Goal: Task Accomplishment & Management: Manage account settings

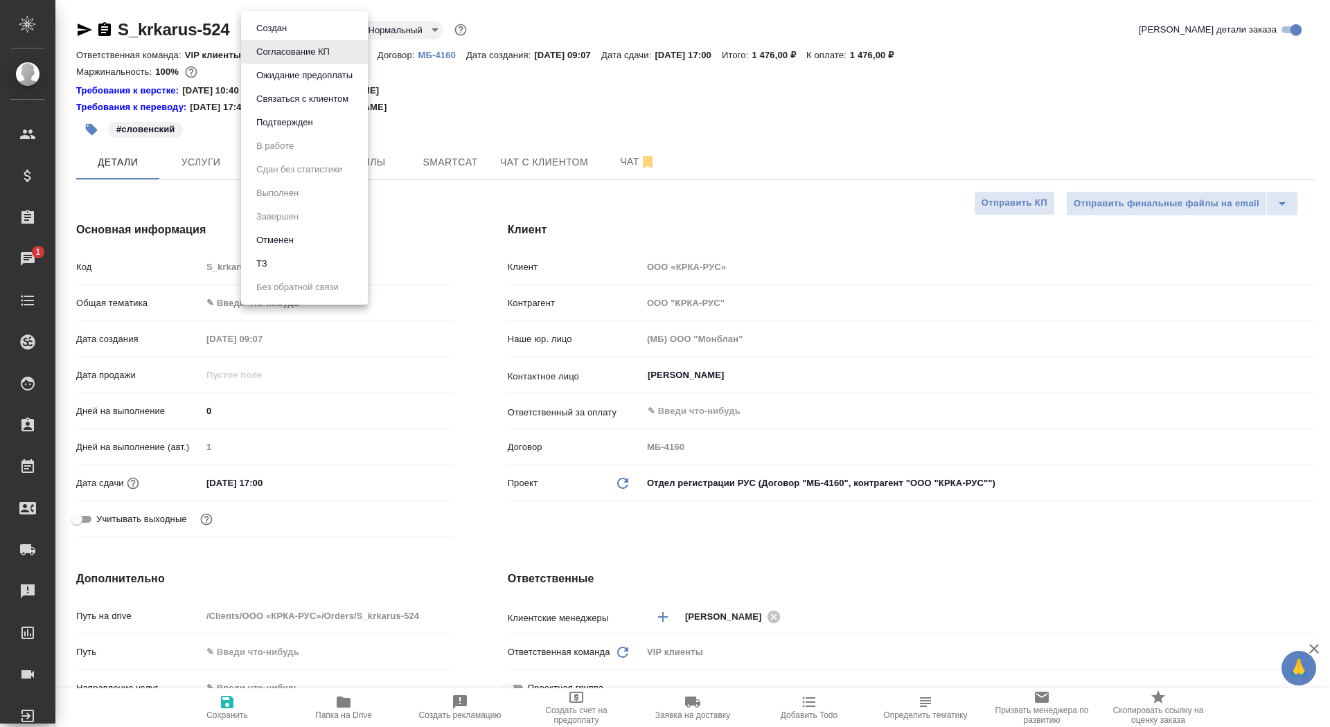
select select "RU"
click at [330, 125] on li "Подтвержден" at bounding box center [304, 123] width 127 height 24
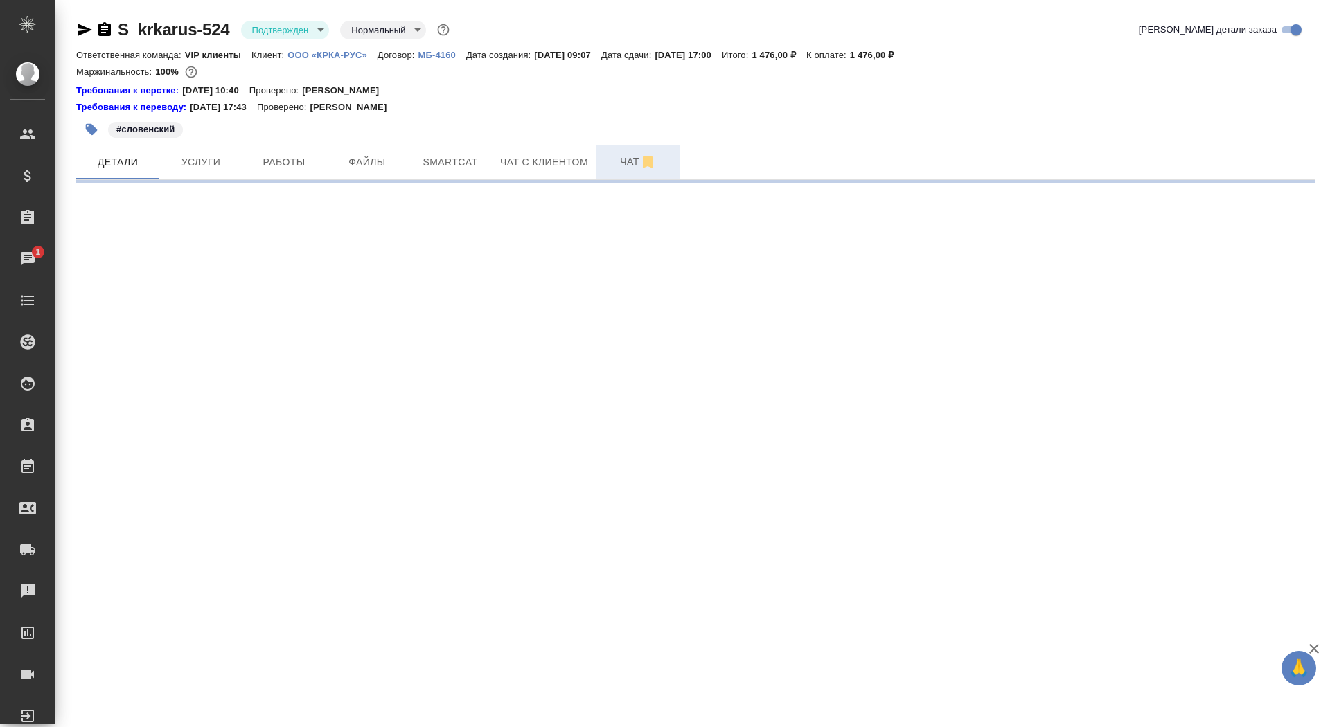
click at [616, 163] on span "Чат" at bounding box center [638, 161] width 66 height 17
select select "RU"
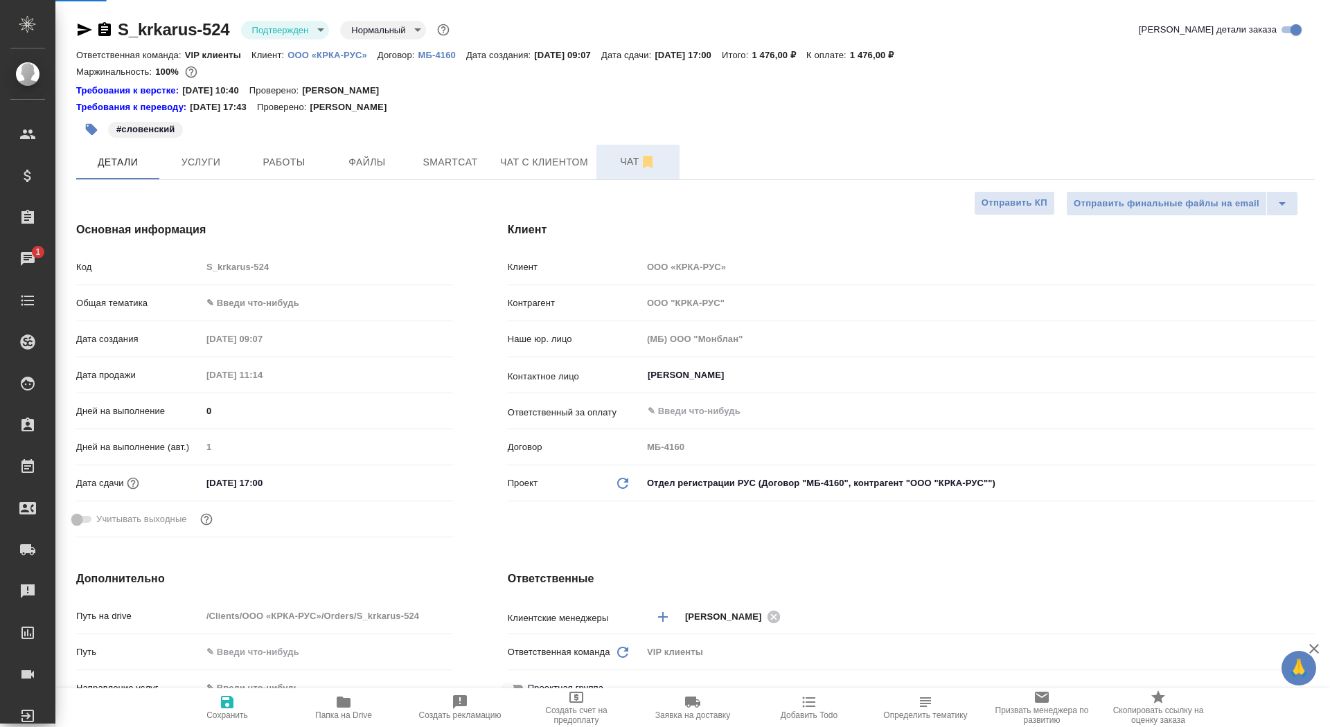
type textarea "x"
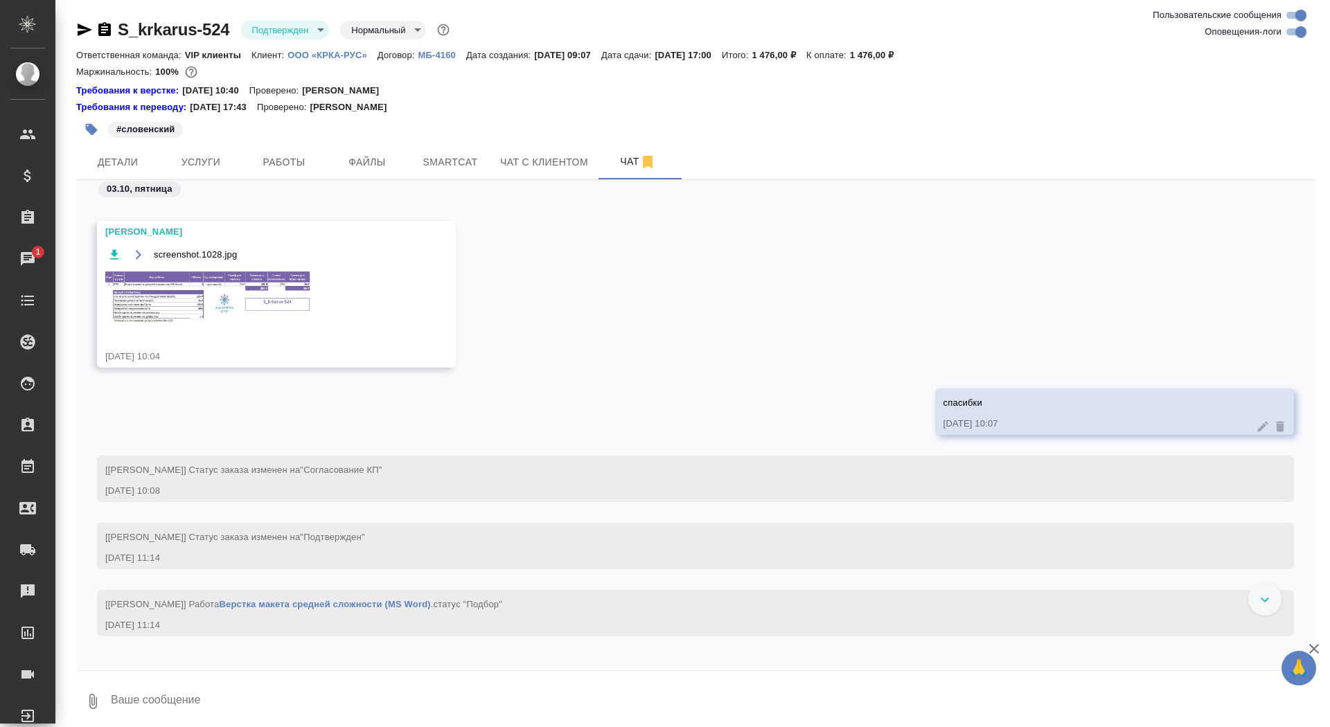
scroll to position [317, 0]
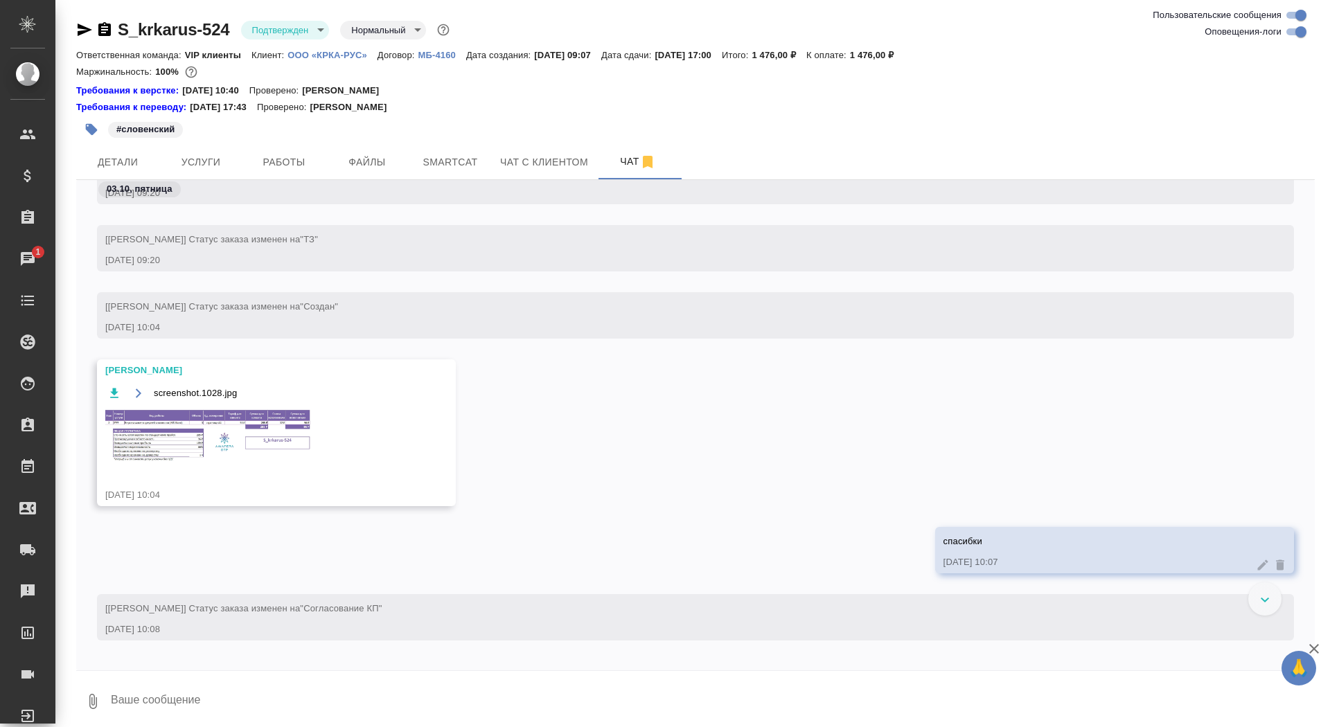
click at [204, 422] on img at bounding box center [209, 436] width 208 height 55
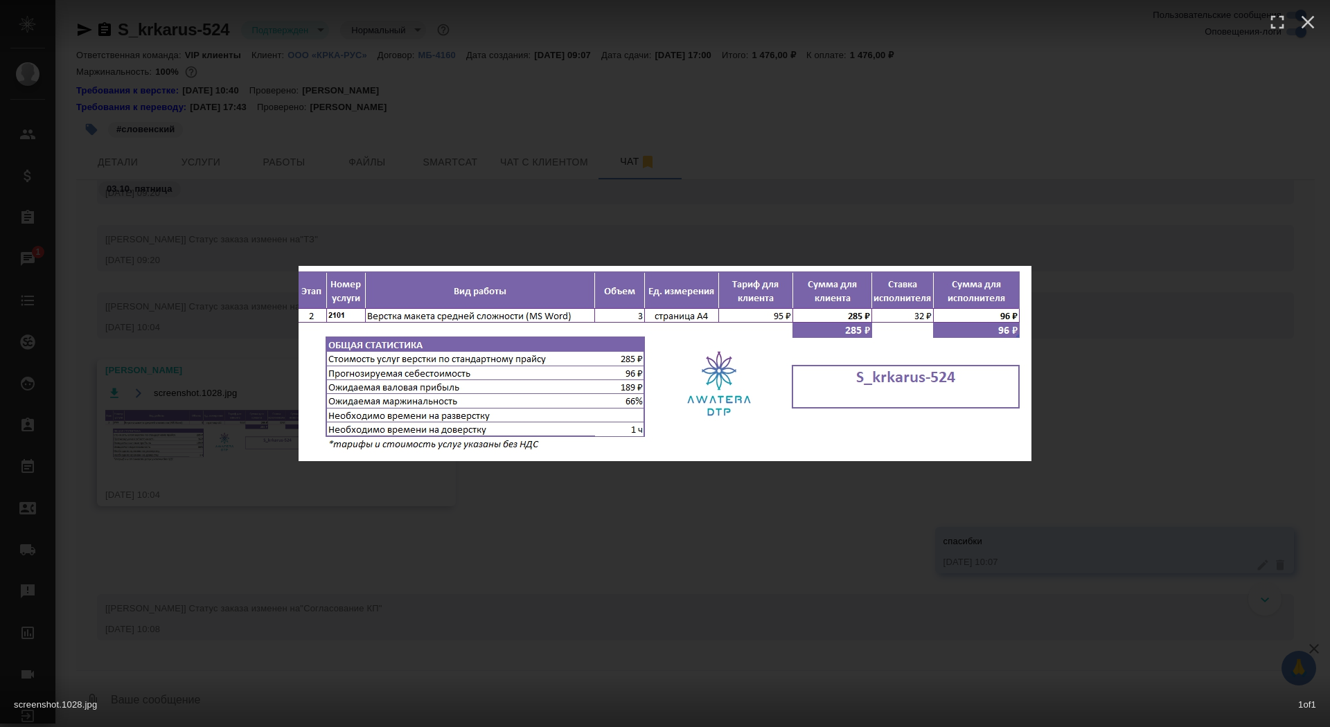
click at [211, 518] on div "screenshot.1028.jpg 1 of 1" at bounding box center [665, 363] width 1330 height 727
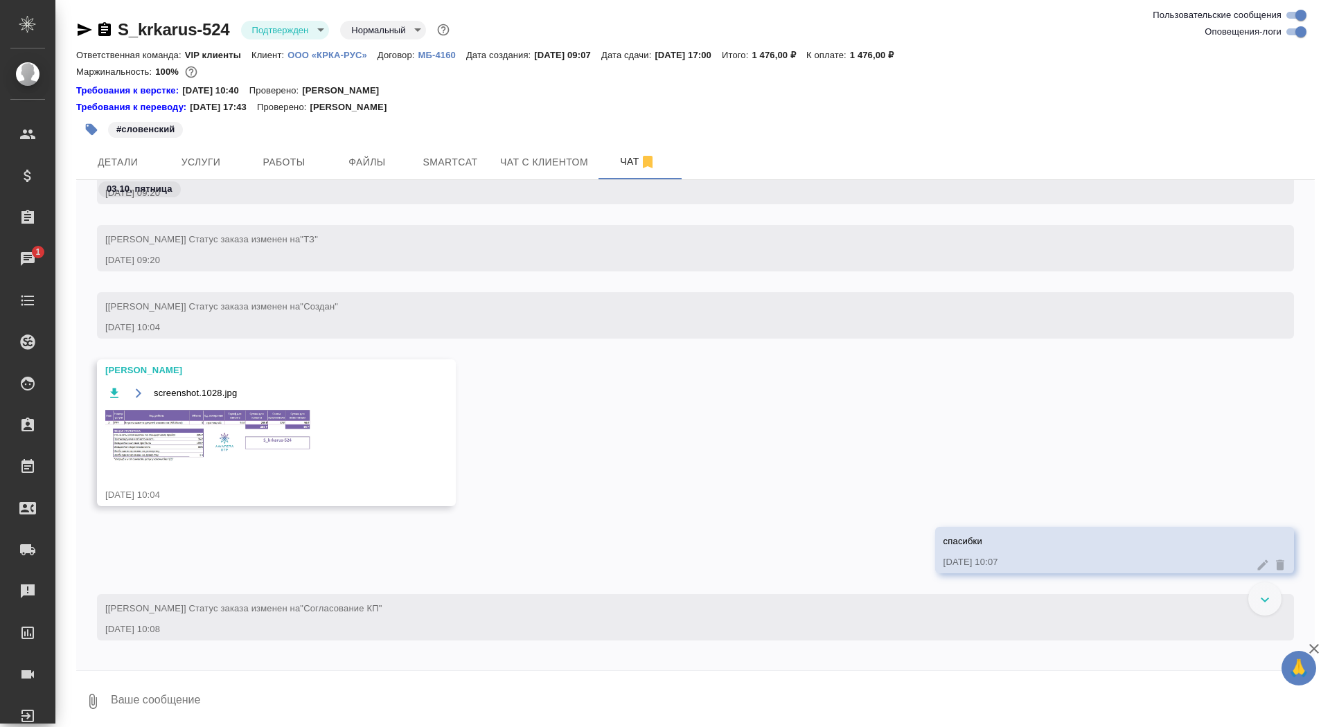
click at [220, 693] on textarea at bounding box center [711, 701] width 1205 height 47
type textarea """
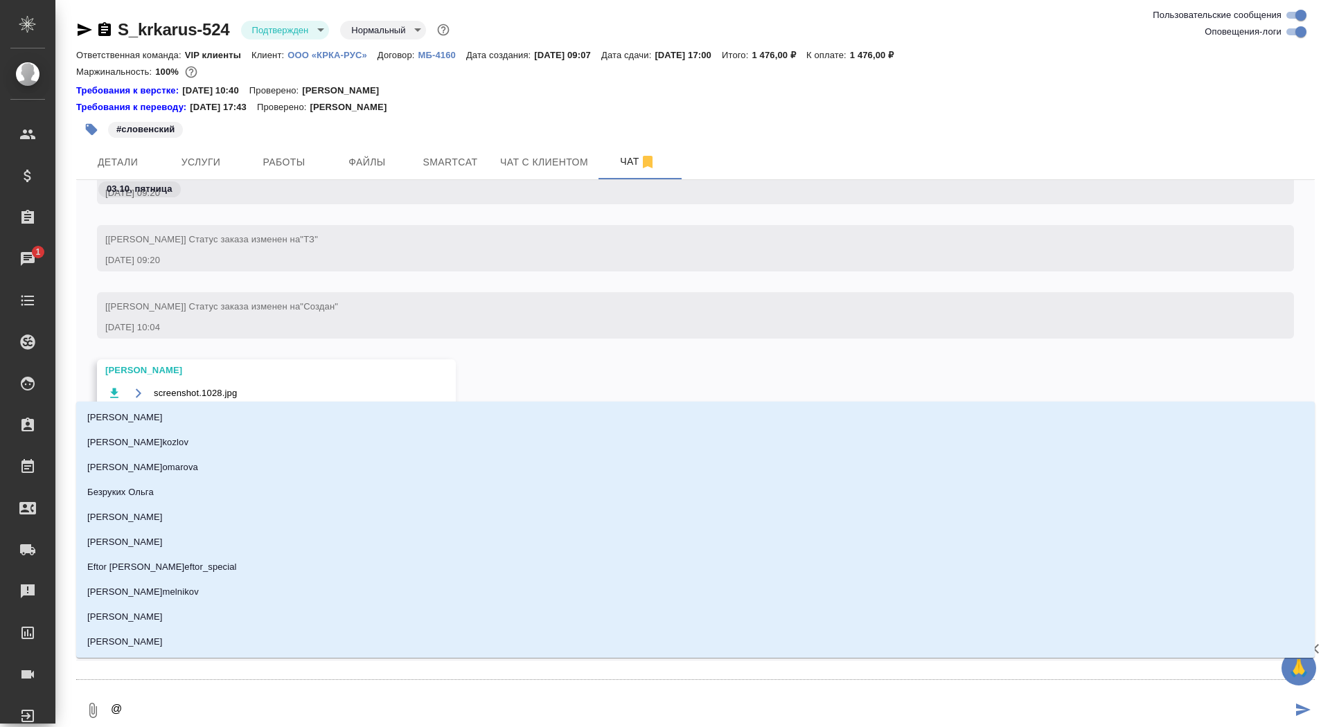
type textarea "@г"
type input "г"
type textarea "@гр"
type input "гр"
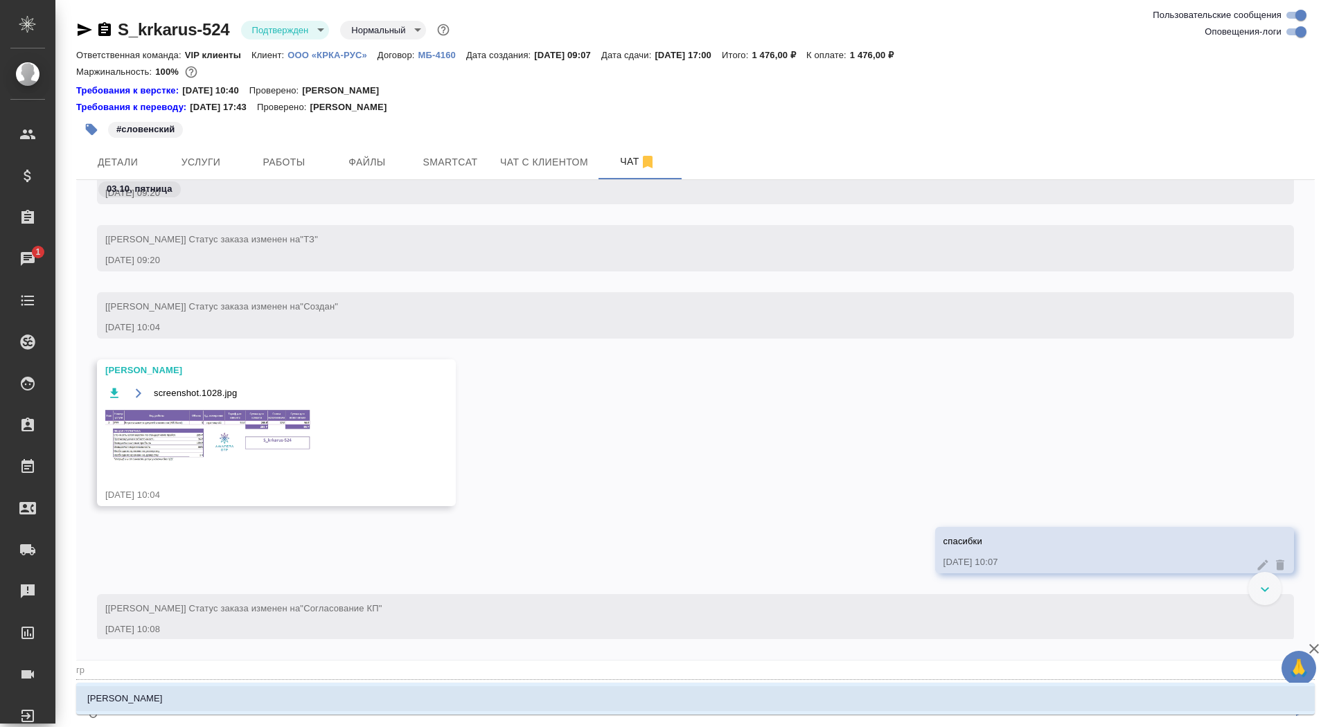
type textarea "@гра"
type input "гра"
type textarea "@граб"
type input "граб"
click at [199, 706] on li "Грабко Мария" at bounding box center [695, 698] width 1238 height 25
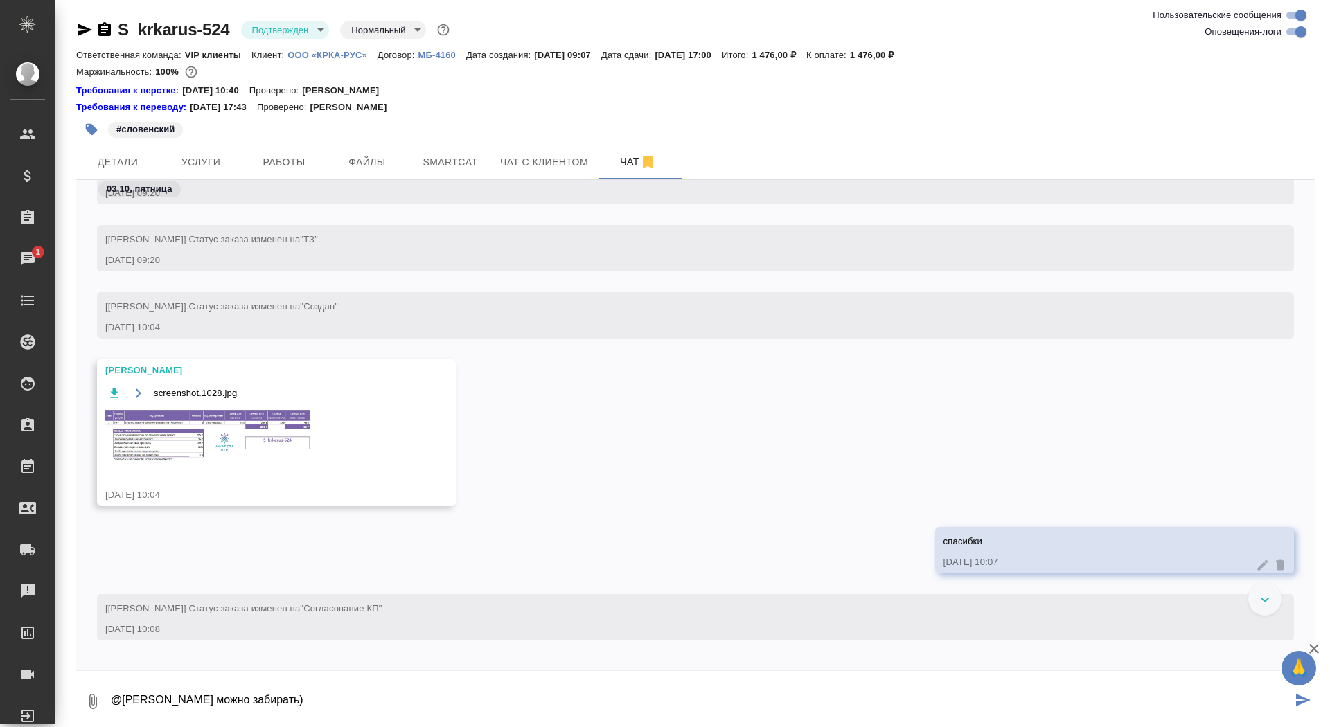
type textarea "@Грабко Мария можно забирать)"
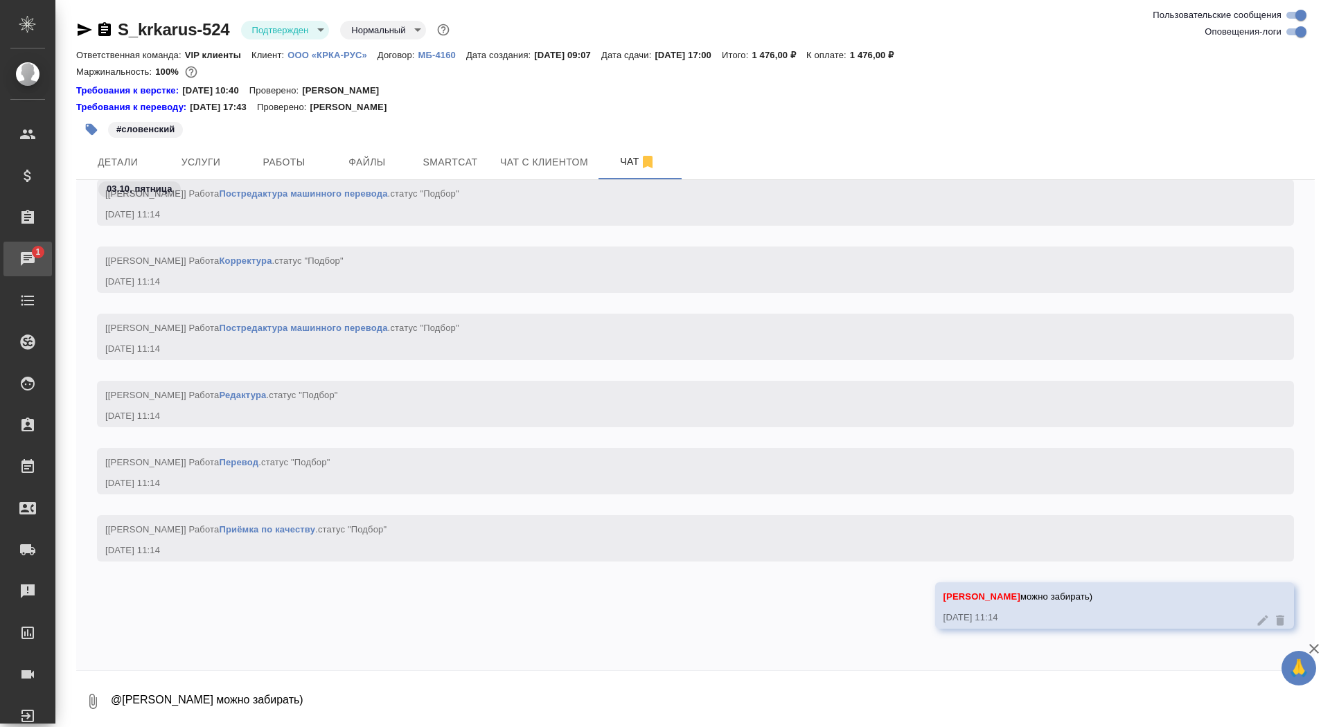
click at [28, 253] on div "Чаты" at bounding box center [10, 259] width 35 height 21
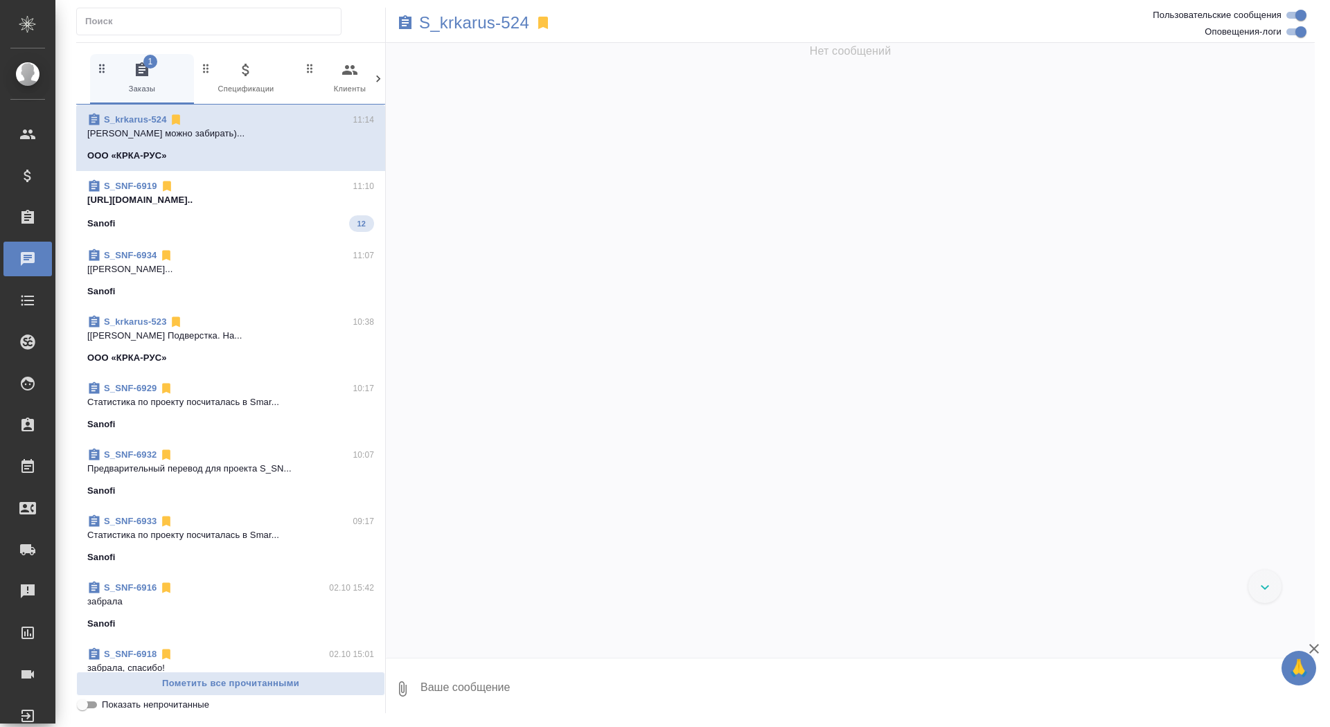
scroll to position [708, 0]
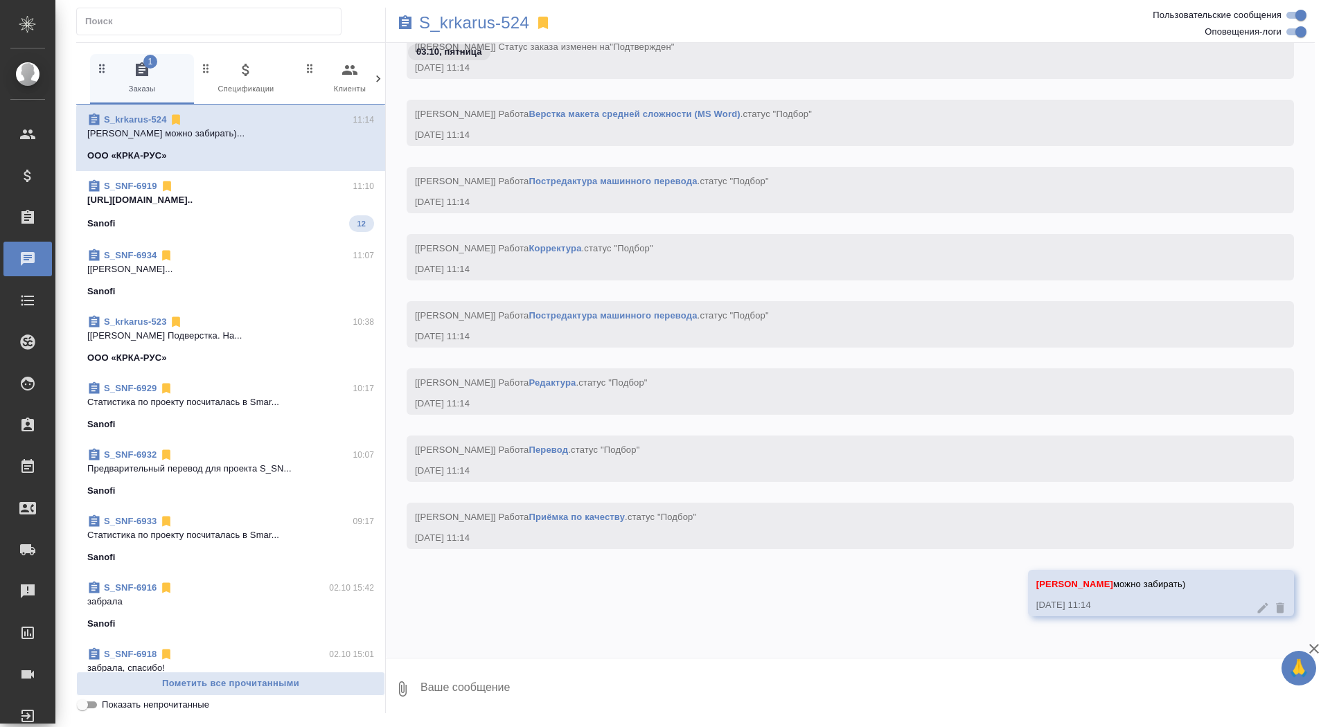
click at [165, 231] on div "S_SNF-6919 11:10 https://drive.awatera.com/apps/files/fil... Sanofi 12" at bounding box center [230, 205] width 309 height 69
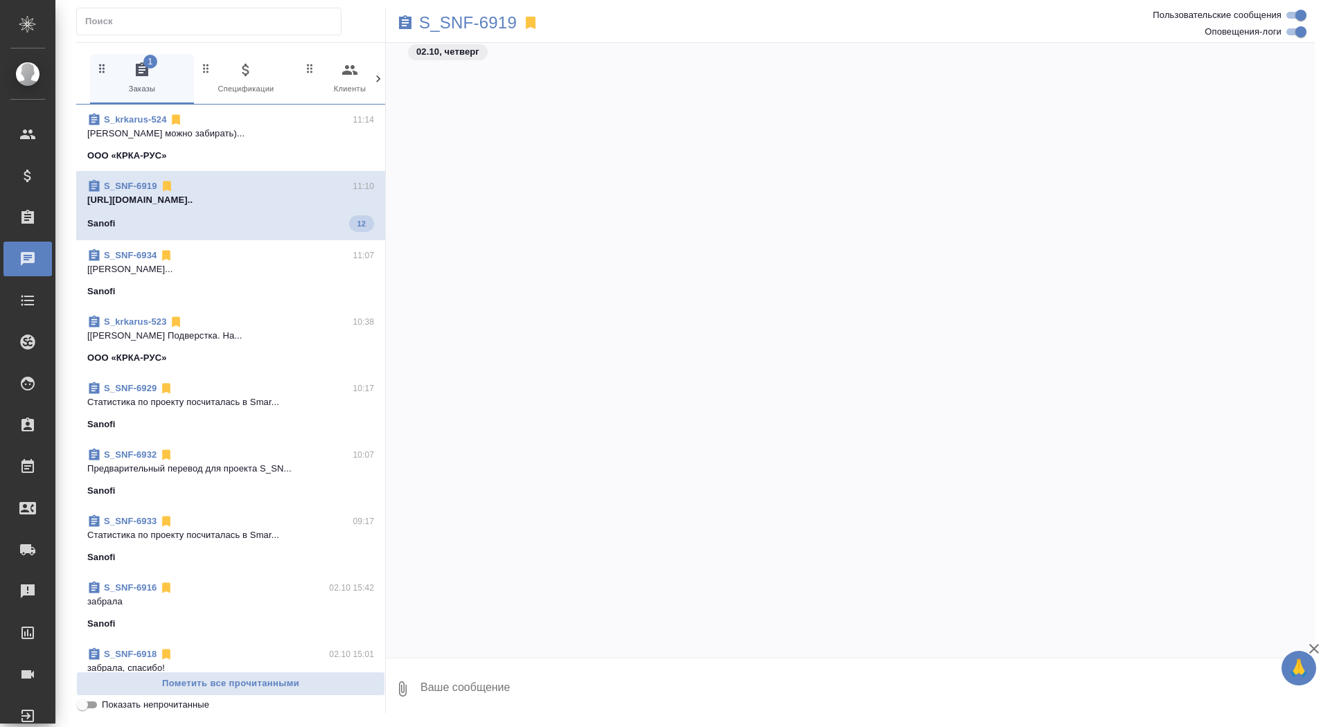
scroll to position [6630, 0]
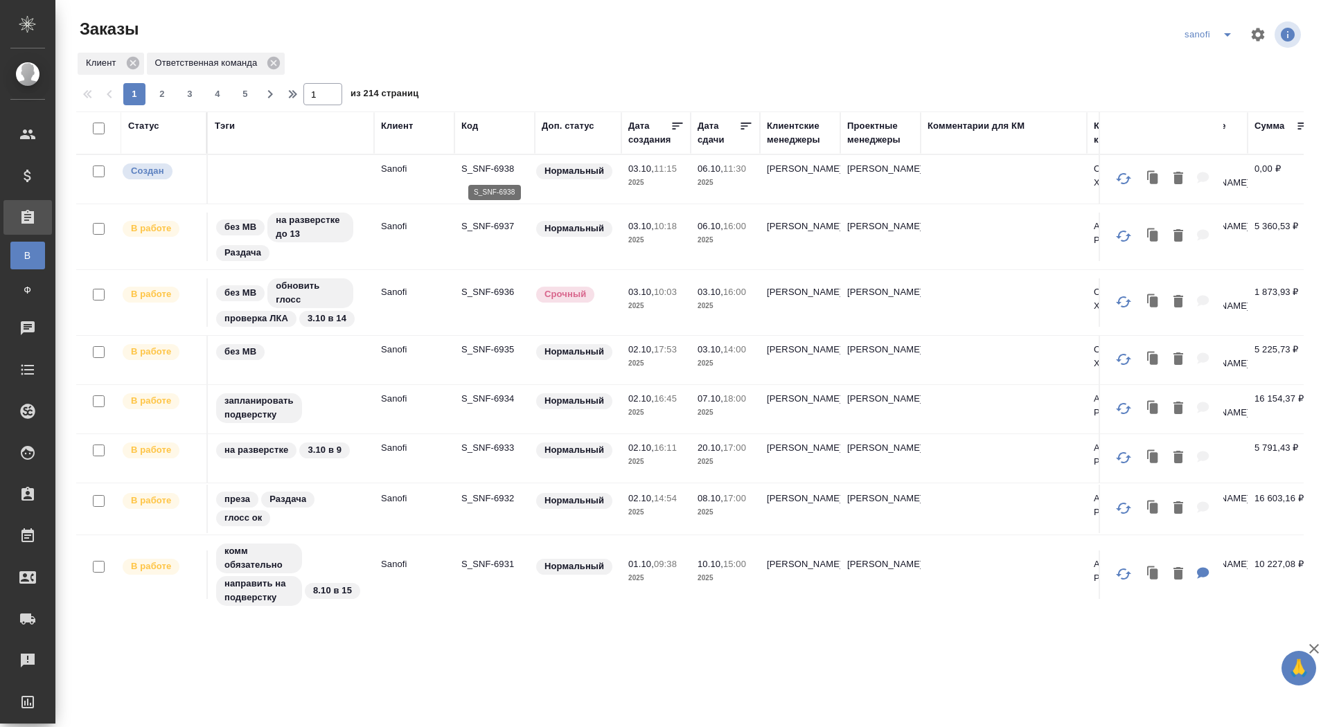
click at [507, 170] on p "S_SNF-6938" at bounding box center [494, 169] width 66 height 14
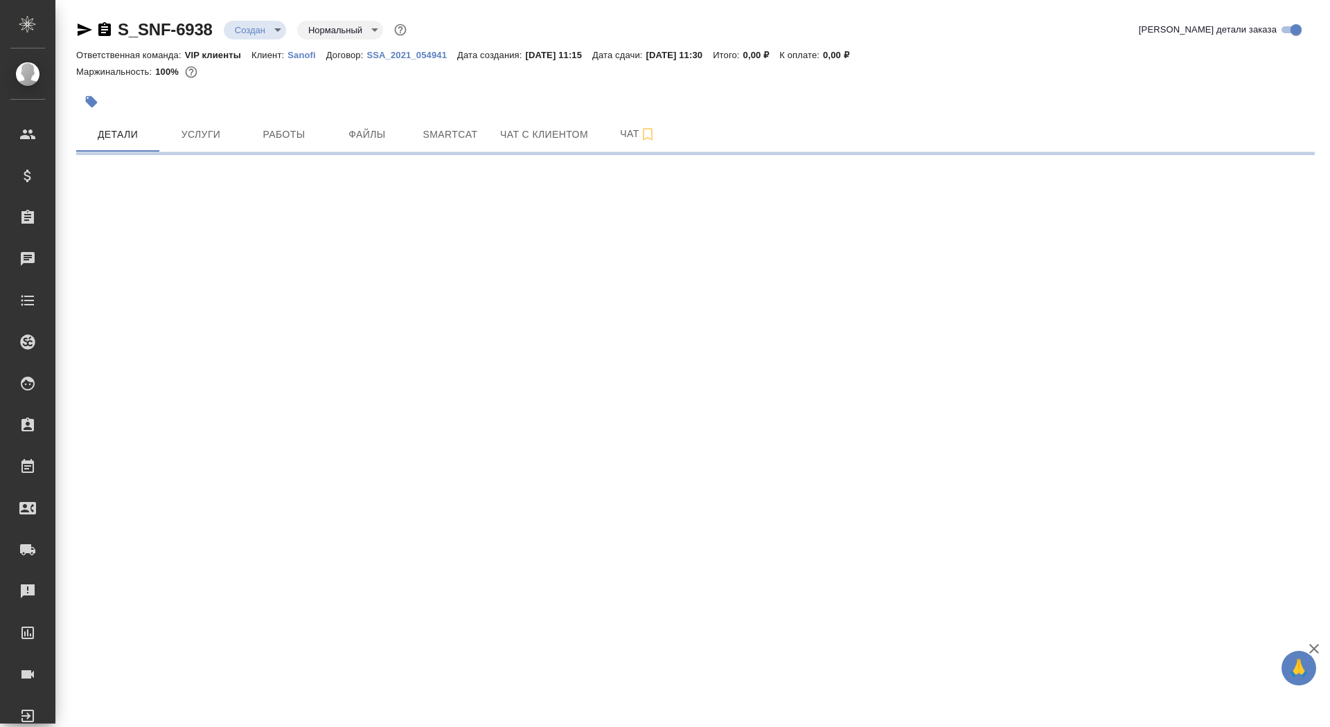
select select "RU"
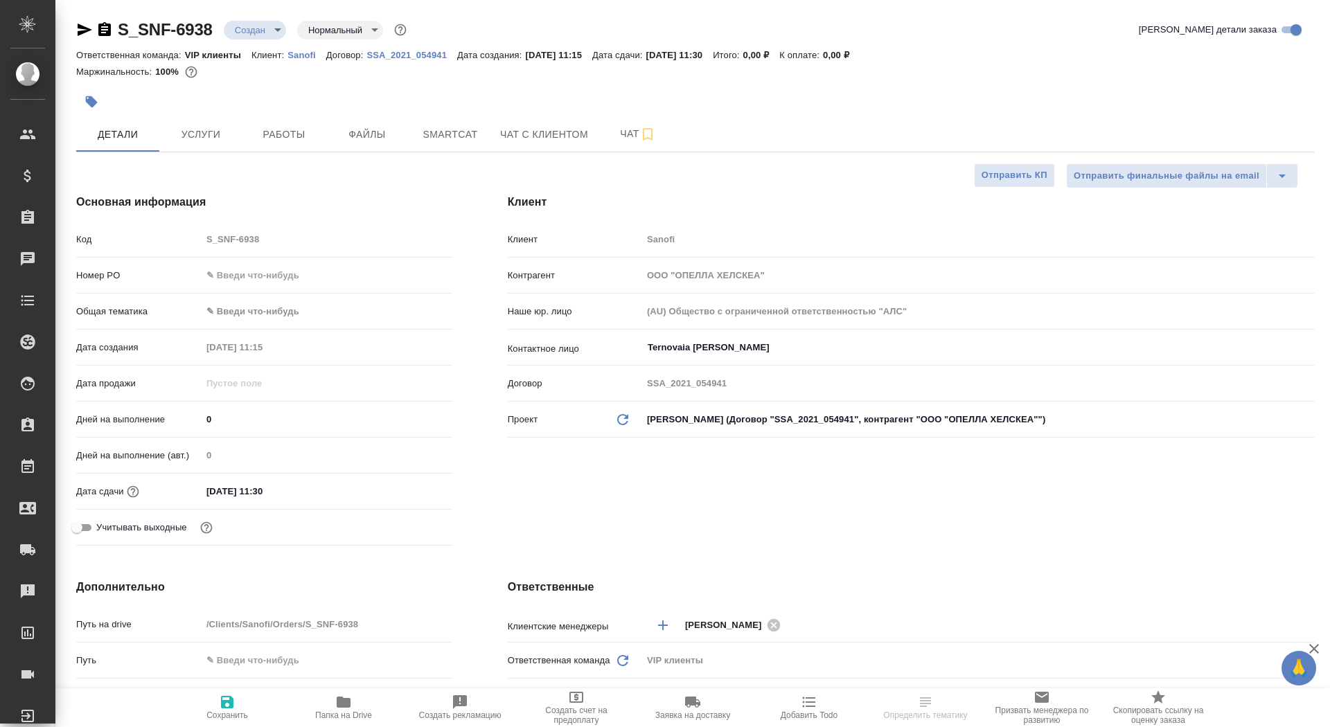
type textarea "x"
click at [207, 420] on input "0" at bounding box center [326, 419] width 249 height 20
type input "3"
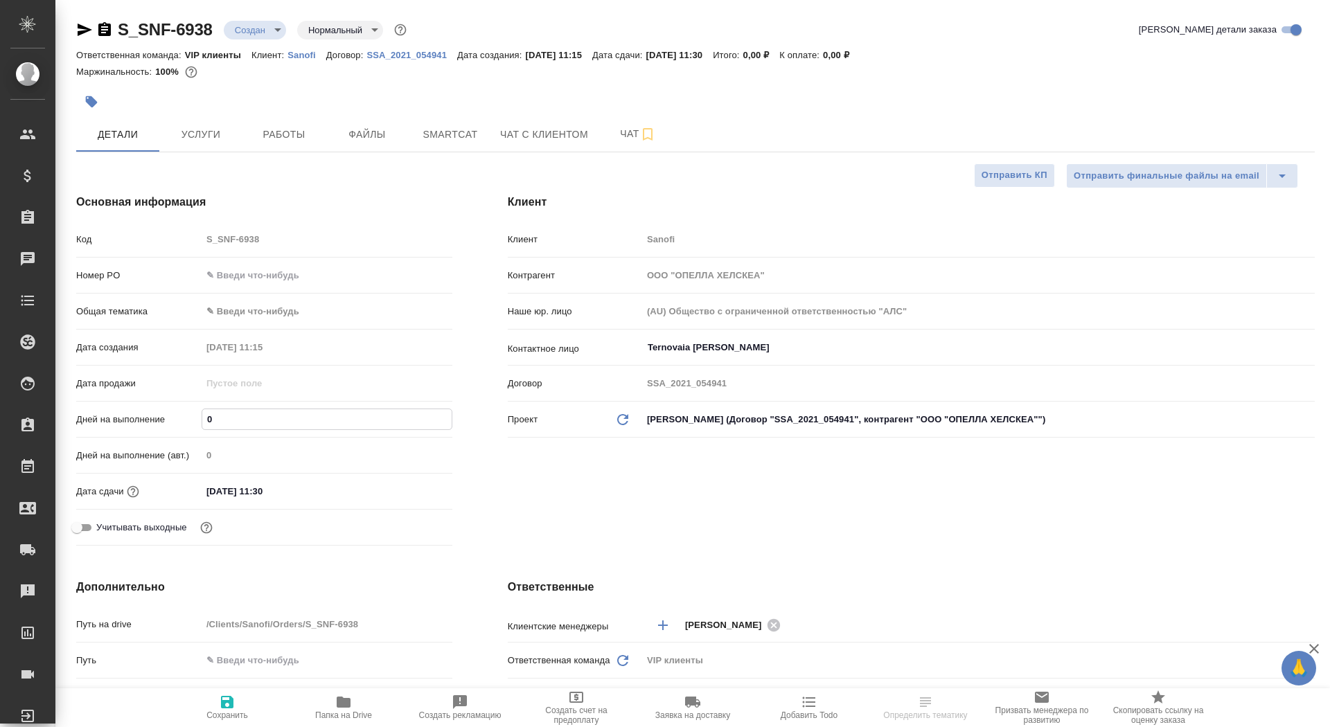
type textarea "x"
type input "3"
click at [220, 716] on span "Сохранить" at bounding box center [227, 716] width 42 height 10
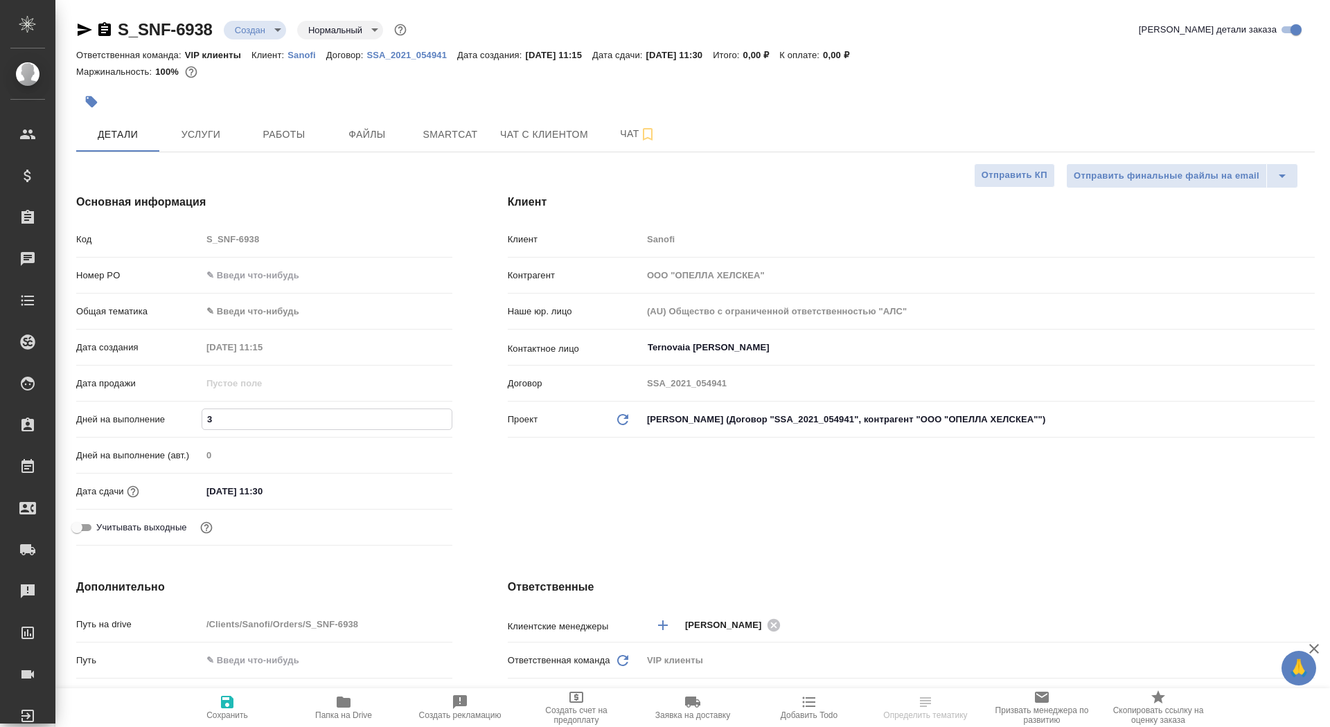
type textarea "x"
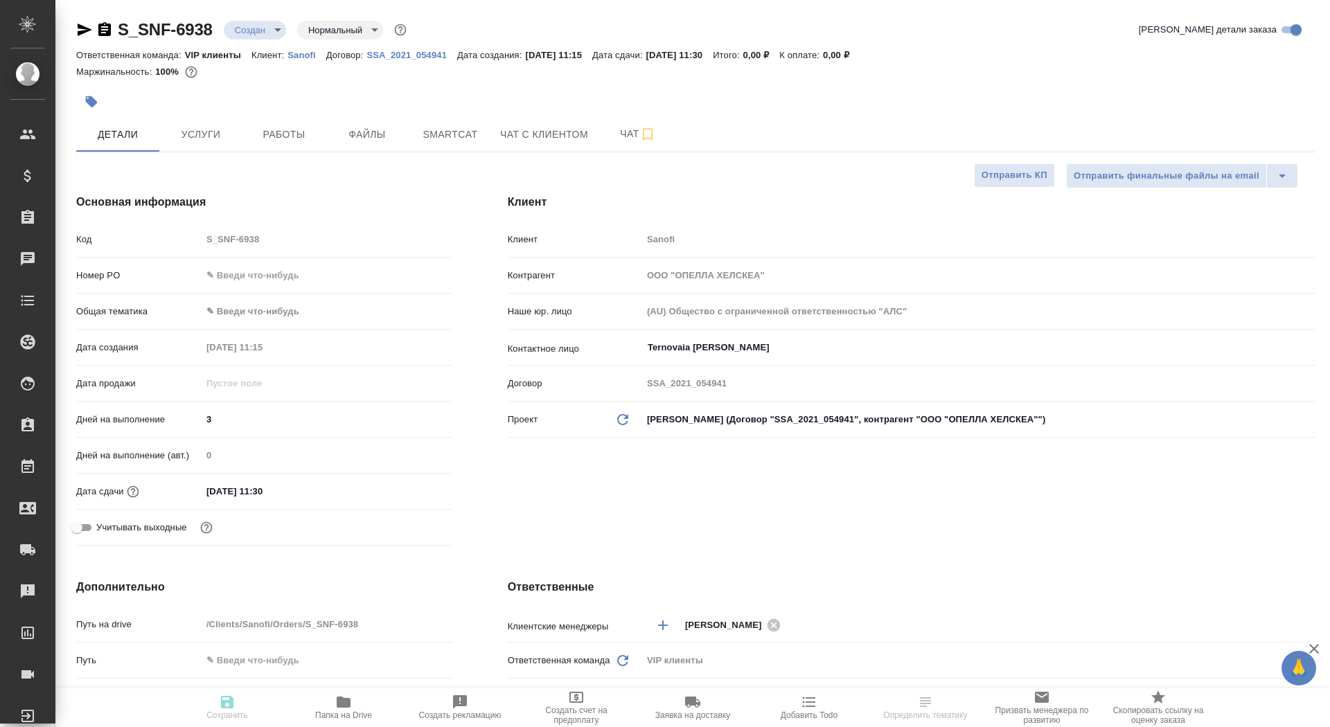
type textarea "x"
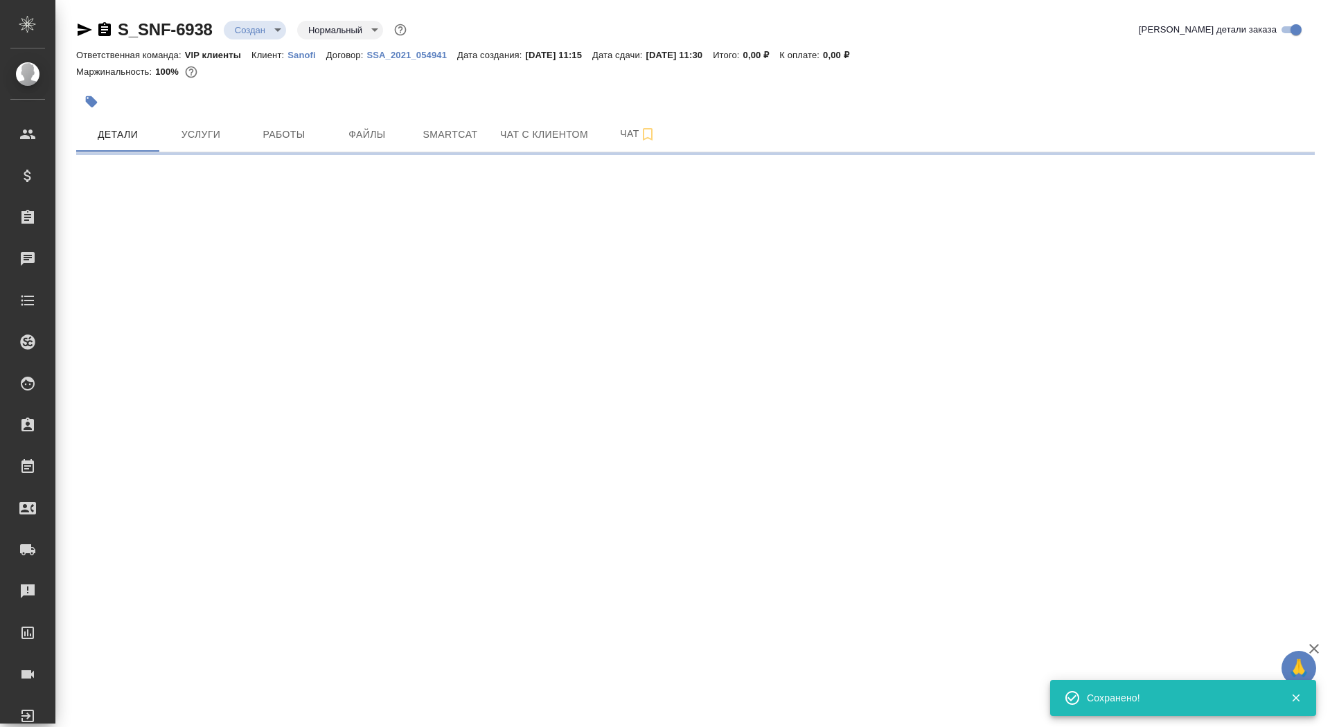
select select "RU"
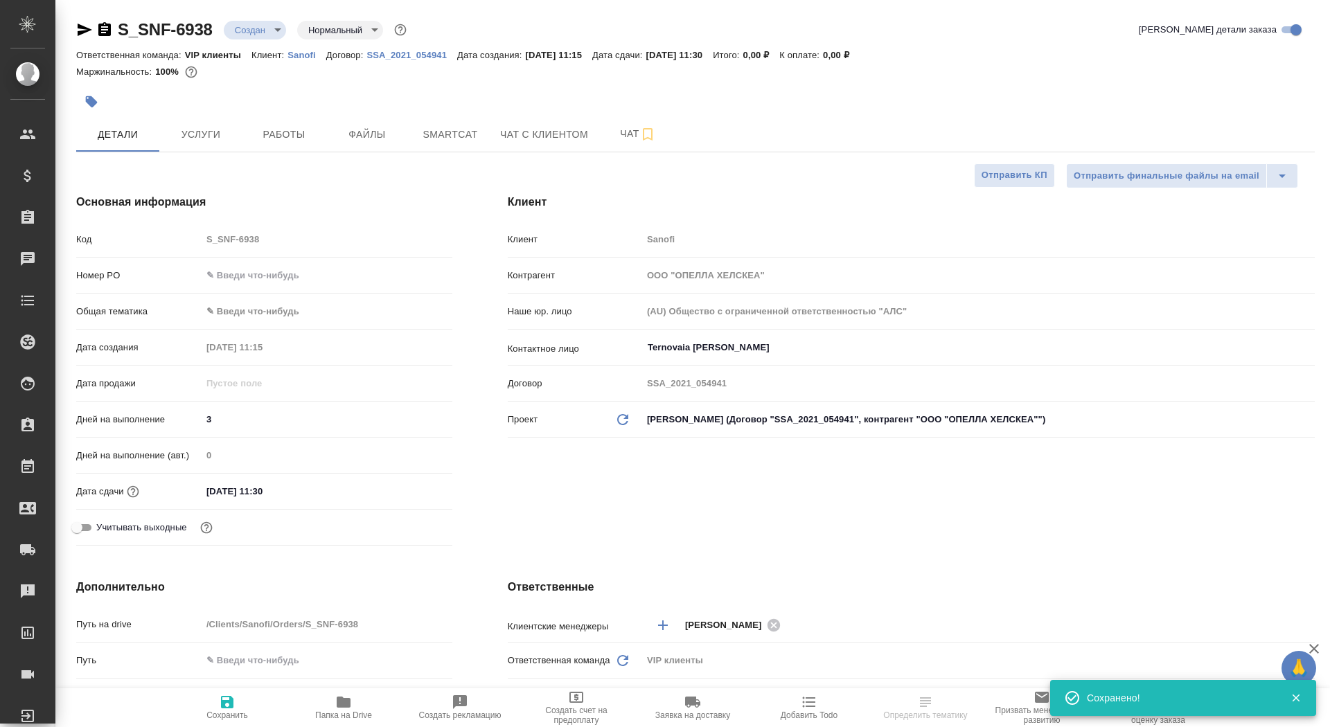
type textarea "x"
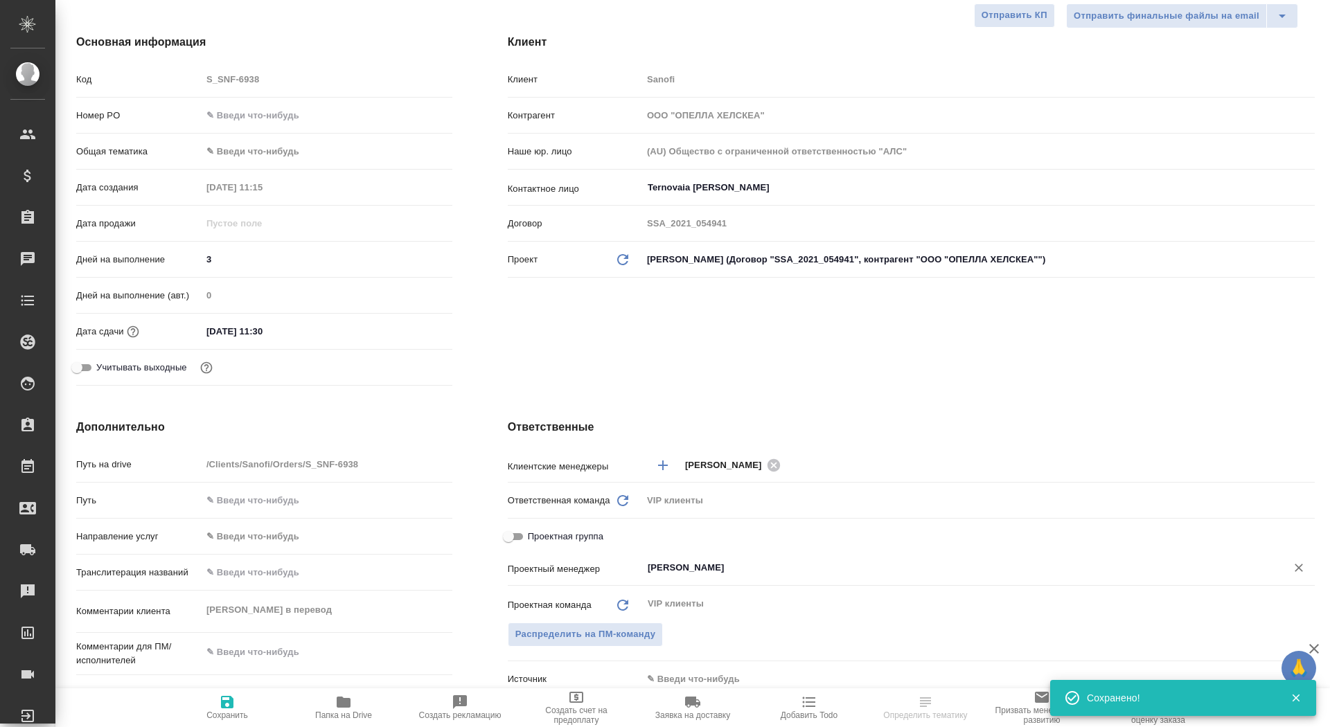
click at [705, 567] on input "[PERSON_NAME]" at bounding box center [955, 568] width 618 height 17
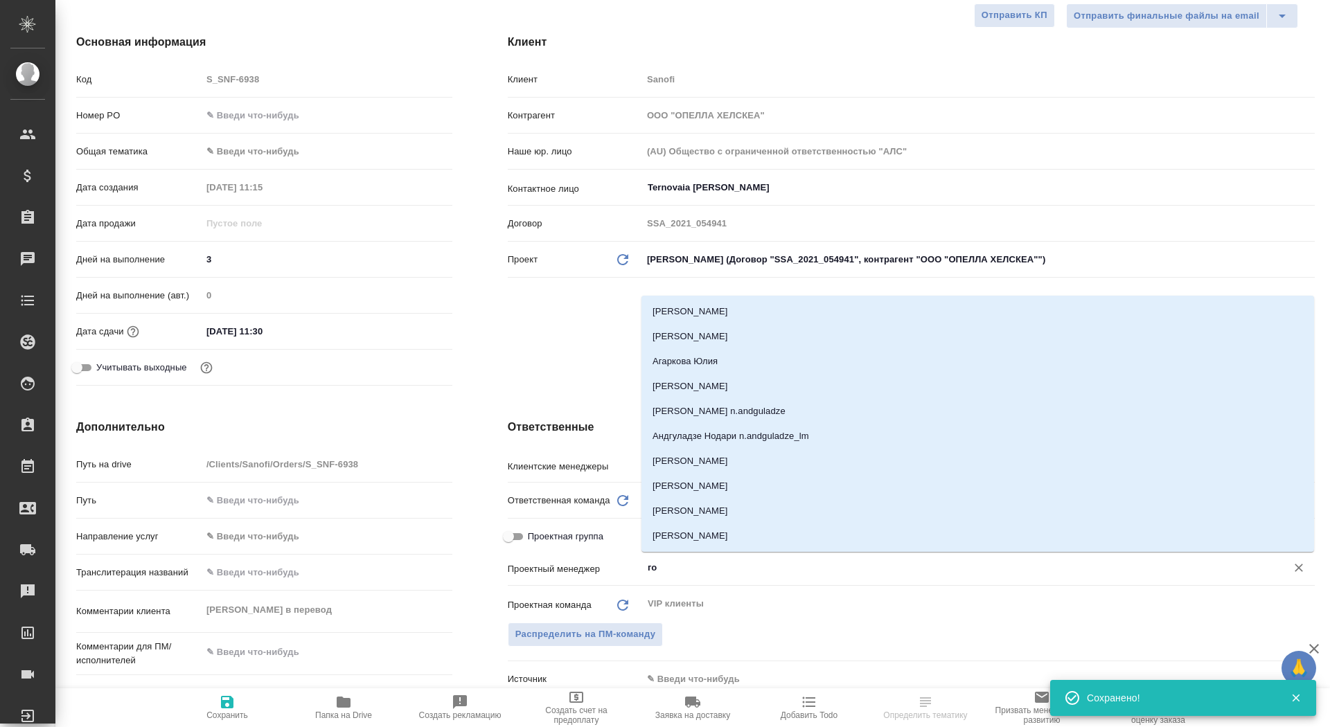
type input "гор"
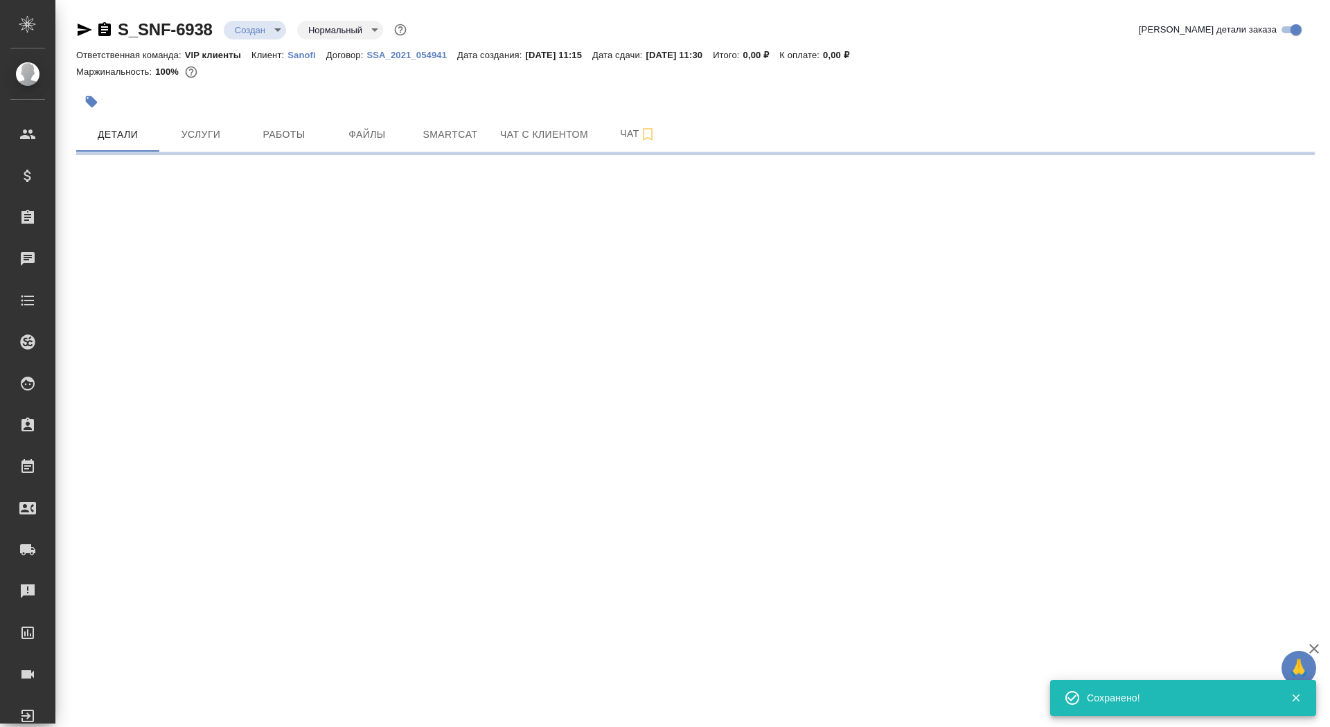
scroll to position [0, 0]
select select "RU"
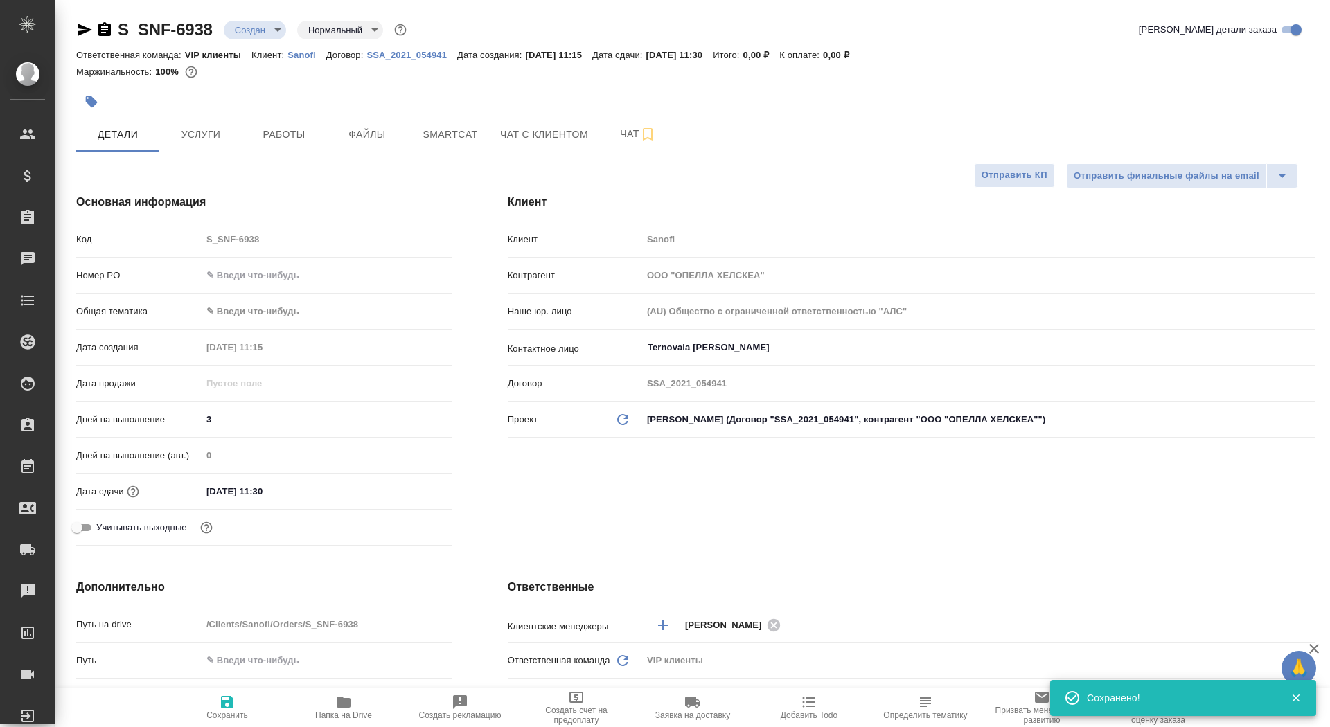
type textarea "x"
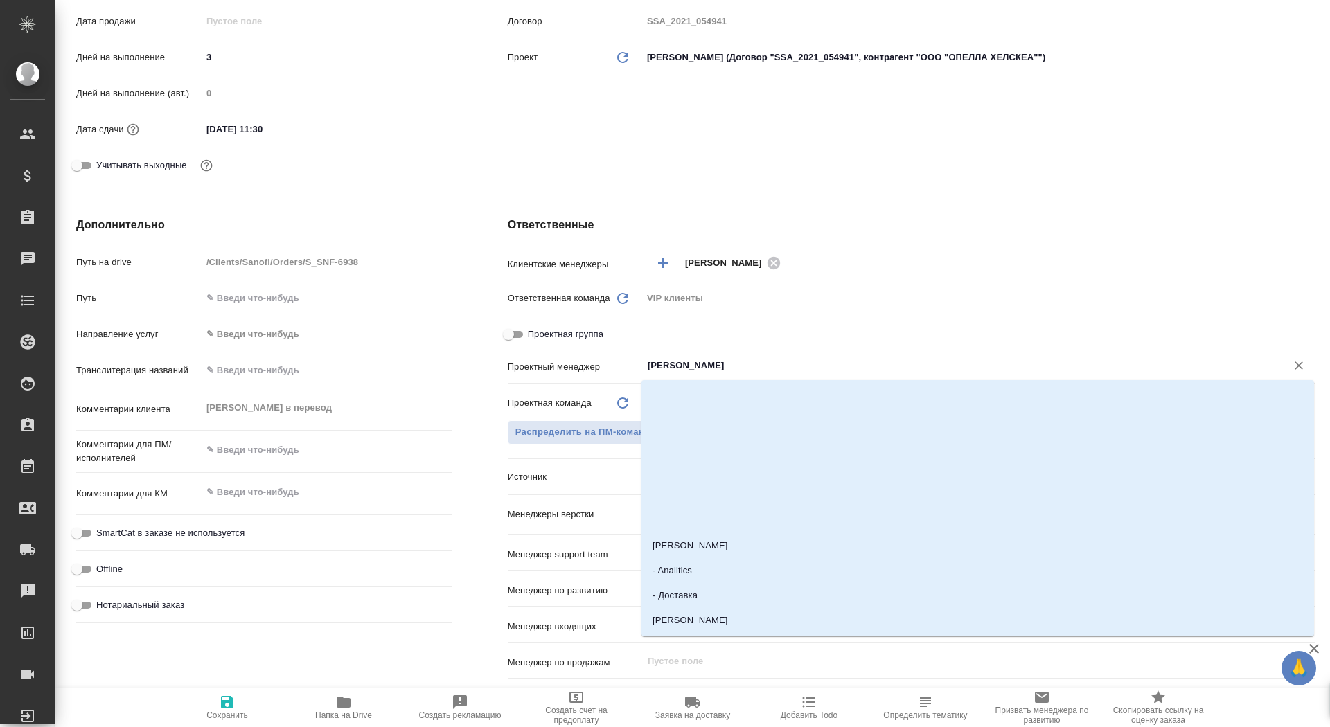
click at [704, 362] on input "[PERSON_NAME]" at bounding box center [955, 365] width 618 height 17
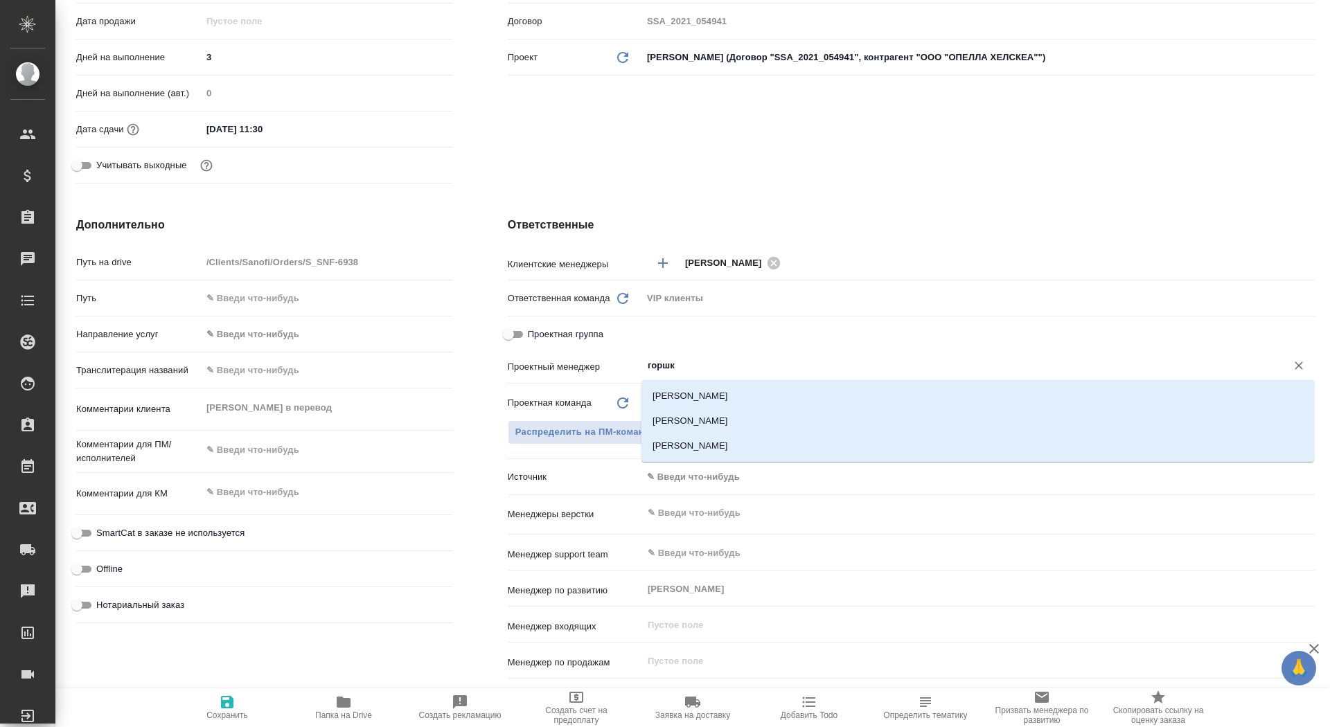
type input "горшко"
click at [753, 417] on li "[PERSON_NAME]" at bounding box center [977, 421] width 673 height 25
type textarea "x"
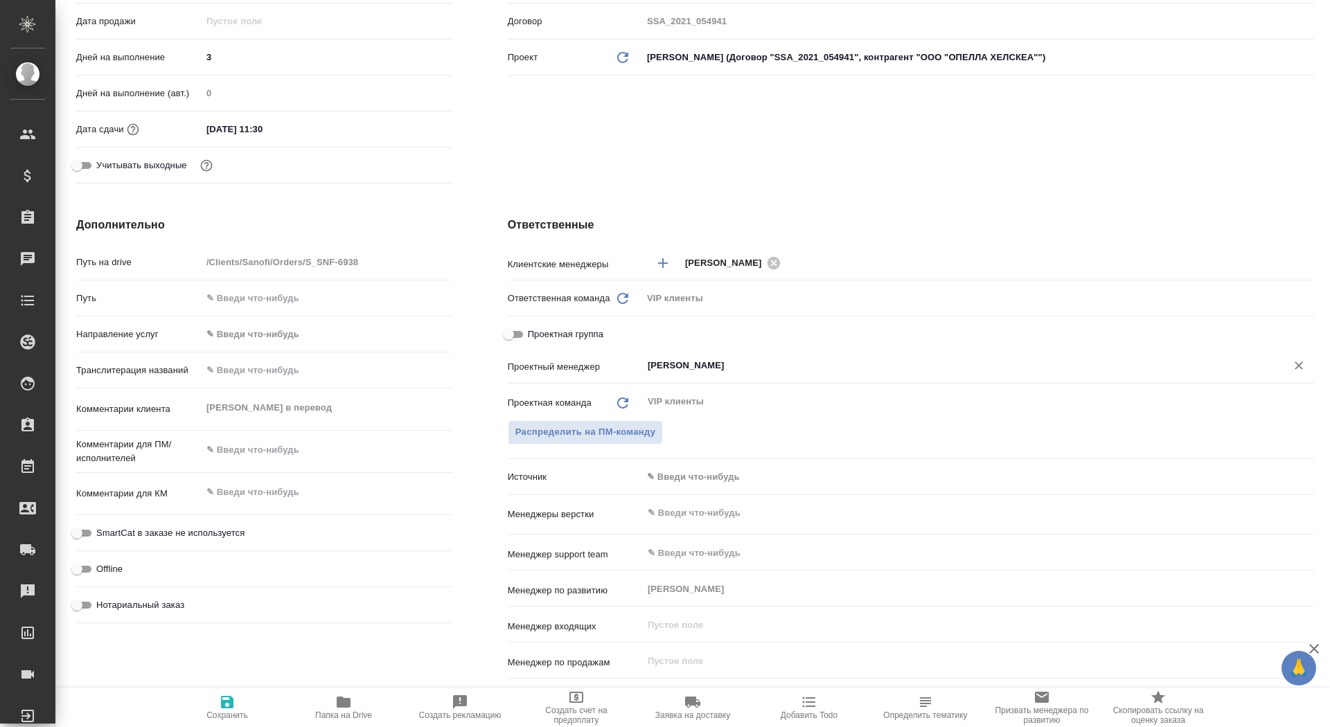
type input "[PERSON_NAME]"
click at [233, 694] on icon "button" at bounding box center [227, 702] width 17 height 17
type textarea "x"
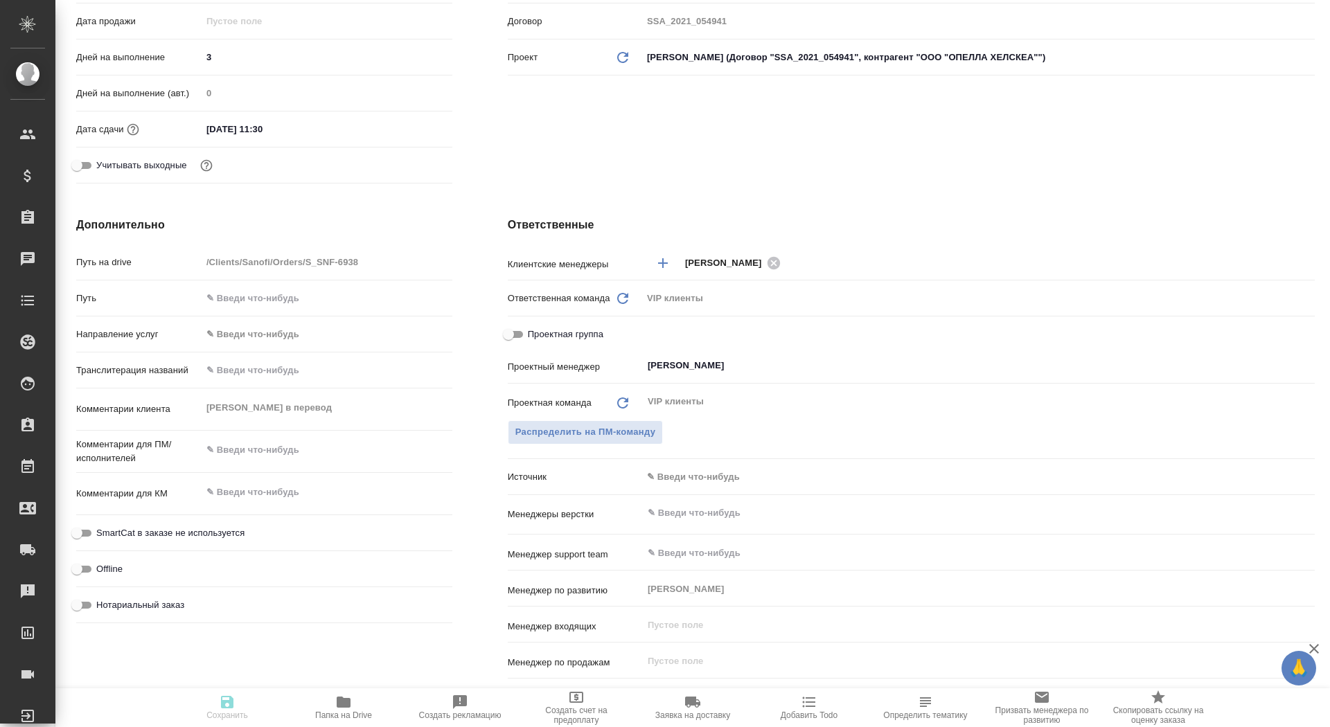
type textarea "x"
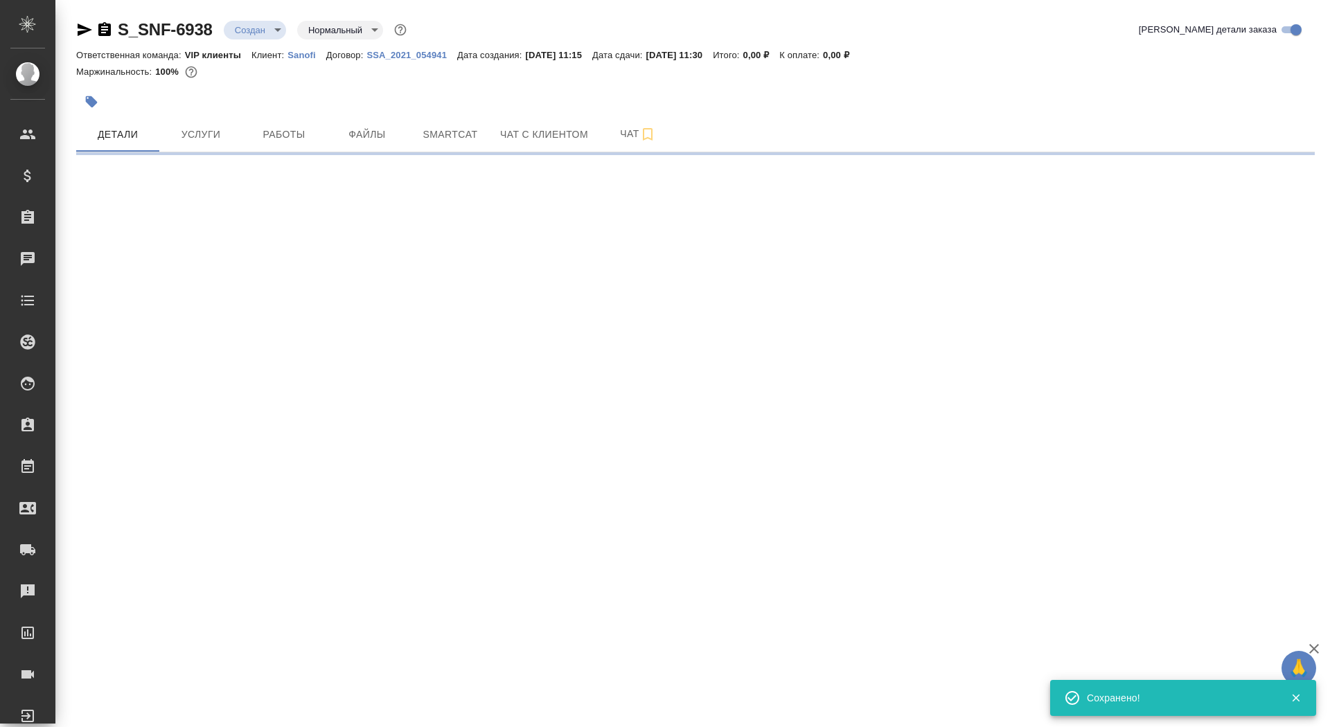
scroll to position [0, 0]
select select "RU"
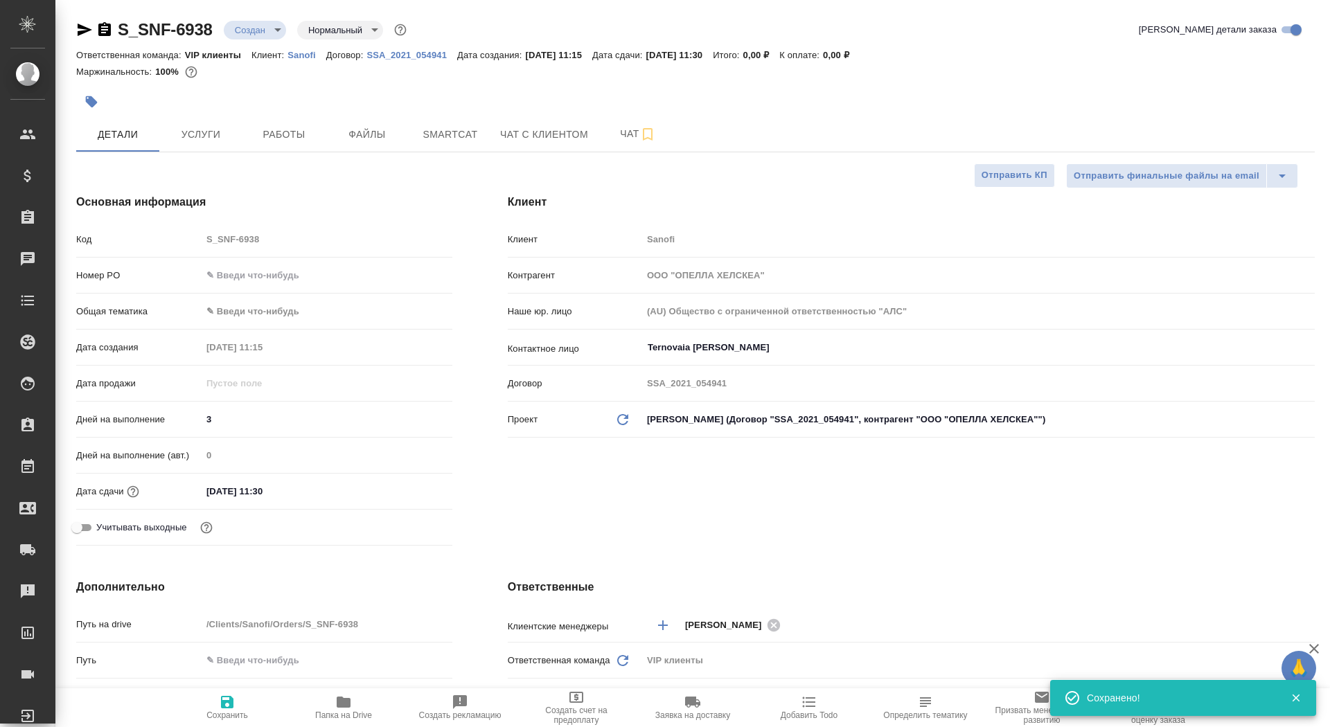
type textarea "x"
click at [87, 99] on icon "button" at bounding box center [92, 102] width 12 height 12
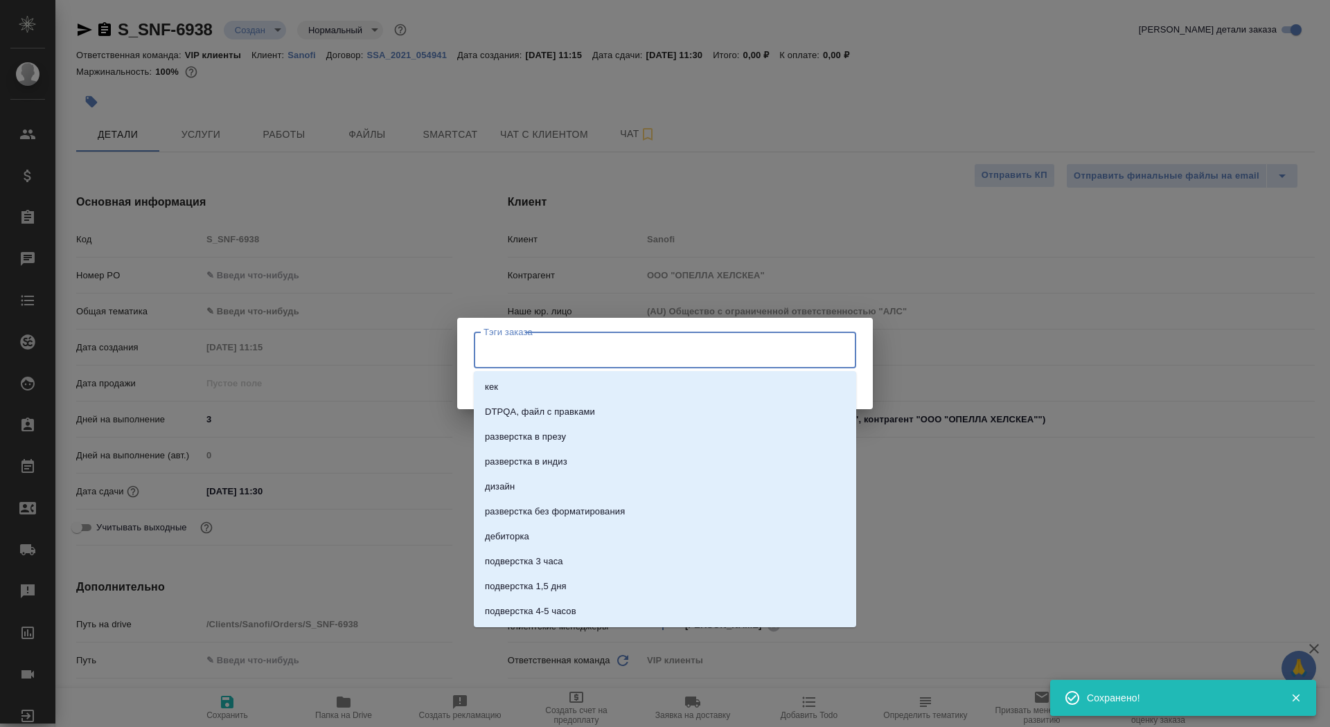
click at [523, 341] on input "Тэги заказа" at bounding box center [652, 350] width 344 height 24
type input "терно"
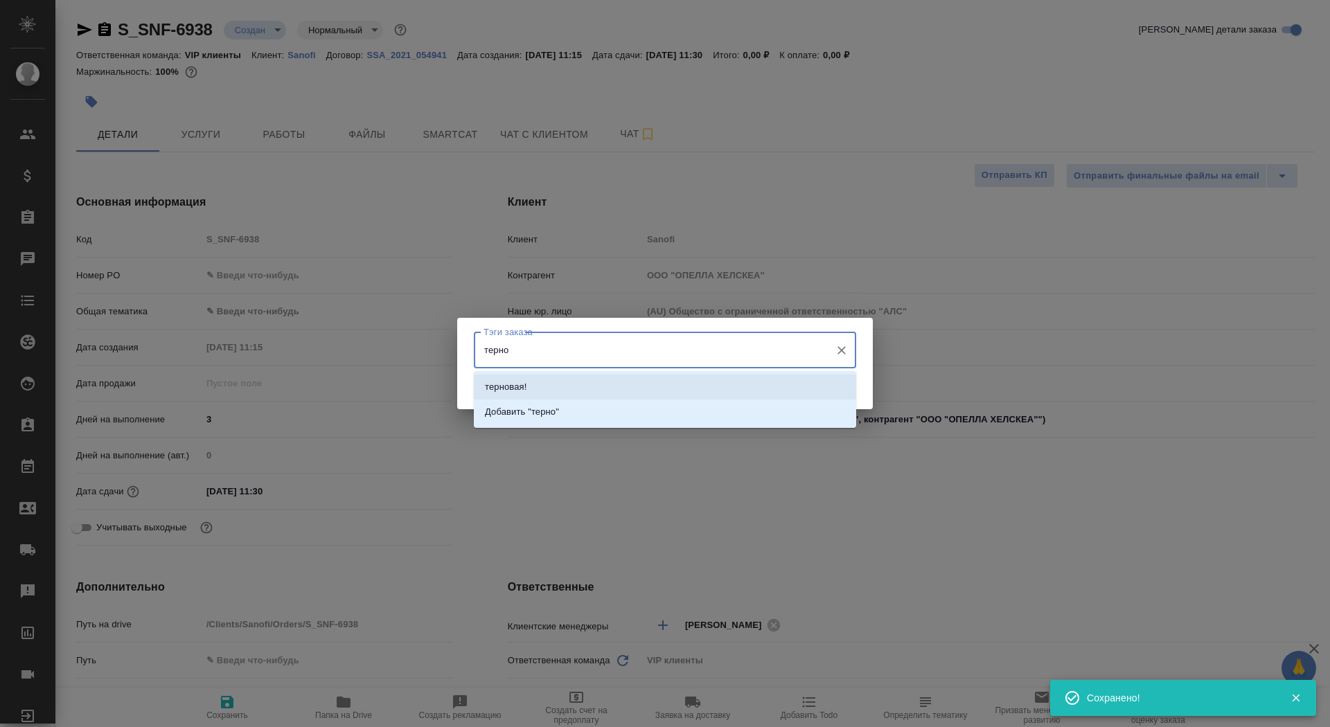
click at [650, 380] on li "терновая!" at bounding box center [665, 387] width 382 height 25
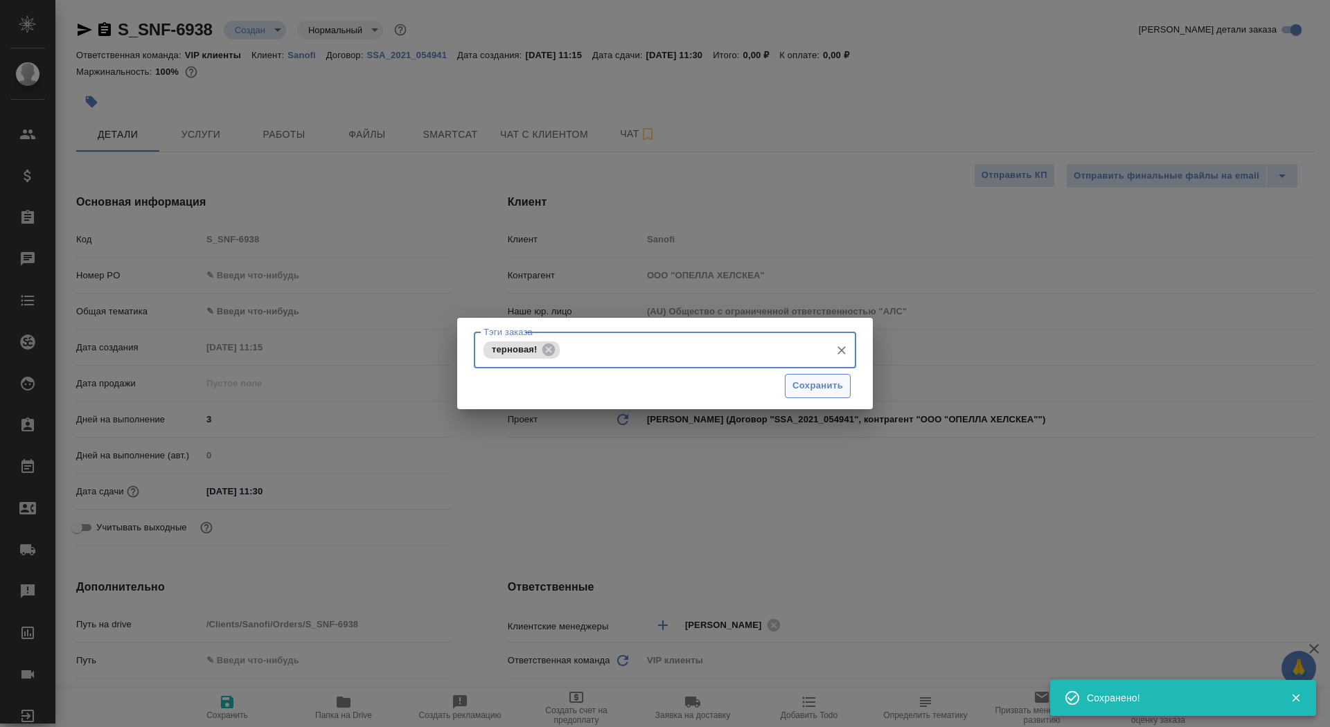
click at [845, 384] on button "Сохранить" at bounding box center [818, 386] width 66 height 24
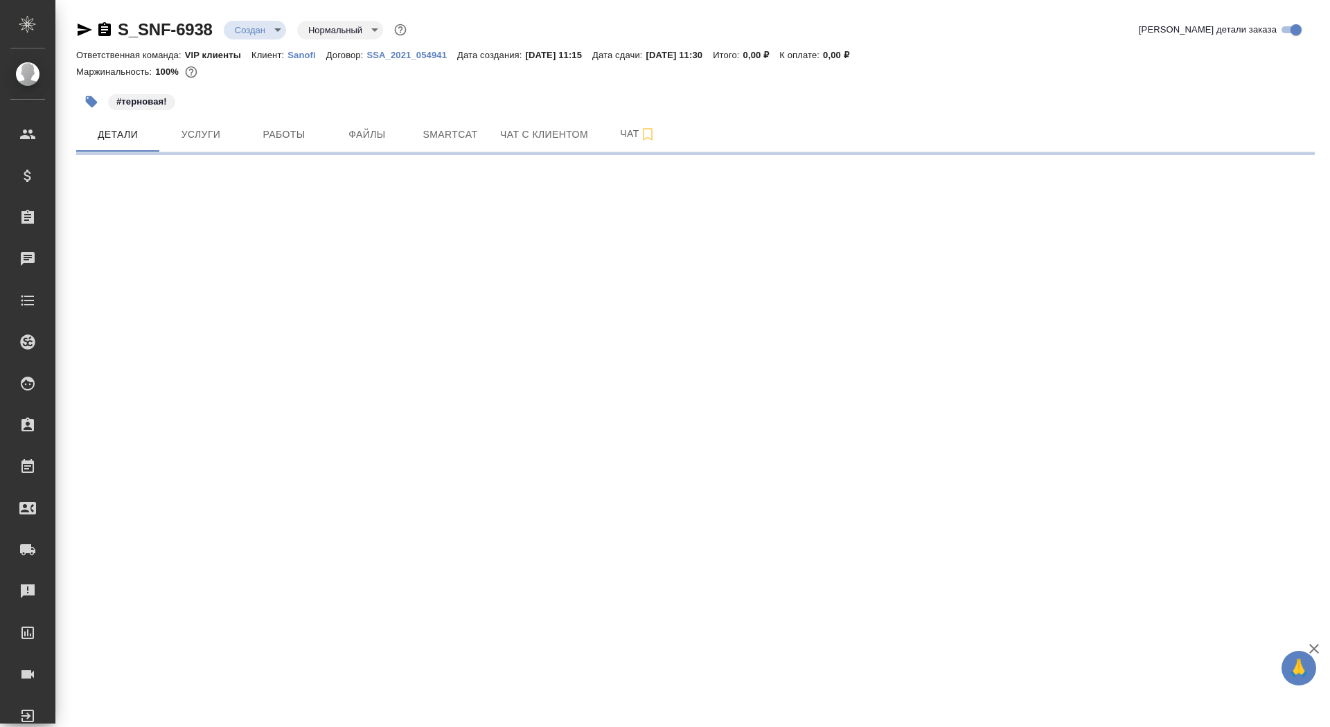
select select "RU"
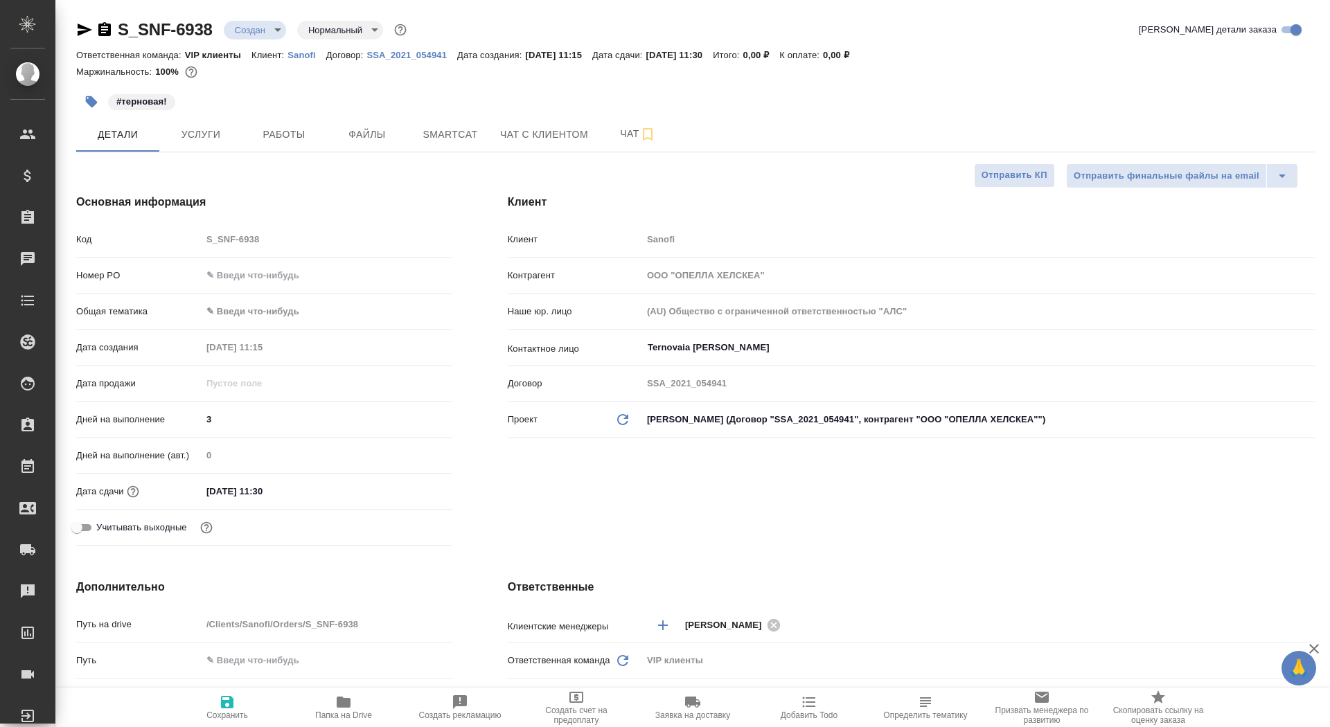
type textarea "x"
click at [348, 706] on icon "button" at bounding box center [344, 702] width 14 height 11
type textarea "x"
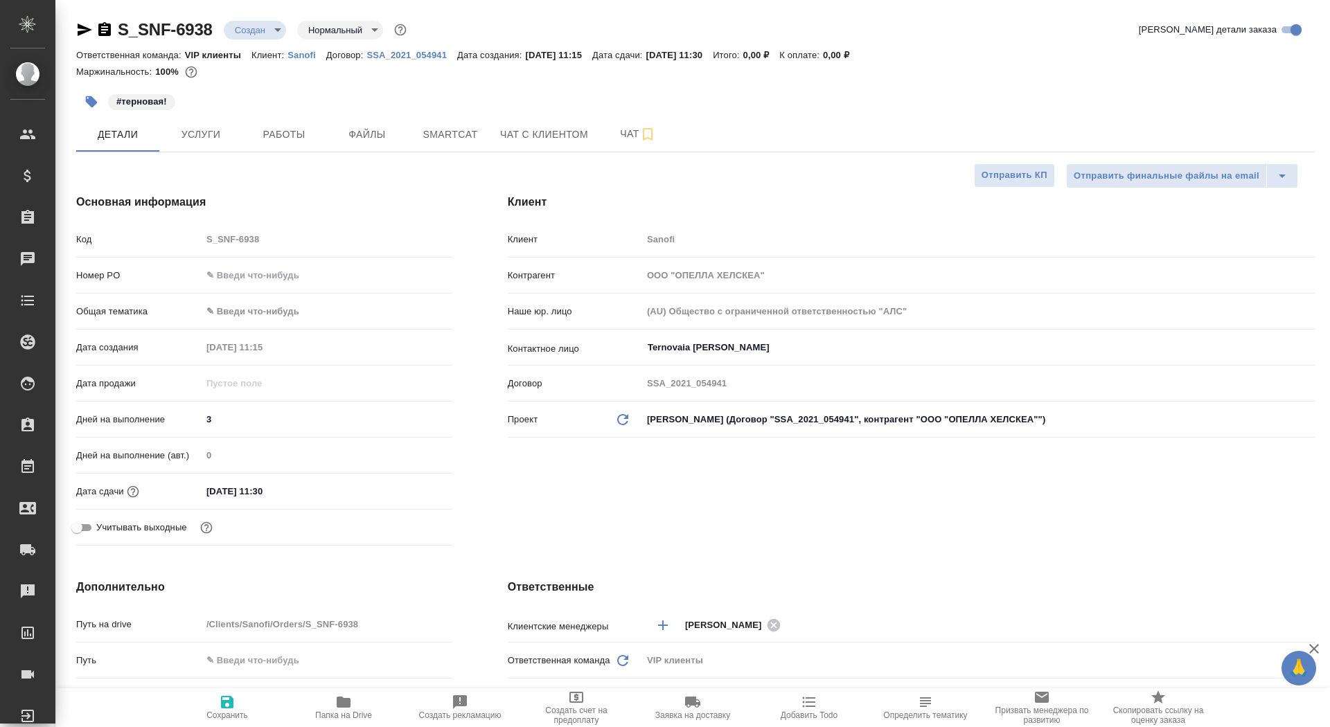
type textarea "x"
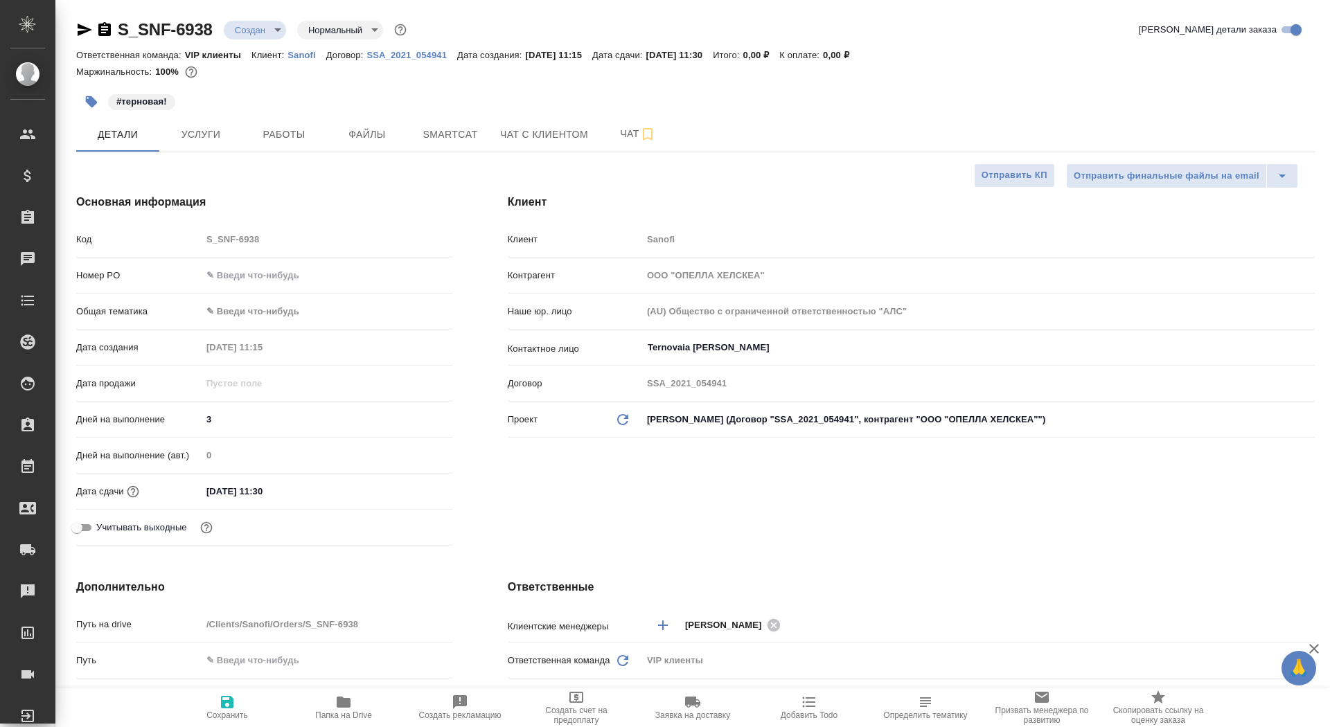
click at [263, 25] on body "🙏 .cls-1 fill:#fff; AWATERA Saydasheva Dilyara Клиенты Спецификации Заказы 0 Ча…" at bounding box center [665, 363] width 1330 height 727
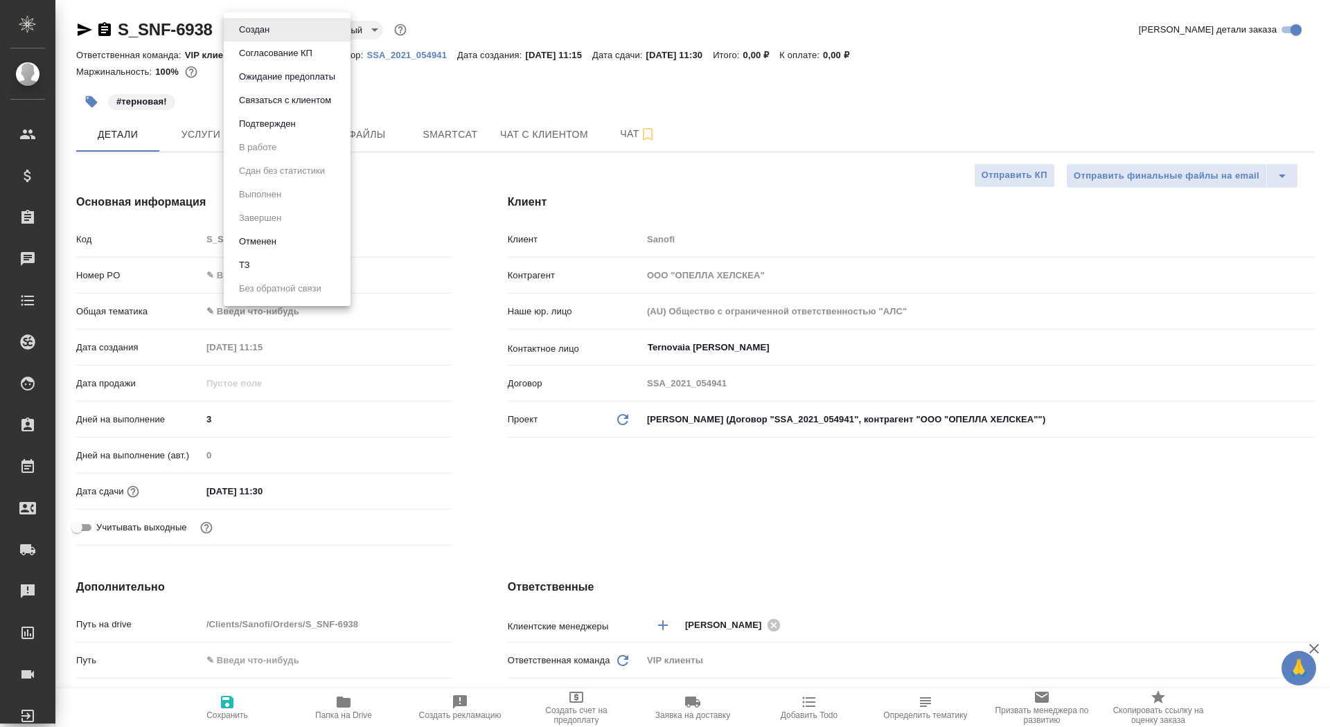
click at [276, 257] on li "ТЗ" at bounding box center [287, 265] width 127 height 24
type textarea "x"
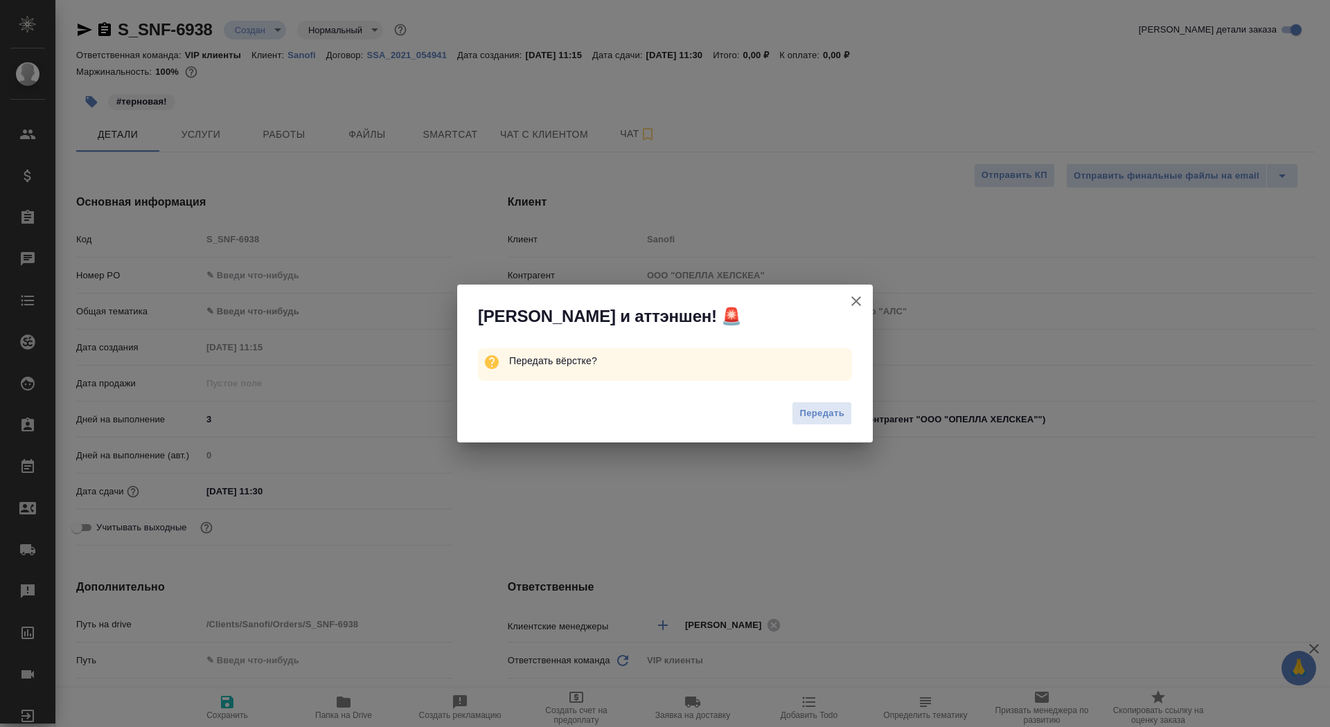
click at [816, 429] on div "Передать" at bounding box center [665, 415] width 416 height 55
click at [816, 418] on span "Передать" at bounding box center [821, 414] width 45 height 16
type textarea "x"
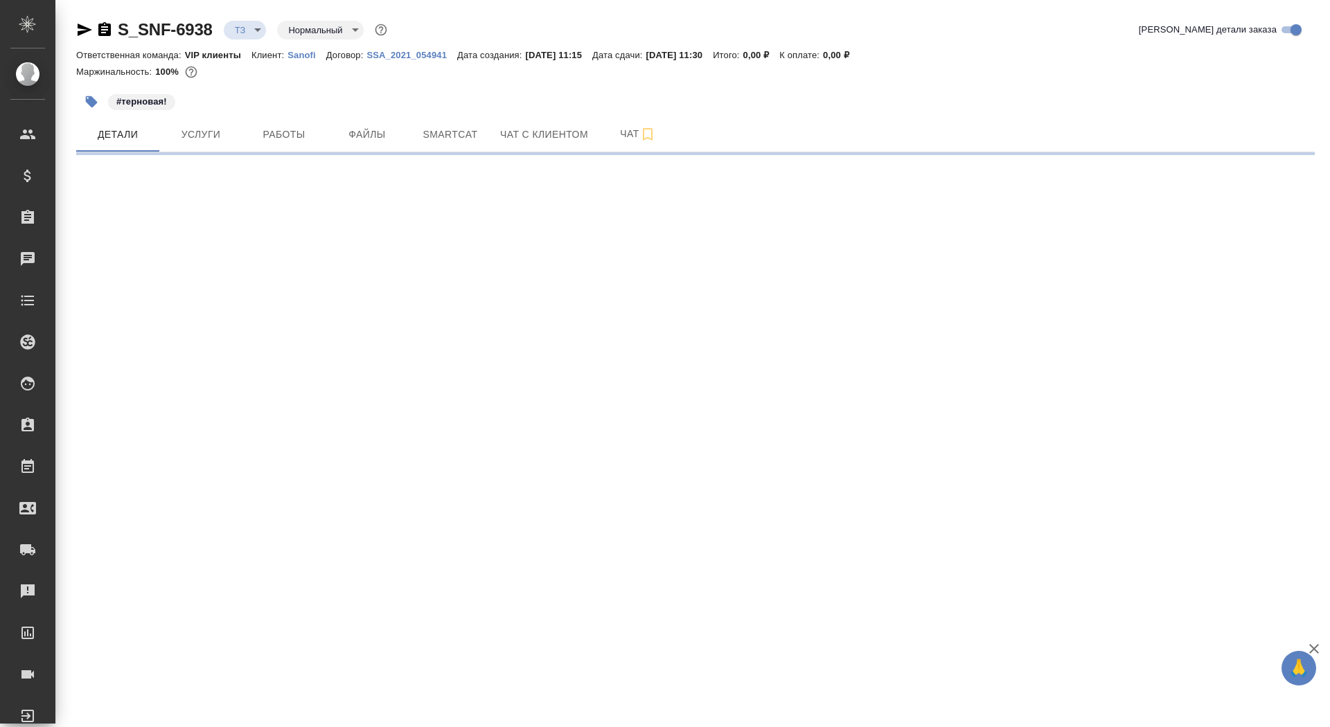
select select "RU"
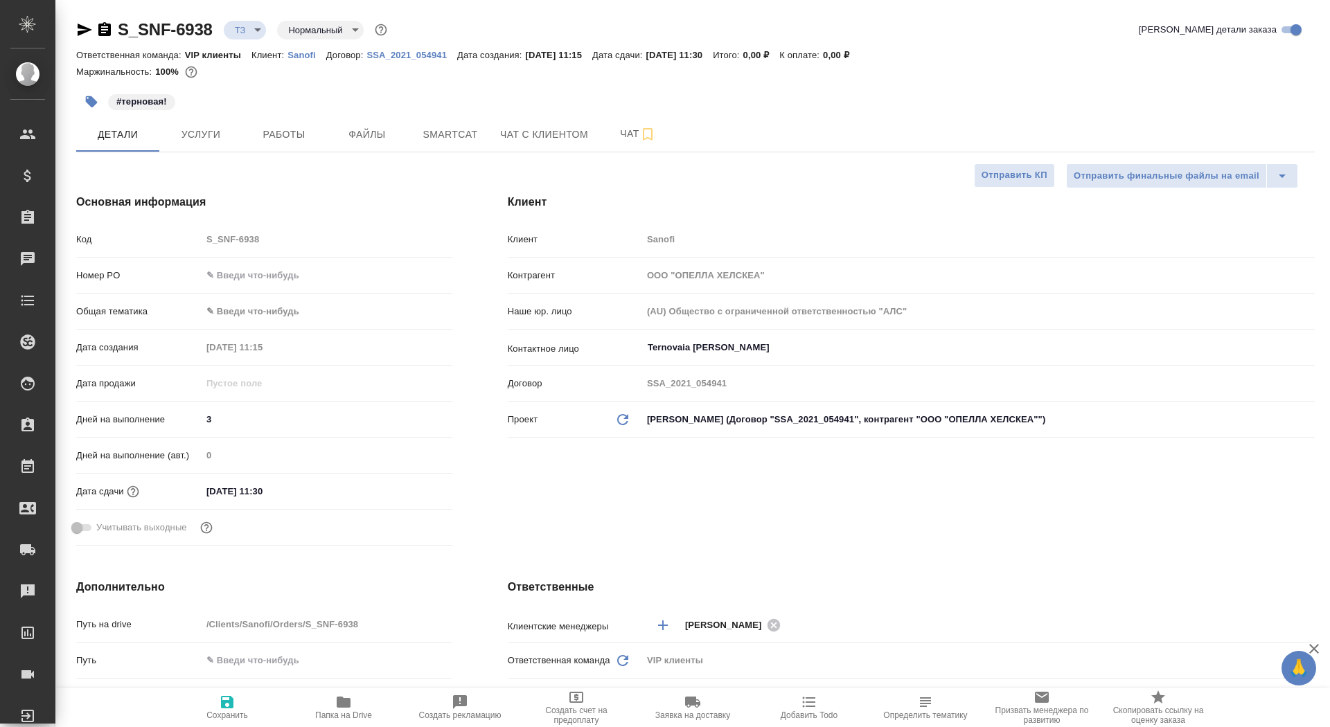
type textarea "x"
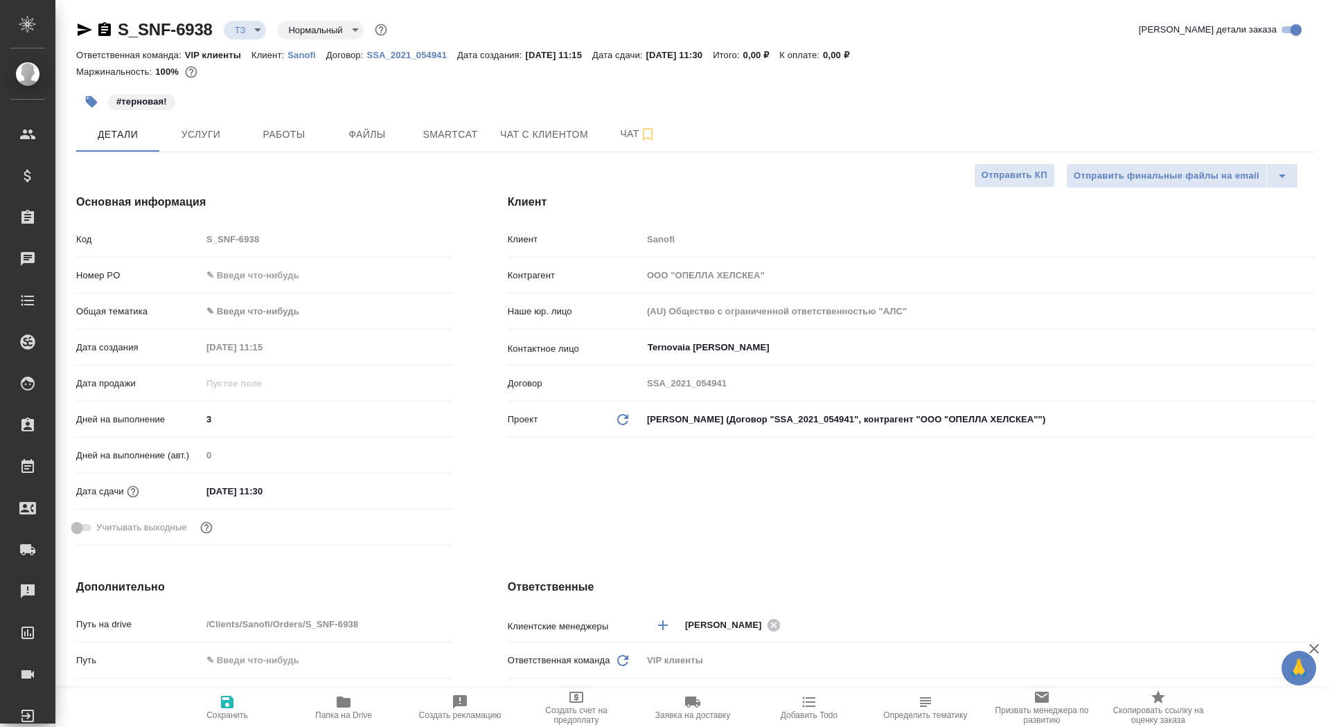
type textarea "x"
click at [96, 24] on icon "button" at bounding box center [104, 29] width 17 height 17
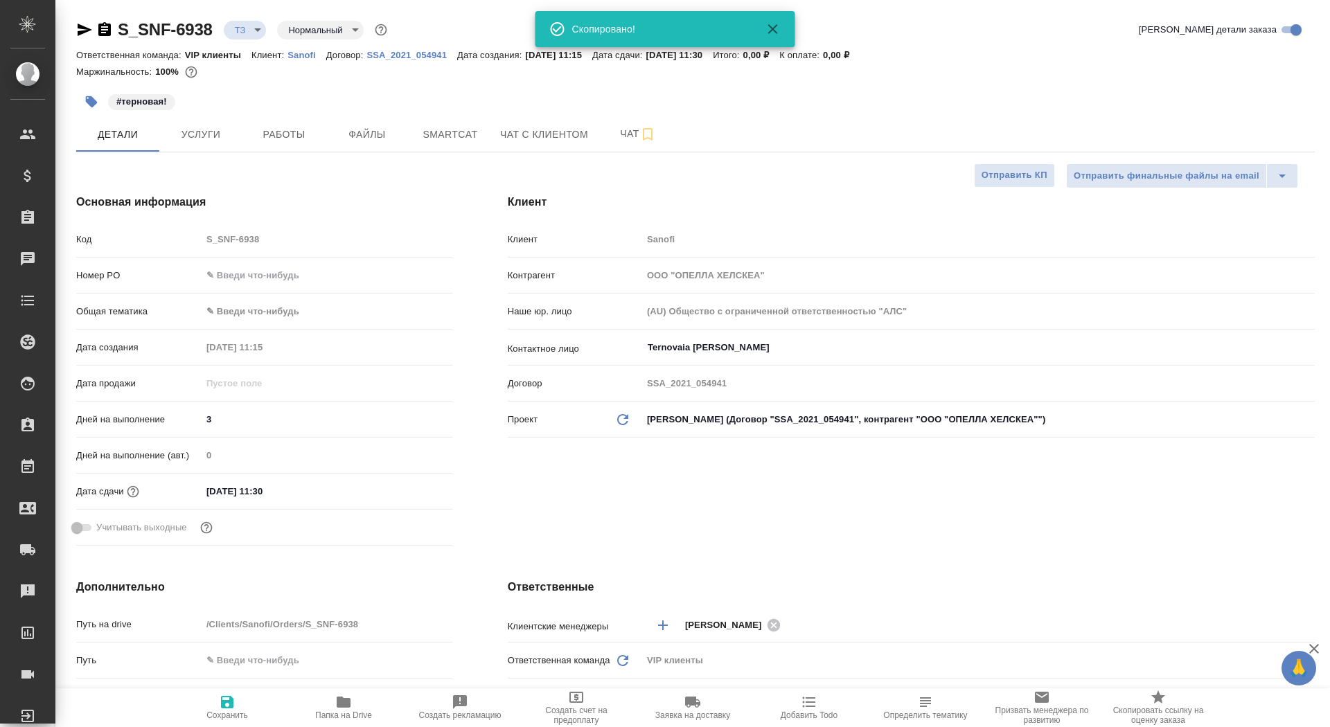
type textarea "x"
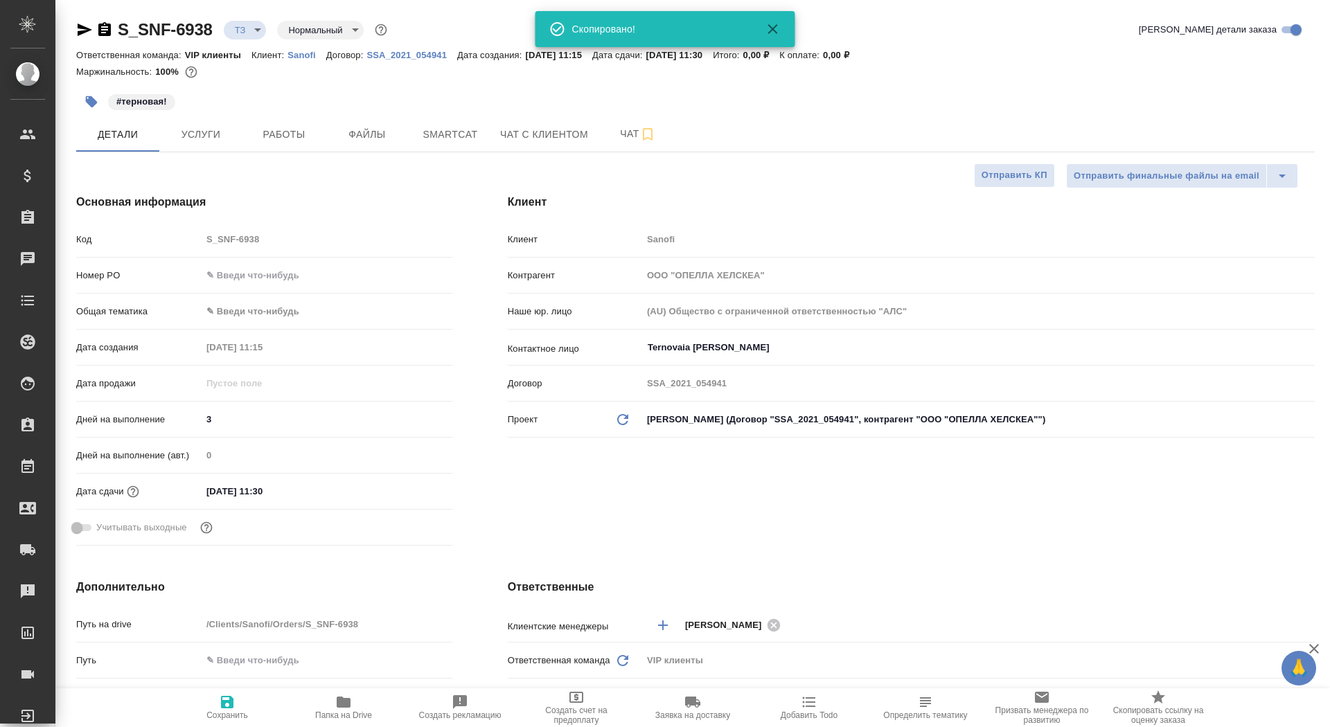
type textarea "x"
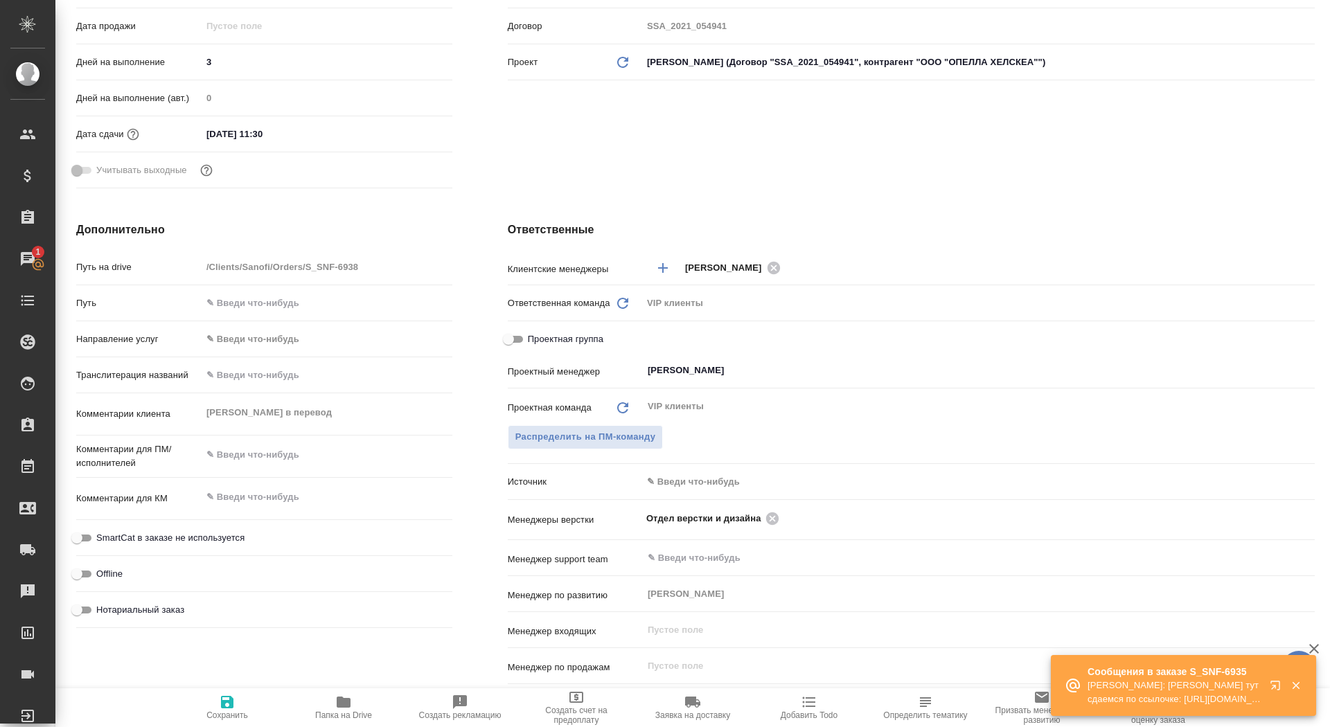
click at [157, 407] on div "Комментарии клиента Эссециале МАКС в перевод x" at bounding box center [264, 414] width 376 height 30
type textarea "x"
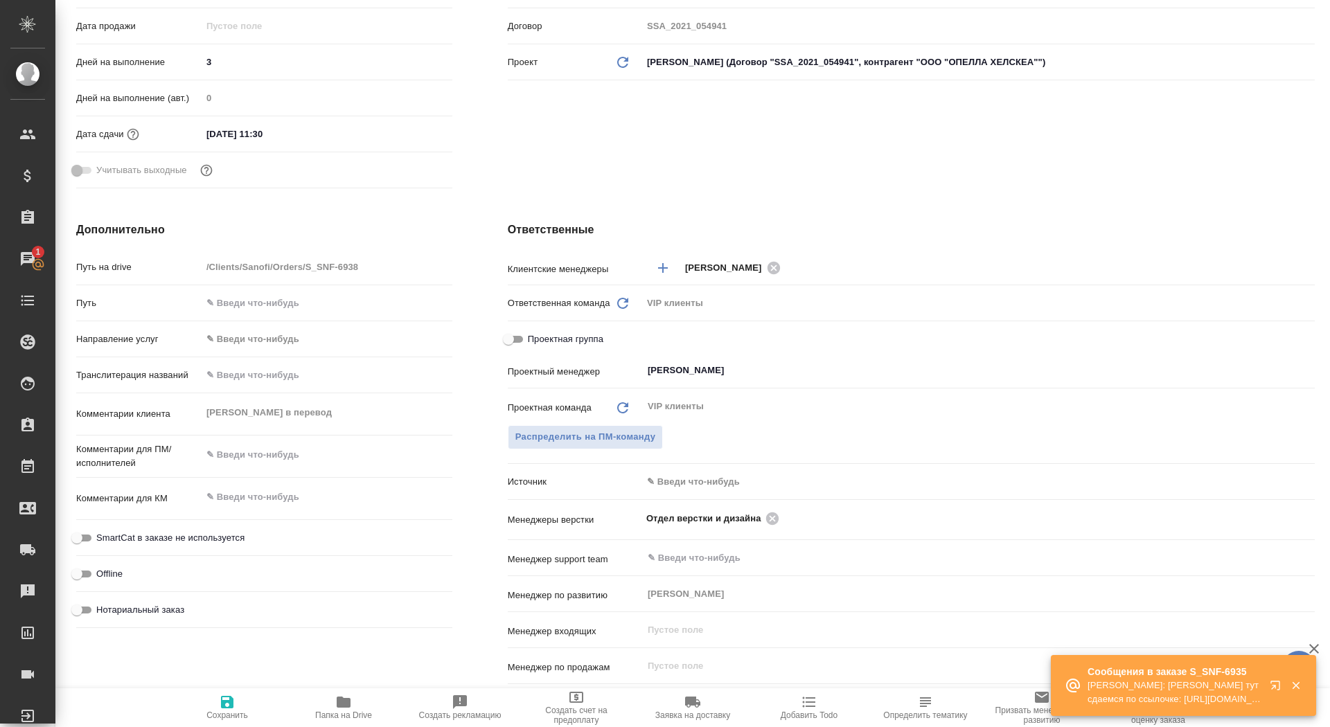
type textarea "x"
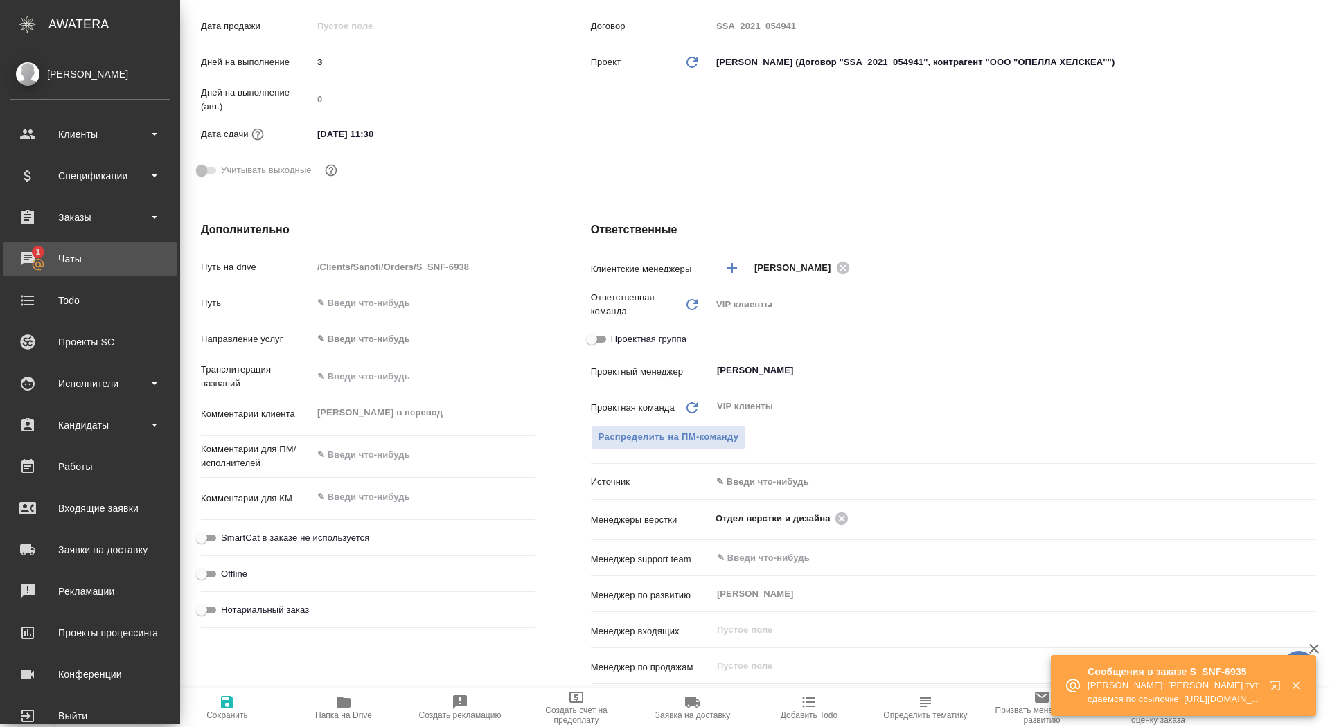
type textarea "x"
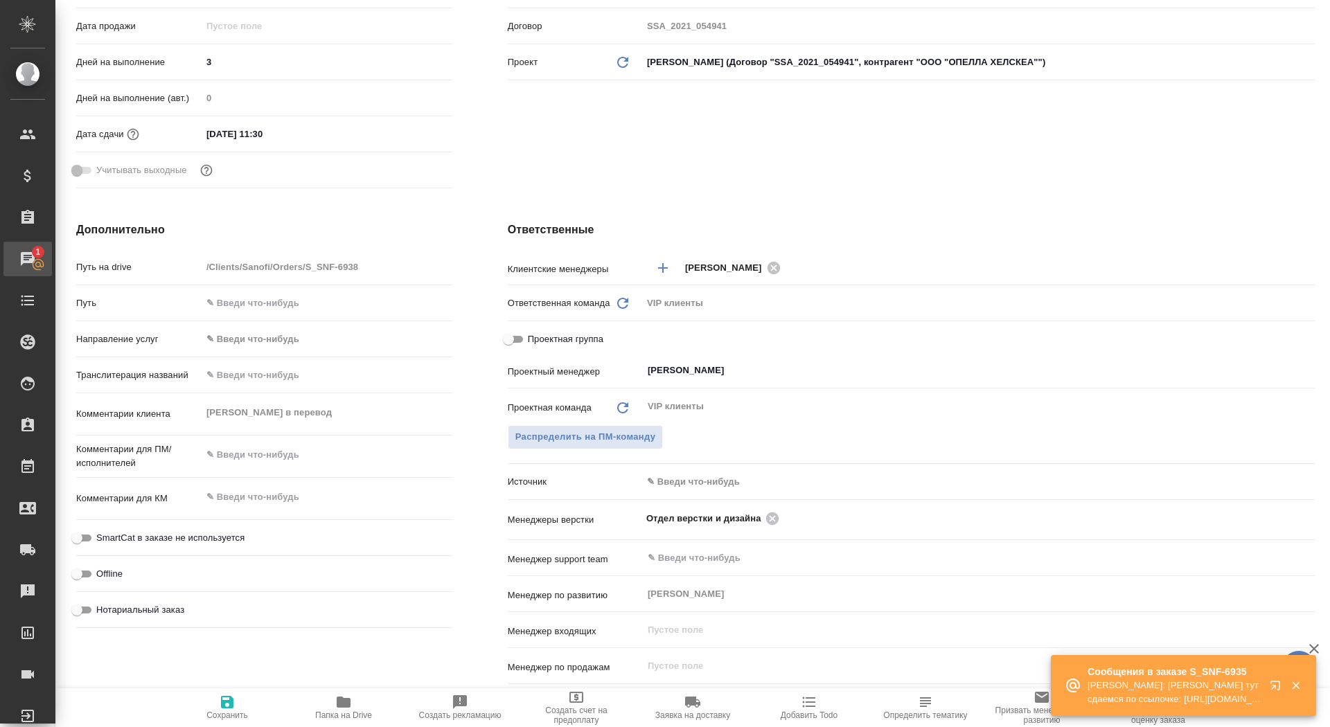
click at [28, 258] on div "Чаты" at bounding box center [10, 259] width 35 height 21
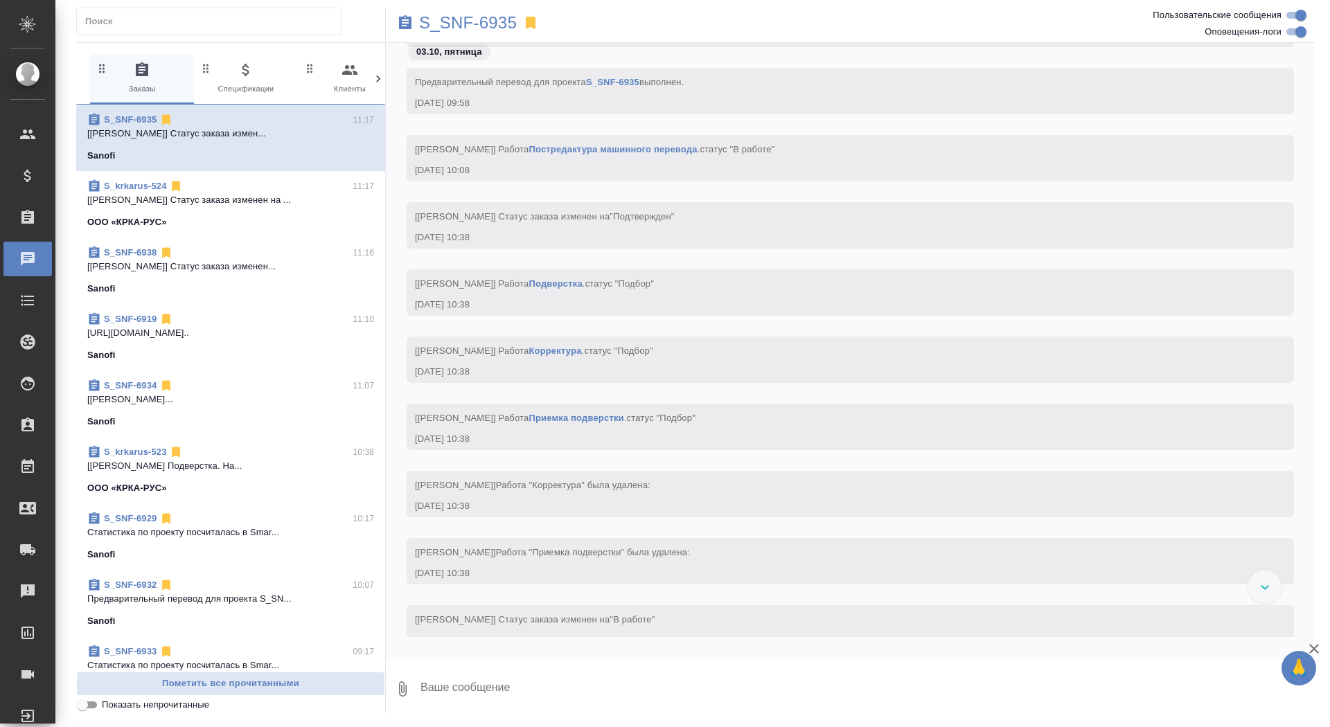
scroll to position [3135, 0]
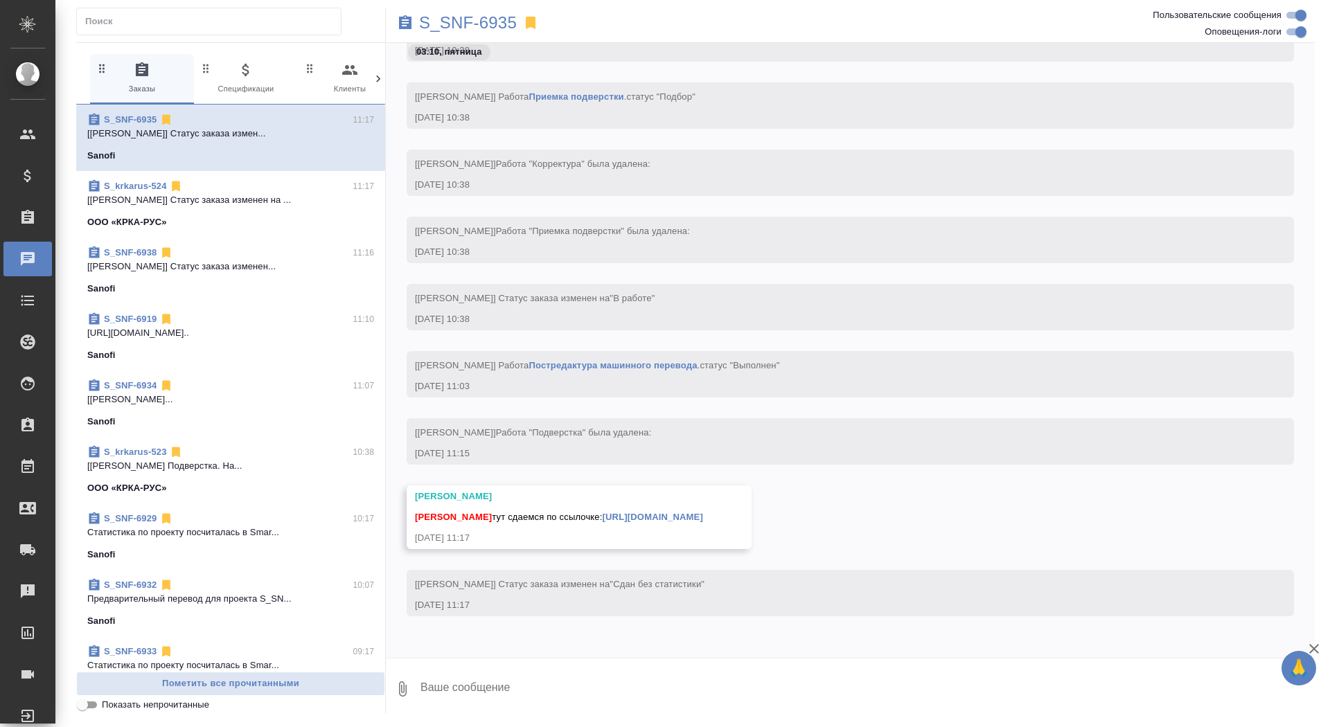
click at [603, 515] on link "https://drive.awatera.com/apps/files/files/10583313?dir=/Shares/Sanofi/Orders/S…" at bounding box center [653, 517] width 100 height 10
click at [526, 671] on textarea at bounding box center [867, 689] width 896 height 47
type textarea "спасибо! забрала"
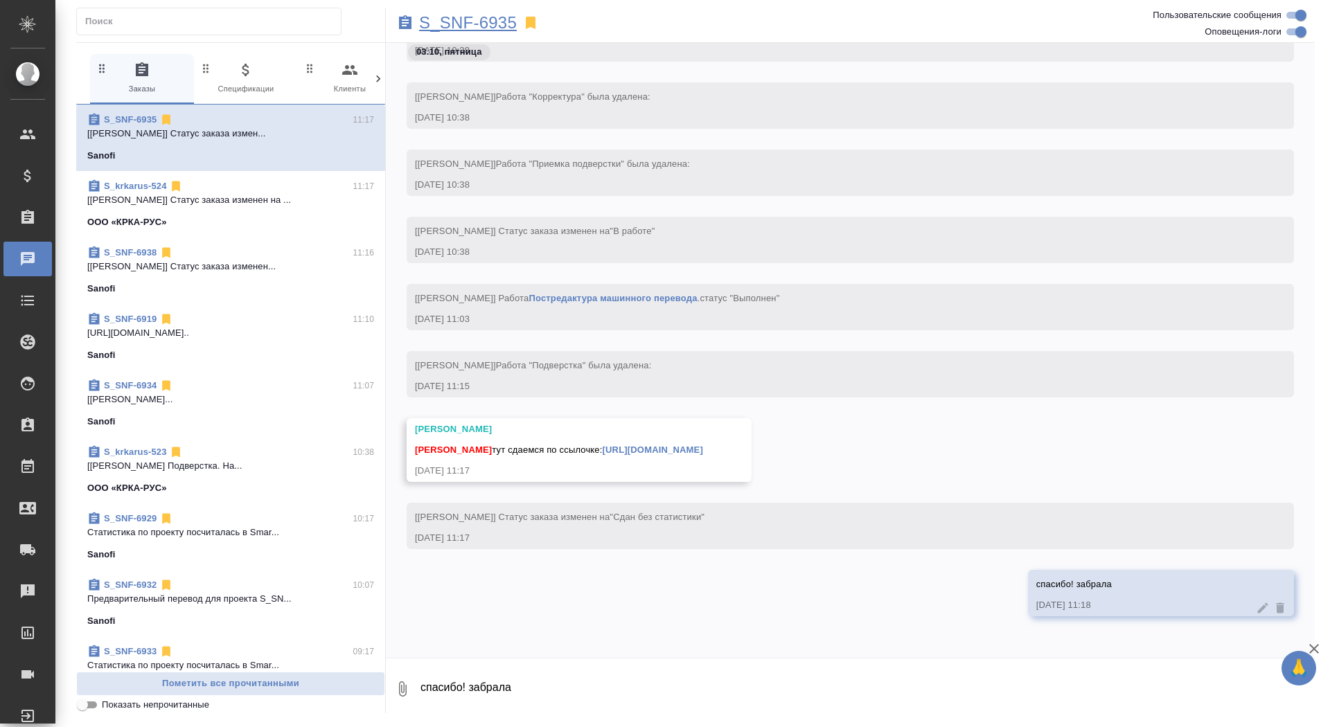
click at [447, 22] on p "S_SNF-6935" at bounding box center [468, 23] width 98 height 14
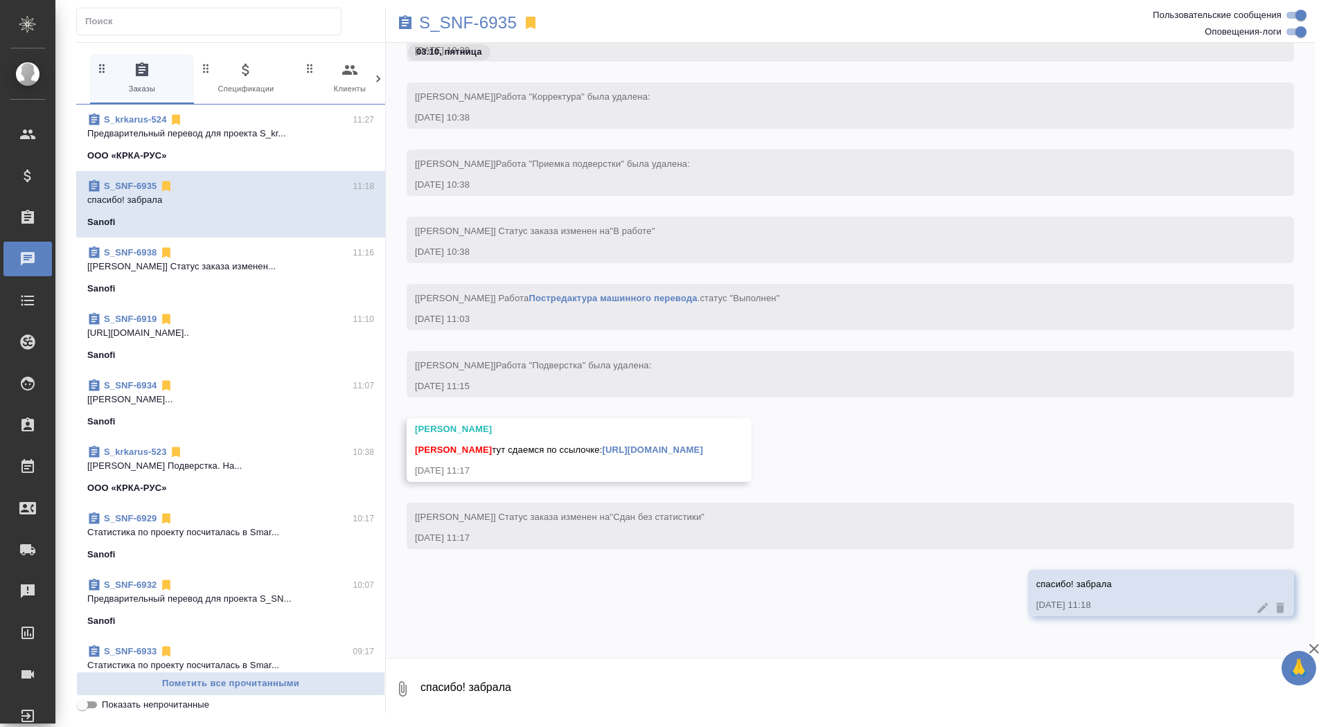
click at [248, 267] on p "[Сайдашева Диляра] Статус заказа изменен..." at bounding box center [230, 267] width 287 height 14
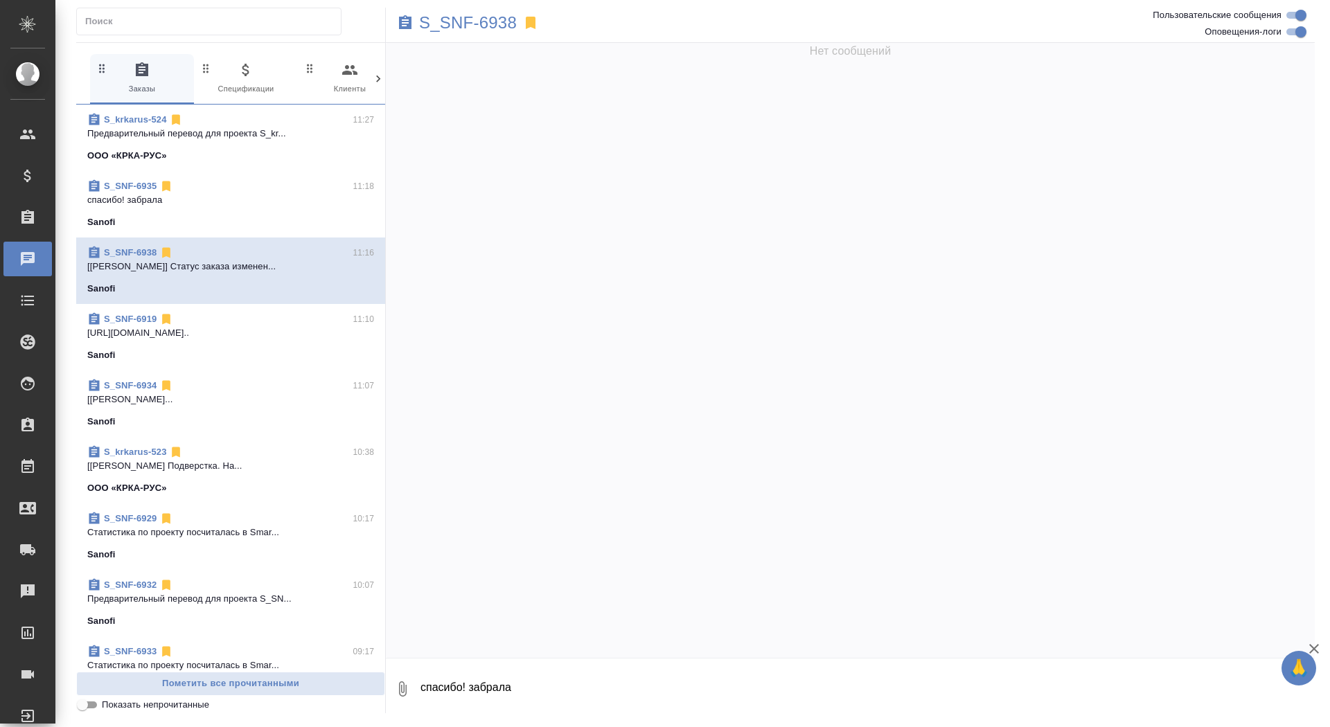
scroll to position [78, 0]
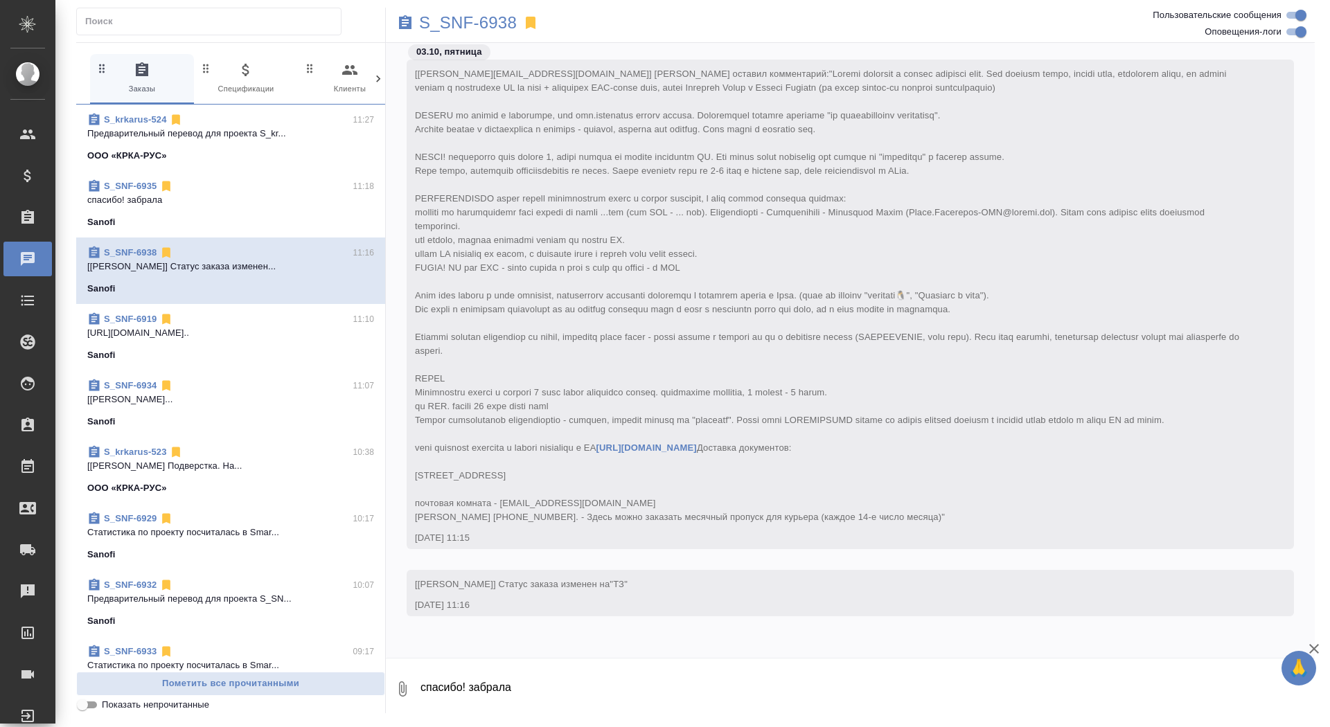
click at [582, 693] on textarea "спасибо! забрала" at bounding box center [867, 689] width 896 height 47
type textarea "картинки хромы не переводим"
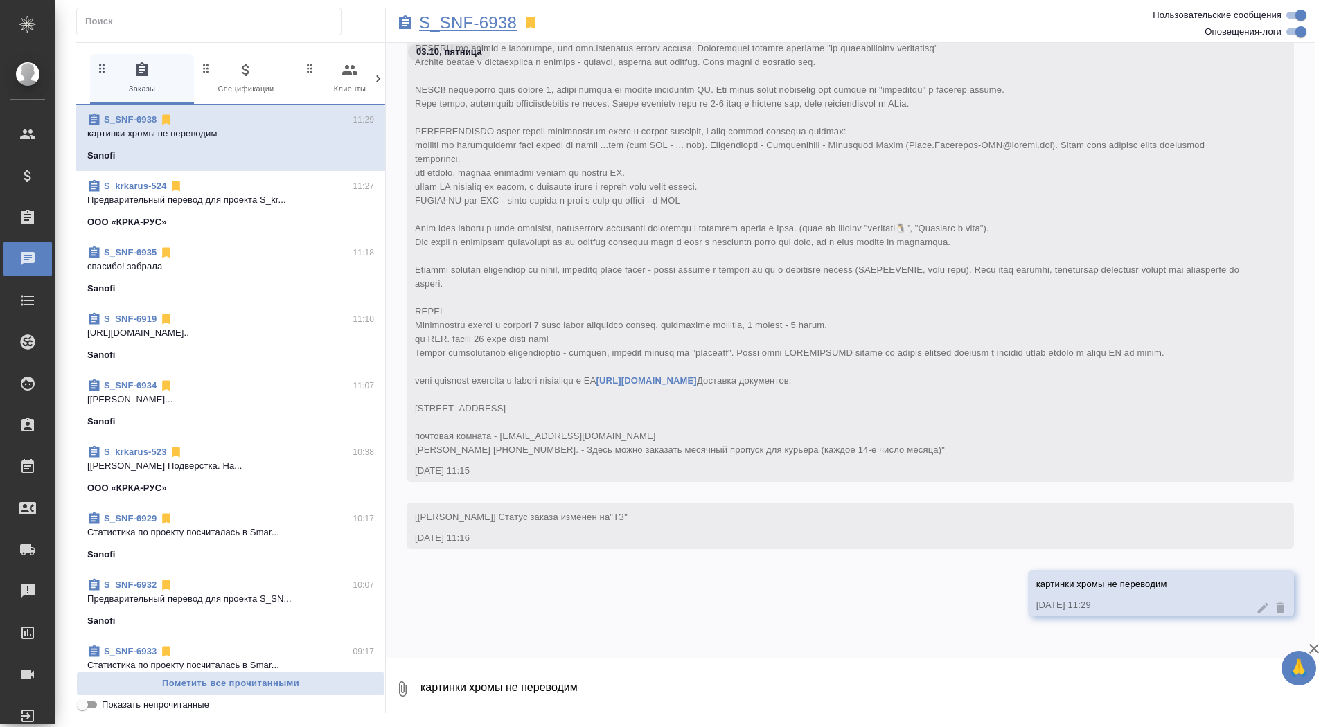
click at [477, 22] on p "S_SNF-6938" at bounding box center [468, 23] width 98 height 14
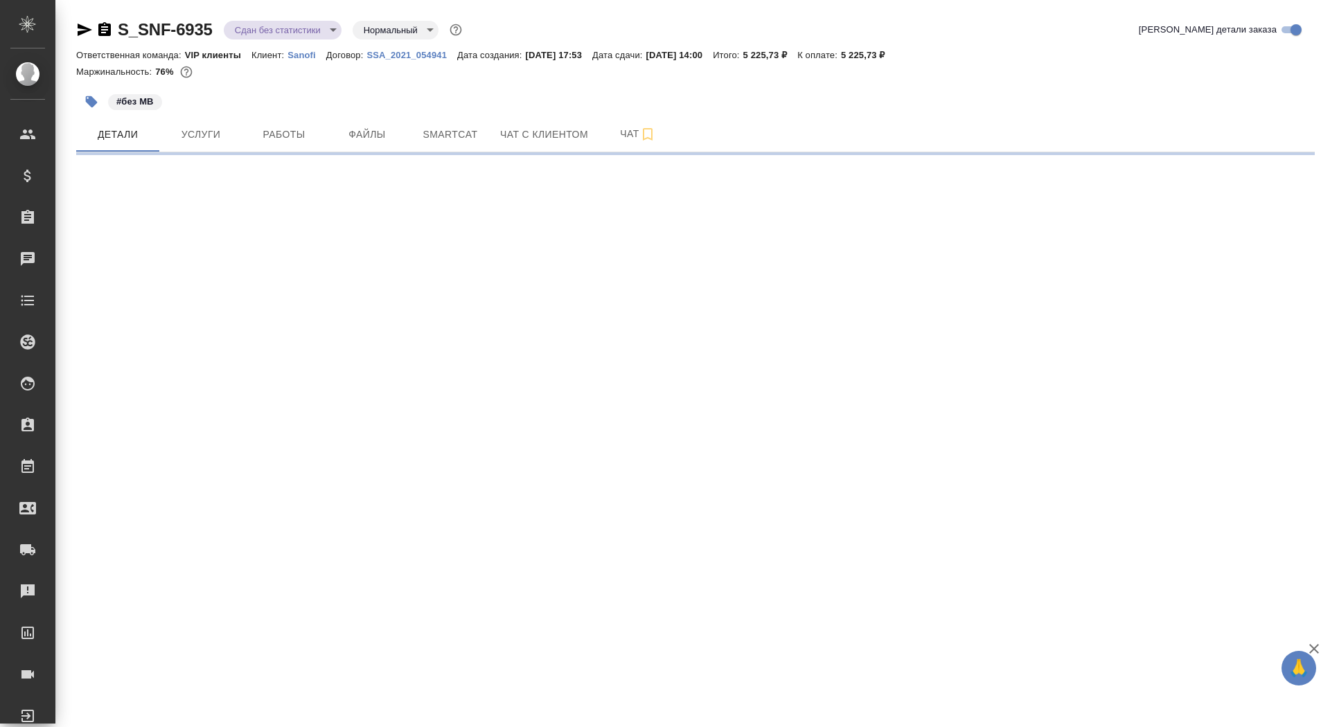
click at [107, 29] on icon "button" at bounding box center [104, 29] width 17 height 17
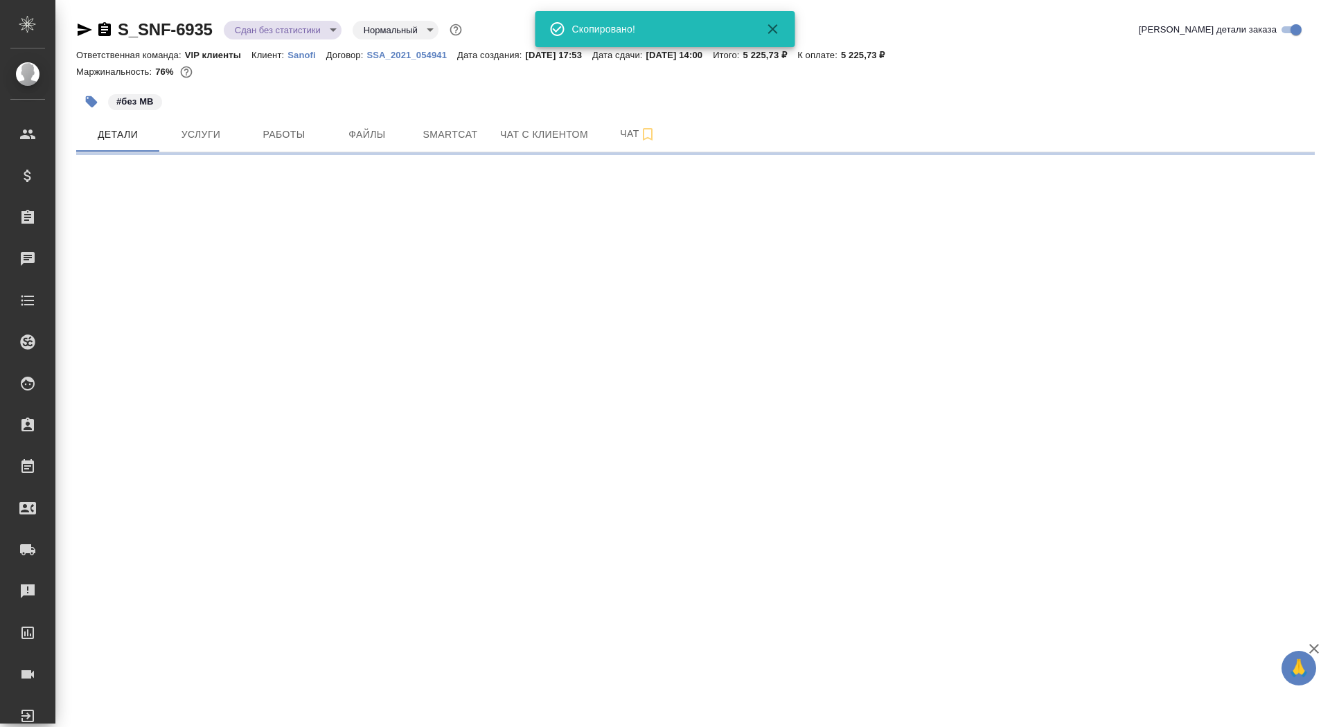
select select "RU"
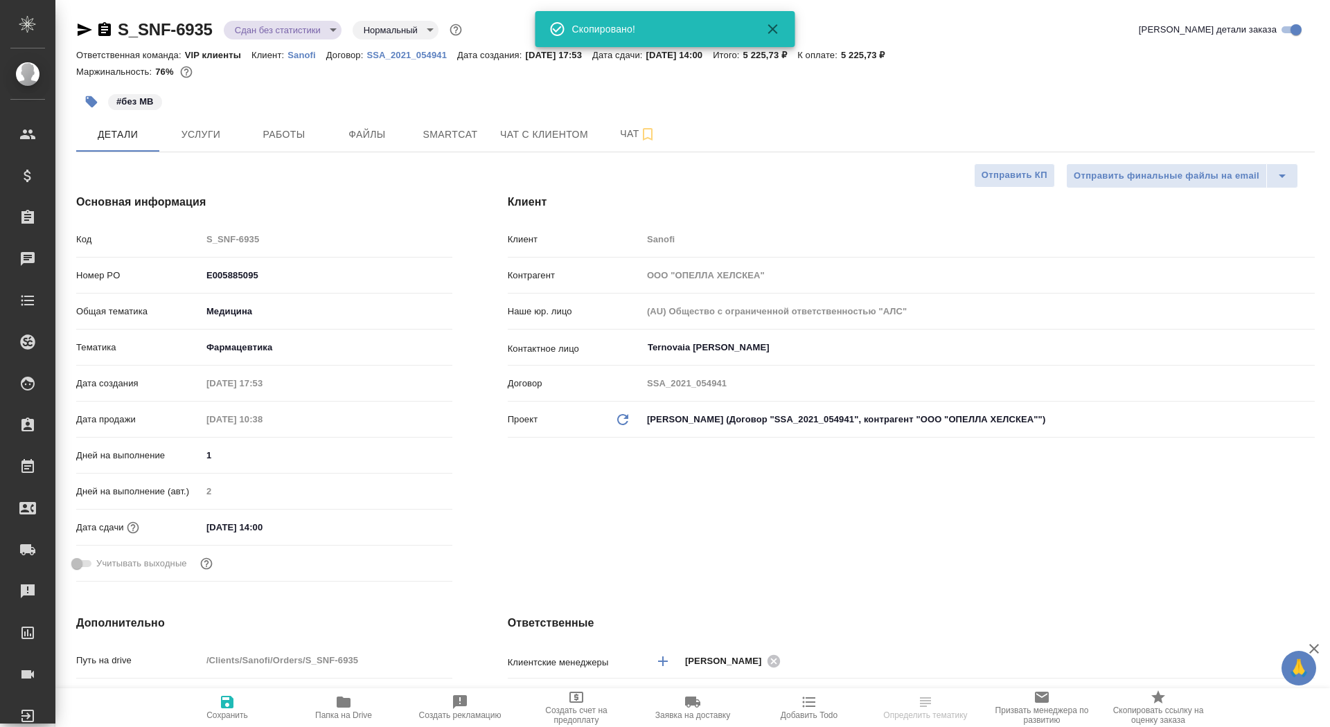
type textarea "x"
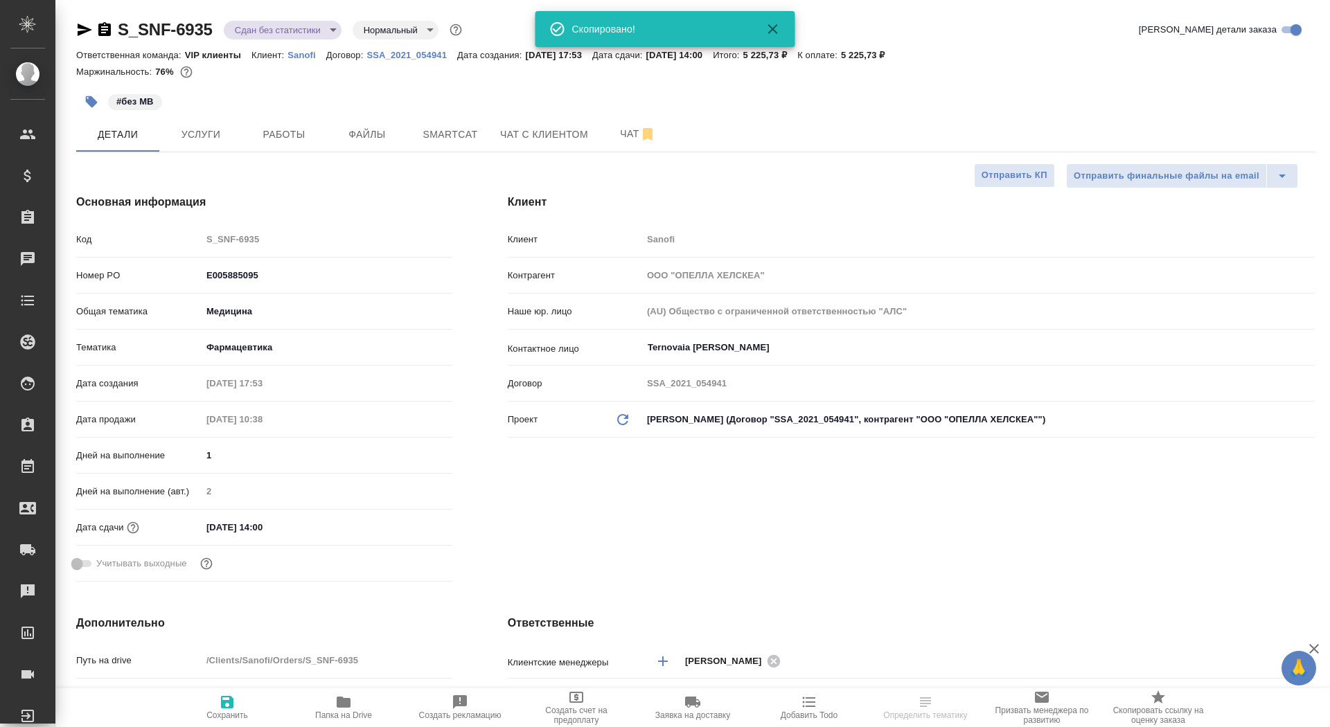
type textarea "x"
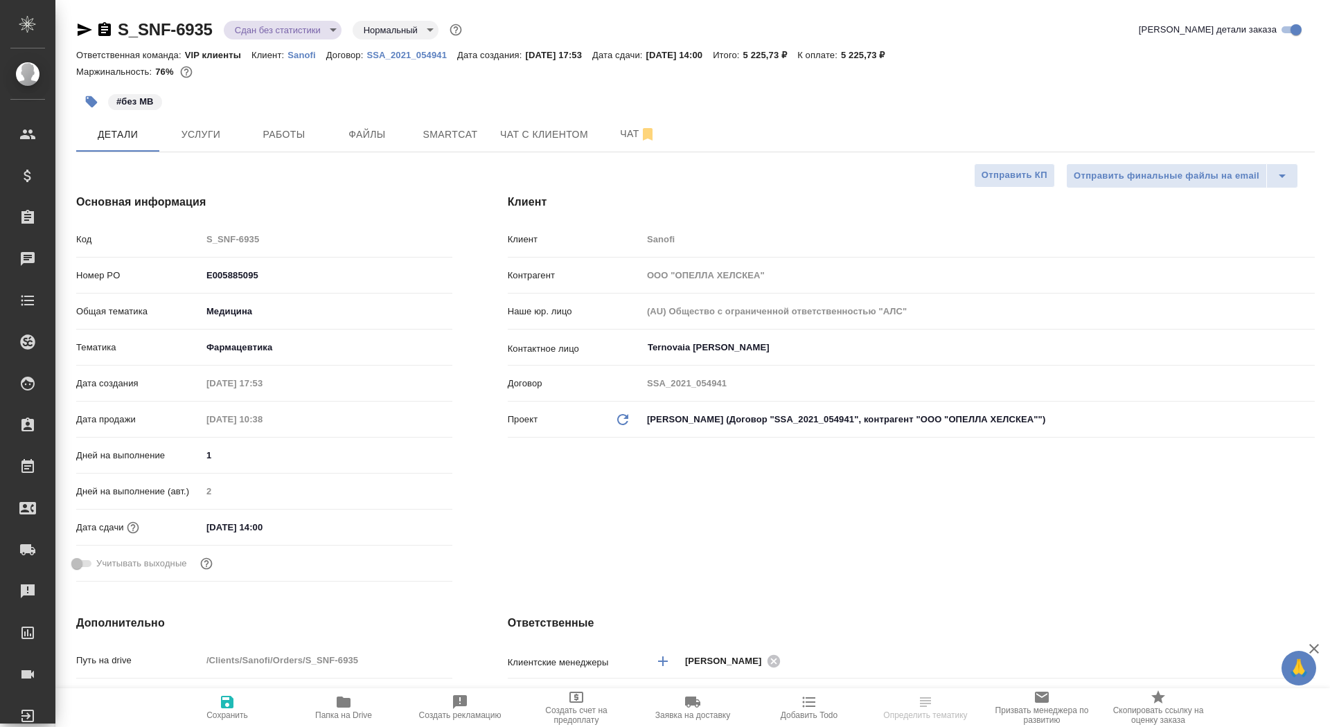
type textarea "x"
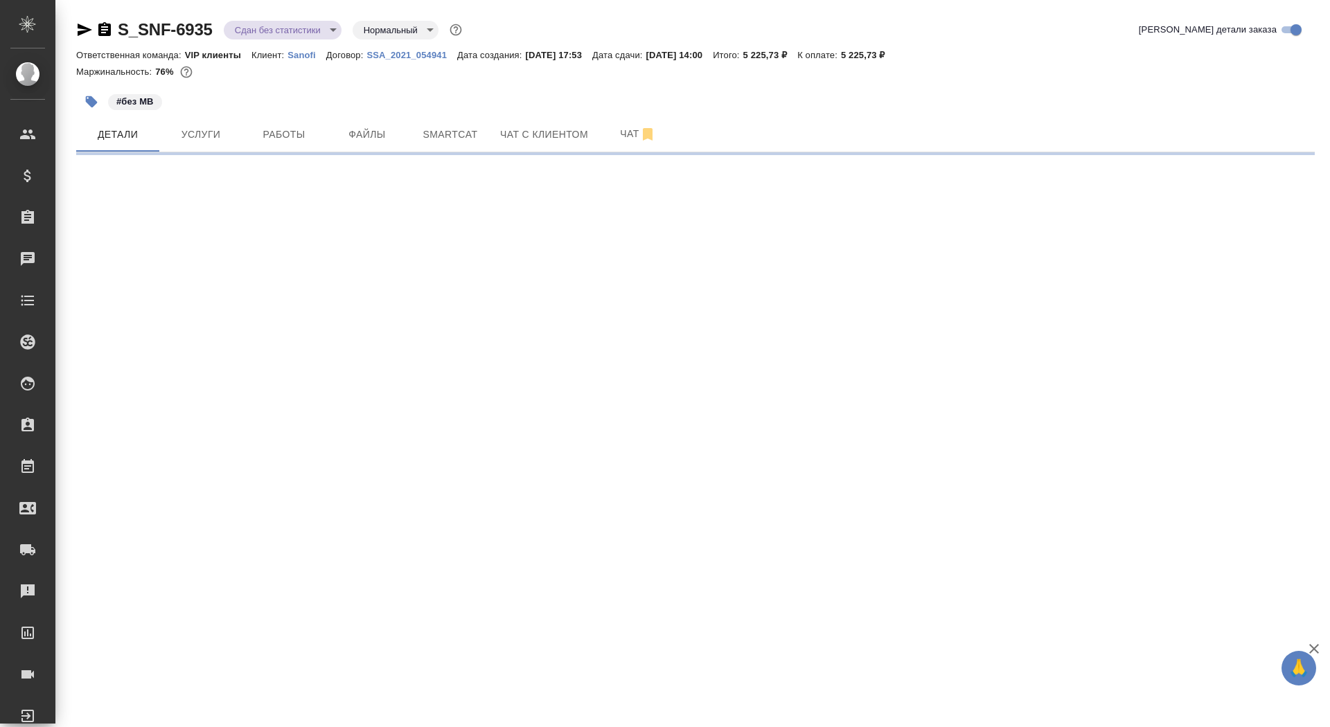
select select "RU"
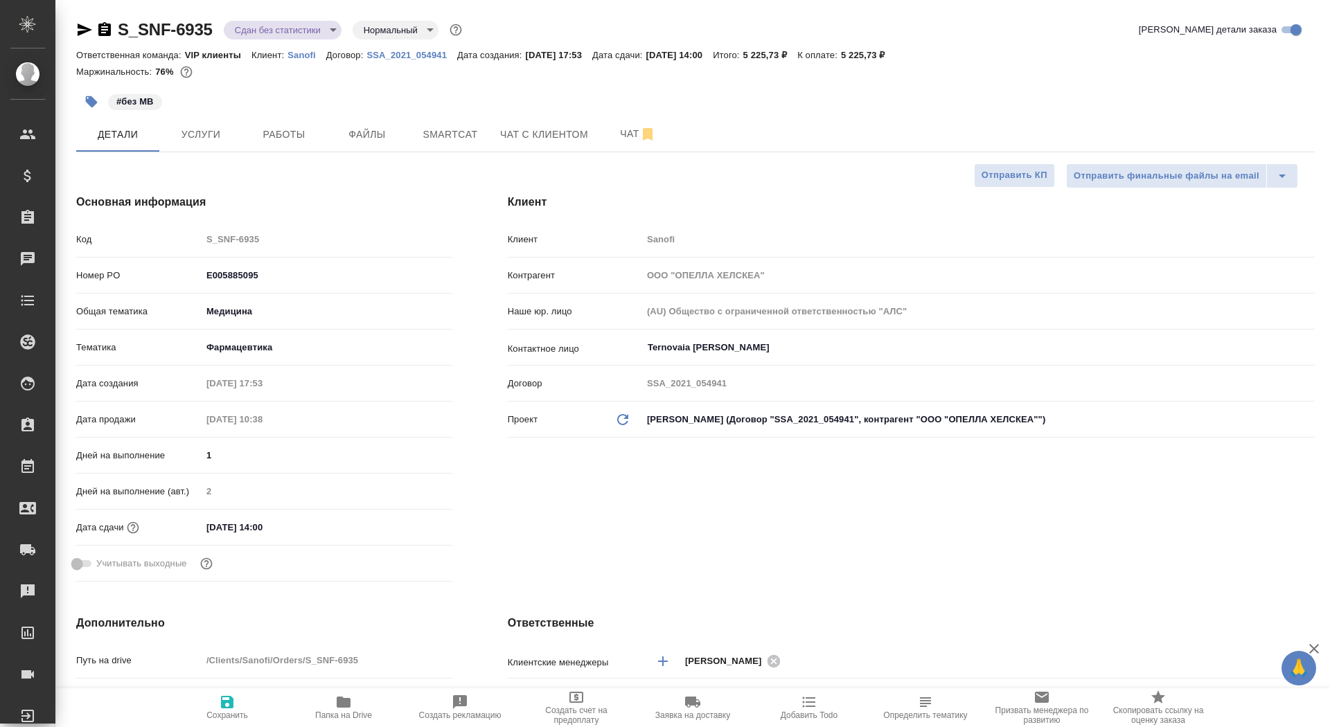
type textarea "x"
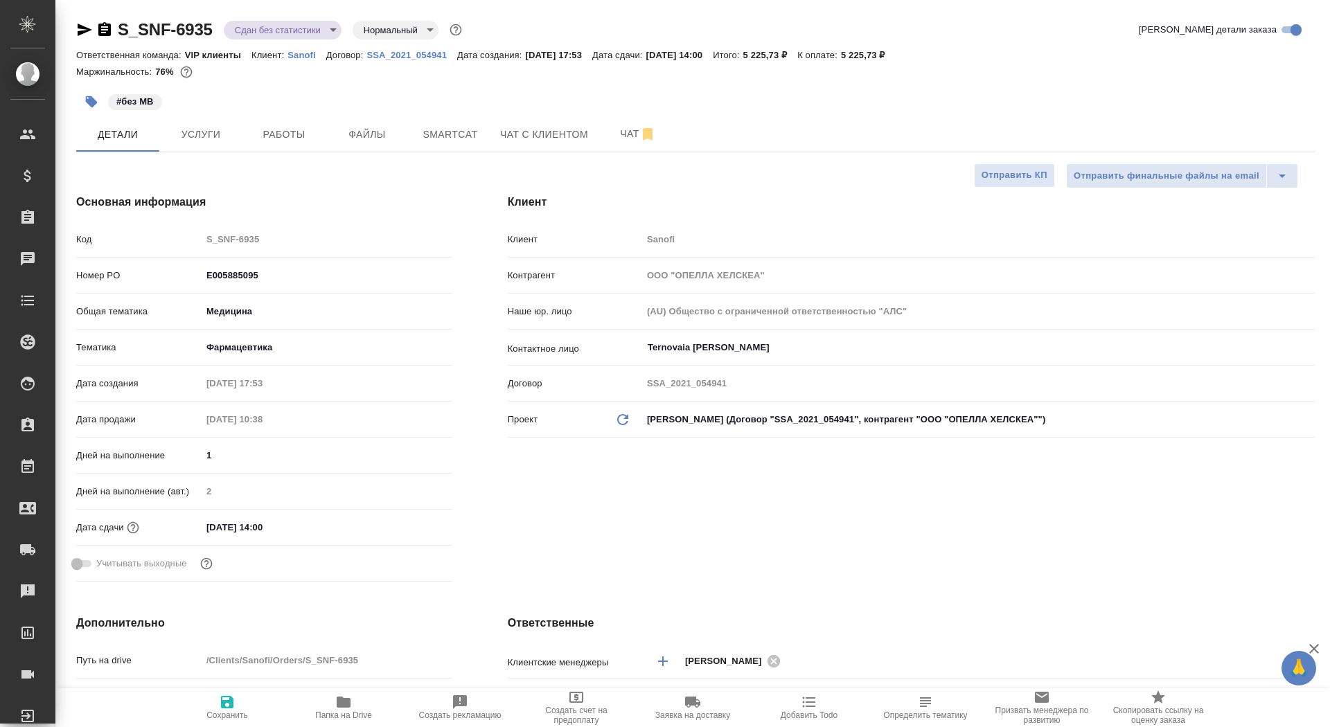
type textarea "x"
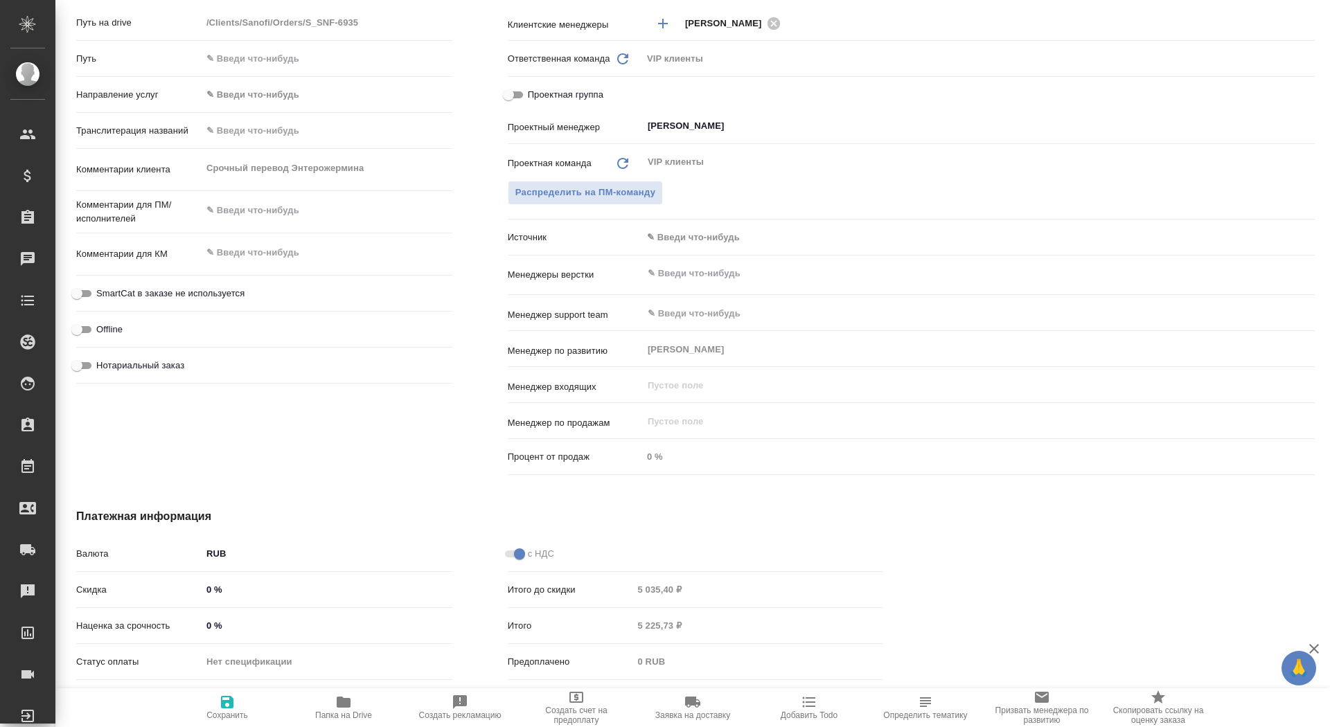
scroll to position [703, 0]
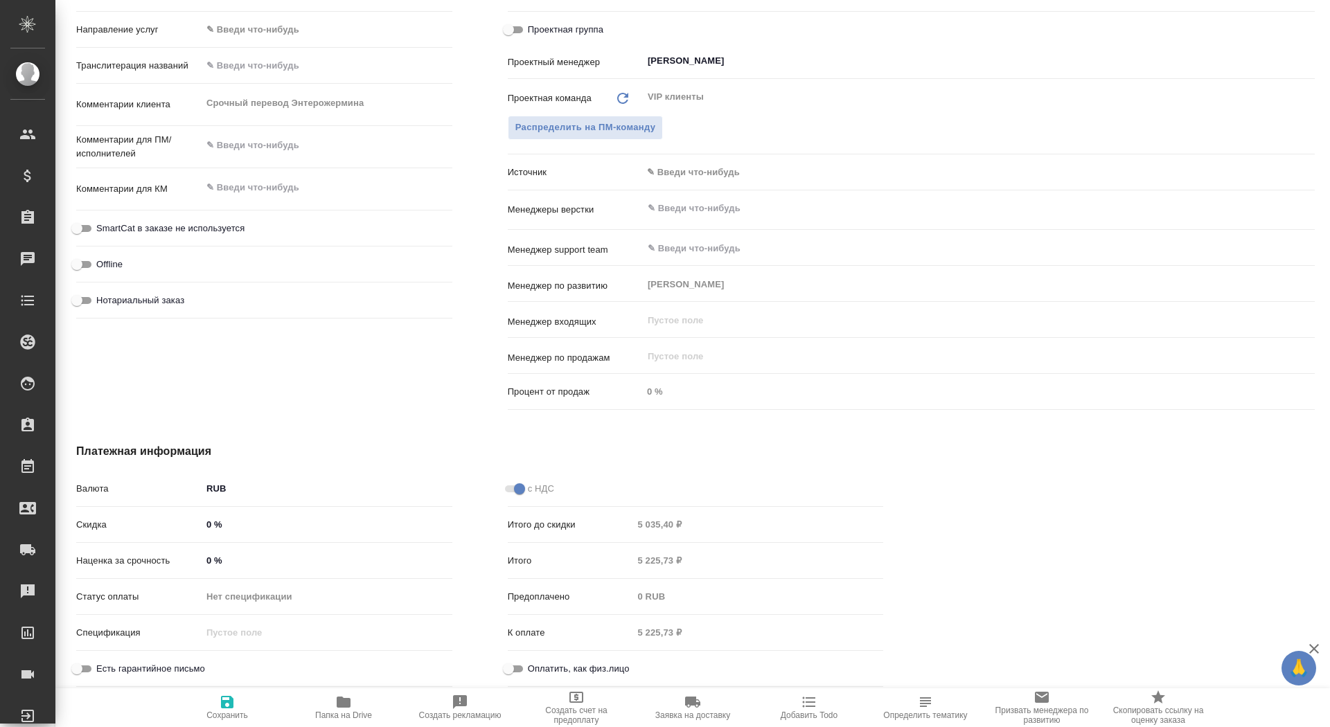
click at [174, 103] on div "Комментарии клиента Срочный перевод Энтерожермина x" at bounding box center [264, 104] width 376 height 30
type textarea "x"
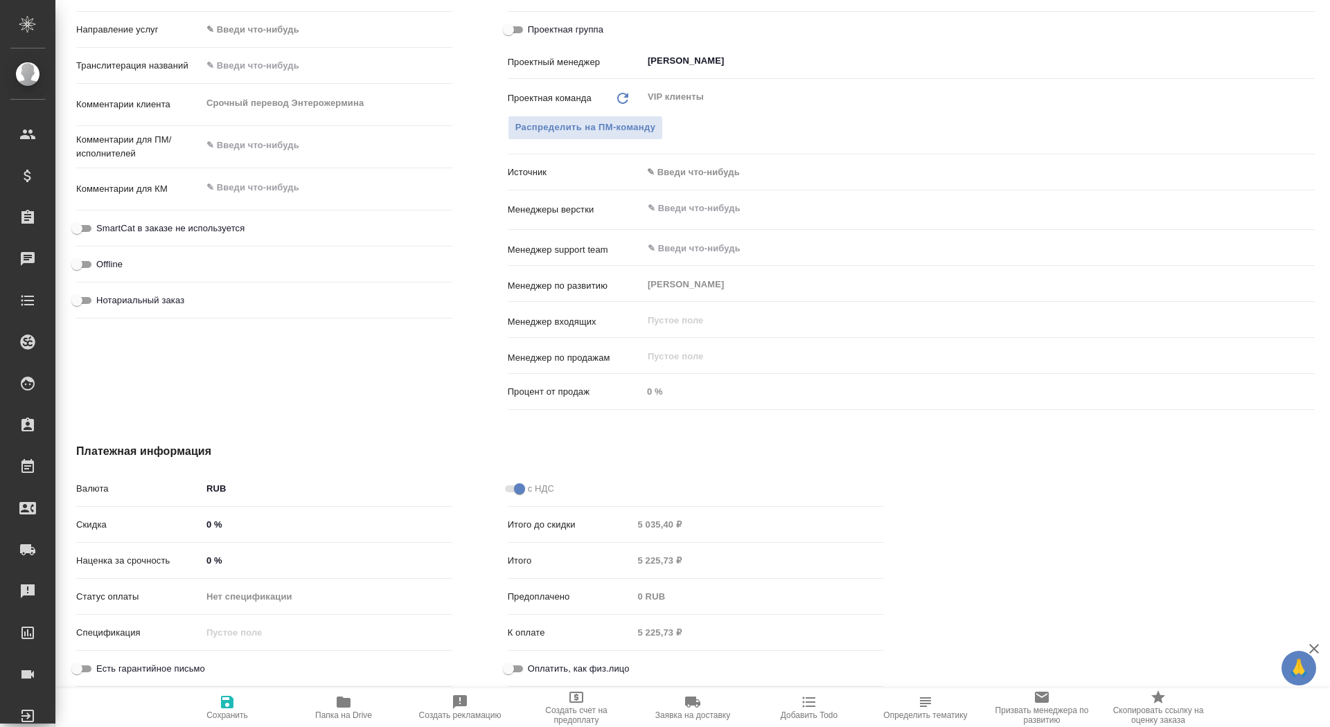
type textarea "x"
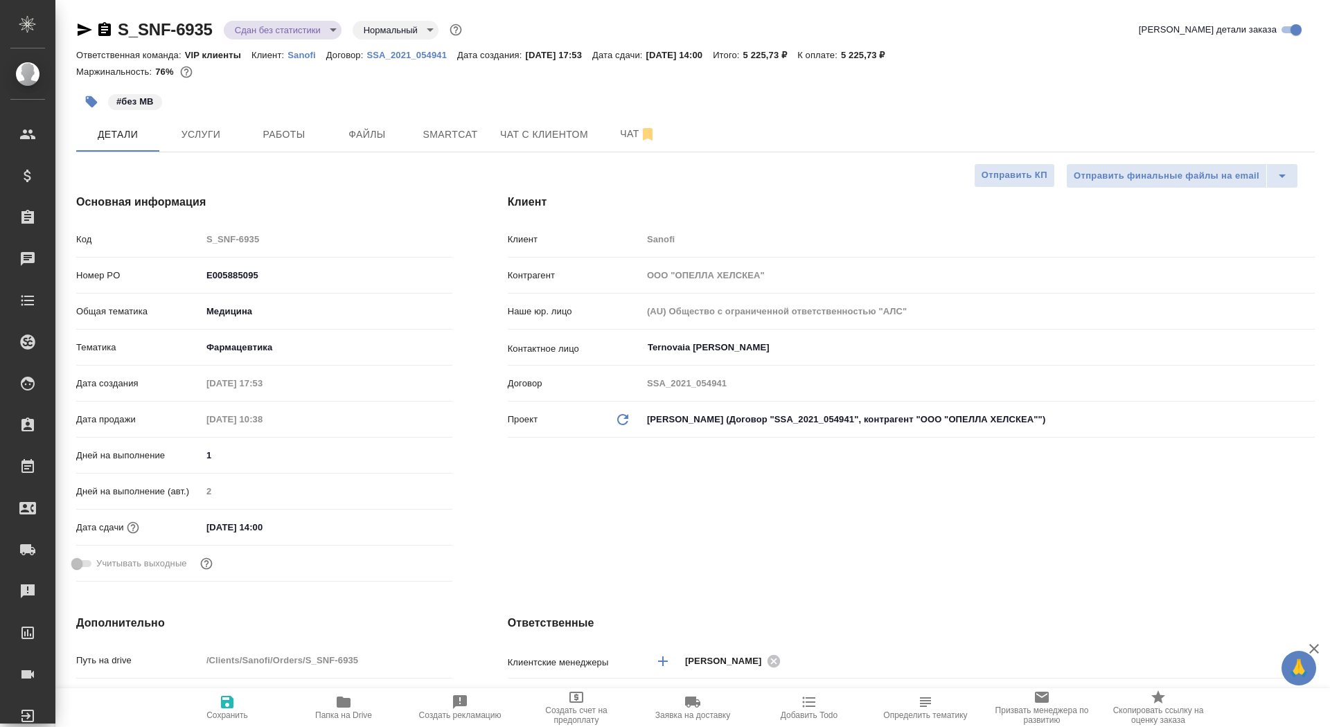
type textarea "x"
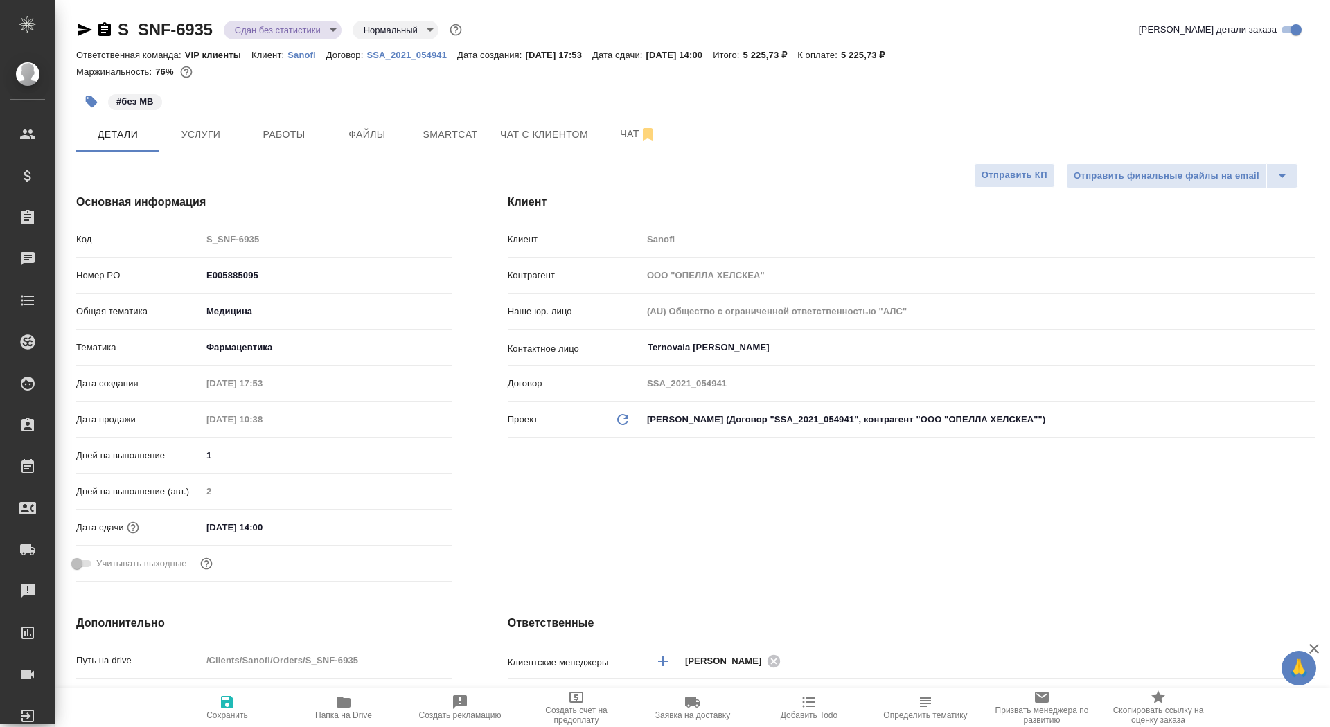
type textarea "x"
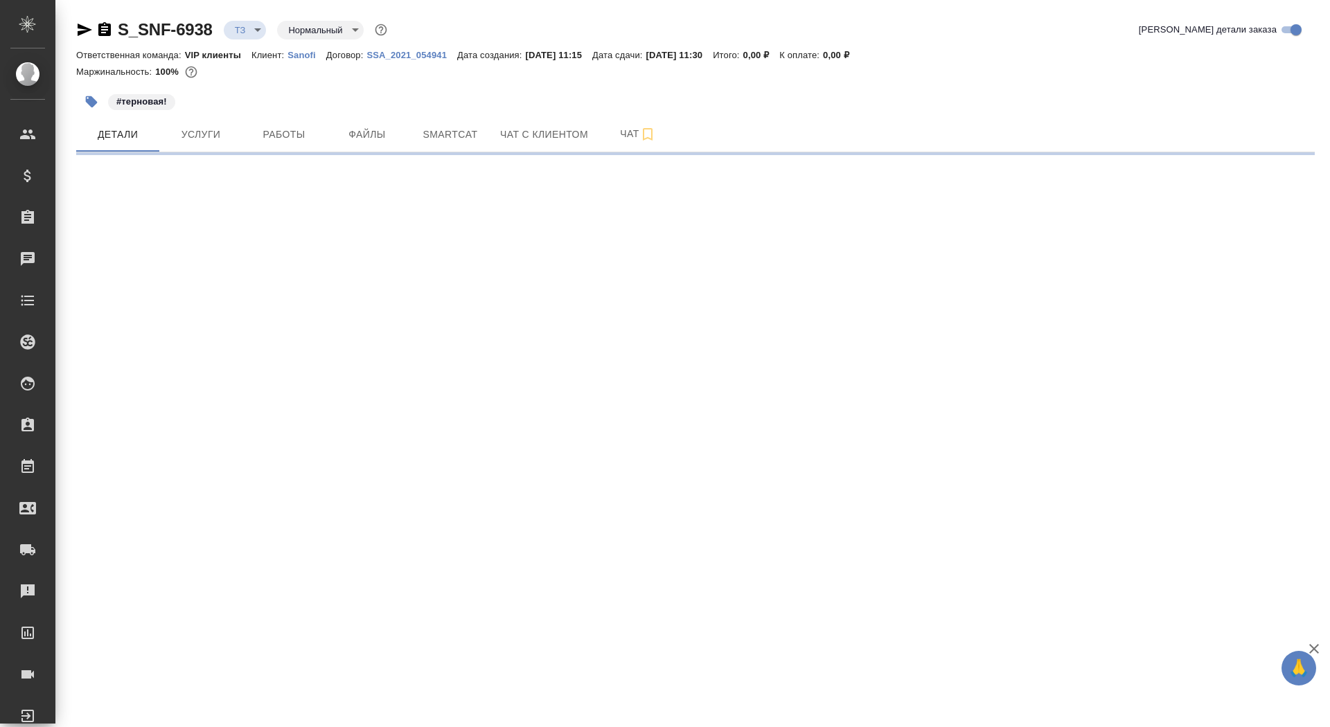
select select "RU"
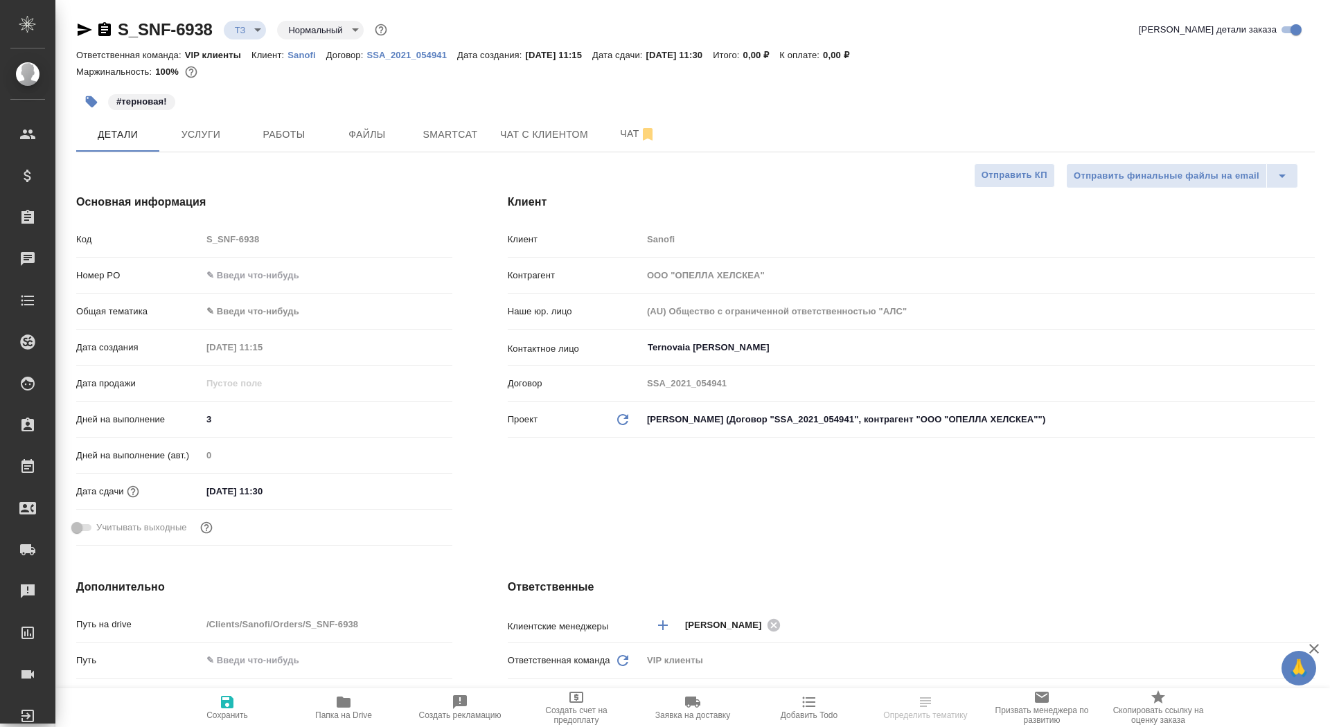
type textarea "x"
type input "Горшкова Валентина"
type input "Комаров Роман"
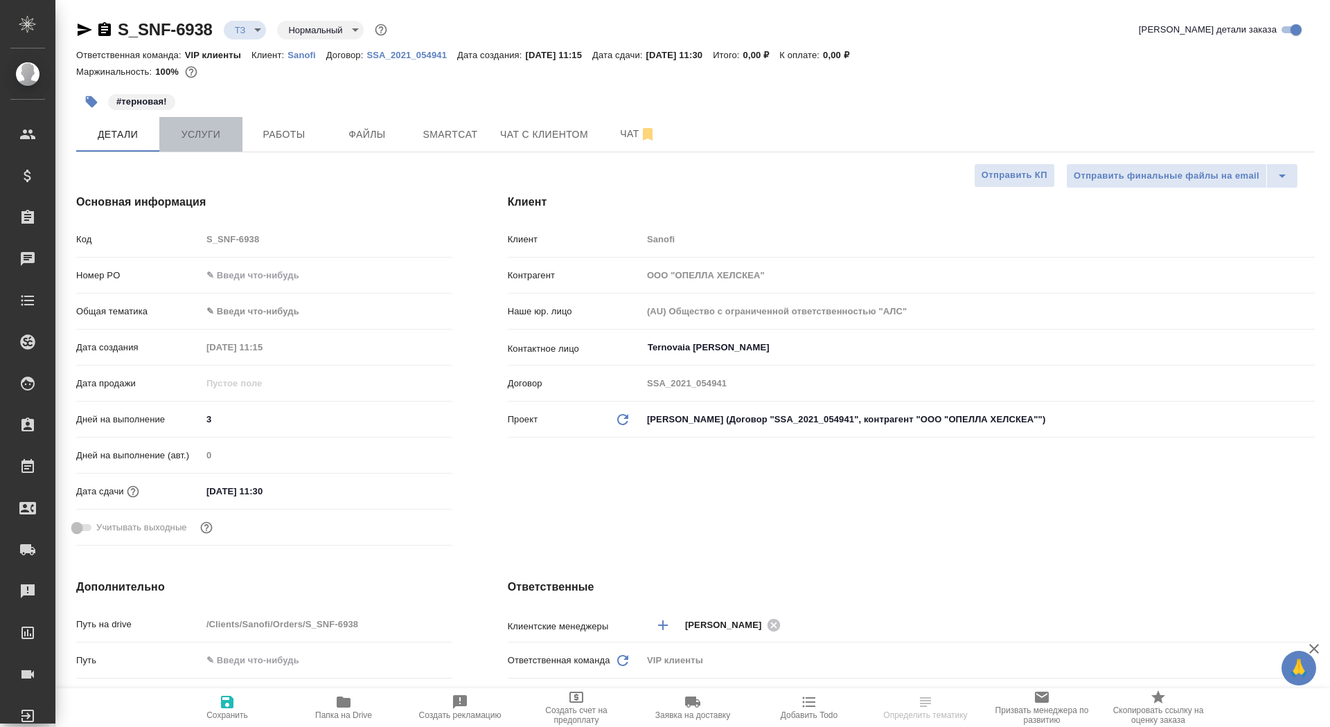
click at [194, 131] on span "Услуги" at bounding box center [201, 134] width 66 height 17
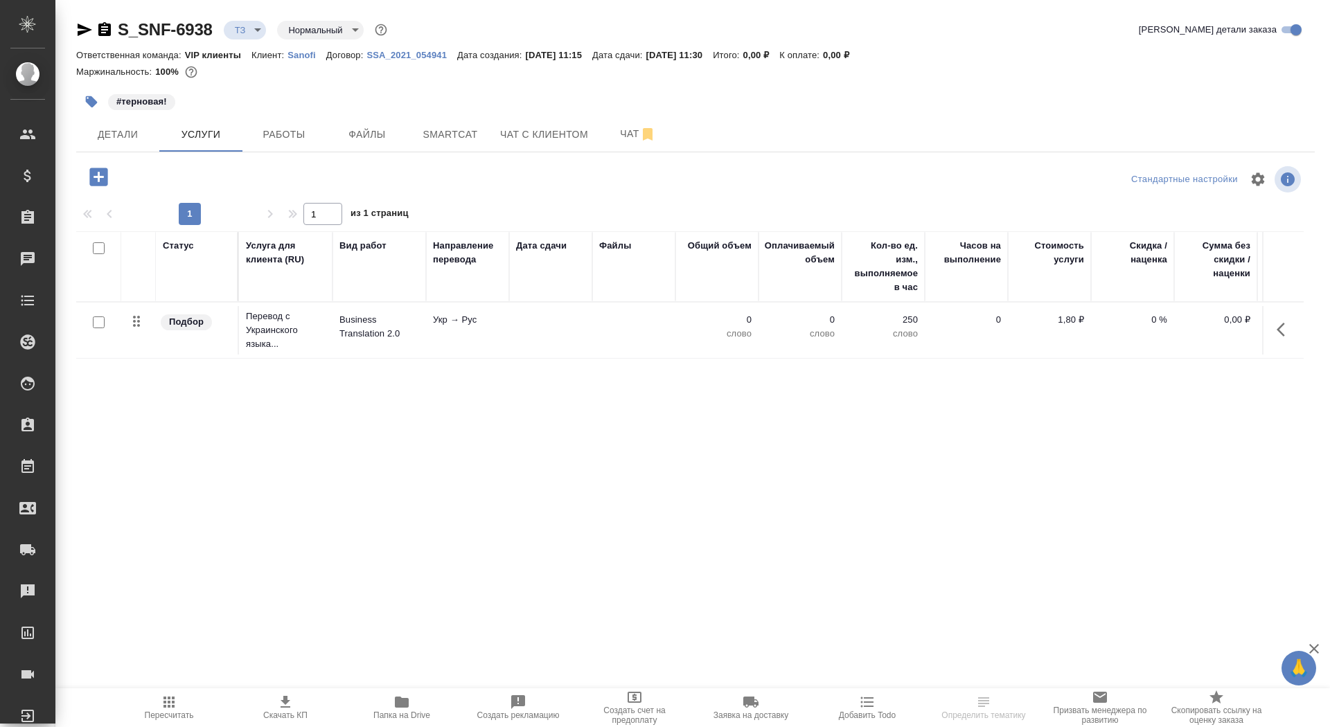
click at [97, 326] on input "checkbox" at bounding box center [99, 323] width 12 height 12
checkbox input "true"
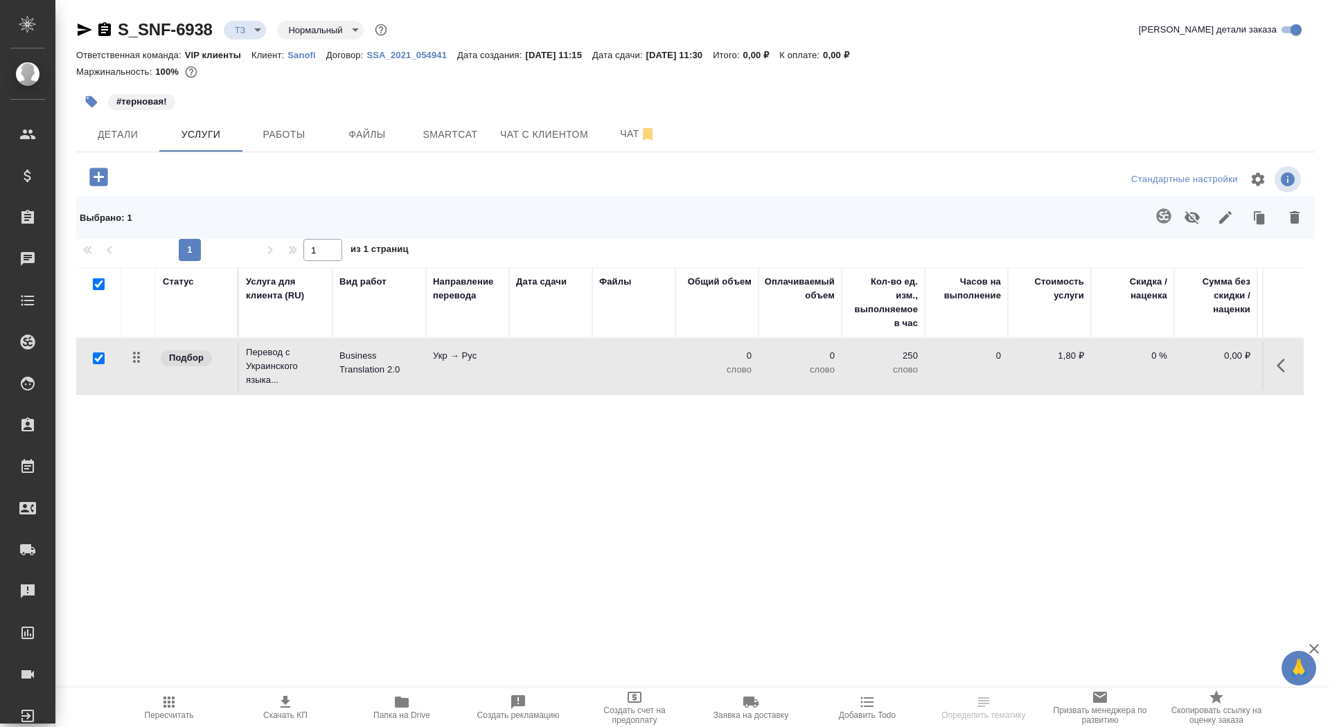
click at [1299, 219] on icon "button" at bounding box center [1294, 217] width 17 height 17
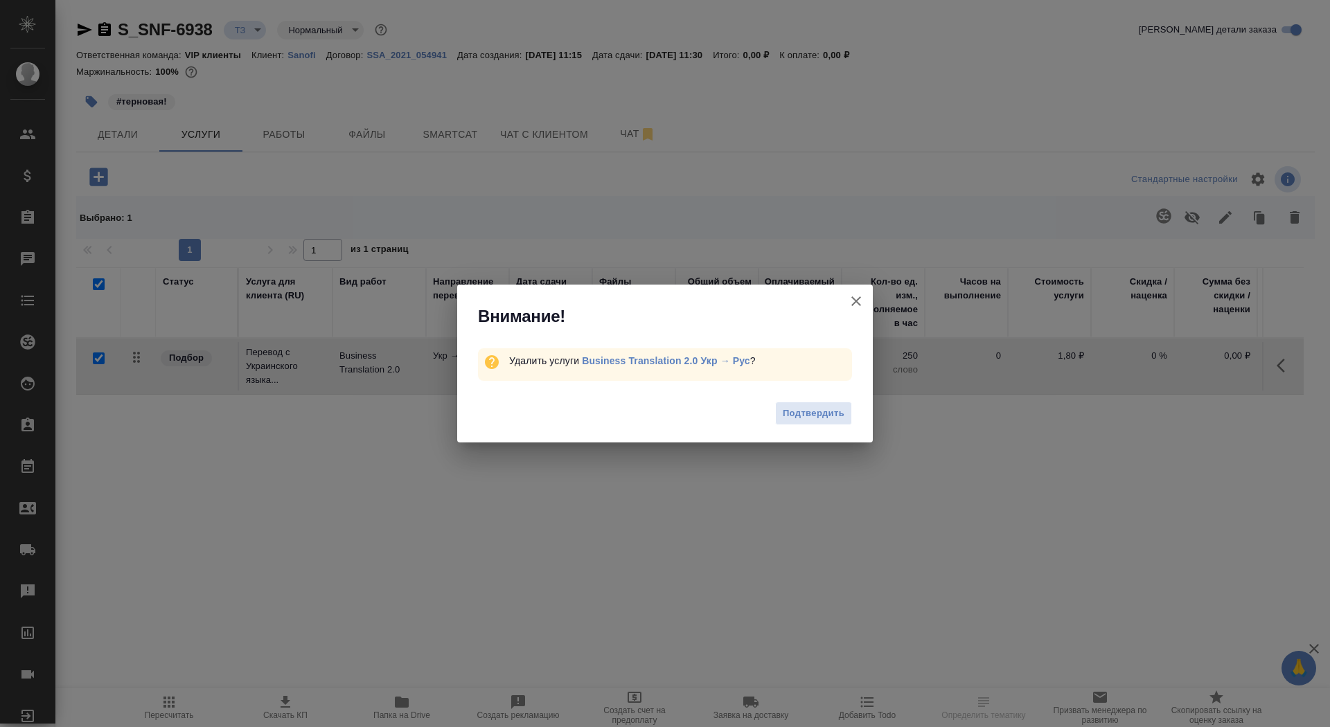
click at [849, 393] on div "Подтвердить" at bounding box center [665, 415] width 416 height 55
click at [826, 417] on span "Подтвердить" at bounding box center [814, 414] width 62 height 16
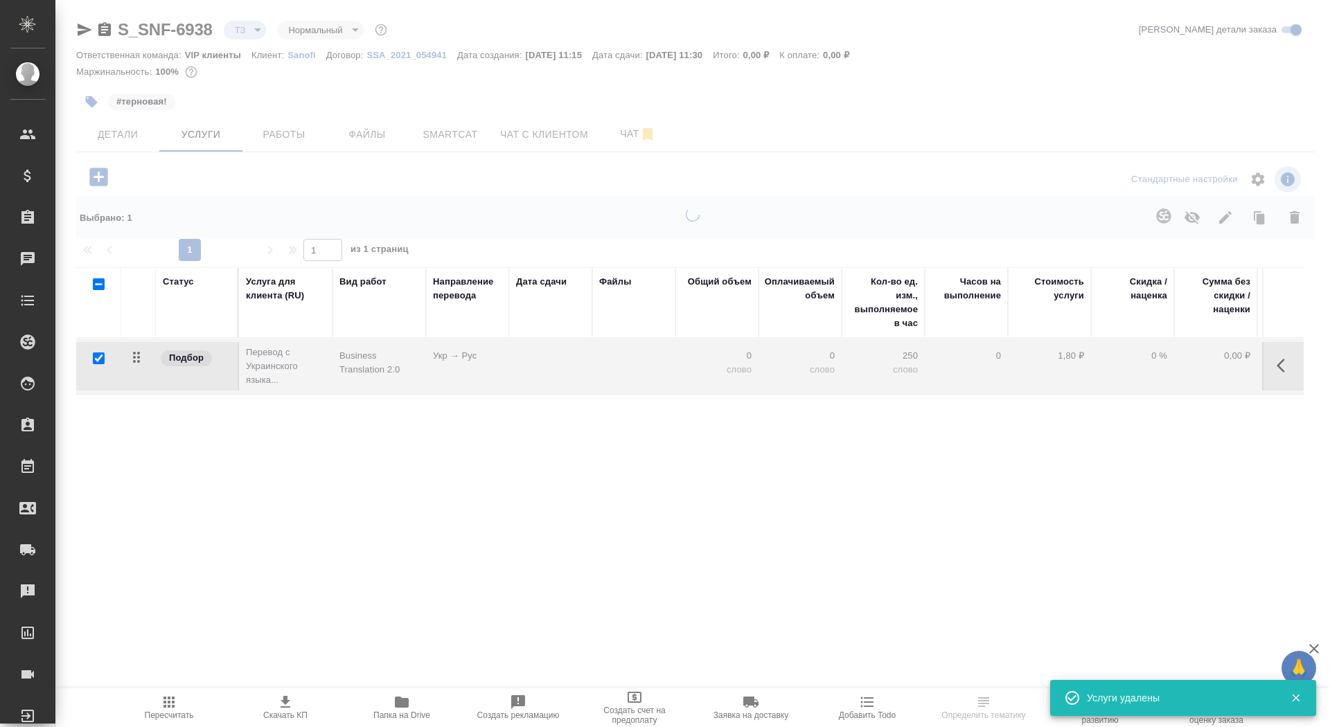
checkbox input "false"
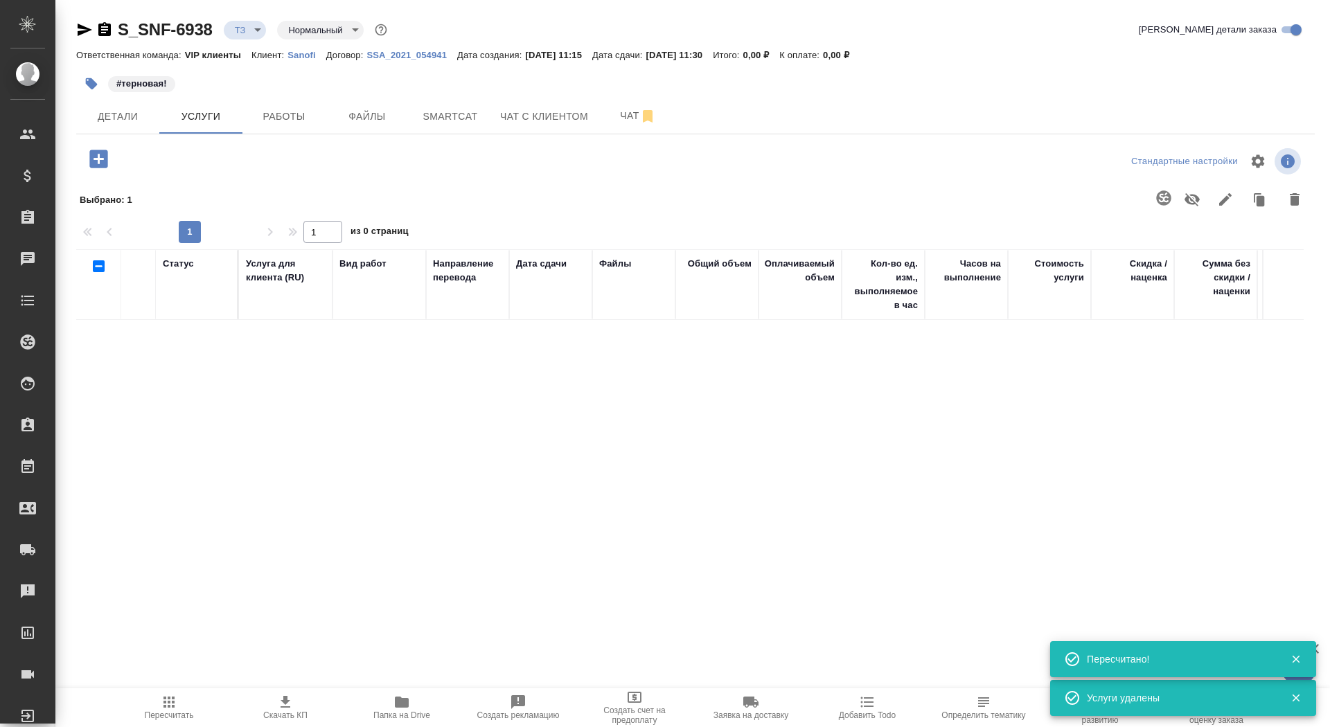
click at [99, 159] on icon "button" at bounding box center [99, 159] width 24 height 24
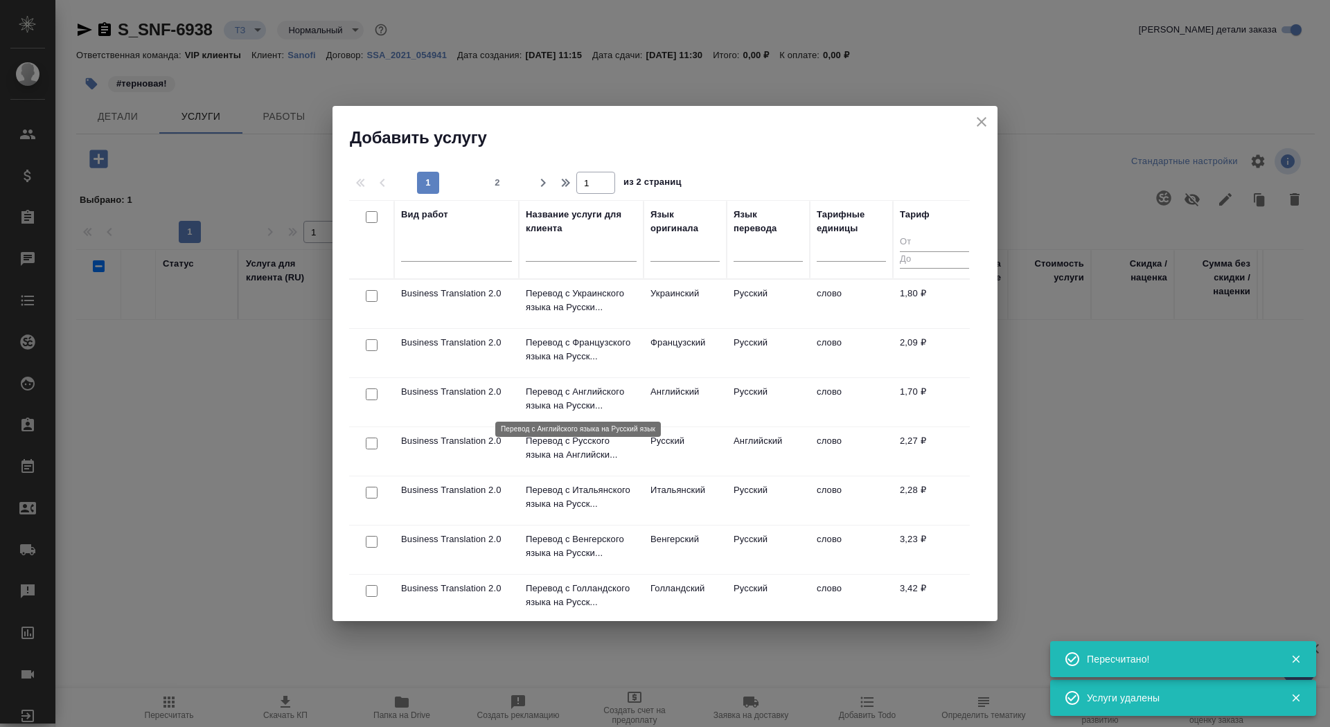
click at [533, 406] on p "Перевод с Английского языка на Русски..." at bounding box center [581, 399] width 111 height 28
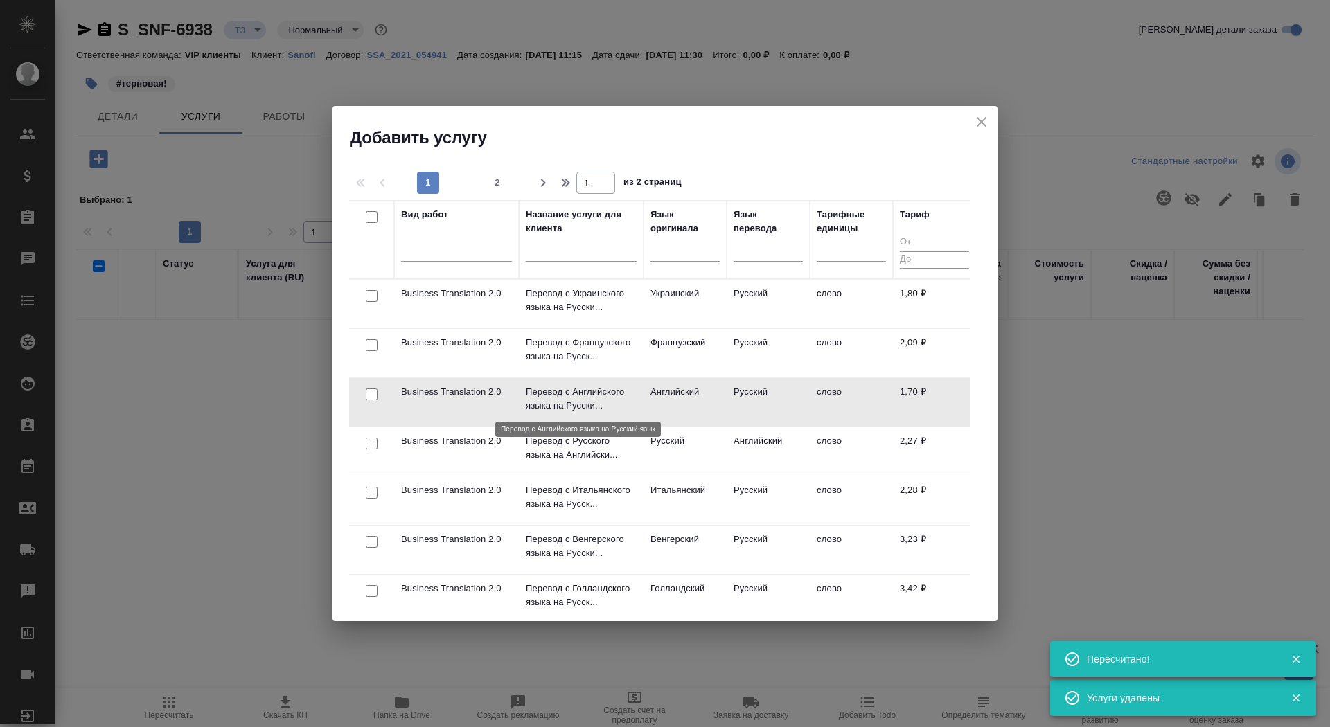
click at [533, 406] on p "Перевод с Английского языка на Русски..." at bounding box center [581, 399] width 111 height 28
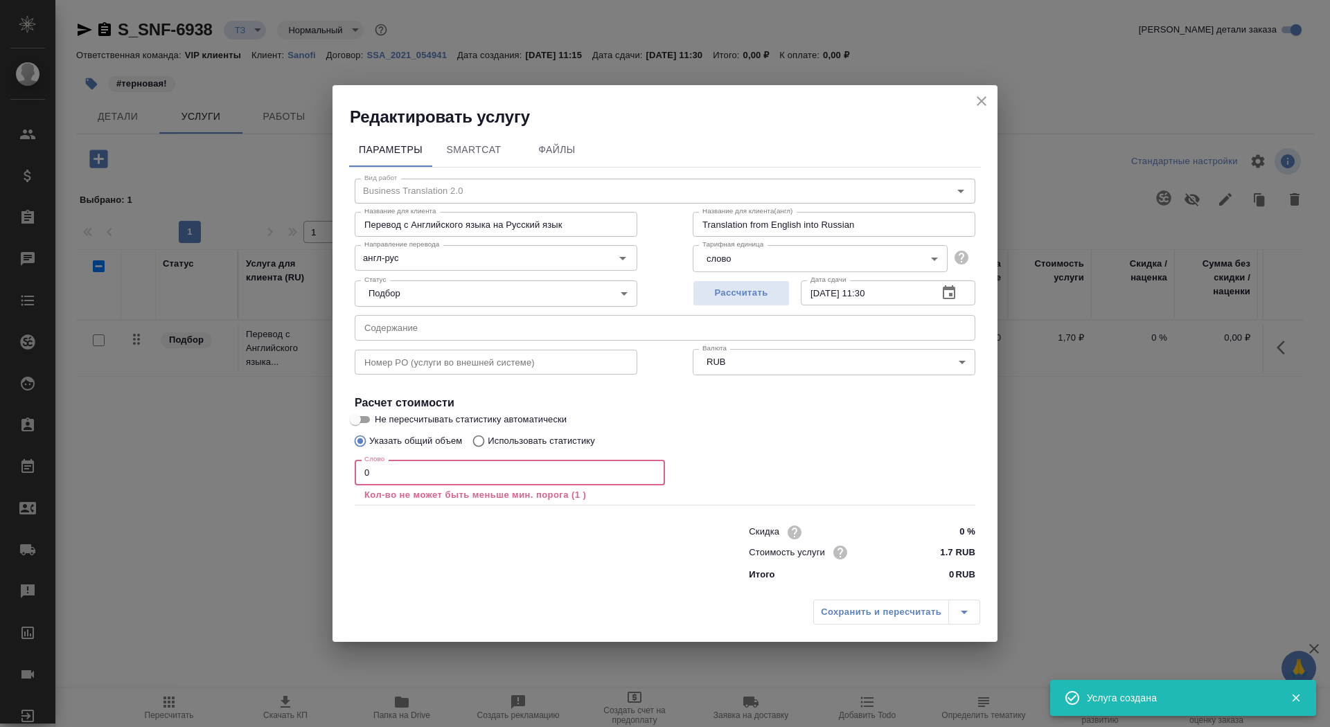
click at [385, 464] on input "0" at bounding box center [510, 472] width 310 height 25
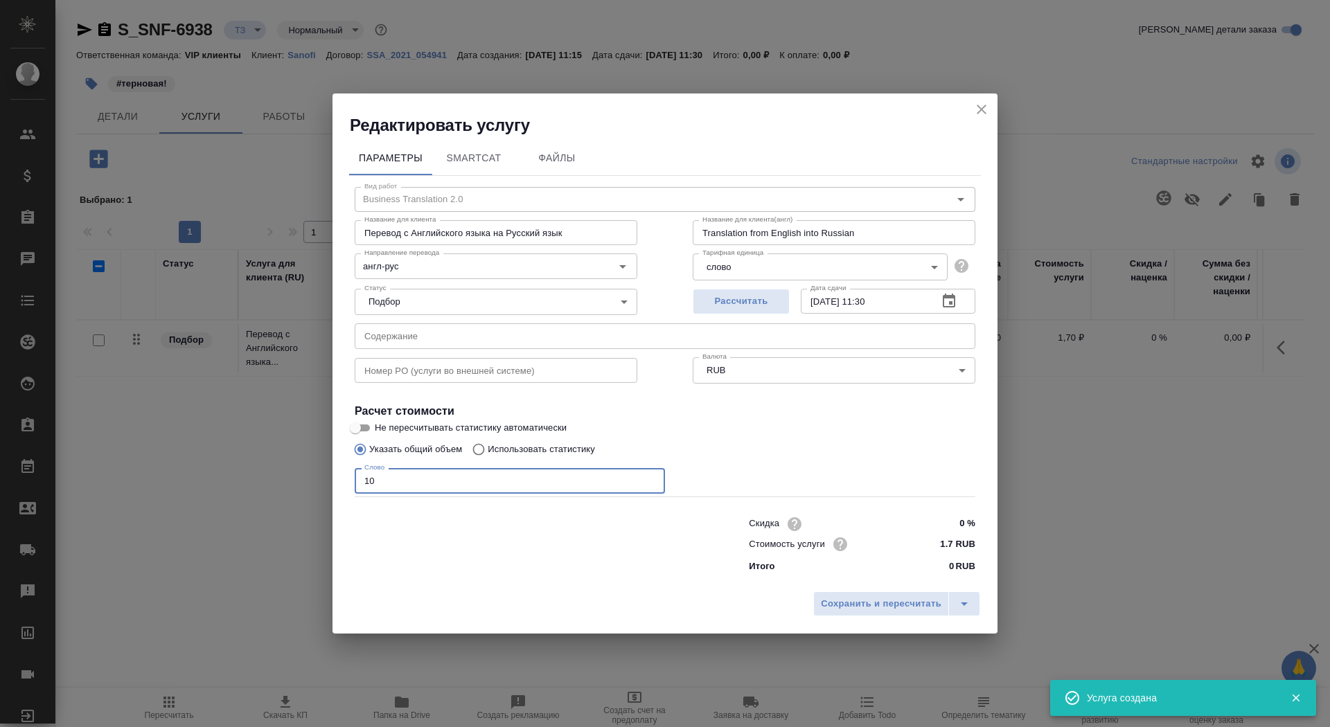
type input "10"
click at [365, 441] on input "Указать общий объем" at bounding box center [358, 449] width 22 height 26
click at [374, 424] on input "Не пересчитывать статистику автоматически" at bounding box center [355, 428] width 50 height 17
checkbox input "true"
click at [908, 605] on span "Сохранить и пересчитать" at bounding box center [881, 604] width 121 height 16
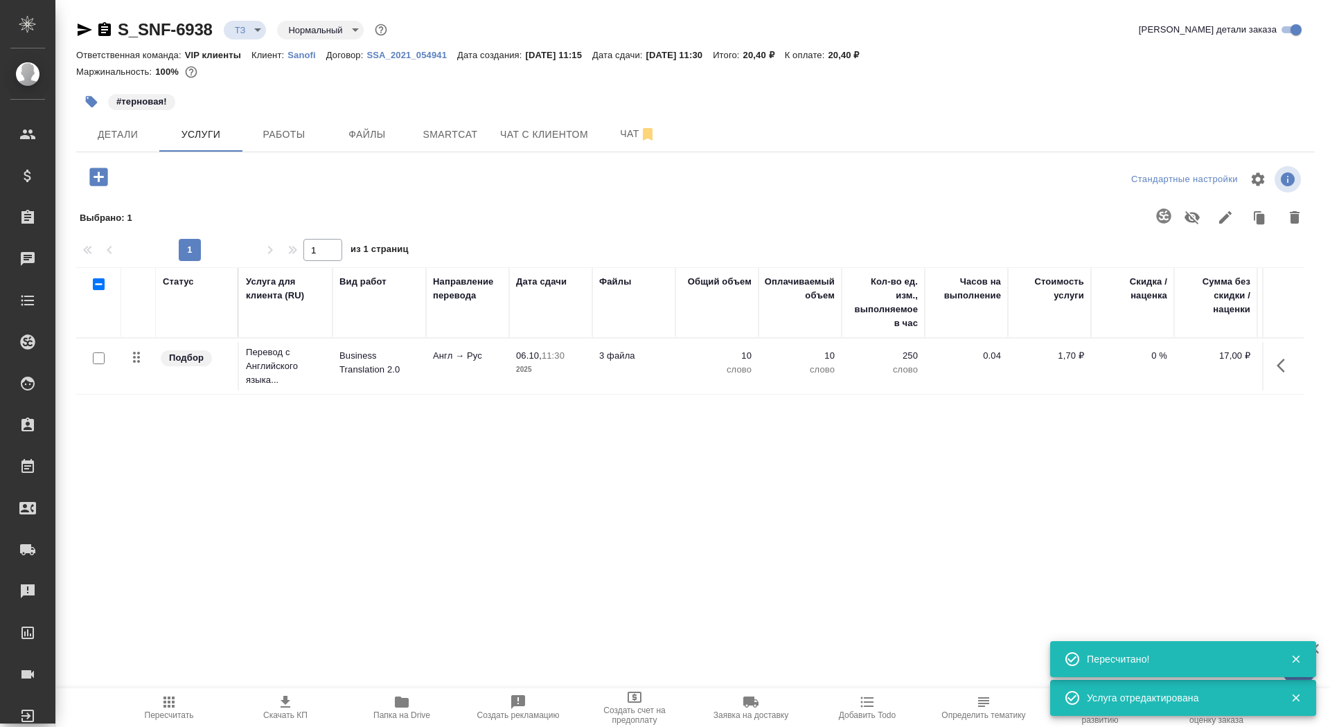
click at [94, 337] on th at bounding box center [98, 302] width 45 height 71
click at [100, 359] on input "checkbox" at bounding box center [99, 359] width 12 height 12
checkbox input "true"
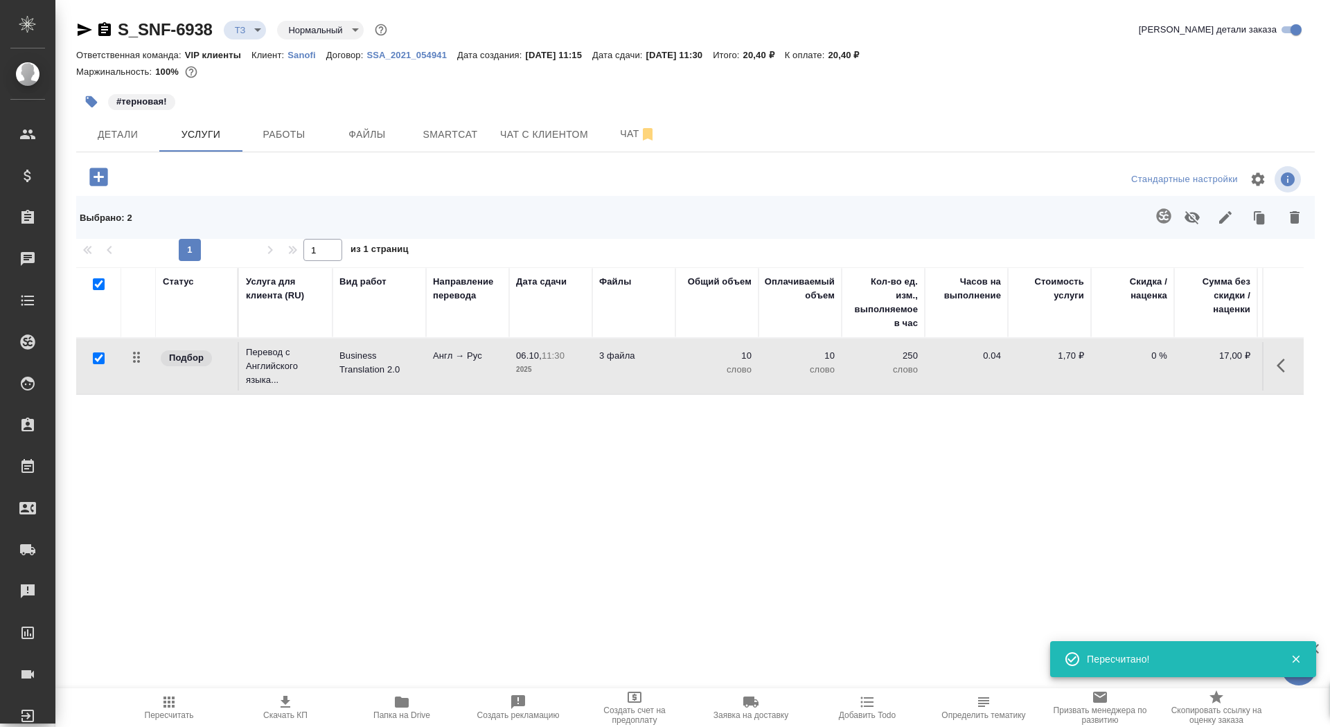
click at [1154, 217] on button "button" at bounding box center [1163, 215] width 33 height 33
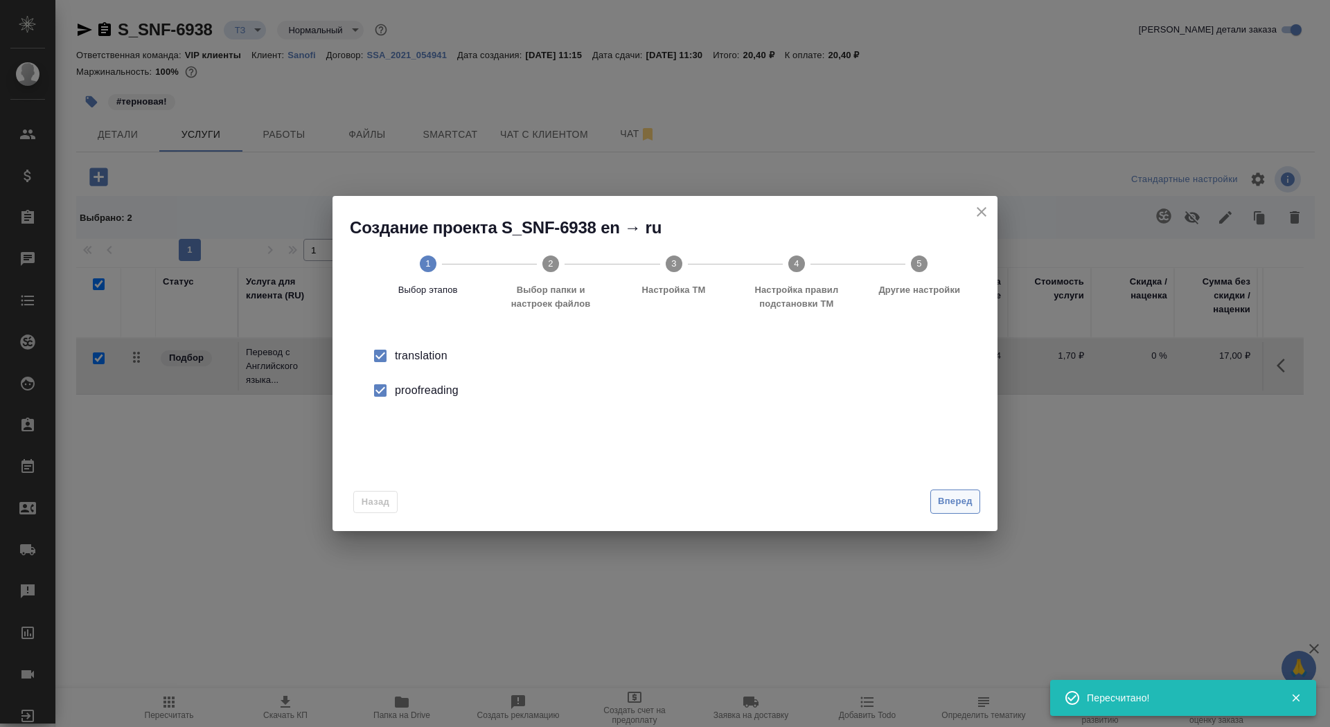
click at [949, 506] on span "Вперед" at bounding box center [955, 502] width 35 height 16
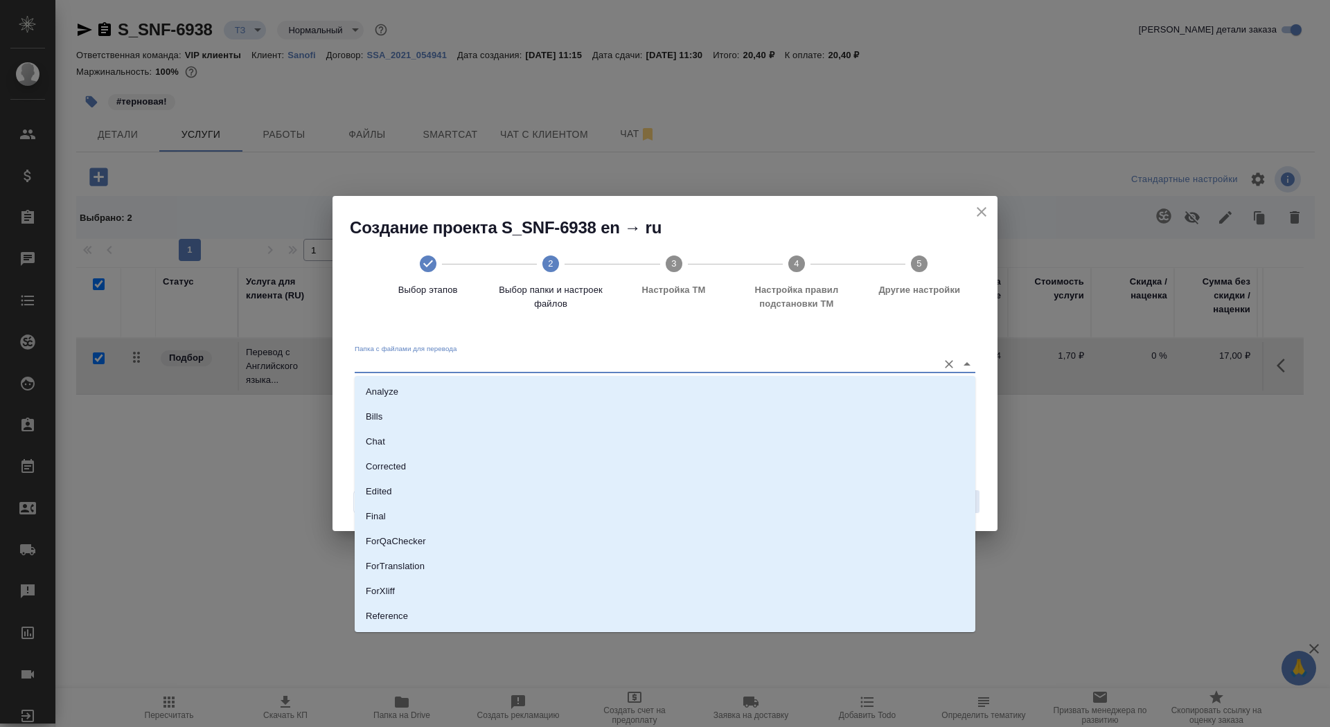
click at [834, 363] on input "Папка с файлами для перевода" at bounding box center [643, 363] width 576 height 17
click at [751, 570] on li "Source" at bounding box center [665, 569] width 621 height 25
type input "Source"
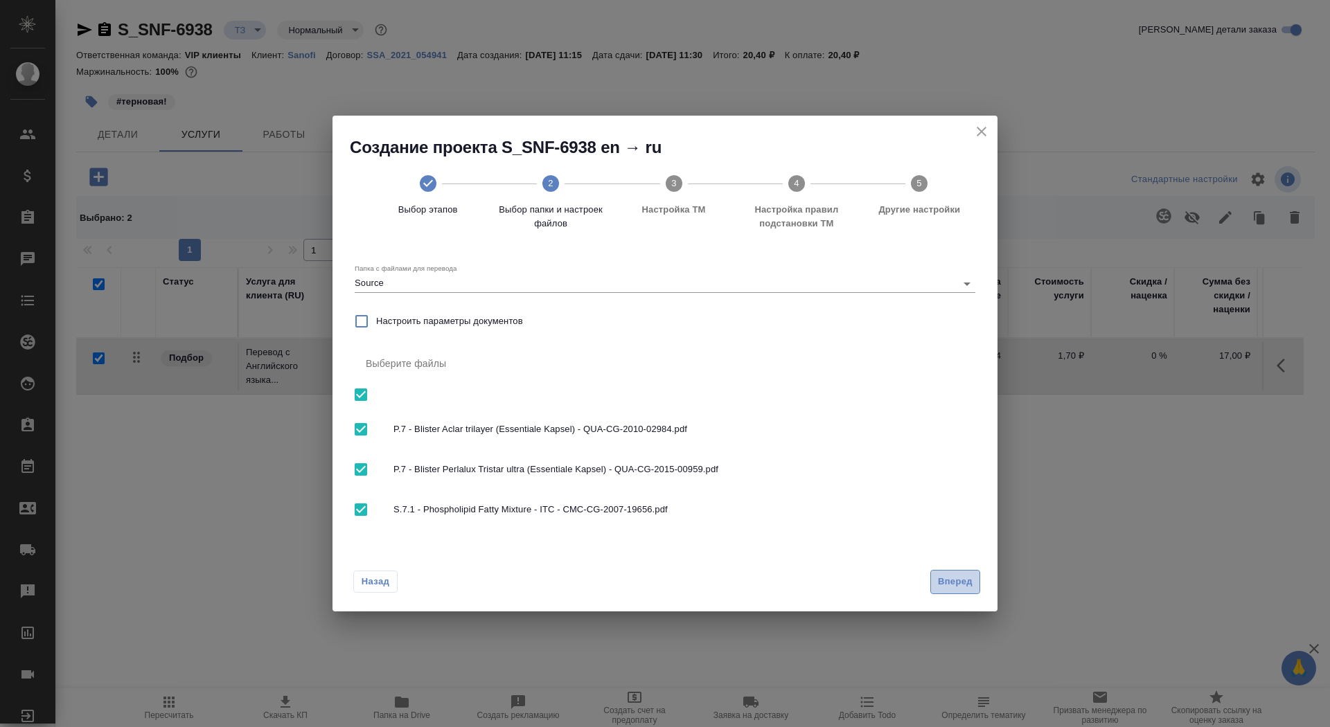
click at [938, 589] on button "Вперед" at bounding box center [955, 582] width 50 height 24
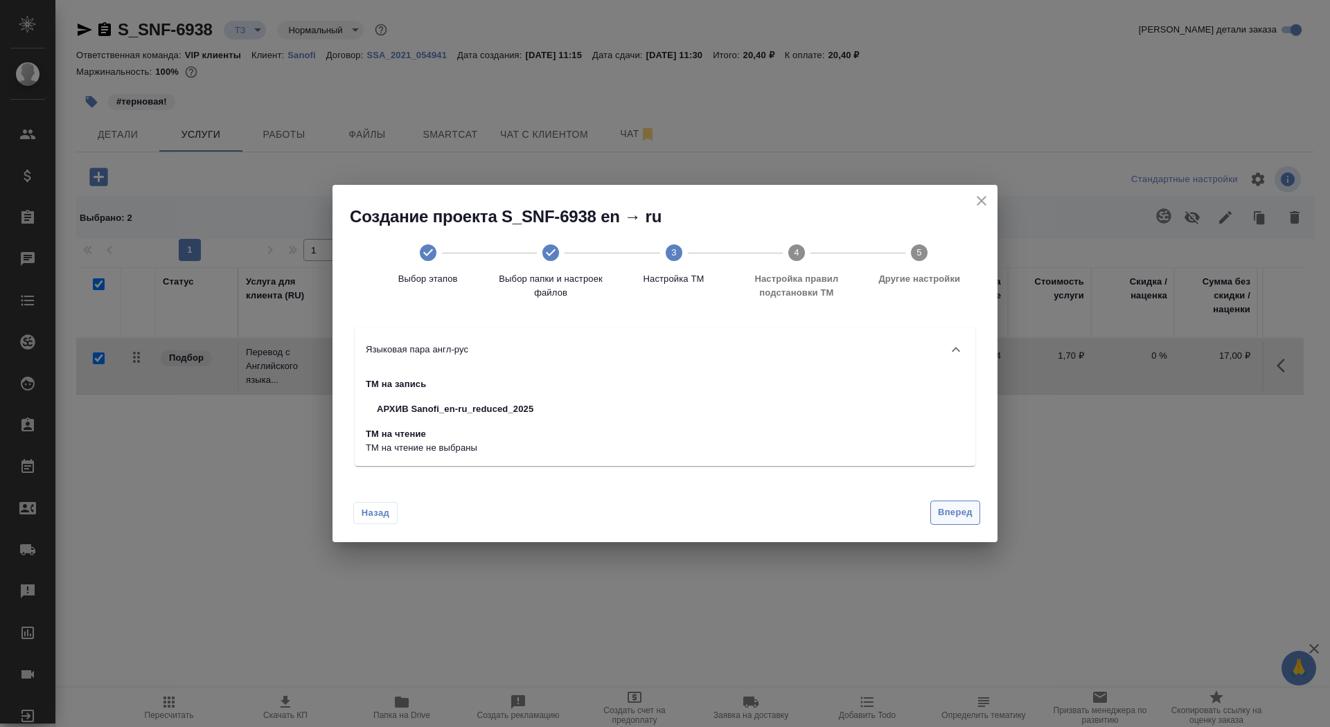
click at [954, 523] on button "Вперед" at bounding box center [955, 513] width 50 height 24
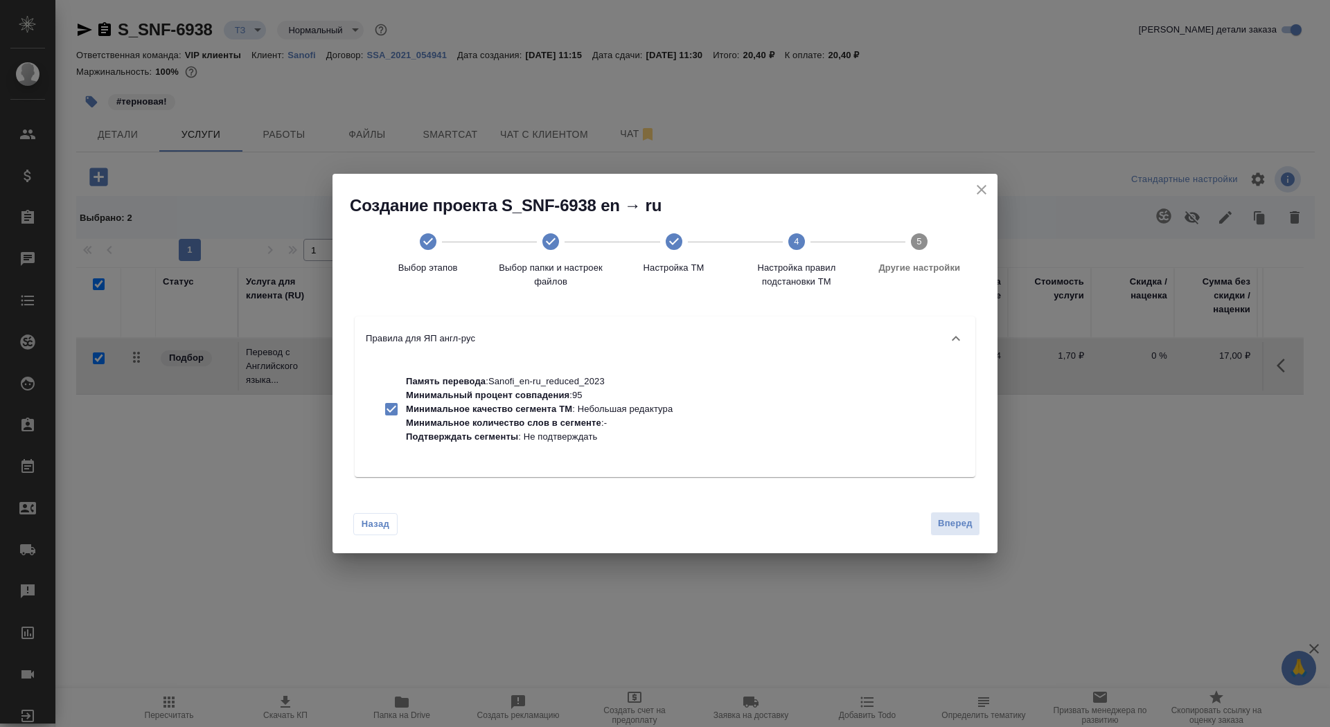
click at [954, 537] on div "Назад Вперед" at bounding box center [664, 520] width 665 height 65
click at [952, 533] on button "Вперед" at bounding box center [955, 524] width 50 height 24
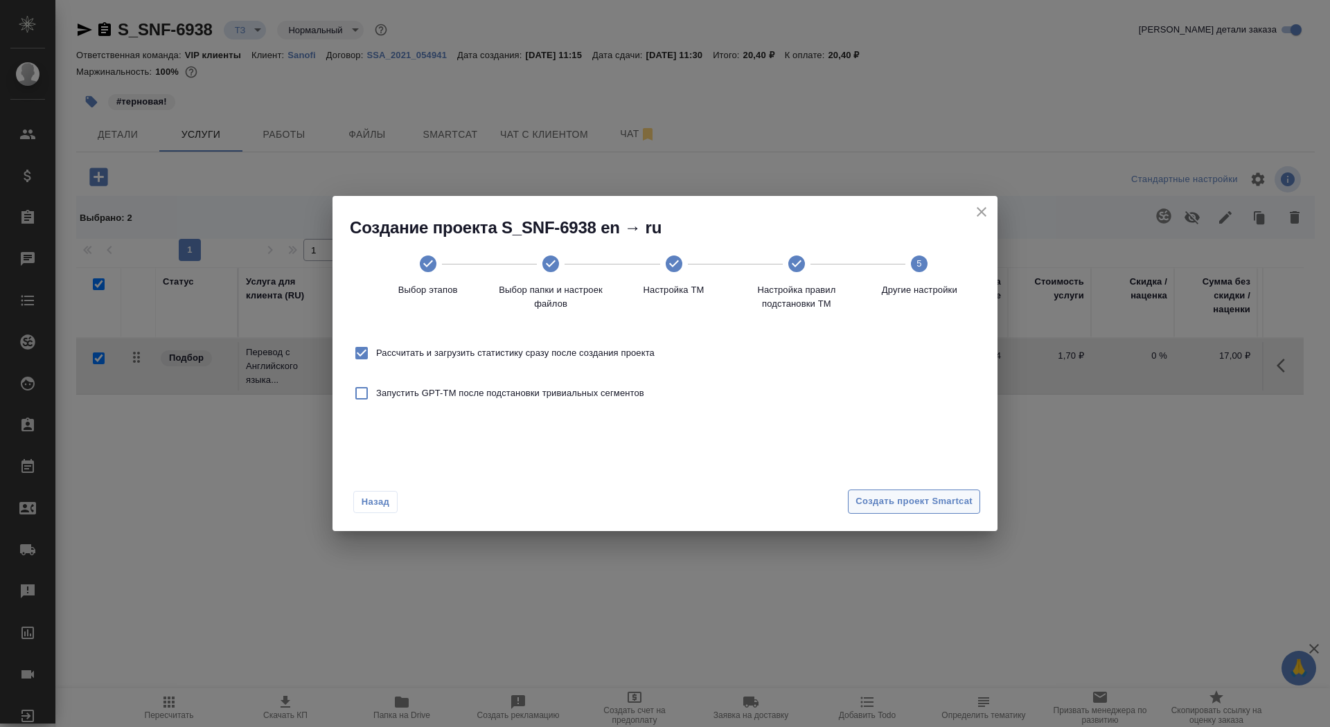
click at [943, 502] on span "Создать проект Smartcat" at bounding box center [913, 502] width 117 height 16
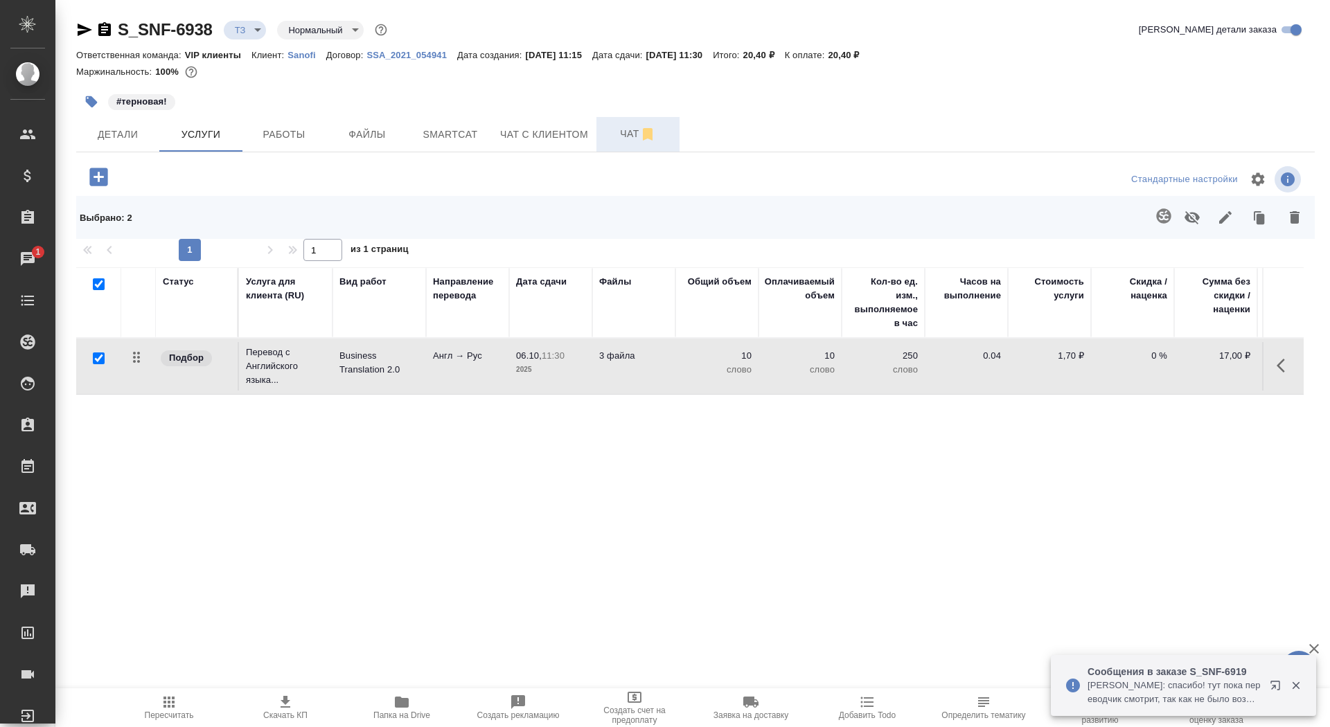
click at [621, 134] on span "Чат" at bounding box center [638, 133] width 66 height 17
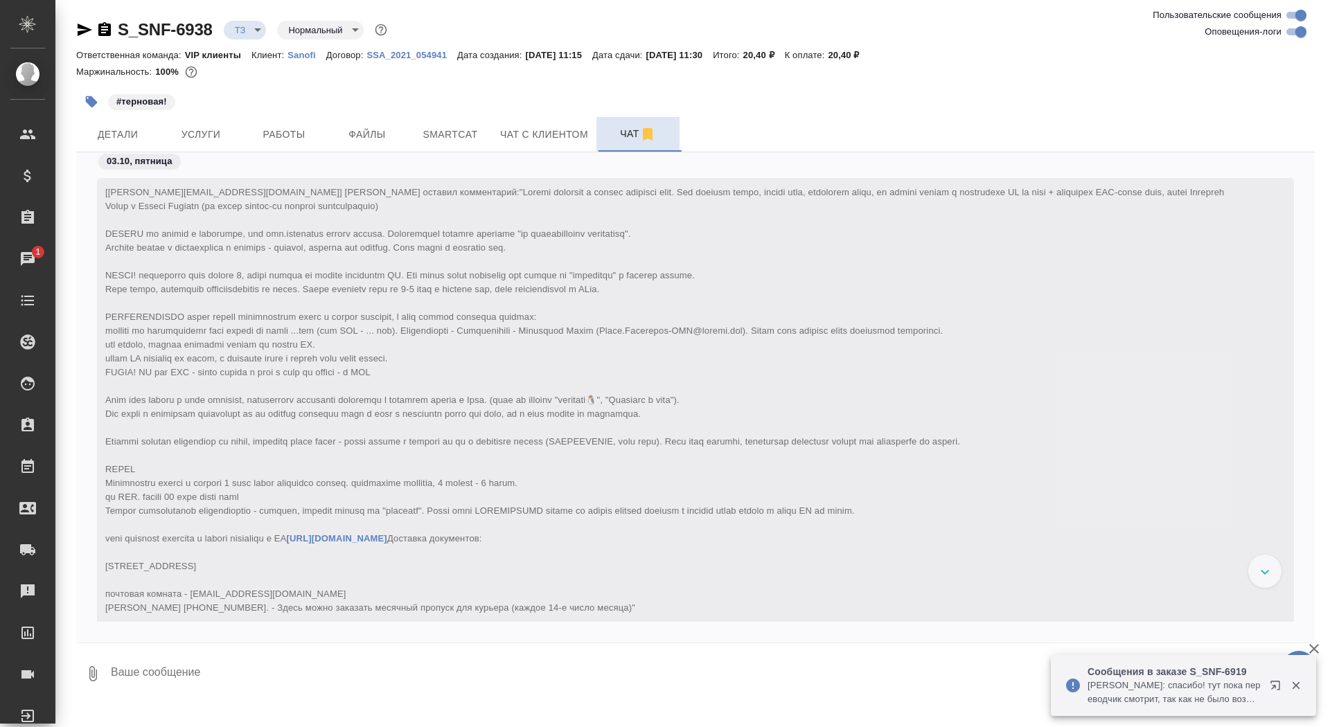
scroll to position [497, 0]
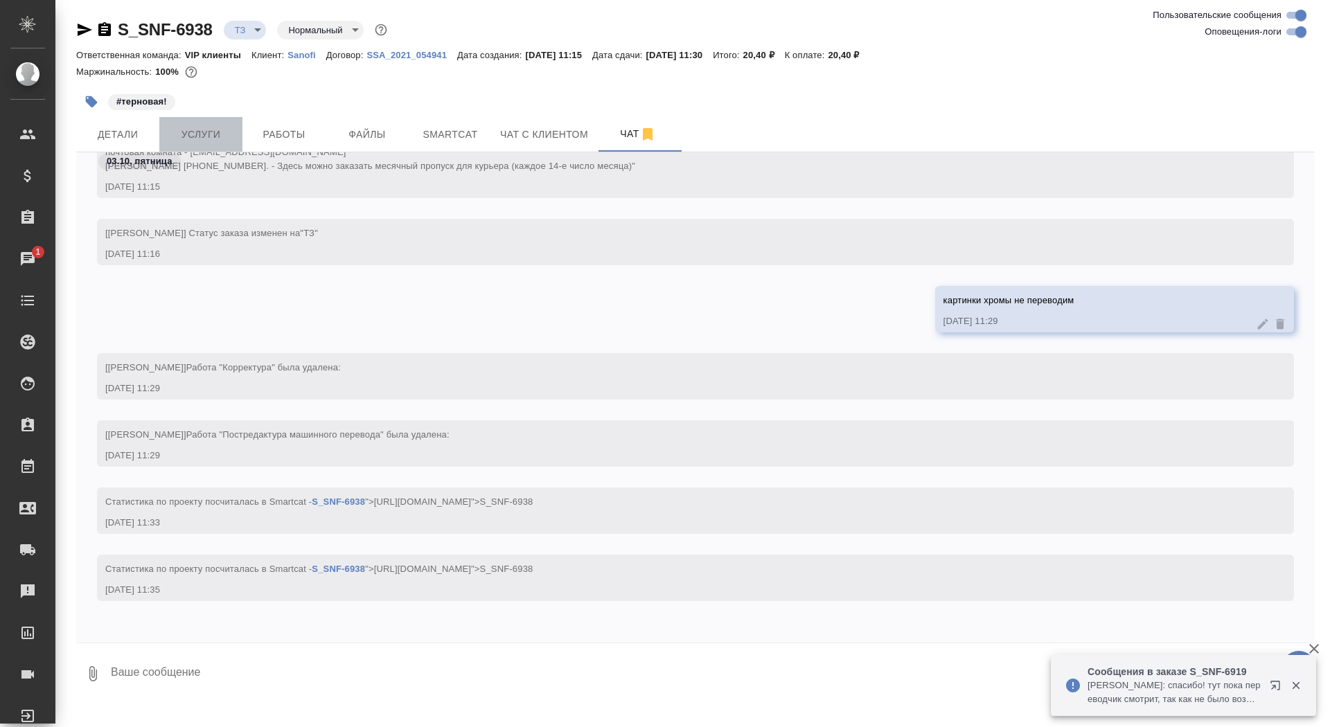
click at [224, 131] on span "Услуги" at bounding box center [201, 134] width 66 height 17
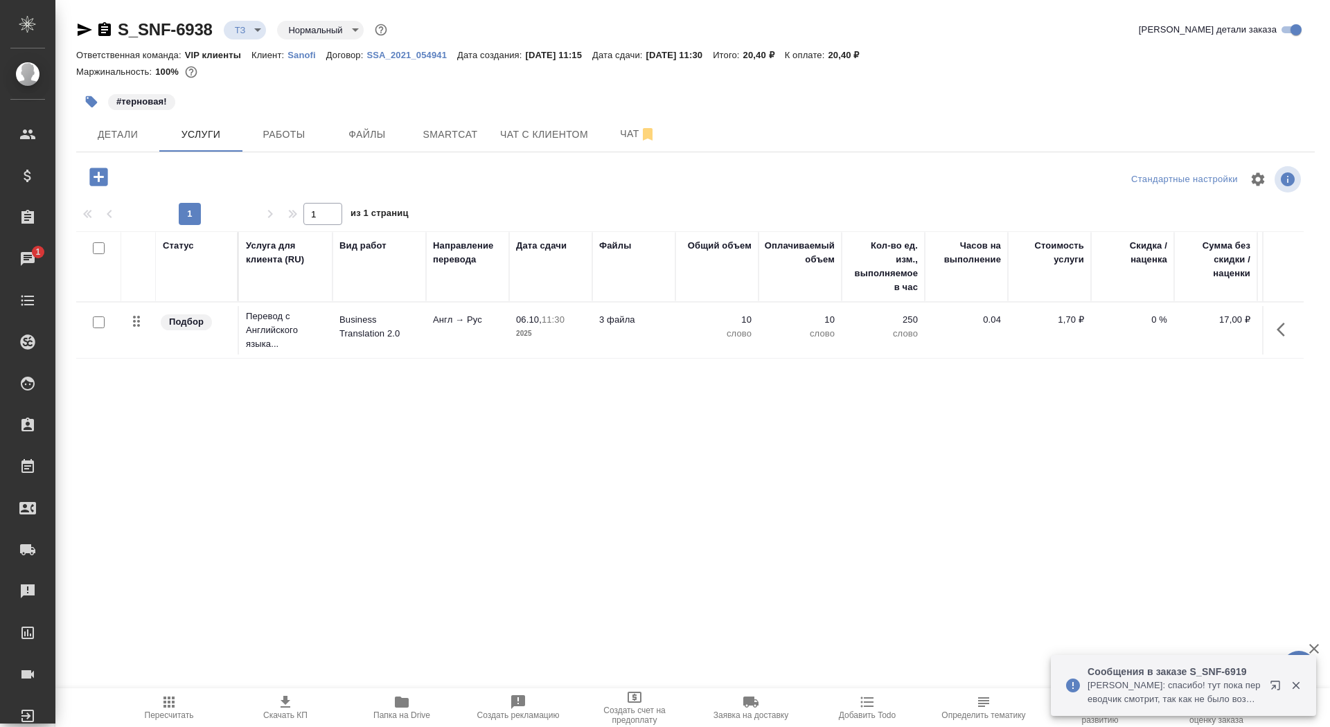
click at [344, 323] on p "Business Translation 2.0" at bounding box center [379, 327] width 80 height 28
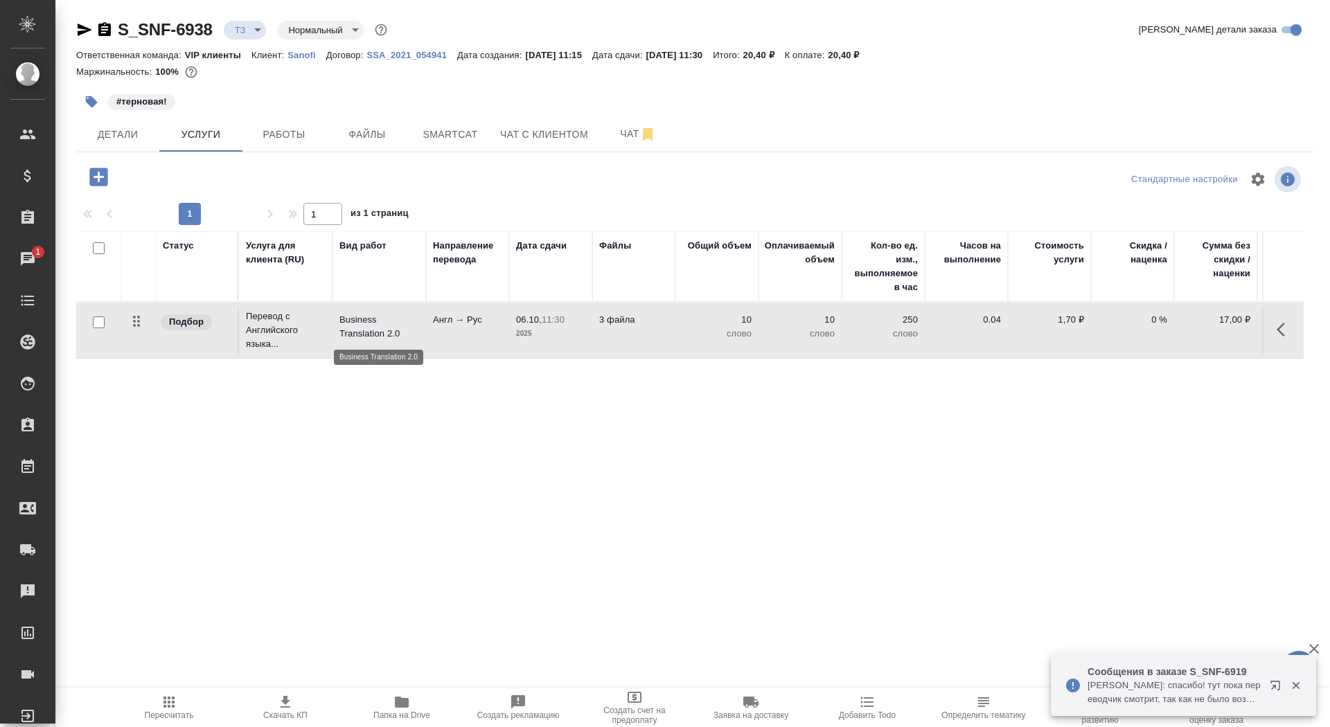
click at [344, 323] on p "Business Translation 2.0" at bounding box center [379, 327] width 80 height 28
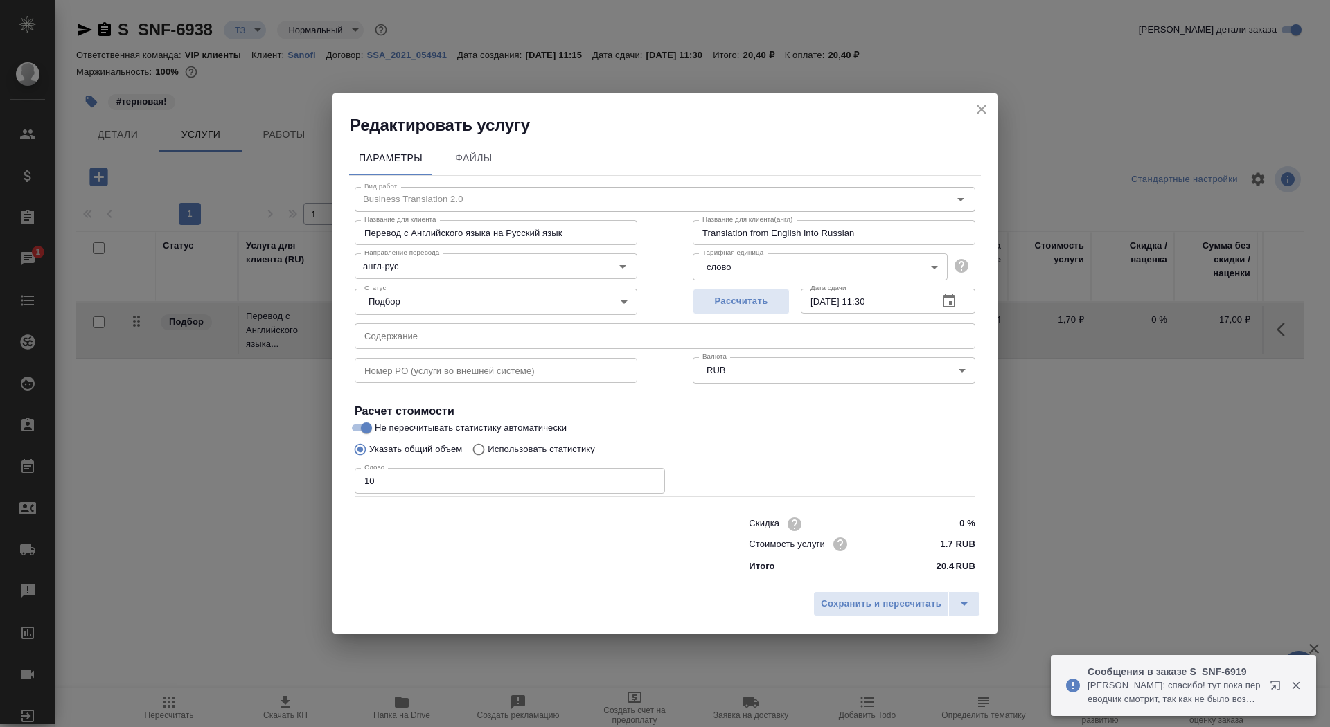
click at [508, 451] on p "Использовать статистику" at bounding box center [541, 450] width 107 height 14
click at [488, 451] on input "Использовать статистику" at bounding box center [476, 449] width 22 height 26
radio input "true"
radio input "false"
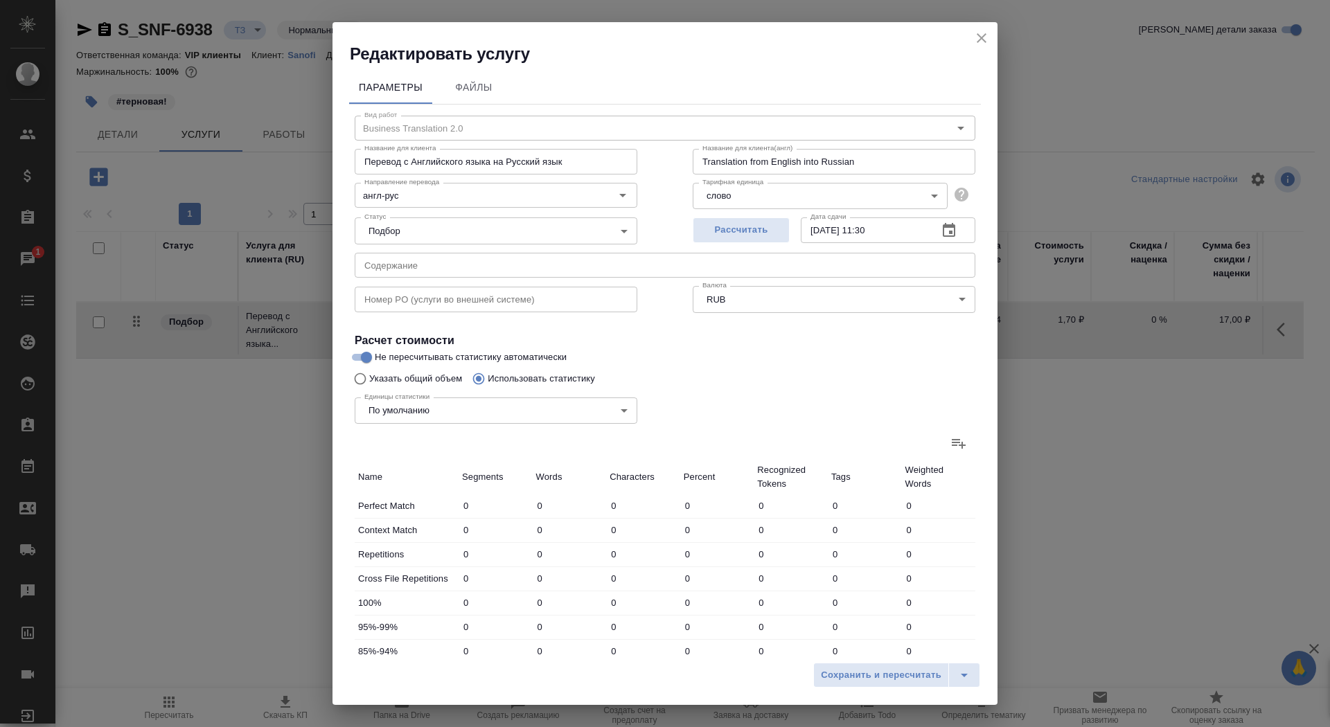
click at [965, 440] on icon at bounding box center [958, 443] width 17 height 17
click at [0, 0] on input "file" at bounding box center [0, 0] width 0 height 0
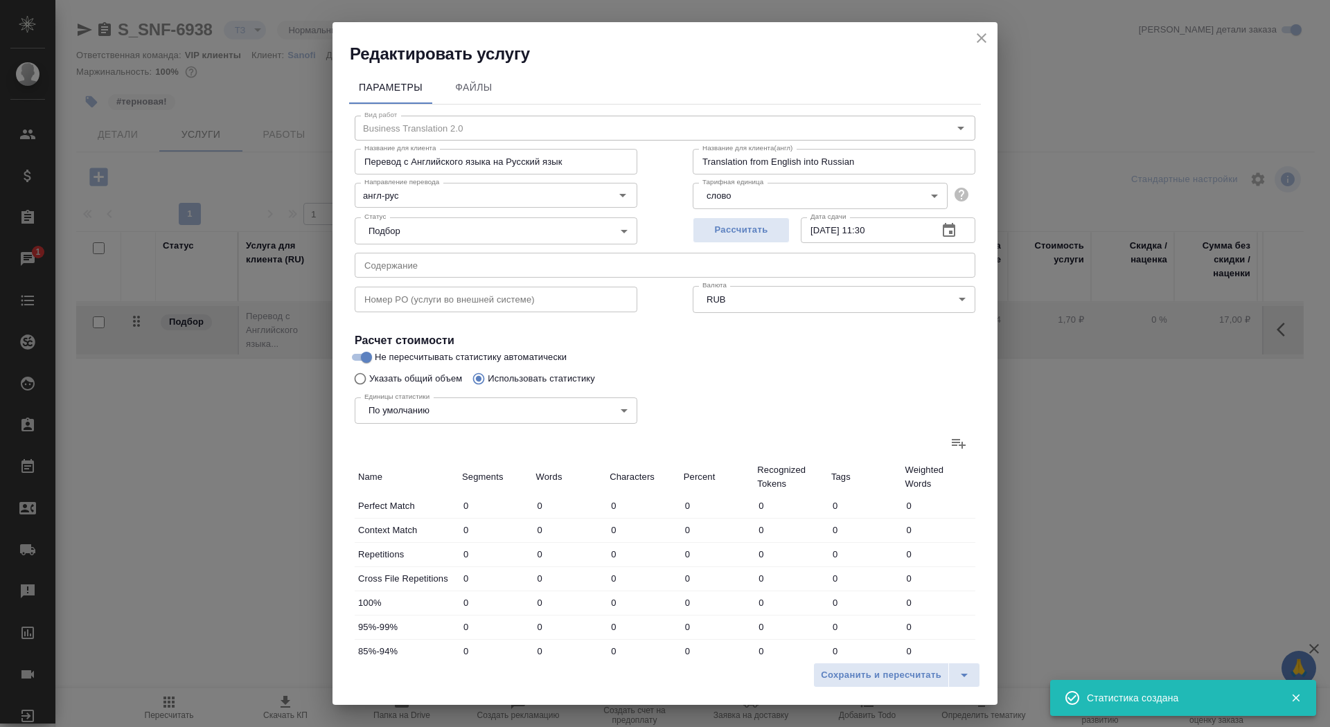
type input "296"
type input "1352"
type input "8468"
type input "11"
type input "30"
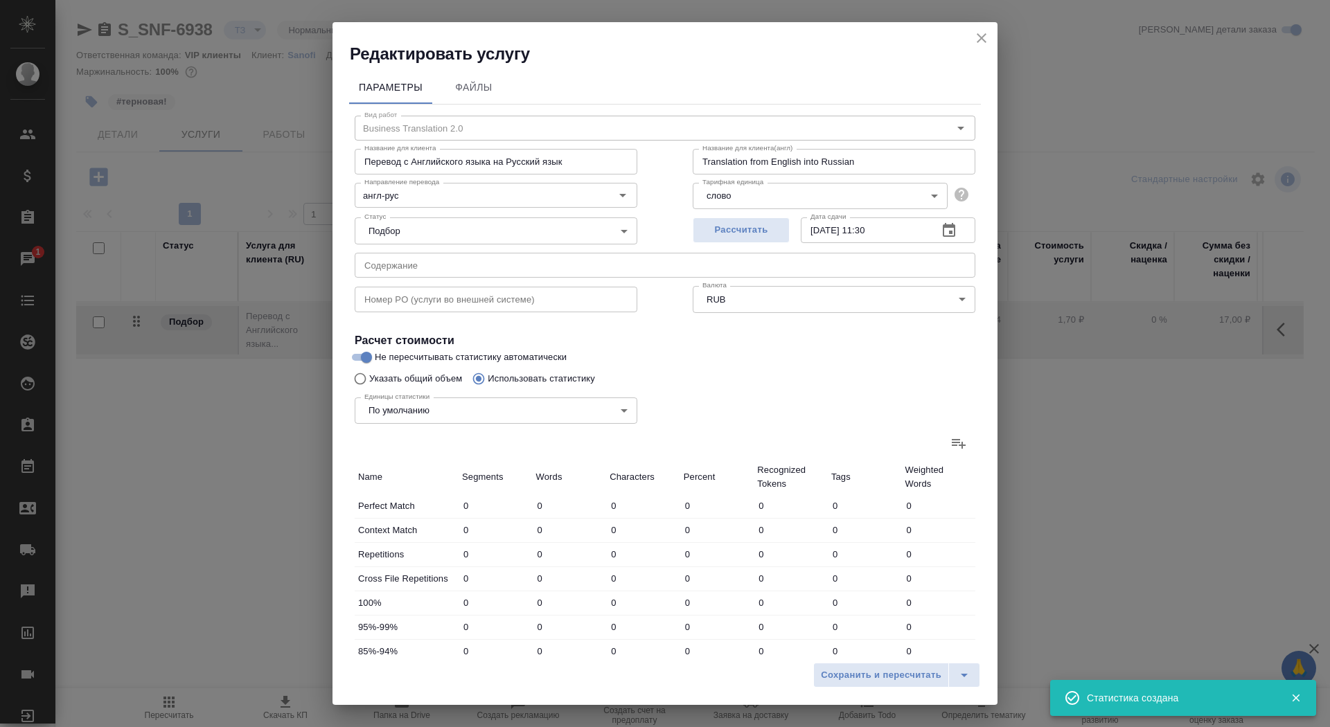
type input "219"
type input "21"
type input "114"
type input "784"
type input "81"
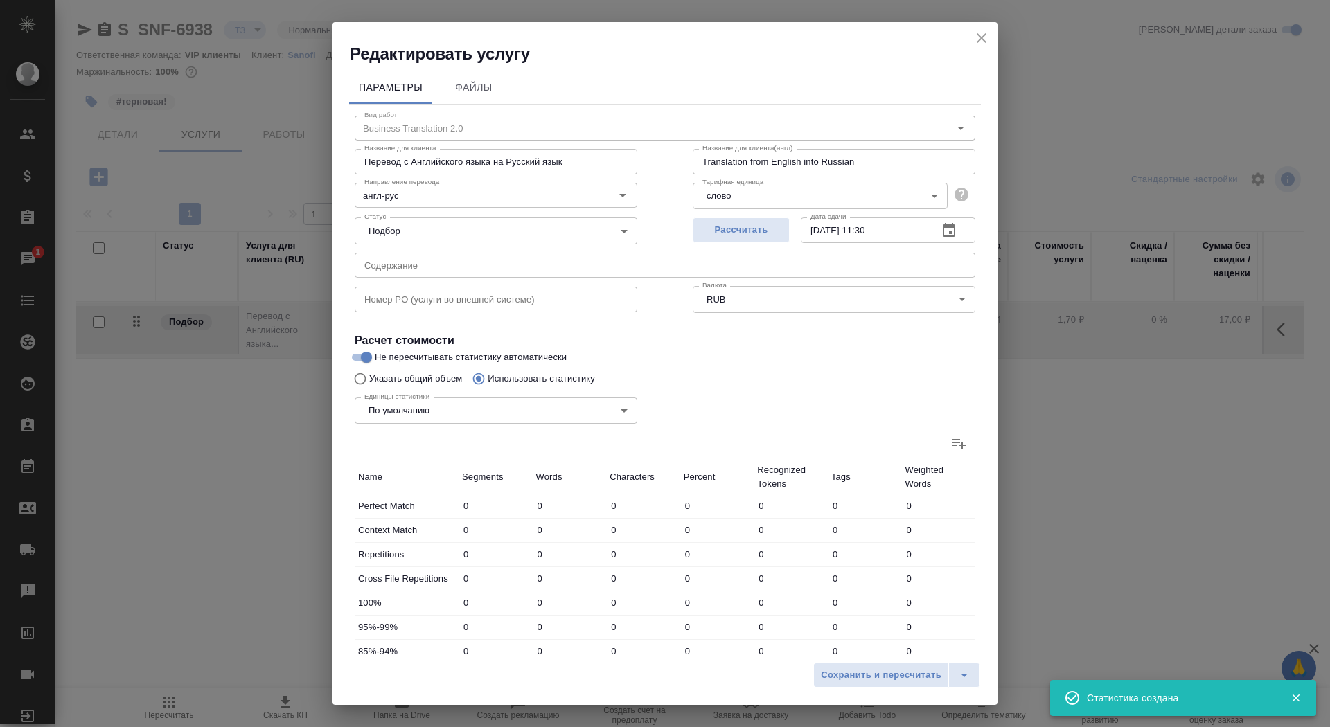
type input "336"
type input "2197"
type input "20"
type input "132"
type input "900"
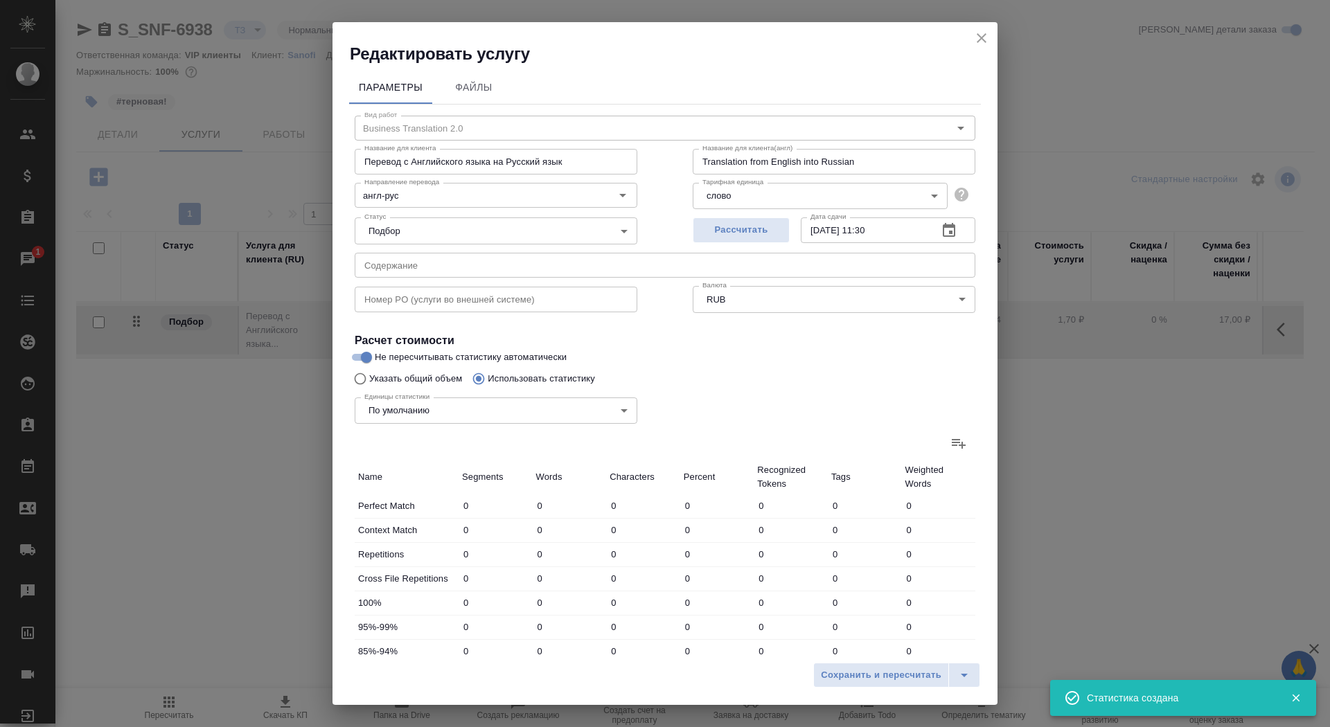
type input "10"
type input "91"
type input "501"
type input "27"
type input "156"
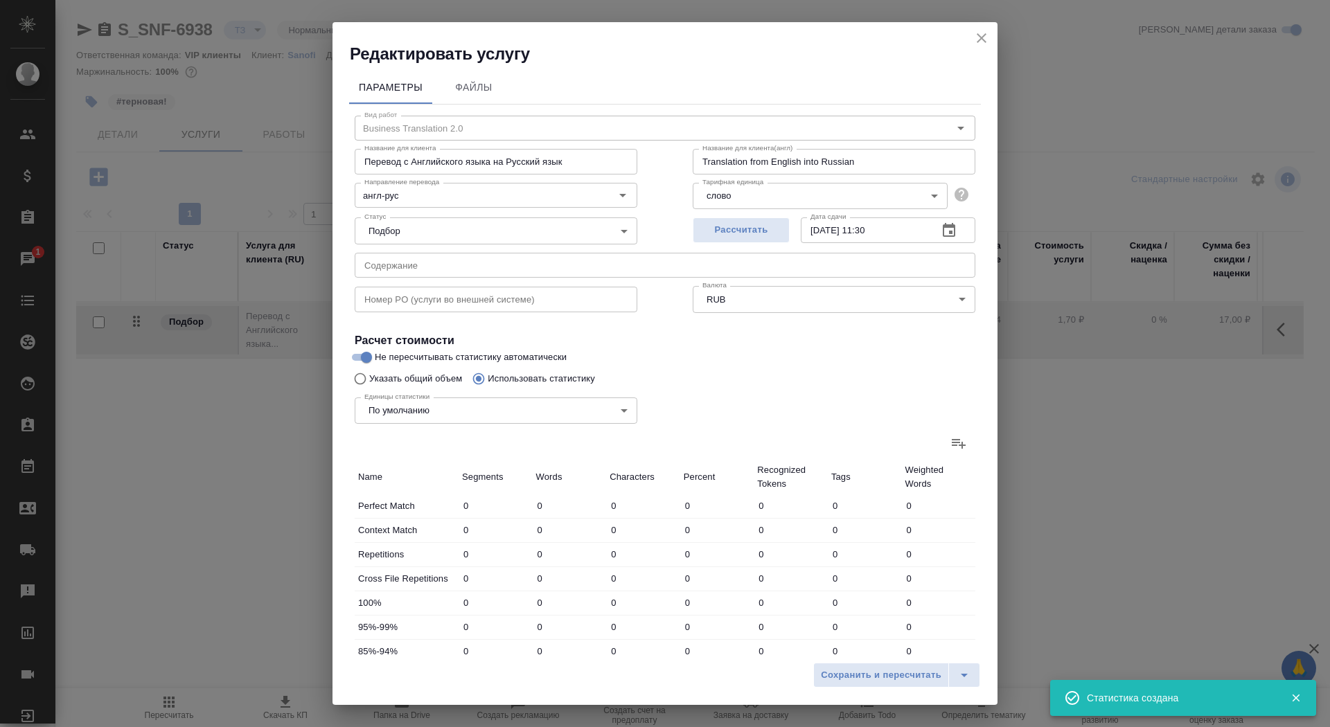
type input "1083"
type input "32"
type input "344"
type input "2270"
type input "465"
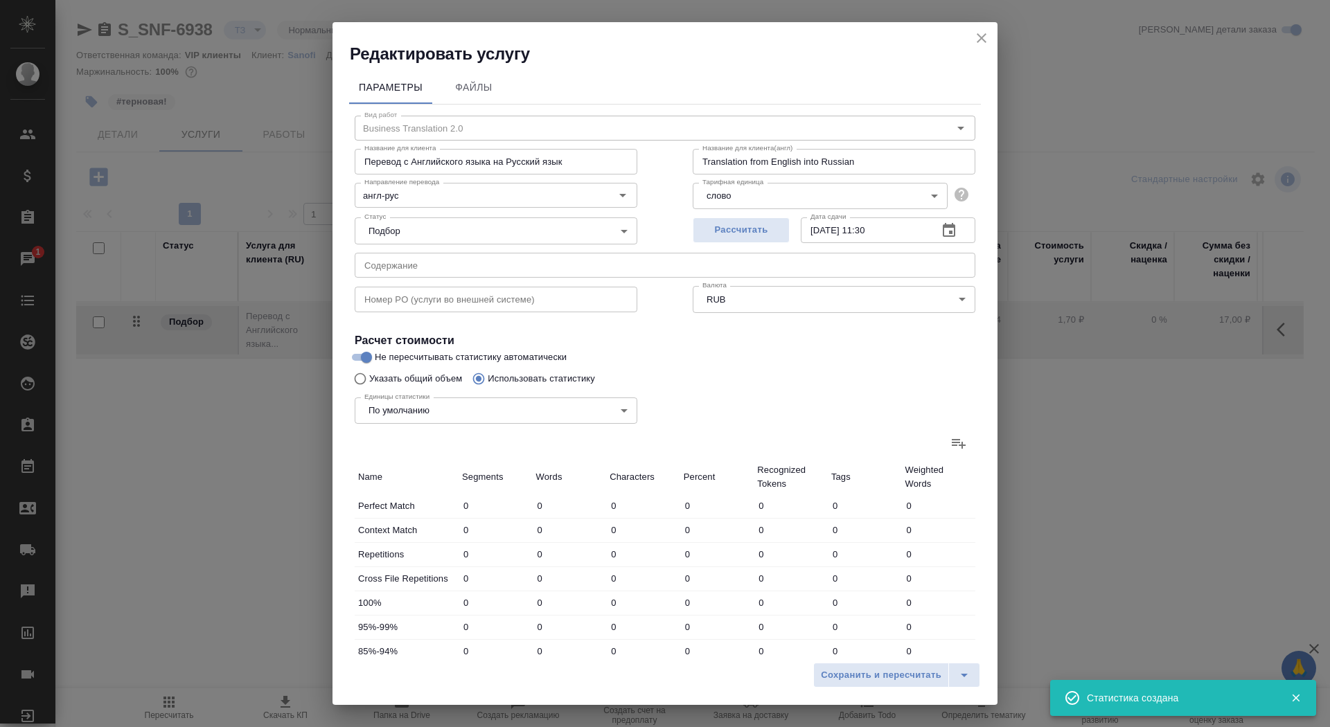
type input "2407"
type input "15416"
type input "497"
type input "2551"
type input "16419"
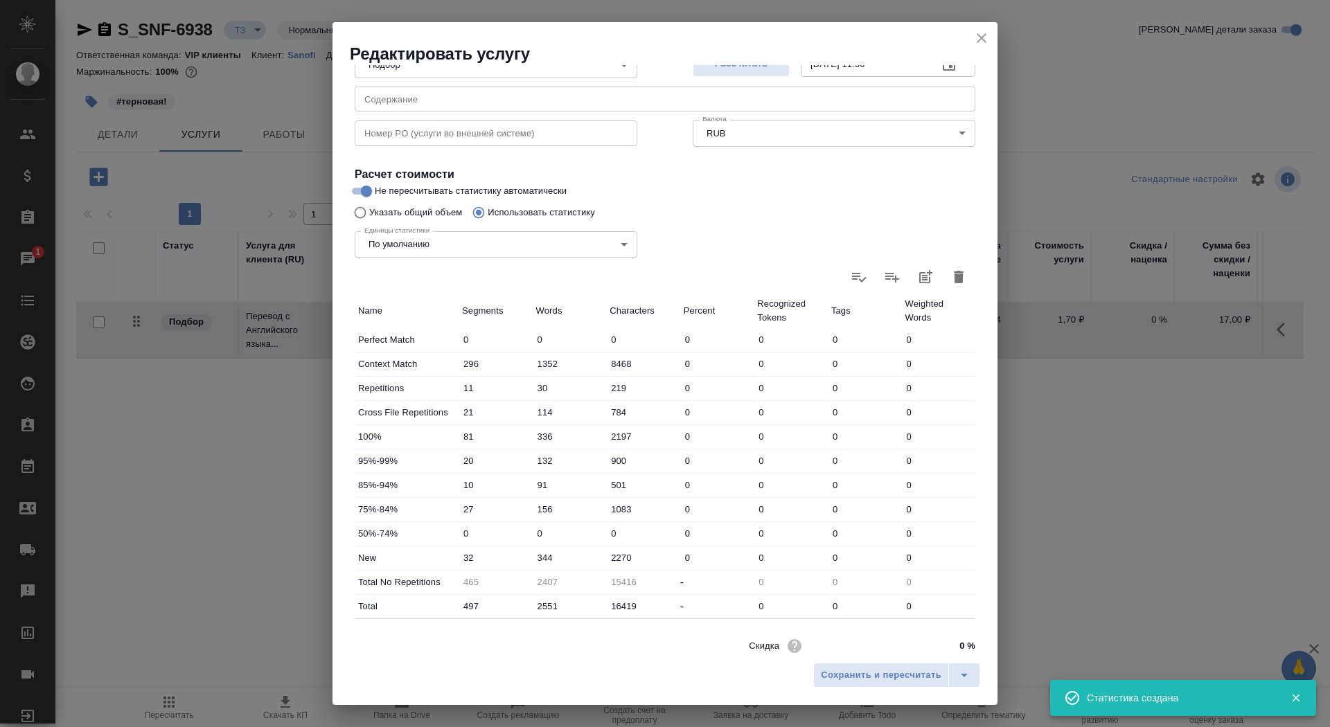
scroll to position [215, 0]
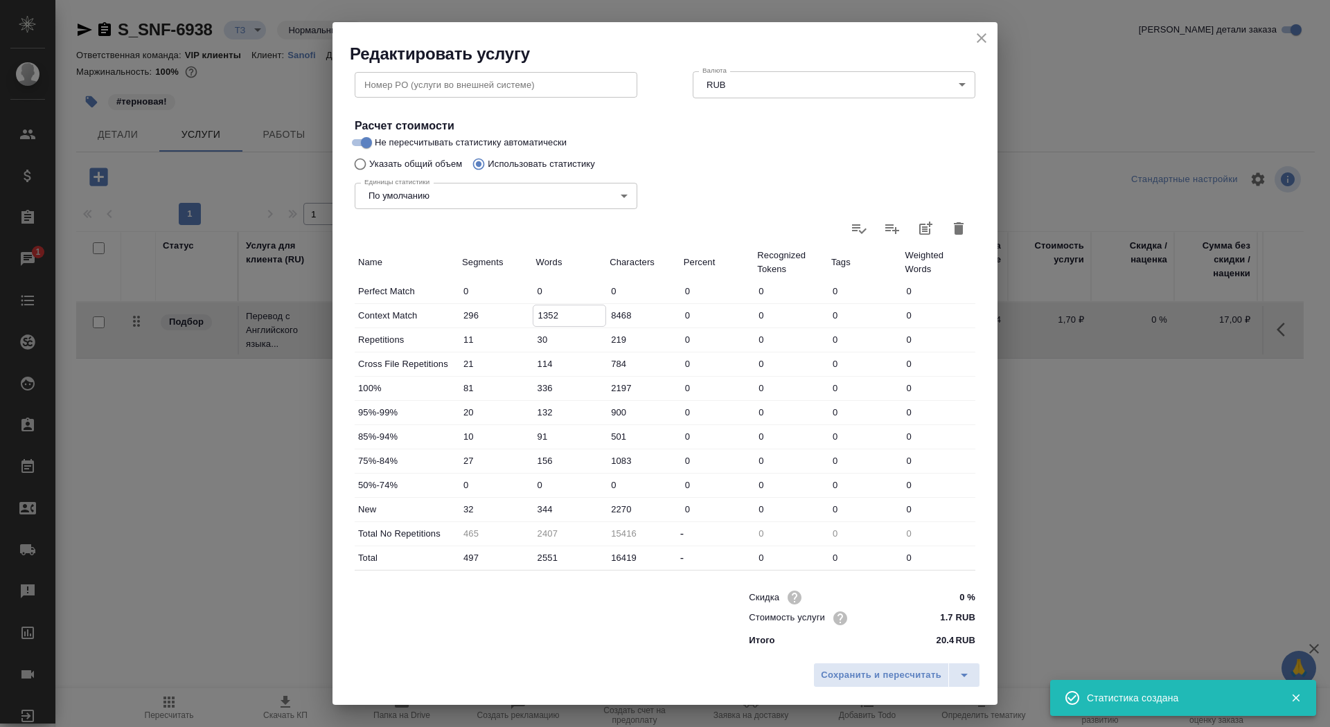
click at [535, 317] on input "1352" at bounding box center [569, 315] width 73 height 20
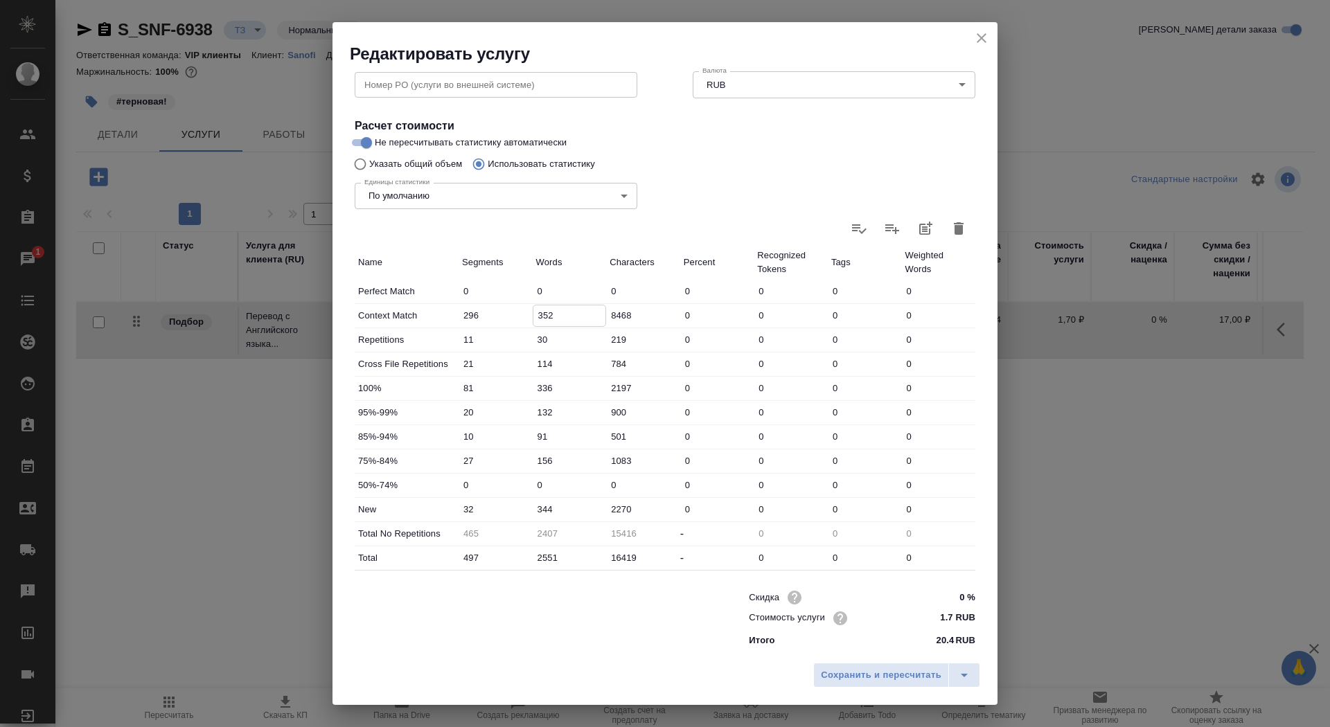
type input "352"
click at [537, 506] on input "344" at bounding box center [570, 509] width 74 height 20
type input "2344"
click at [861, 688] on div "Сохранить и пересчитать" at bounding box center [664, 680] width 665 height 49
click at [862, 680] on span "Сохранить и пересчитать" at bounding box center [881, 676] width 121 height 16
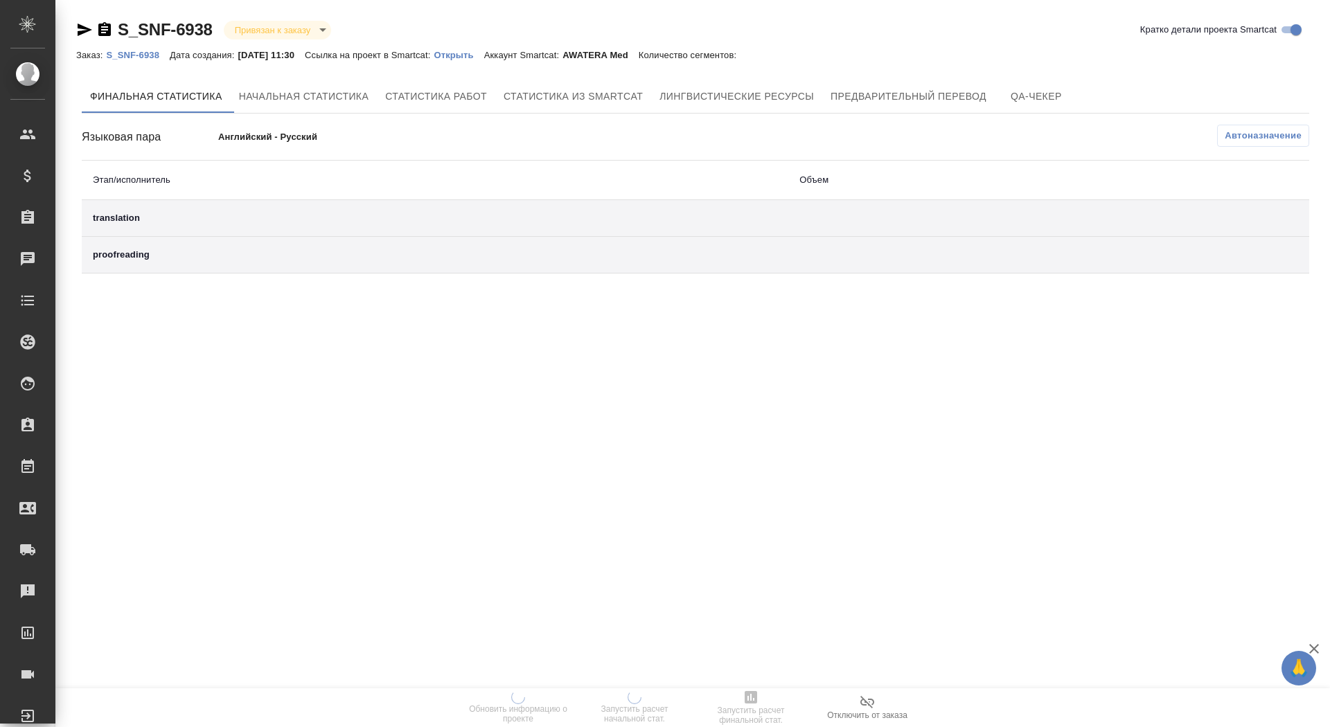
click at [483, 52] on p "Открыть" at bounding box center [459, 55] width 50 height 10
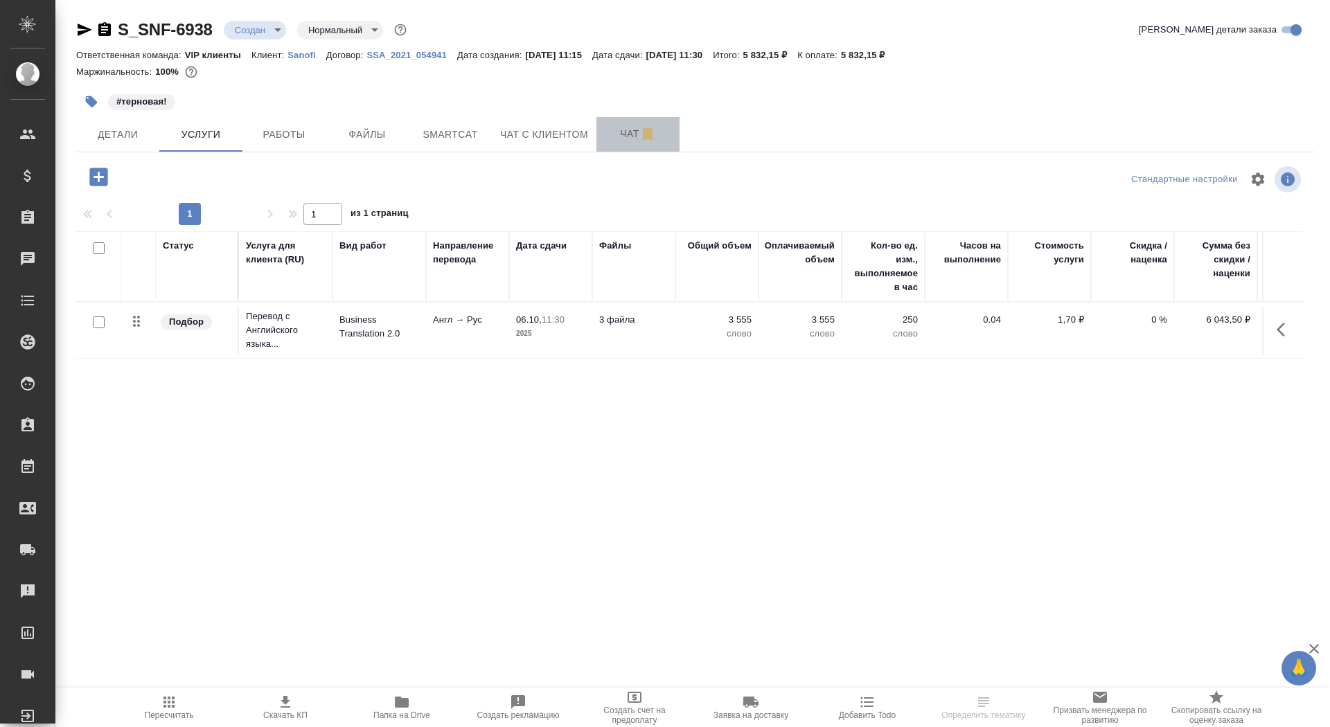
click at [618, 139] on span "Чат" at bounding box center [638, 133] width 66 height 17
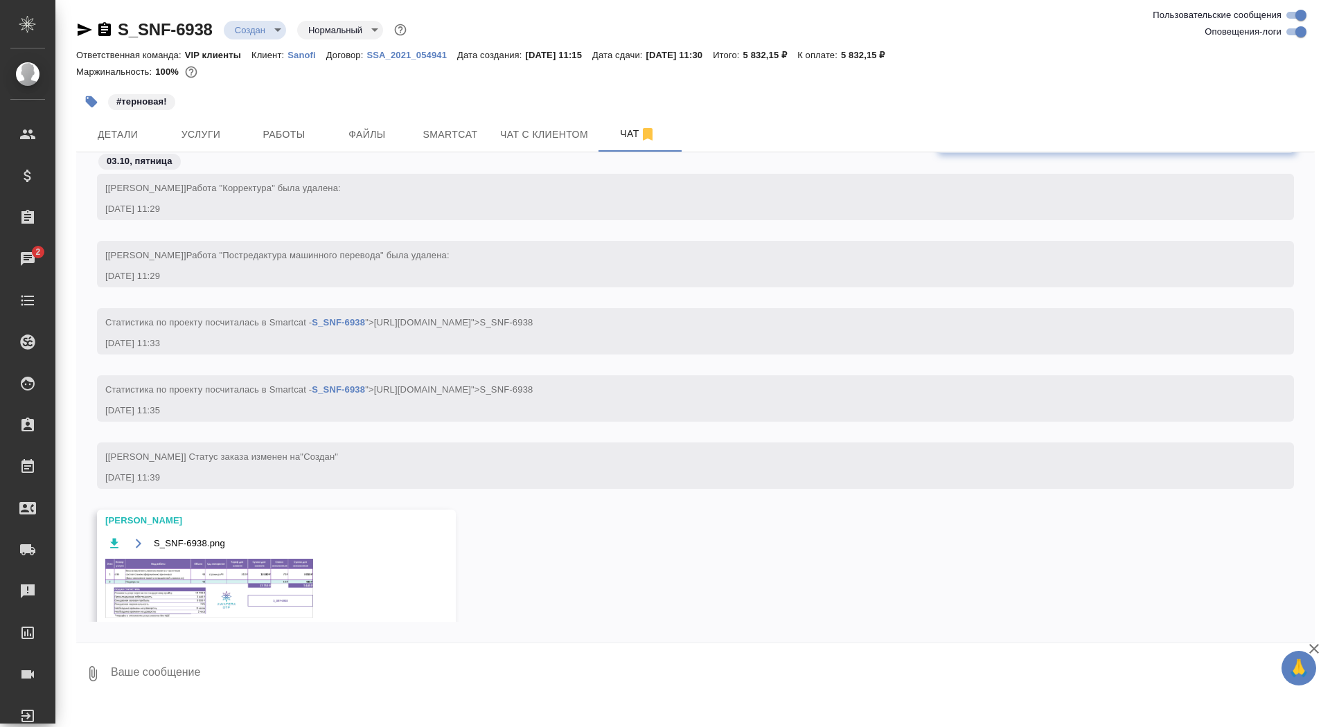
scroll to position [1207, 0]
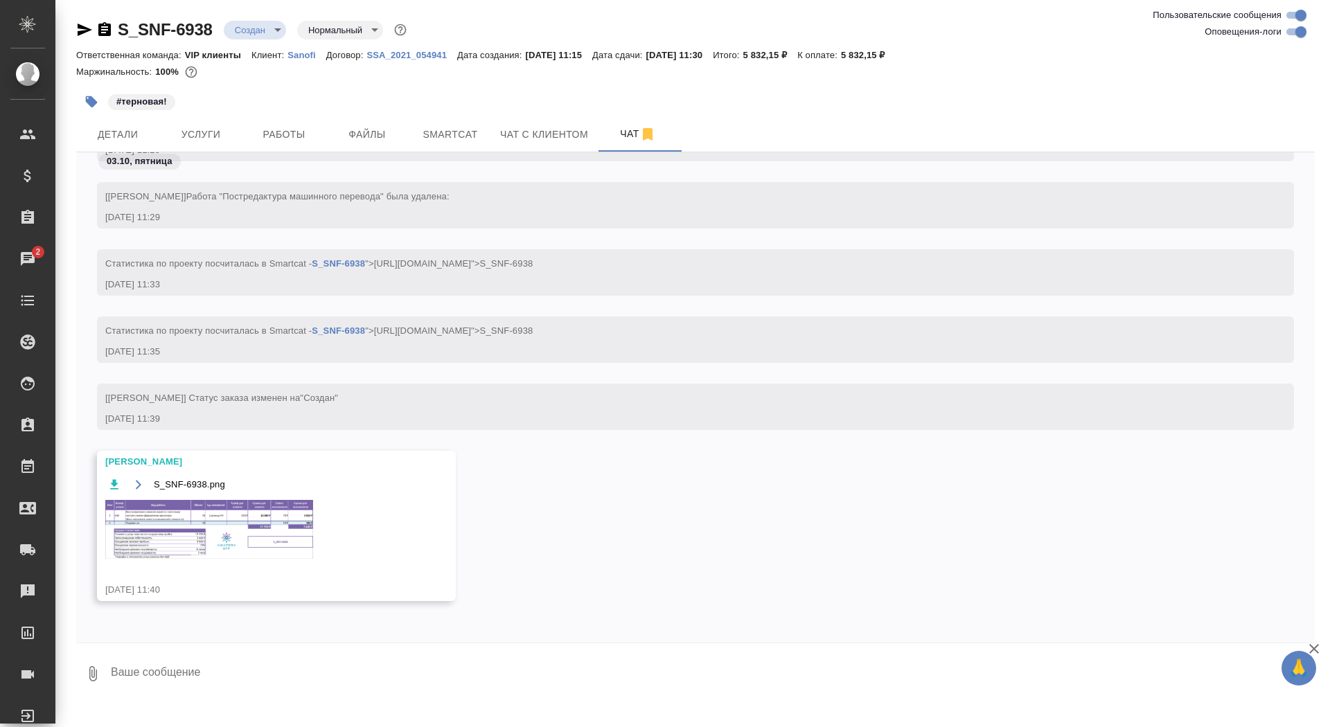
click at [195, 516] on img at bounding box center [209, 529] width 208 height 59
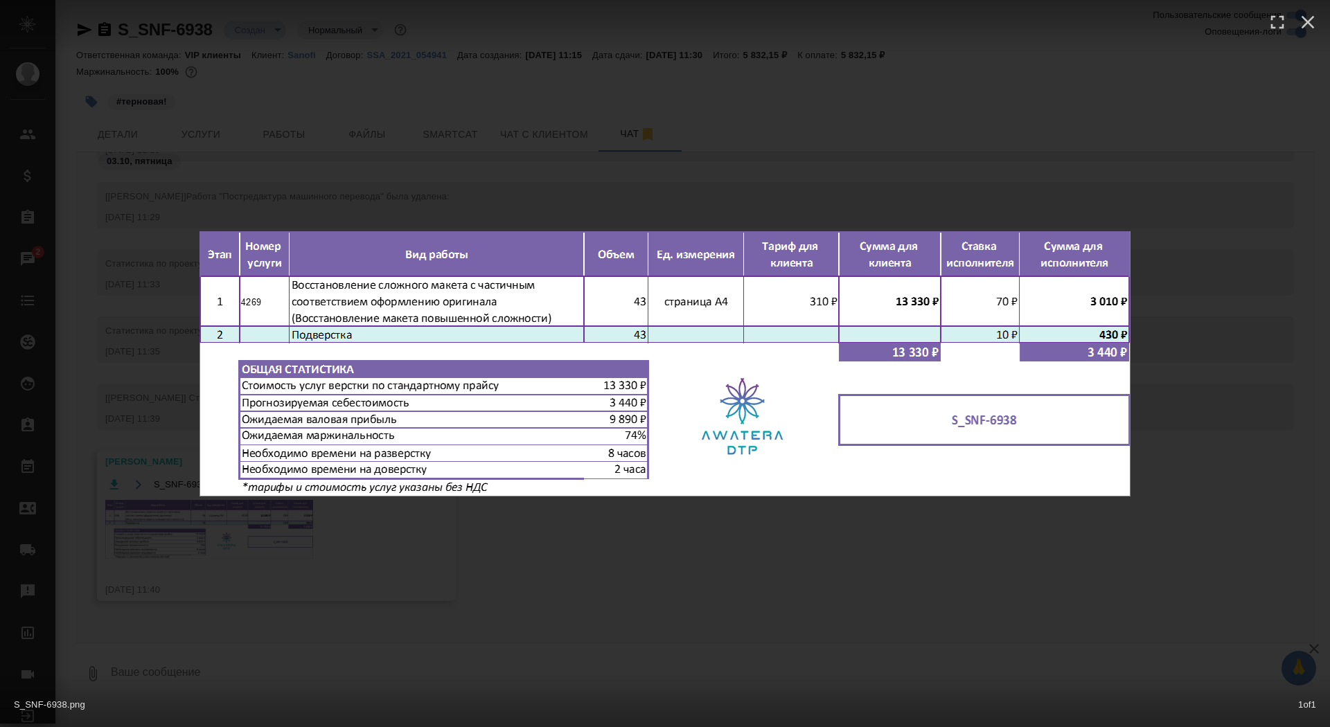
click at [195, 523] on div "S_SNF-6938.png 1 of 1" at bounding box center [665, 363] width 1330 height 727
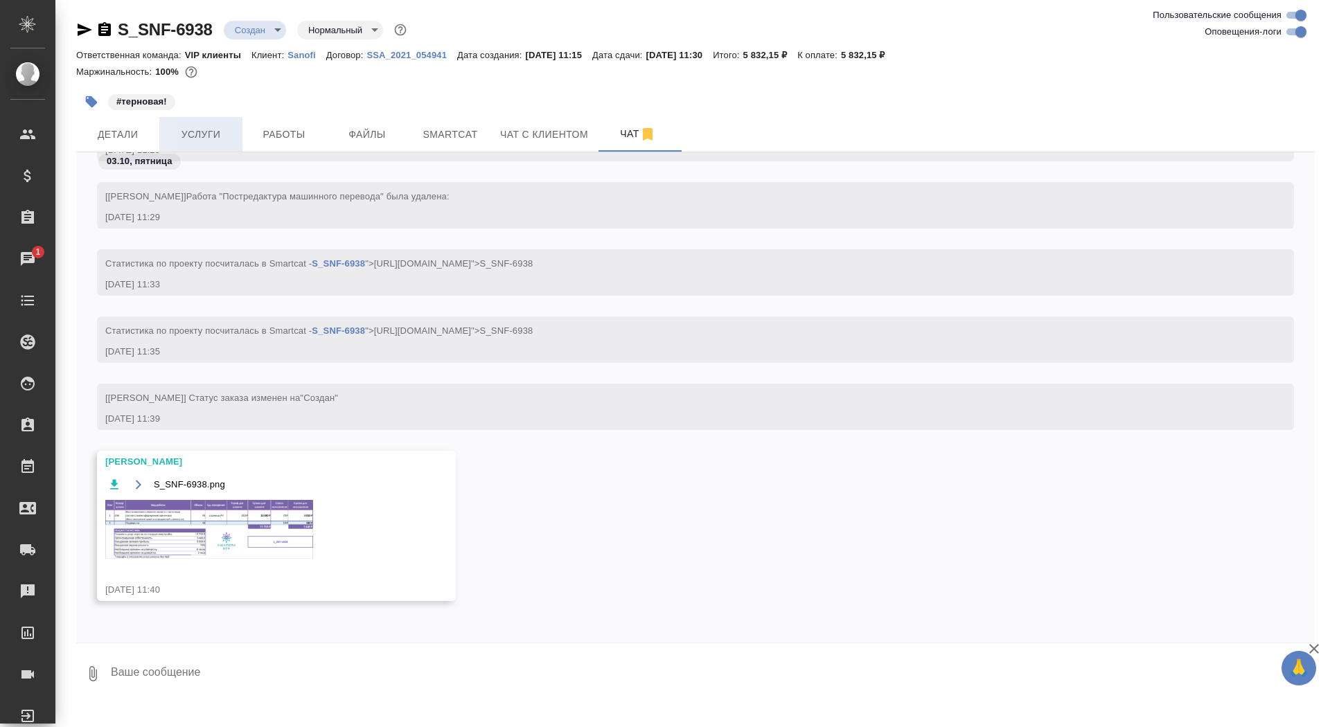
click at [192, 140] on span "Услуги" at bounding box center [201, 134] width 66 height 17
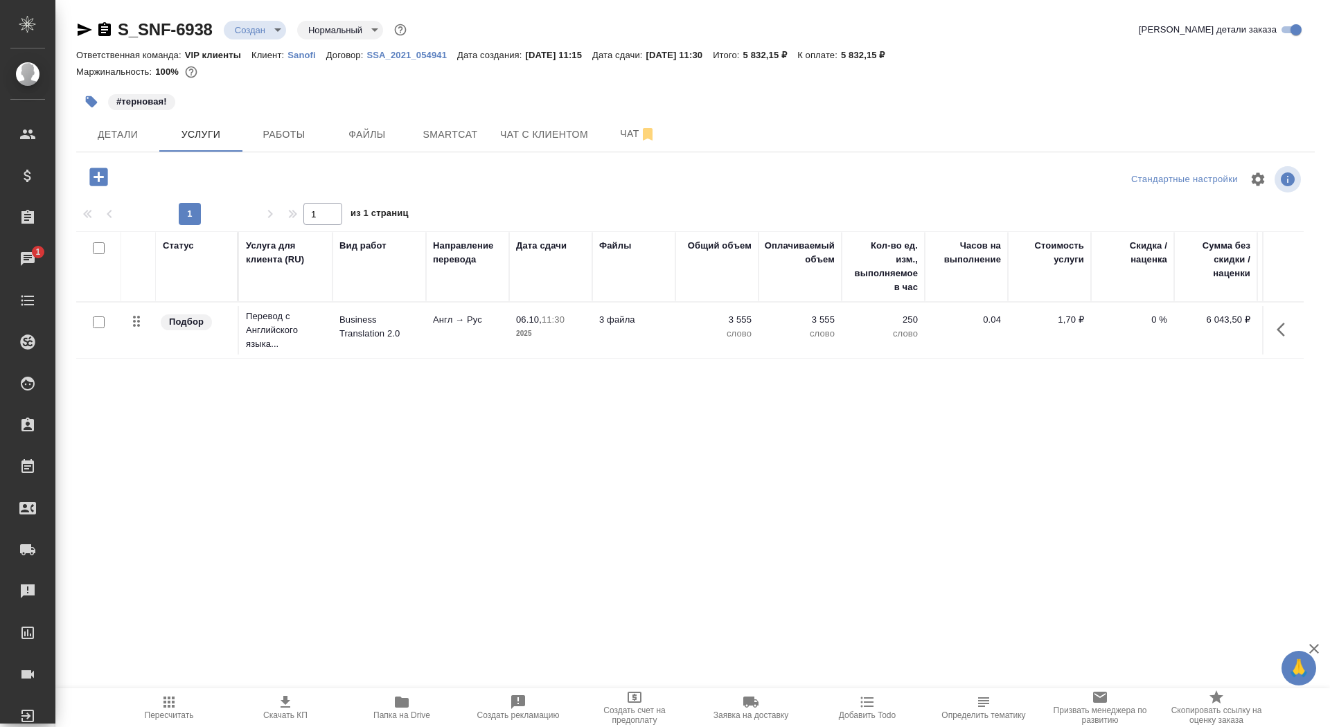
click at [100, 175] on icon "button" at bounding box center [98, 177] width 18 height 18
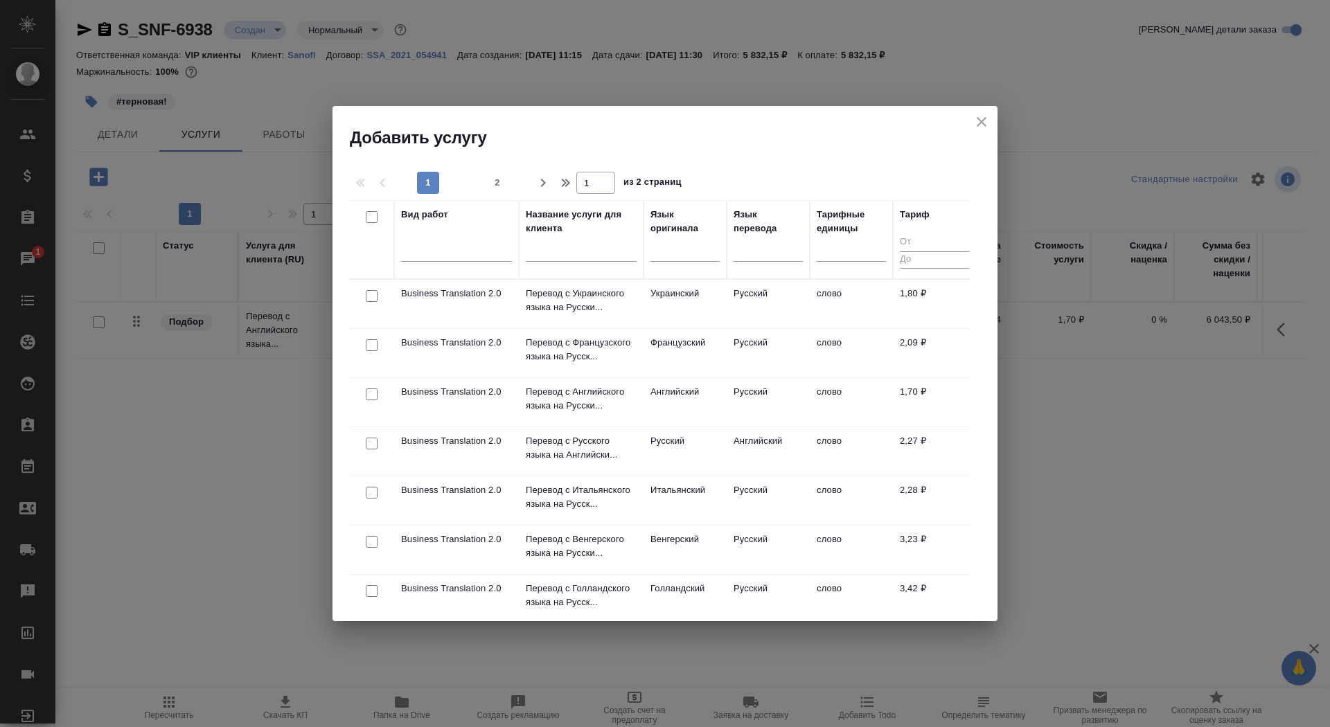
click at [542, 241] on div at bounding box center [581, 255] width 111 height 34
click at [556, 257] on input "text" at bounding box center [581, 252] width 111 height 17
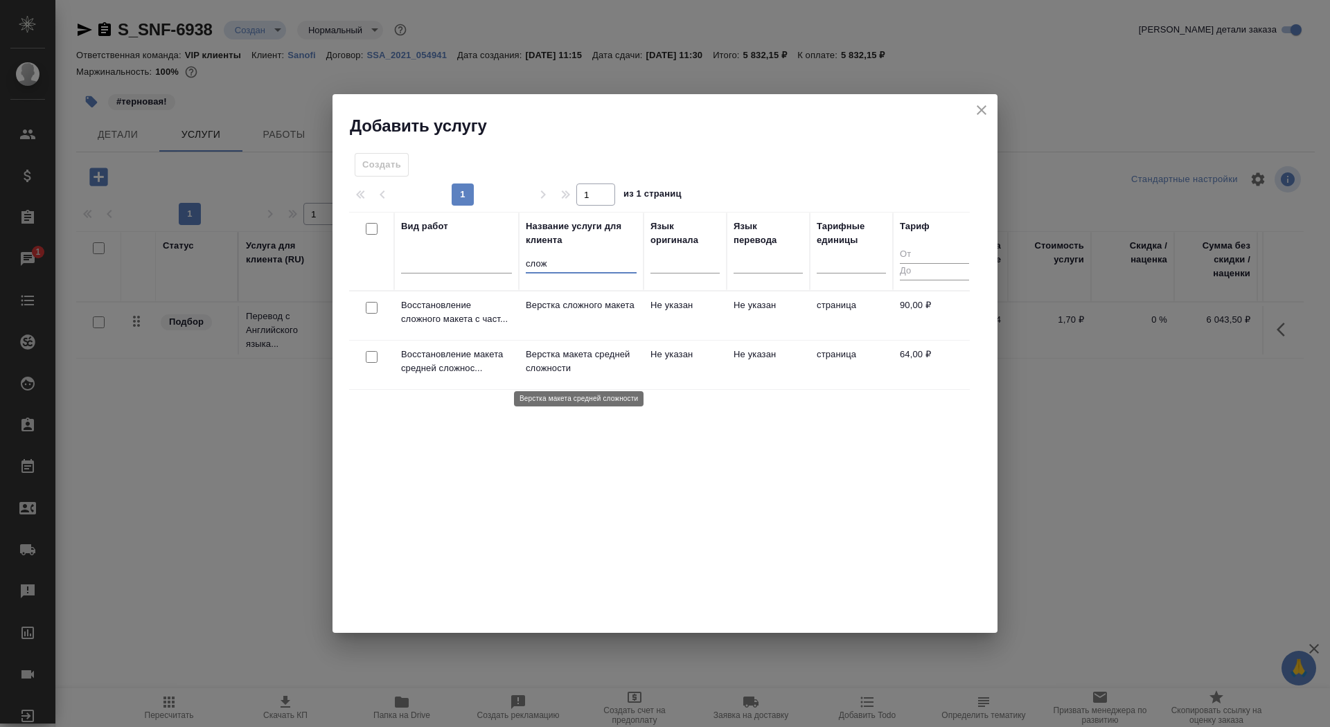
type input "слож"
click at [564, 294] on tr "Восстановление сложного макета с част... Верстка сложного макета Не указан Не у…" at bounding box center [662, 316] width 627 height 49
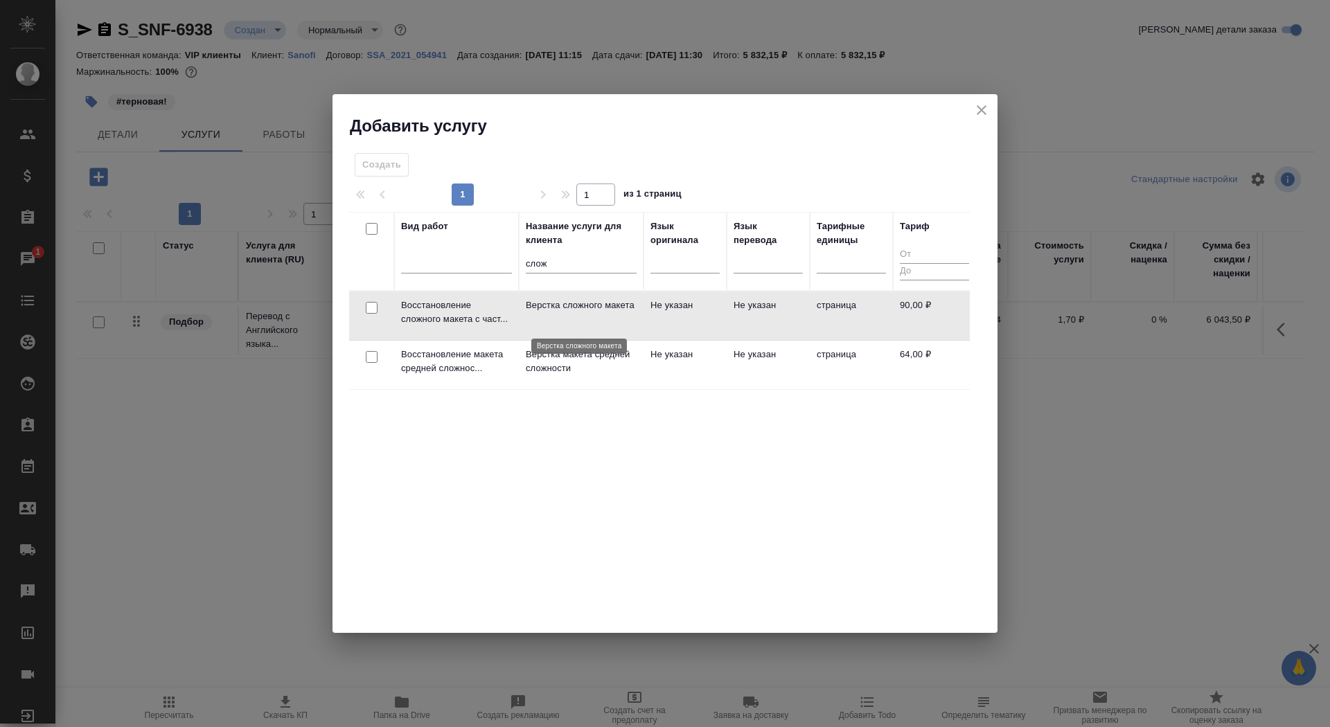
click at [561, 312] on p "Верстка сложного макета" at bounding box center [581, 306] width 111 height 14
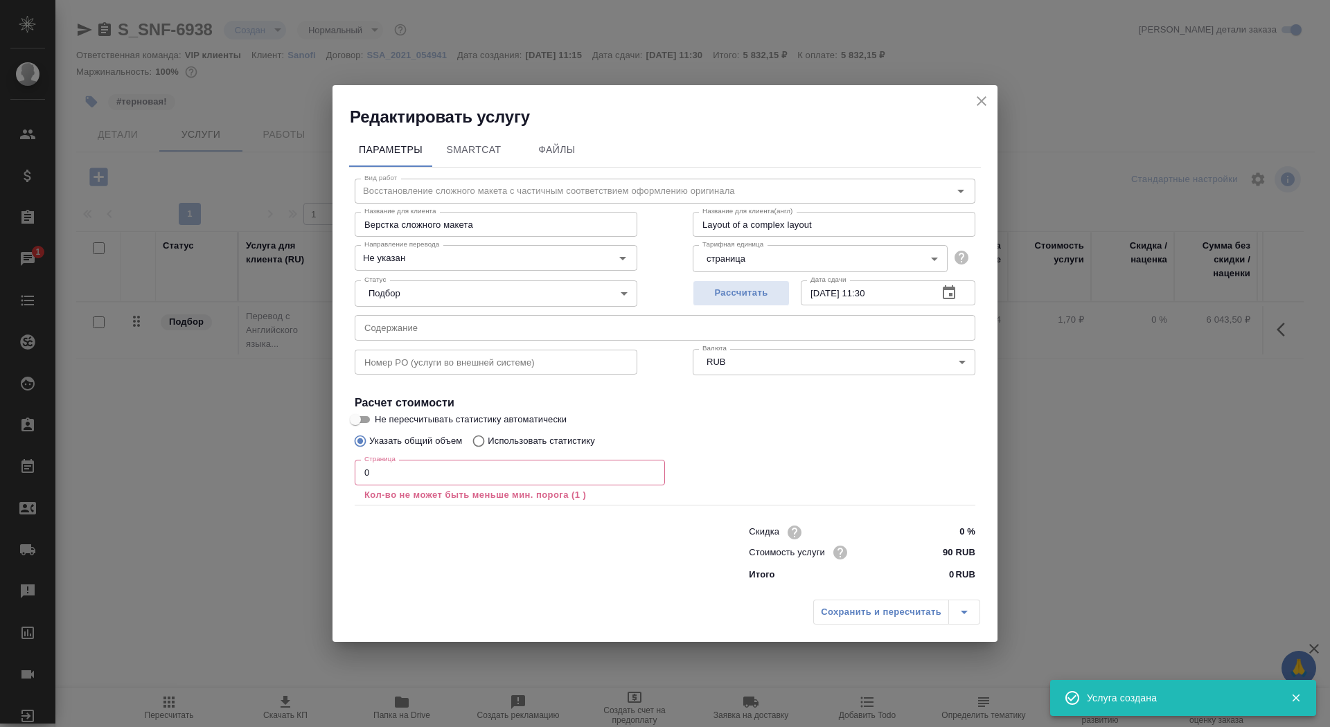
click at [454, 483] on input "0" at bounding box center [510, 472] width 310 height 25
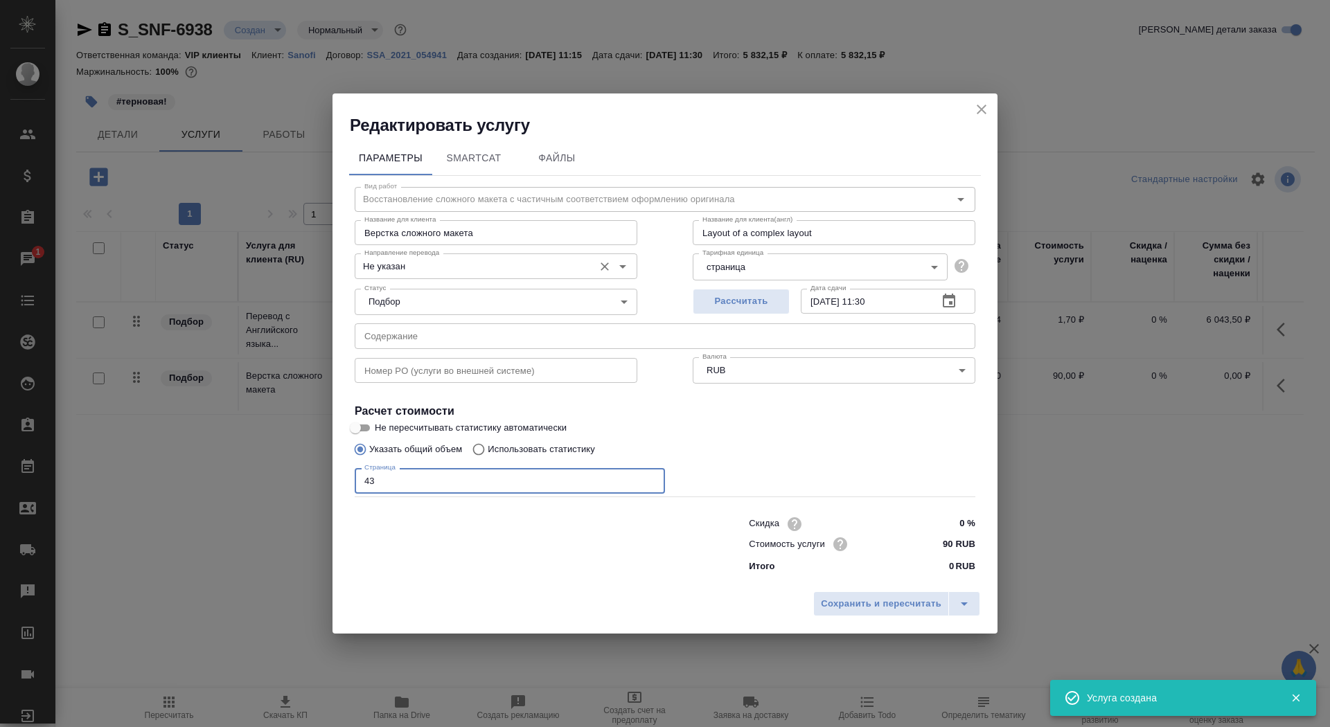
type input "43"
click at [434, 272] on input "Не указан" at bounding box center [473, 266] width 228 height 17
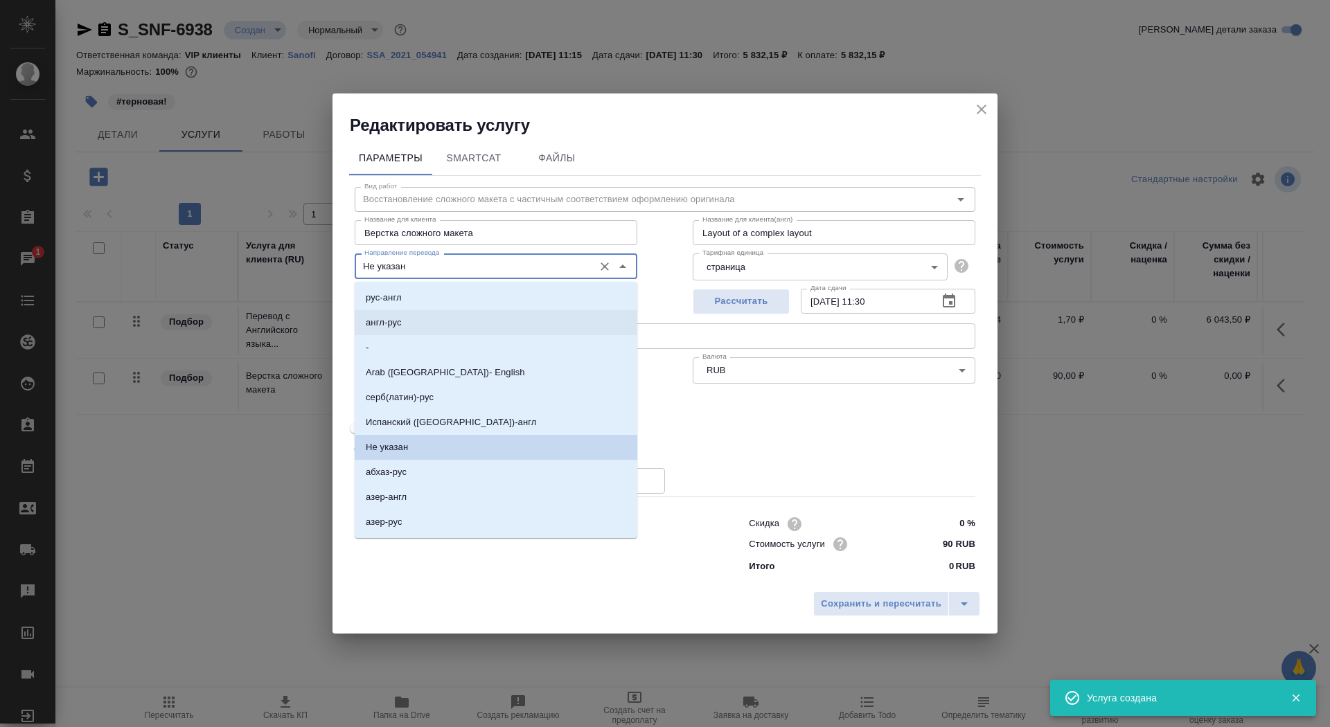
click at [435, 319] on li "англ-рус" at bounding box center [496, 322] width 283 height 25
type input "англ-рус"
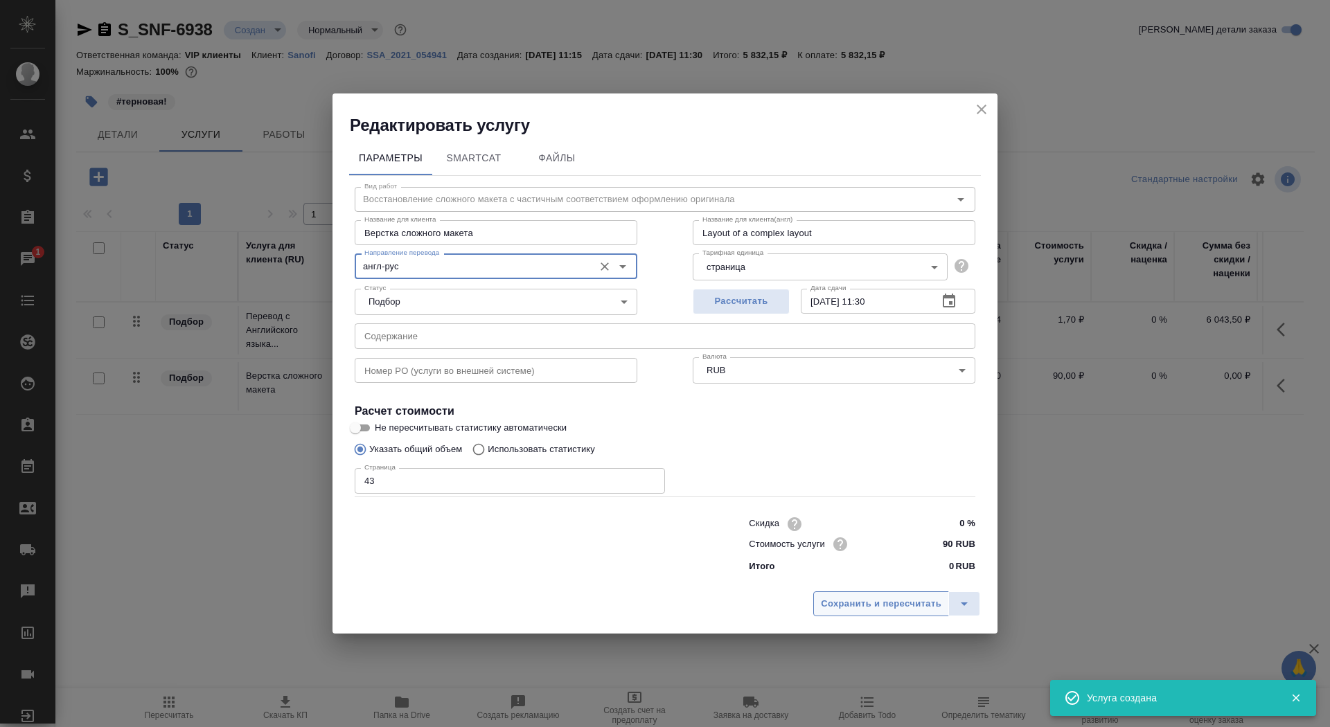
click at [830, 614] on button "Сохранить и пересчитать" at bounding box center [881, 603] width 136 height 25
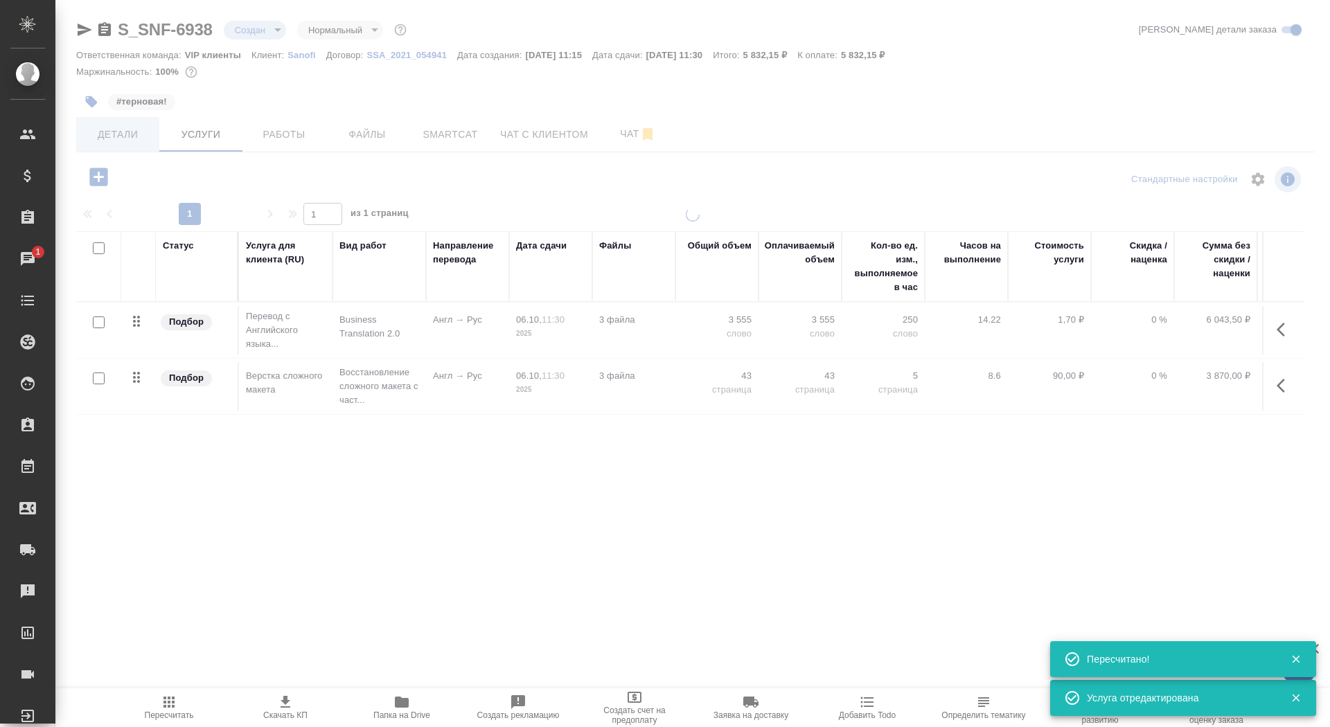
type input "urgent"
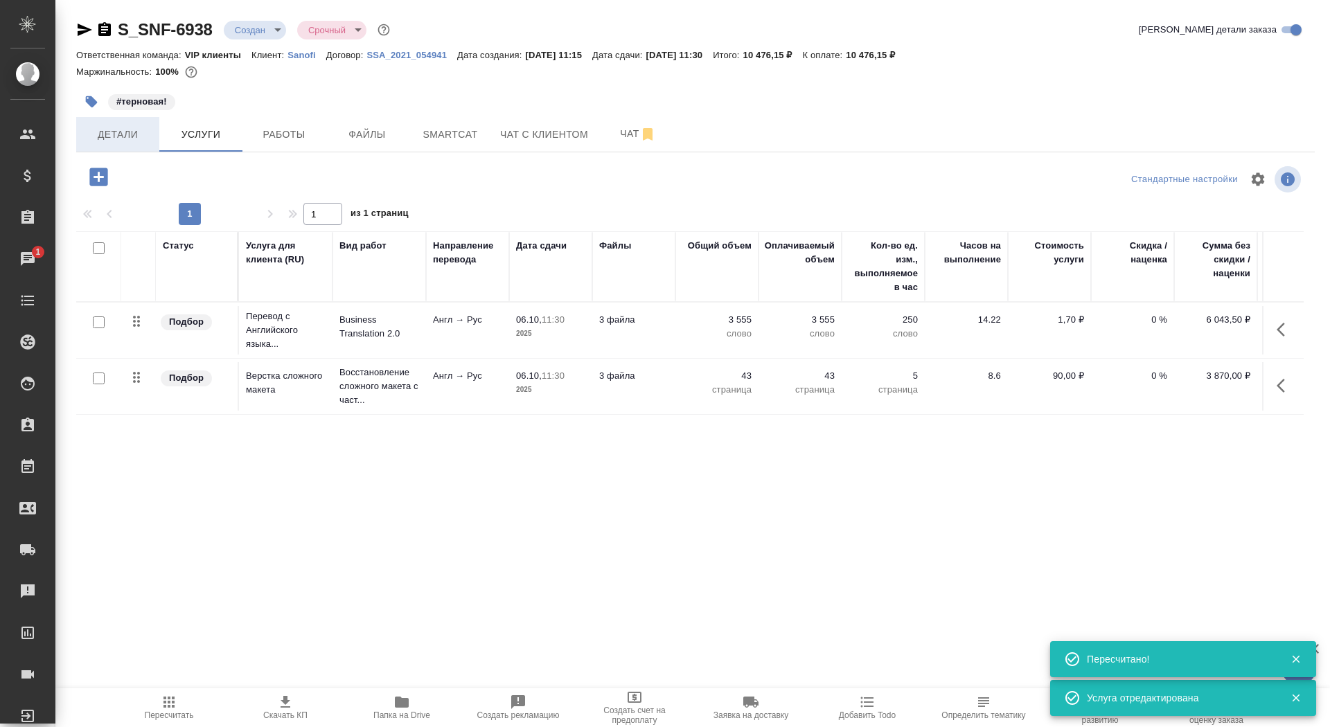
click at [93, 137] on span "Детали" at bounding box center [117, 134] width 66 height 17
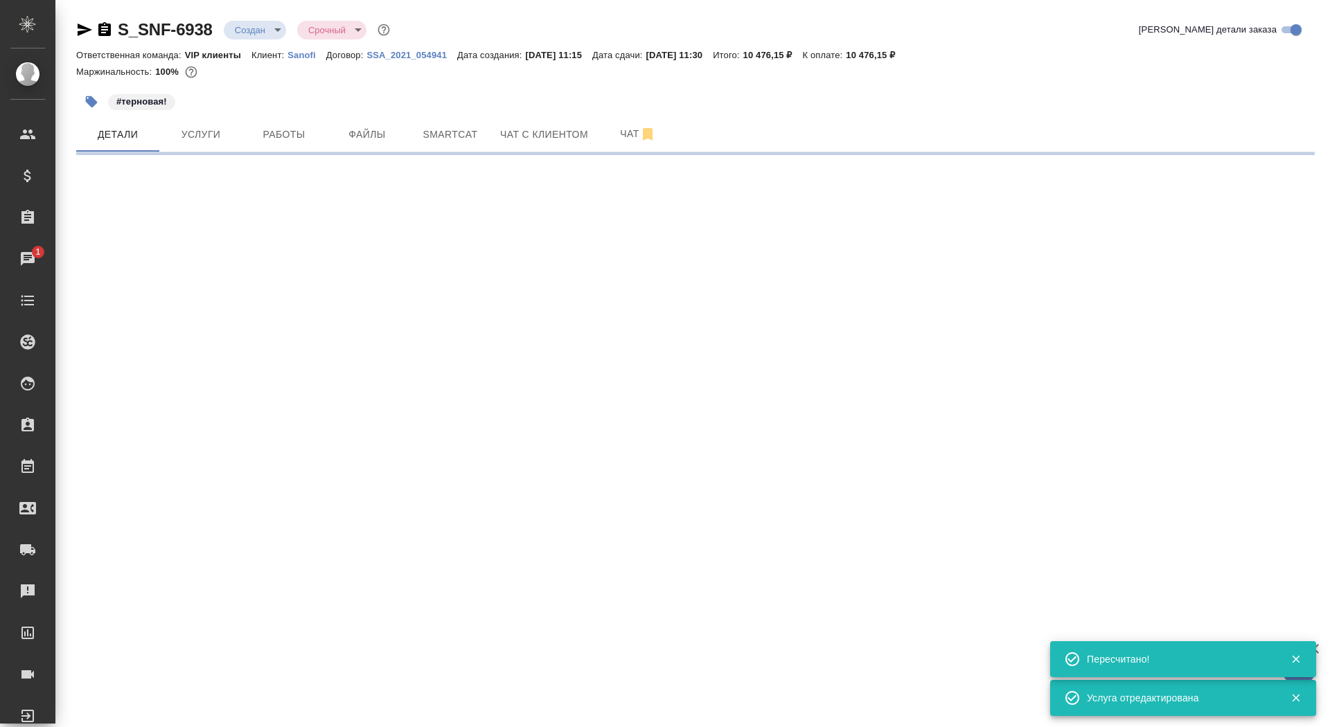
select select "RU"
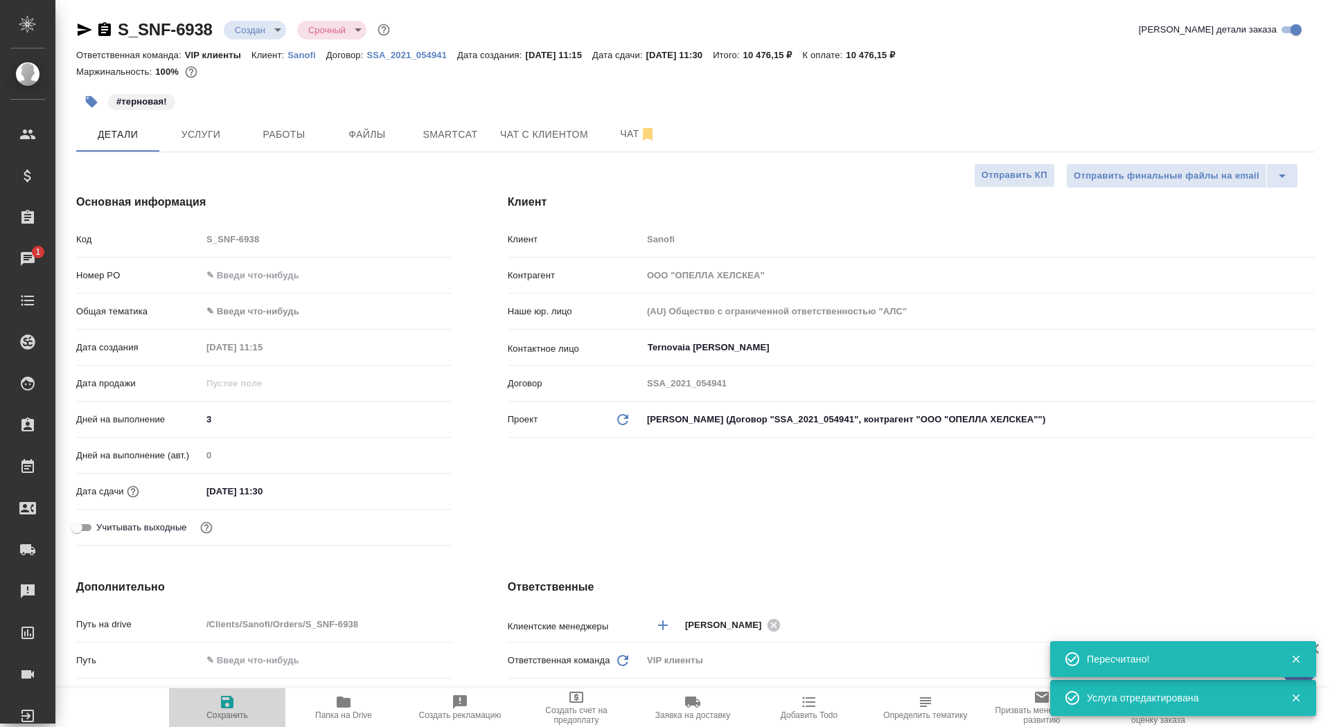
click at [175, 704] on button "Сохранить" at bounding box center [227, 707] width 116 height 39
type textarea "x"
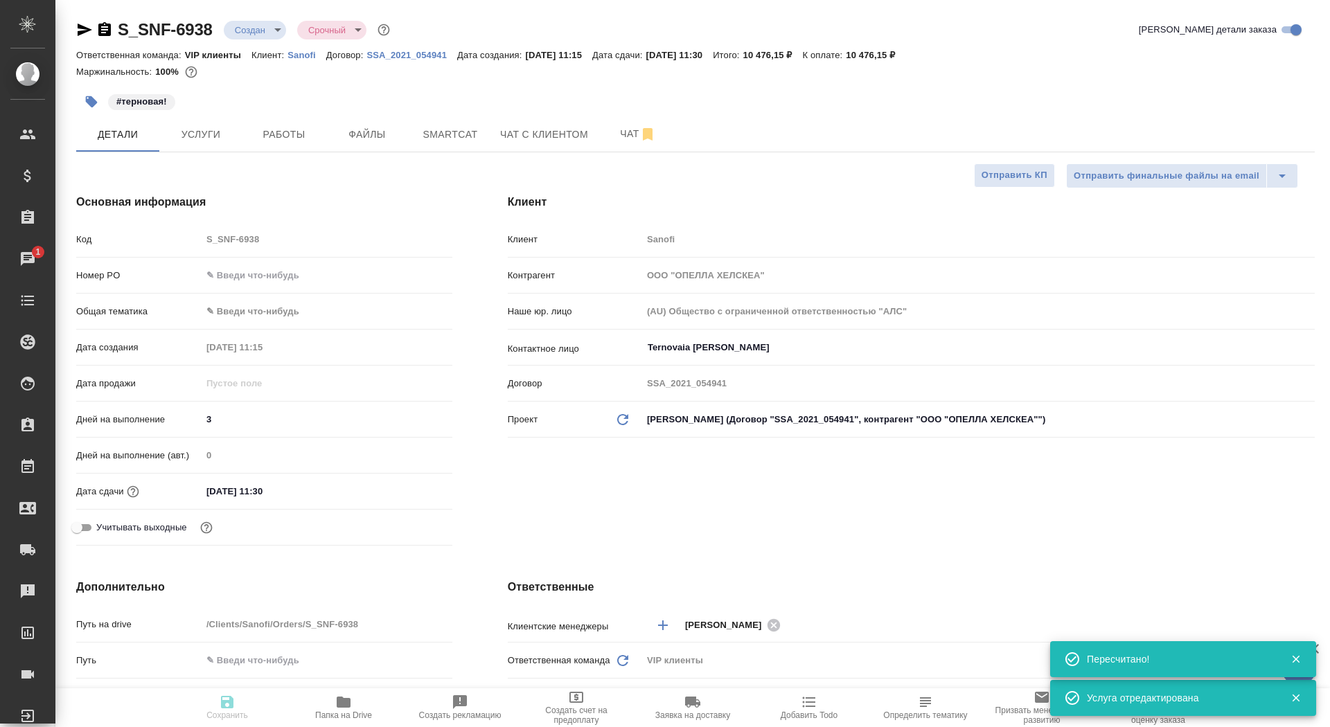
type textarea "x"
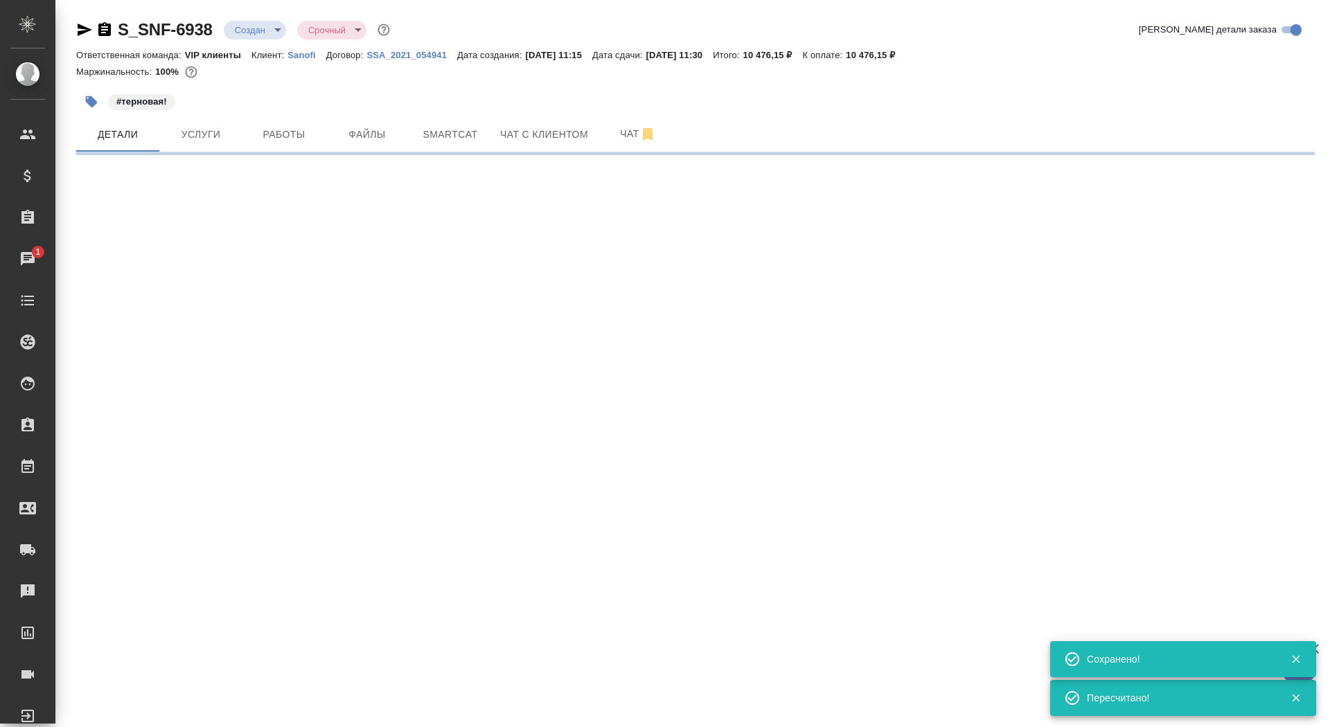
select select "RU"
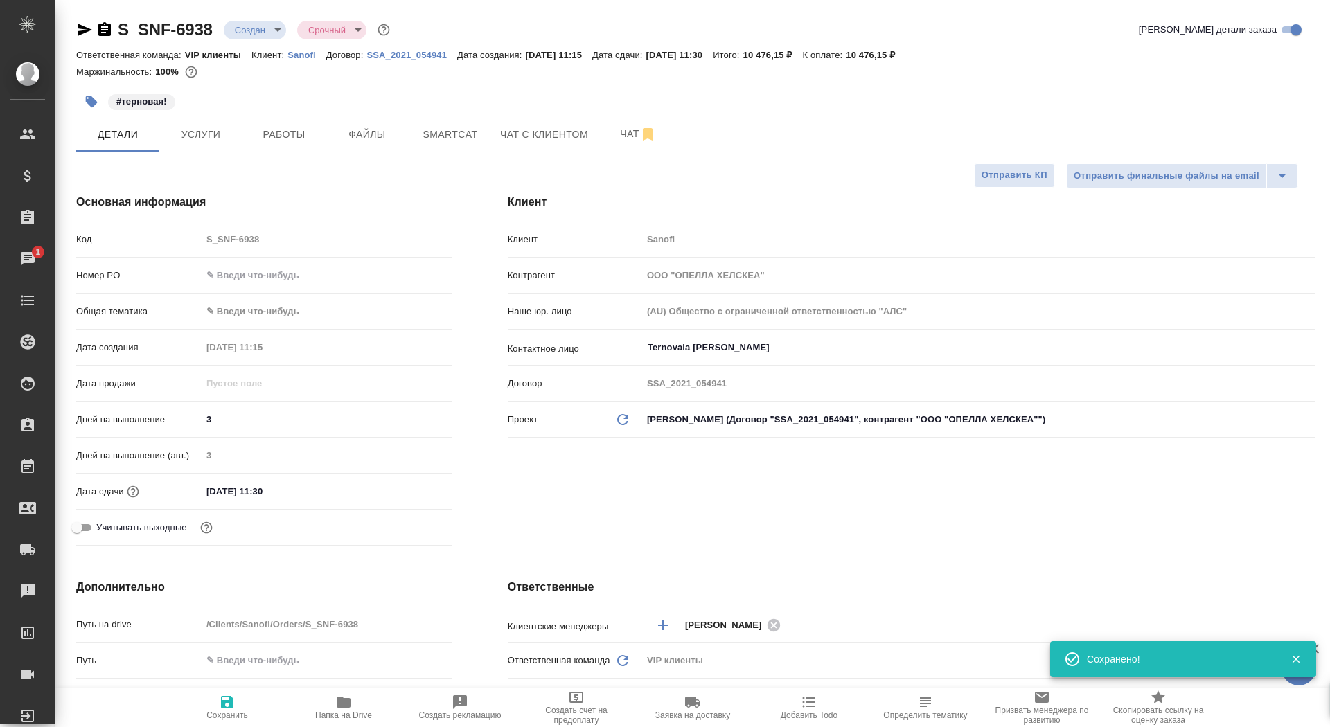
type textarea "x"
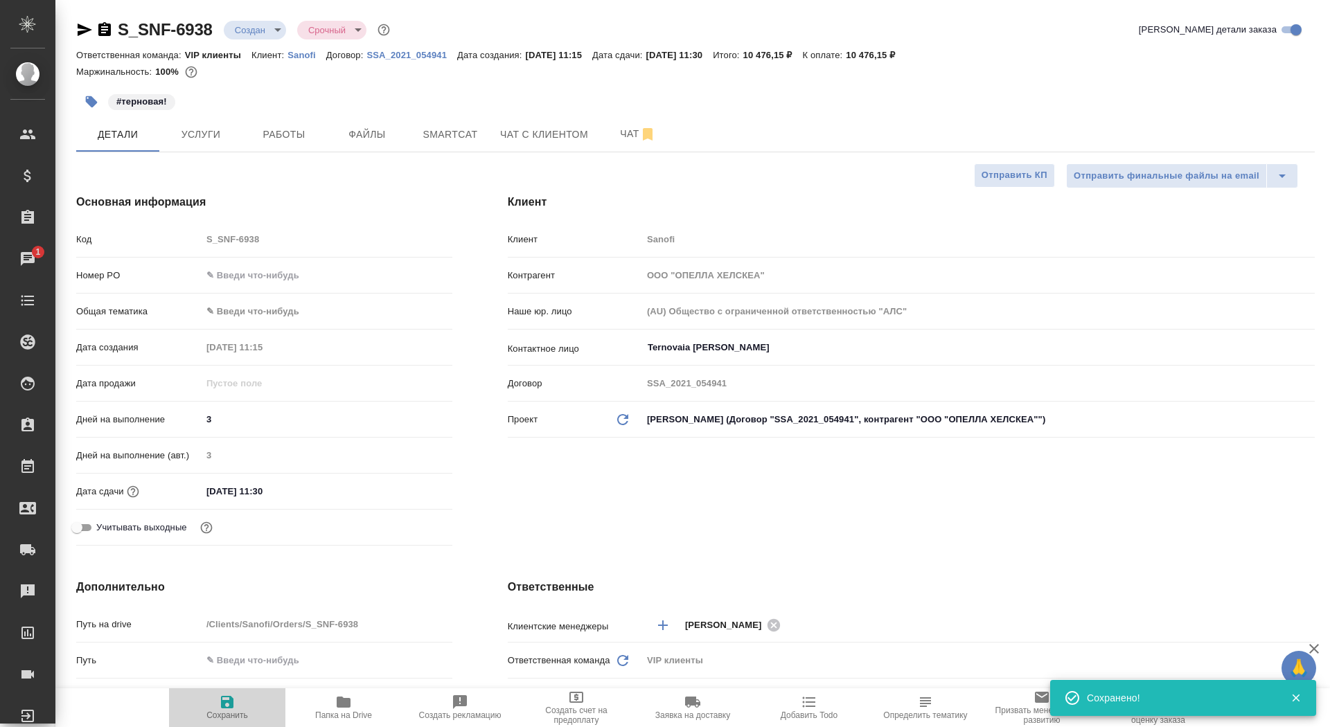
click at [199, 707] on span "Сохранить" at bounding box center [227, 707] width 100 height 26
type textarea "x"
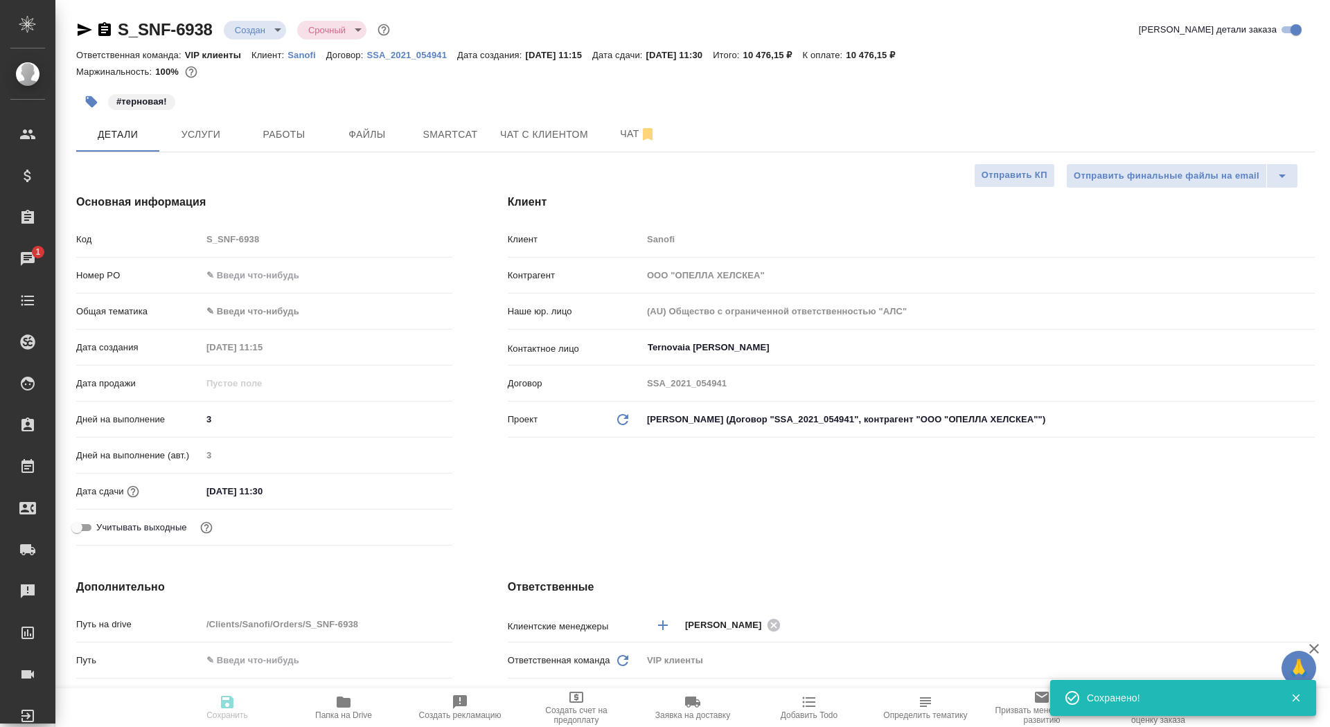
type textarea "x"
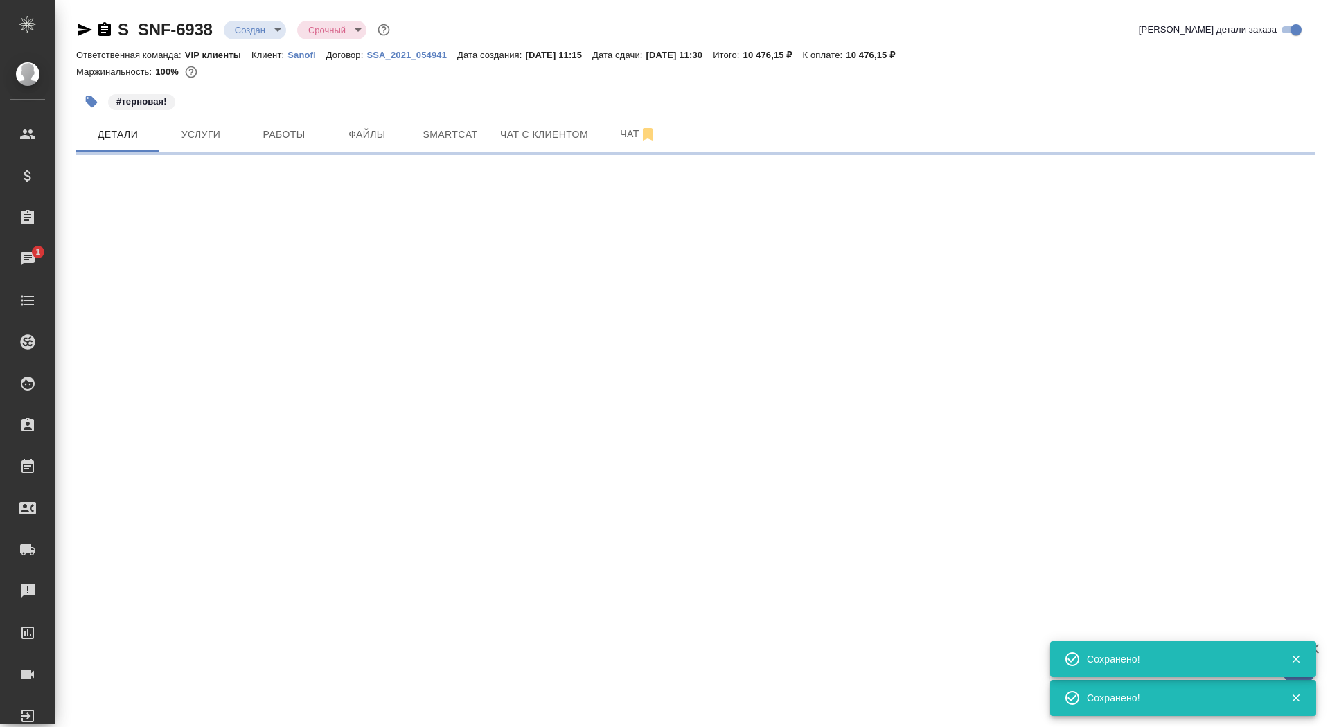
click at [997, 177] on div ".cls-1 fill:#fff; AWATERA Saydasheva Dilyara Клиенты Спецификации Заказы 1 Чаты…" at bounding box center [665, 363] width 1330 height 727
select select "RU"
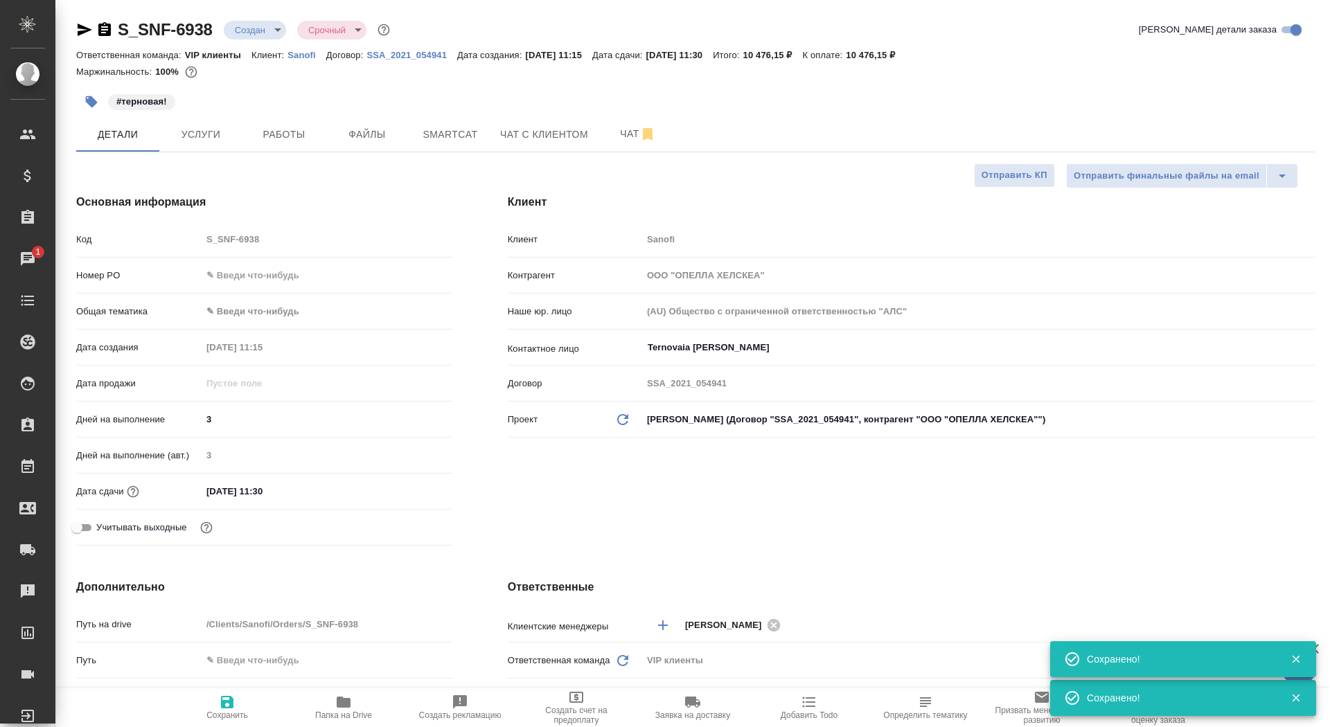
type textarea "x"
click at [997, 177] on span "Отправить КП" at bounding box center [1014, 176] width 66 height 16
type textarea "x"
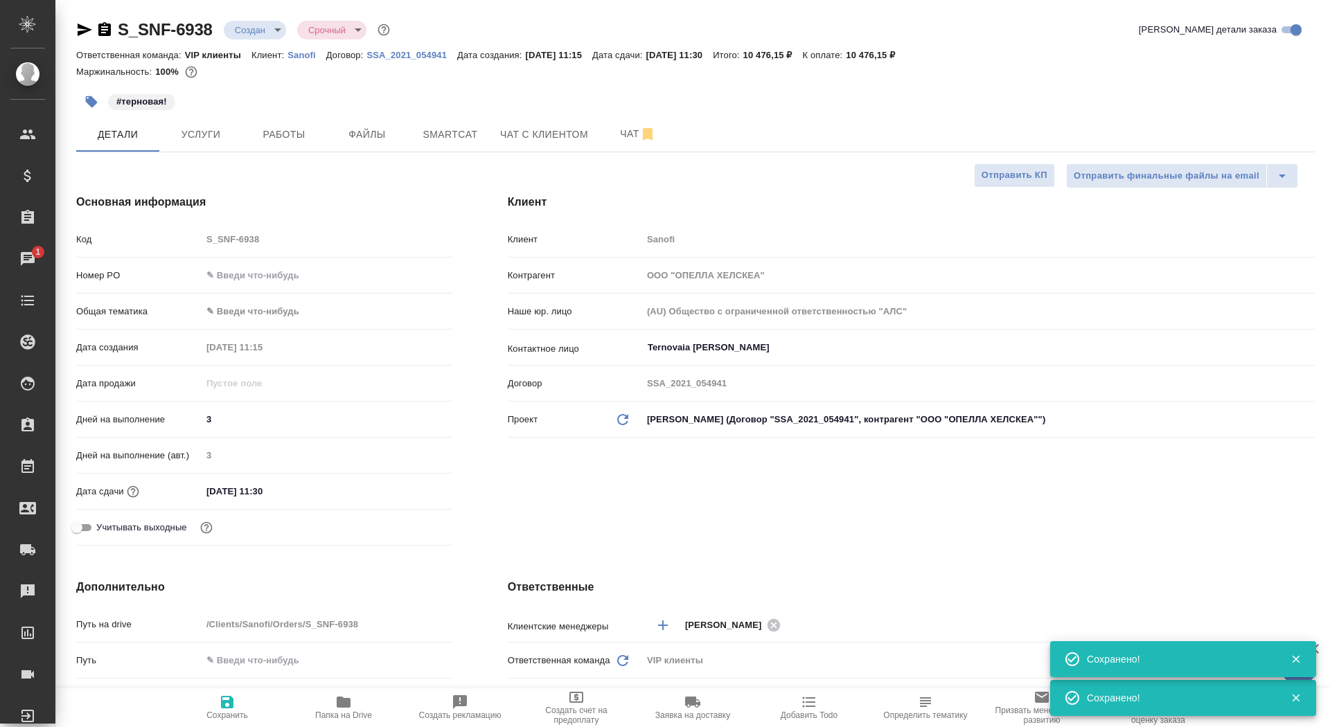
type textarea "x"
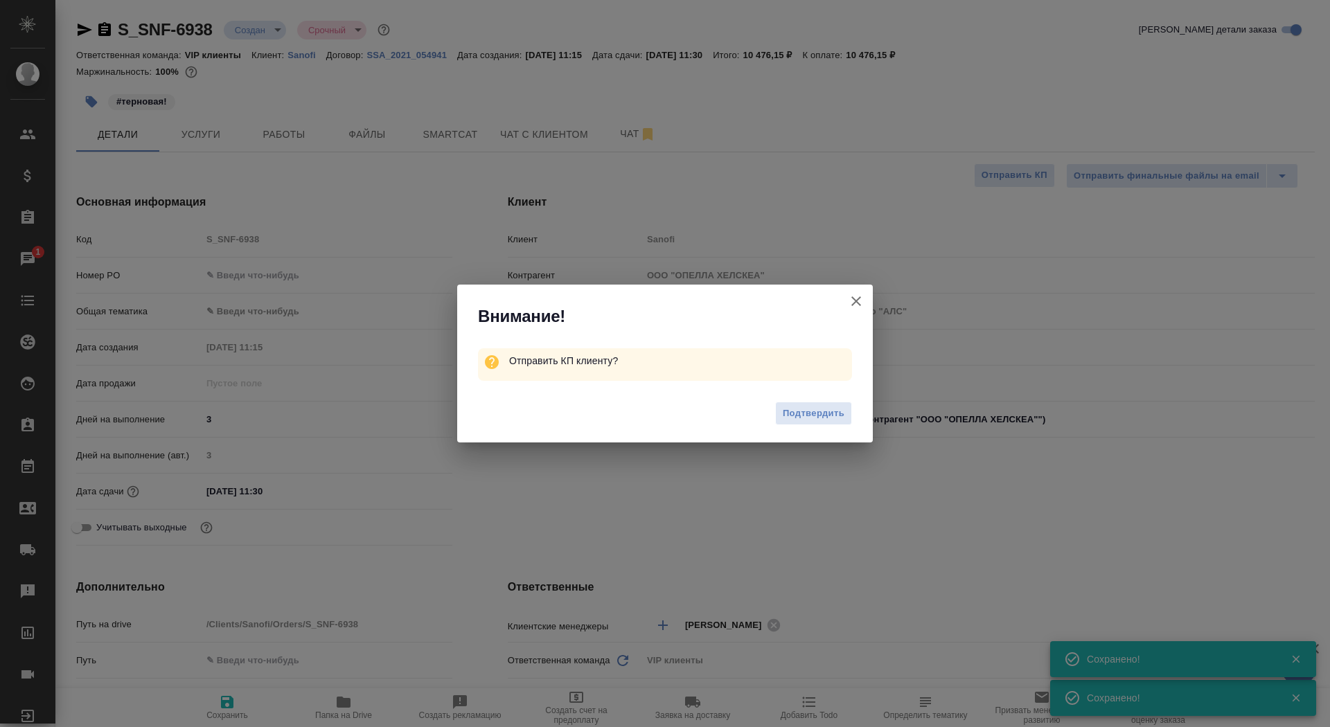
click at [819, 431] on div "Подтвердить" at bounding box center [665, 415] width 416 height 55
click at [810, 413] on span "Подтвердить" at bounding box center [814, 414] width 62 height 16
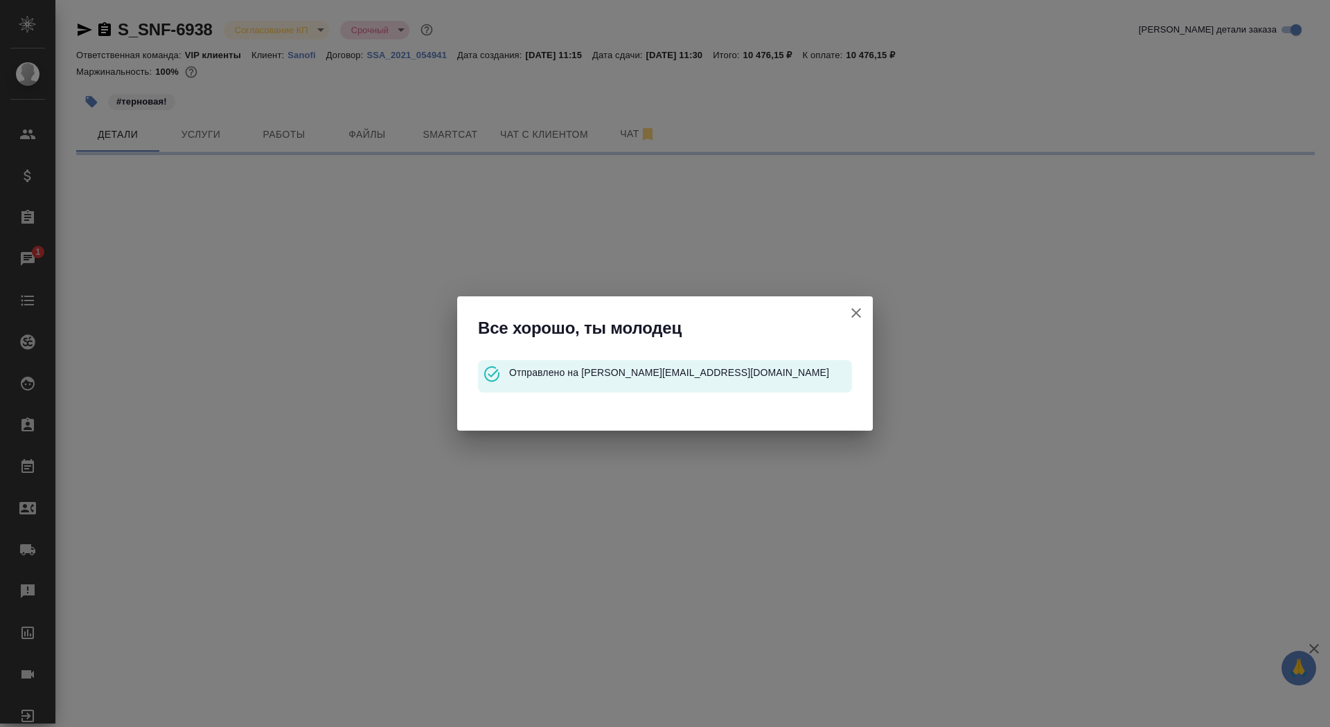
click at [852, 310] on icon "button" at bounding box center [856, 313] width 10 height 10
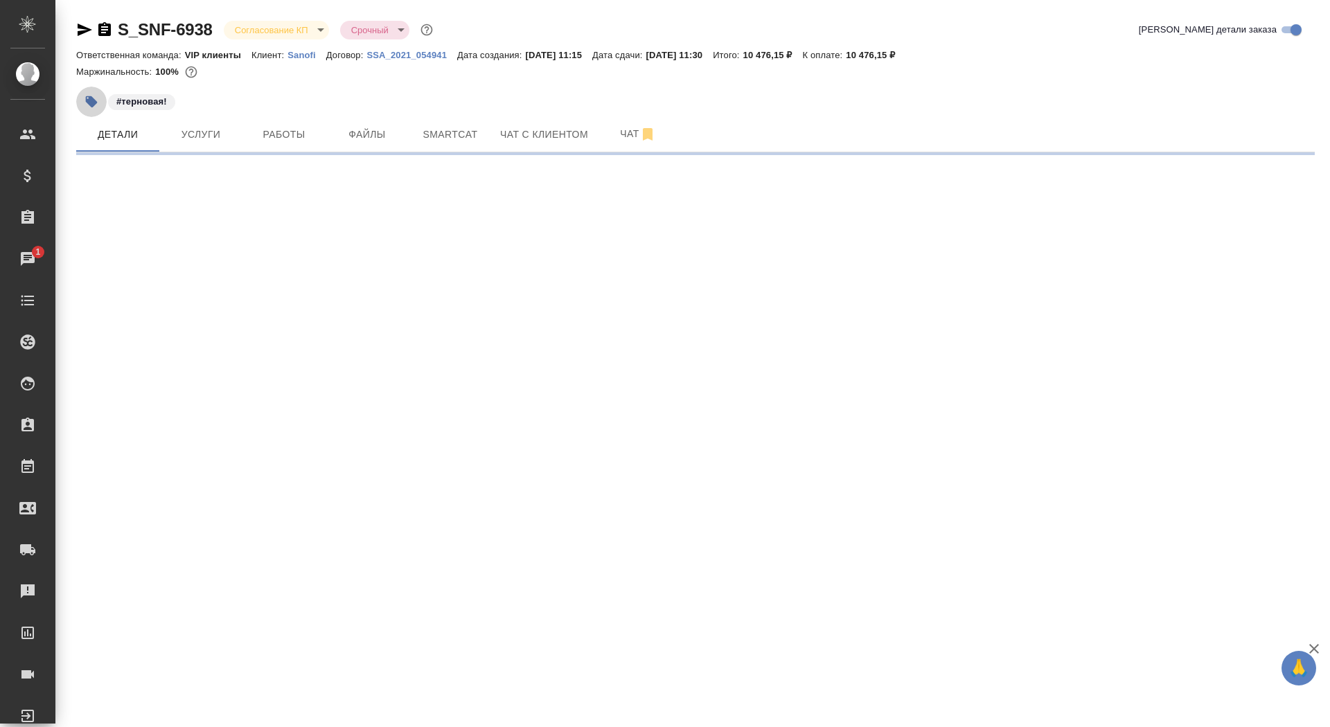
click at [99, 96] on button "button" at bounding box center [91, 102] width 30 height 30
select select "RU"
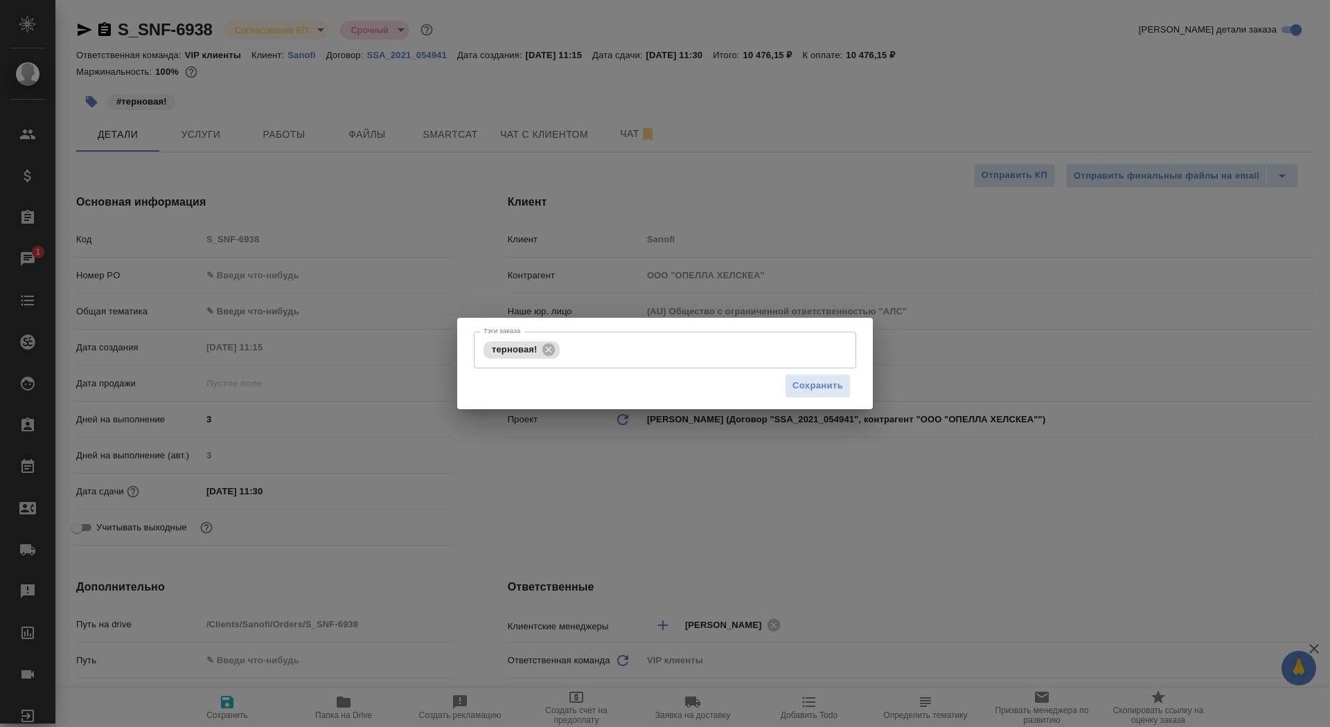
type textarea "x"
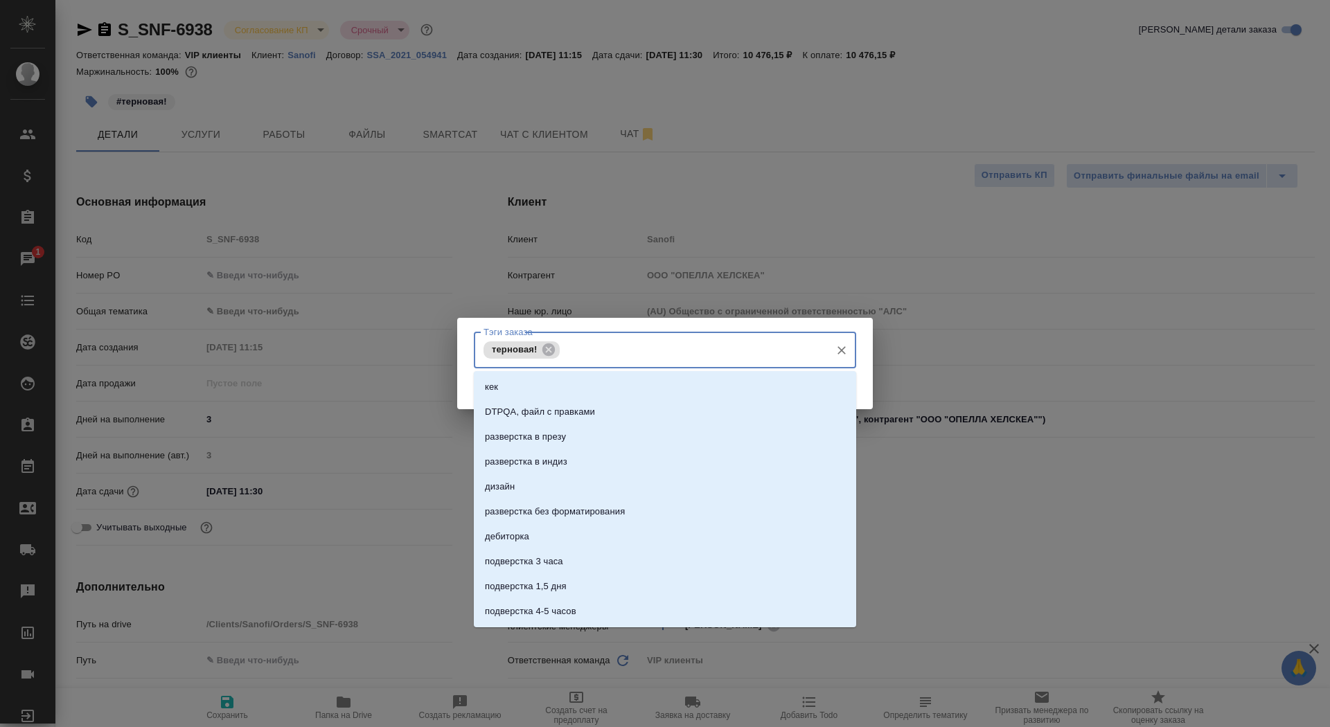
click at [585, 355] on input "Тэги заказа" at bounding box center [693, 350] width 260 height 24
type input "см комм"
click at [601, 409] on li "см комментарий" at bounding box center [665, 412] width 382 height 25
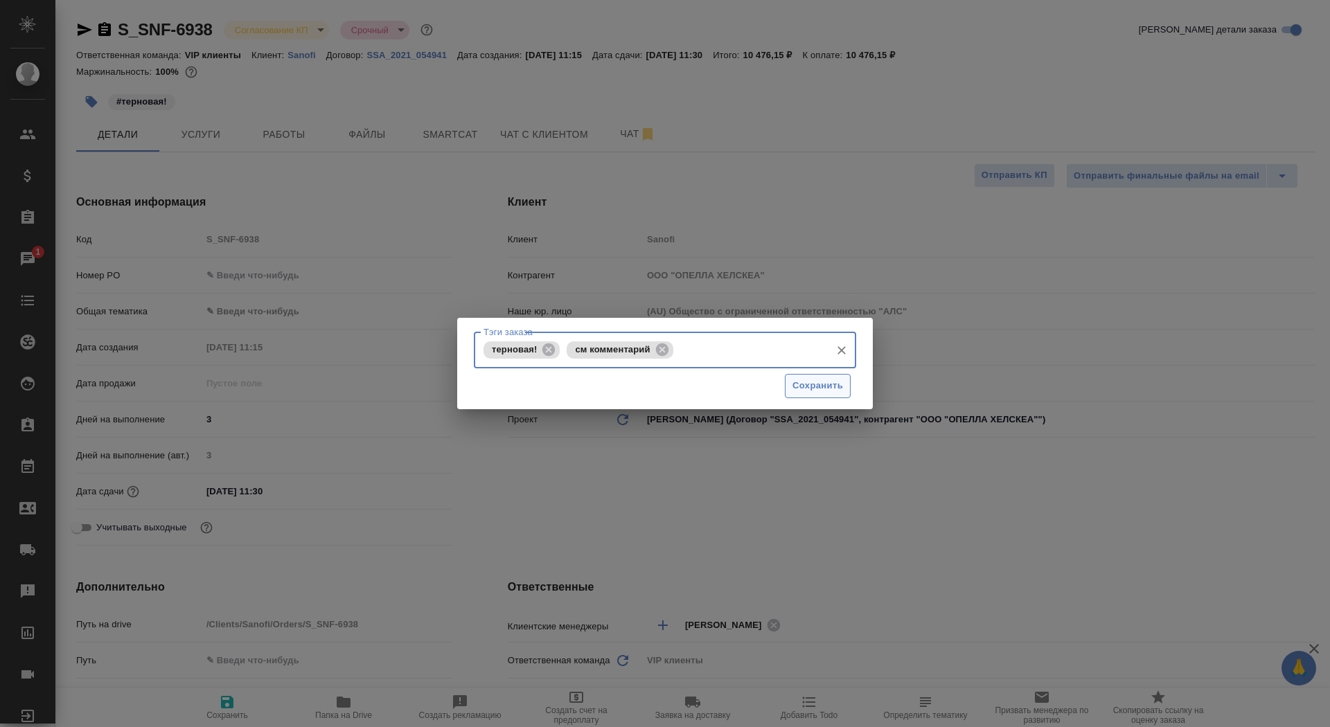
click at [826, 391] on span "Сохранить" at bounding box center [817, 386] width 51 height 16
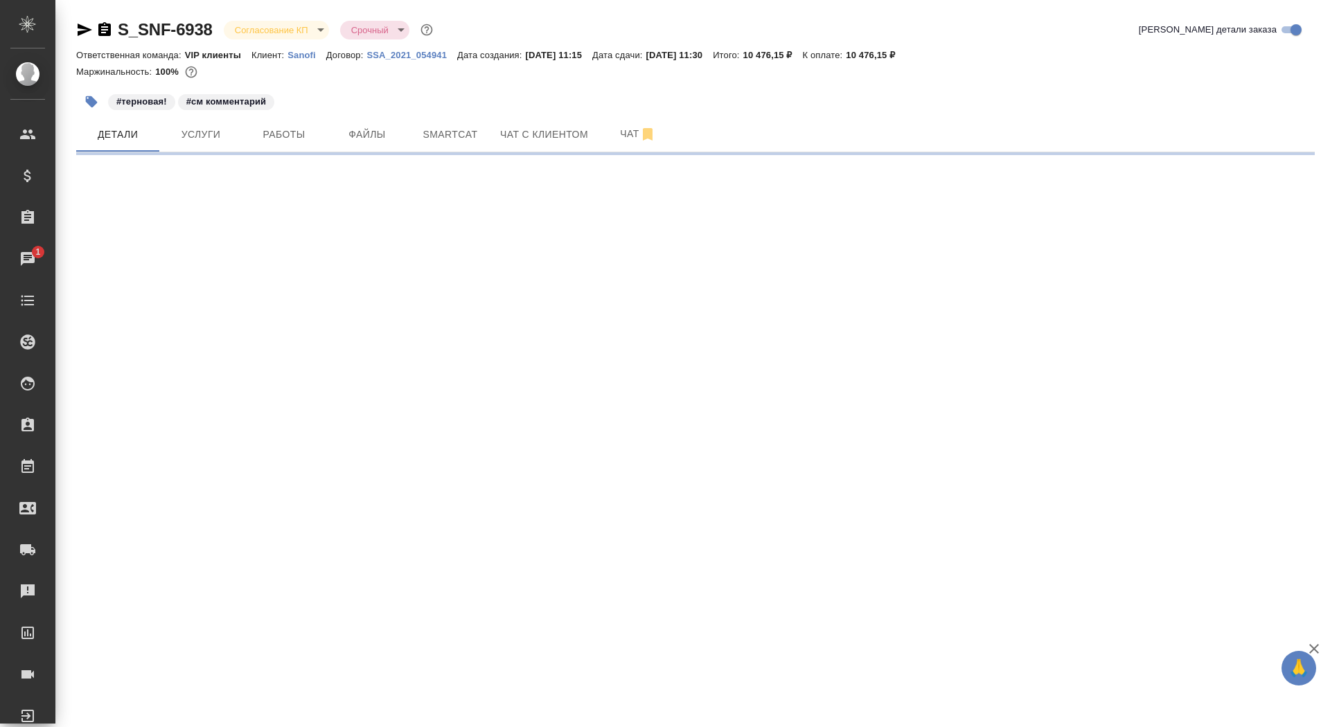
select select "RU"
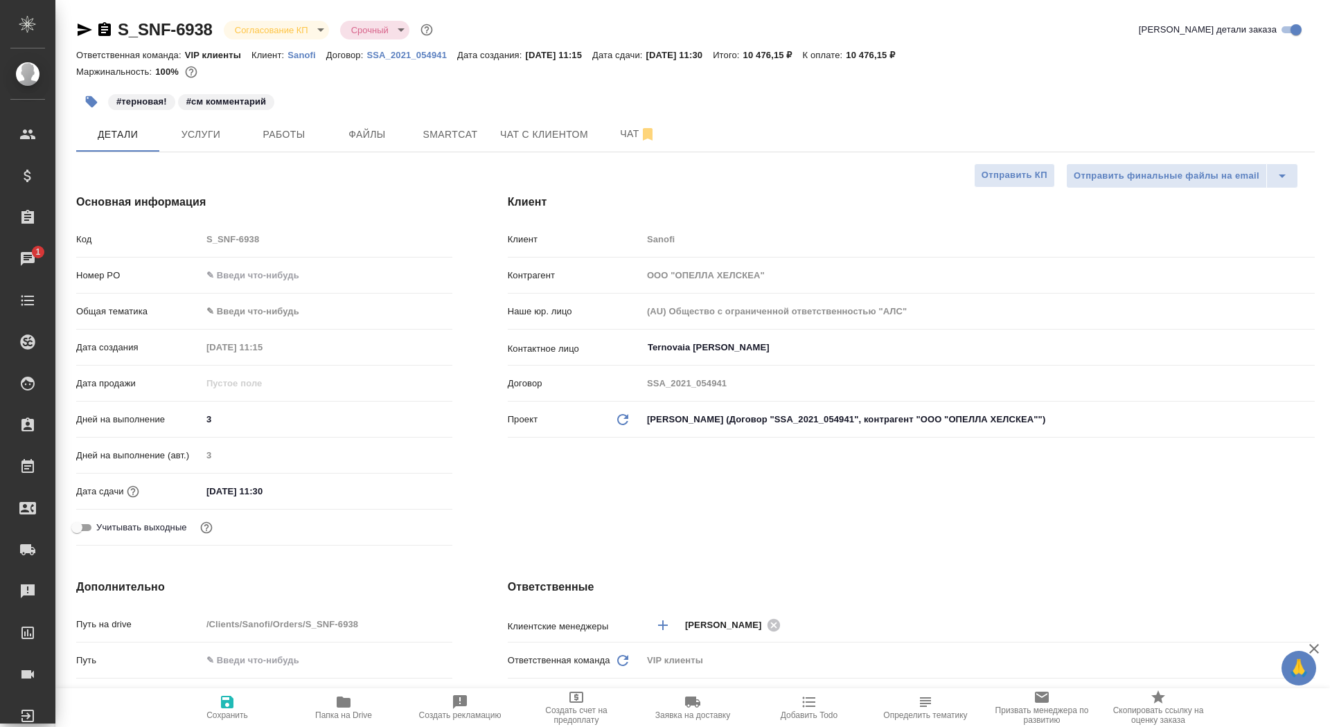
type textarea "x"
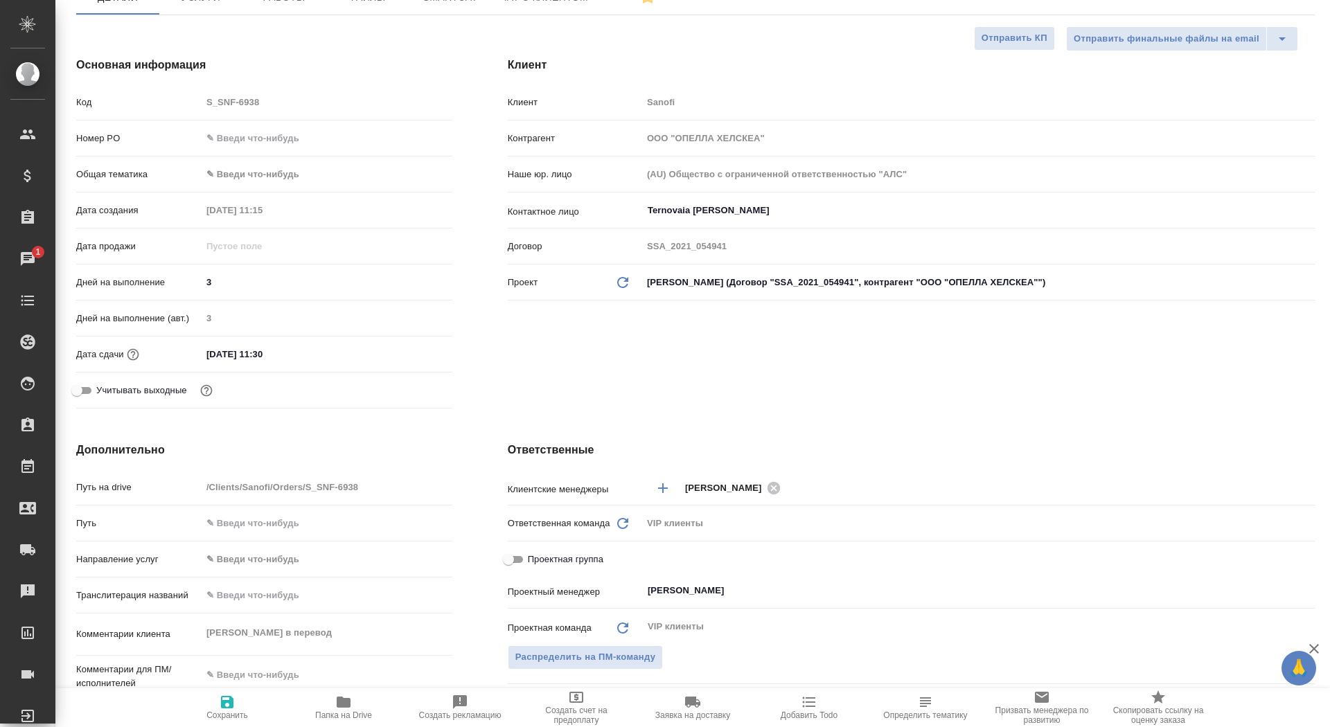
scroll to position [293, 0]
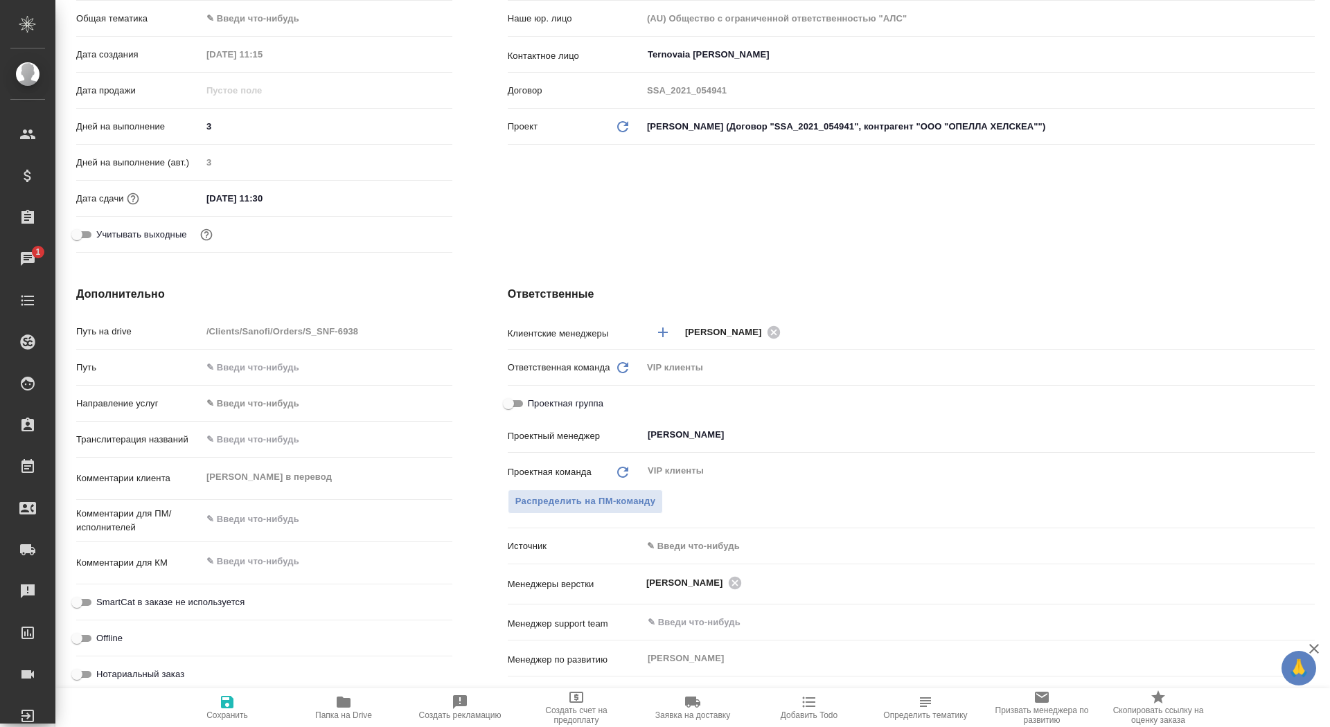
click at [234, 534] on div "x" at bounding box center [327, 521] width 251 height 30
type textarea "x"
type textarea "к"
type textarea "x"
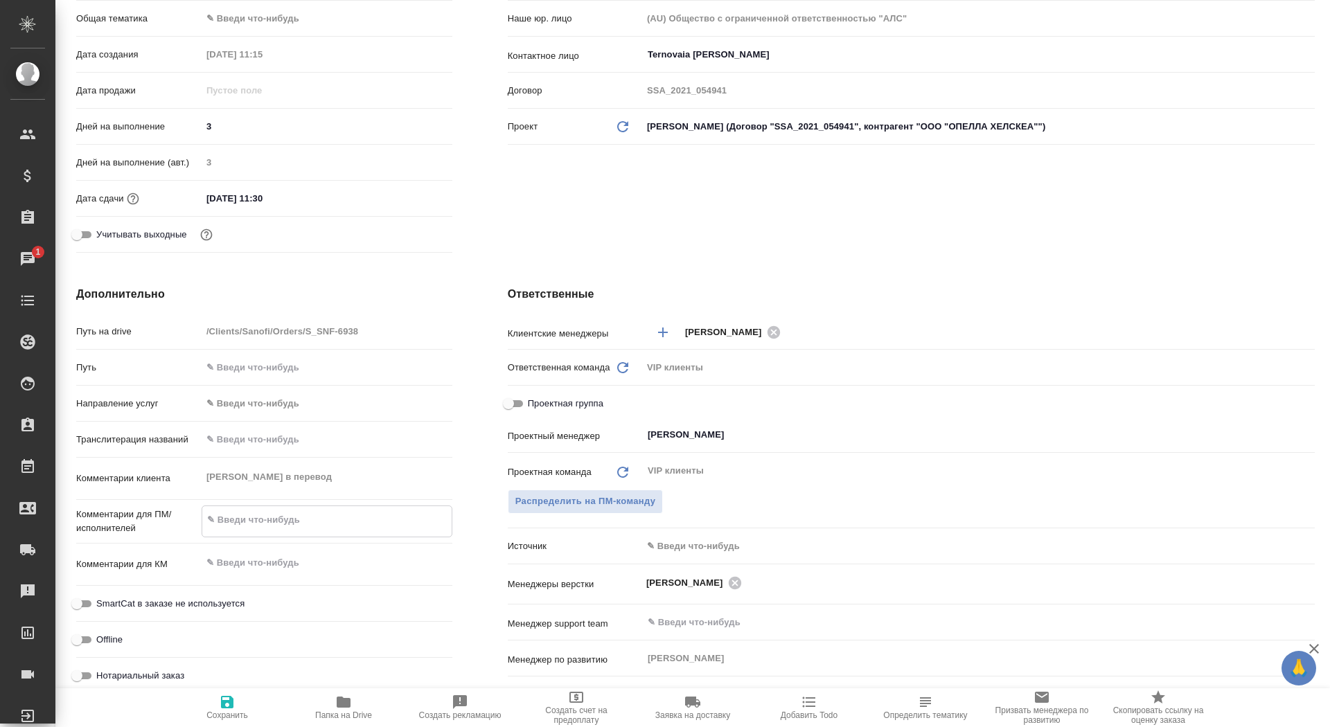
type textarea "x"
type textarea "ка"
type textarea "x"
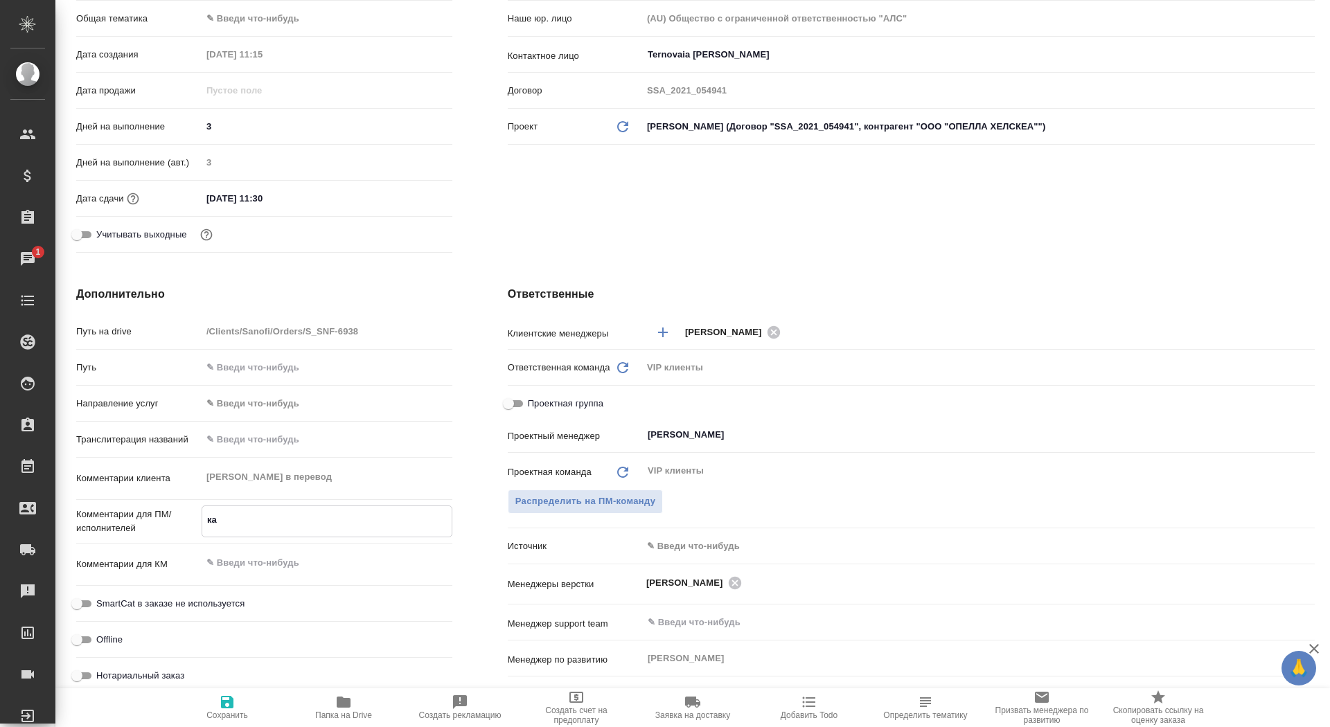
type textarea "x"
type textarea "кар"
type textarea "x"
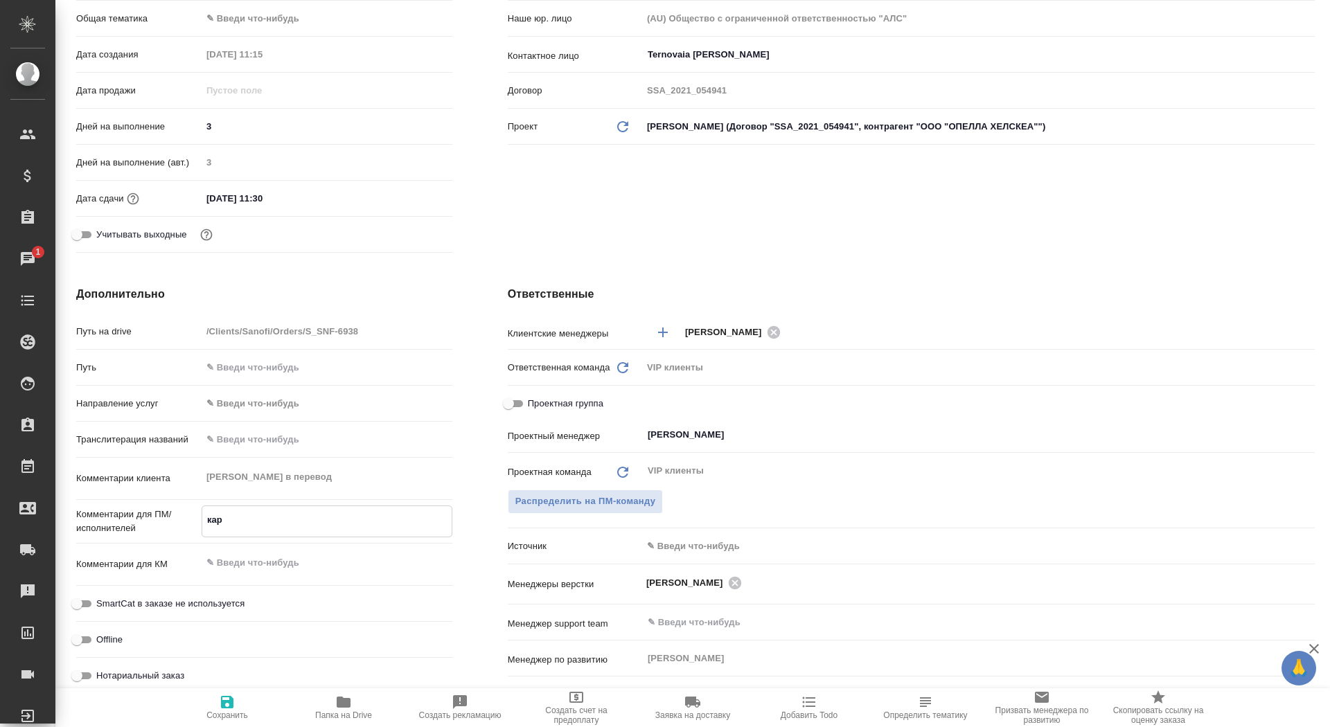
type textarea "карт"
type textarea "x"
type textarea "карти"
type textarea "x"
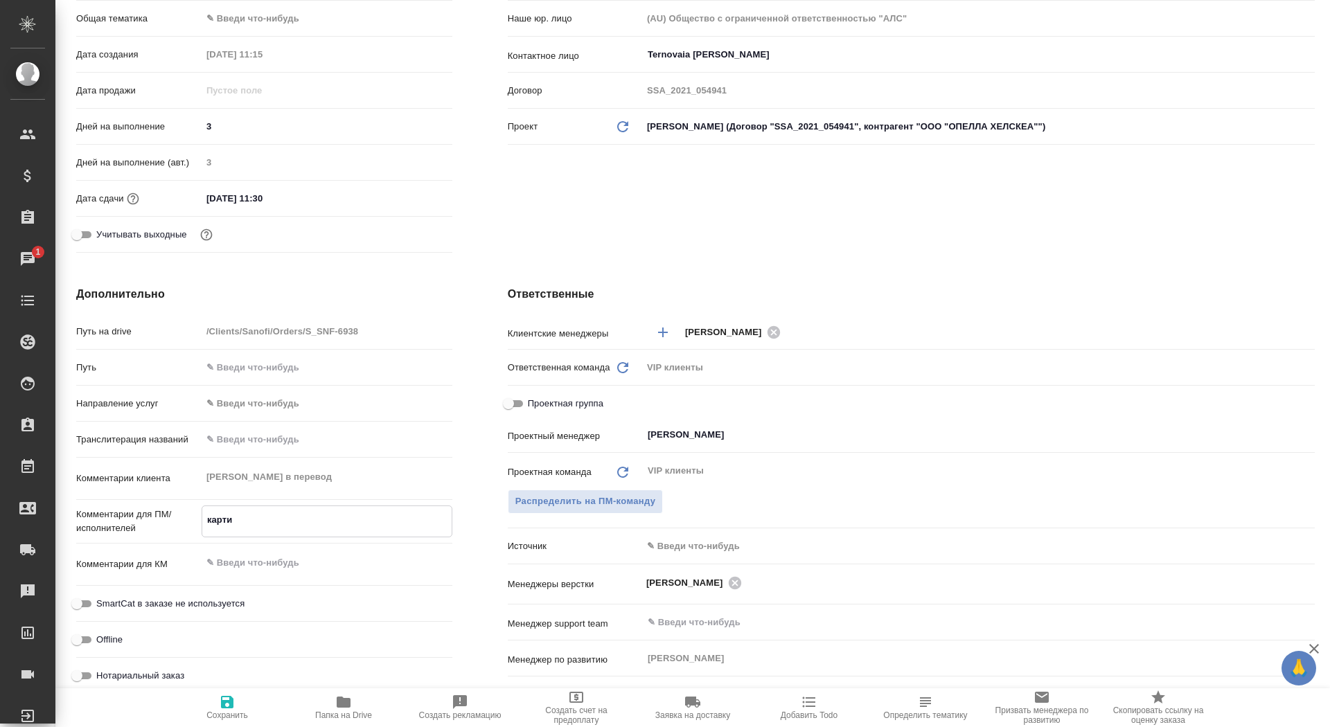
type textarea "x"
type textarea "карт"
type textarea "x"
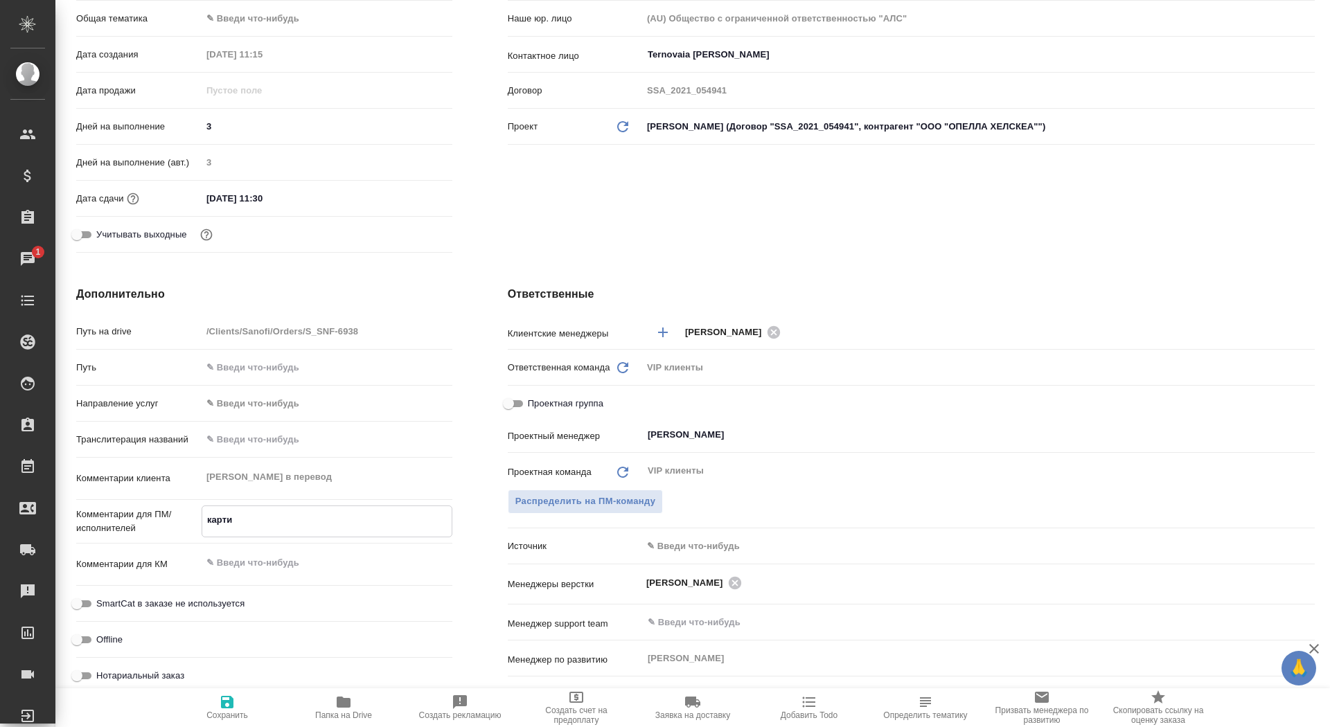
type textarea "x"
type textarea "кар"
type textarea "x"
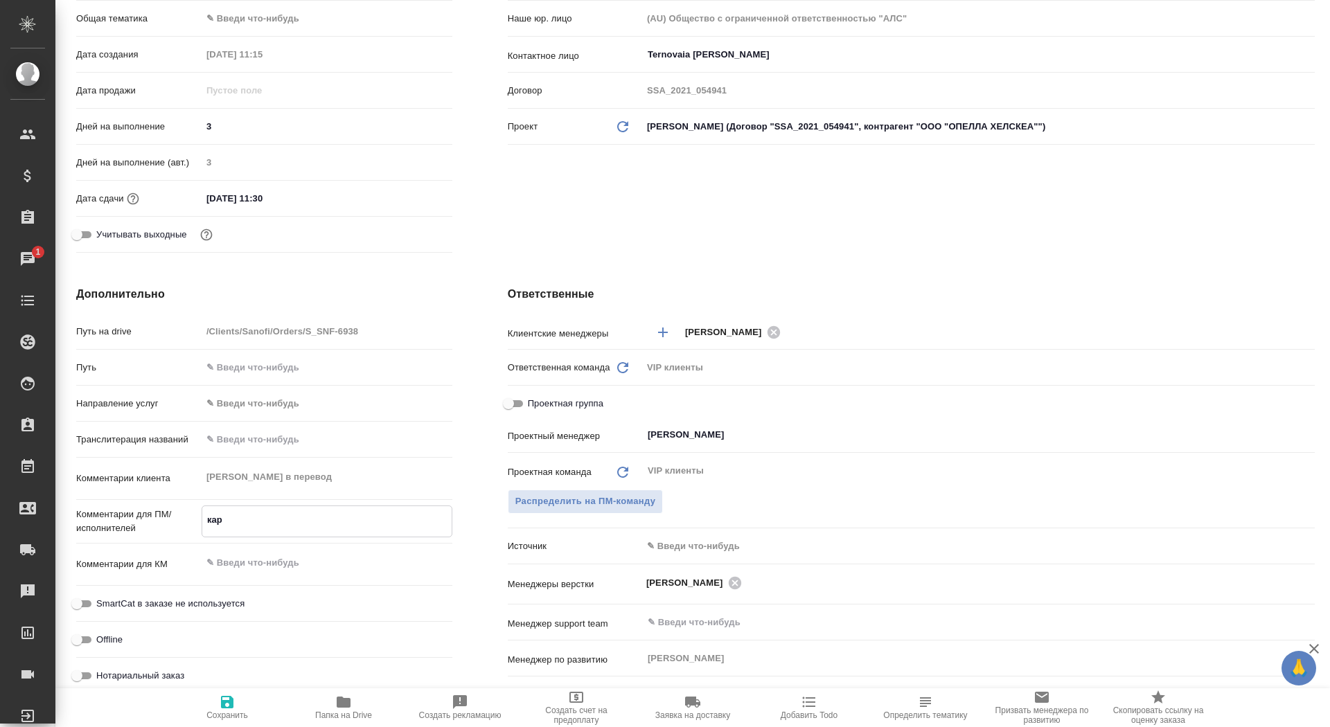
type textarea "x"
type textarea "ка"
type textarea "x"
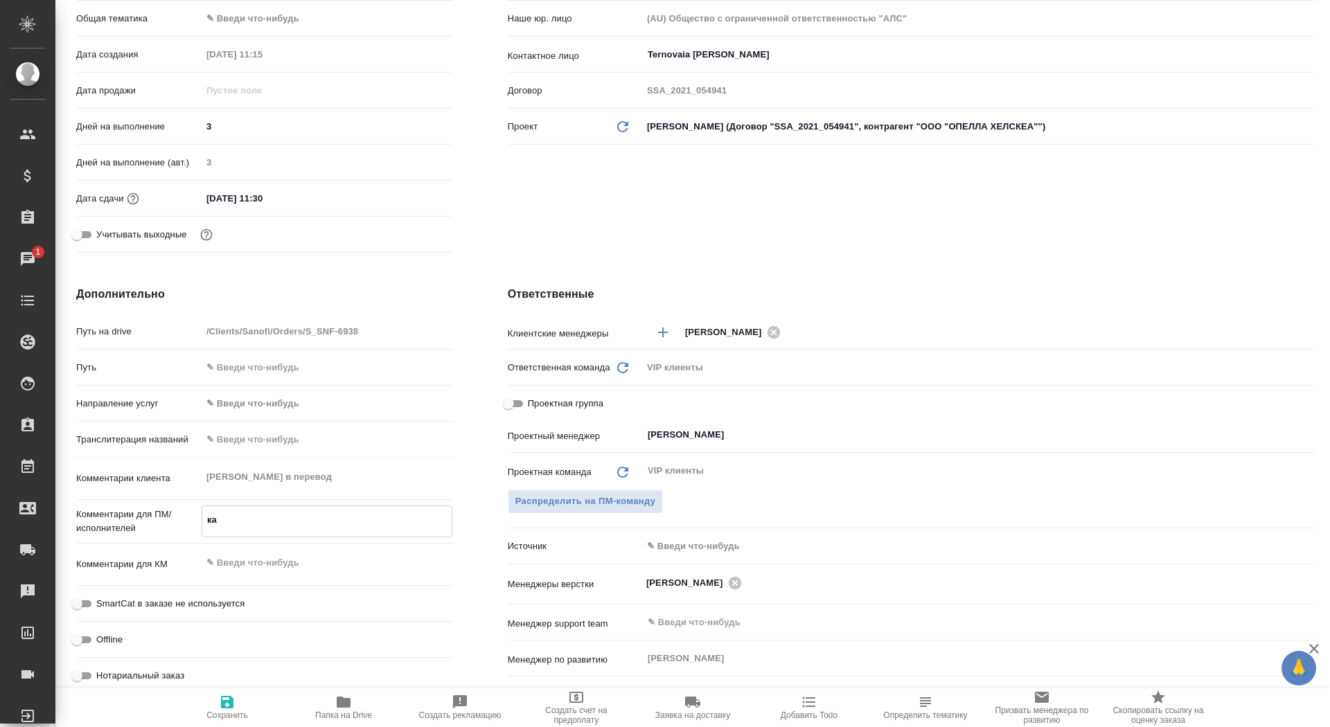
type textarea "к"
type textarea "x"
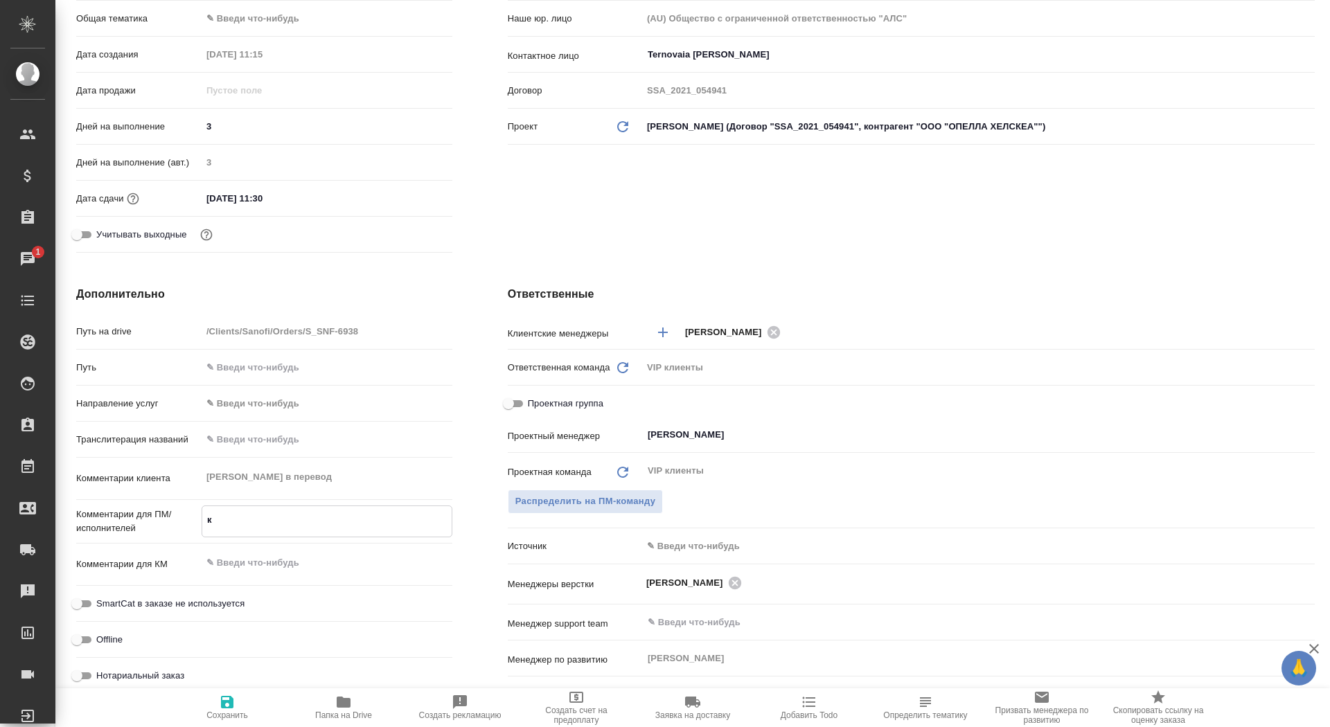
type textarea "x"
type textarea "с"
type textarea "x"
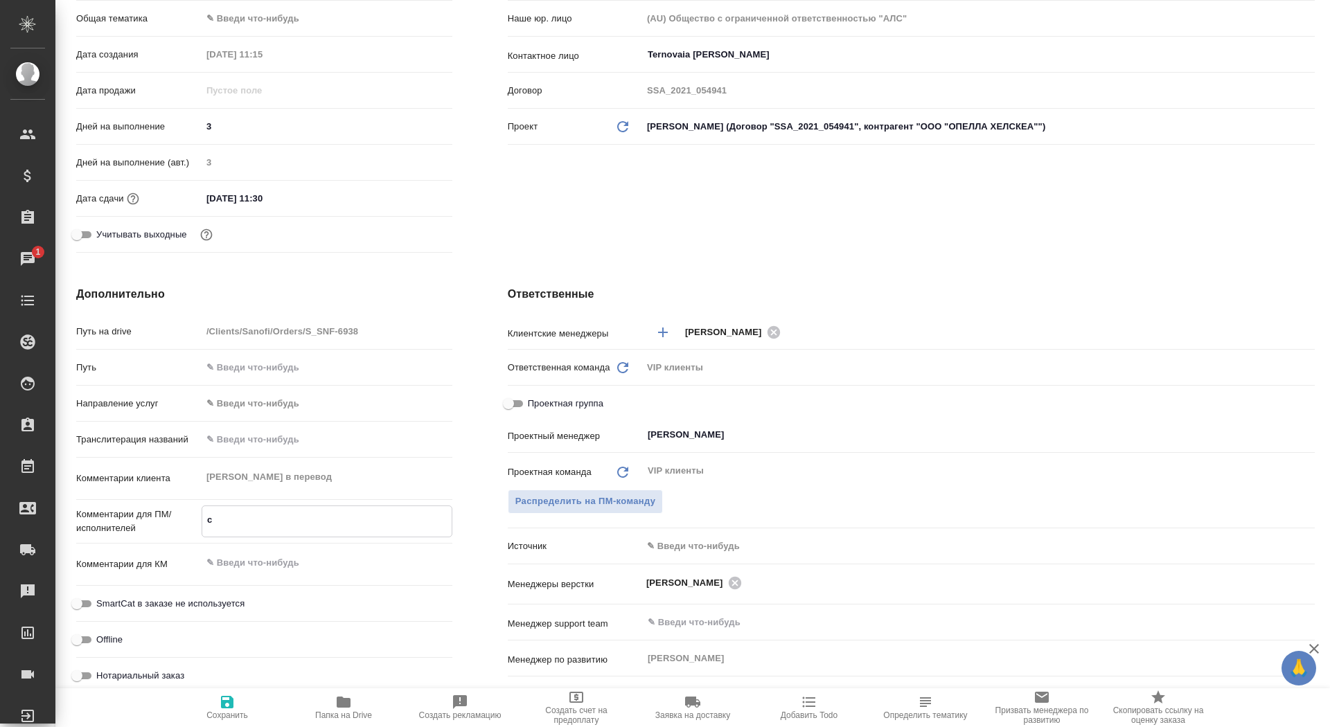
type textarea "x"
type textarea "ск"
type textarea "x"
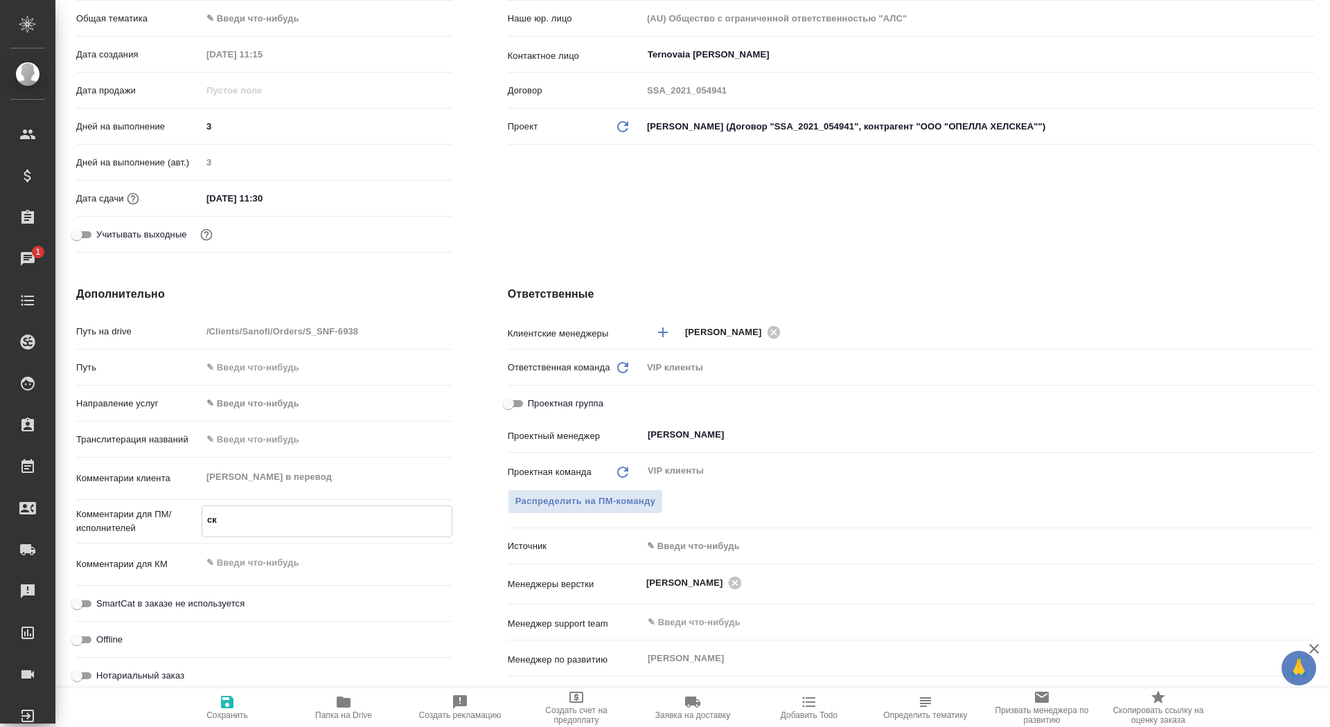
type textarea "скр"
type textarea "x"
type textarea "скри"
type textarea "x"
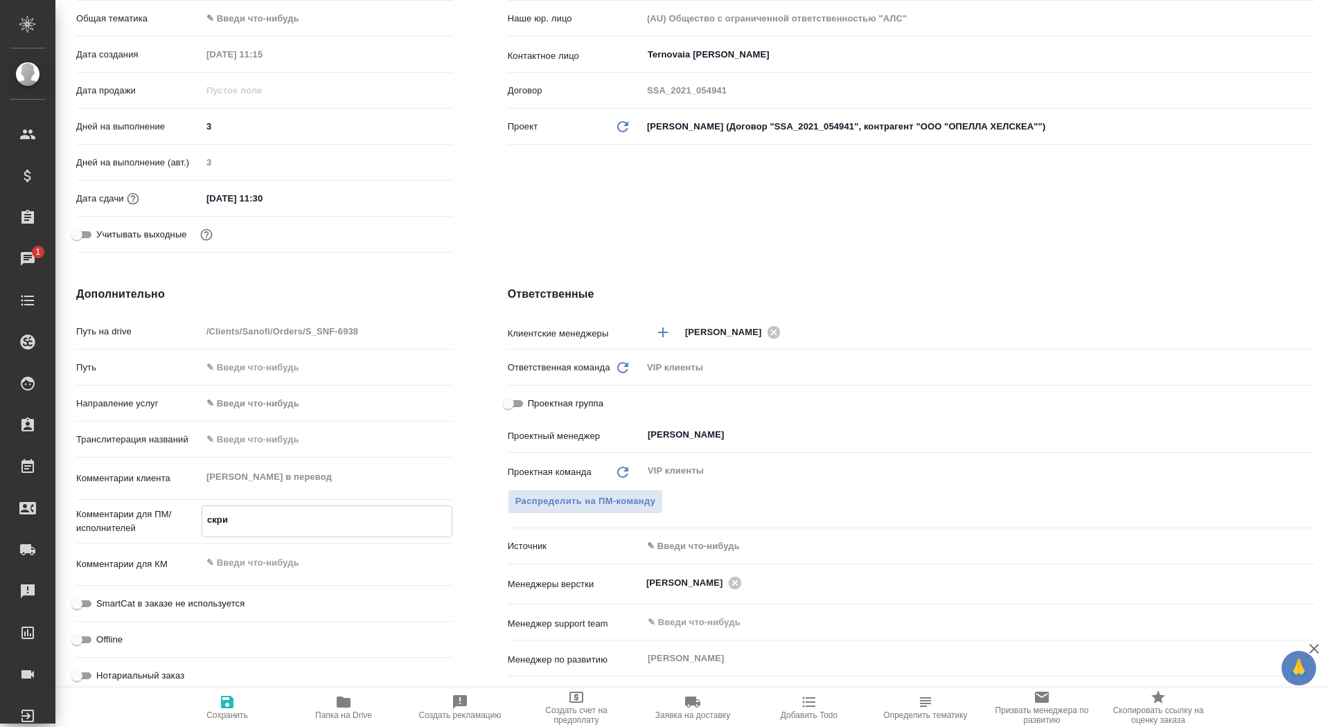
type textarea "x"
type textarea "скрин"
type textarea "x"
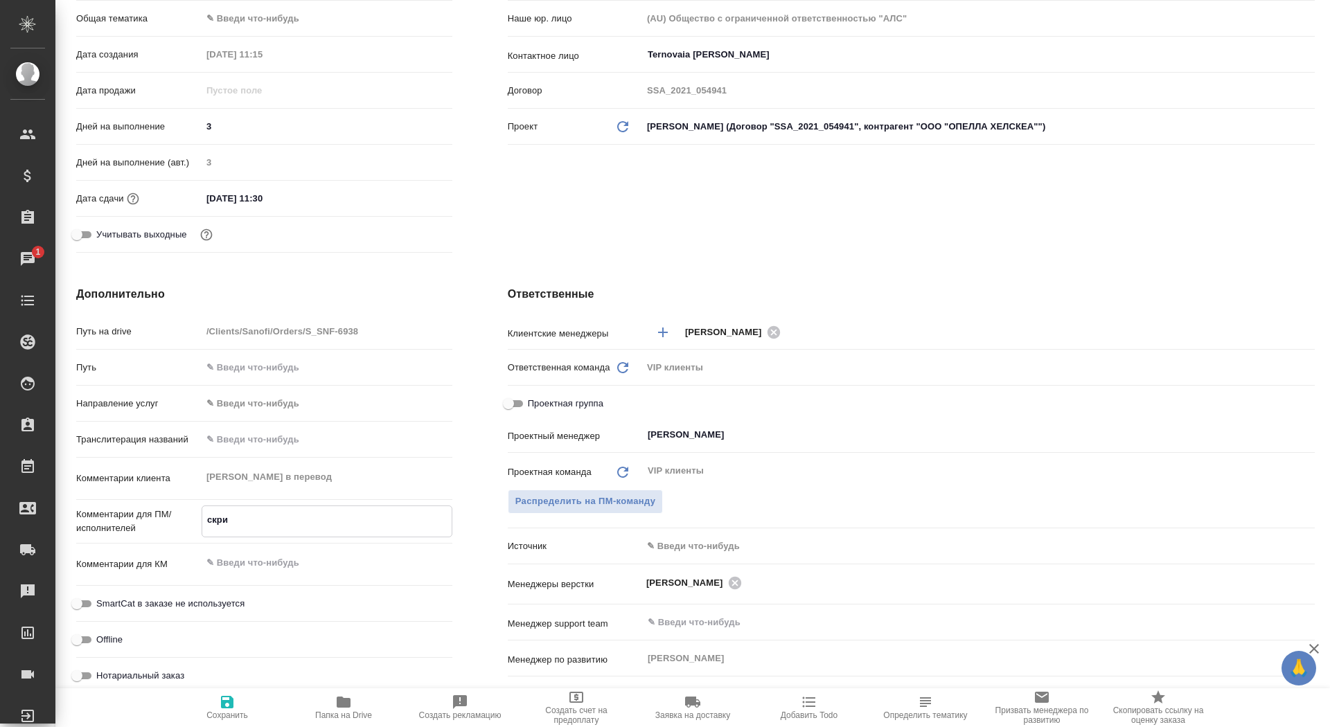
type textarea "x"
type textarea "скрины"
type textarea "x"
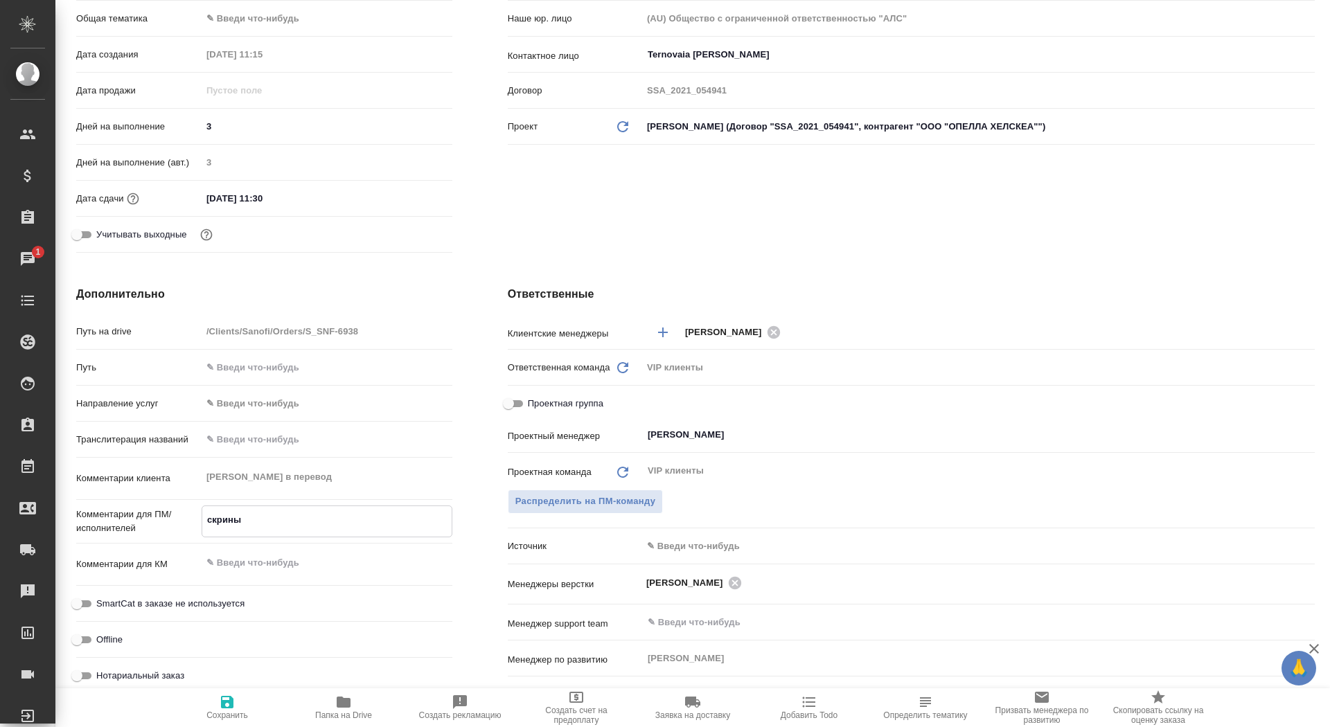
type textarea "x"
type textarea "скрины/"
type textarea "x"
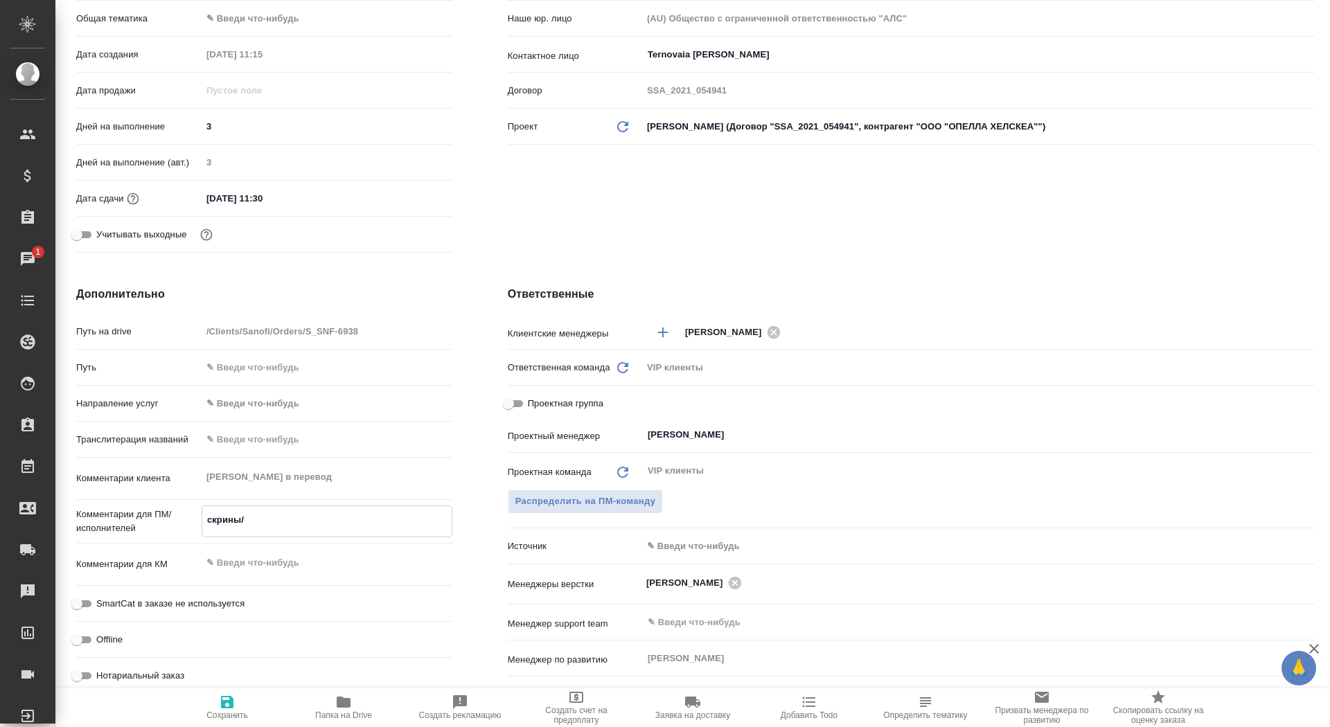
type textarea "скрины/к"
type textarea "x"
type textarea "скрины/ка"
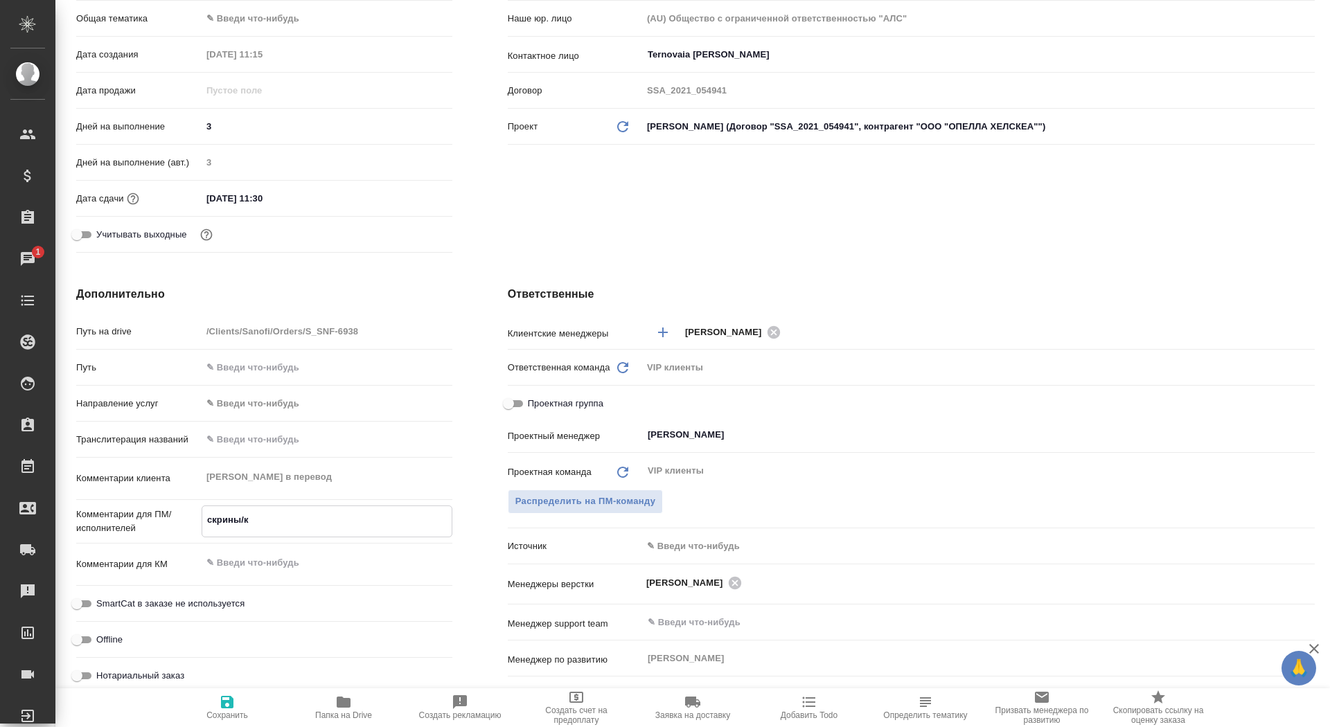
type textarea "x"
type textarea "скрины/кар"
type textarea "x"
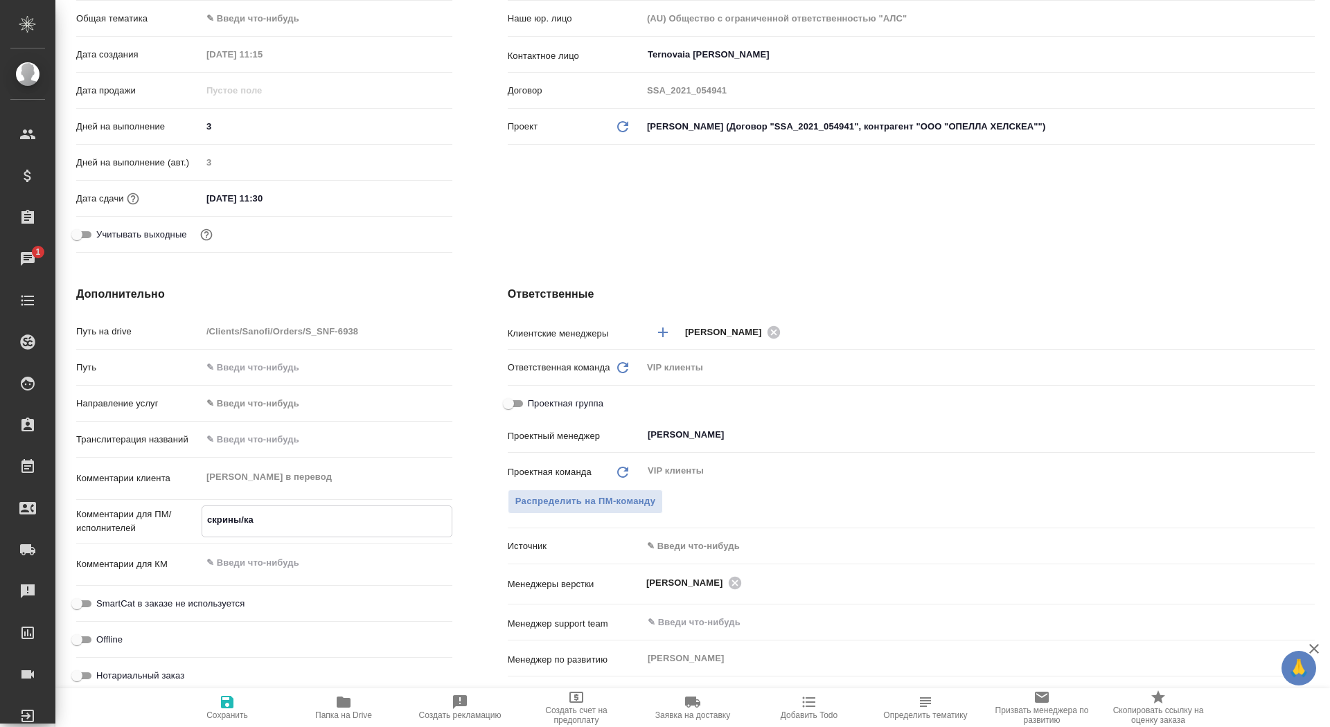
type textarea "x"
type textarea "скрины/карт"
type textarea "x"
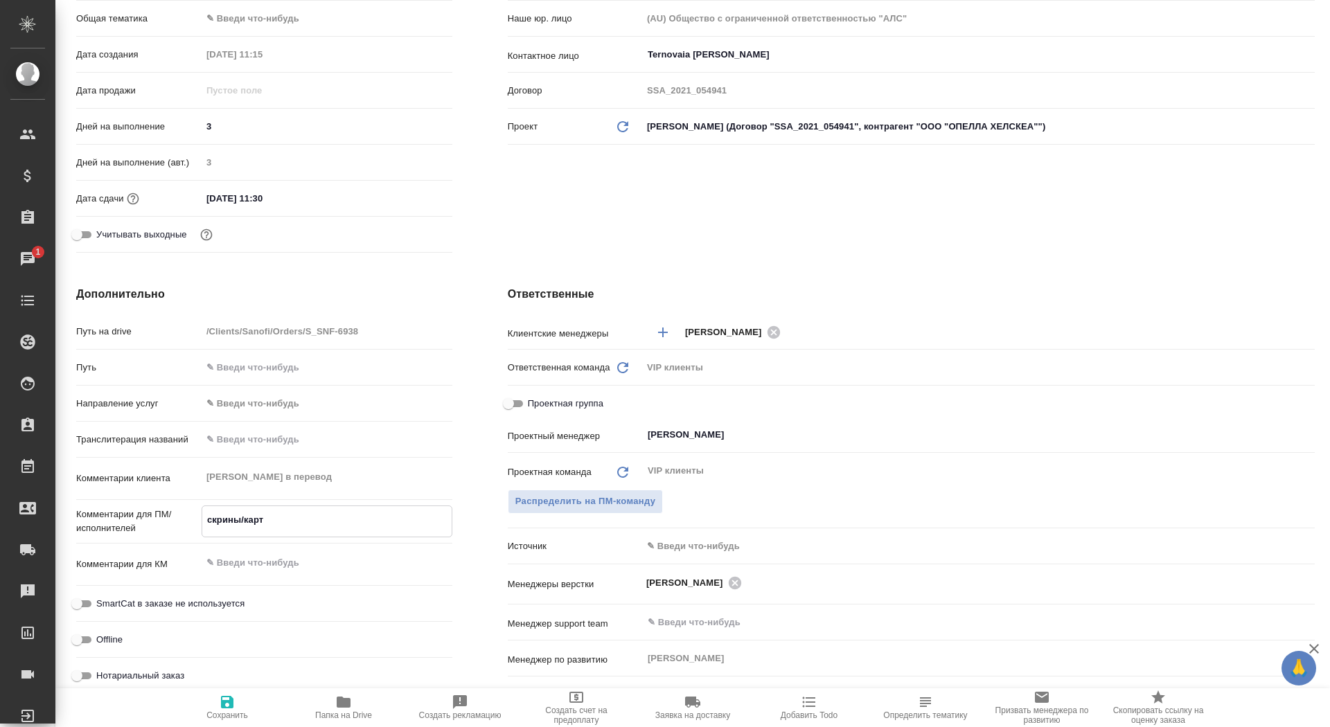
type textarea "x"
type textarea "скрины/карти"
type textarea "x"
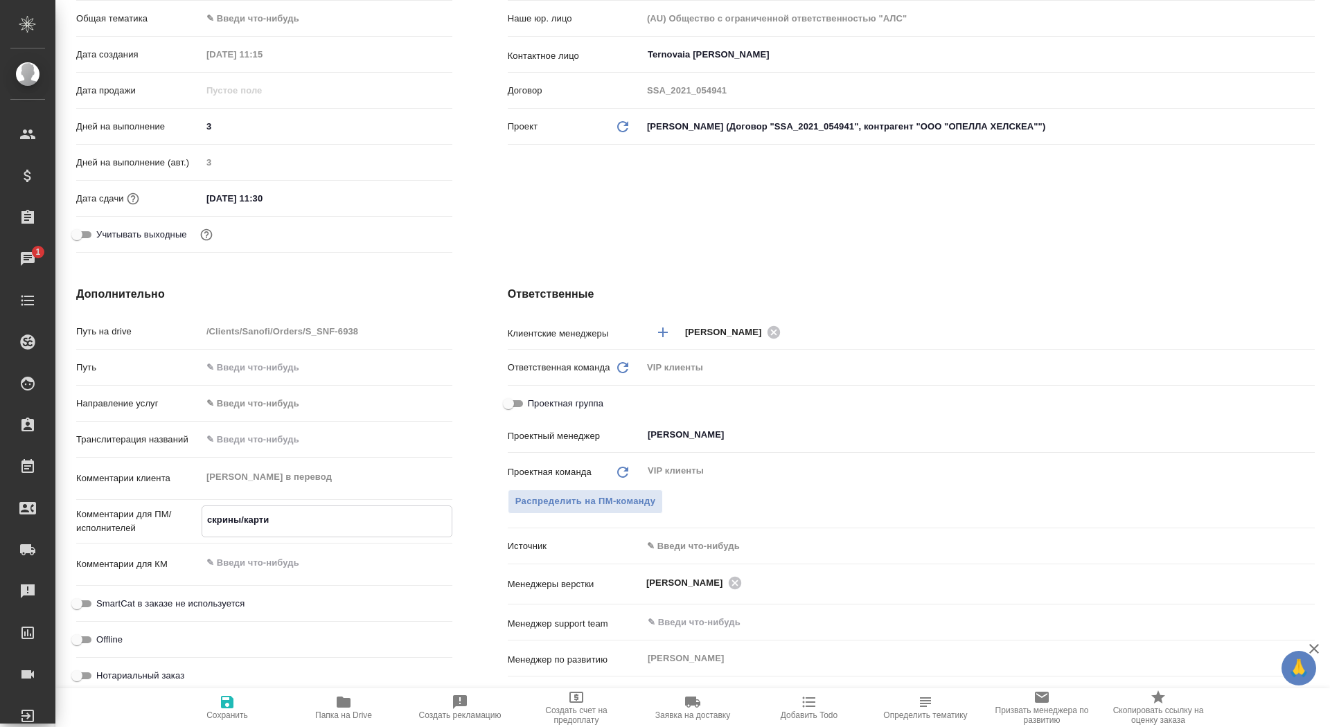
type textarea "скрины/картин"
type textarea "x"
type textarea "скрины/картинк"
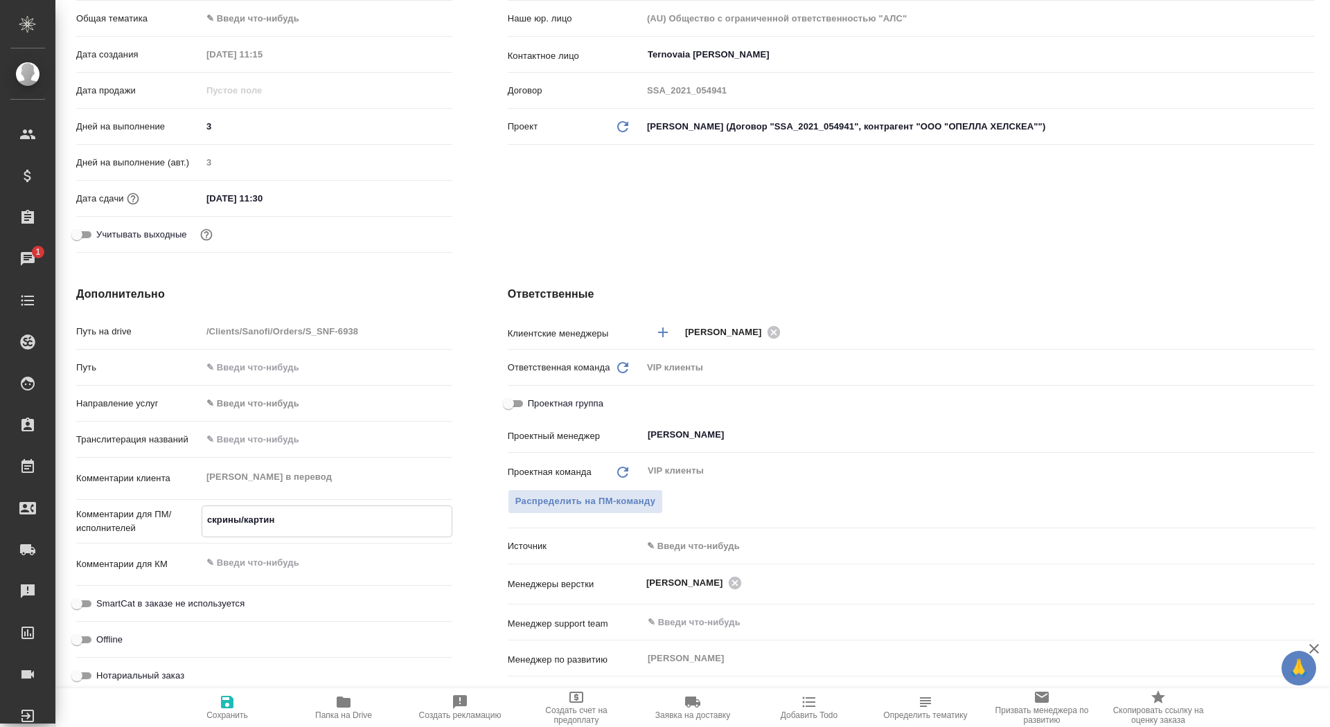
type textarea "x"
type textarea "скрины/картинки"
type textarea "x"
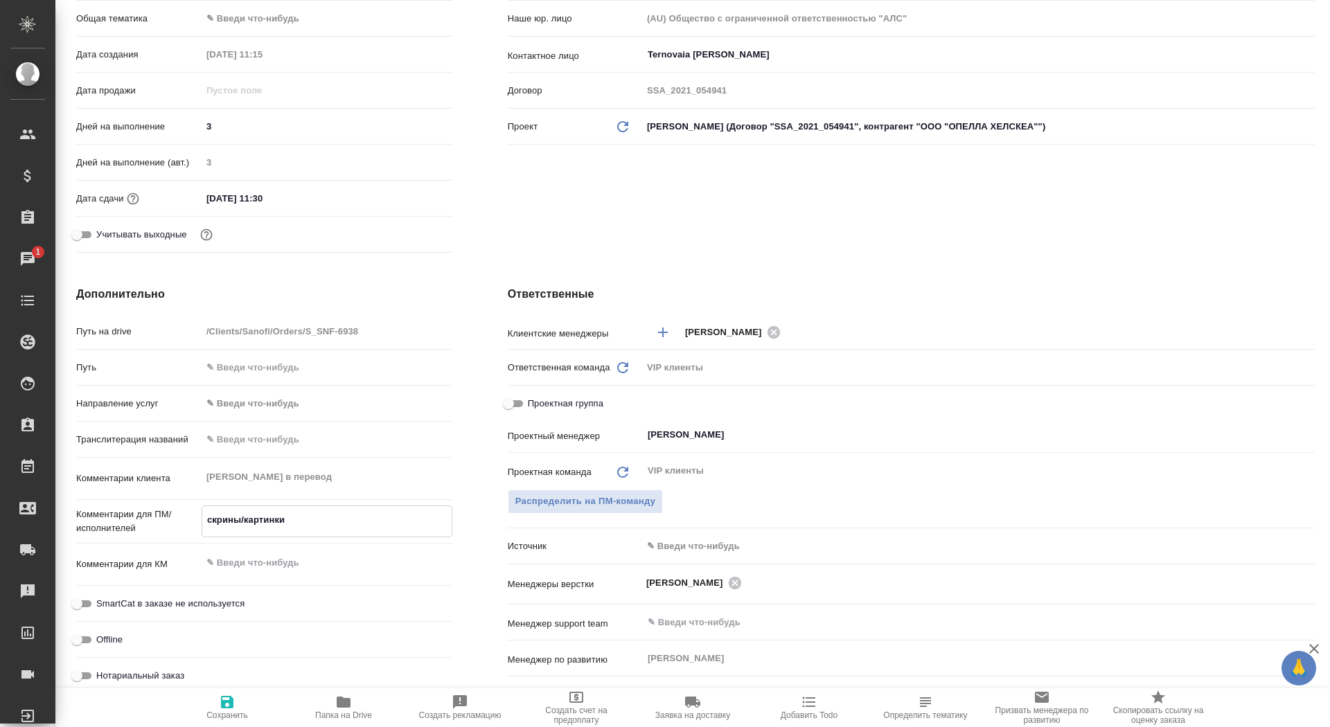
type textarea "x"
type textarea "скрины/картинки/"
type textarea "x"
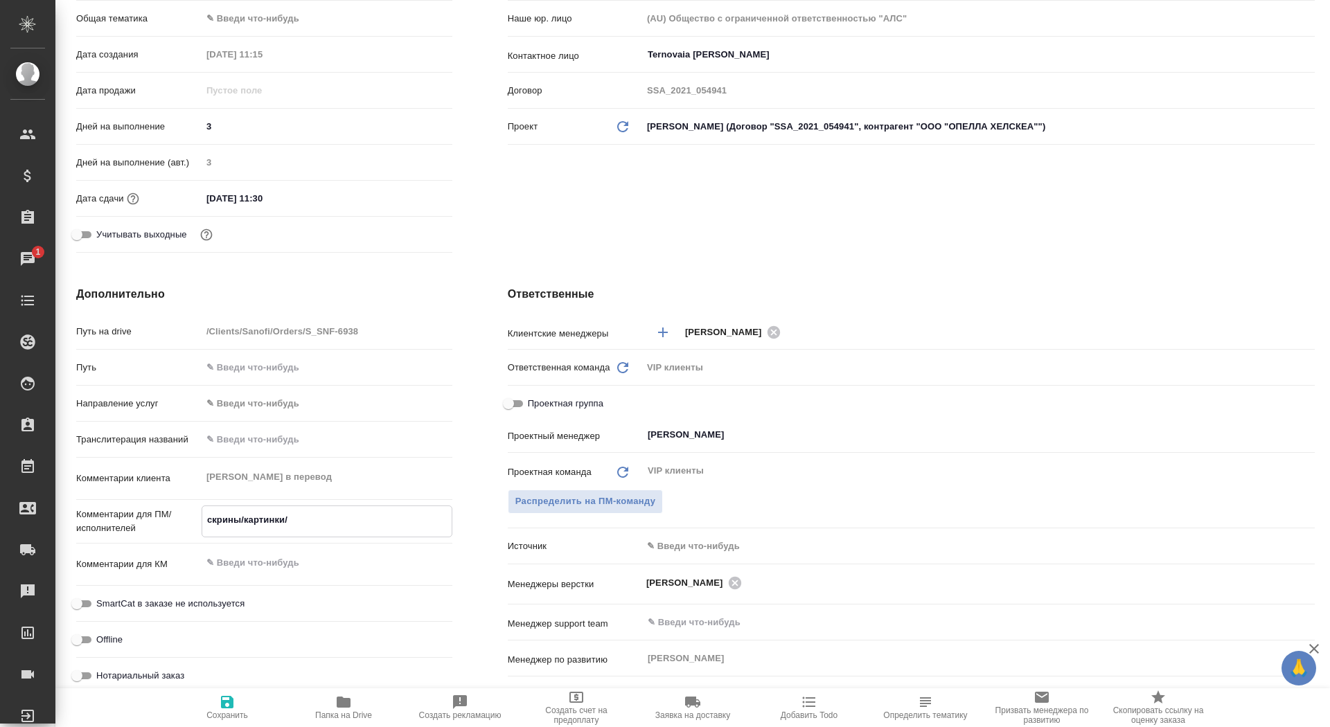
type textarea "x"
type textarea "скрины/картинки/х"
type textarea "x"
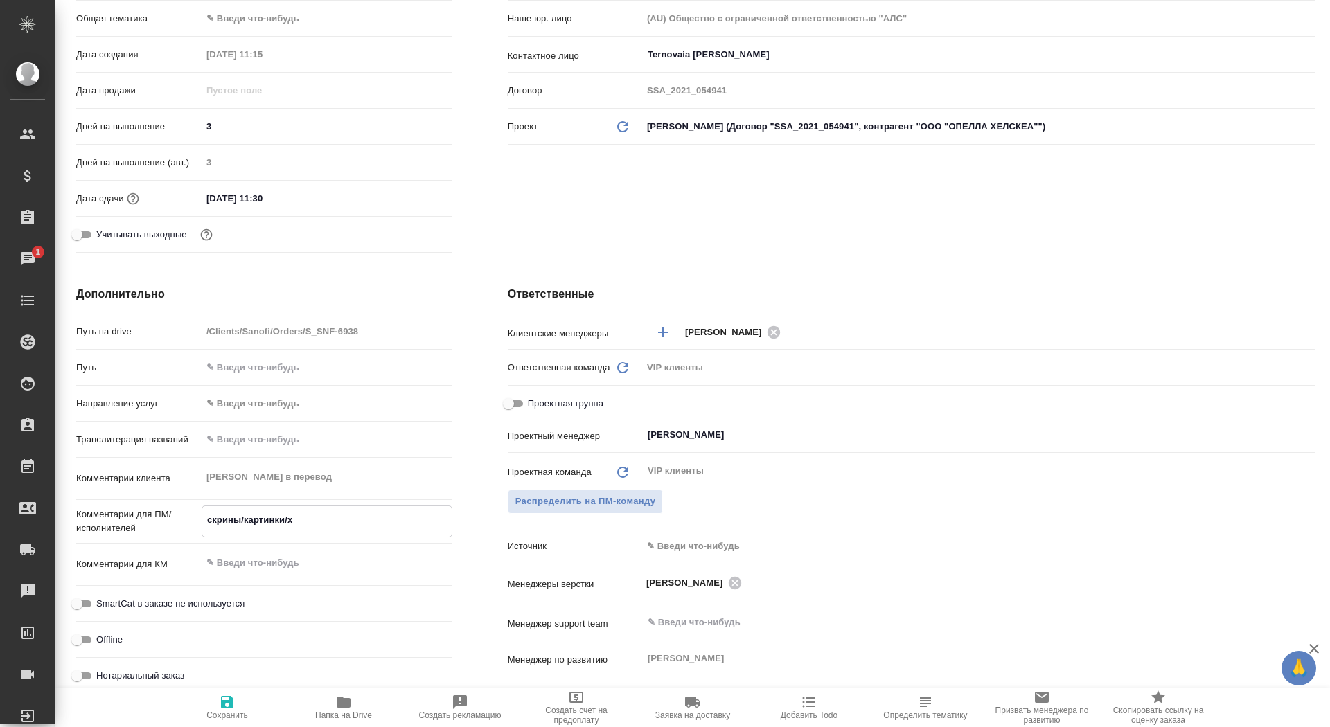
type textarea "скрины/картинки/хр"
type textarea "x"
type textarea "скрины/картинки/хром"
type textarea "x"
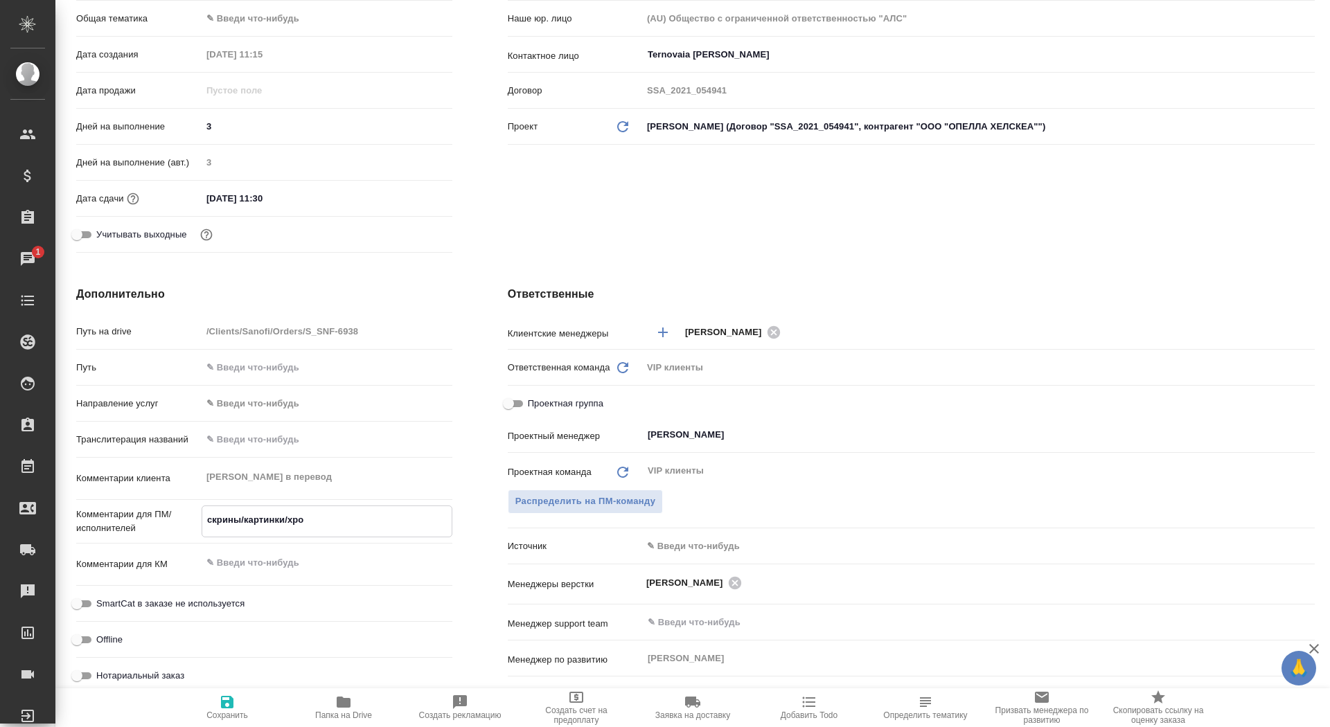
type textarea "x"
type textarea "скрины/картинки/хромо"
type textarea "x"
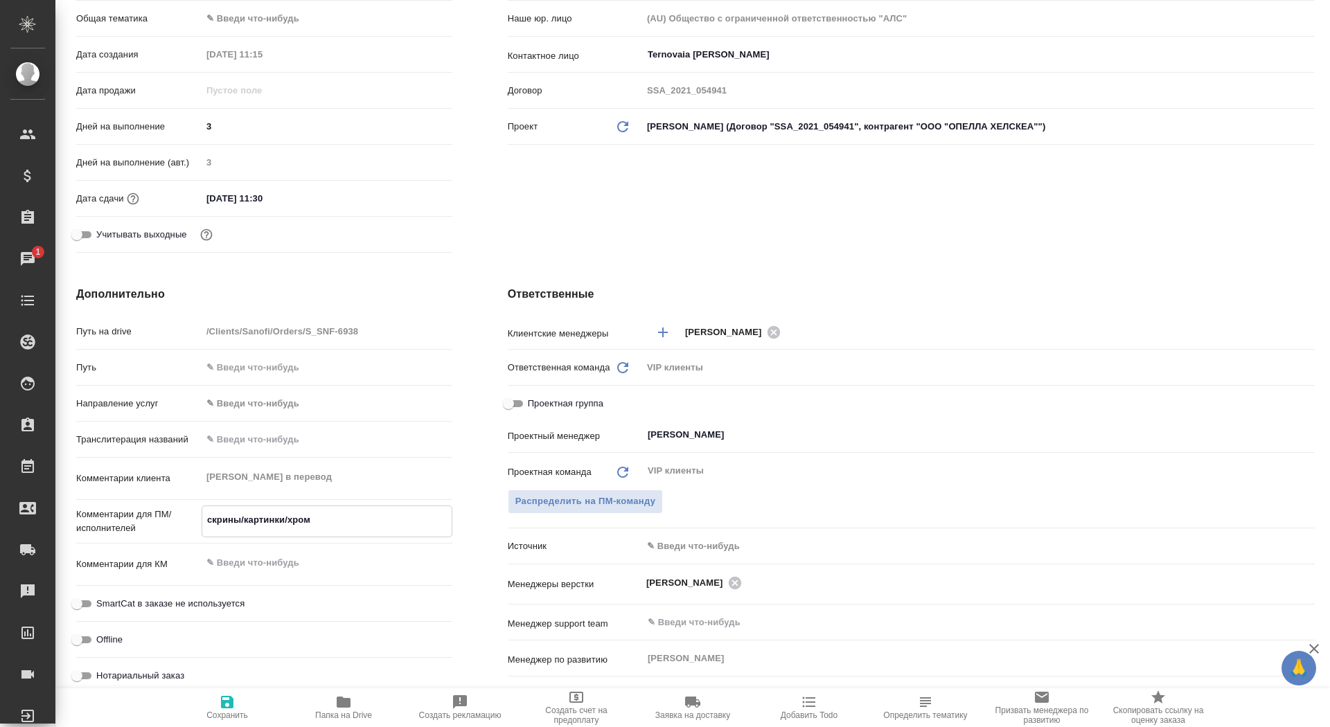
type textarea "x"
type textarea "скрины/картинки/хромот"
type textarea "x"
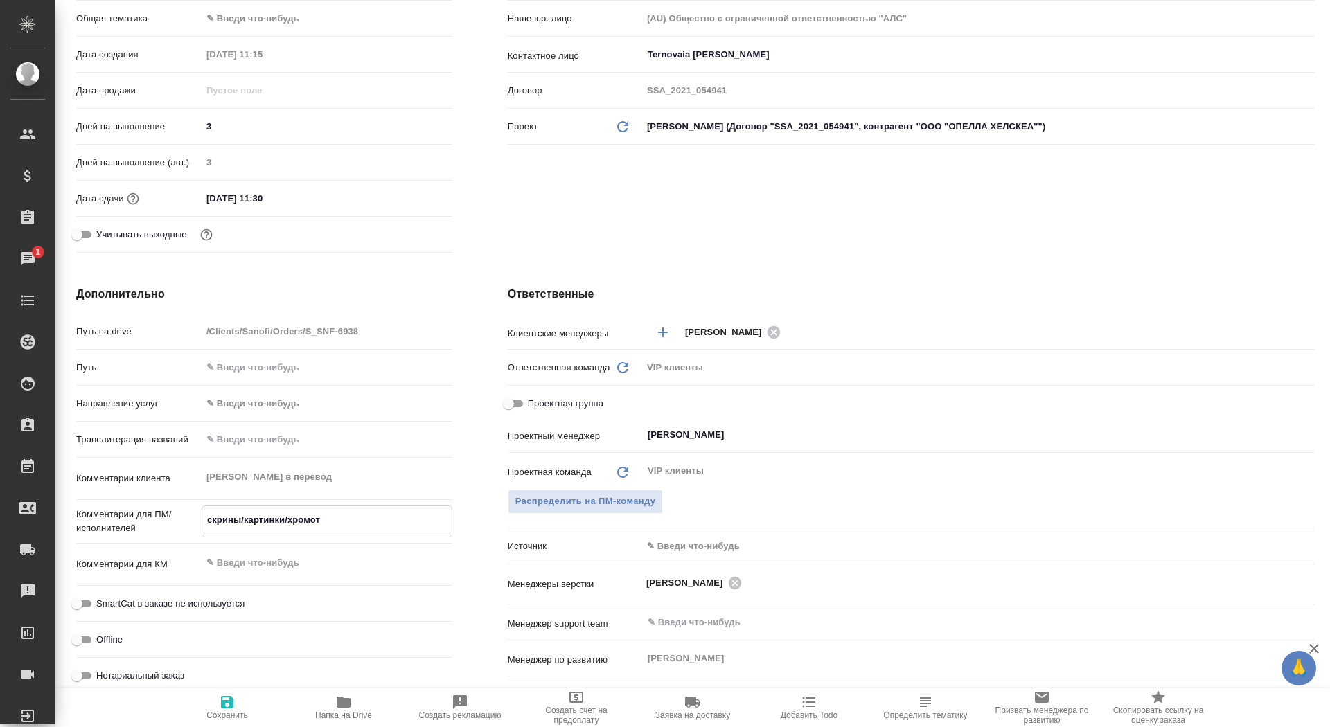
type textarea "x"
type textarea "скрины/картинки/хромо"
type textarea "x"
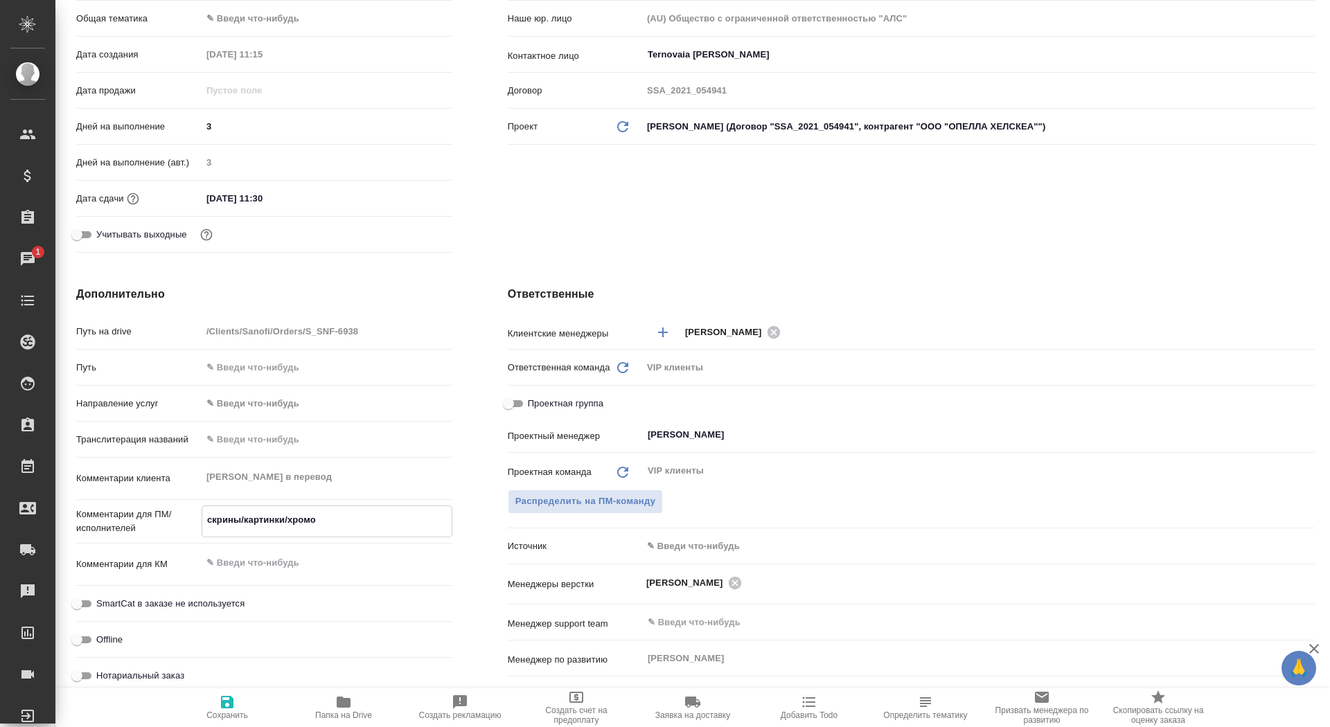
type textarea "скрины/картинки/хромоа"
type textarea "x"
type textarea "скрины/картинки/хромо"
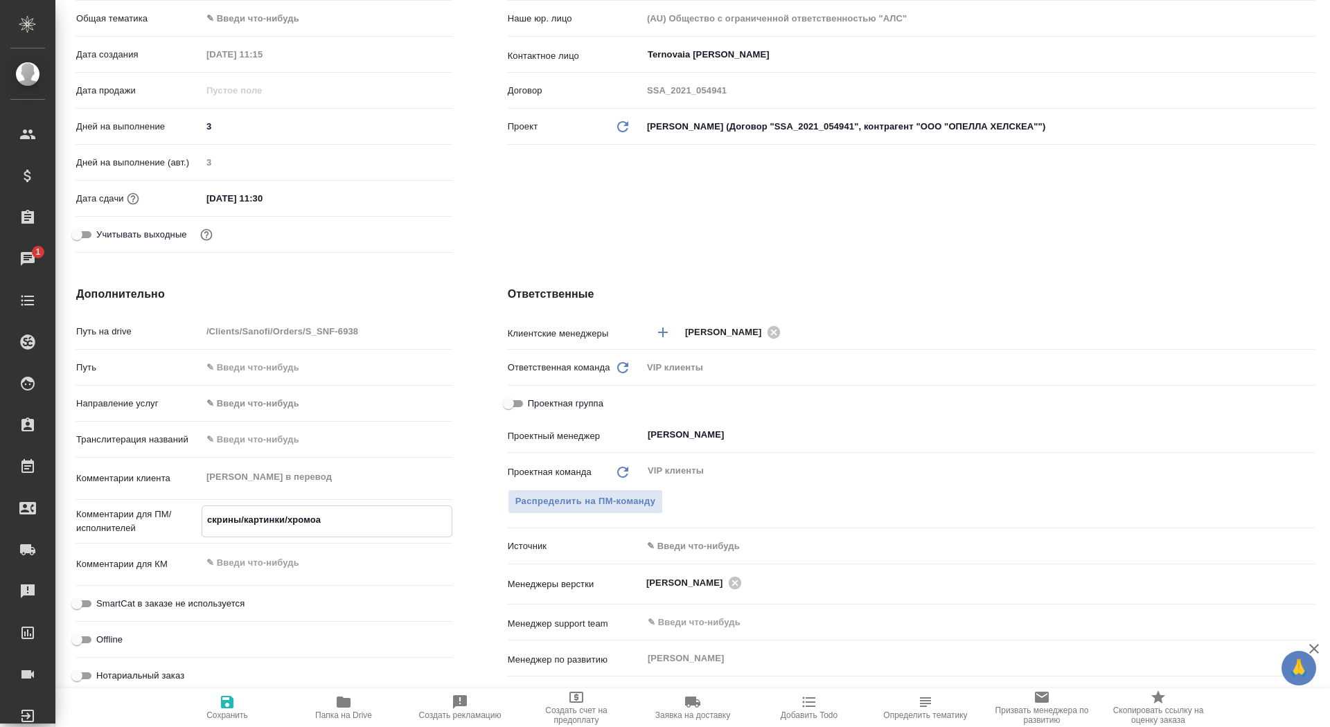
type textarea "x"
type textarea "скрины/картинки/хром"
type textarea "x"
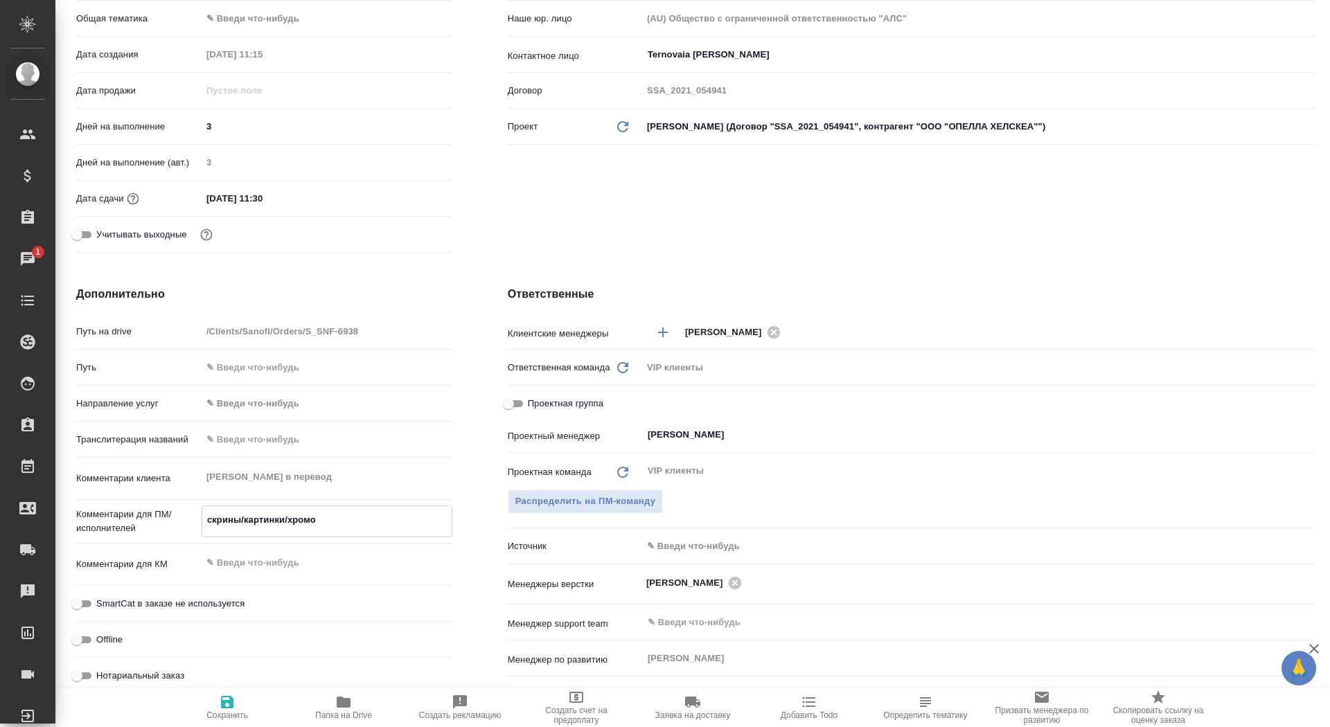
type textarea "x"
type textarea "скрины/картинки/хрома"
type textarea "x"
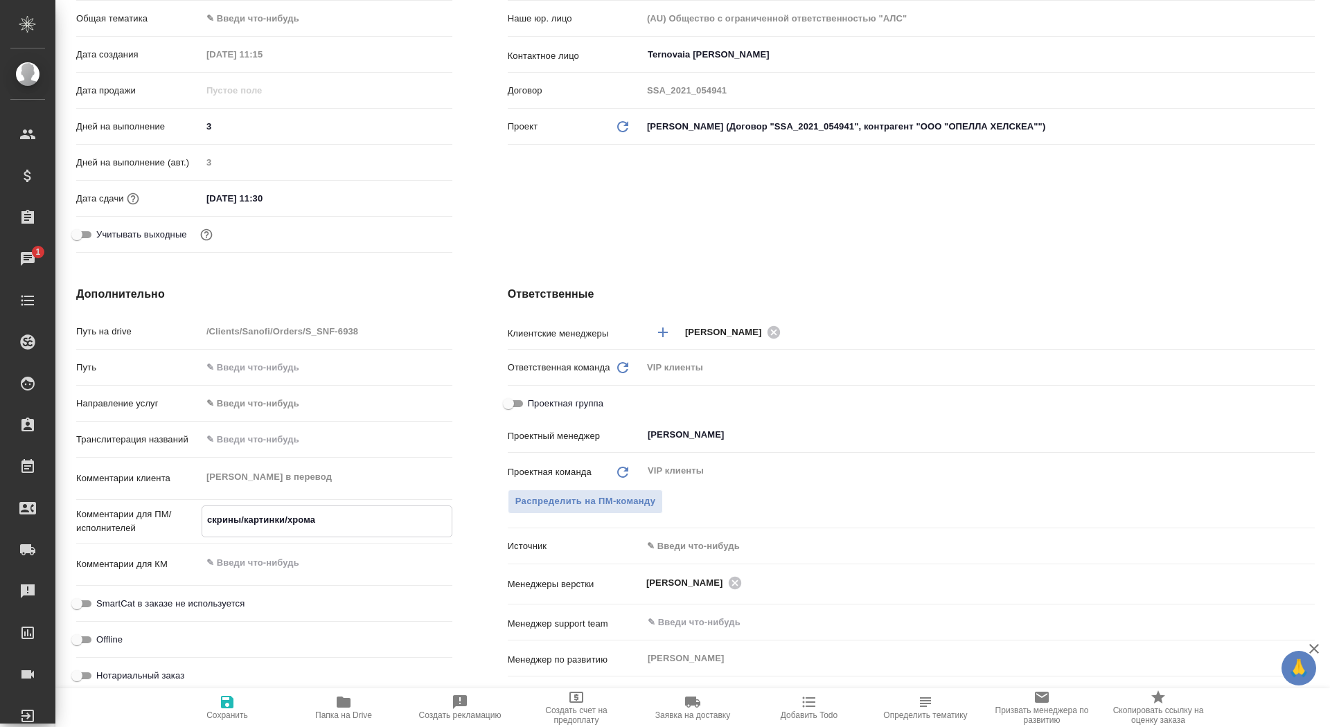
type textarea "x"
type textarea "скрины/картинки/хромат"
type textarea "x"
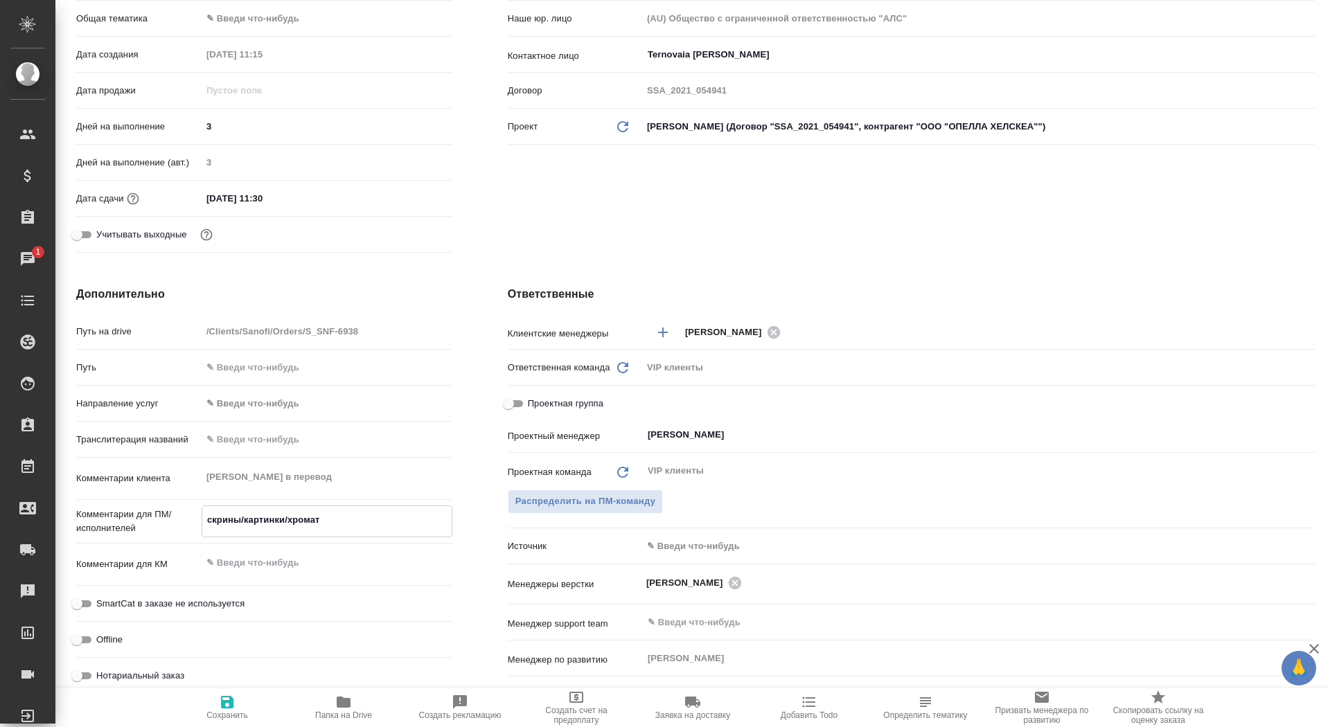
type textarea "скрины/картинки/хромато"
type textarea "x"
type textarea "скрины/картинки/хроматог"
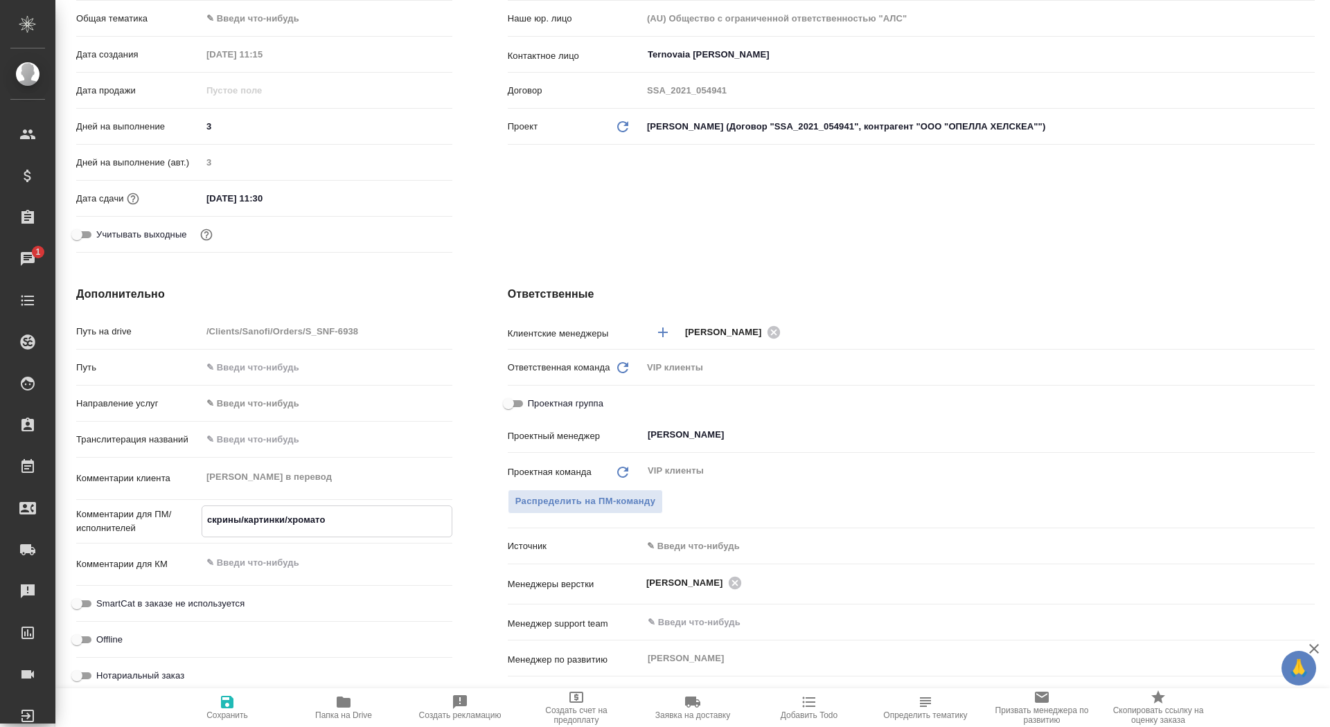
type textarea "x"
type textarea "скрины/картинки/хроматогр"
type textarea "x"
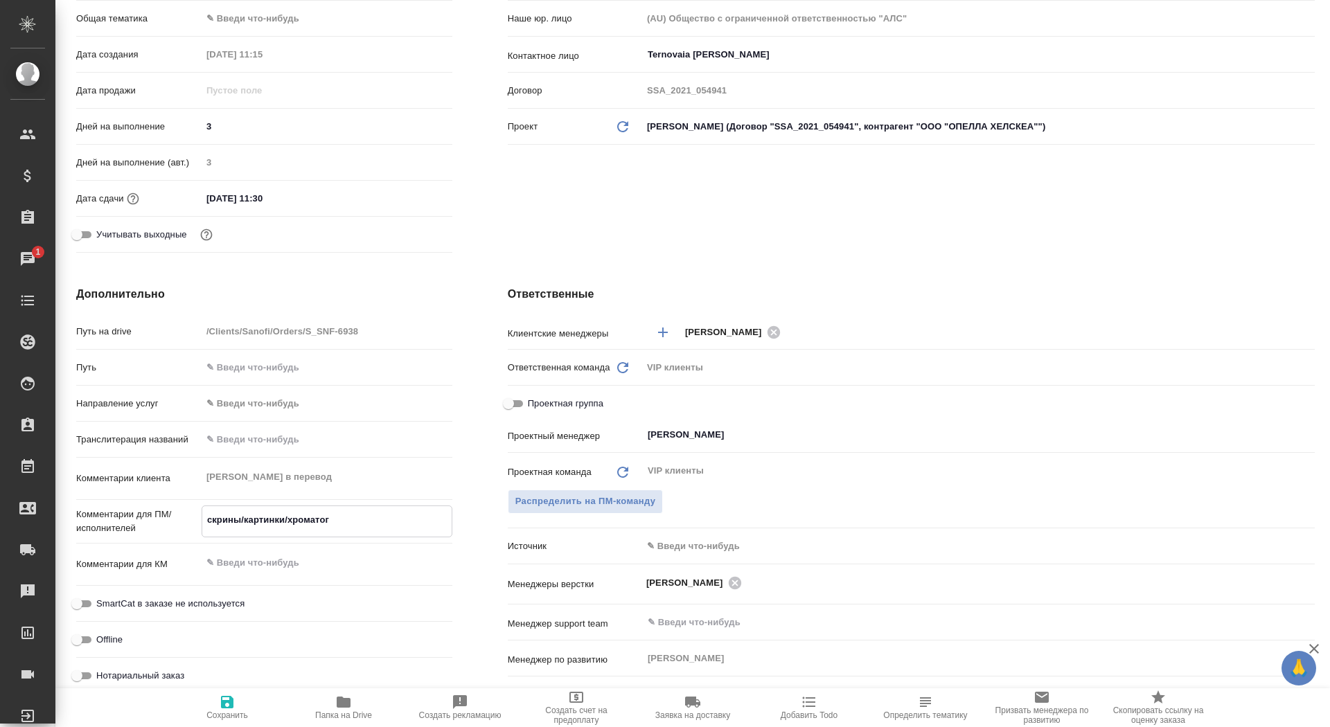
type textarea "x"
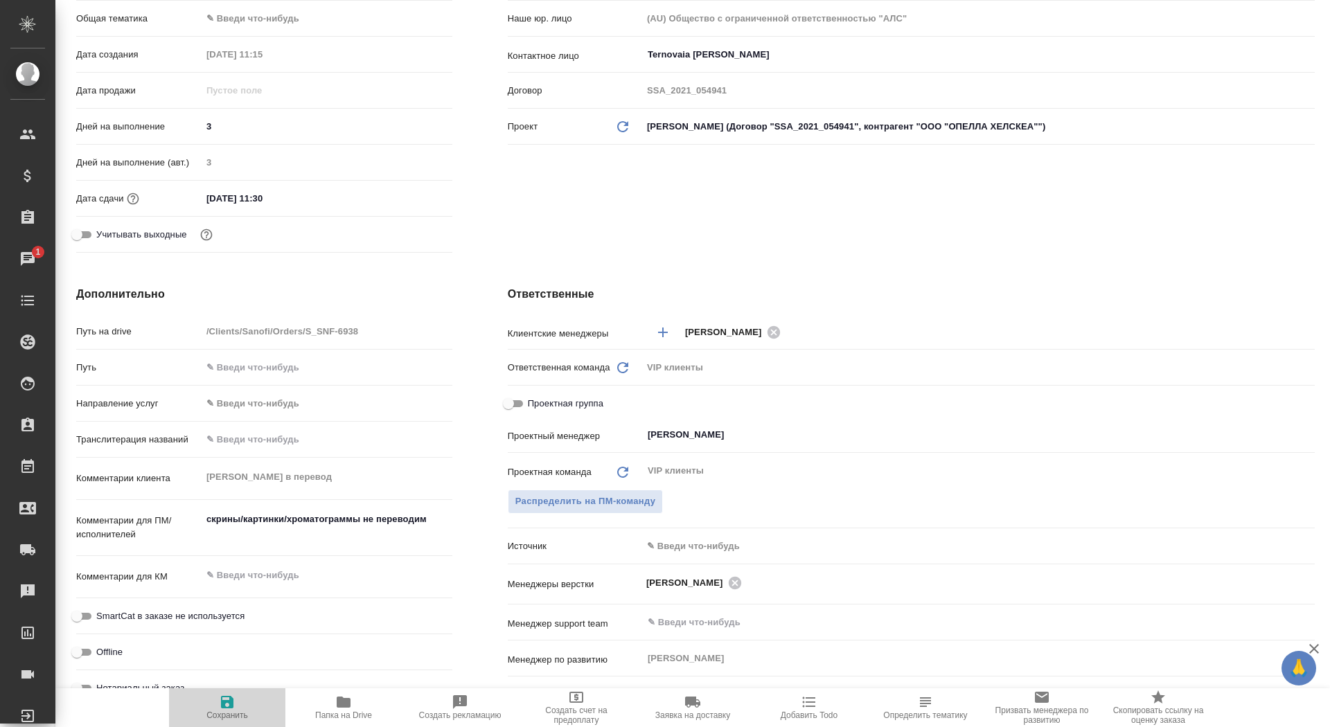
click at [235, 702] on span "Сохранить" at bounding box center [227, 707] width 100 height 26
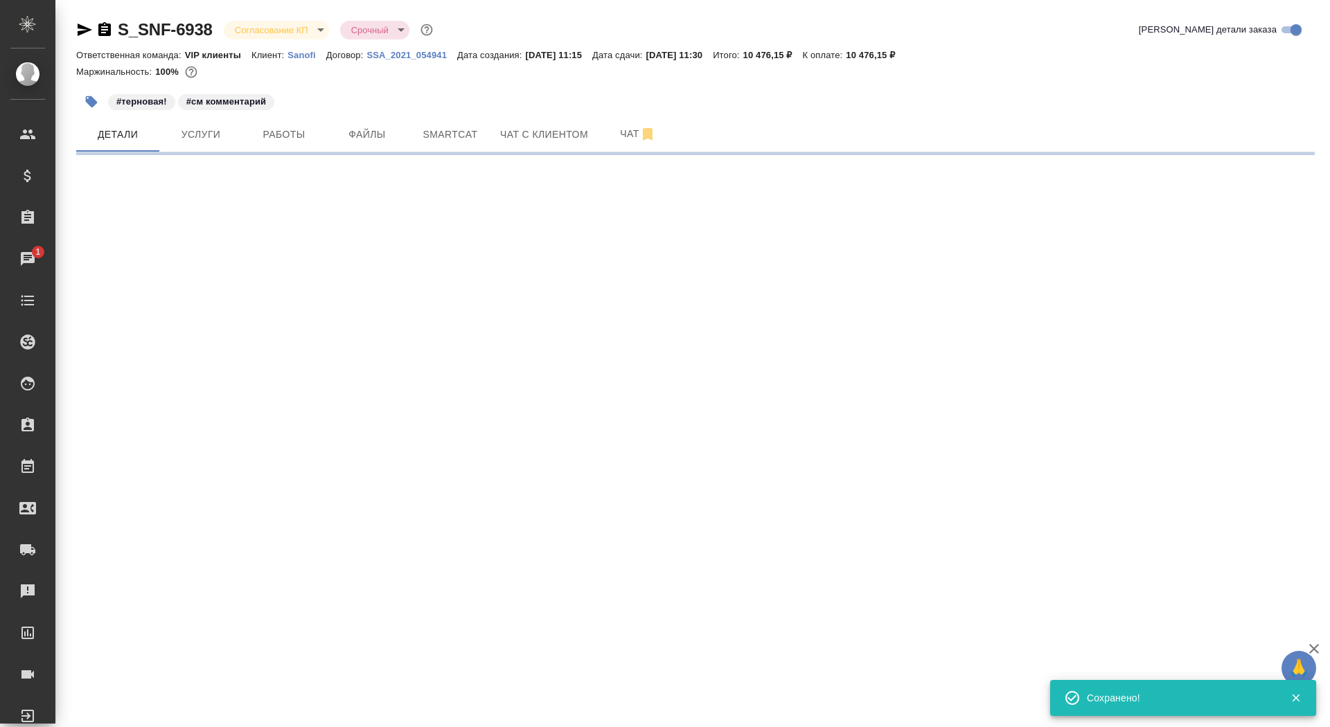
scroll to position [0, 0]
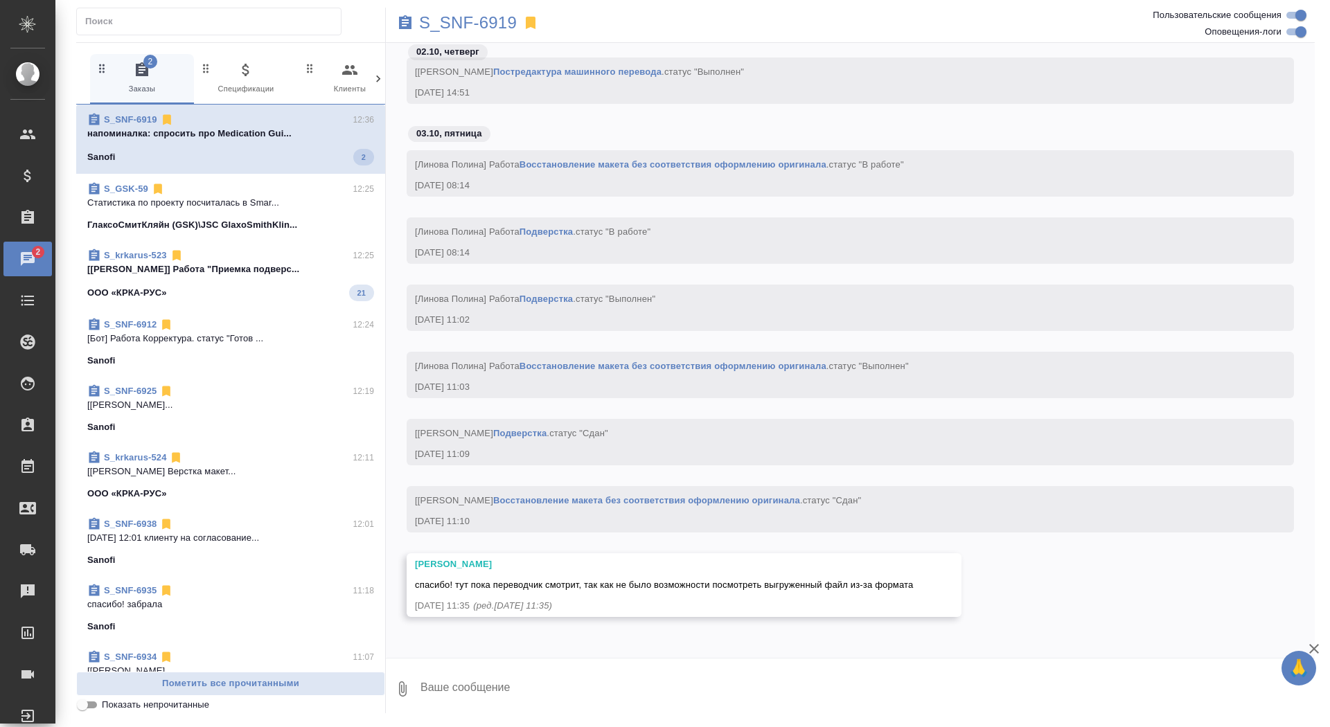
scroll to position [6730, 0]
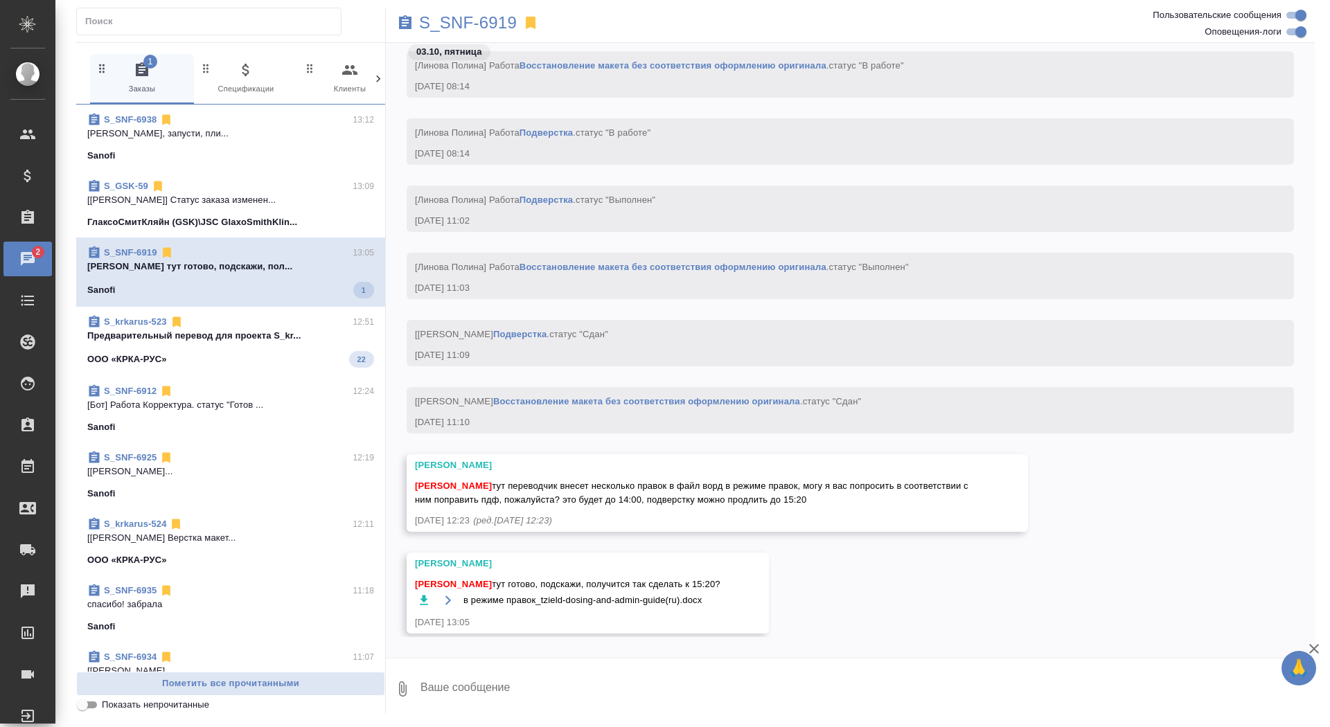
click at [227, 346] on span "S_krkarus-523 12:51 Предварительный перевод для проекта S_kr... ООО «КРКА-РУС» …" at bounding box center [230, 341] width 287 height 53
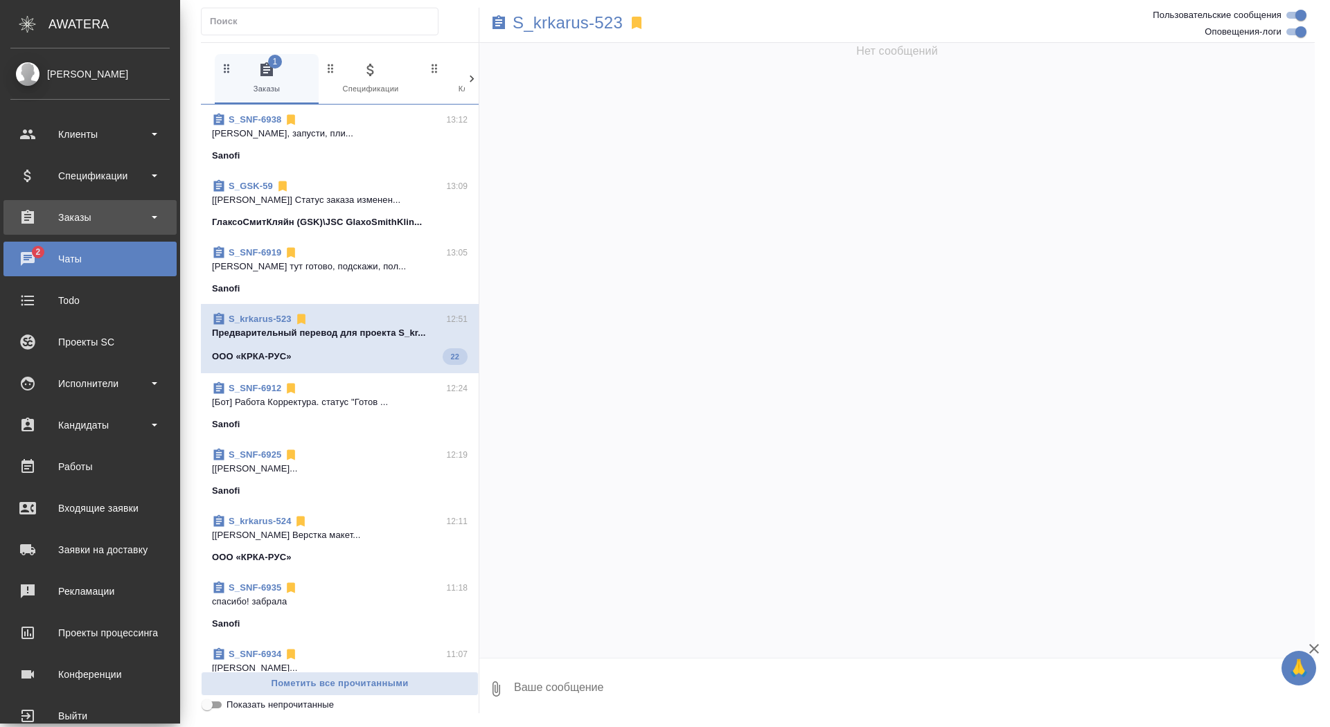
scroll to position [4804, 0]
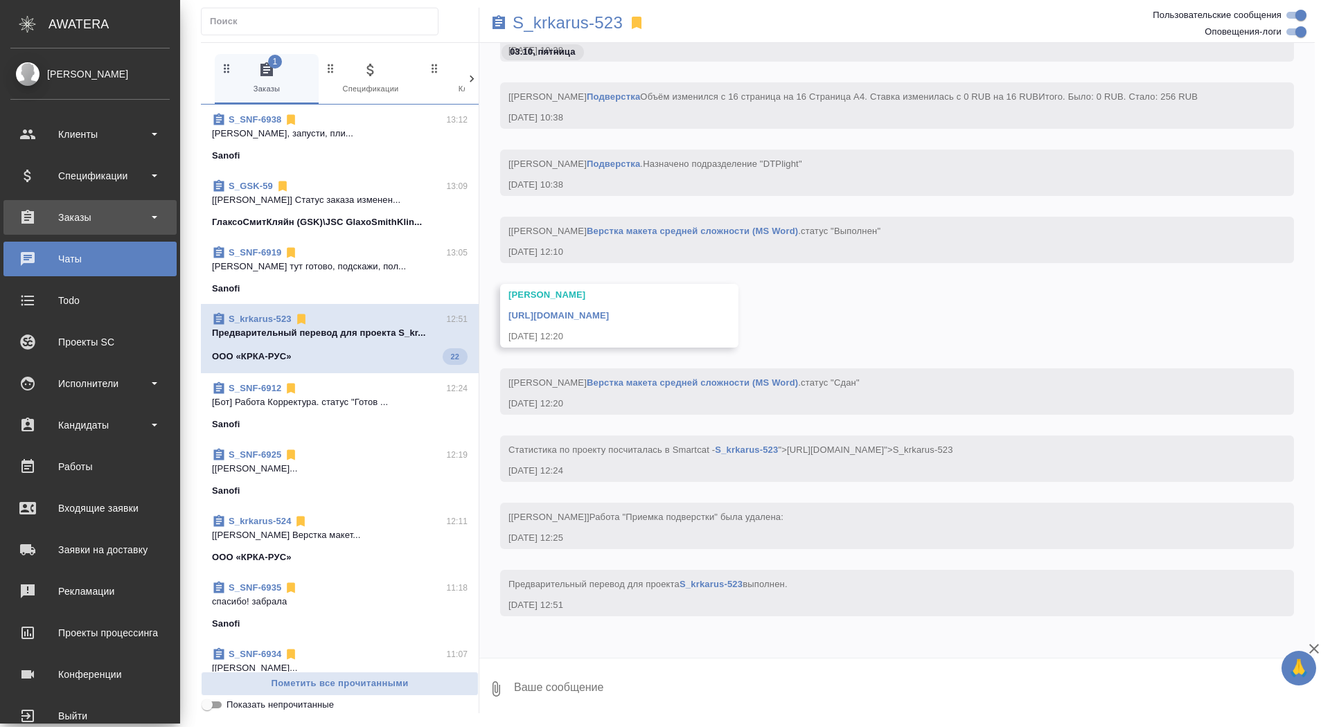
click at [27, 215] on div "Заказы" at bounding box center [89, 217] width 159 height 21
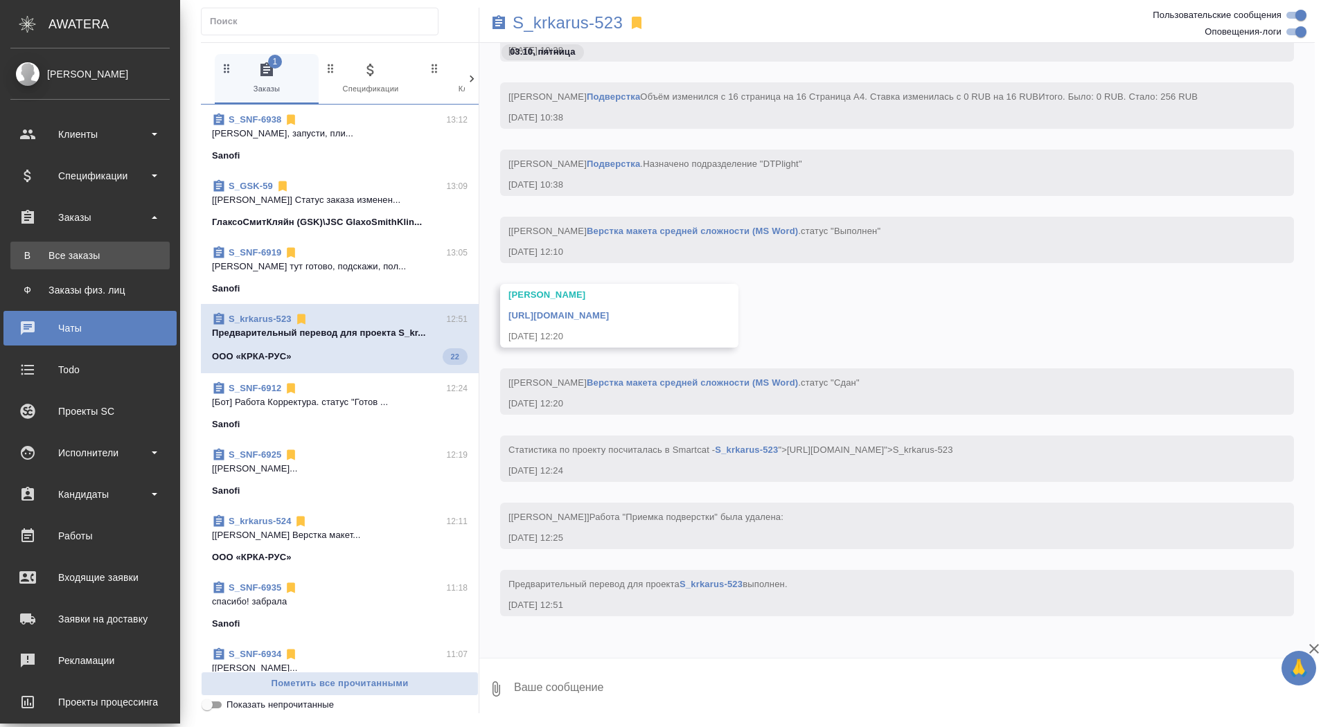
click at [29, 249] on div "Все заказы" at bounding box center [89, 256] width 145 height 14
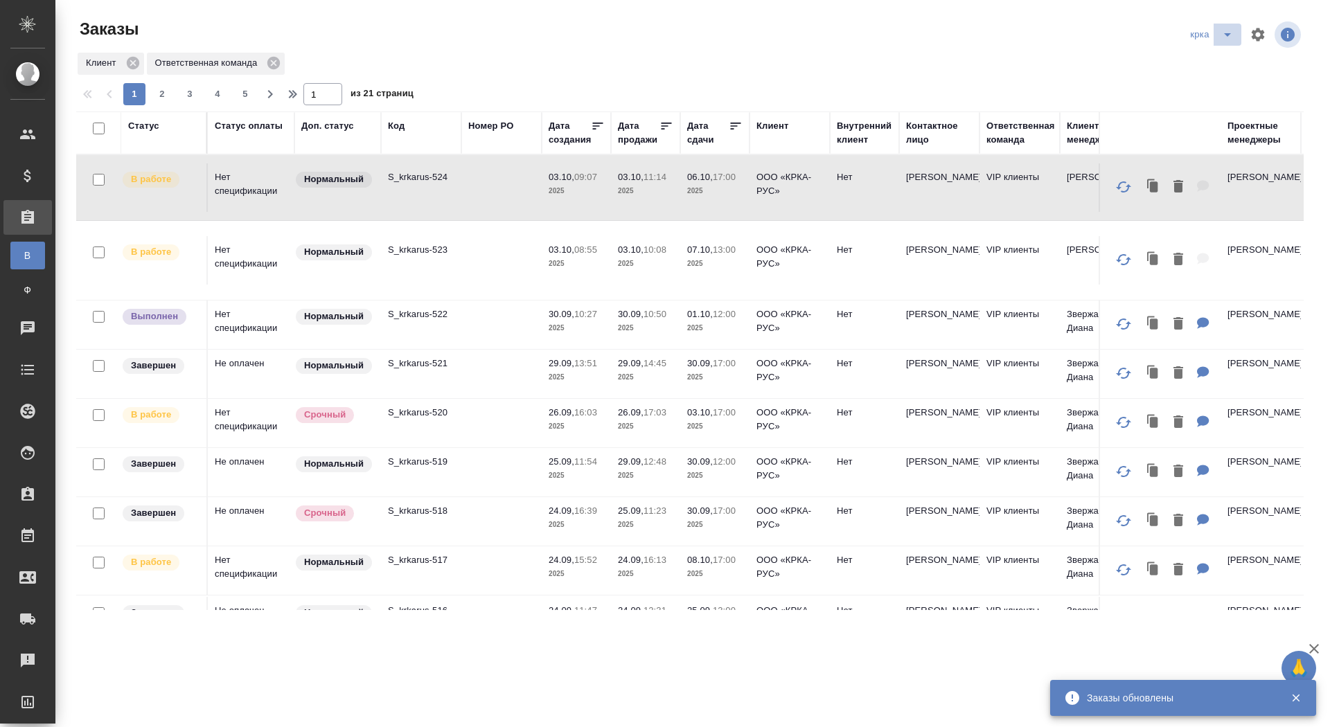
click at [1229, 35] on icon "split button" at bounding box center [1227, 34] width 17 height 17
click at [1189, 193] on li "ГСК🥰" at bounding box center [1213, 195] width 73 height 22
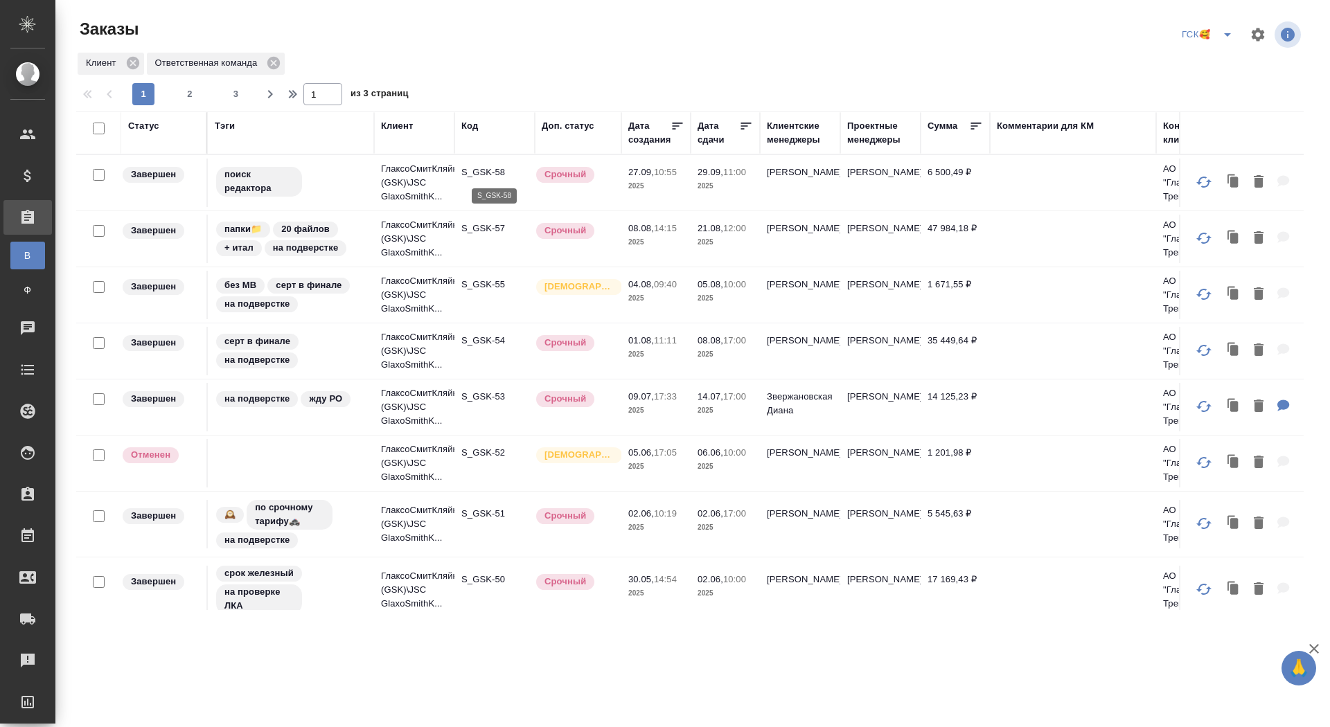
click at [492, 171] on p "S_GSK-58" at bounding box center [494, 173] width 66 height 14
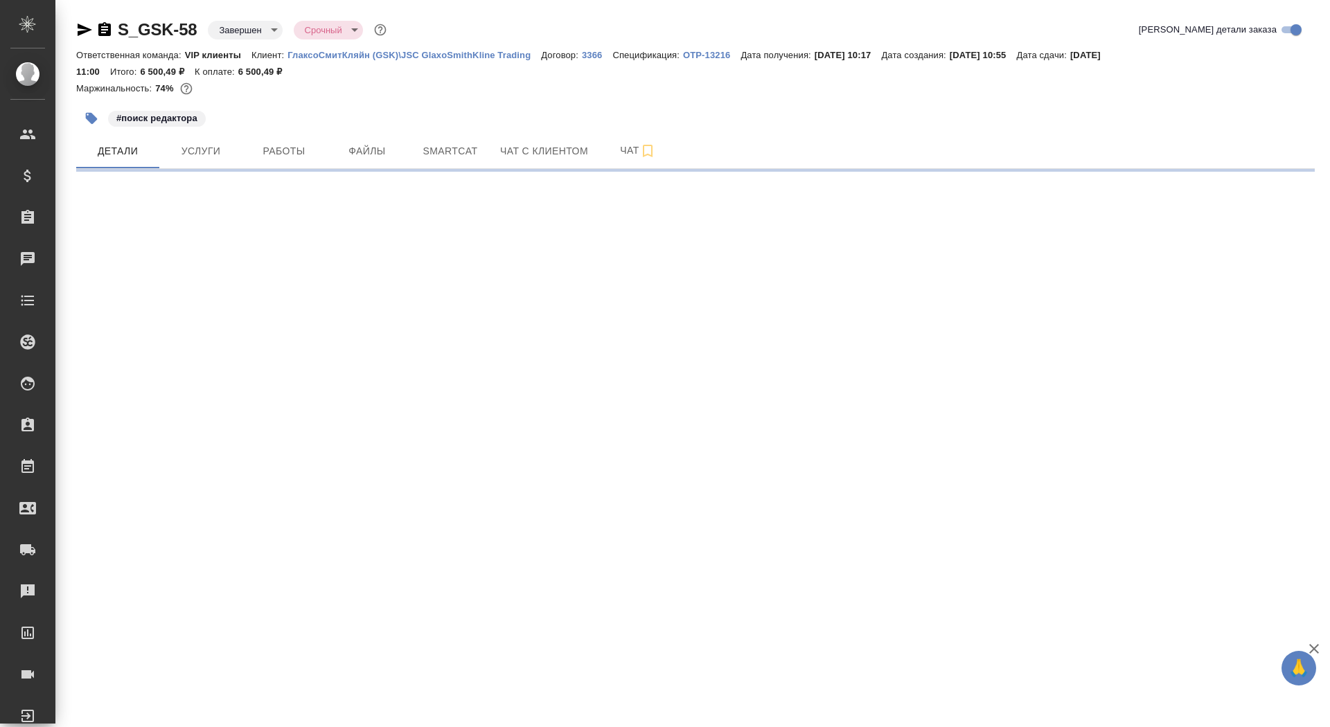
select select "RU"
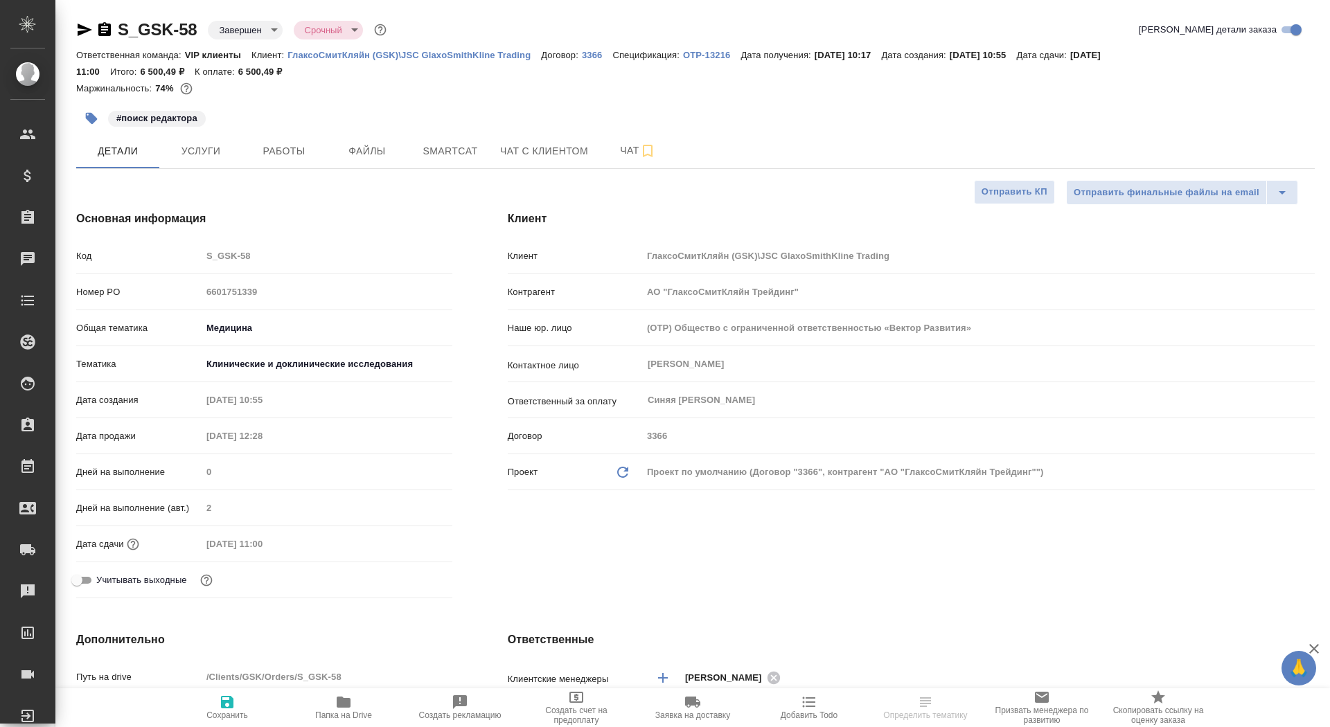
type textarea "x"
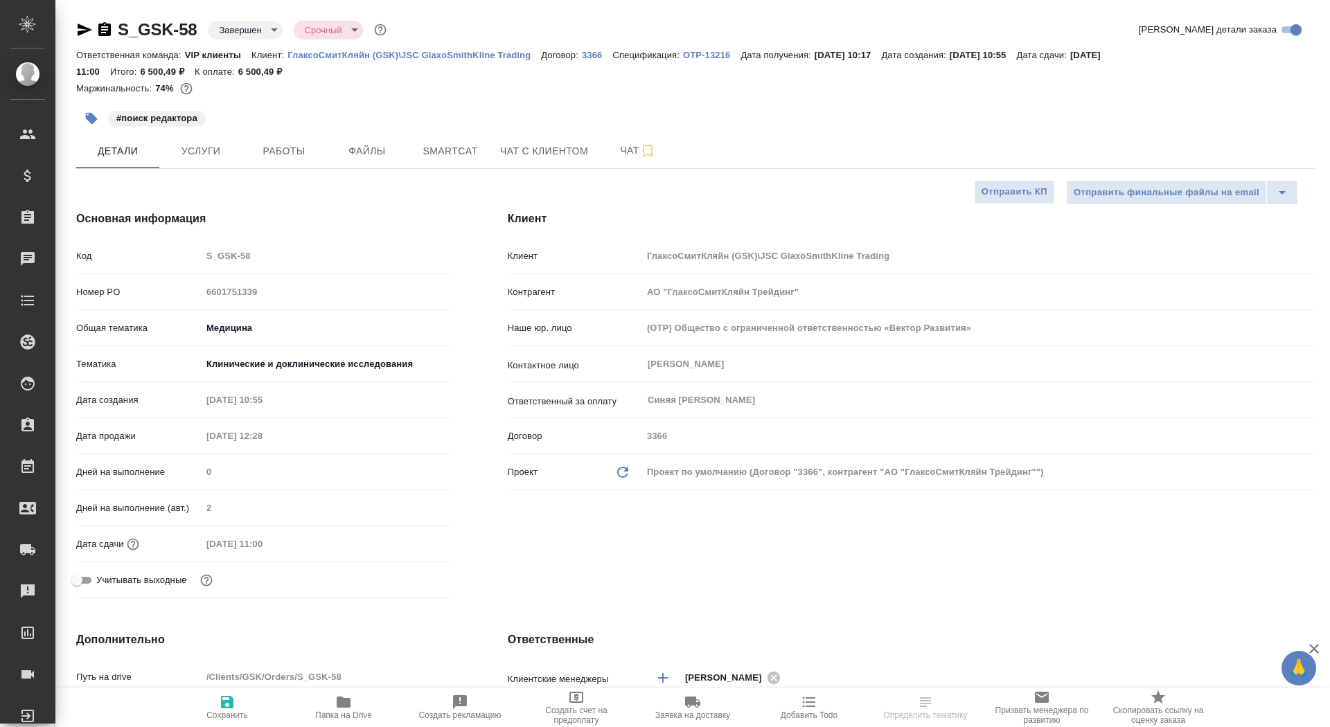
type textarea "x"
click at [395, 55] on p "ГлаксоСмитКляйн (GSK)\JSC GlaxoSmithKline Trading" at bounding box center [413, 55] width 253 height 10
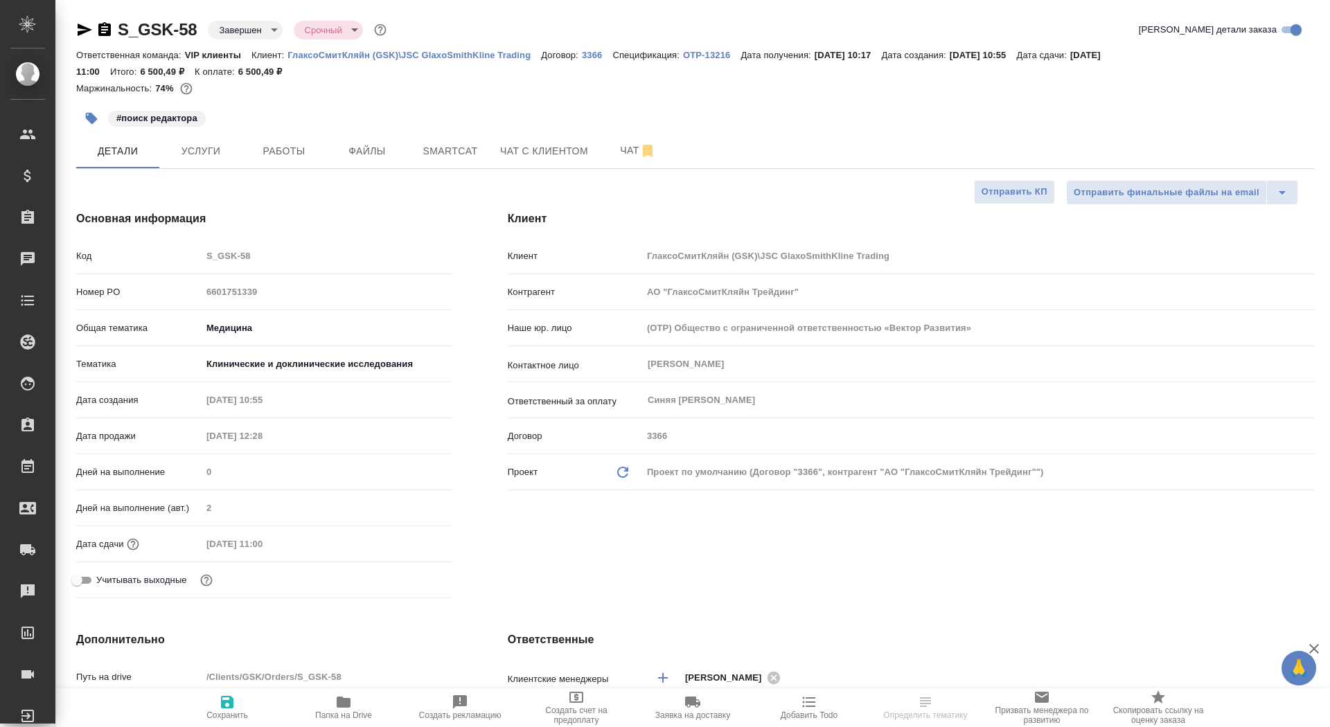
type textarea "x"
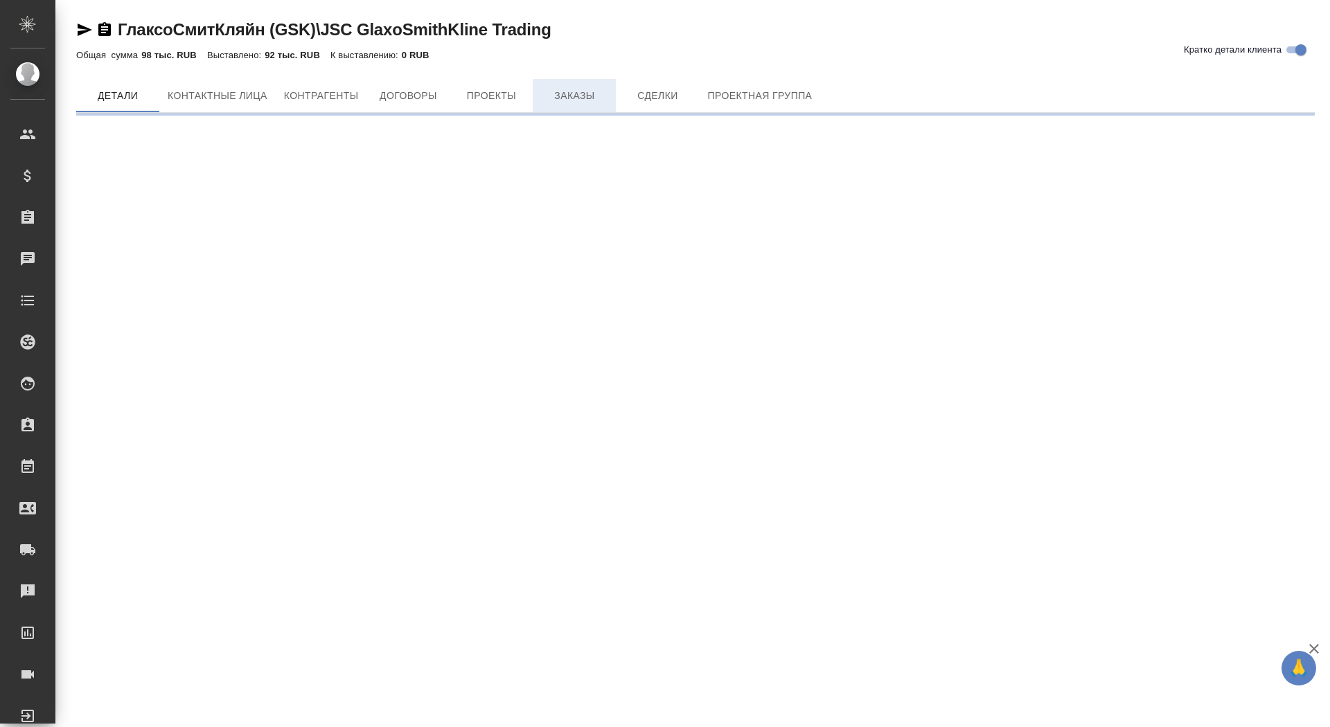
click at [567, 99] on span "Заказы" at bounding box center [574, 95] width 66 height 17
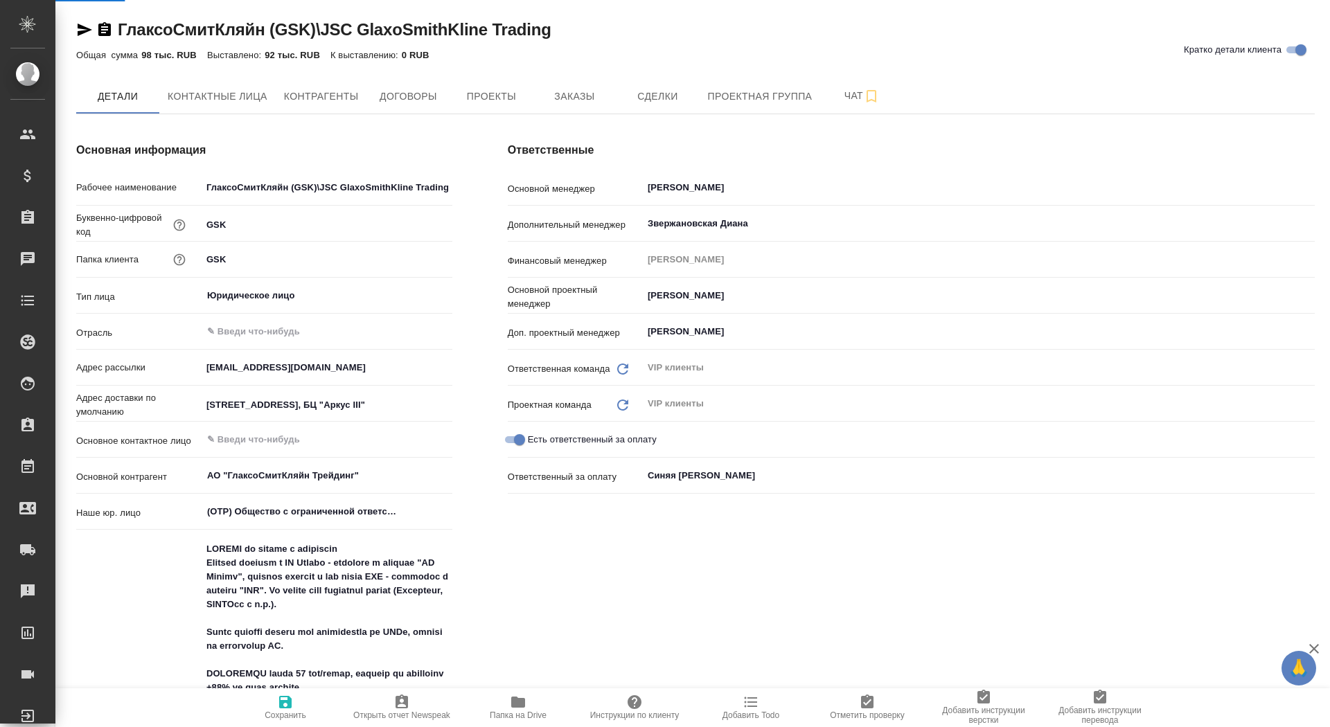
type textarea "x"
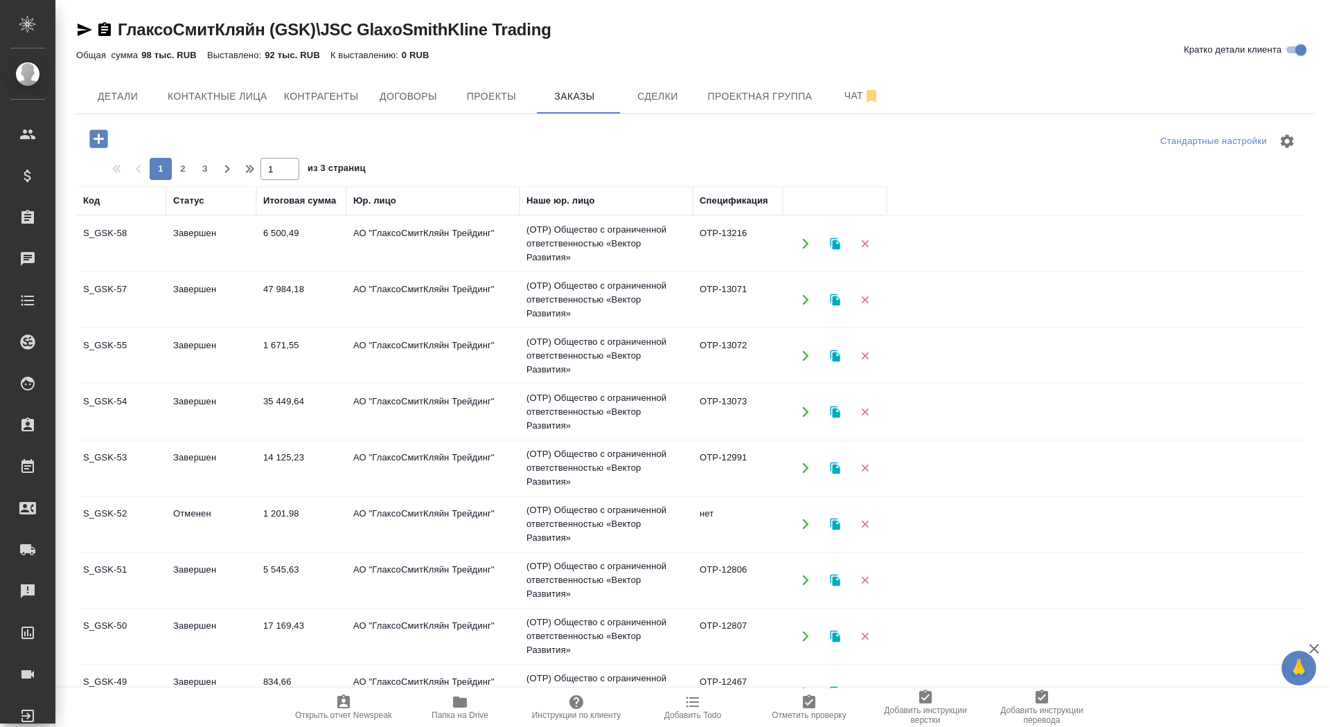
click at [102, 138] on icon "button" at bounding box center [99, 139] width 24 height 24
click at [103, 132] on icon "button" at bounding box center [98, 139] width 18 height 18
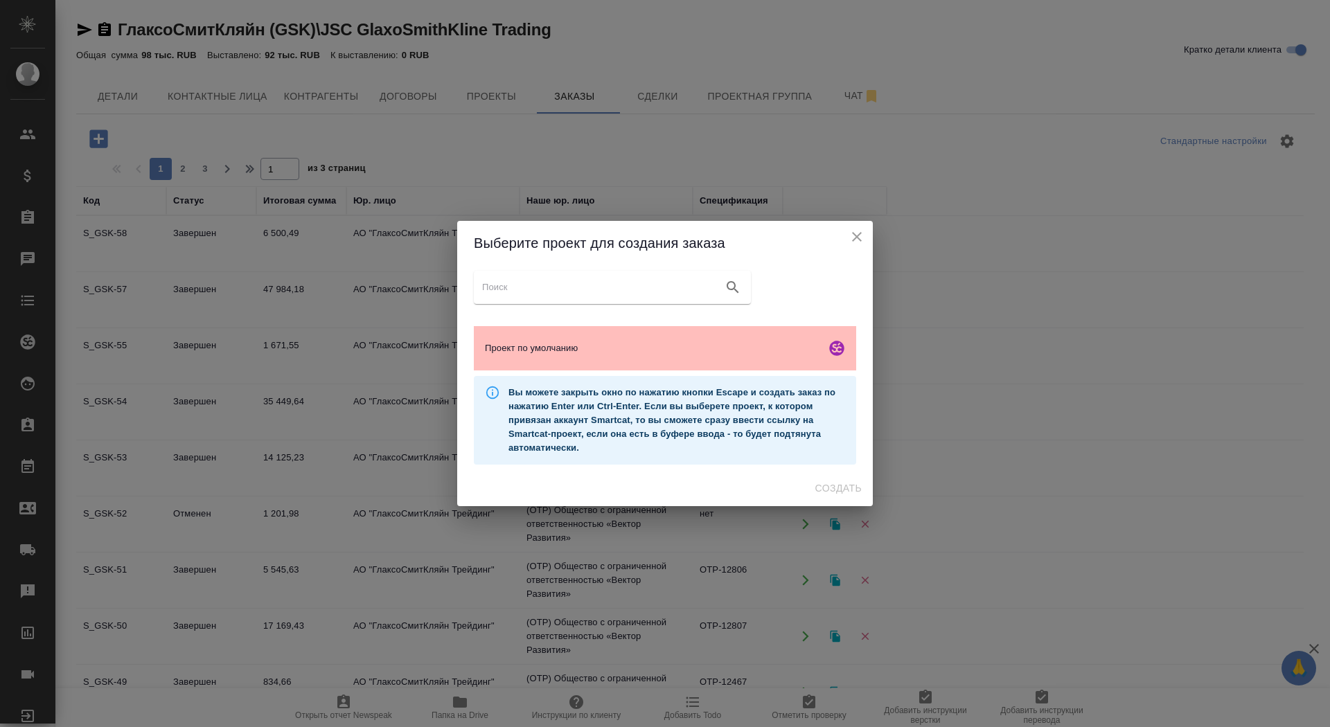
click at [688, 348] on span "Проект по умолчанию" at bounding box center [652, 348] width 335 height 14
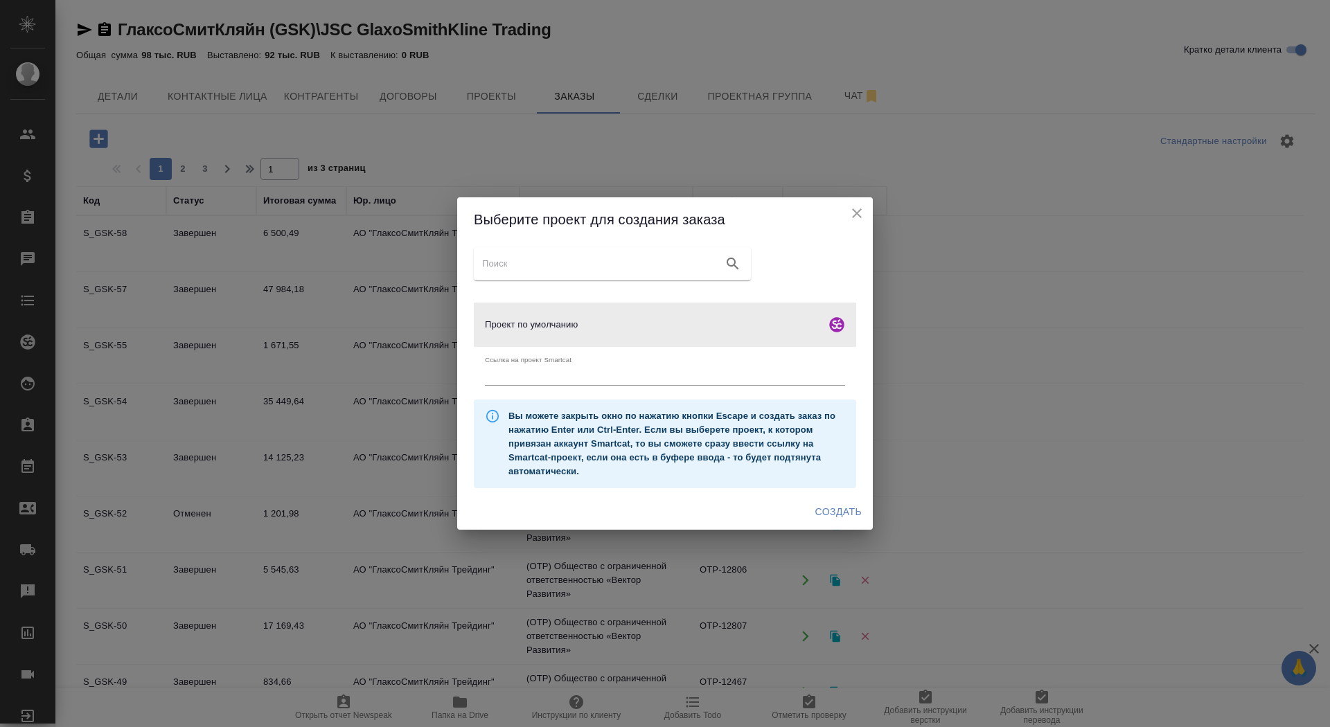
click at [836, 516] on span "Создать" at bounding box center [838, 512] width 46 height 17
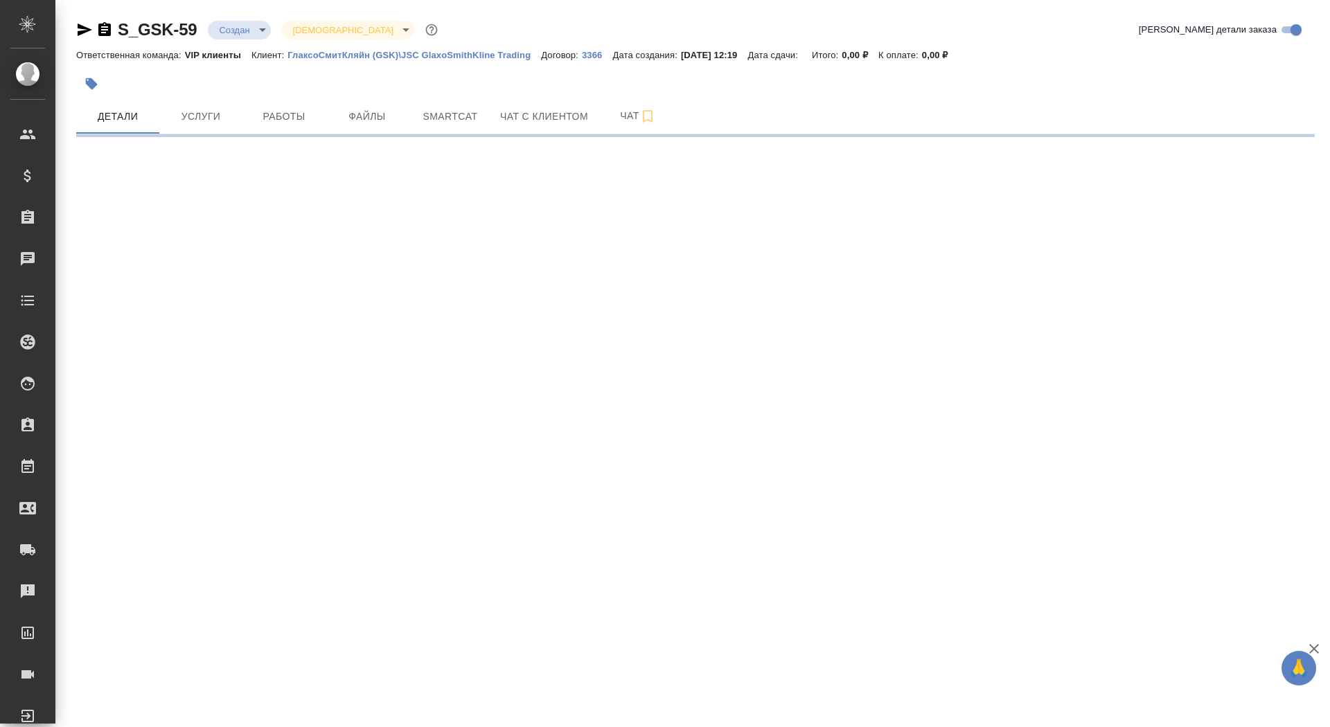
select select "RU"
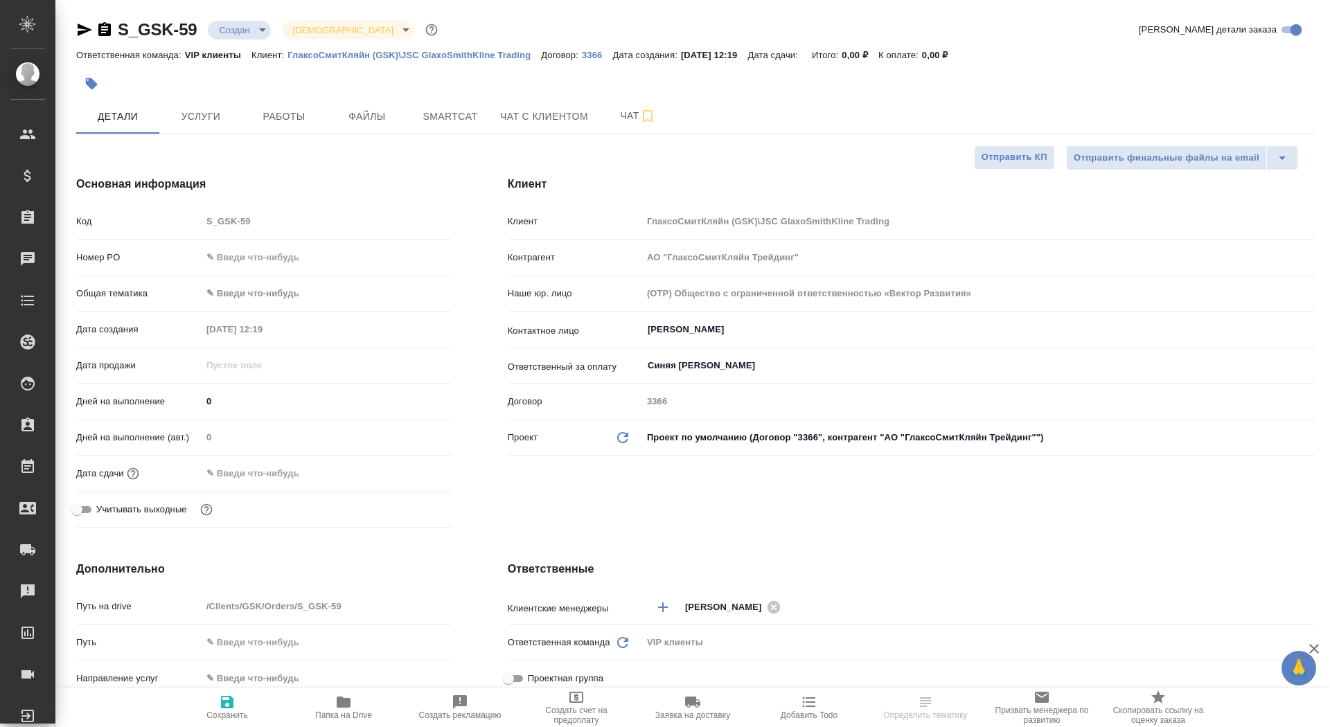
type textarea "x"
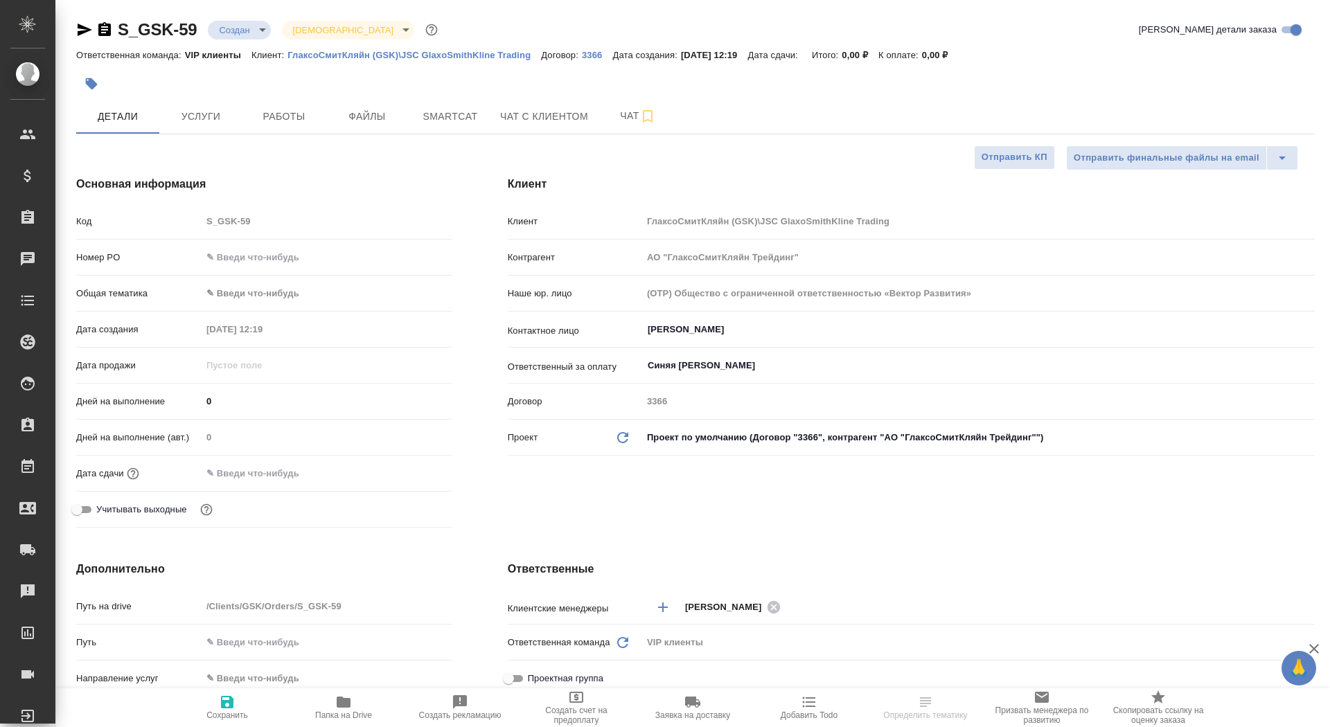
type textarea "x"
click at [707, 335] on input "Топоркова Ирина" at bounding box center [955, 329] width 618 height 17
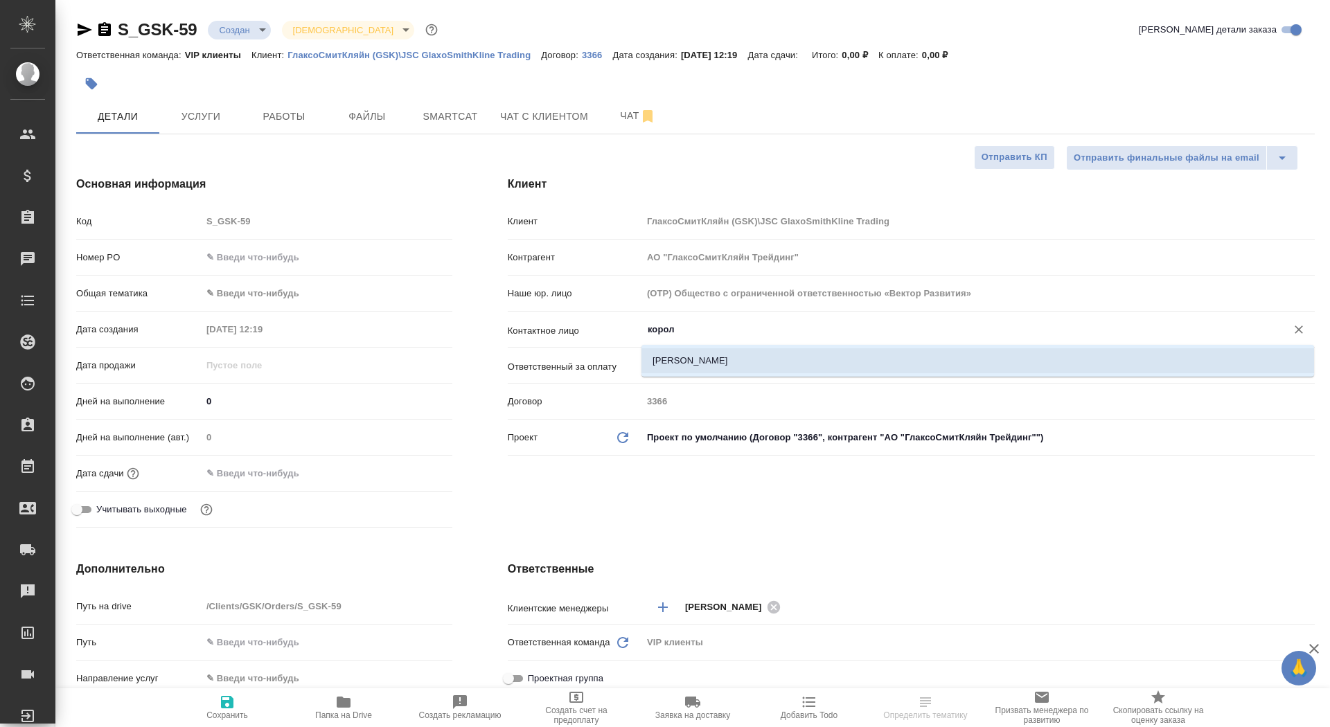
click at [686, 357] on li "[PERSON_NAME]" at bounding box center [977, 360] width 673 height 25
type input "Королева Кристина"
type textarea "x"
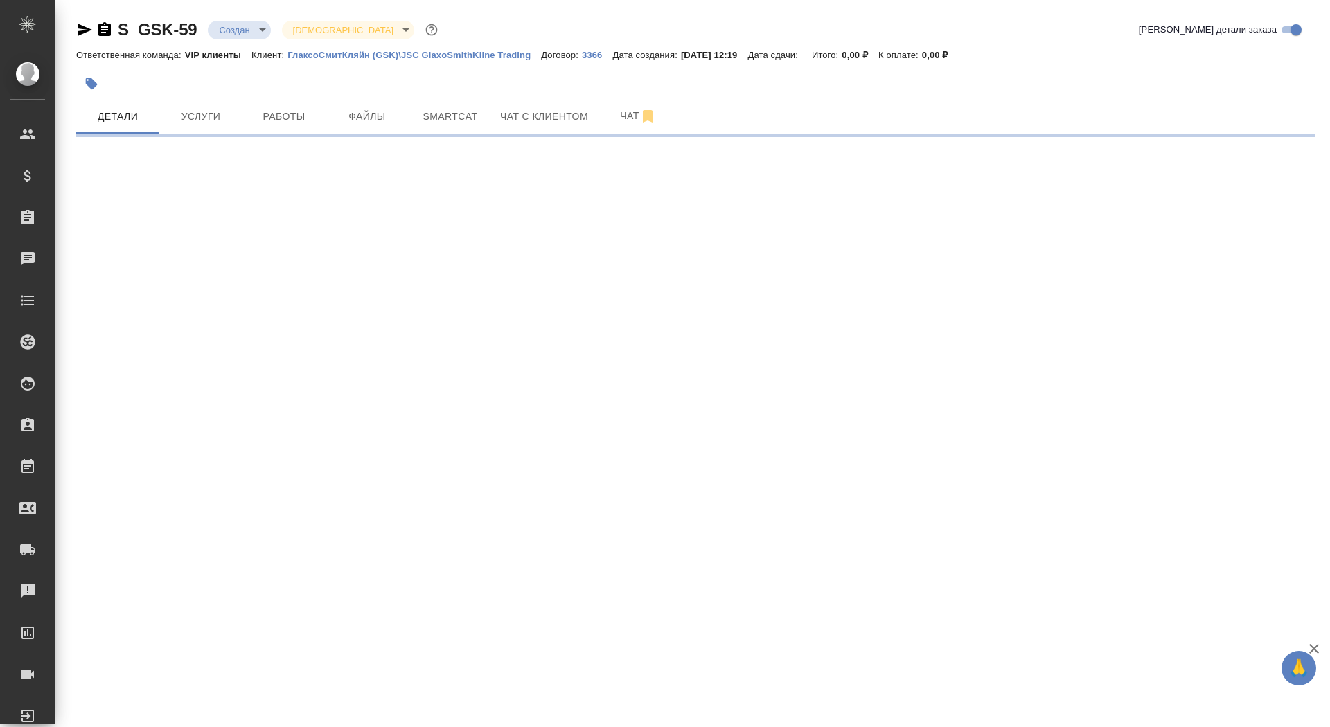
click at [247, 715] on div ".cls-1 fill:#fff; AWATERA Saydasheva Dilyara Клиенты Спецификации Заказы 0 Чаты…" at bounding box center [665, 363] width 1330 height 727
select select "RU"
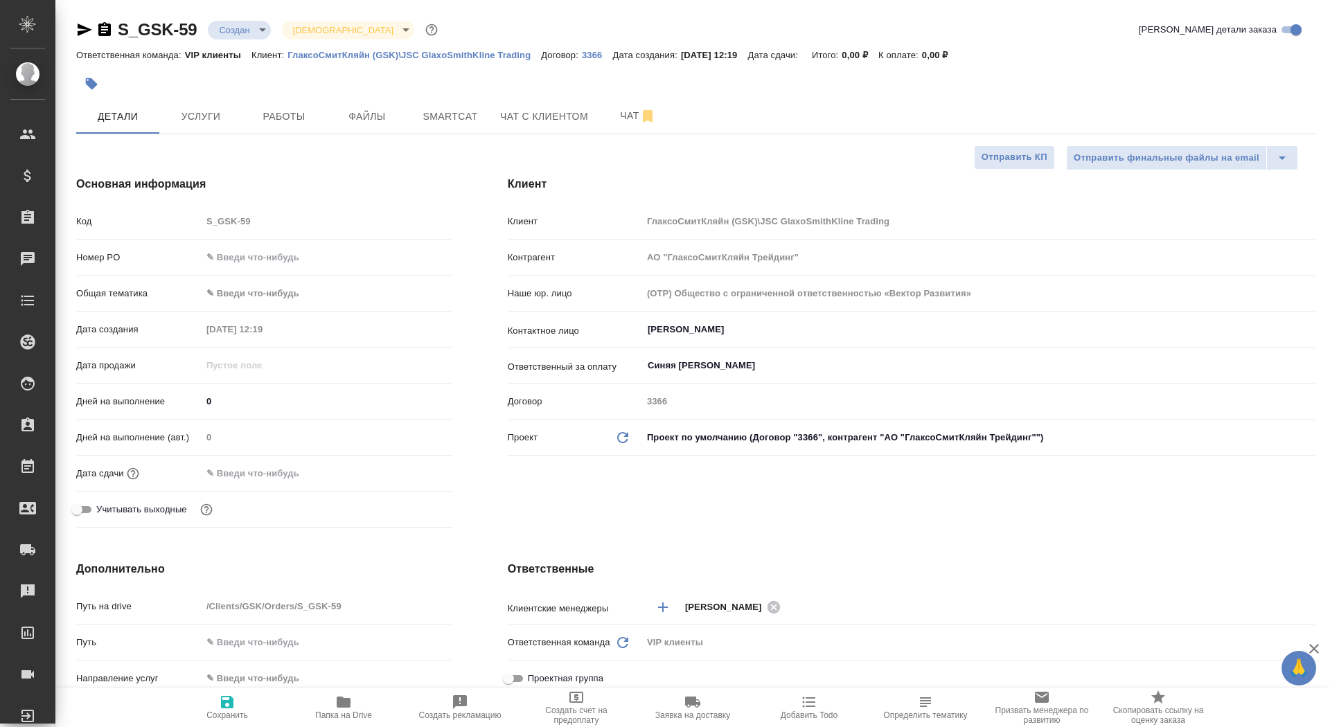
type textarea "x"
click at [328, 472] on div at bounding box center [327, 473] width 251 height 20
click at [278, 474] on input "text" at bounding box center [262, 473] width 121 height 20
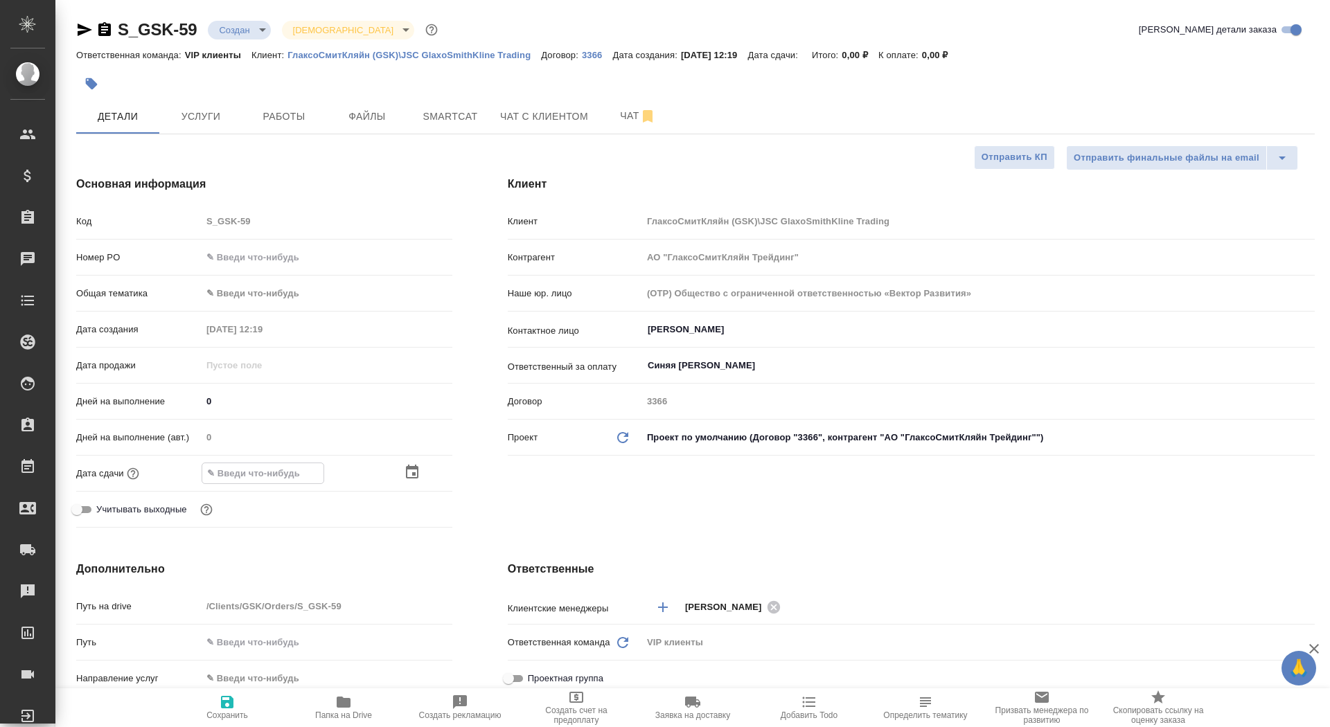
click at [412, 471] on icon "button" at bounding box center [412, 472] width 17 height 17
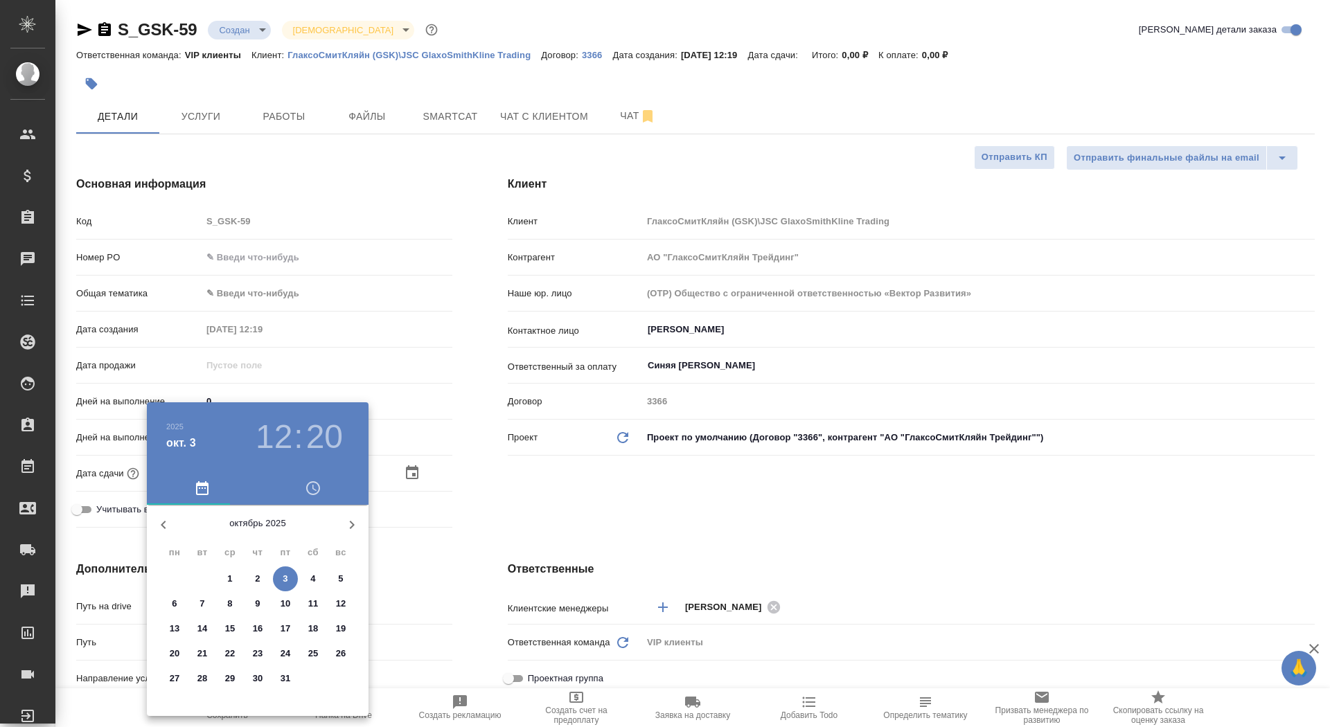
click at [178, 599] on span "6" at bounding box center [174, 604] width 25 height 14
type input "06.10.2025 12:20"
type textarea "x"
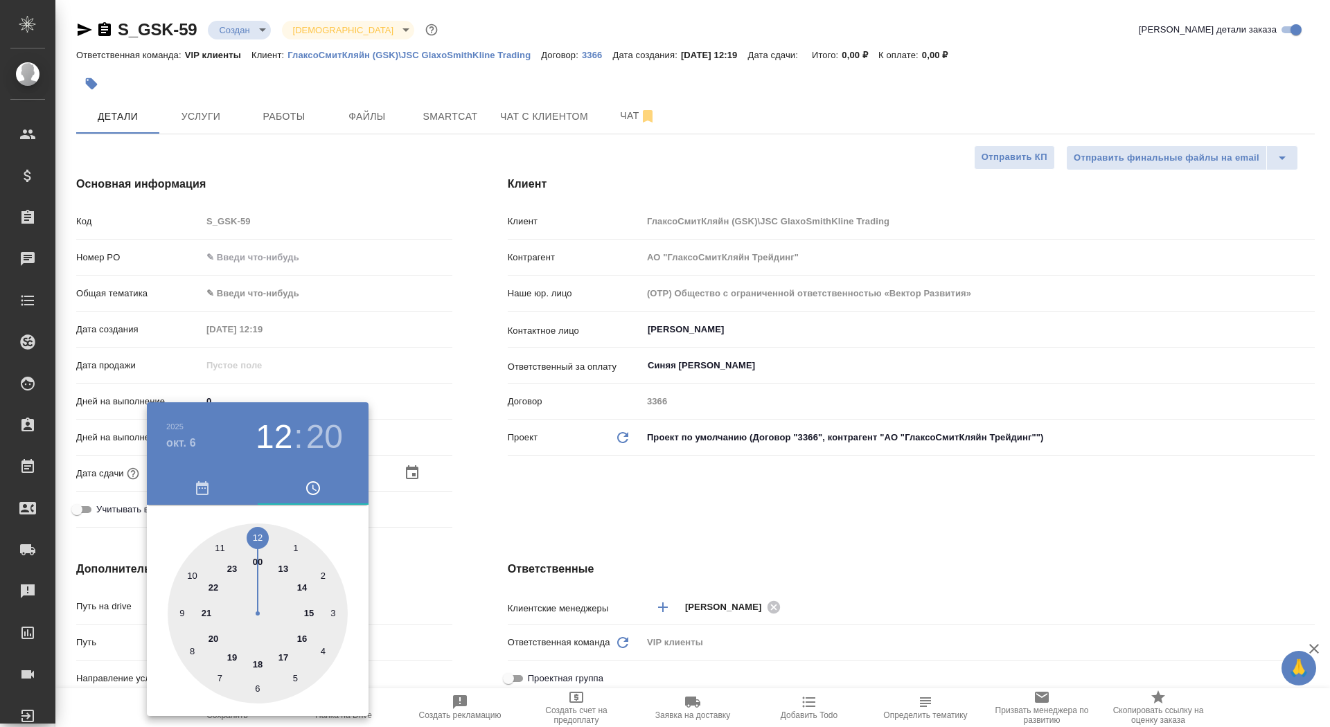
type textarea "x"
click at [258, 536] on div at bounding box center [258, 614] width 180 height 180
type textarea "x"
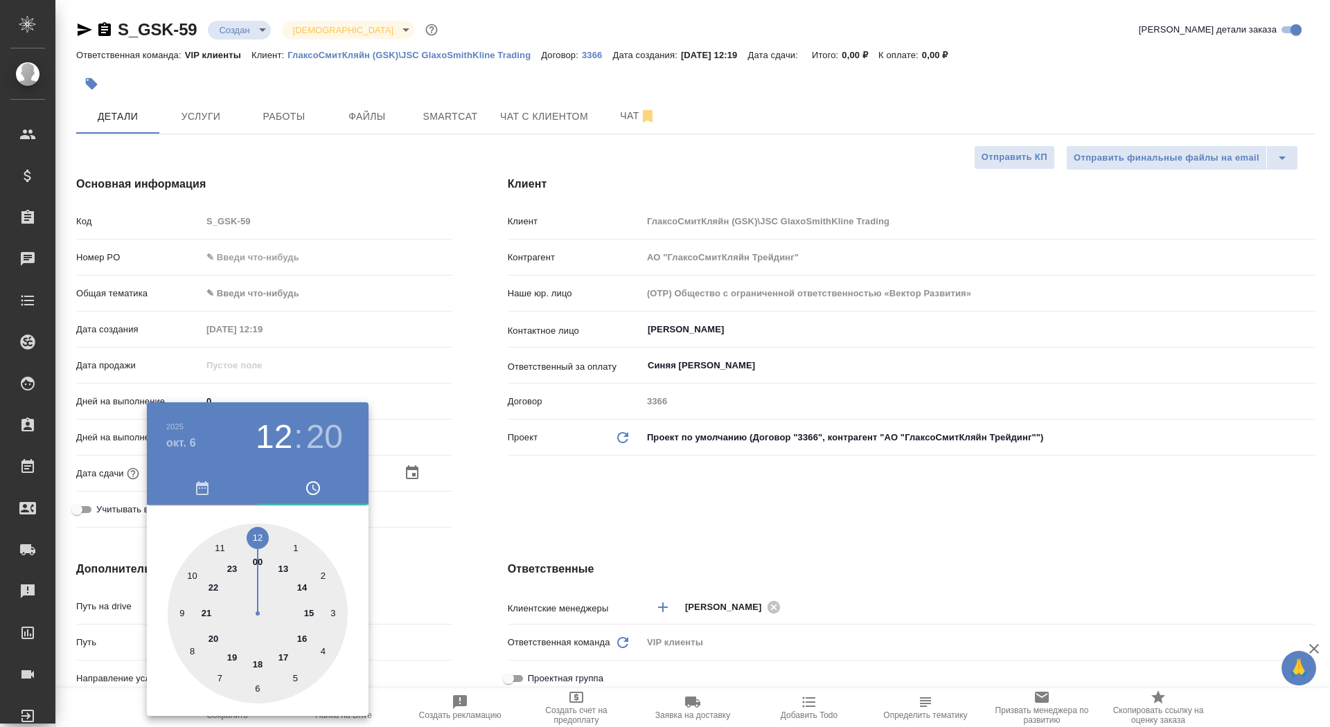
type textarea "x"
click at [258, 536] on div at bounding box center [258, 614] width 180 height 180
type input "06.10.2025 12:00"
type textarea "x"
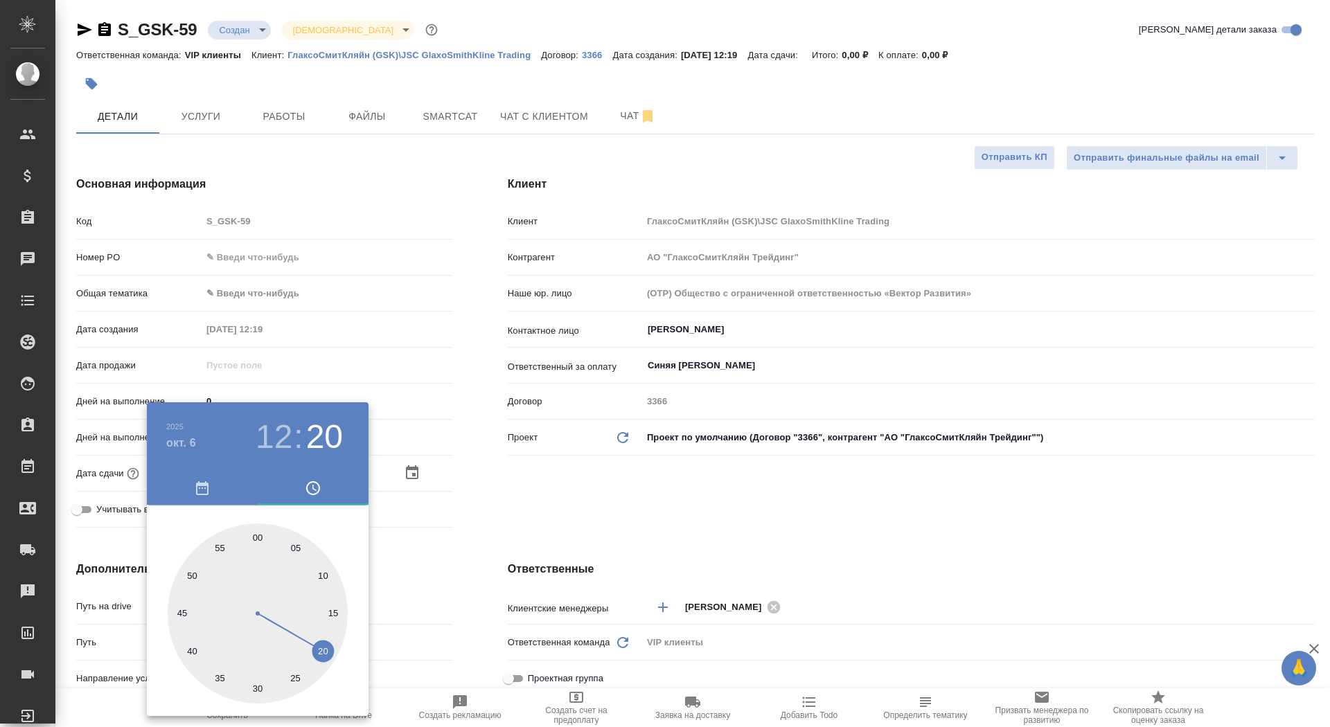
type textarea "x"
click at [563, 506] on div at bounding box center [665, 363] width 1330 height 727
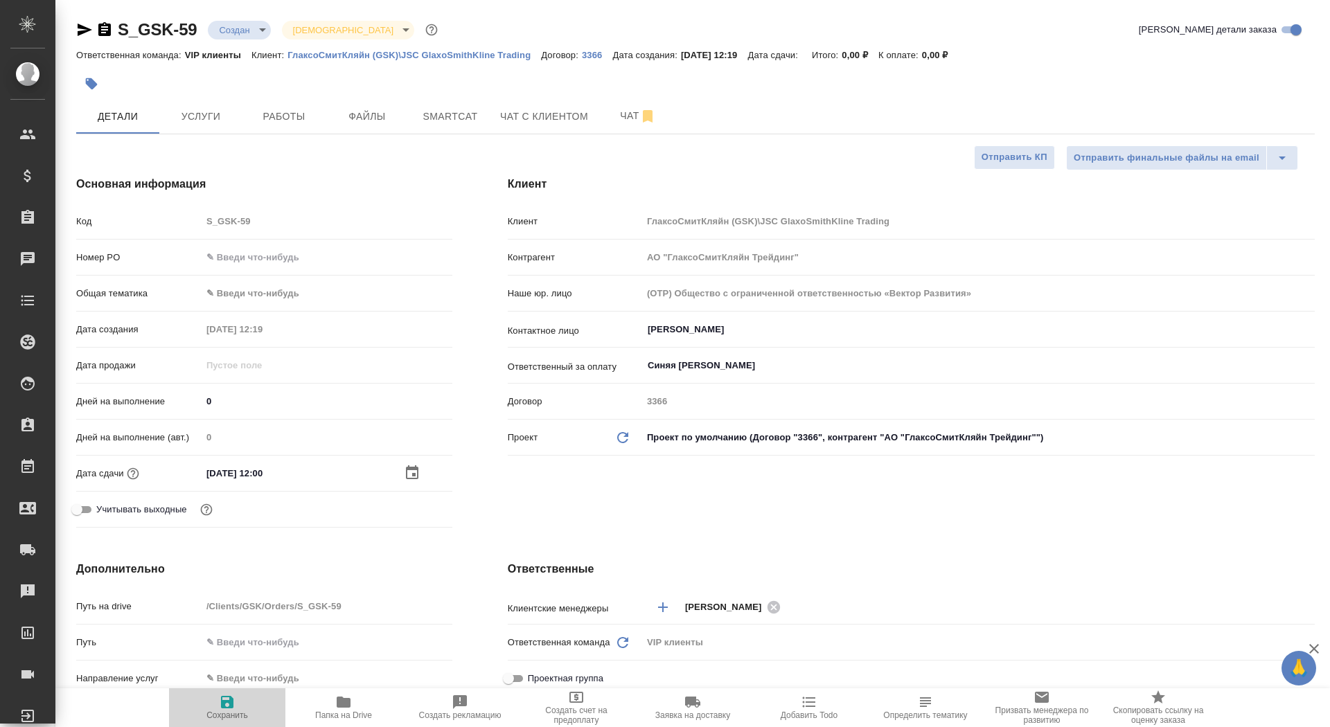
click at [240, 702] on span "Сохранить" at bounding box center [227, 707] width 100 height 26
type textarea "x"
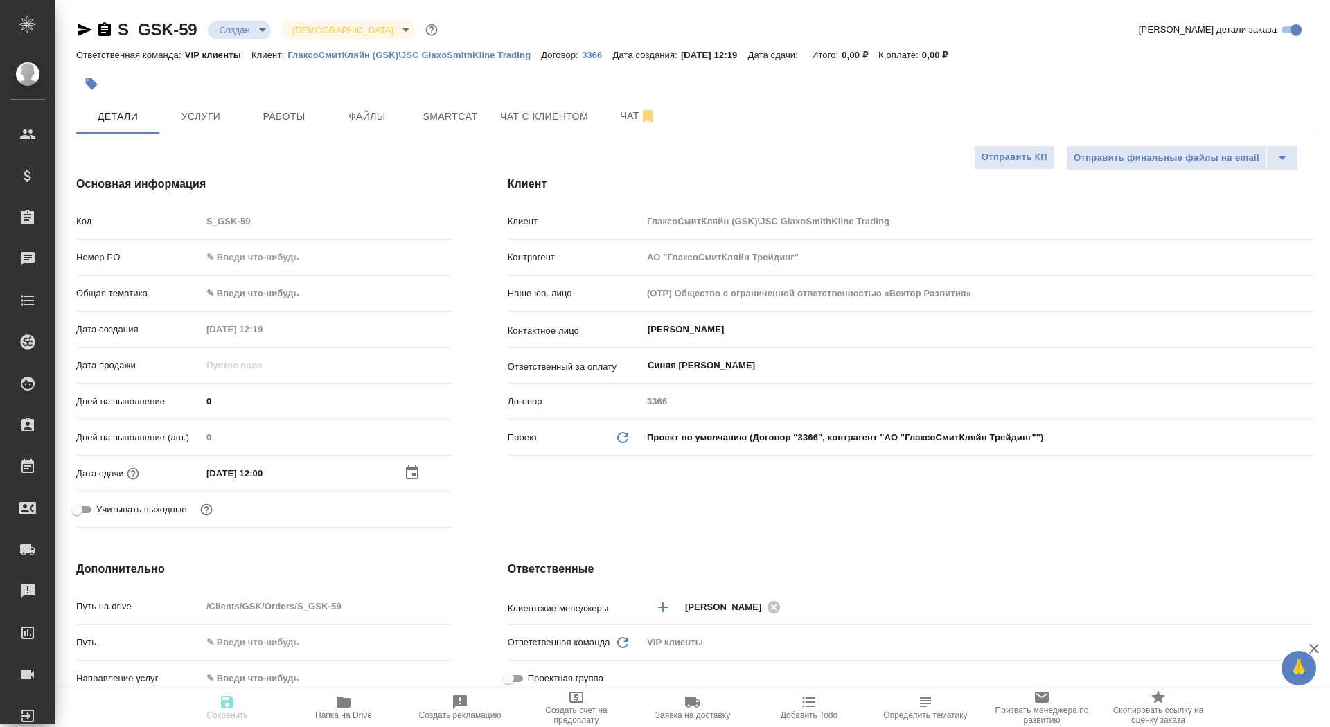
type textarea "x"
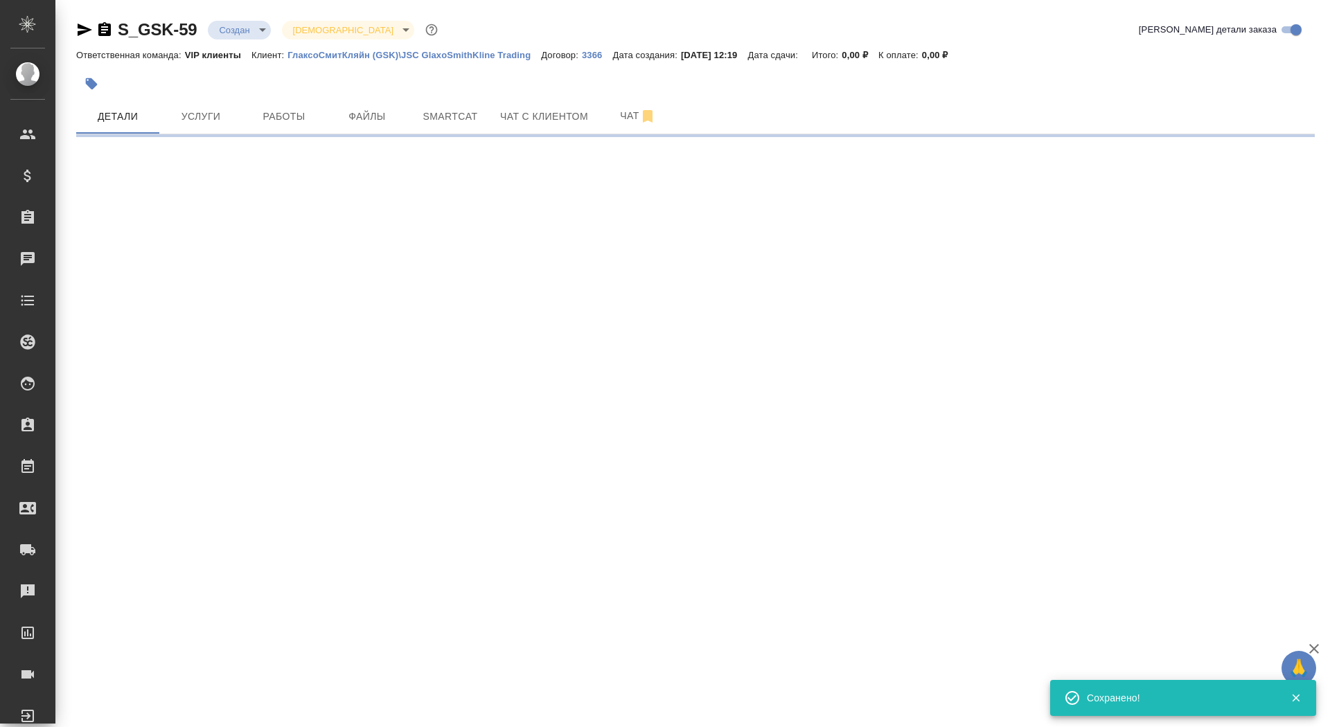
select select "RU"
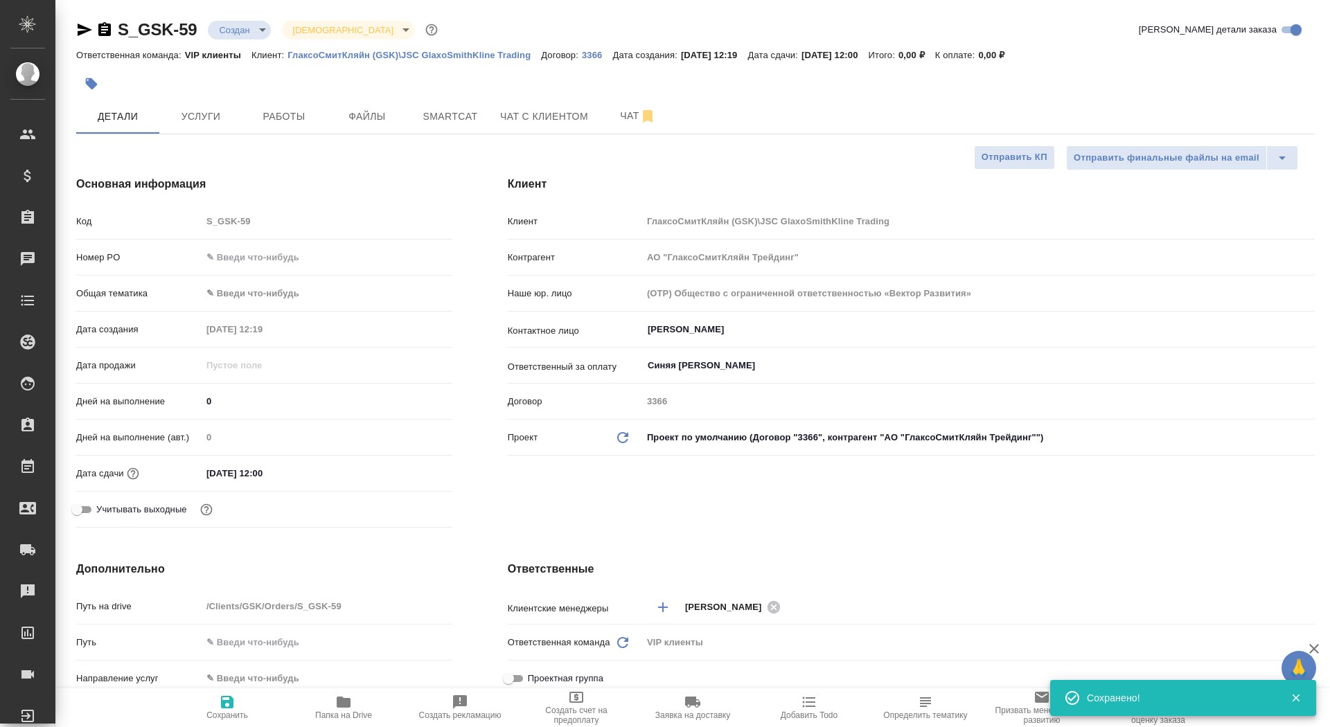
type textarea "x"
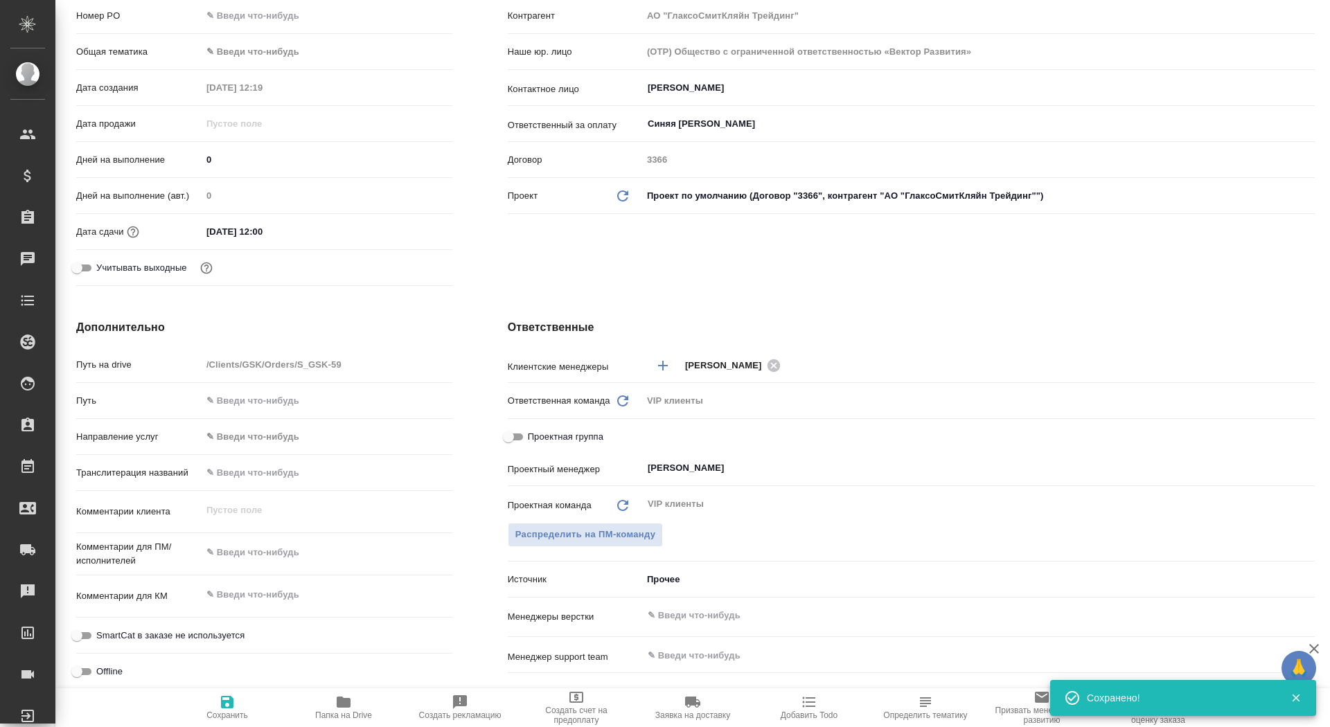
scroll to position [270, 0]
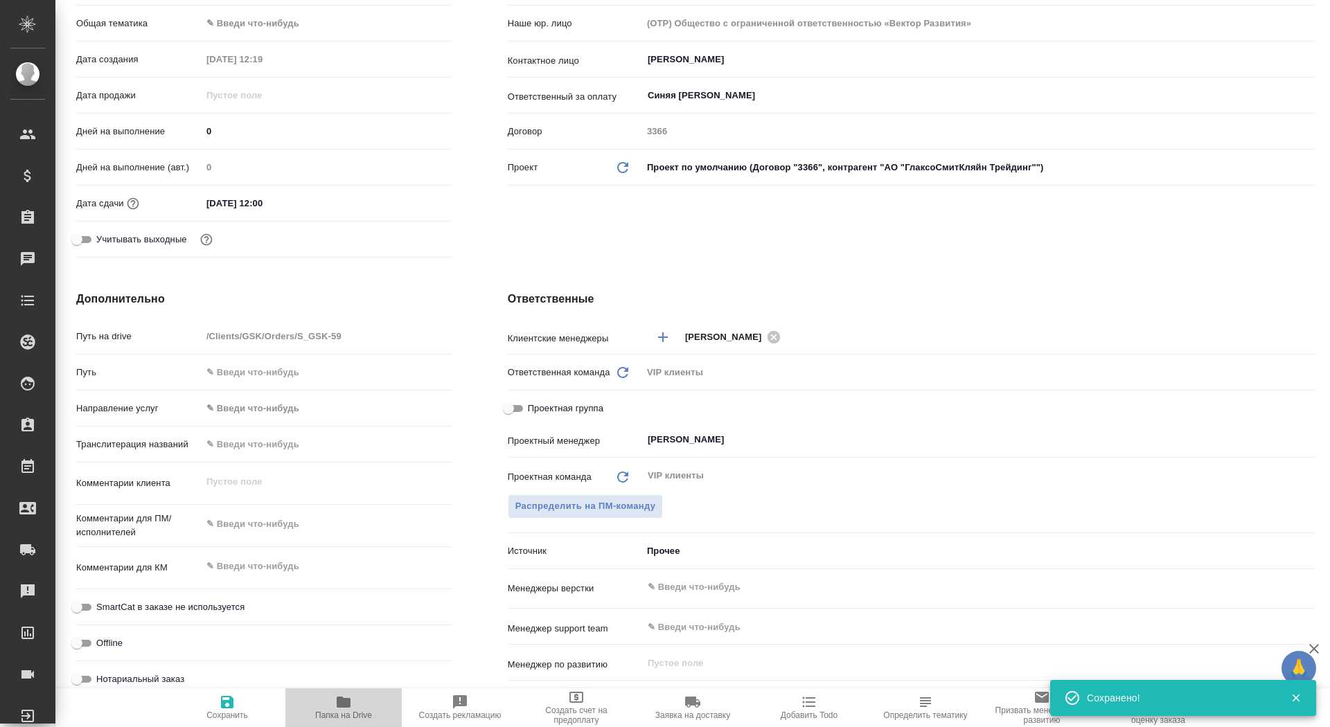
click at [339, 713] on span "Папка на Drive" at bounding box center [343, 716] width 57 height 10
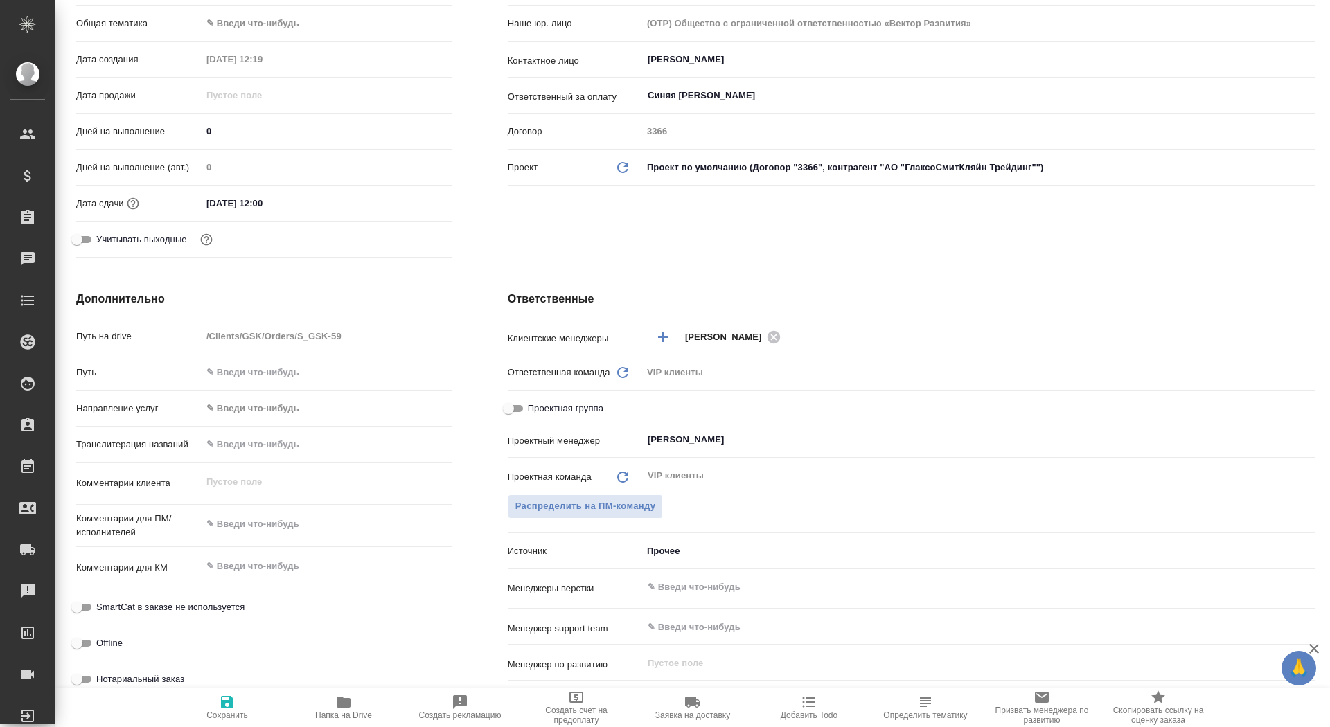
type textarea "x"
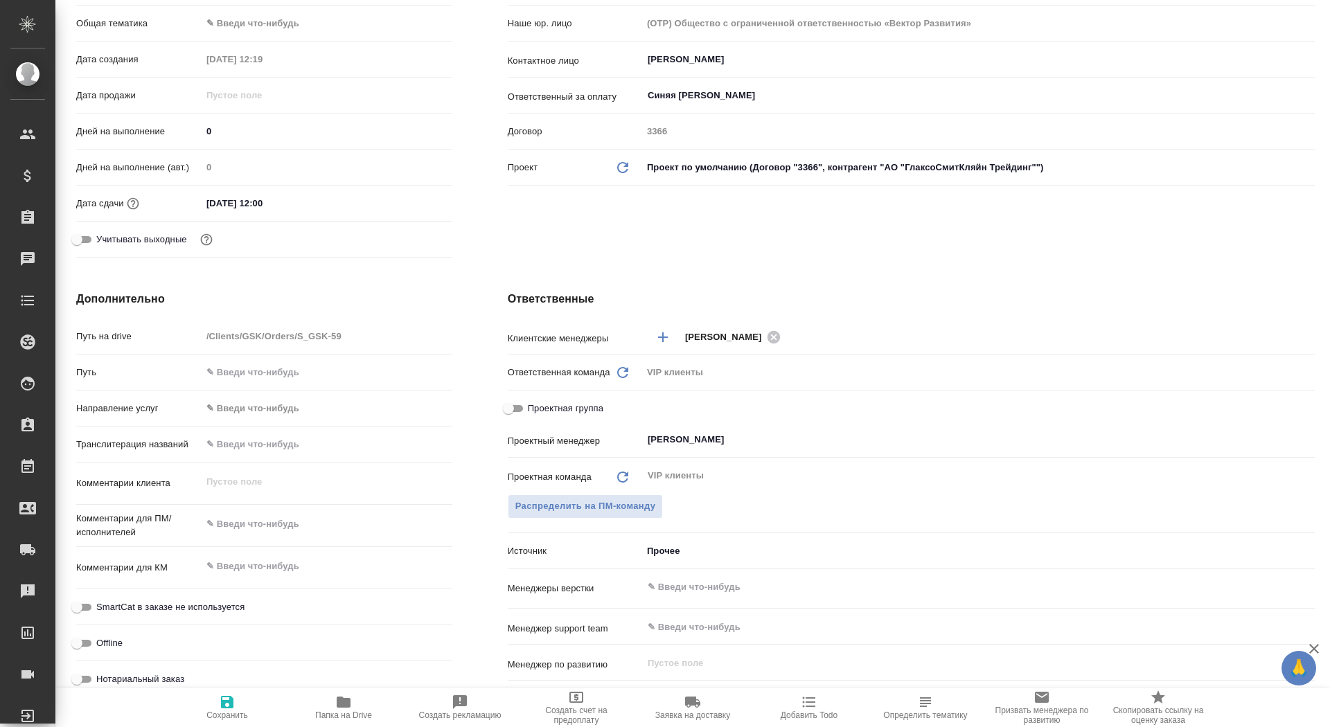
type textarea "x"
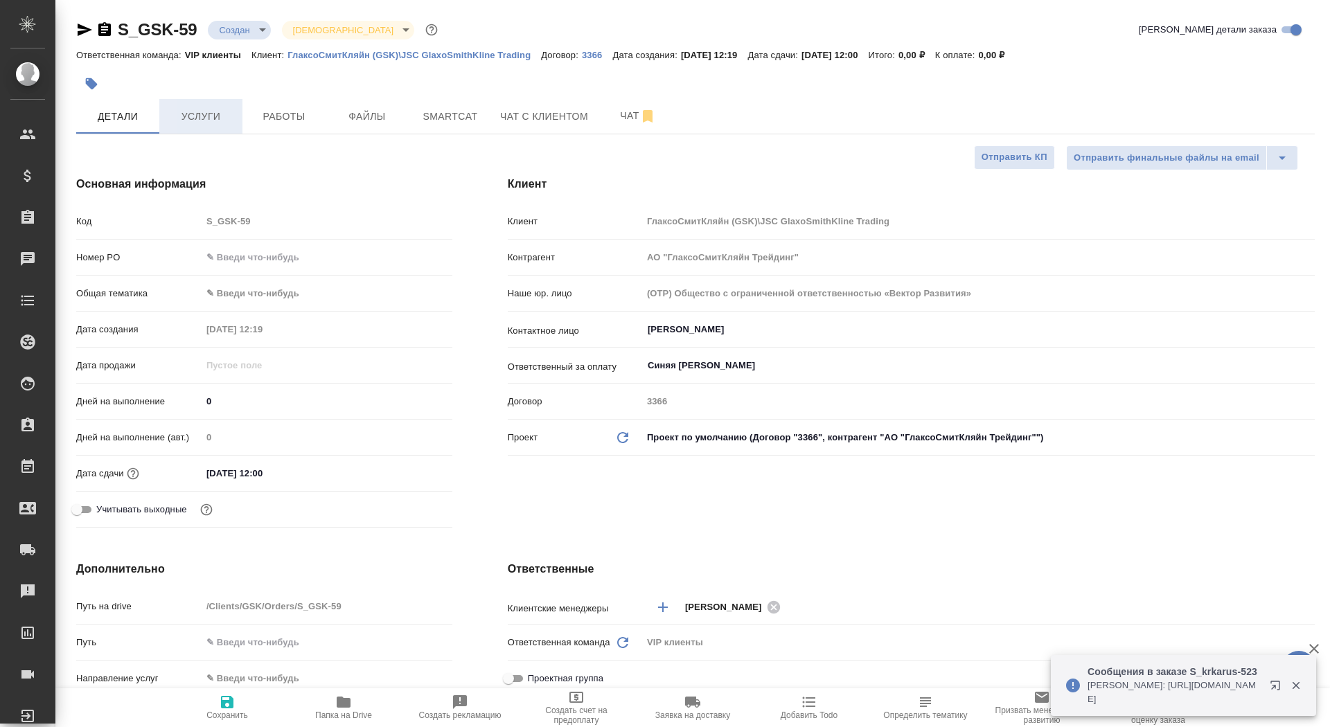
click at [220, 113] on span "Услуги" at bounding box center [201, 116] width 66 height 17
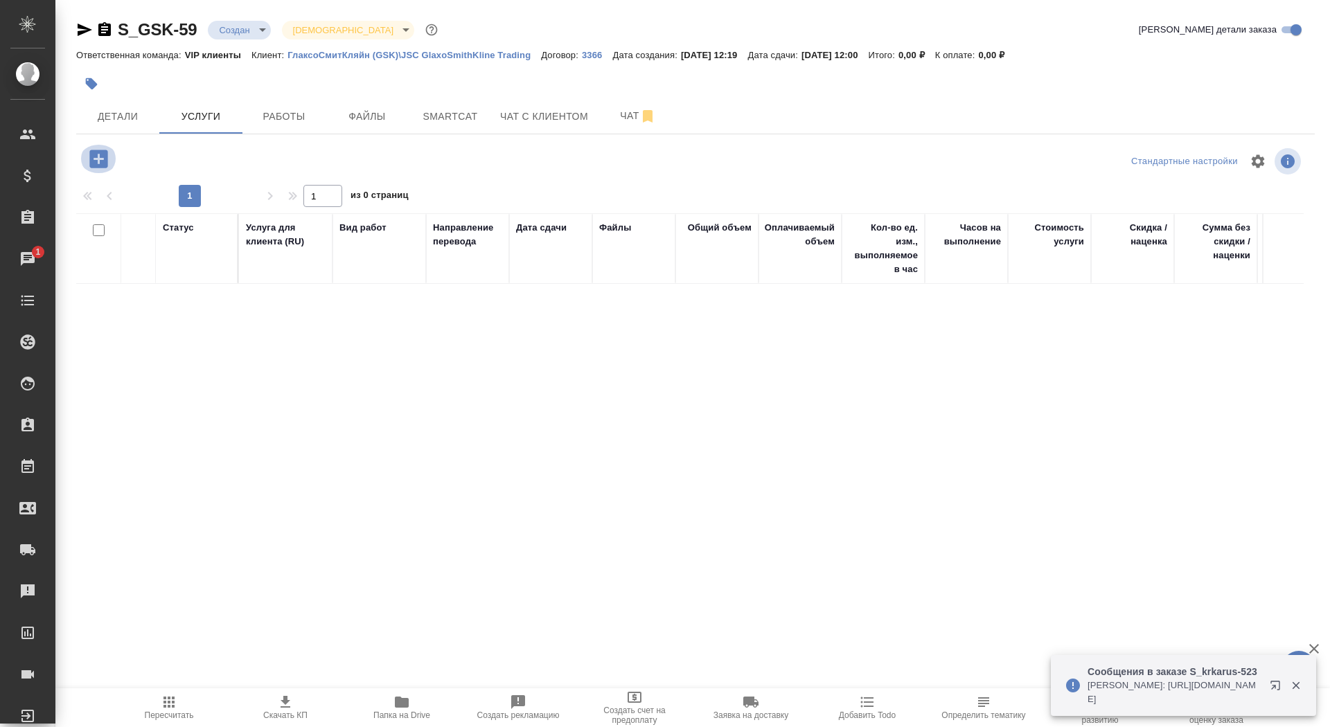
click at [105, 161] on icon "button" at bounding box center [98, 159] width 18 height 18
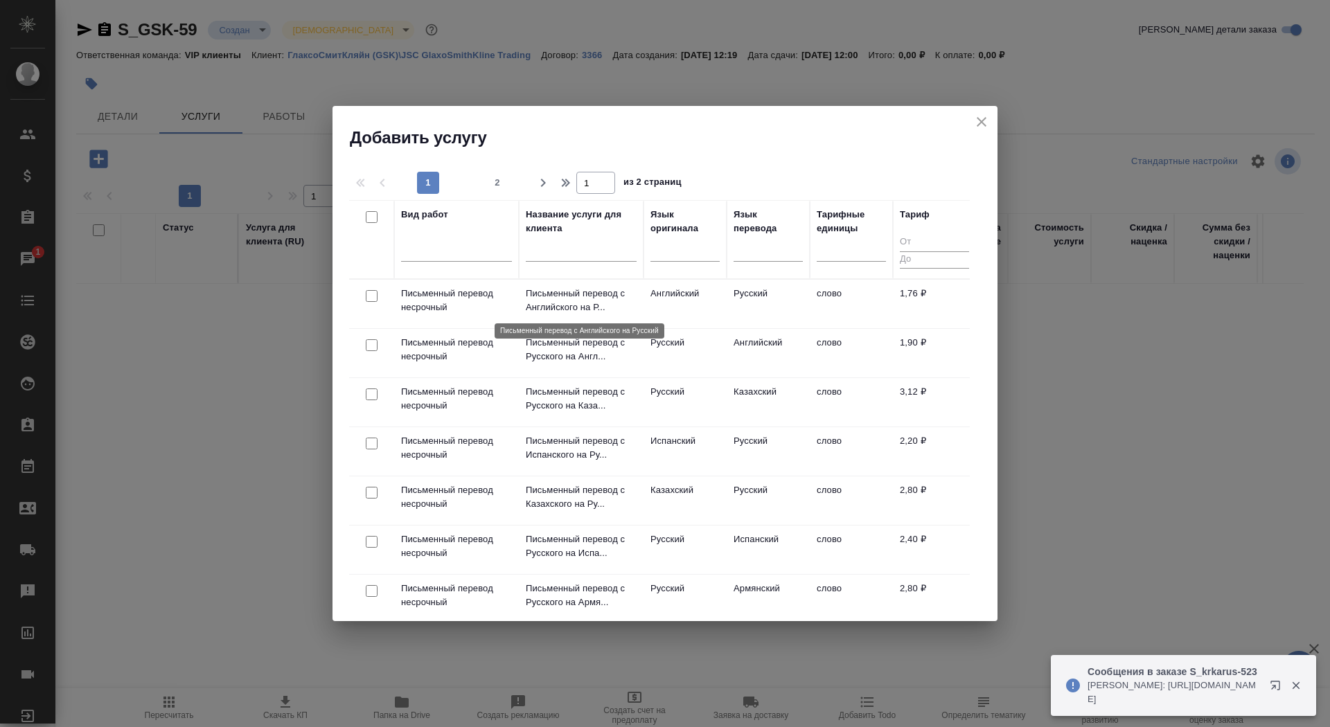
click at [544, 308] on p "Письменный перевод с Английского на Р..." at bounding box center [581, 301] width 111 height 28
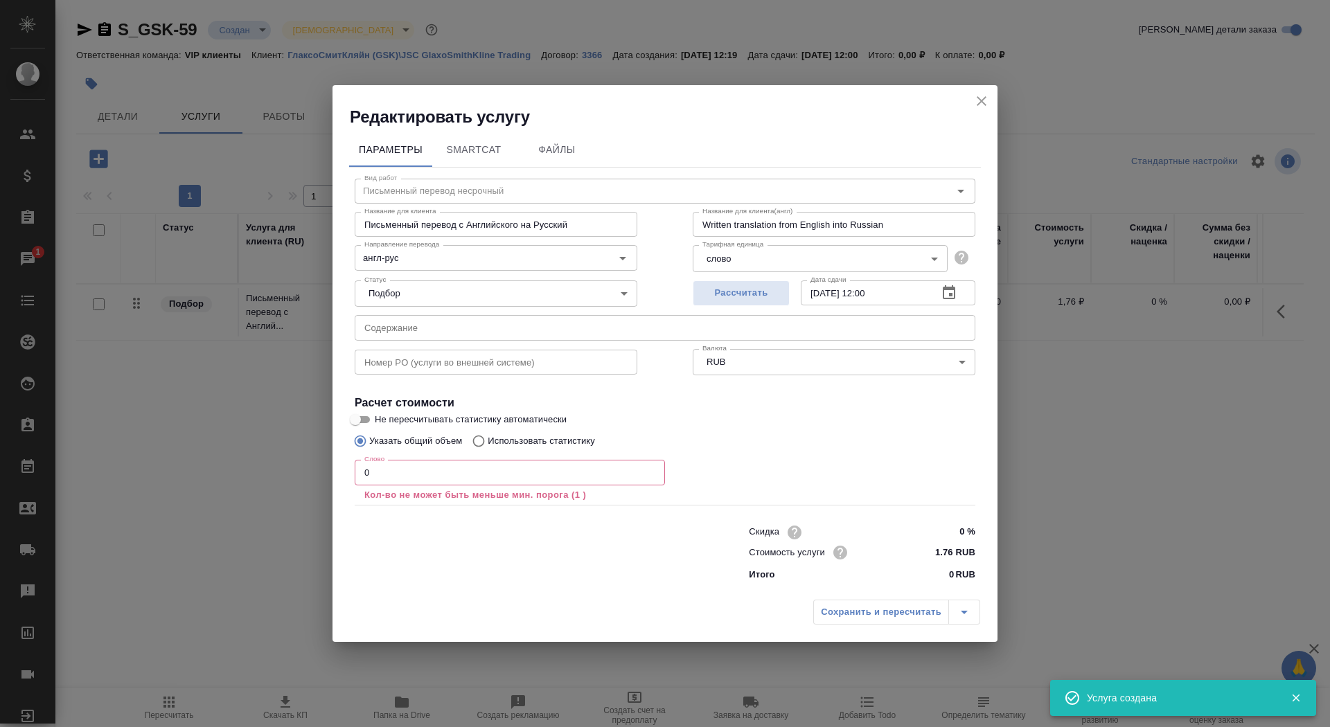
click at [438, 470] on input "0" at bounding box center [510, 472] width 310 height 25
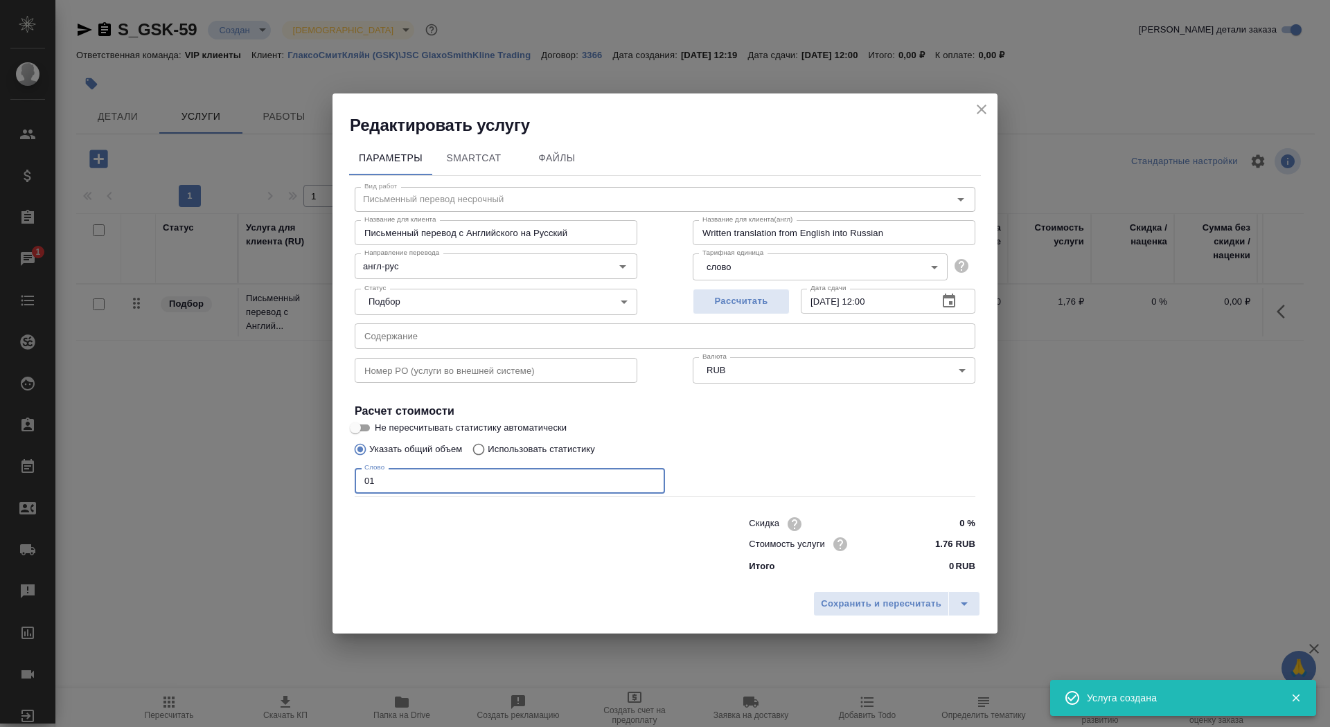
type input "01"
click at [371, 421] on input "Не пересчитывать статистику автоматически" at bounding box center [355, 428] width 50 height 17
checkbox input "true"
click at [904, 607] on span "Сохранить и пересчитать" at bounding box center [881, 604] width 121 height 16
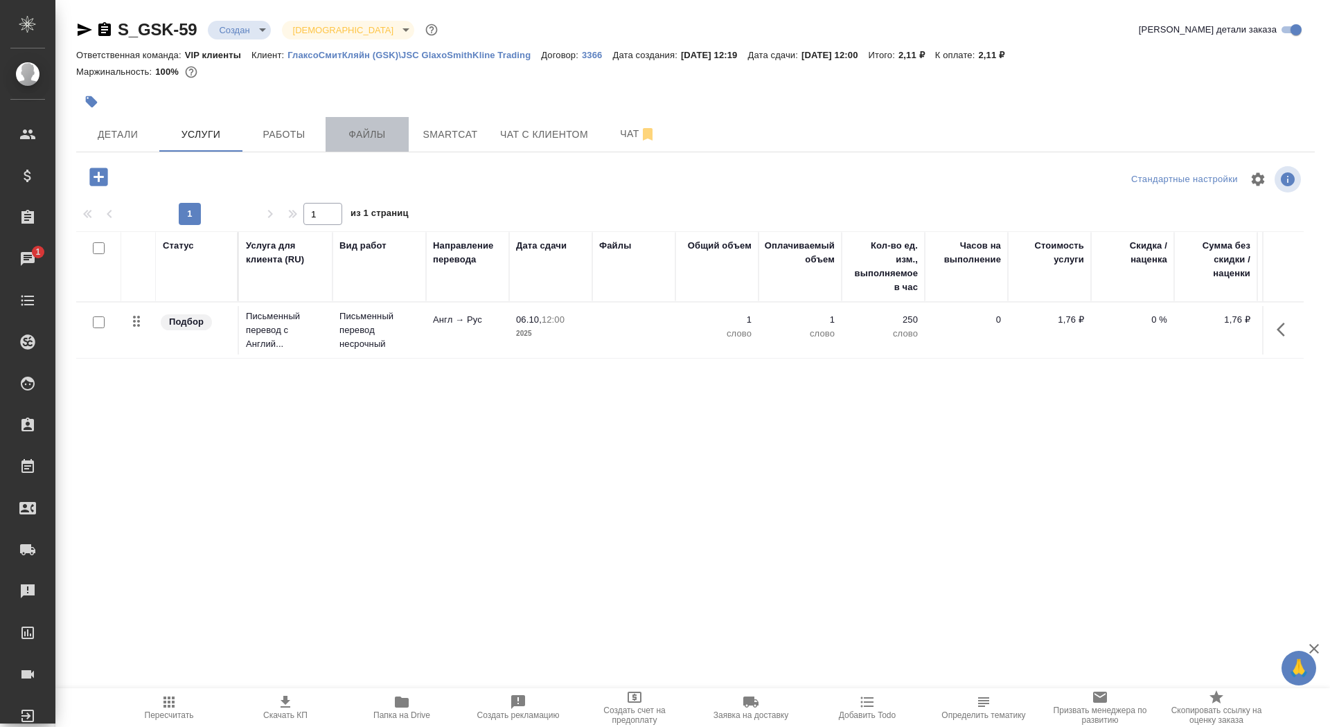
click at [359, 131] on span "Файлы" at bounding box center [367, 134] width 66 height 17
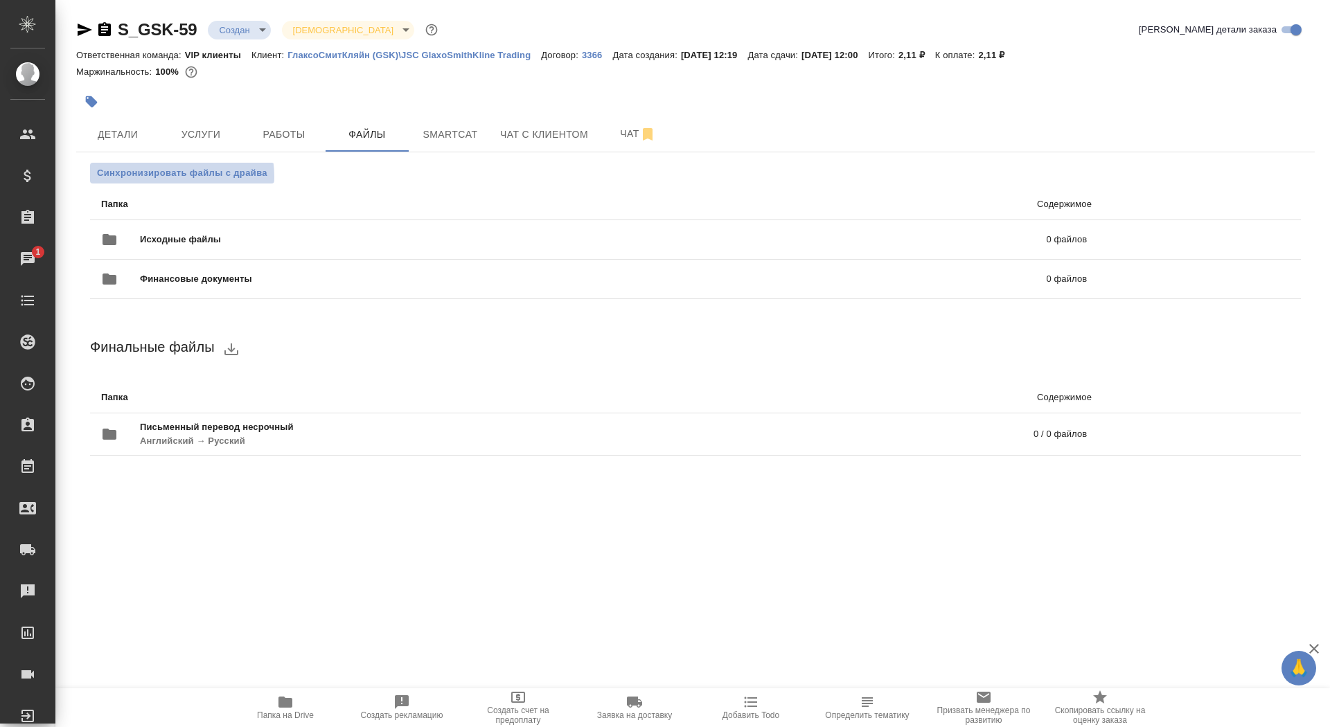
click at [166, 177] on span "Синхронизировать файлы с драйва" at bounding box center [182, 173] width 170 height 14
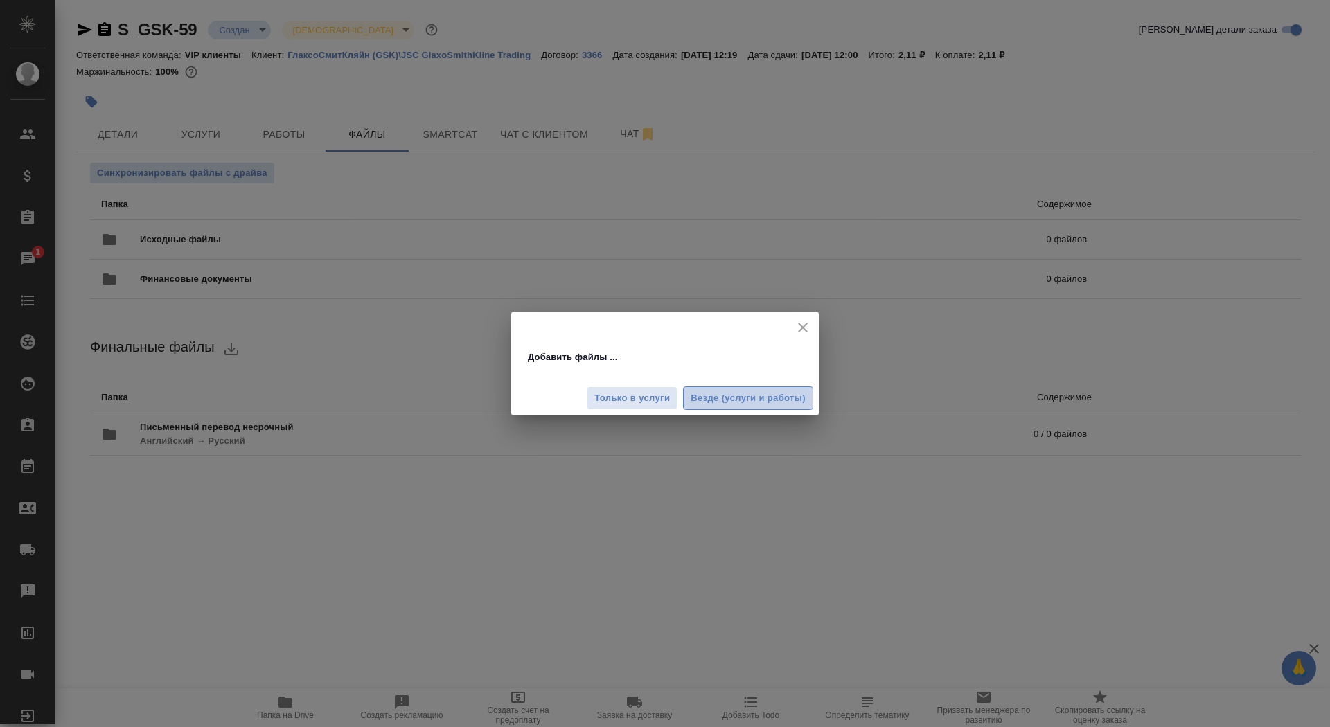
click at [799, 402] on span "Везде (услуги и работы)" at bounding box center [748, 399] width 115 height 16
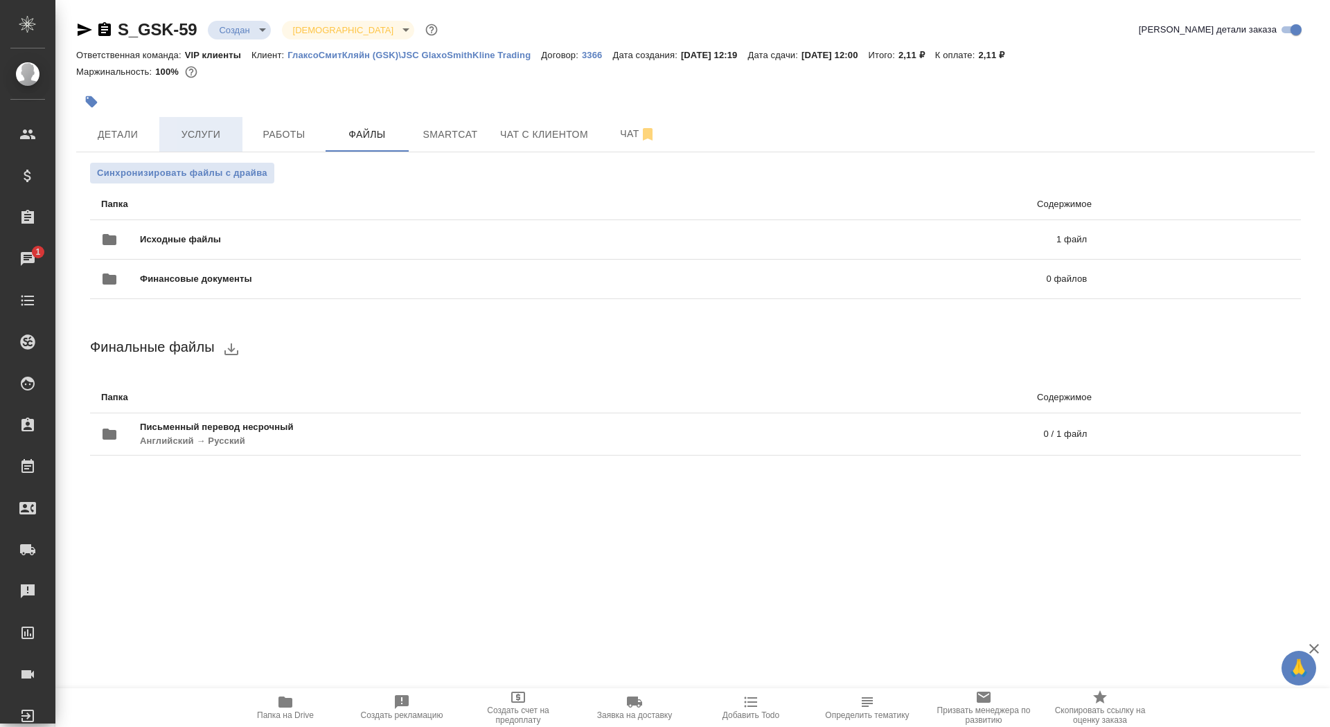
click at [183, 128] on span "Услуги" at bounding box center [201, 134] width 66 height 17
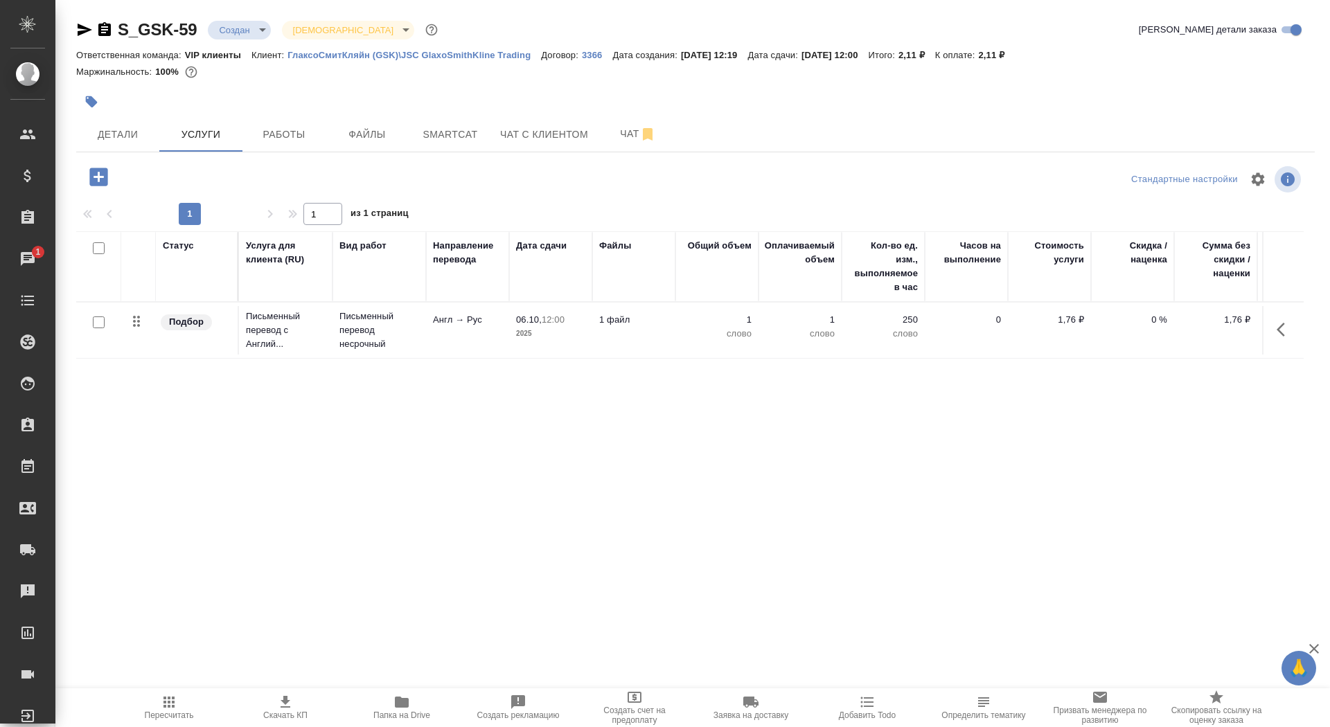
click at [95, 326] on input "checkbox" at bounding box center [99, 323] width 12 height 12
checkbox input "true"
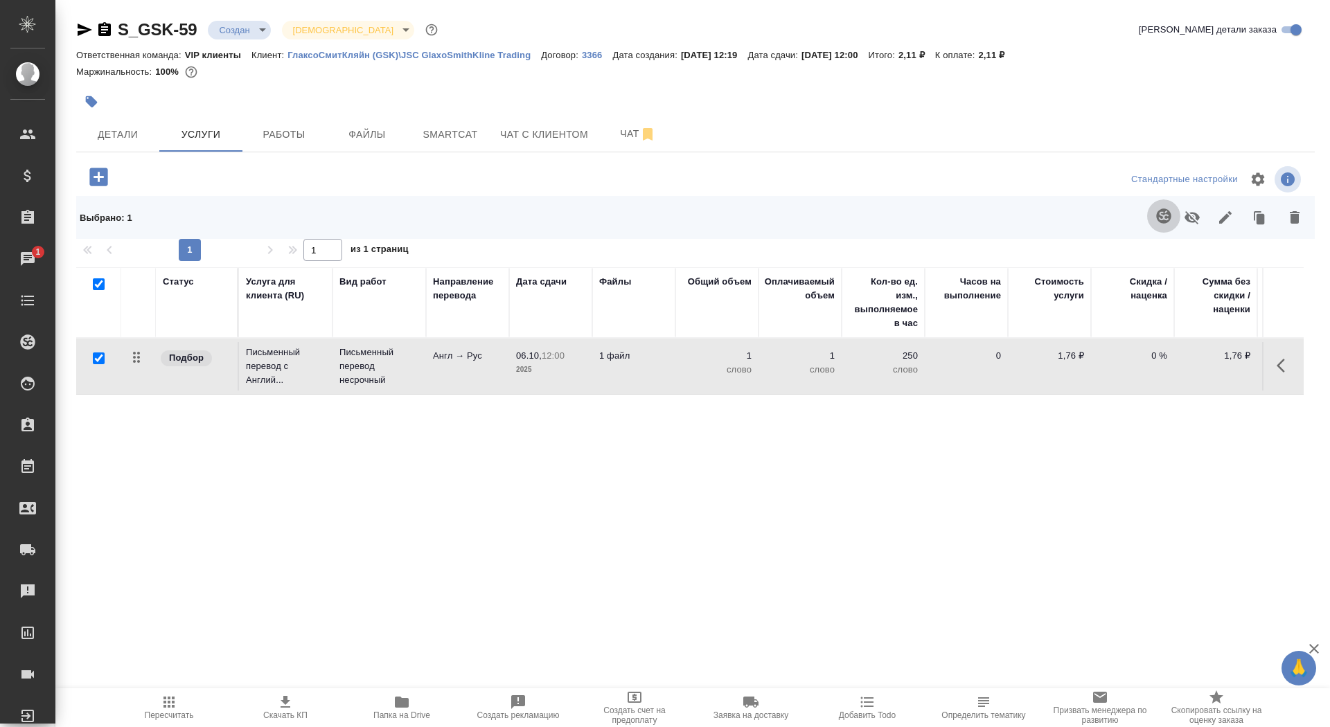
click at [1157, 217] on icon "button" at bounding box center [1163, 215] width 15 height 15
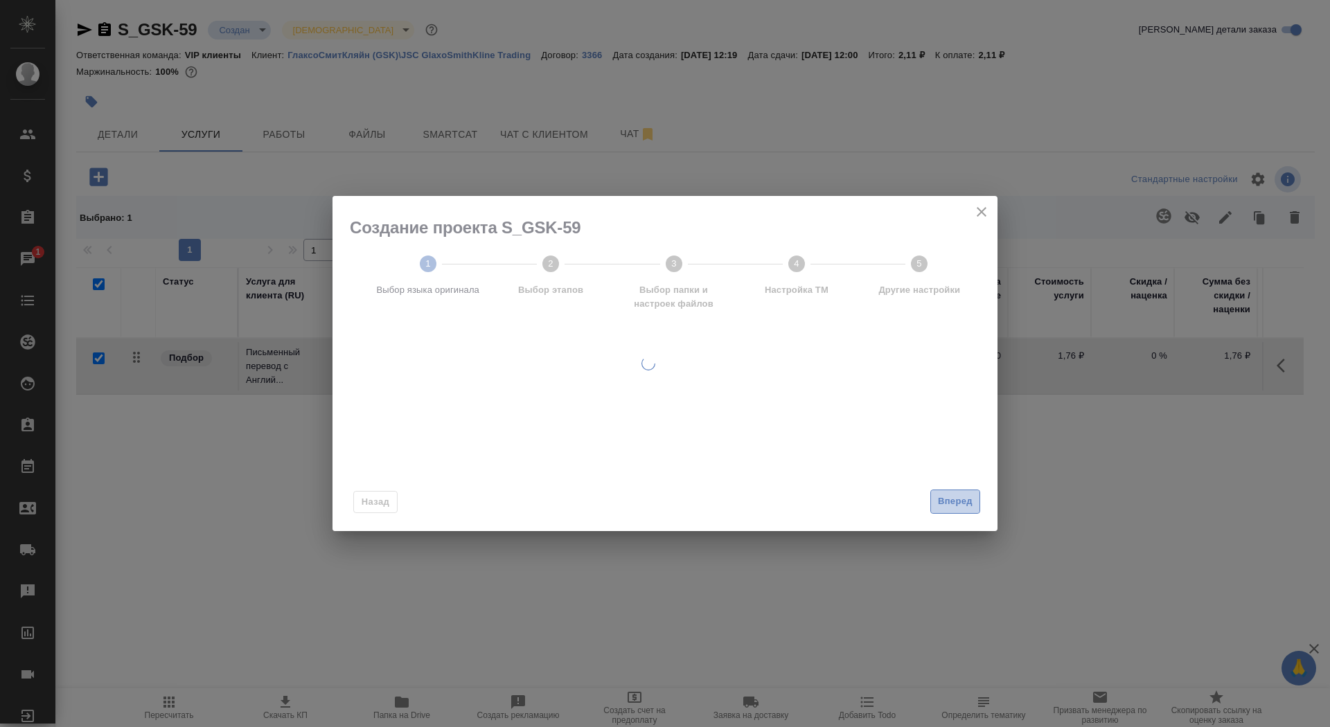
click at [959, 497] on span "Вперед" at bounding box center [955, 502] width 35 height 16
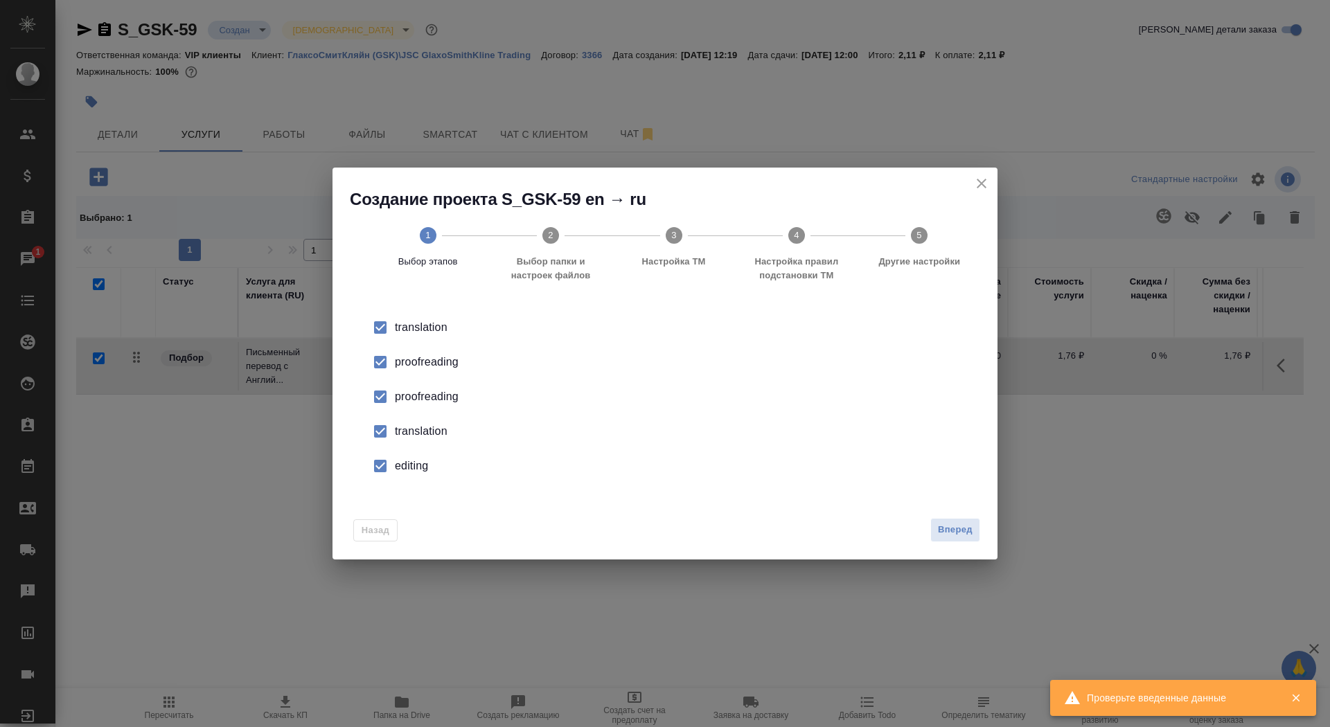
click at [395, 365] on div "proofreading" at bounding box center [679, 362] width 569 height 17
click at [409, 422] on li "translation" at bounding box center [665, 431] width 621 height 35
click at [409, 459] on div "editing" at bounding box center [679, 466] width 569 height 17
click at [942, 533] on span "Вперед" at bounding box center [955, 530] width 35 height 16
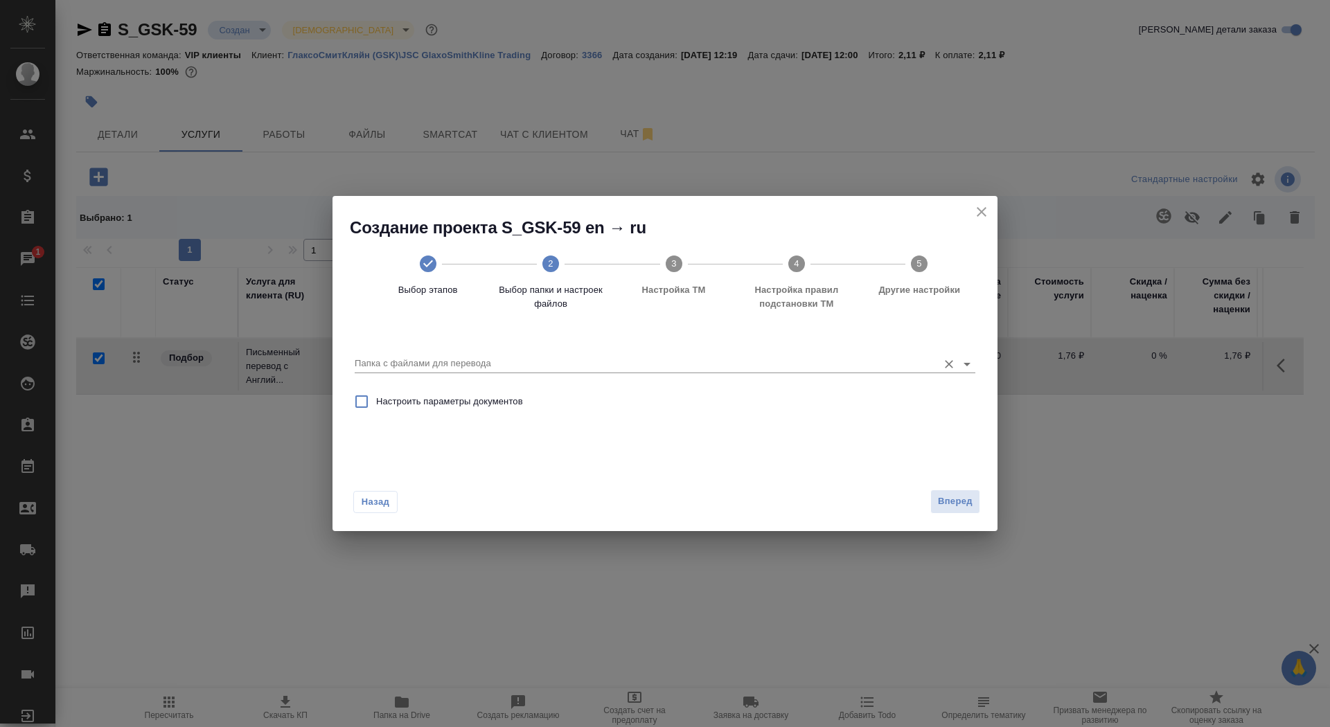
click at [806, 362] on input "Папка с файлами для перевода" at bounding box center [643, 363] width 576 height 17
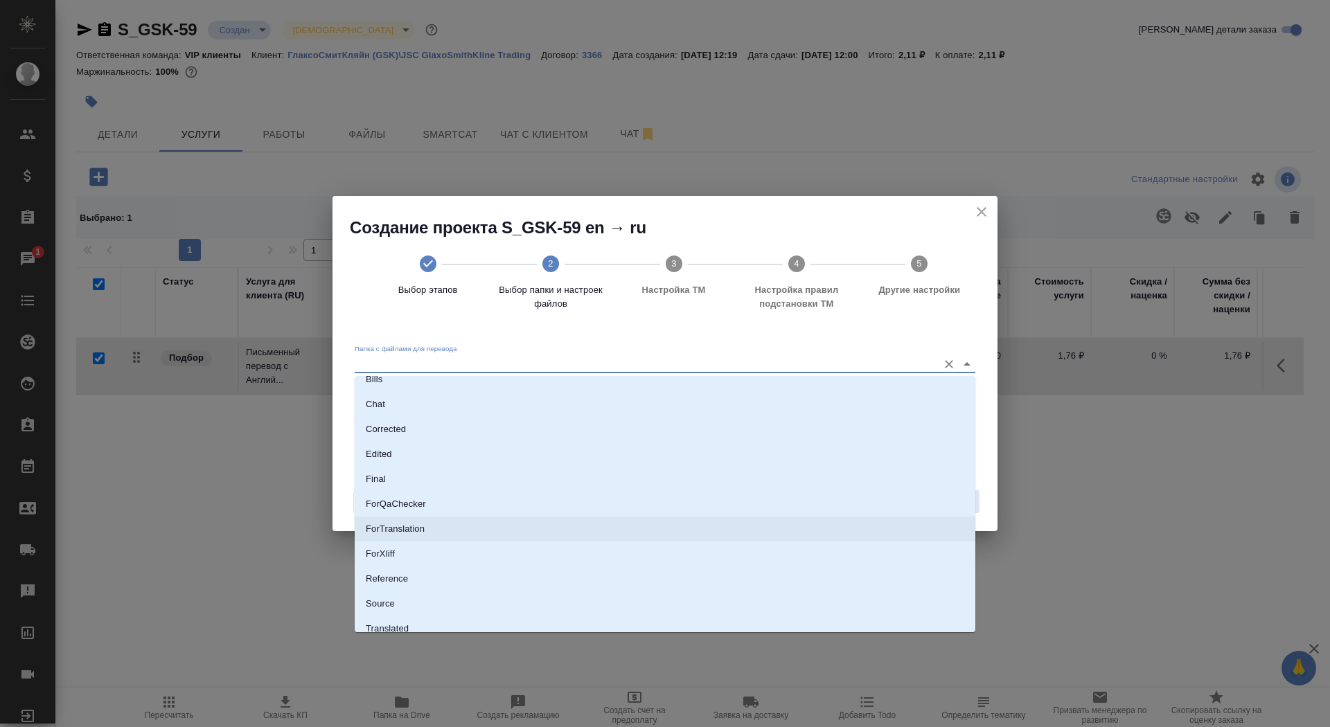
scroll to position [56, 0]
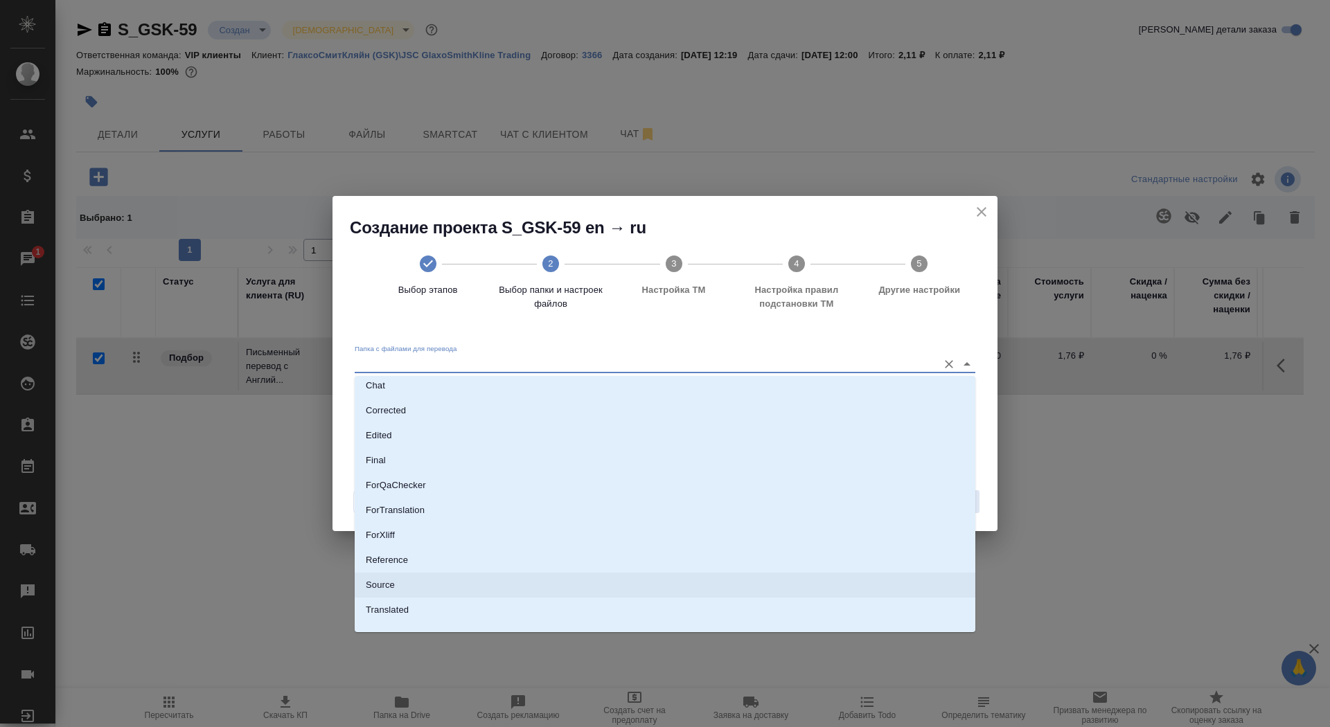
click at [691, 576] on li "Source" at bounding box center [665, 585] width 621 height 25
type input "Source"
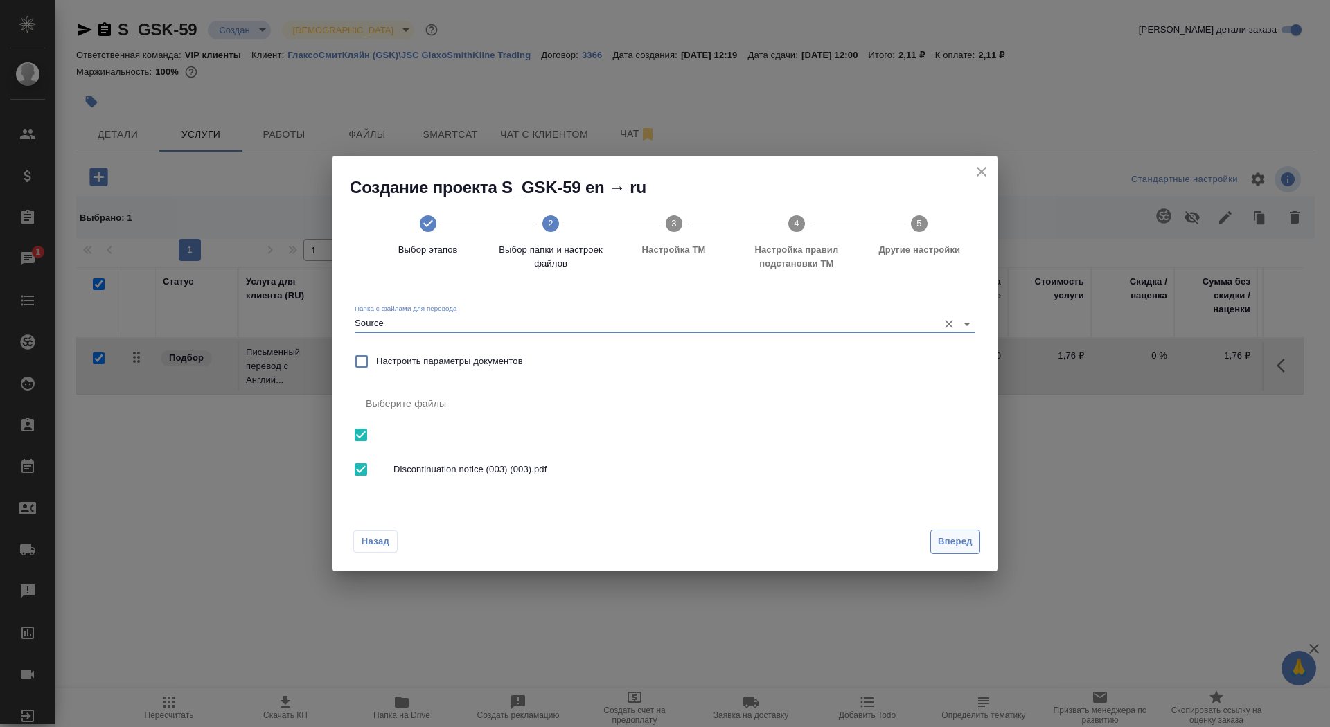
click at [967, 536] on span "Вперед" at bounding box center [955, 542] width 35 height 16
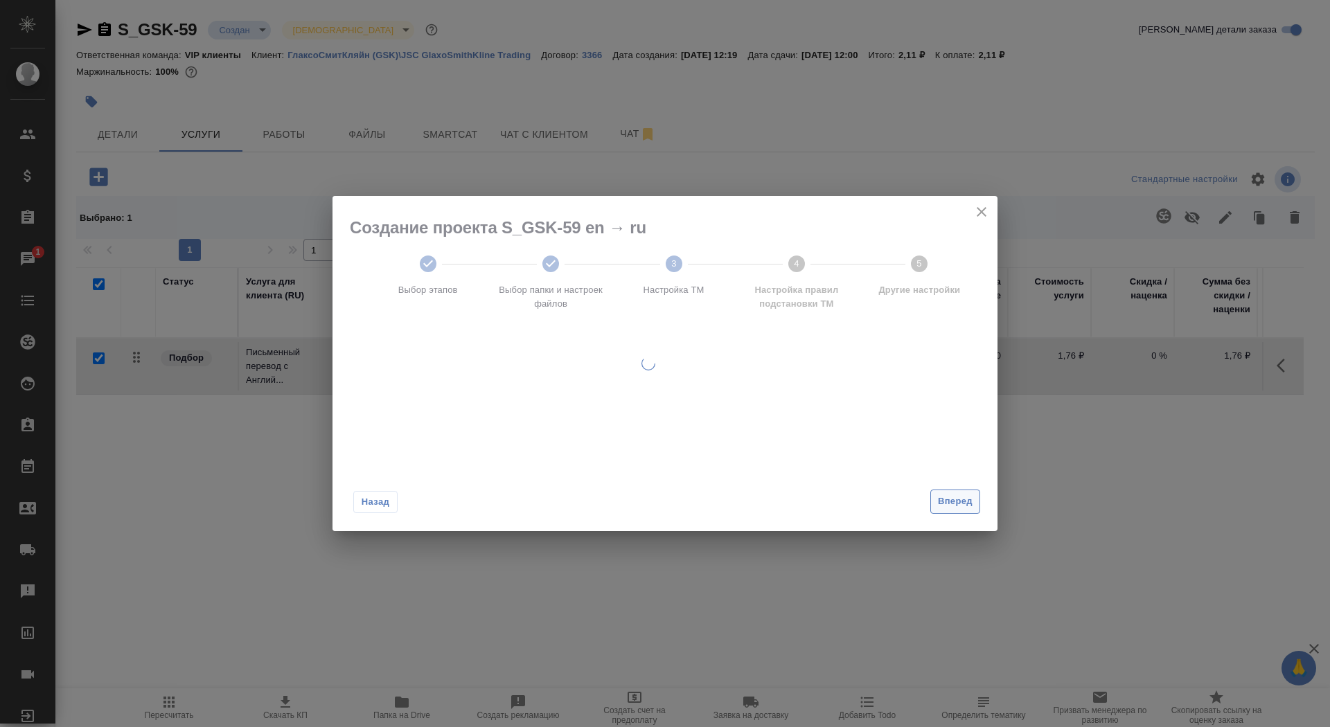
click at [952, 503] on span "Вперед" at bounding box center [955, 502] width 35 height 16
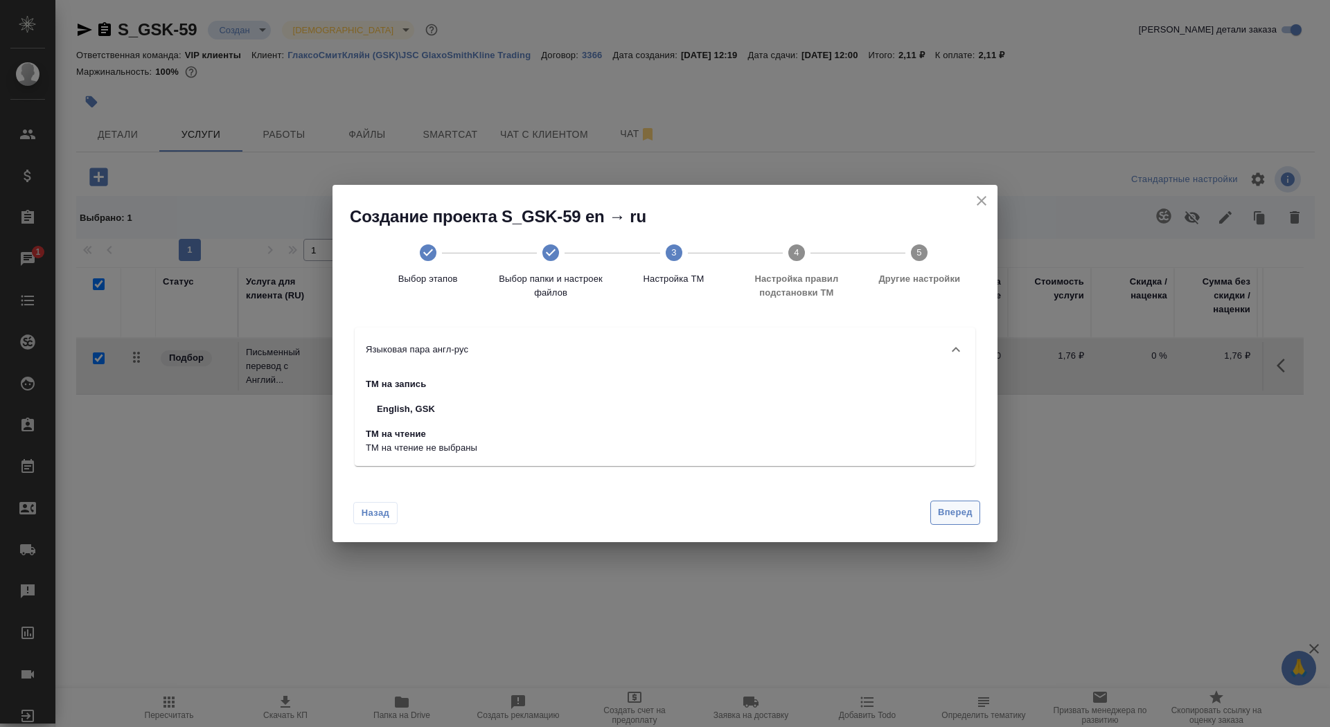
click at [952, 504] on button "Вперед" at bounding box center [955, 513] width 50 height 24
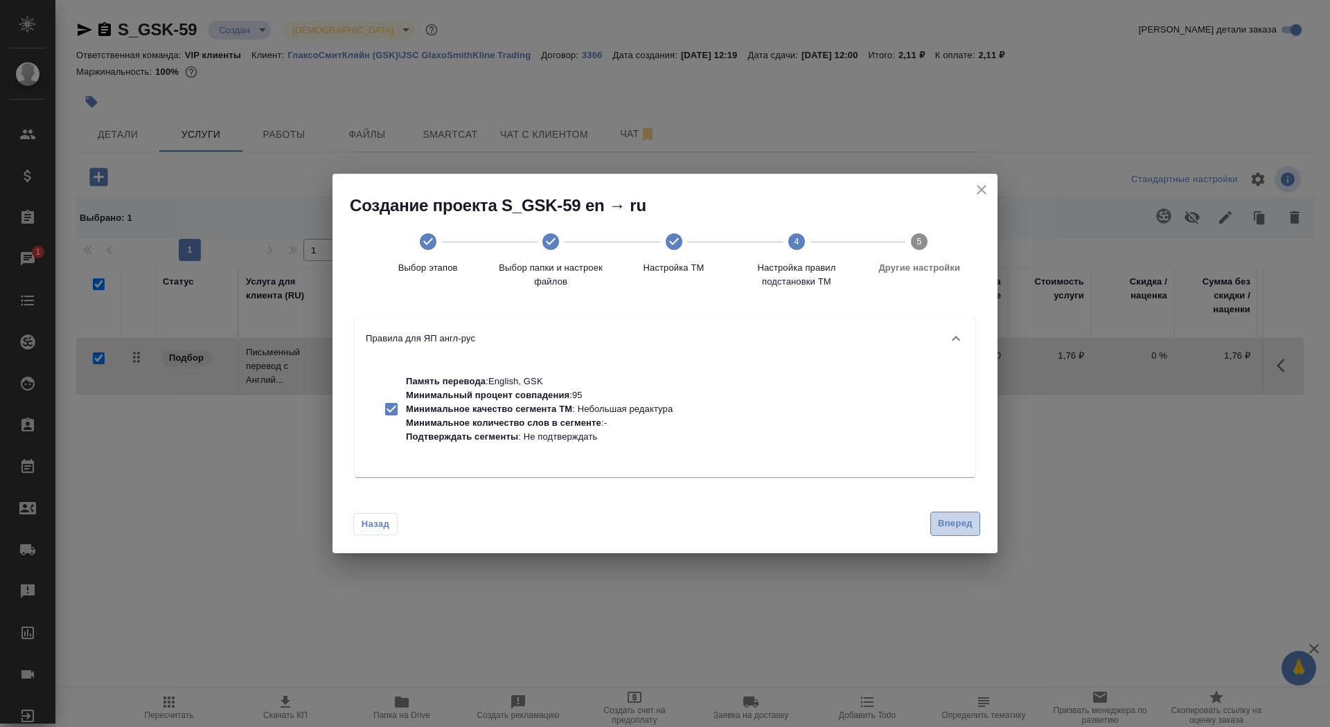
click at [961, 519] on span "Вперед" at bounding box center [955, 524] width 35 height 16
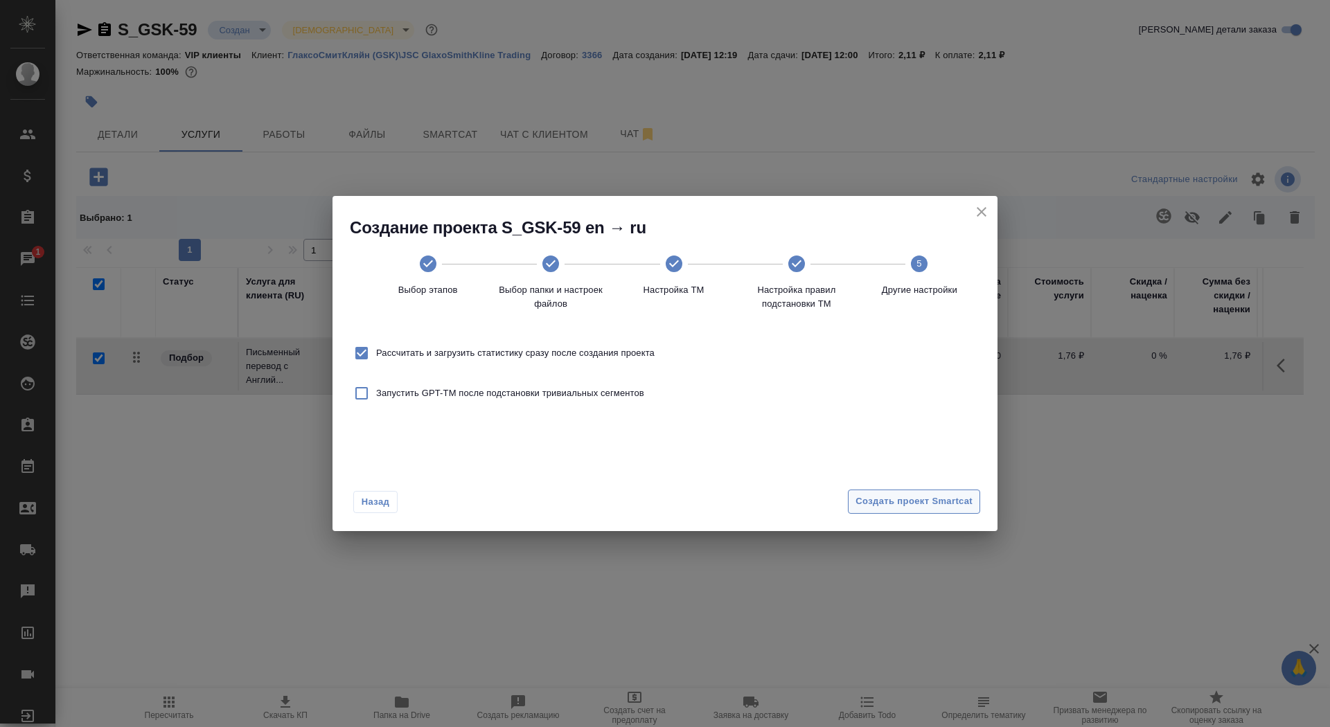
click at [961, 519] on div "Назад Создать проект Smartcat" at bounding box center [664, 498] width 665 height 65
click at [965, 498] on span "Создать проект Smartcat" at bounding box center [913, 502] width 117 height 16
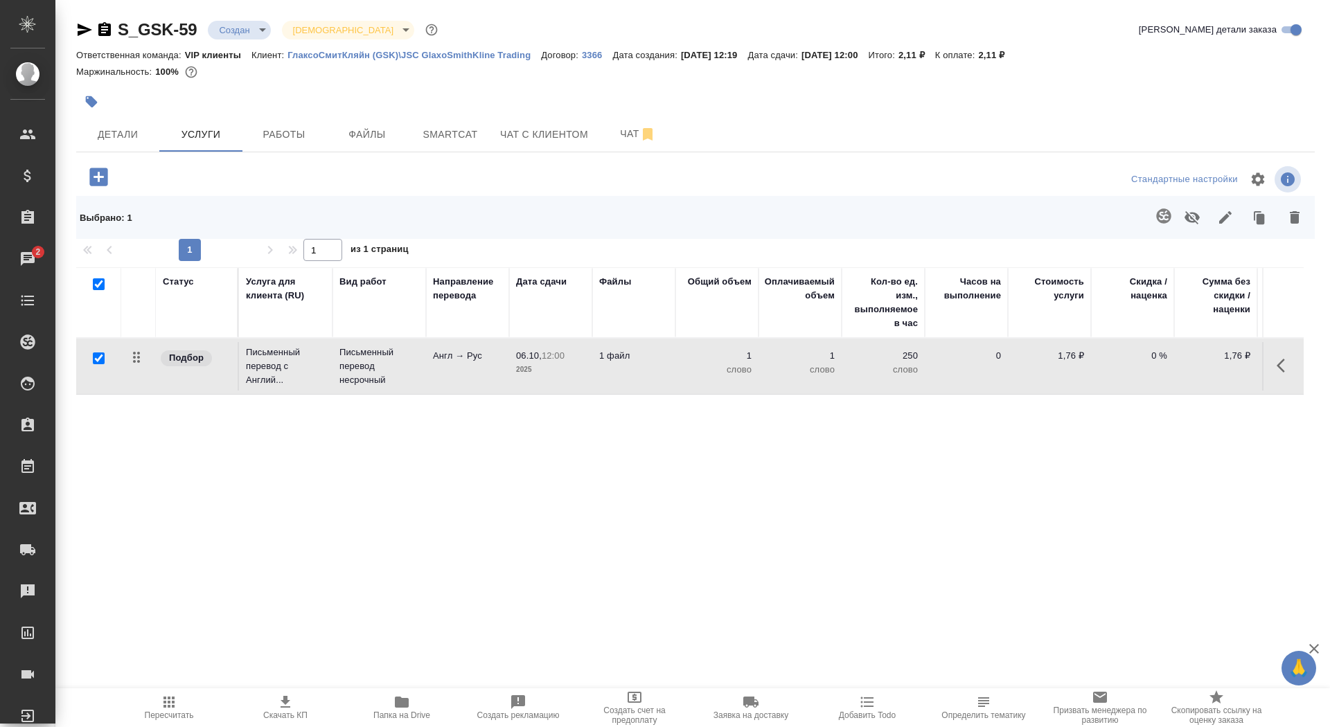
click at [364, 368] on p "Письменный перевод несрочный" at bounding box center [379, 367] width 80 height 42
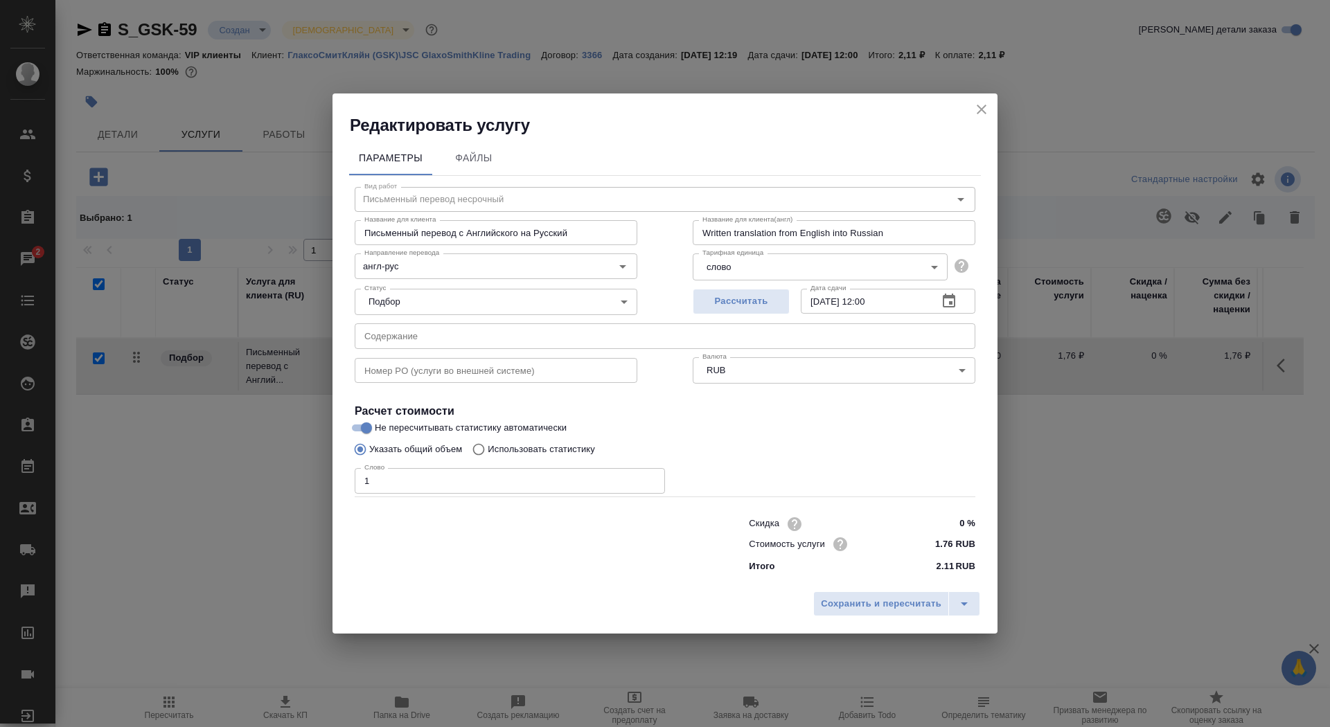
click at [532, 452] on p "Использовать статистику" at bounding box center [541, 450] width 107 height 14
click at [488, 452] on input "Использовать статистику" at bounding box center [476, 449] width 22 height 26
radio input "true"
radio input "false"
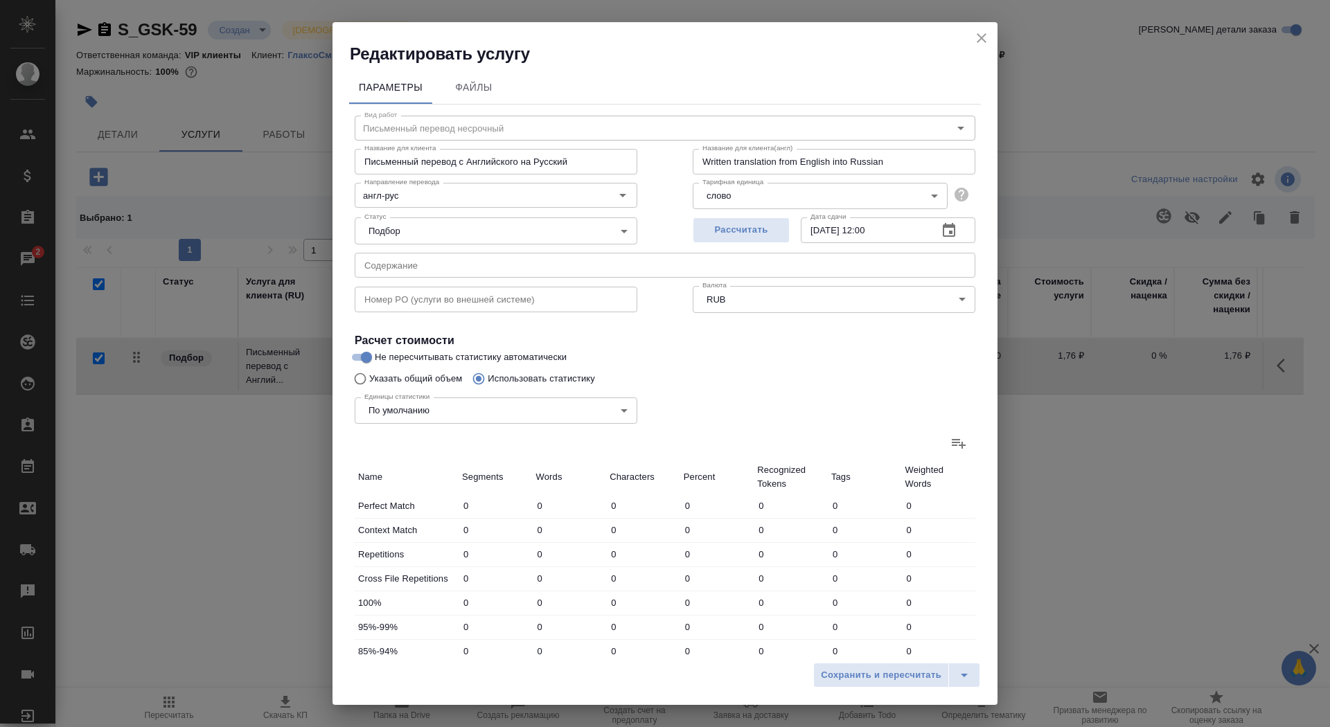
click at [959, 439] on icon at bounding box center [959, 444] width 14 height 10
click at [0, 0] on input "file" at bounding box center [0, 0] width 0 height 0
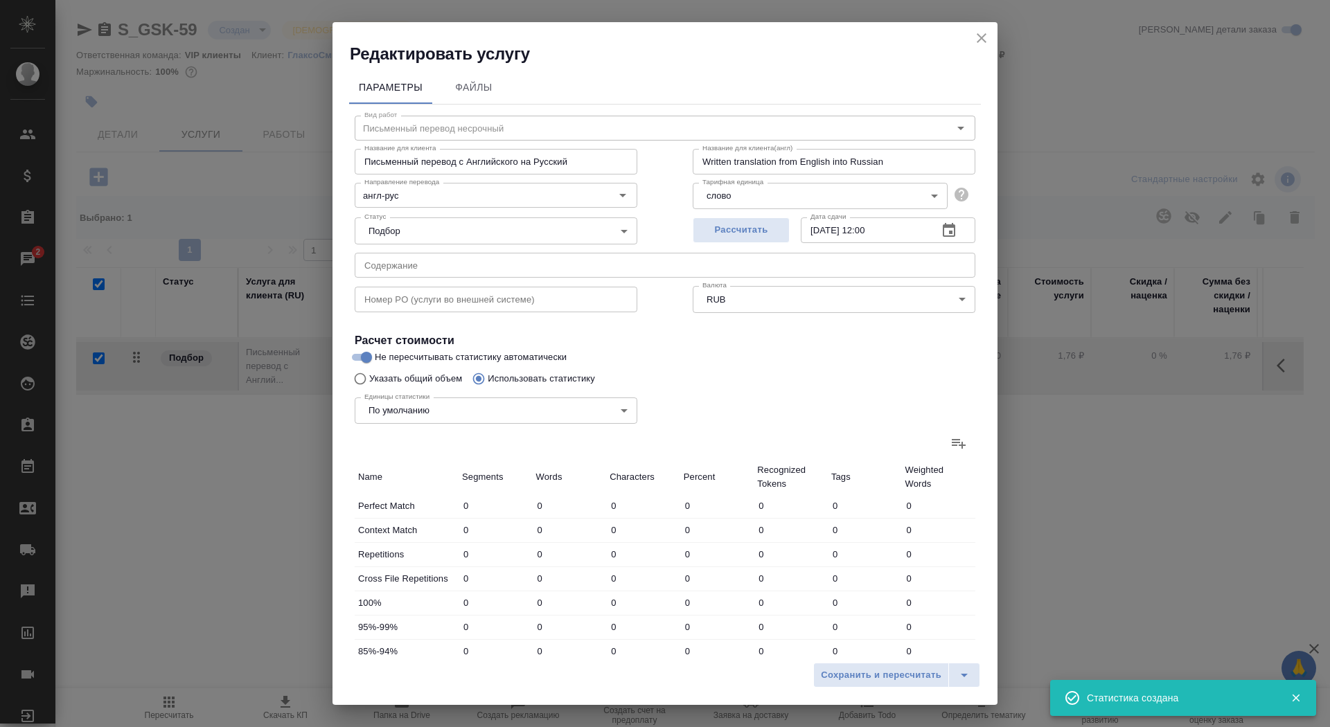
type input "23"
type input "36"
type input "235"
type input "7"
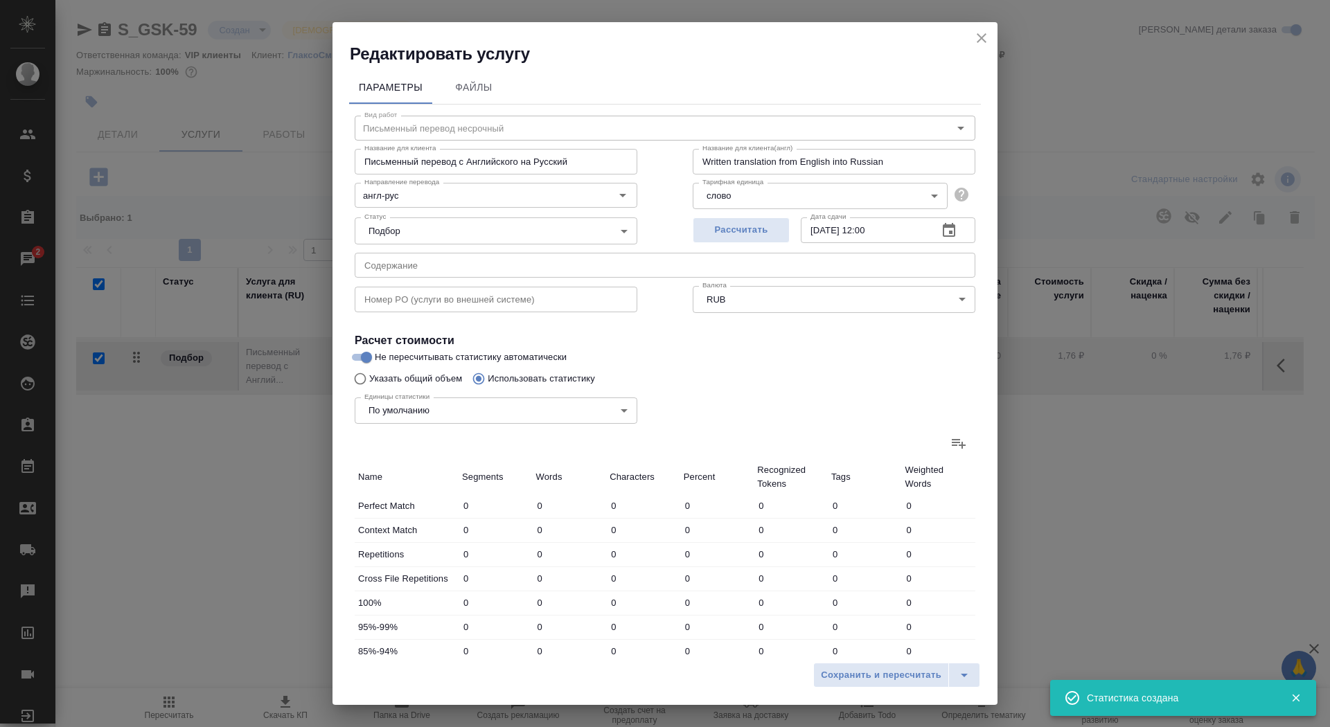
type input "22"
type input "4"
type input "5"
type input "19"
type input "2"
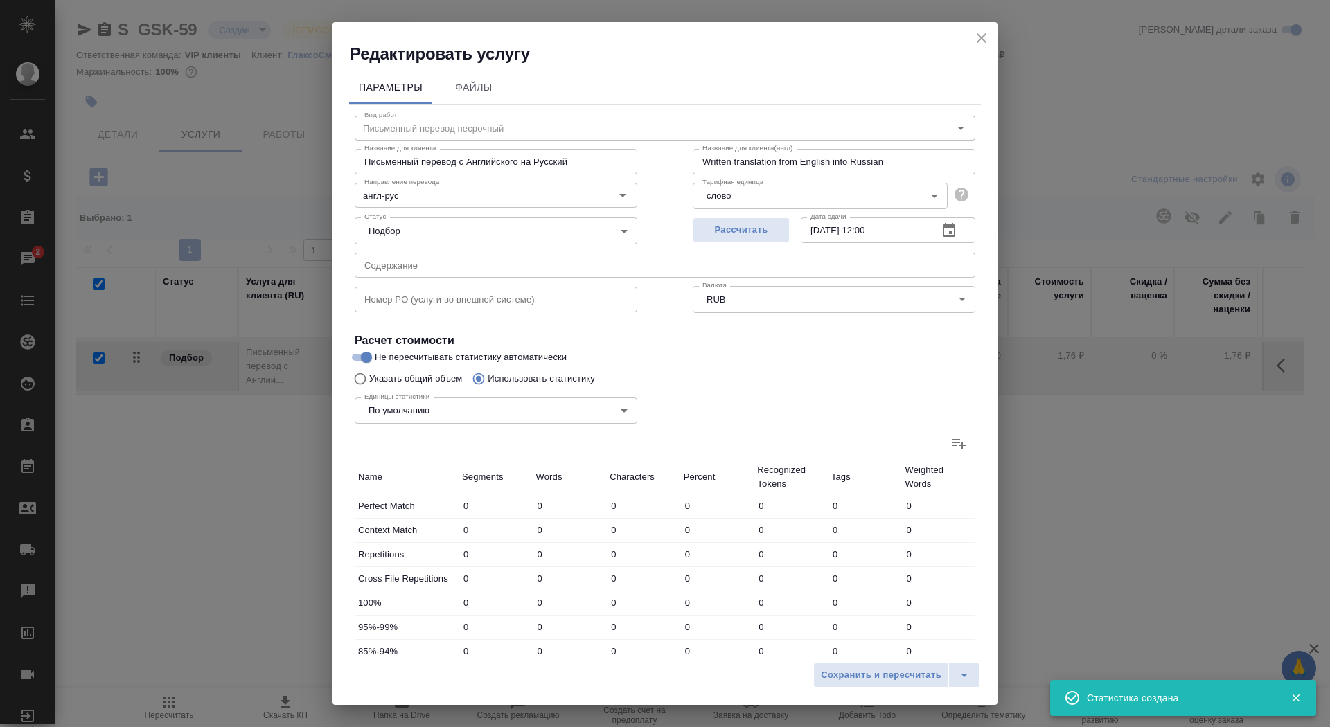
type input "8"
type input "60"
type input "80"
type input "414"
type input "2680"
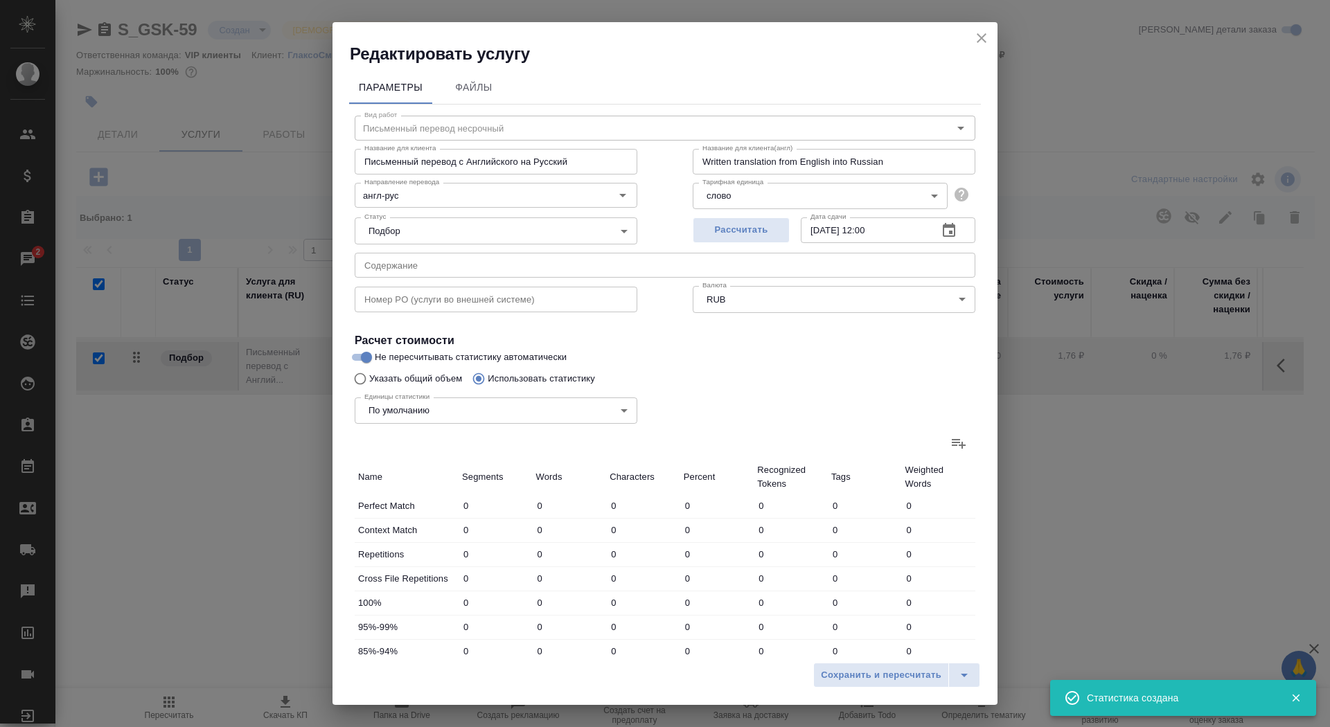
type input "93"
type input "434"
type input "2781"
type input "116"
type input "470"
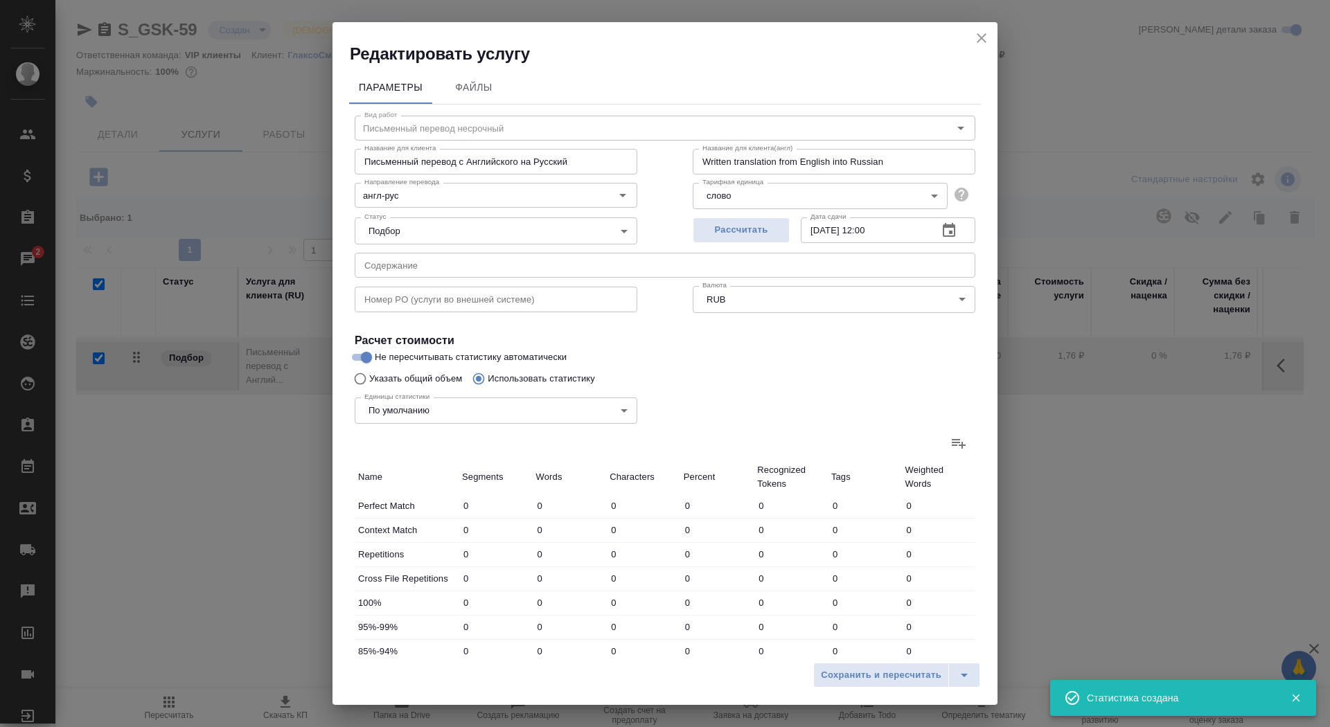
type input "3016"
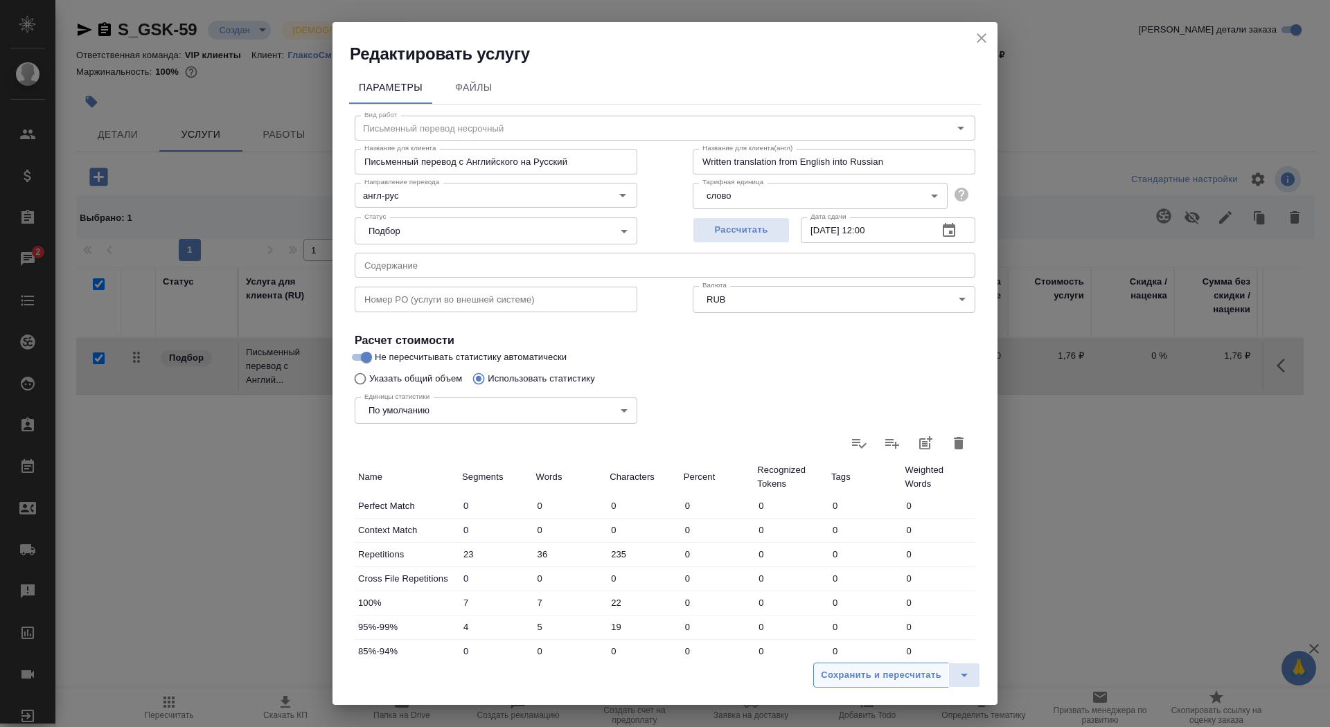
click at [914, 672] on span "Сохранить и пересчитать" at bounding box center [881, 676] width 121 height 16
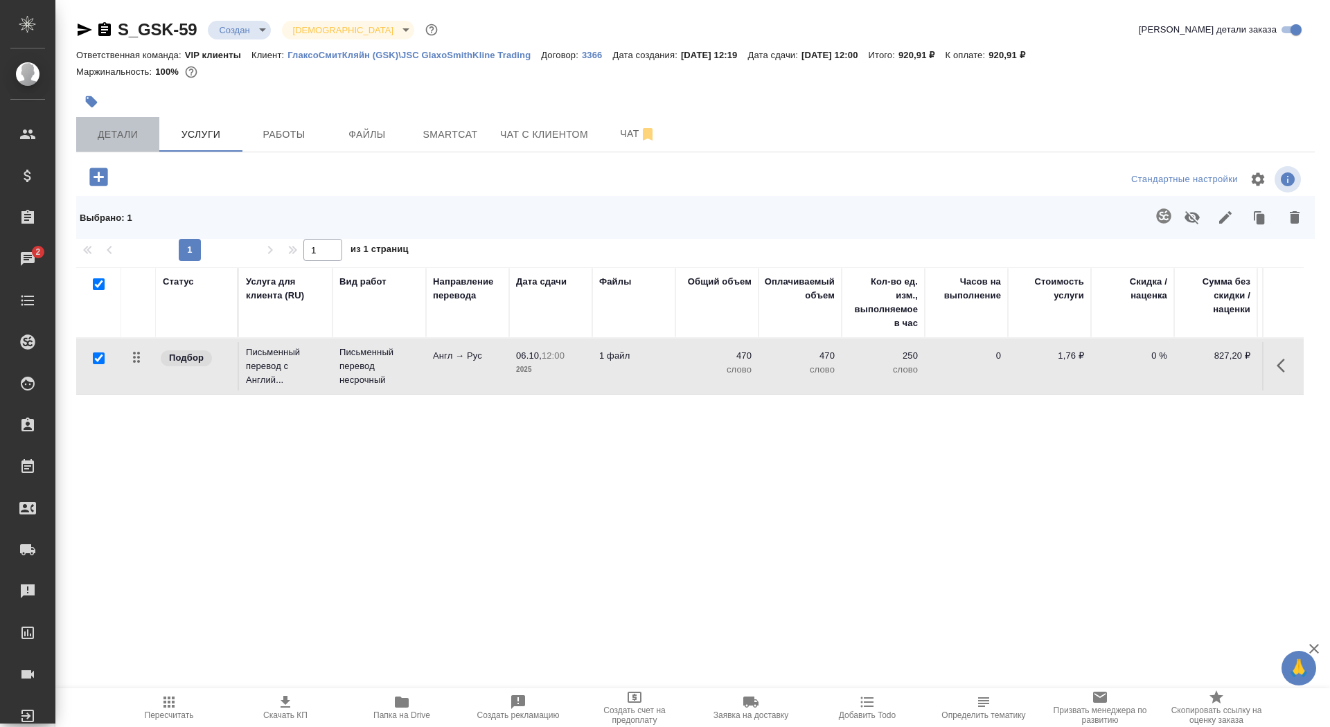
click at [148, 132] on span "Детали" at bounding box center [117, 134] width 66 height 17
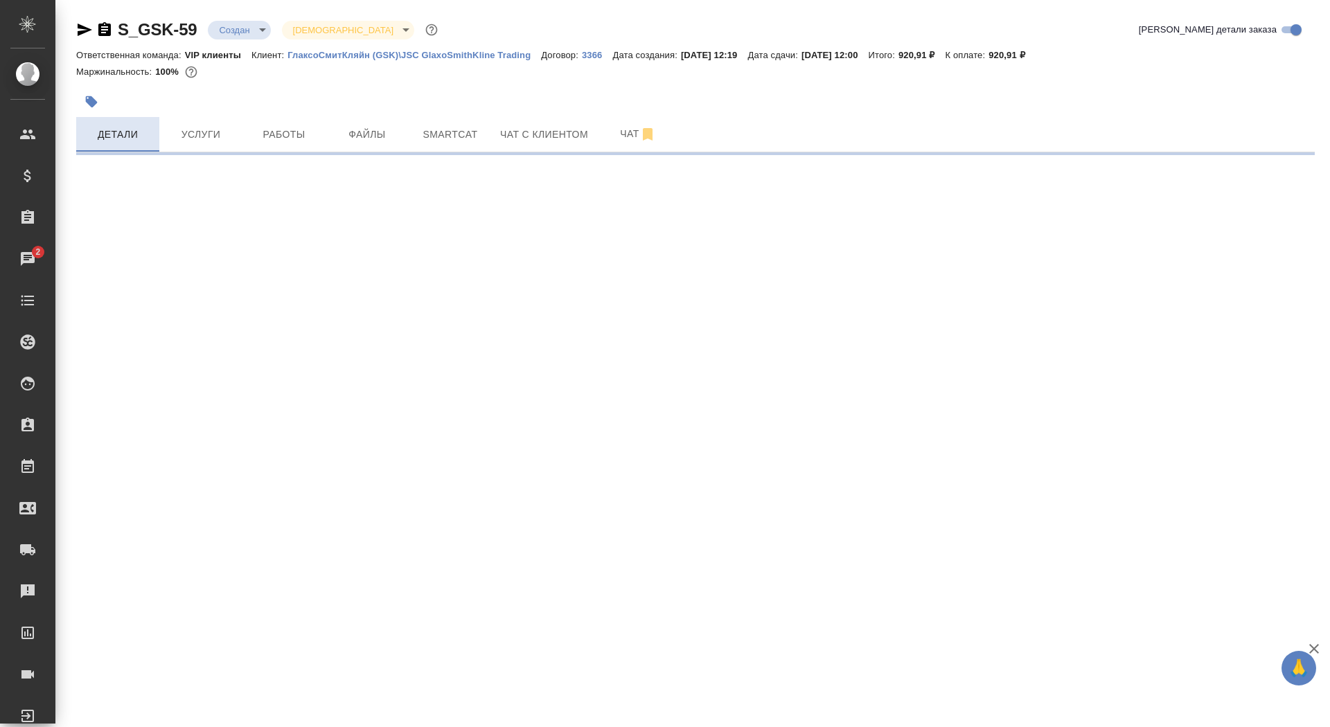
select select "RU"
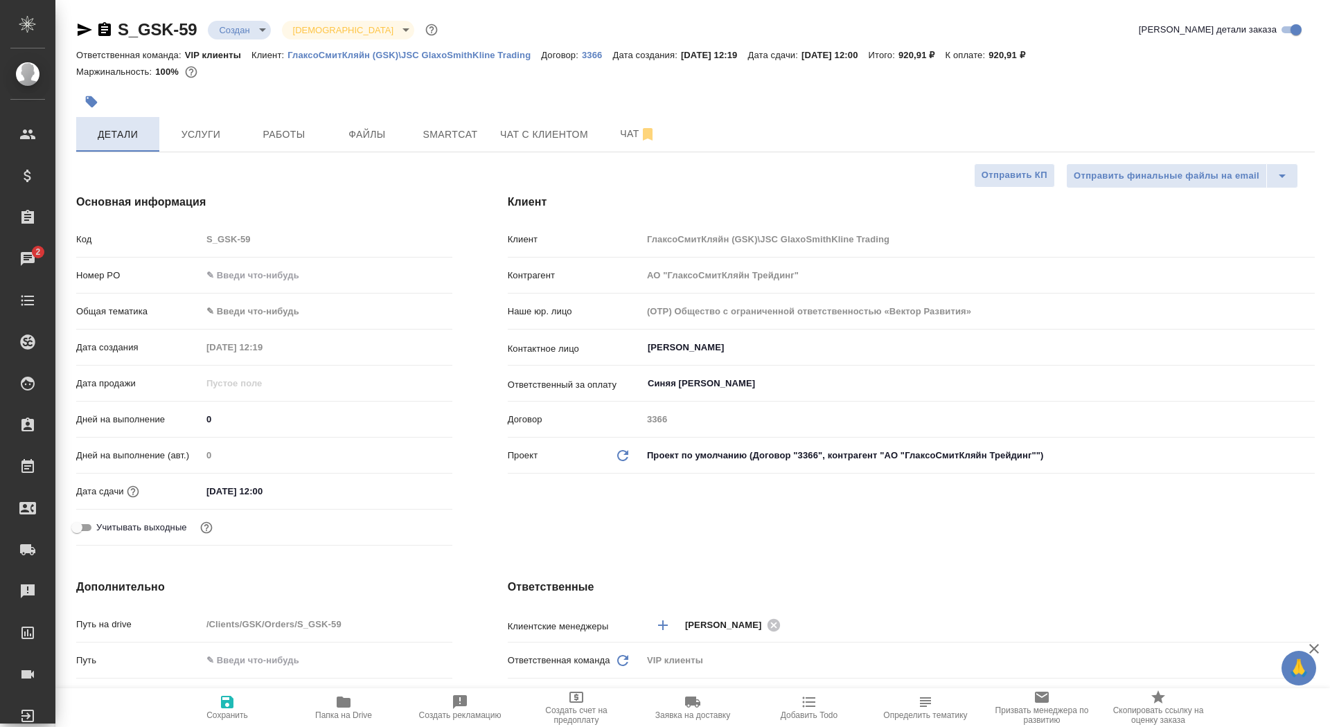
type textarea "x"
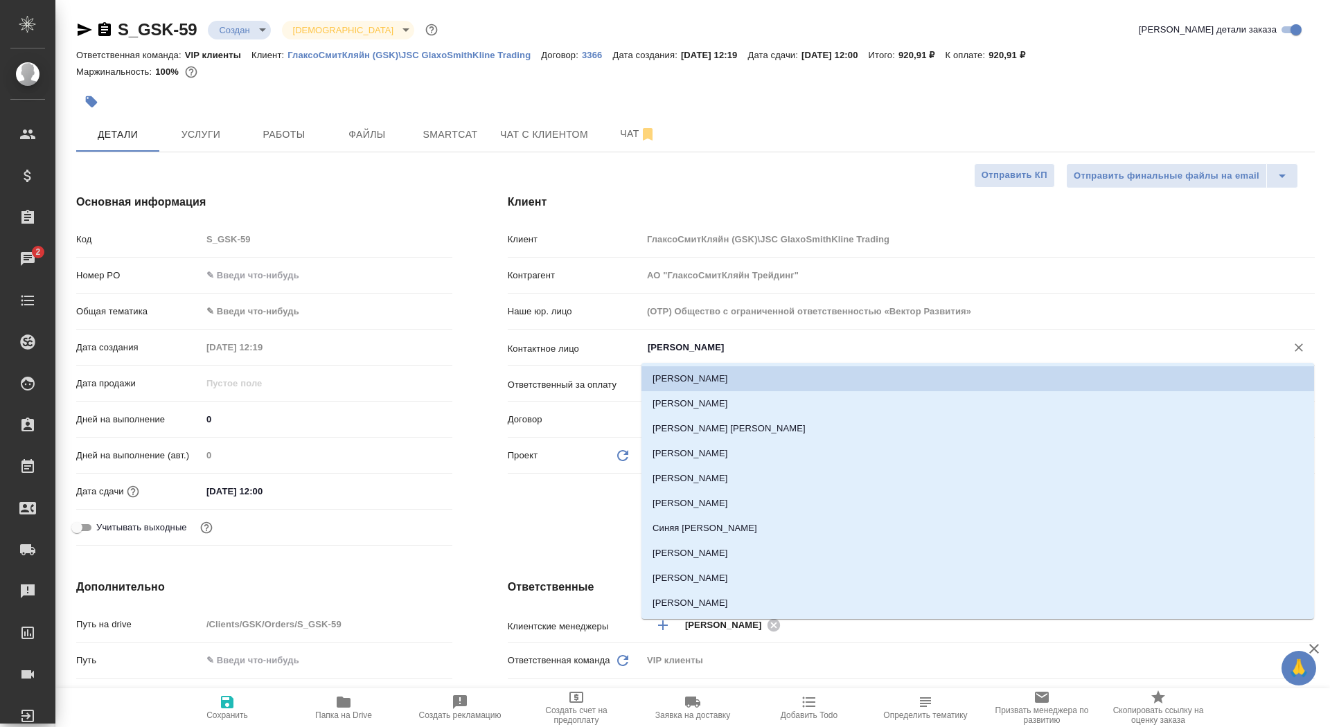
click at [686, 344] on input "Топоркова Ирина" at bounding box center [955, 347] width 618 height 17
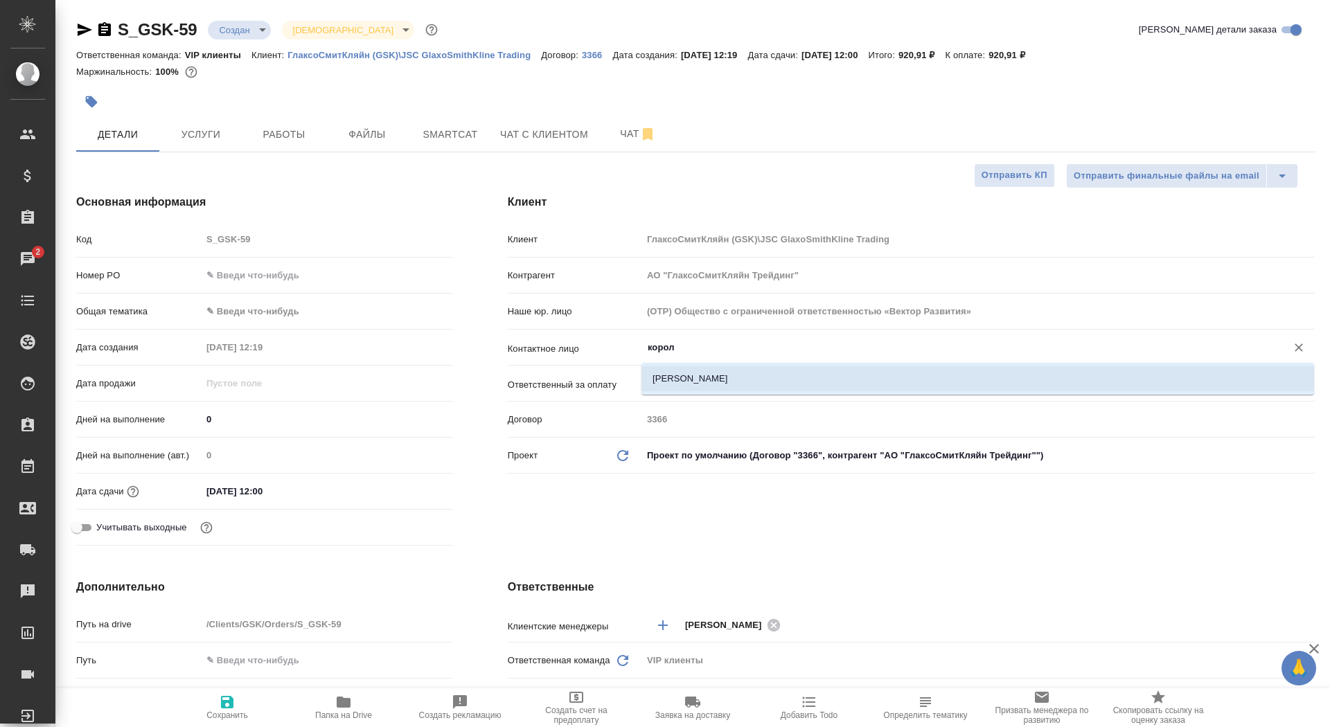
click at [664, 377] on li "[PERSON_NAME]" at bounding box center [977, 378] width 673 height 25
type input "[PERSON_NAME]"
type textarea "x"
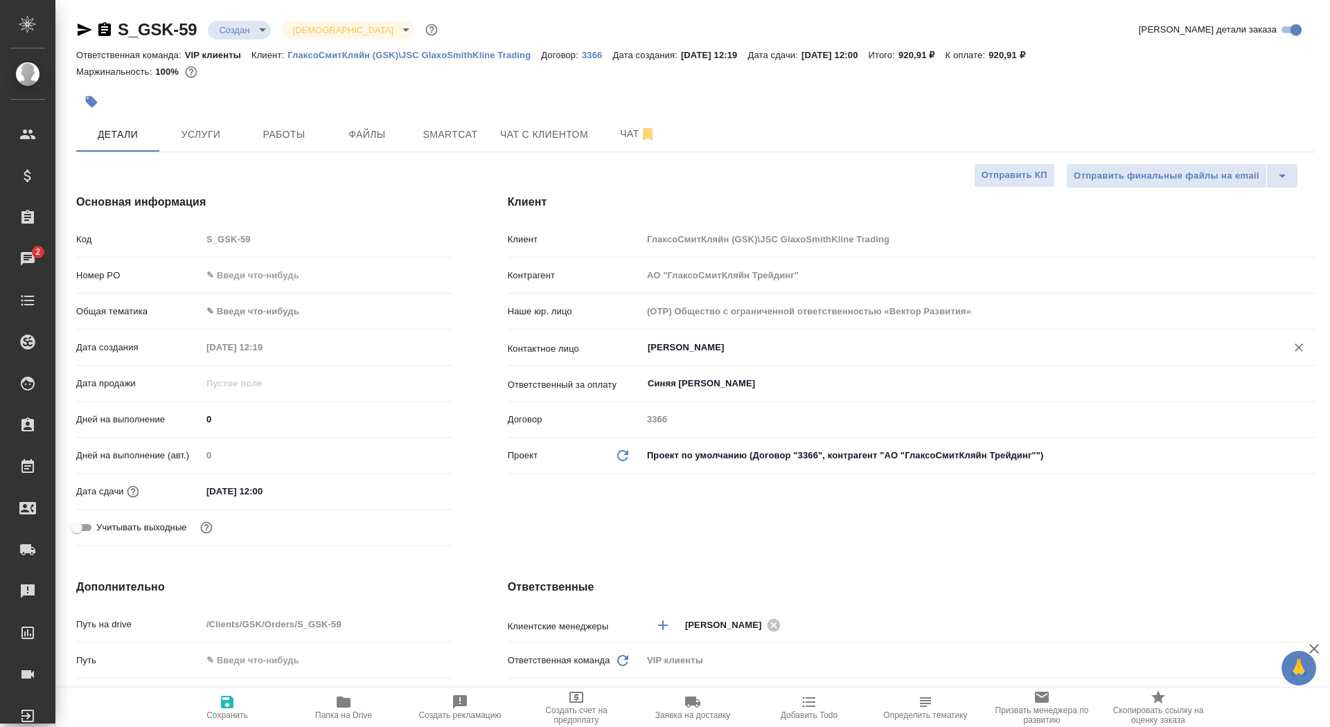
type input "[PERSON_NAME]"
click at [236, 712] on span "Сохранить" at bounding box center [227, 716] width 42 height 10
type textarea "x"
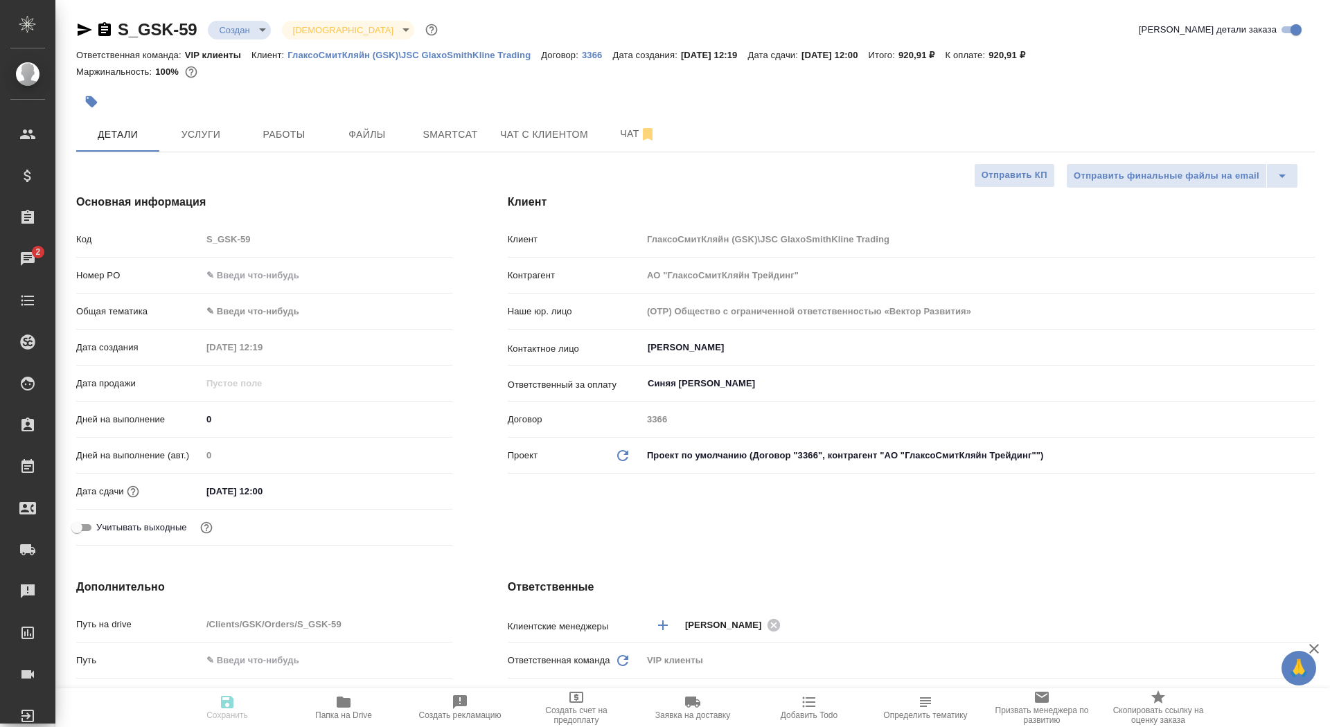
type textarea "x"
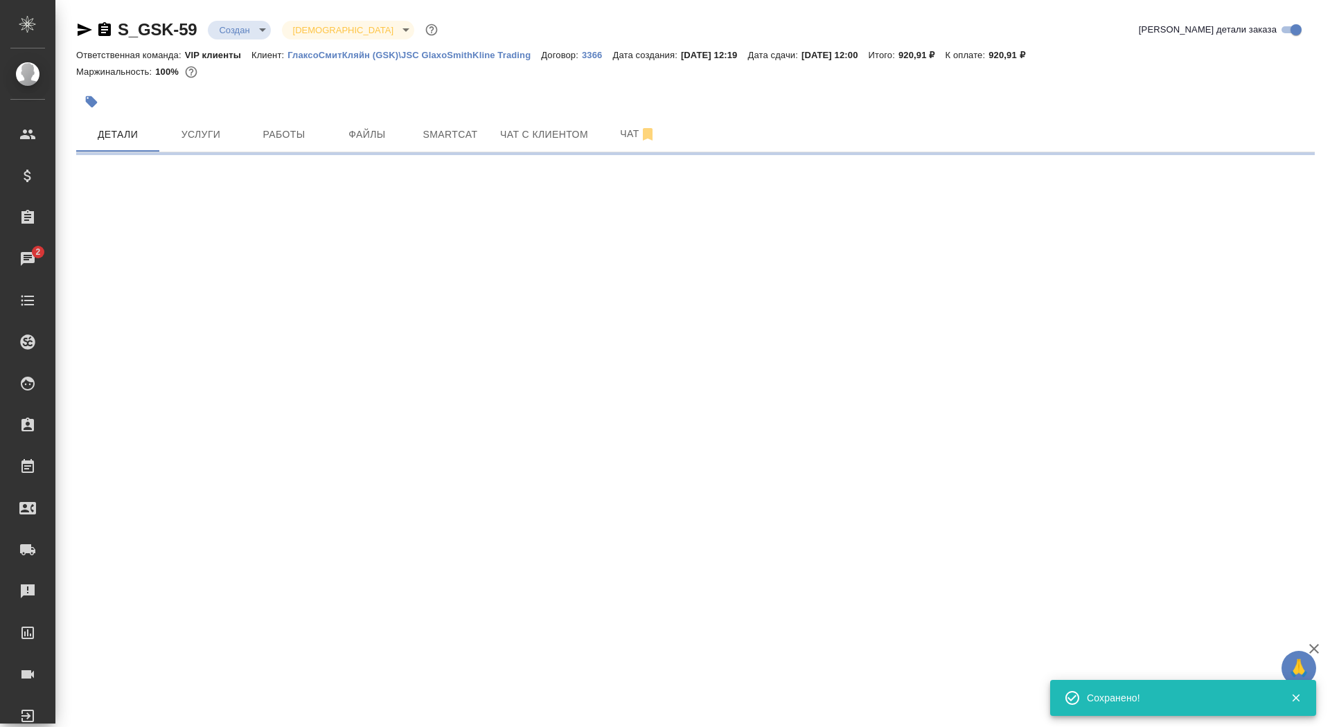
select select "RU"
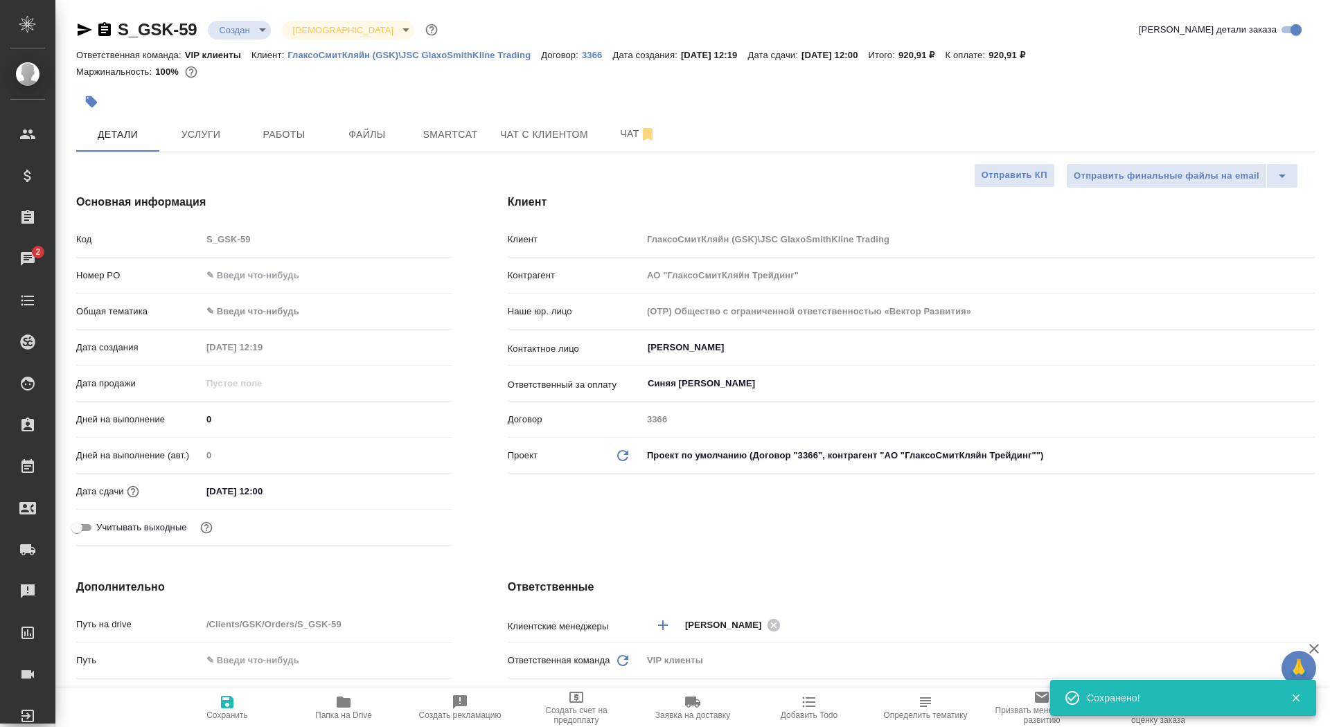
type textarea "x"
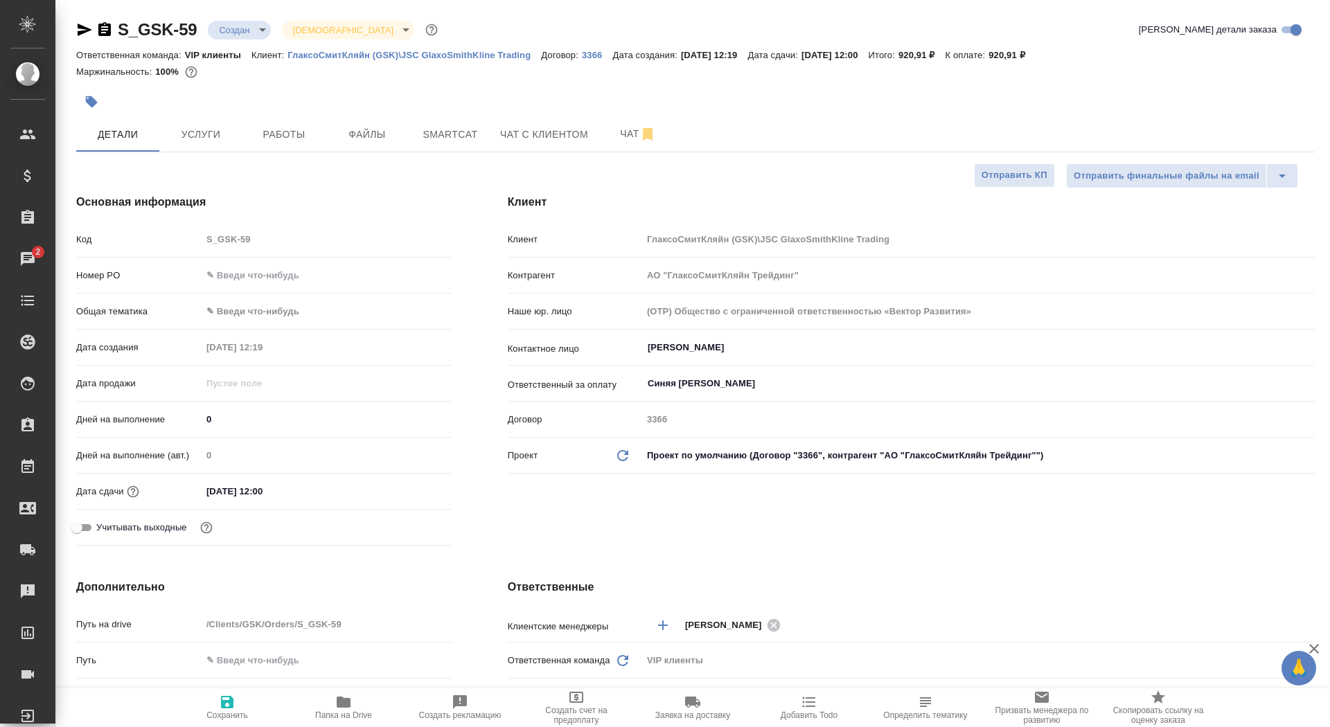
click at [260, 24] on body "🙏 .cls-1 fill:#fff; AWATERA Saydasheva Dilyara Клиенты Спецификации Заказы 2 Ча…" at bounding box center [665, 363] width 1330 height 727
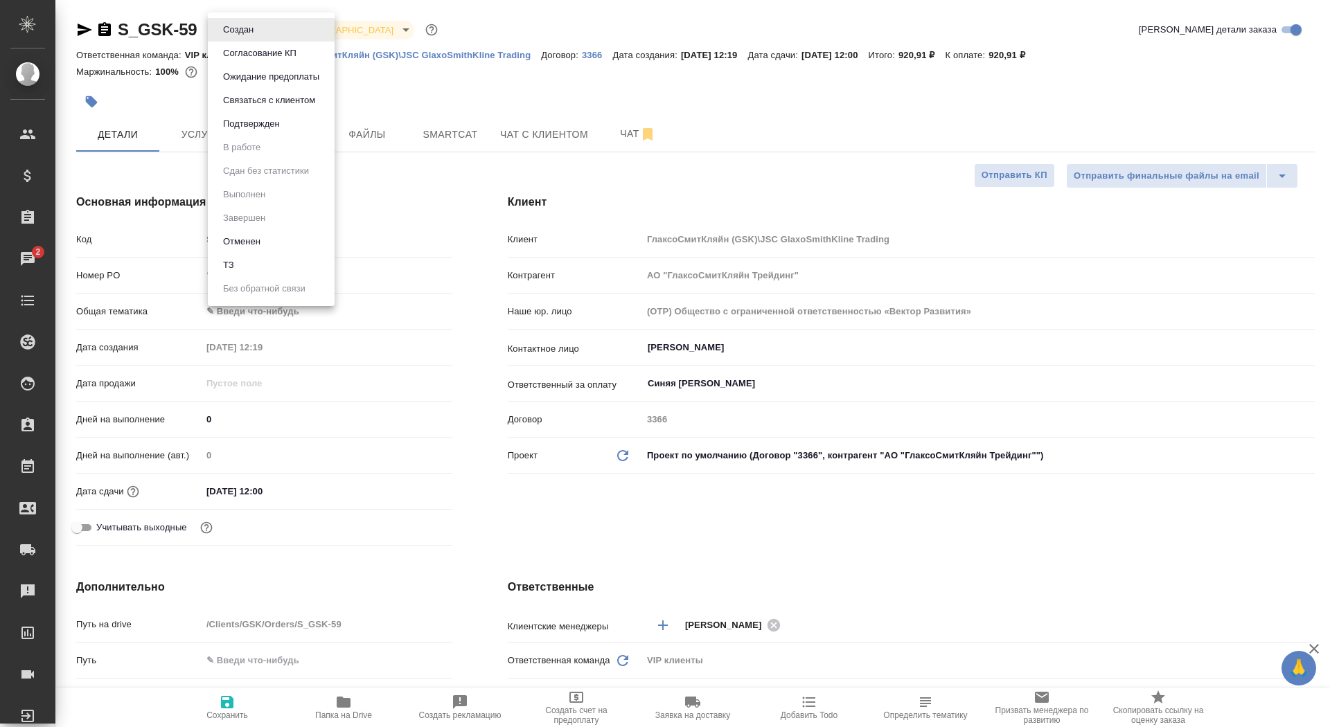
click at [261, 265] on li "ТЗ" at bounding box center [271, 265] width 127 height 24
type textarea "x"
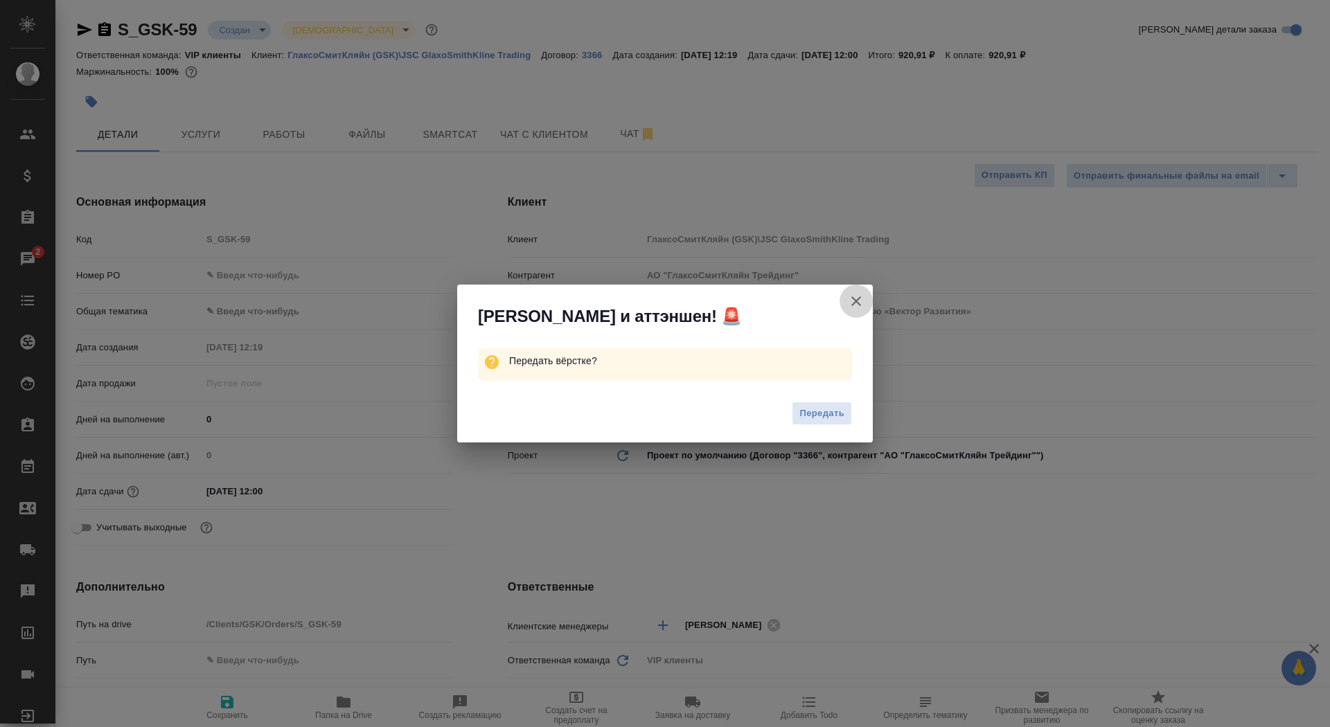
click at [857, 299] on icon "button" at bounding box center [856, 301] width 10 height 10
type textarea "x"
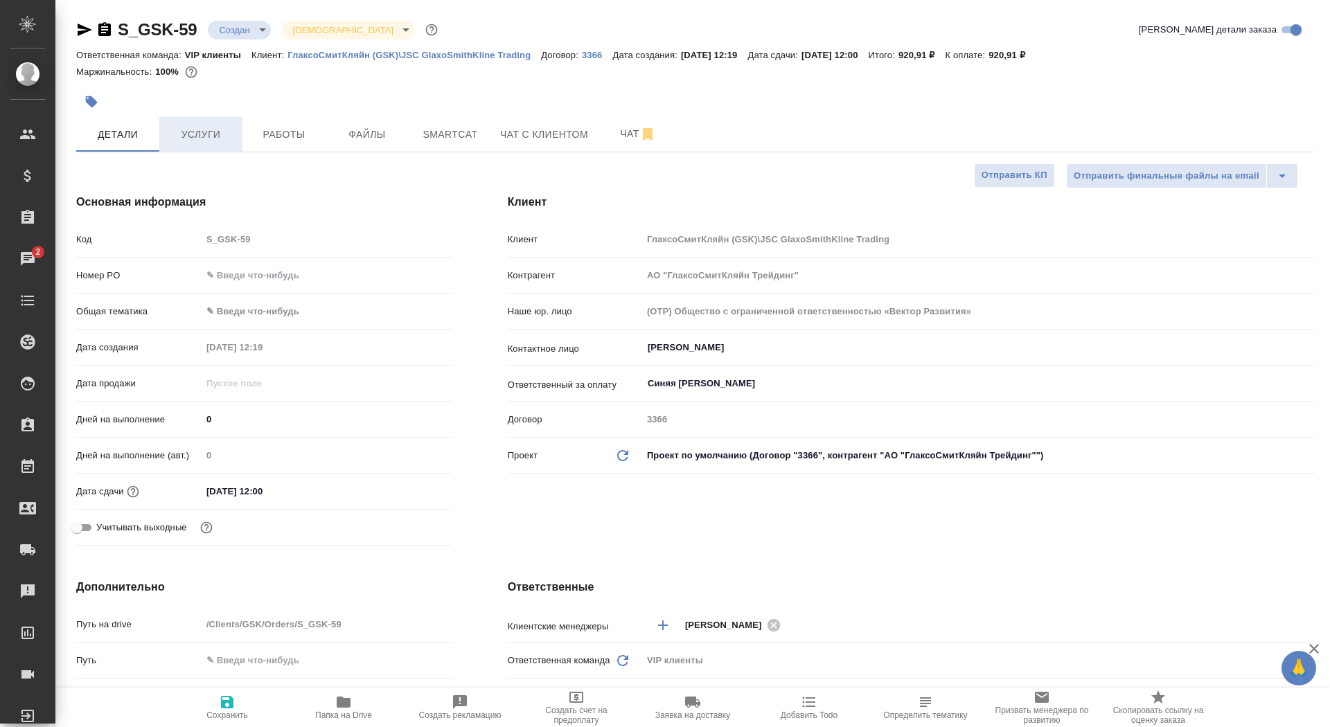
click at [209, 143] on button "Услуги" at bounding box center [200, 134] width 83 height 35
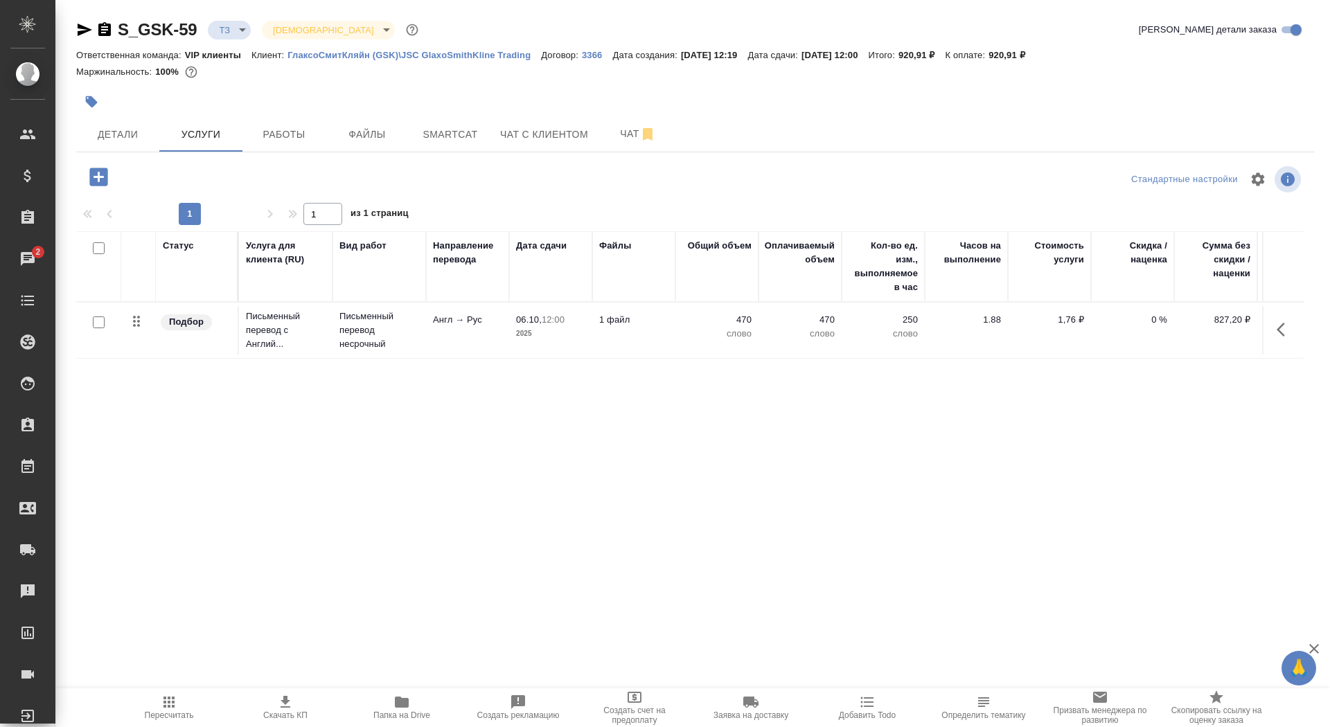
click at [96, 180] on icon "button" at bounding box center [98, 177] width 18 height 18
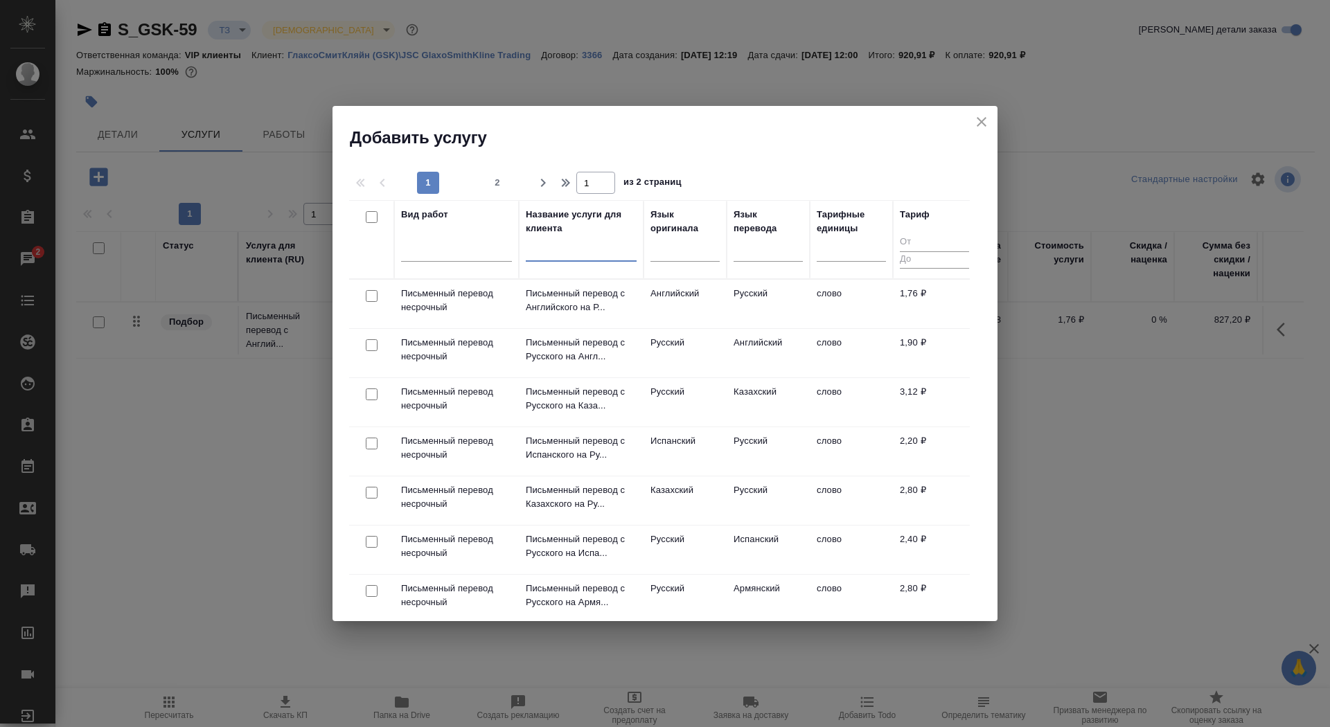
click at [561, 251] on input "text" at bounding box center [581, 252] width 111 height 17
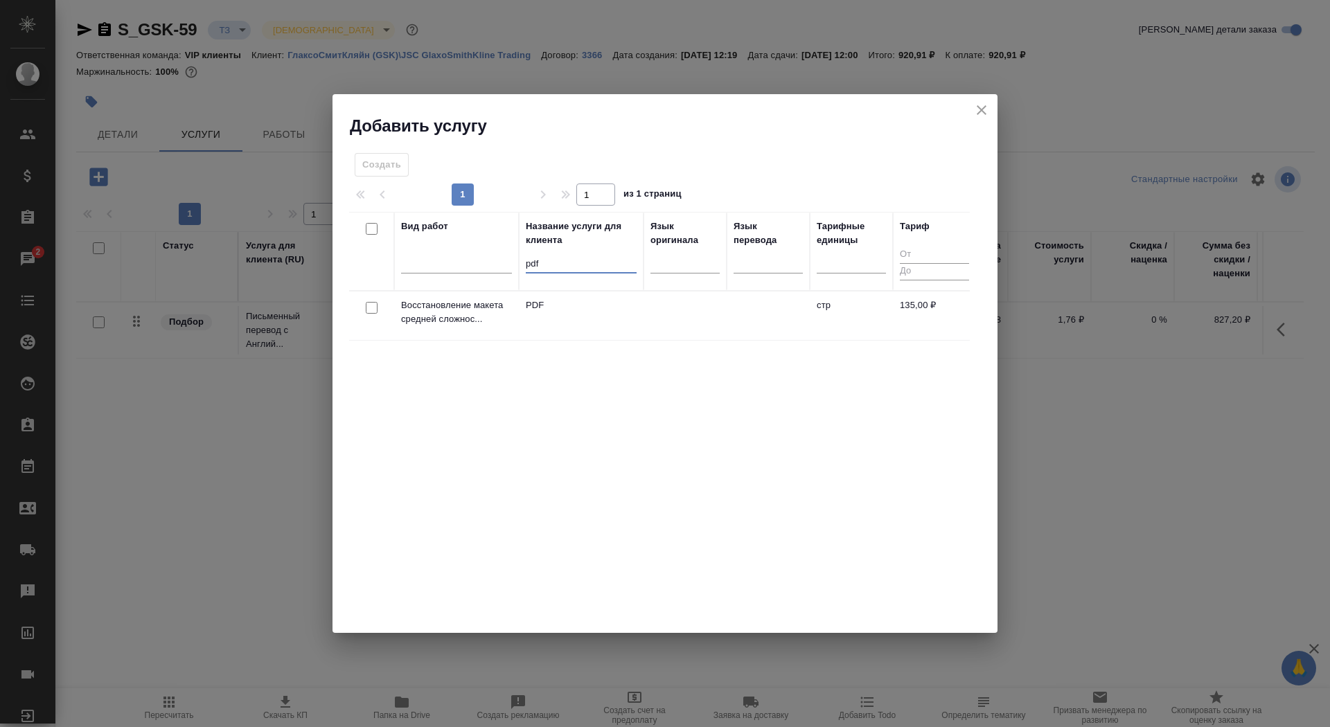
type input "pdf"
click at [544, 314] on td "PDF" at bounding box center [581, 316] width 125 height 48
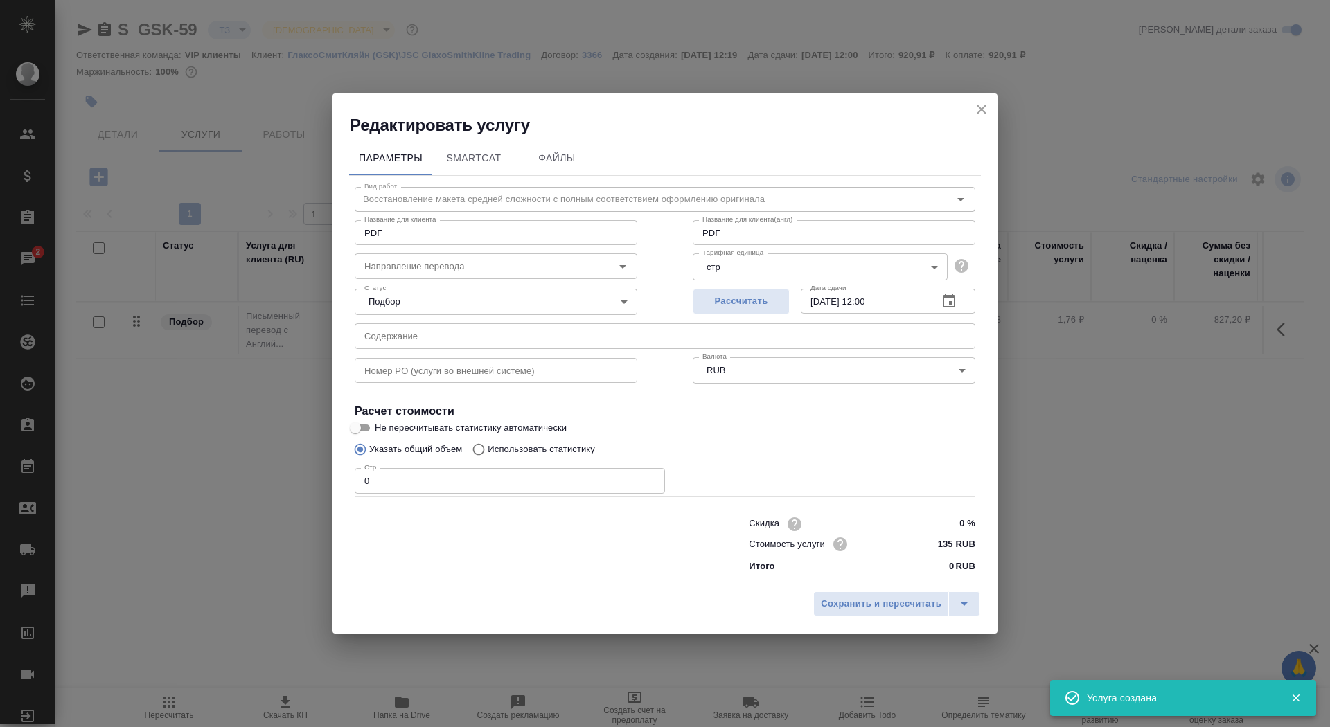
click at [412, 481] on input "0" at bounding box center [510, 480] width 310 height 25
click at [417, 276] on div "Направление перевода" at bounding box center [496, 265] width 283 height 25
type input "3"
click at [418, 269] on input "Направление перевода" at bounding box center [473, 266] width 228 height 17
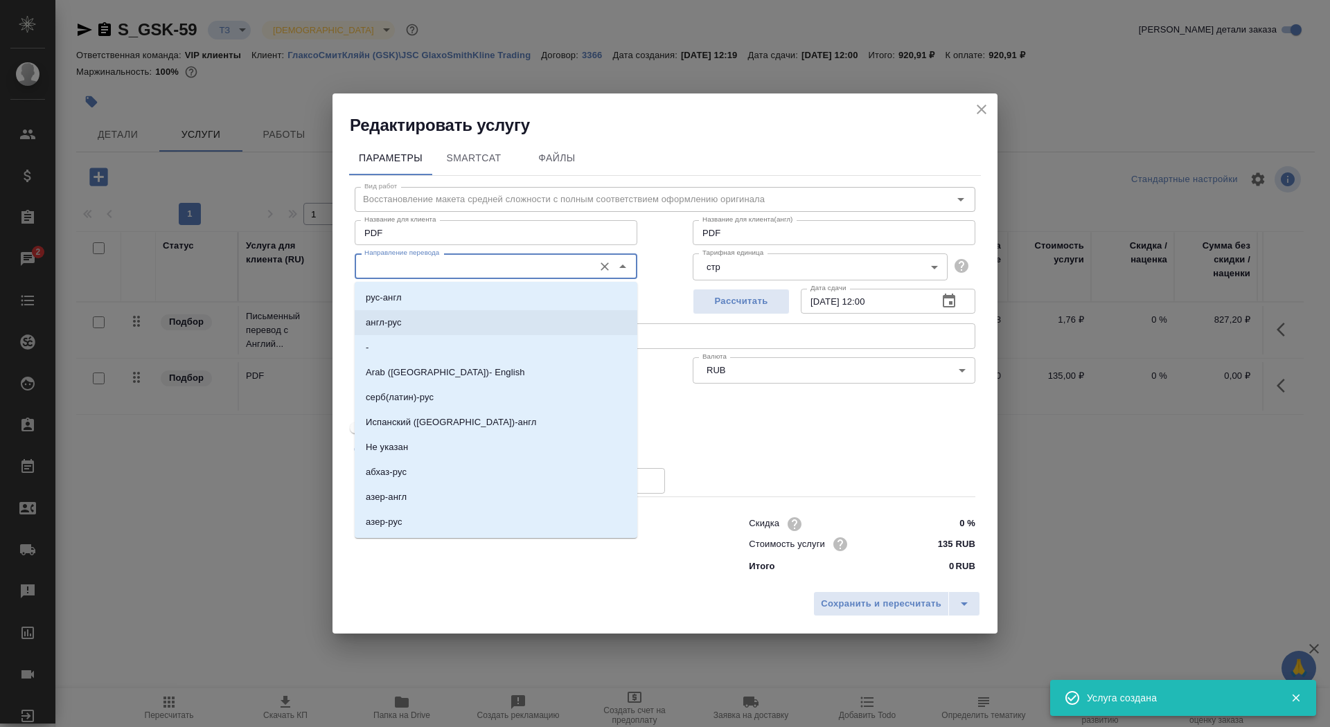
click at [415, 326] on li "англ-рус" at bounding box center [496, 322] width 283 height 25
type input "англ-рус"
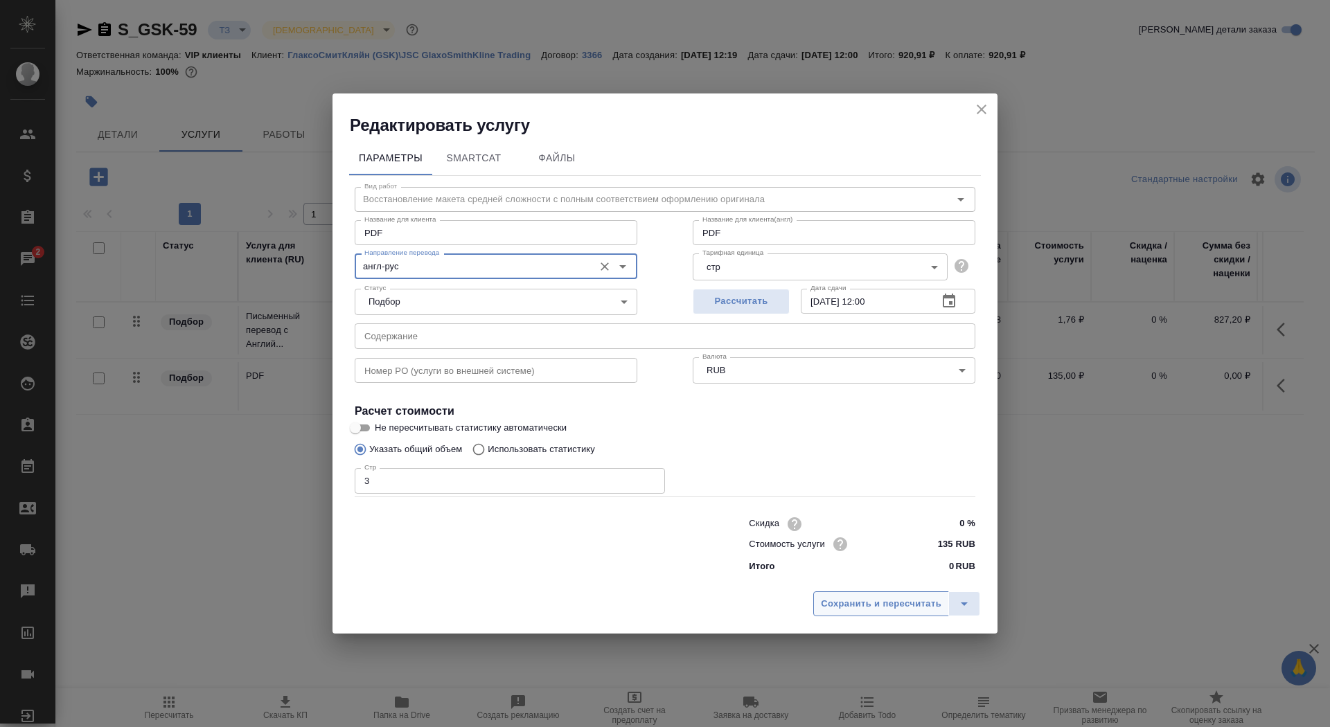
click at [830, 600] on span "Сохранить и пересчитать" at bounding box center [881, 604] width 121 height 16
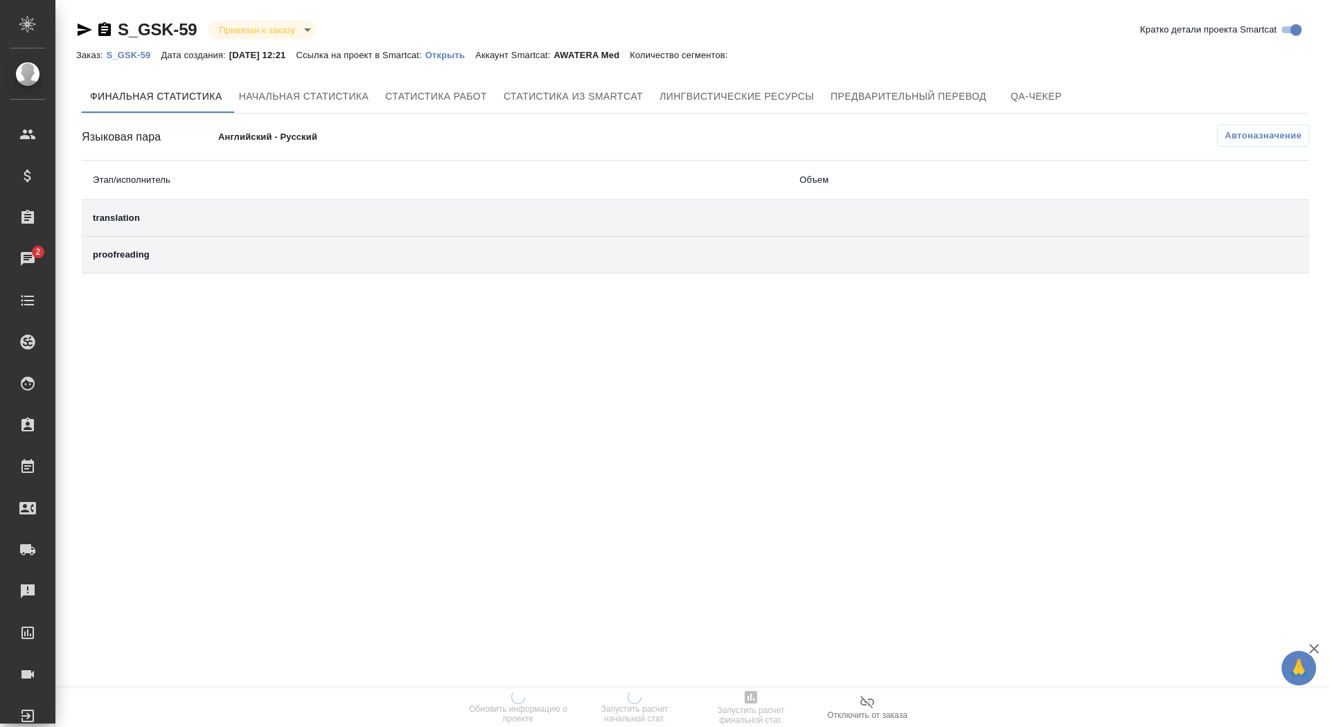
click at [463, 52] on p "Открыть" at bounding box center [450, 55] width 50 height 10
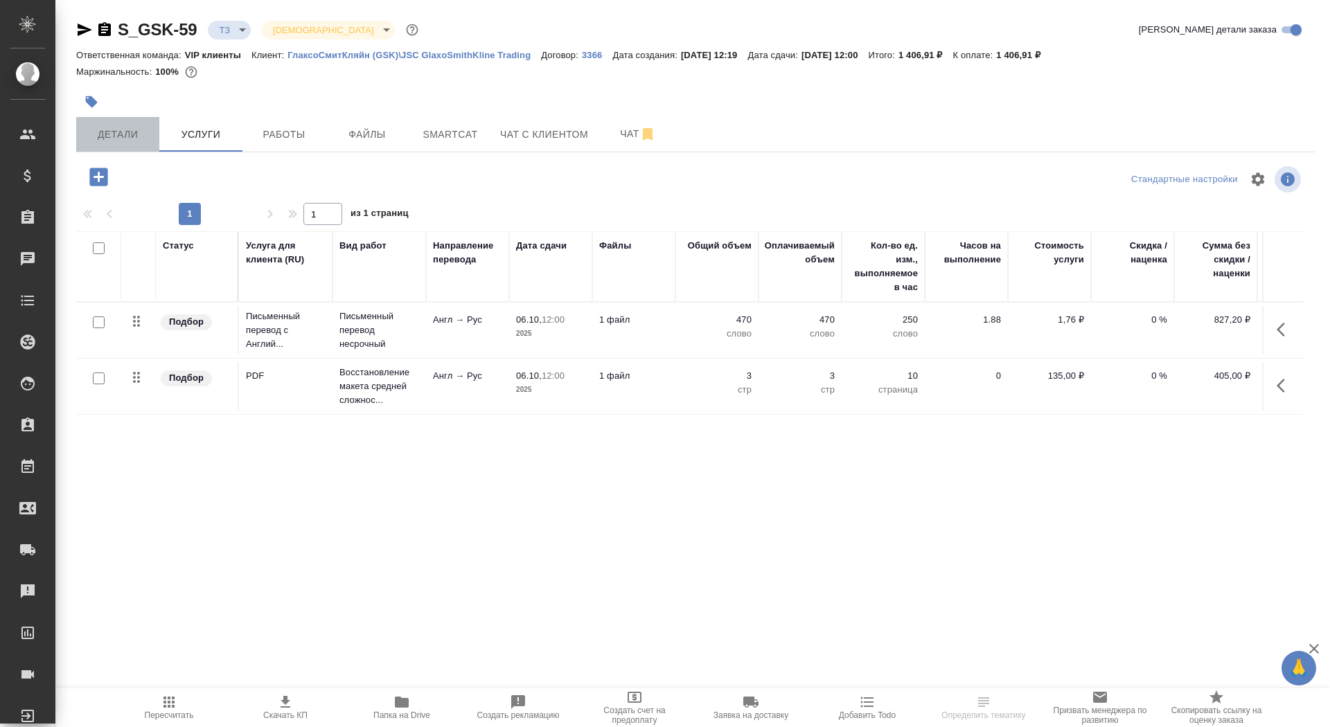
click at [124, 141] on span "Детали" at bounding box center [117, 134] width 66 height 17
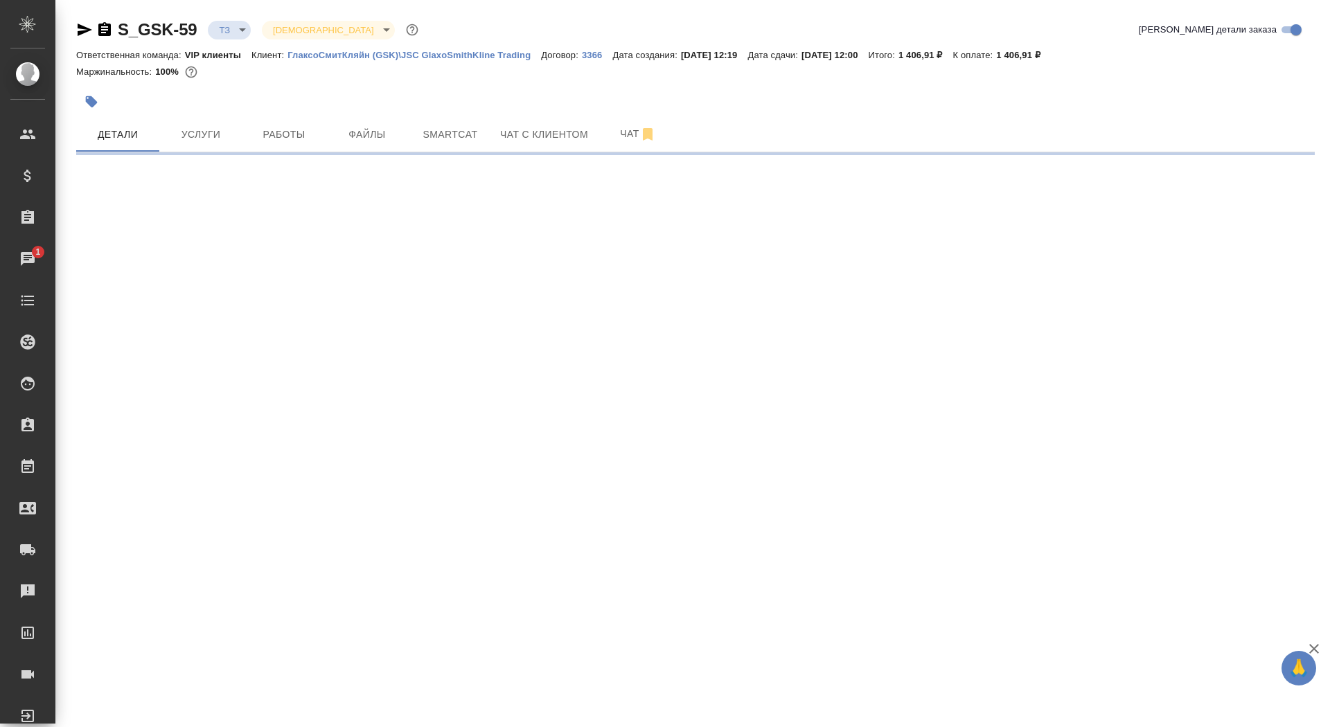
select select "RU"
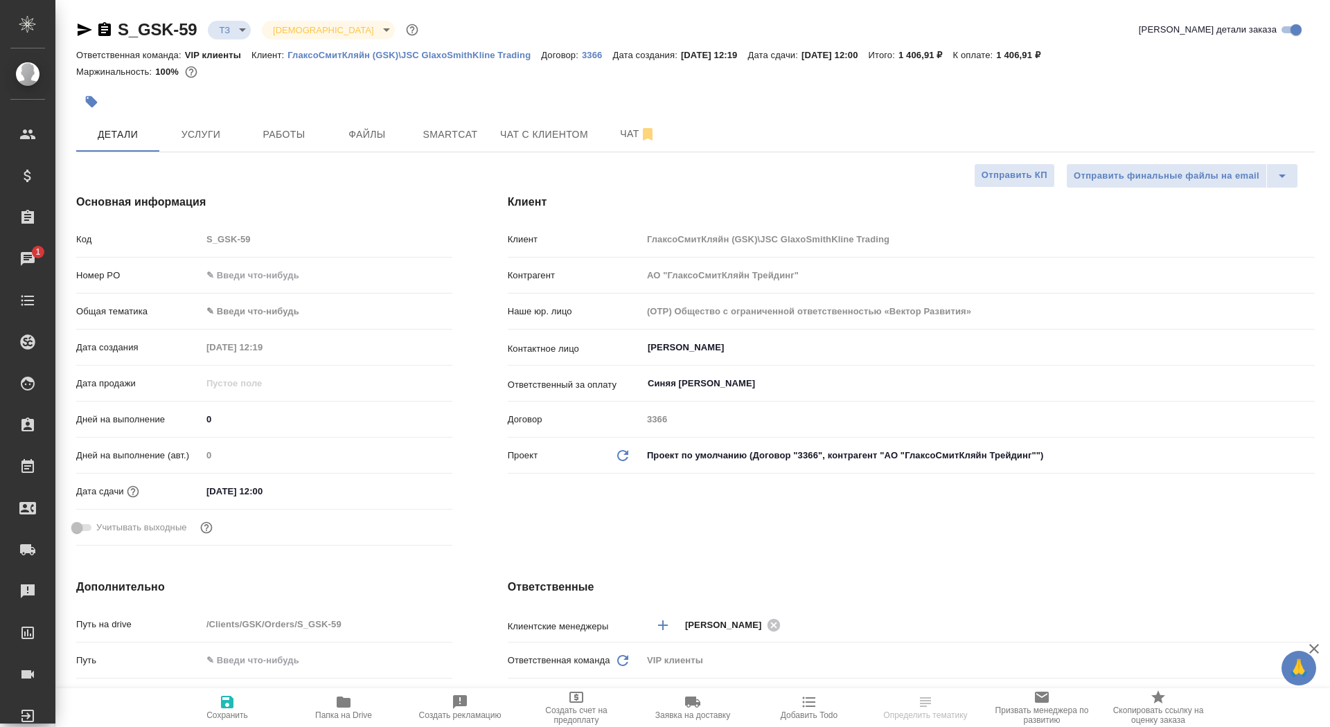
scroll to position [463, 0]
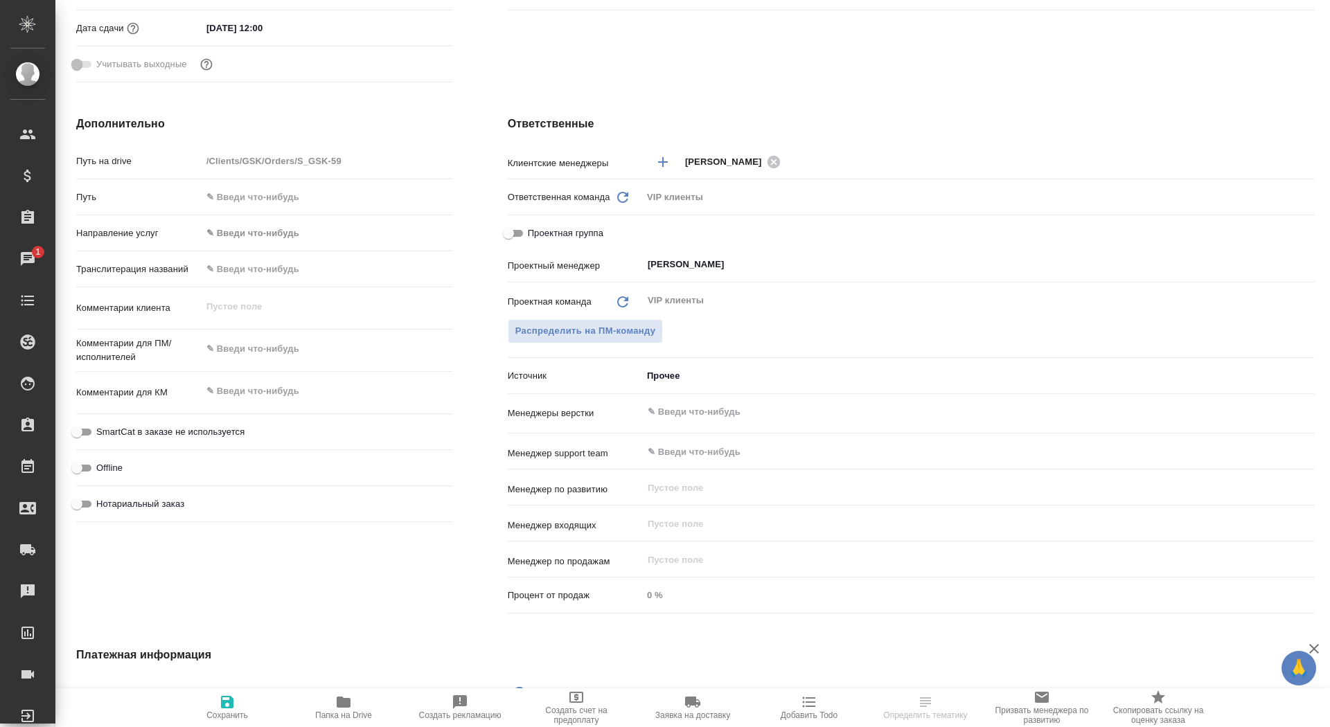
type textarea "x"
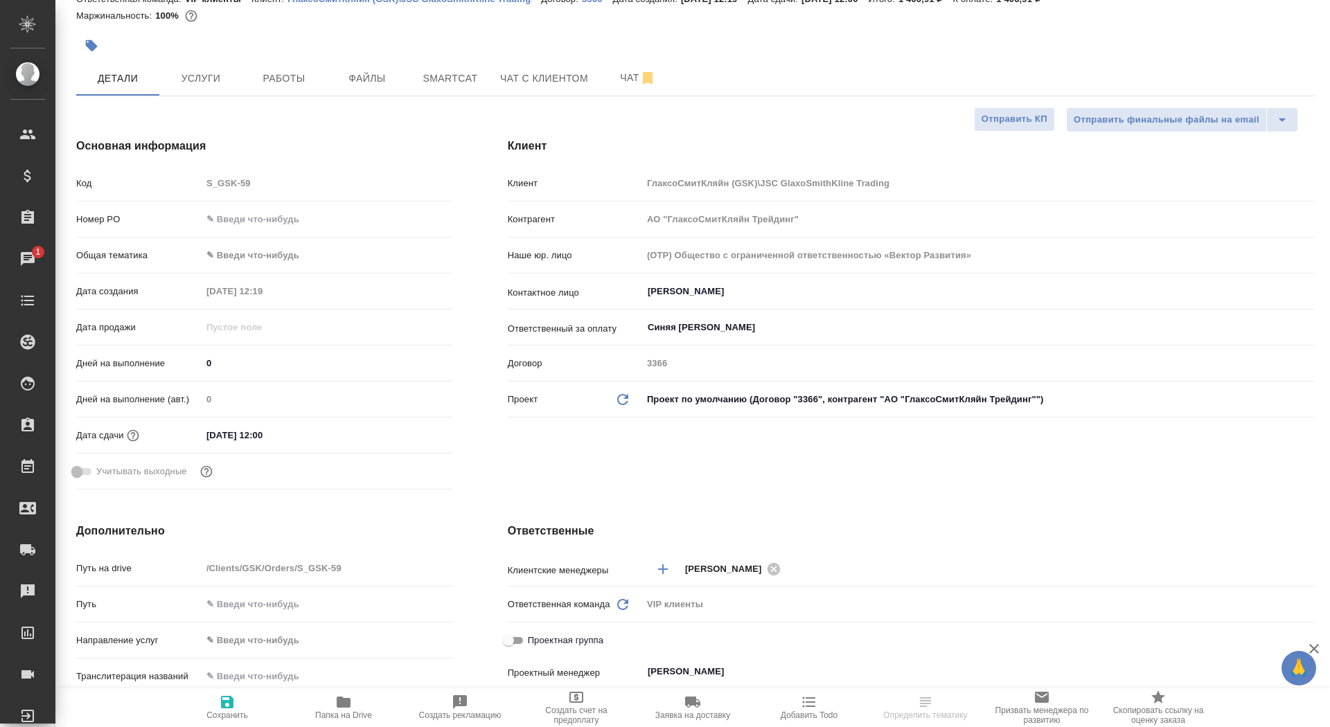
scroll to position [0, 0]
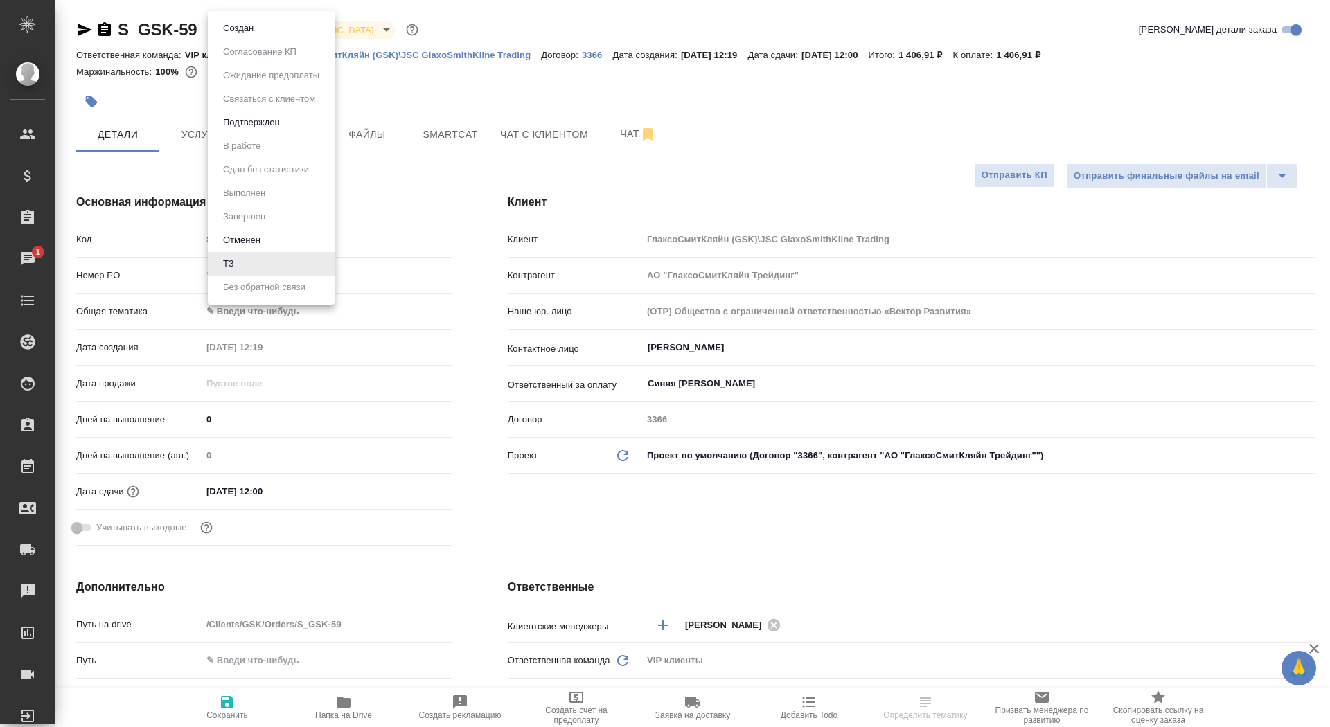
click at [220, 34] on body "🙏 .cls-1 fill:#fff; AWATERA Saydasheva Dilyara Клиенты Спецификации Заказы 1 Ча…" at bounding box center [665, 363] width 1330 height 727
click at [230, 24] on button "Создан" at bounding box center [238, 28] width 39 height 15
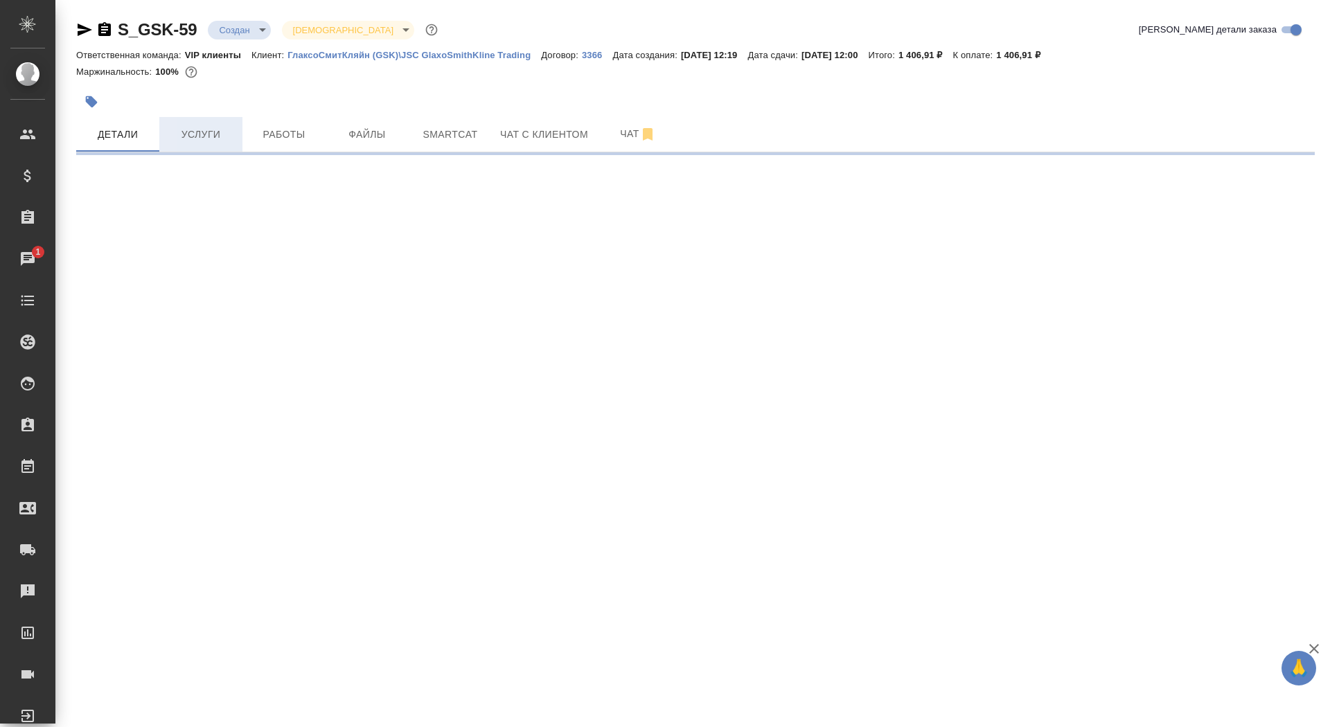
click at [204, 144] on button "Услуги" at bounding box center [200, 134] width 83 height 35
select select "RU"
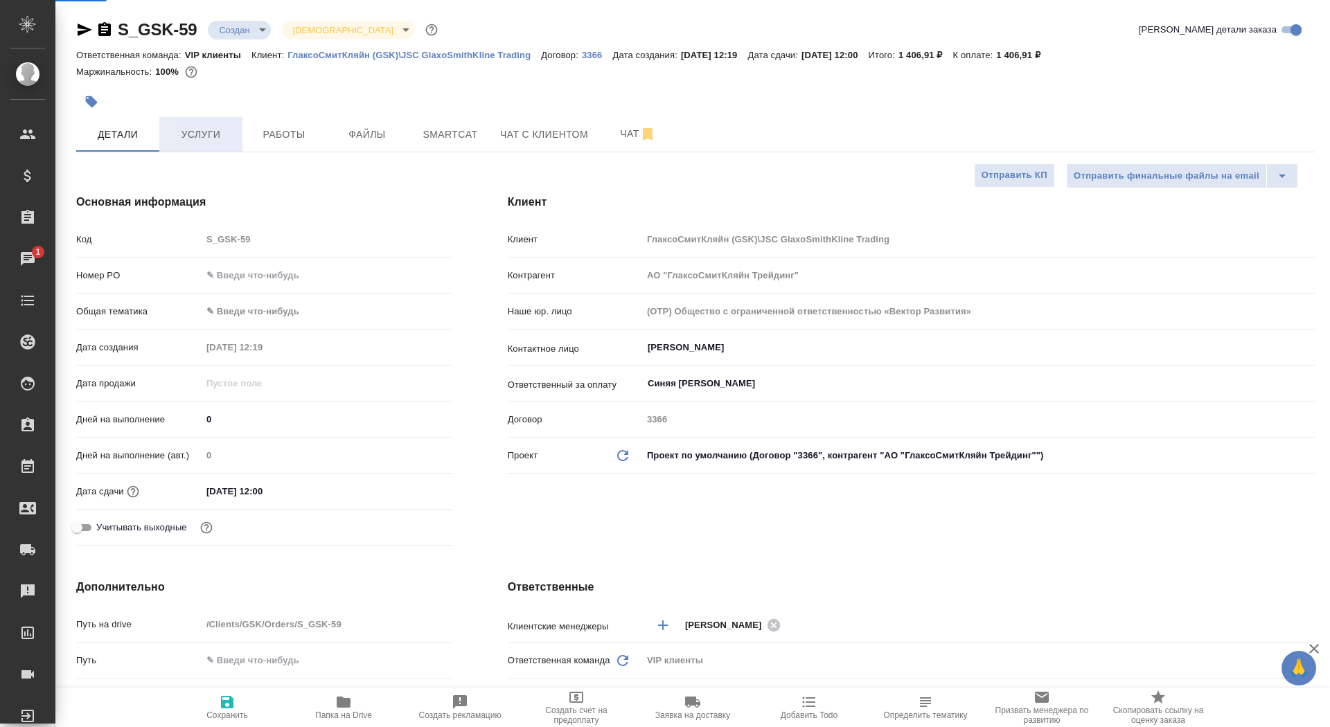
type textarea "x"
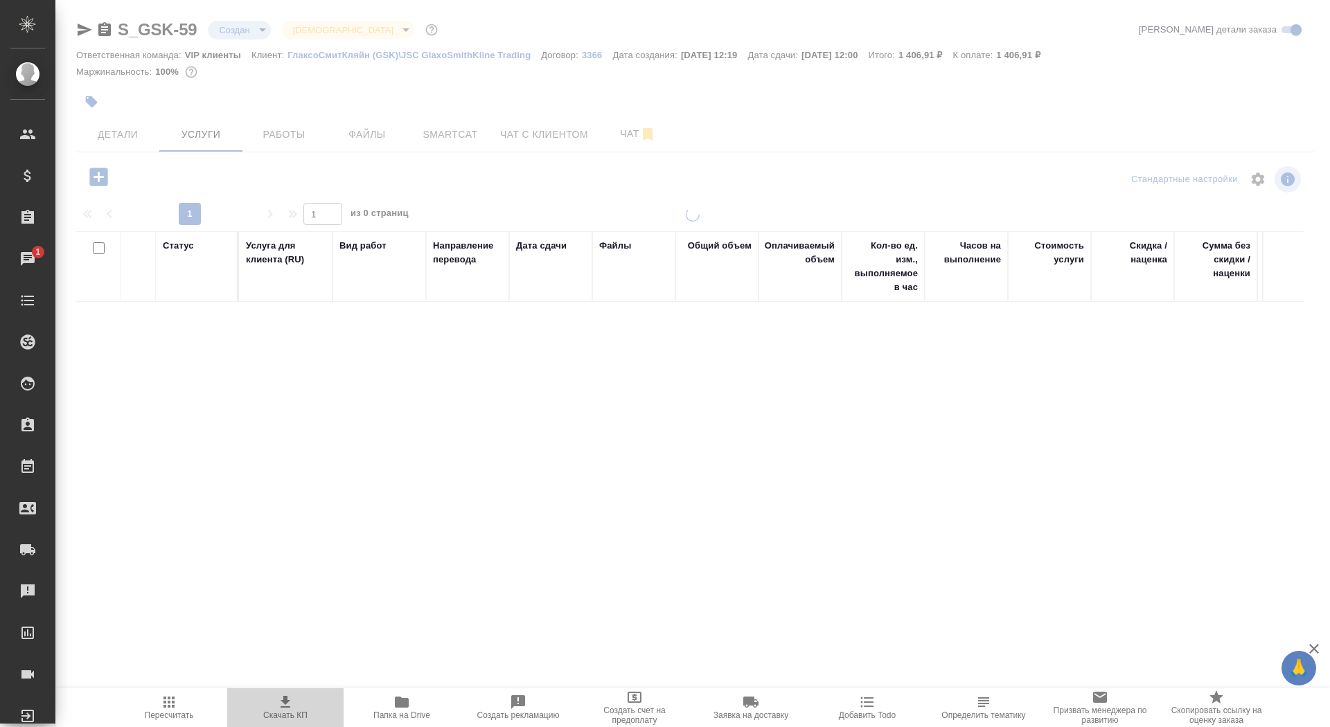
click at [292, 716] on span "Скачать КП" at bounding box center [285, 716] width 44 height 10
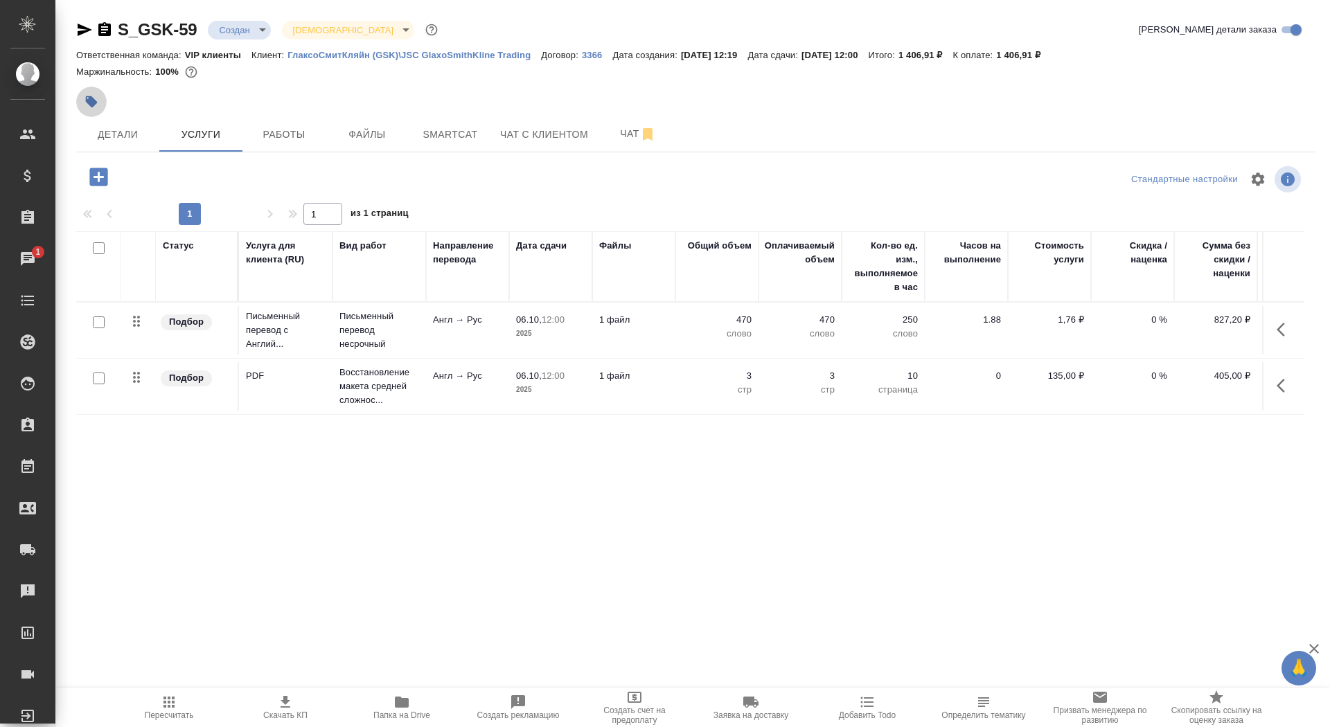
click at [89, 100] on icon "button" at bounding box center [92, 102] width 12 height 12
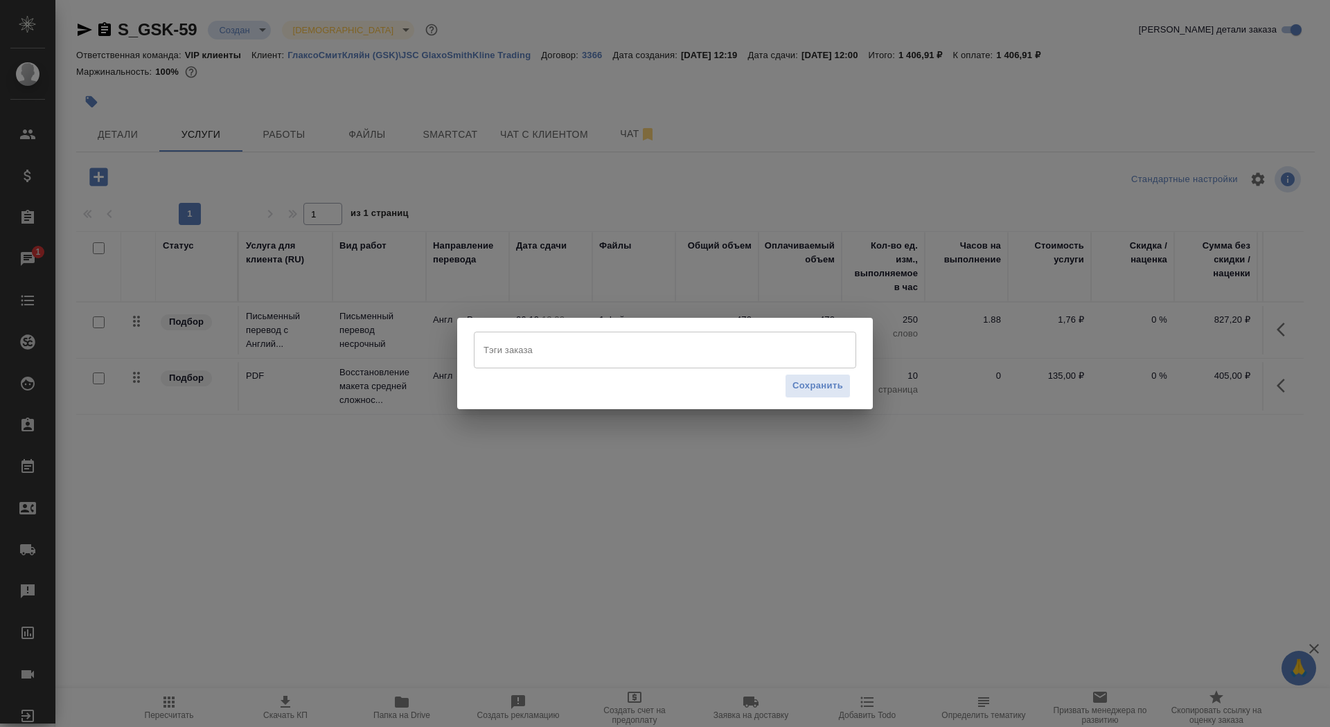
click at [597, 364] on div "Тэги заказа" at bounding box center [665, 350] width 382 height 36
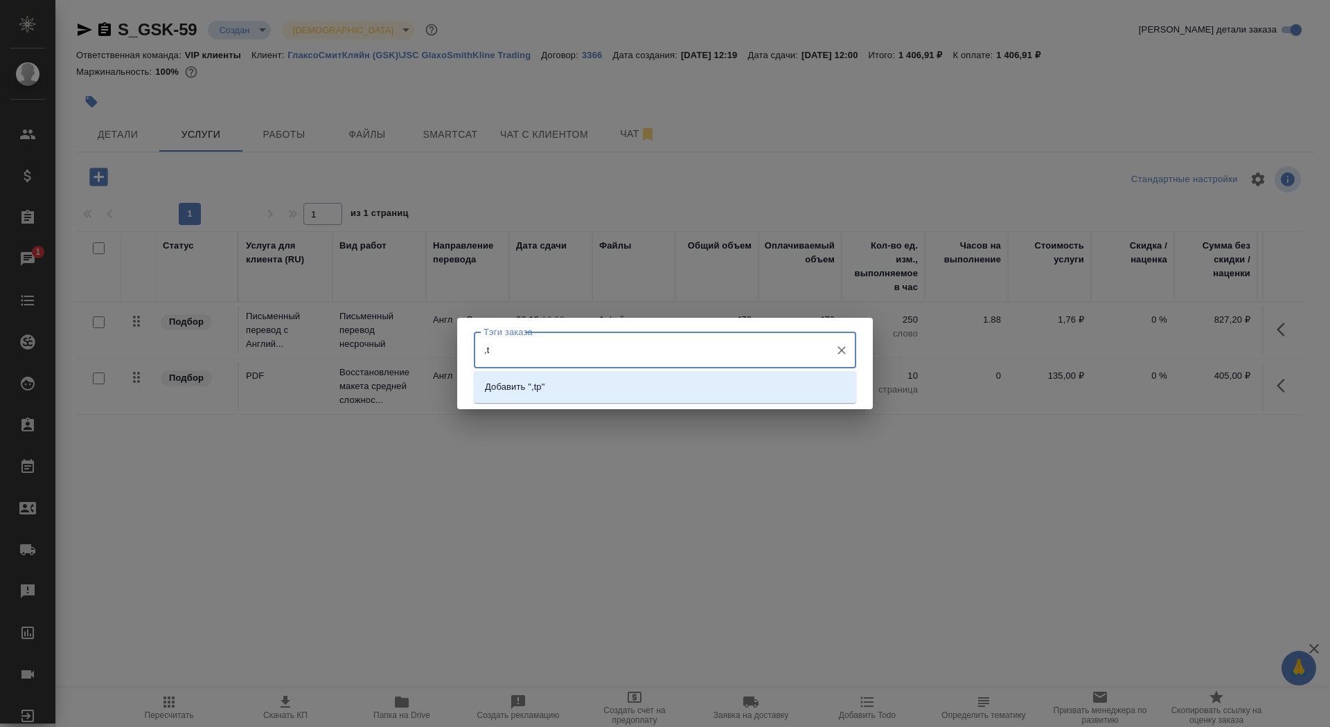
type input ","
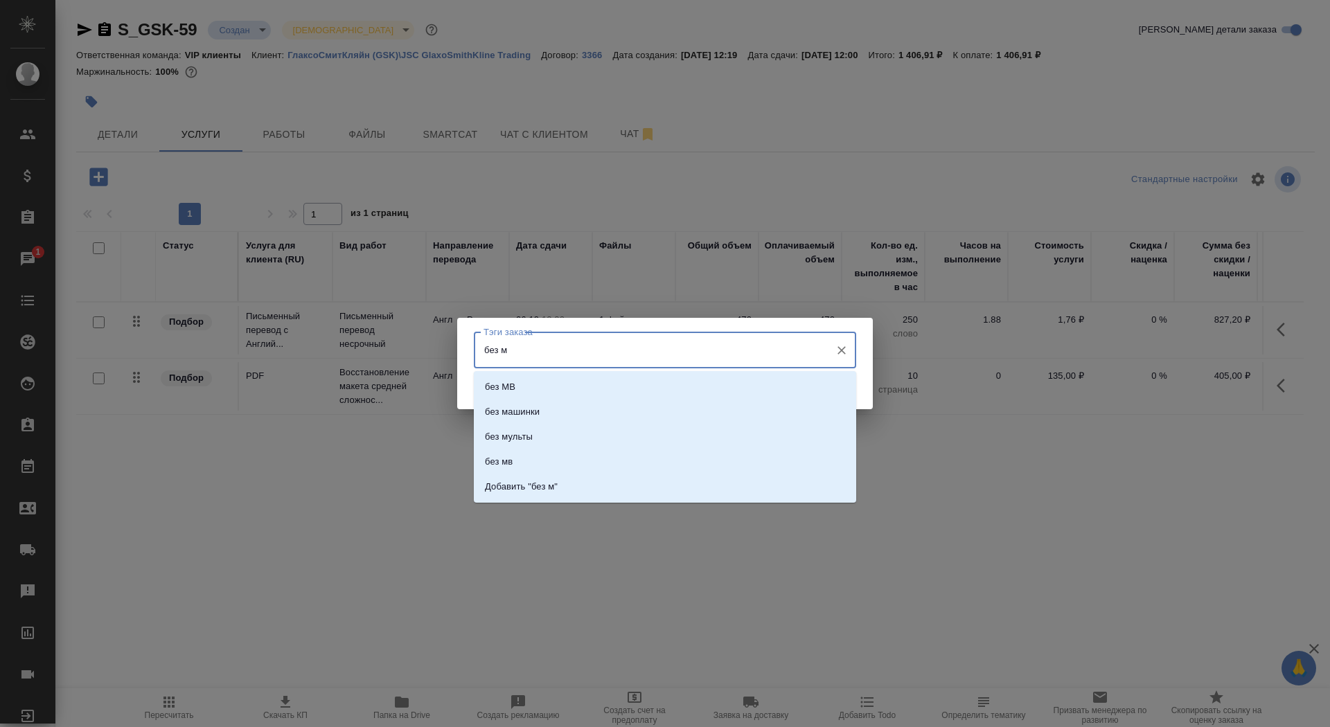
type input "без мв"
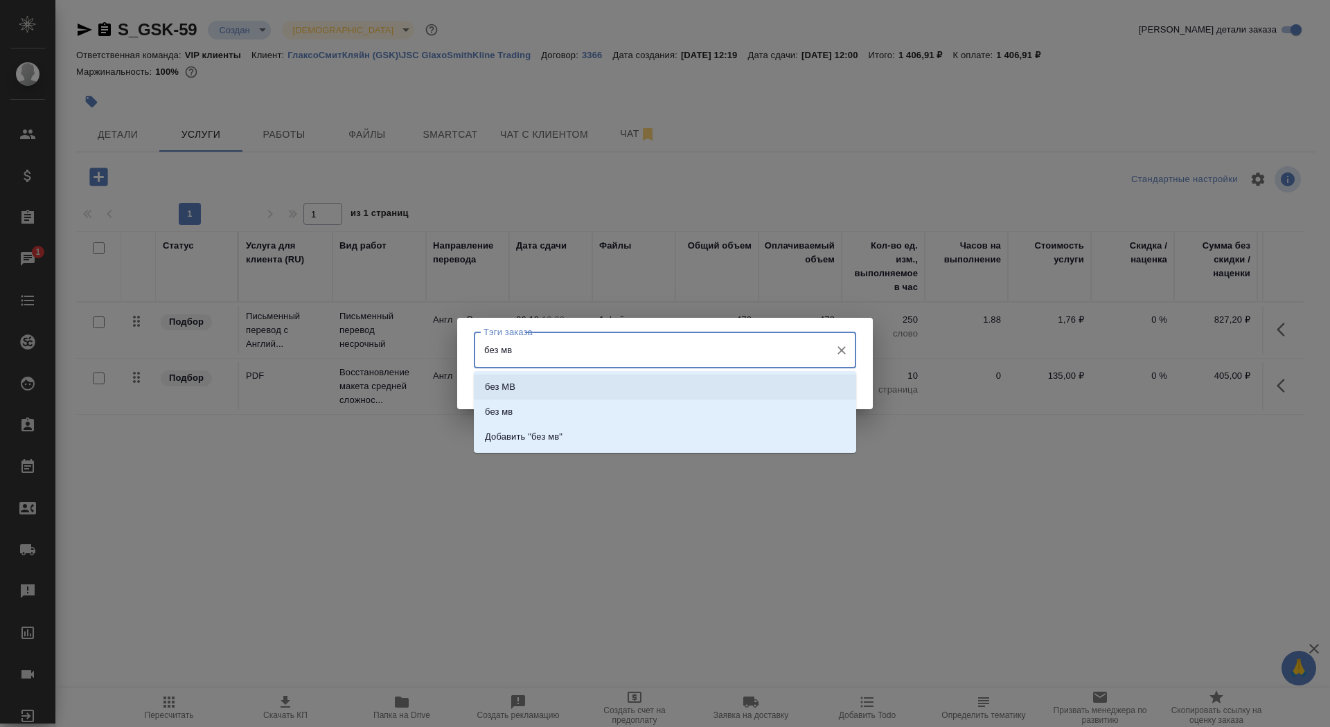
click at [619, 386] on li "без МВ" at bounding box center [665, 387] width 382 height 25
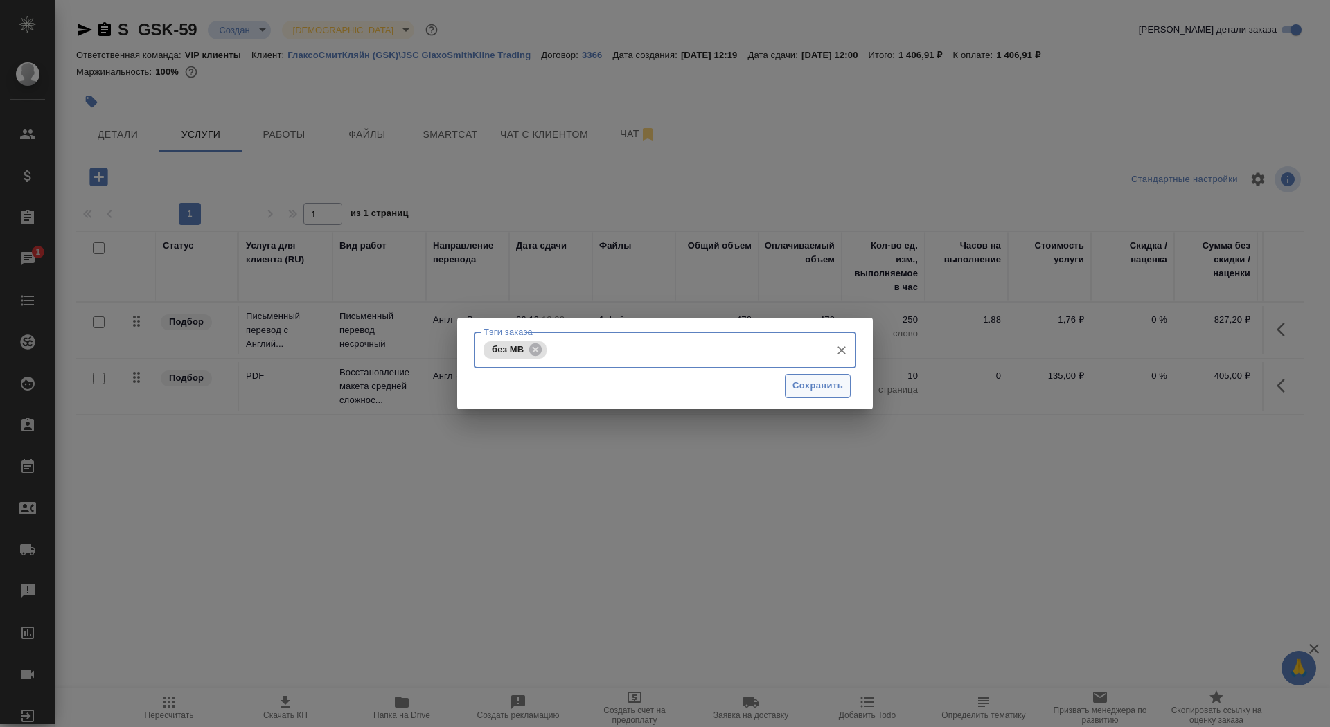
click at [799, 385] on span "Сохранить" at bounding box center [817, 386] width 51 height 16
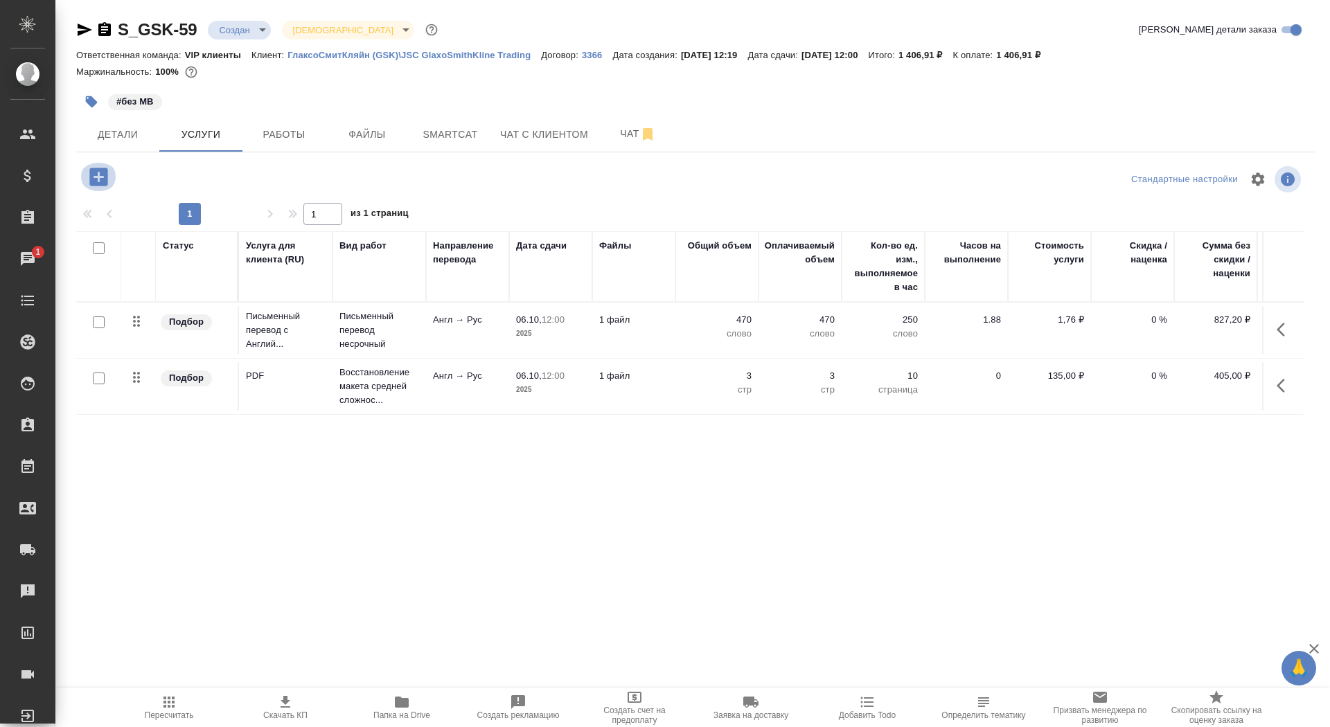
click at [105, 175] on icon "button" at bounding box center [98, 177] width 18 height 18
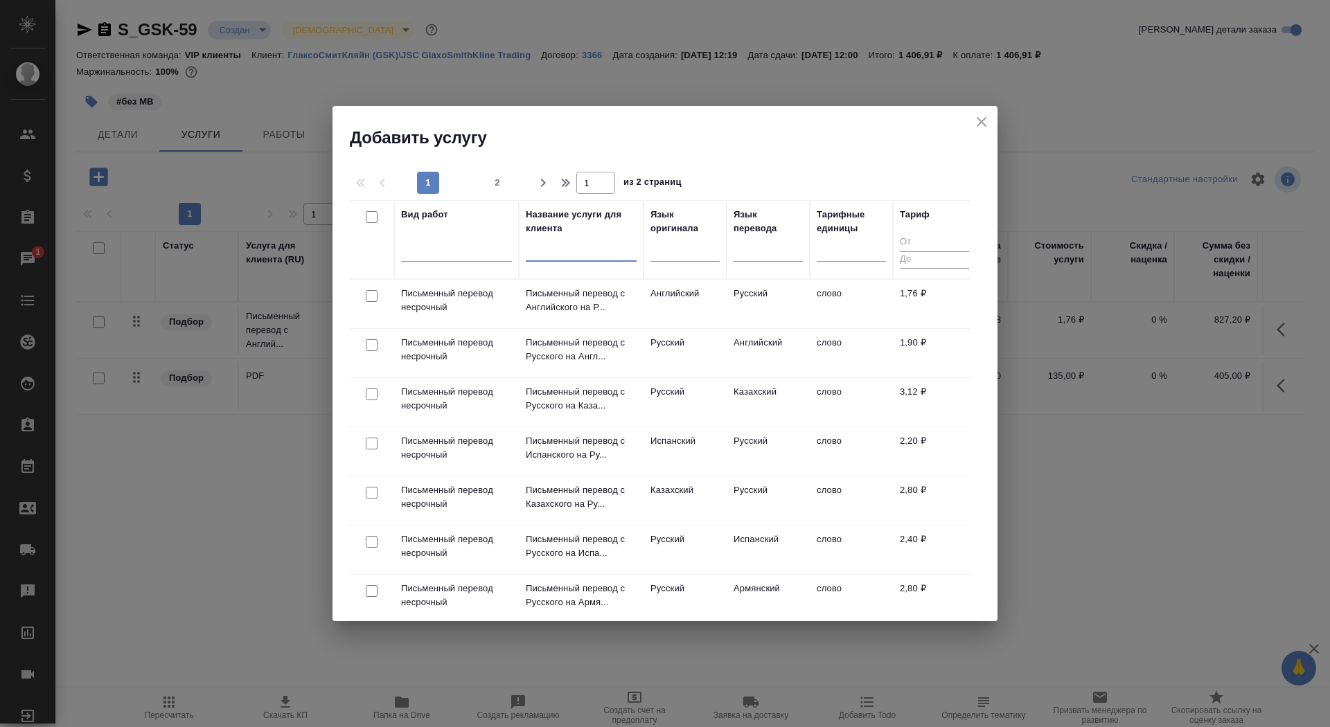
click at [576, 253] on input "text" at bounding box center [581, 252] width 111 height 17
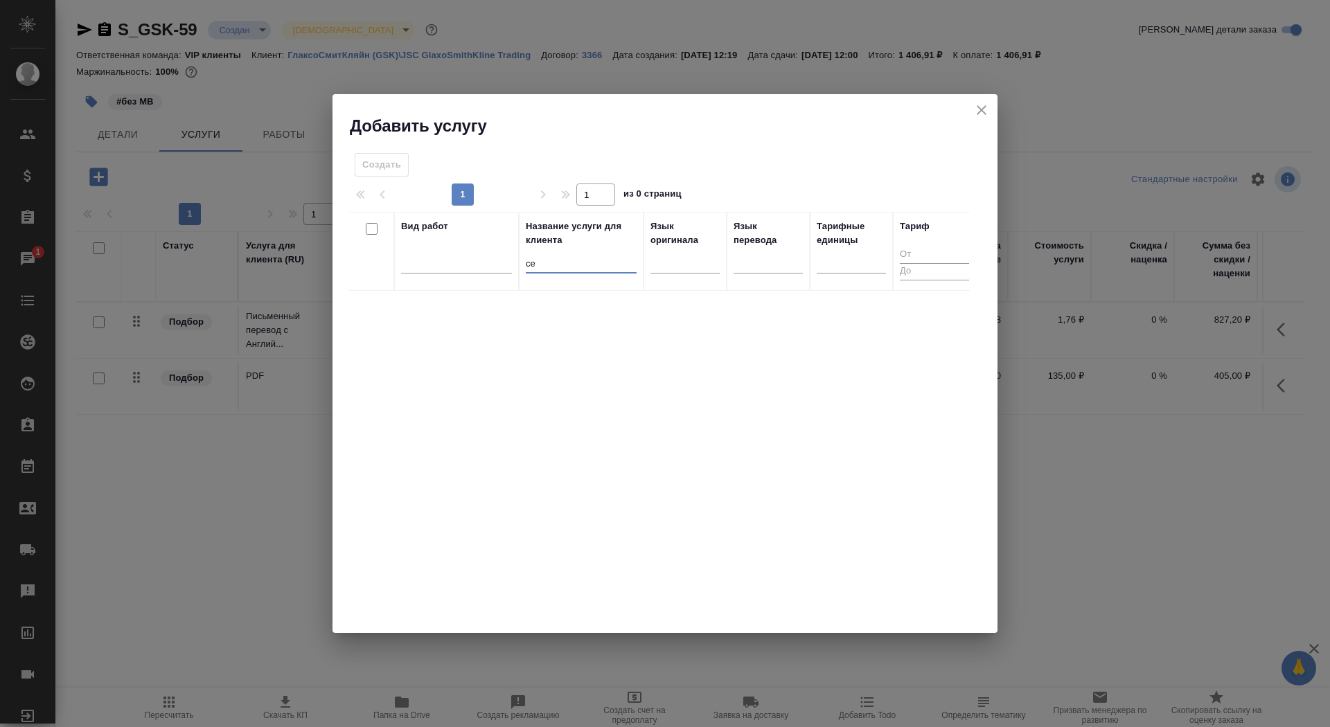
type input "с"
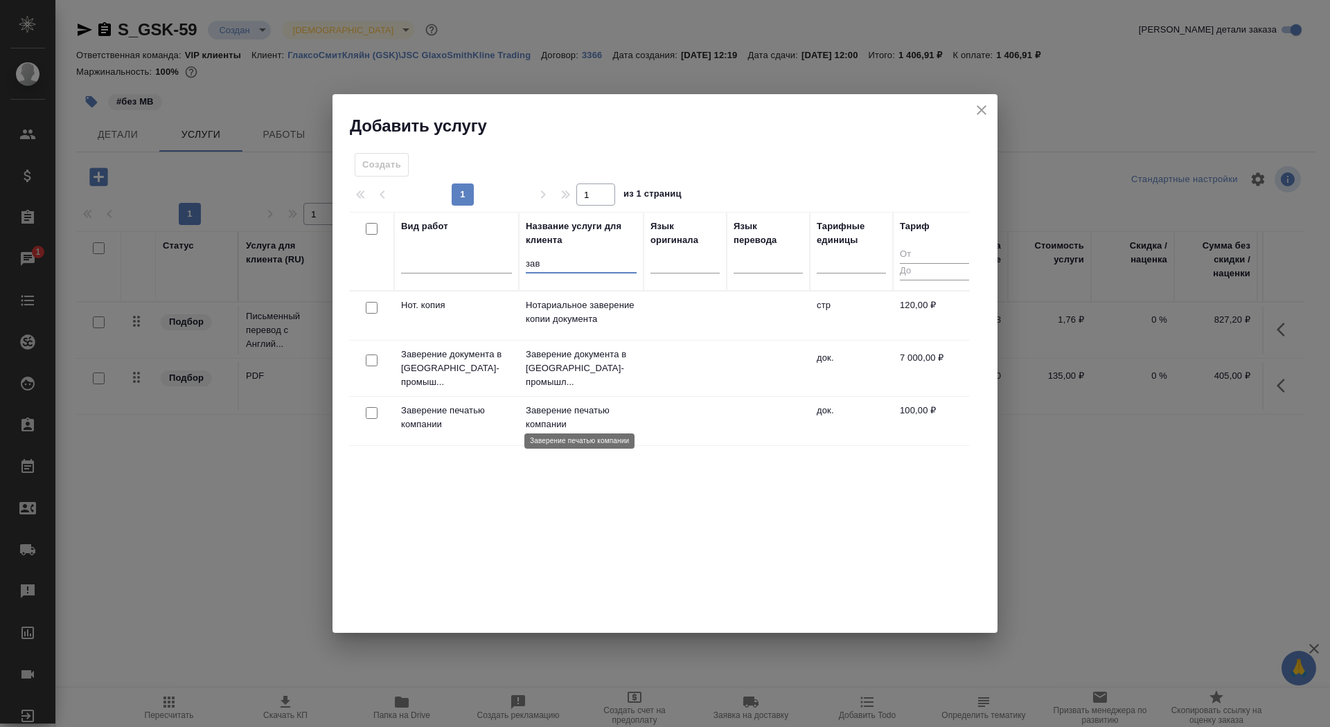
type input "зав"
click at [548, 410] on p "Заверение печатью компании" at bounding box center [581, 418] width 111 height 28
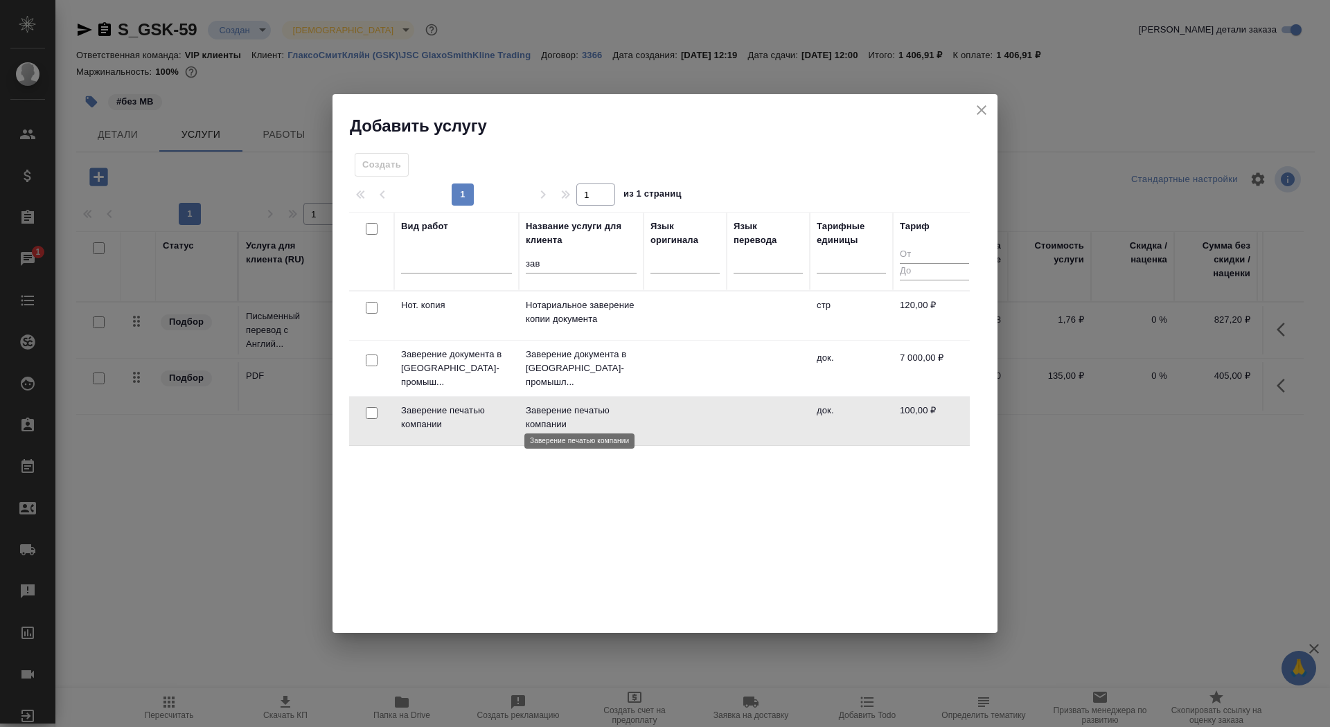
click at [548, 410] on p "Заверение печатью компании" at bounding box center [581, 418] width 111 height 28
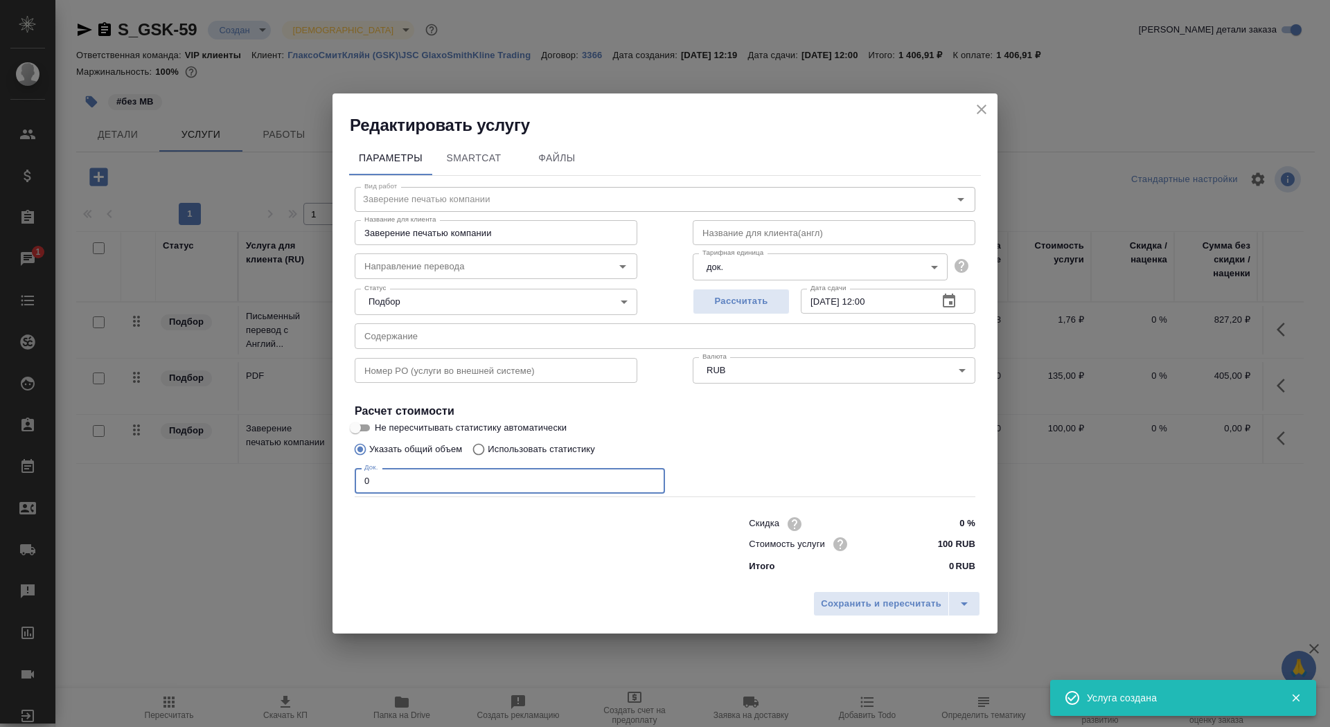
click at [413, 488] on input "0" at bounding box center [510, 480] width 310 height 25
type input "01"
click at [403, 266] on input "Направление перевода" at bounding box center [473, 266] width 228 height 17
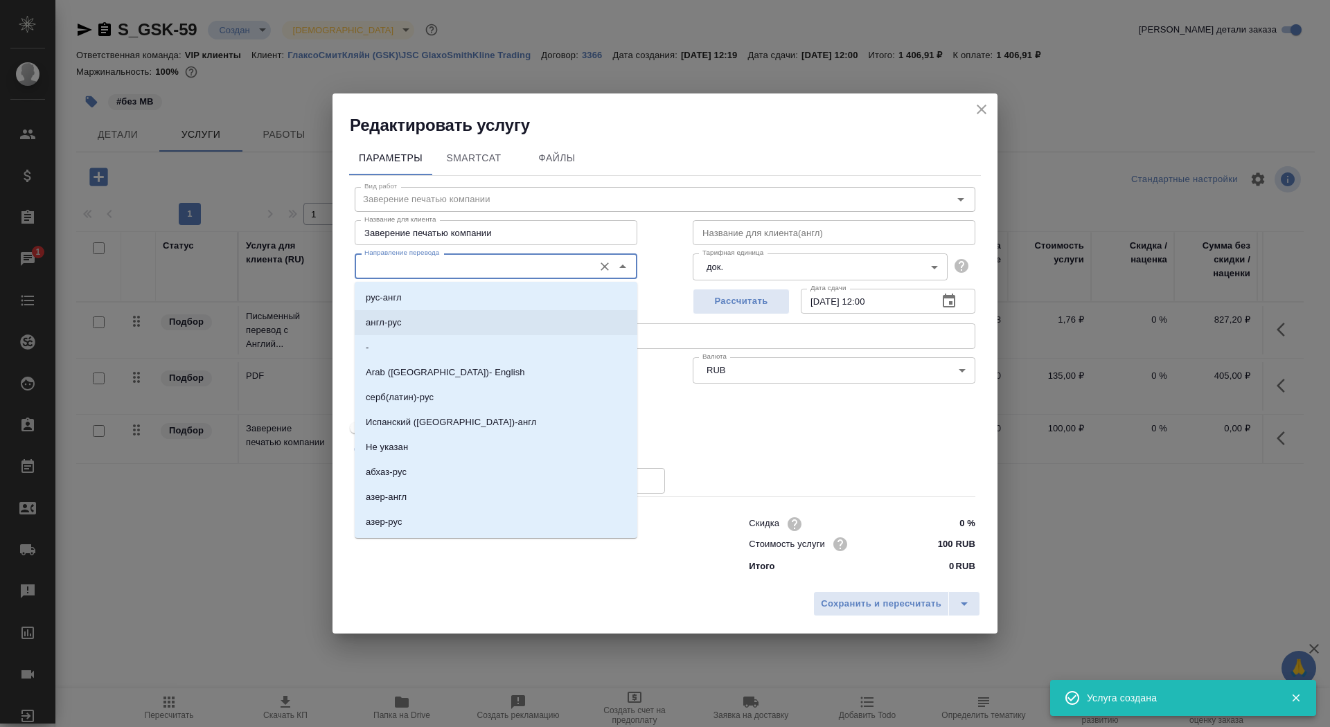
click at [413, 329] on li "англ-рус" at bounding box center [496, 322] width 283 height 25
type input "англ-рус"
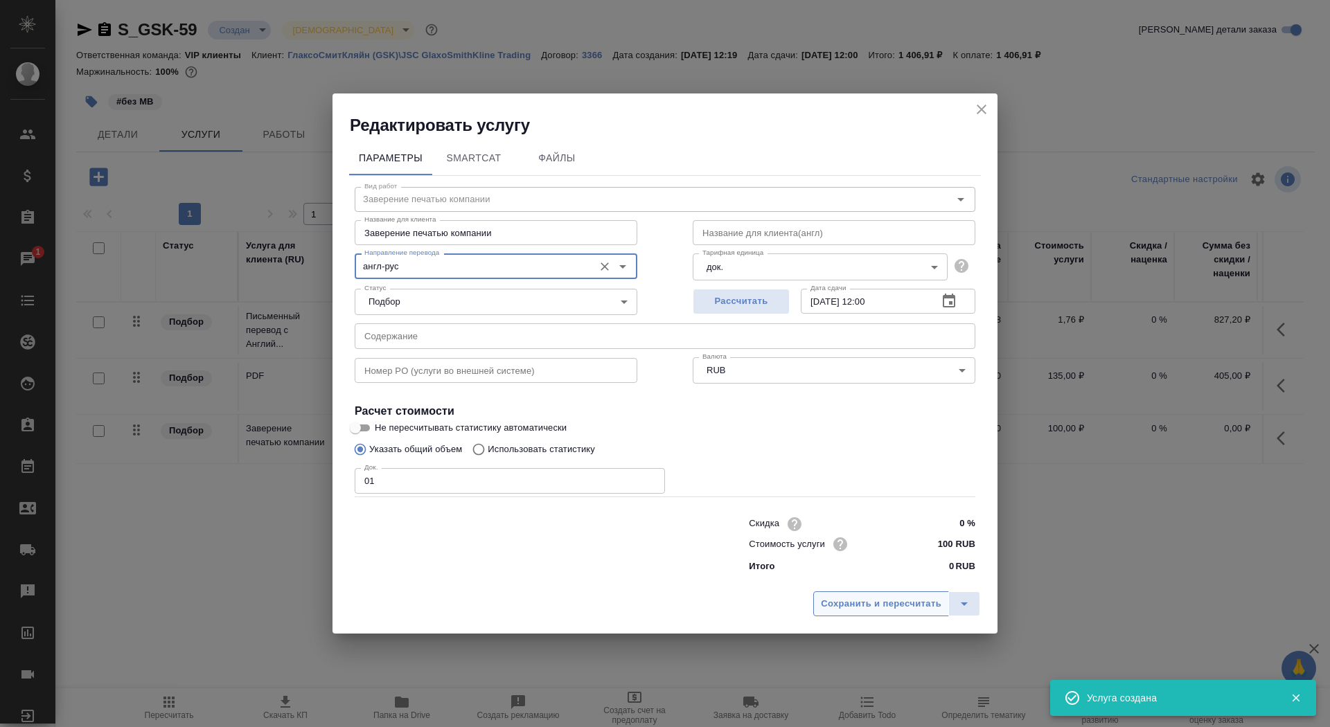
click at [864, 594] on button "Сохранить и пересчитать" at bounding box center [881, 603] width 136 height 25
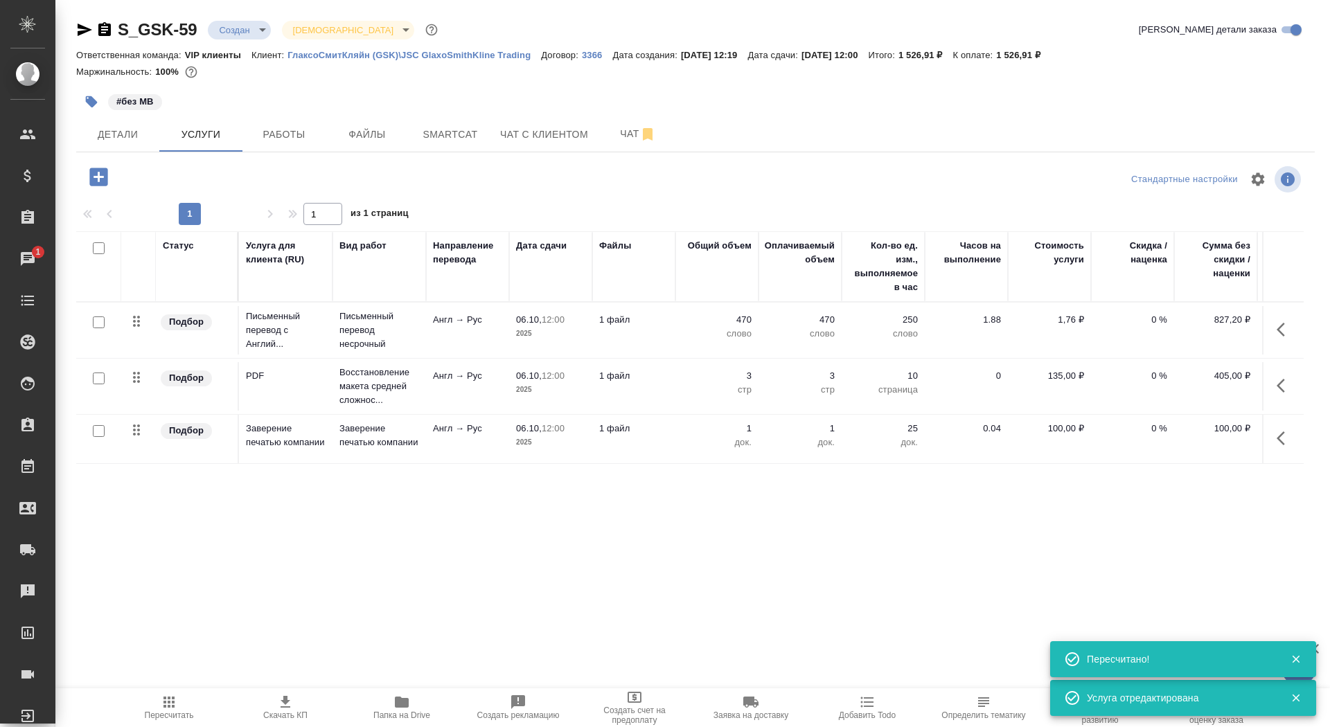
click at [279, 705] on icon "button" at bounding box center [285, 702] width 17 height 17
click at [105, 28] on icon "button" at bounding box center [104, 29] width 12 height 14
click at [101, 28] on icon "button" at bounding box center [104, 29] width 12 height 14
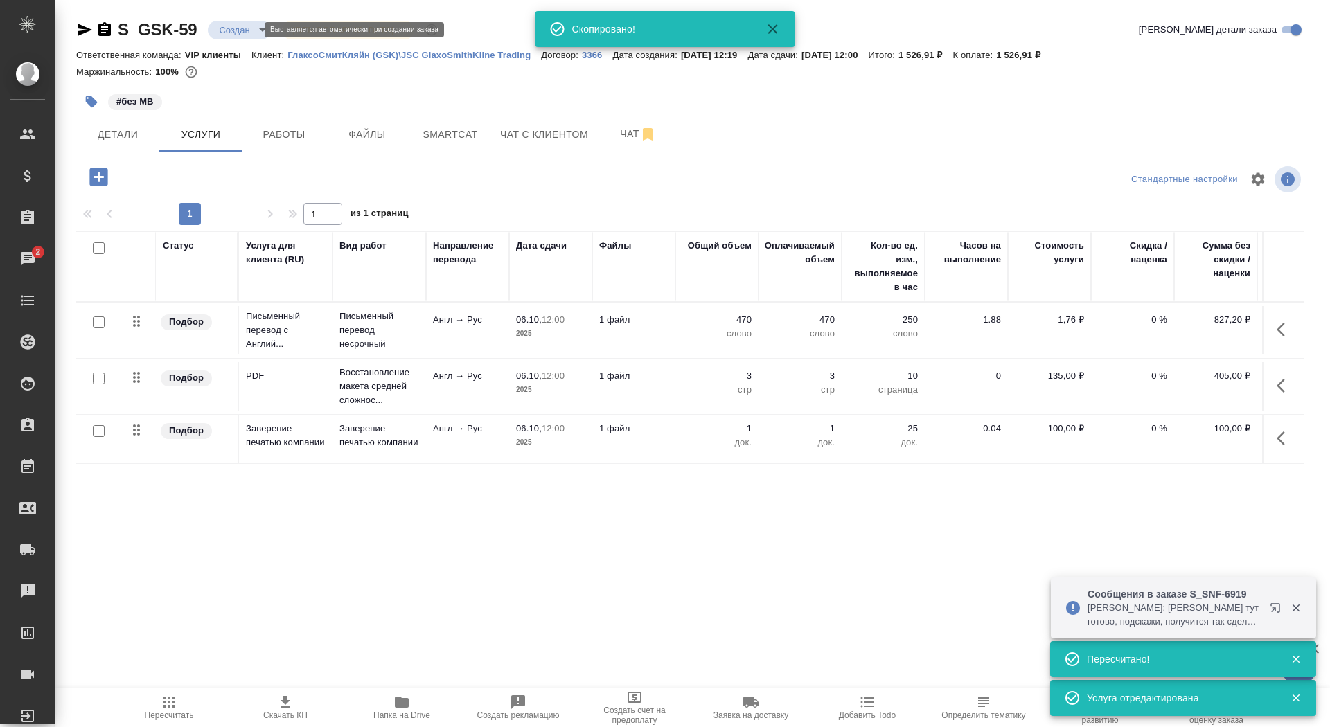
click at [236, 24] on body "🙏 .cls-1 fill:#fff; AWATERA Saydasheva Dilyara Клиенты Спецификации Заказы 2 Ча…" at bounding box center [665, 363] width 1330 height 727
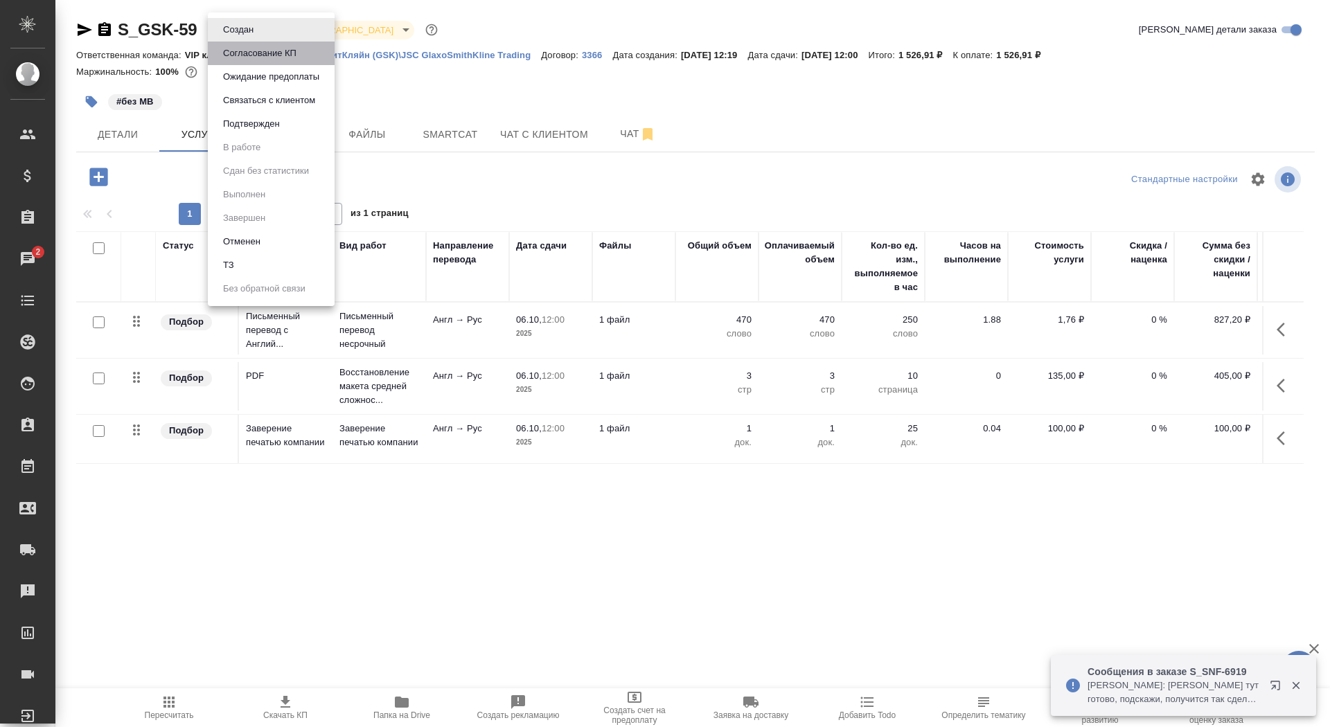
click at [246, 53] on button "Согласование КП" at bounding box center [260, 53] width 82 height 15
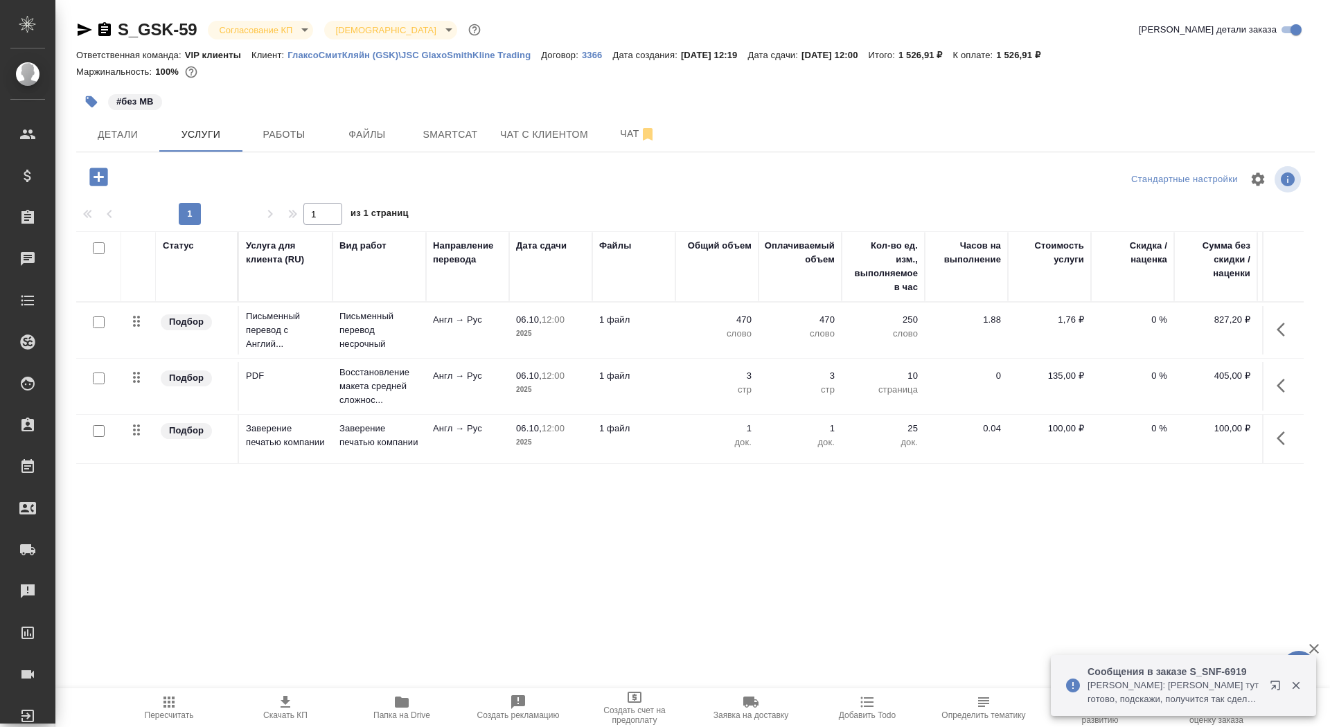
click at [276, 21] on body "🙏 .cls-1 fill:#fff; AWATERA Saydasheva Dilyara Клиенты Спецификации Заказы 0 Ча…" at bounding box center [665, 363] width 1330 height 727
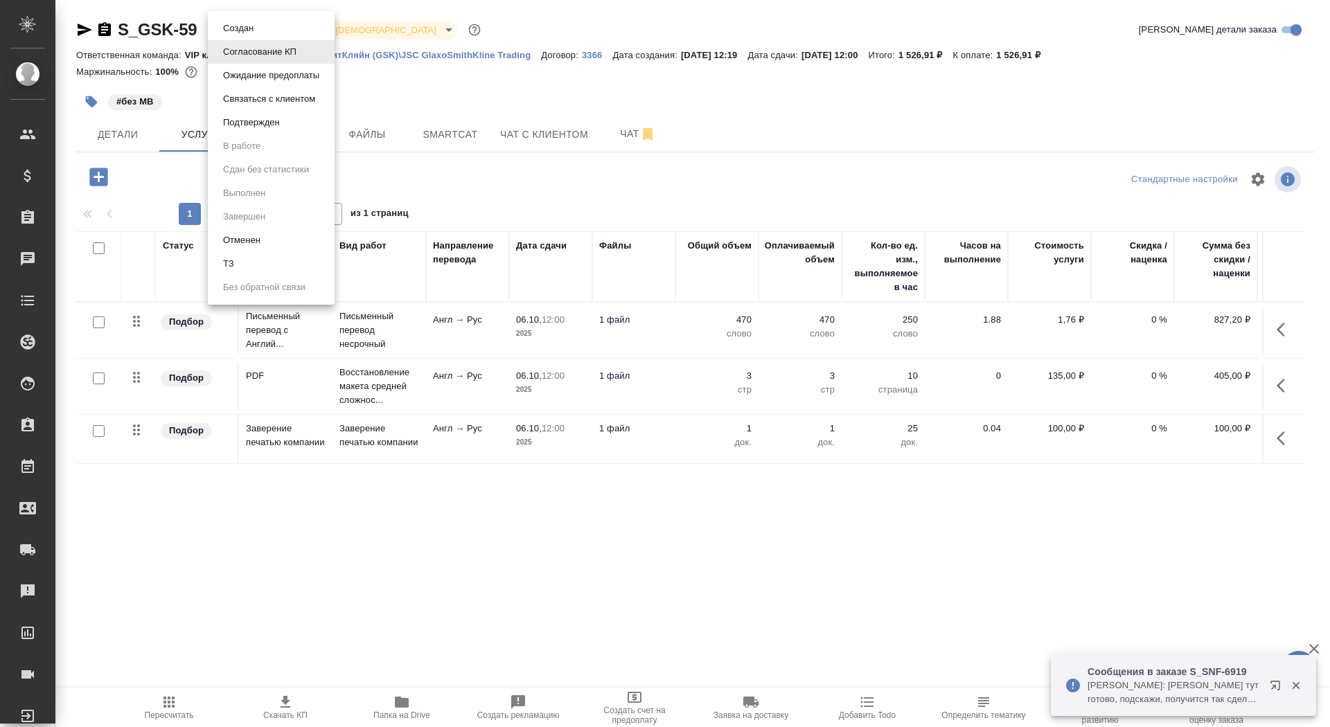
click at [292, 126] on li "Подтвержден" at bounding box center [271, 123] width 127 height 24
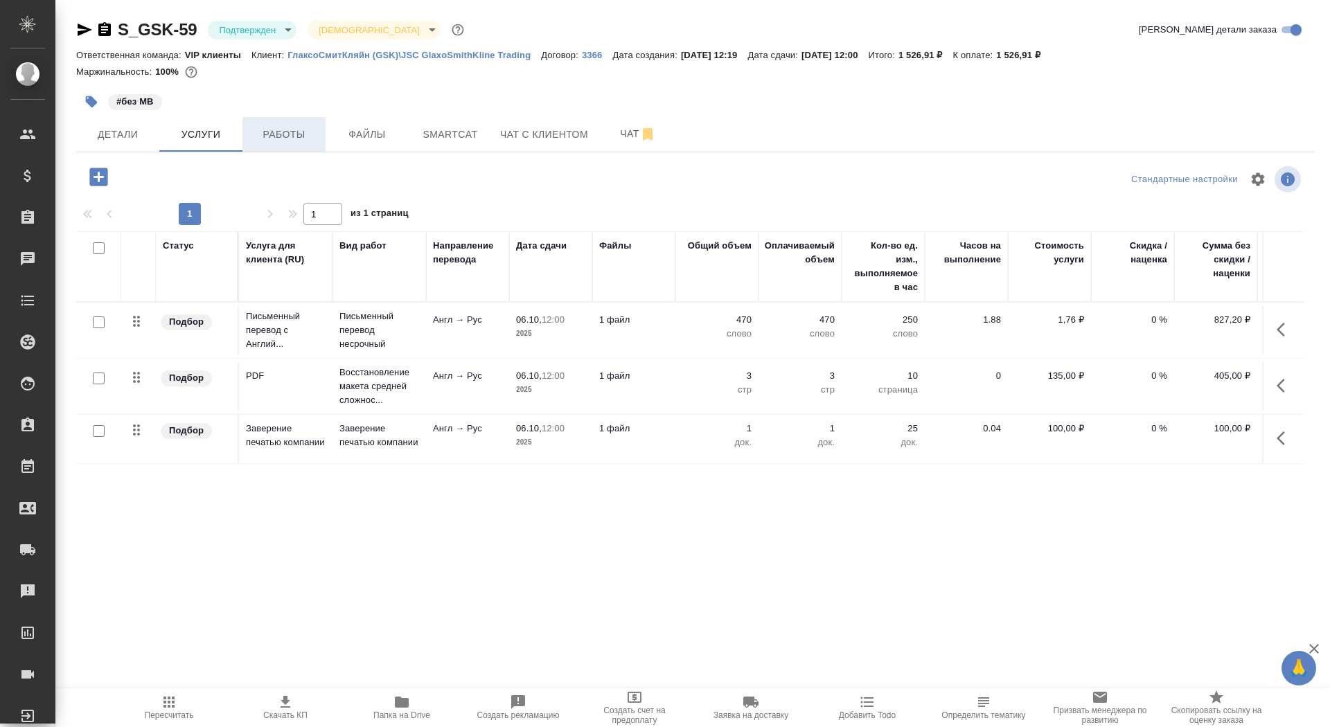
click at [291, 141] on span "Работы" at bounding box center [284, 134] width 66 height 17
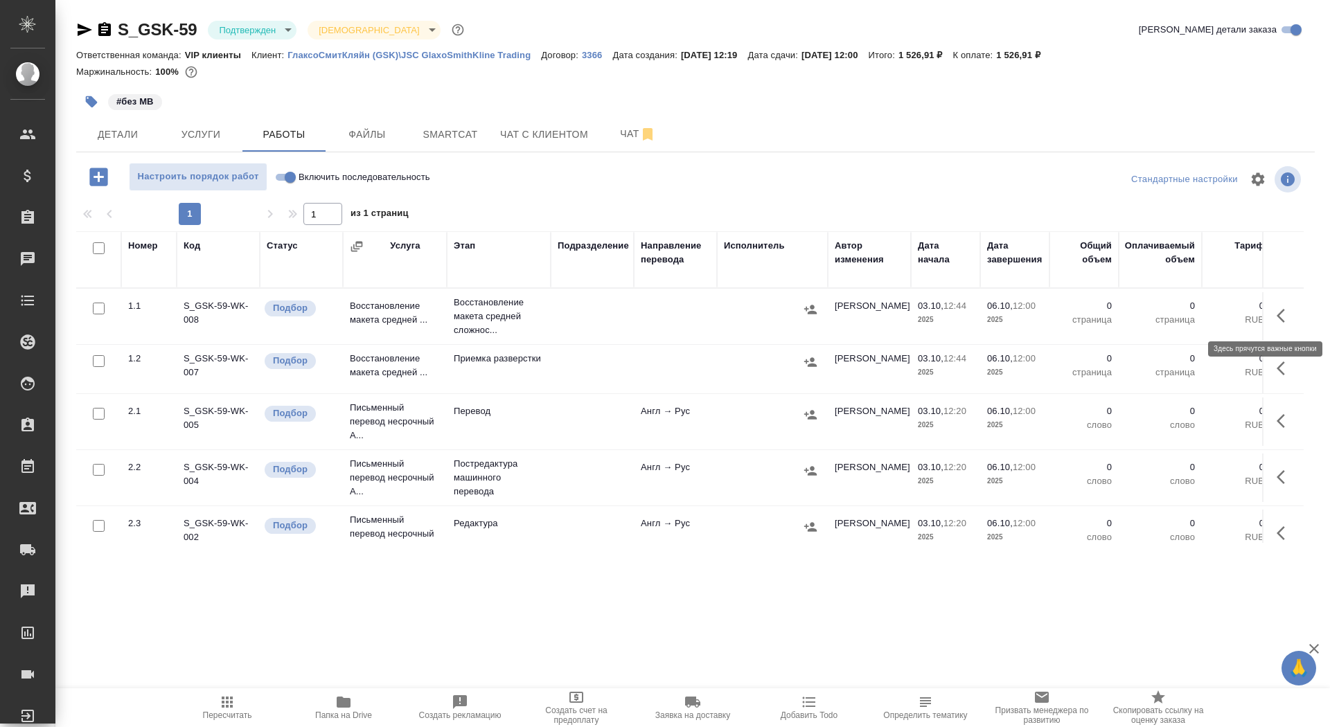
click at [1274, 310] on button "button" at bounding box center [1284, 315] width 33 height 33
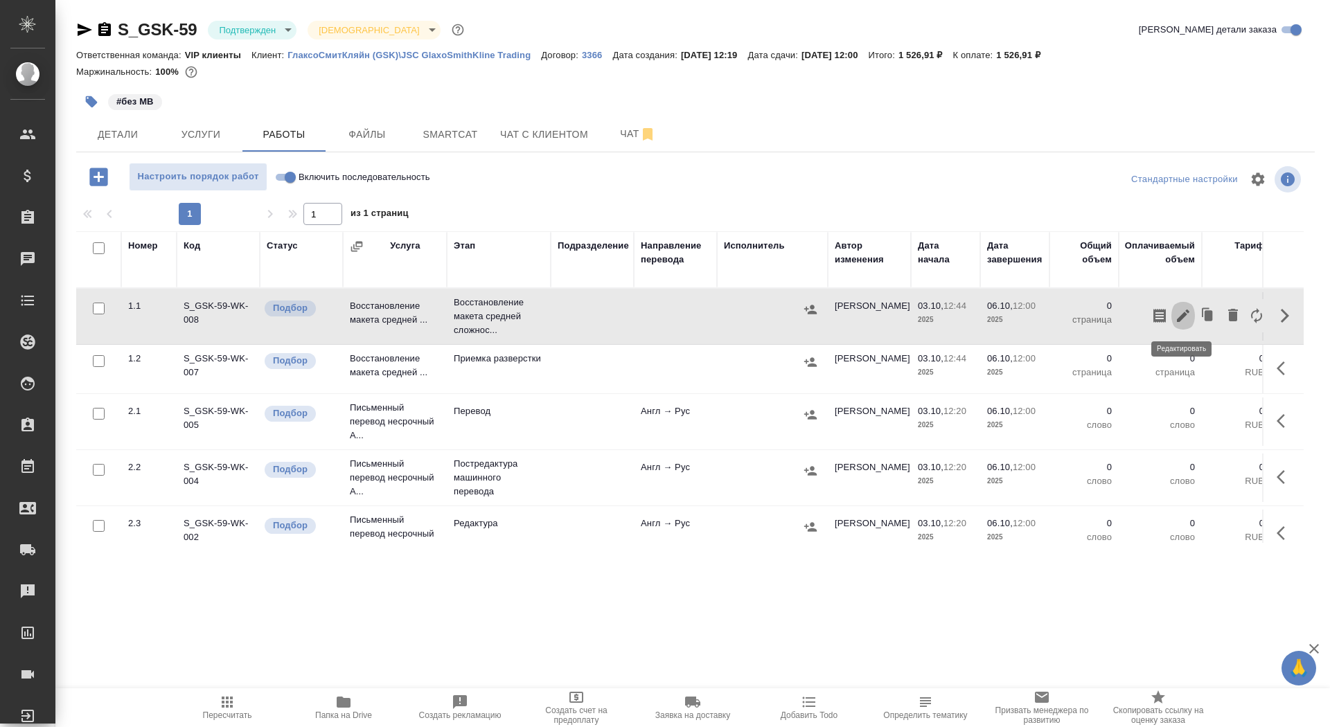
click at [1184, 312] on icon "button" at bounding box center [1183, 316] width 12 height 12
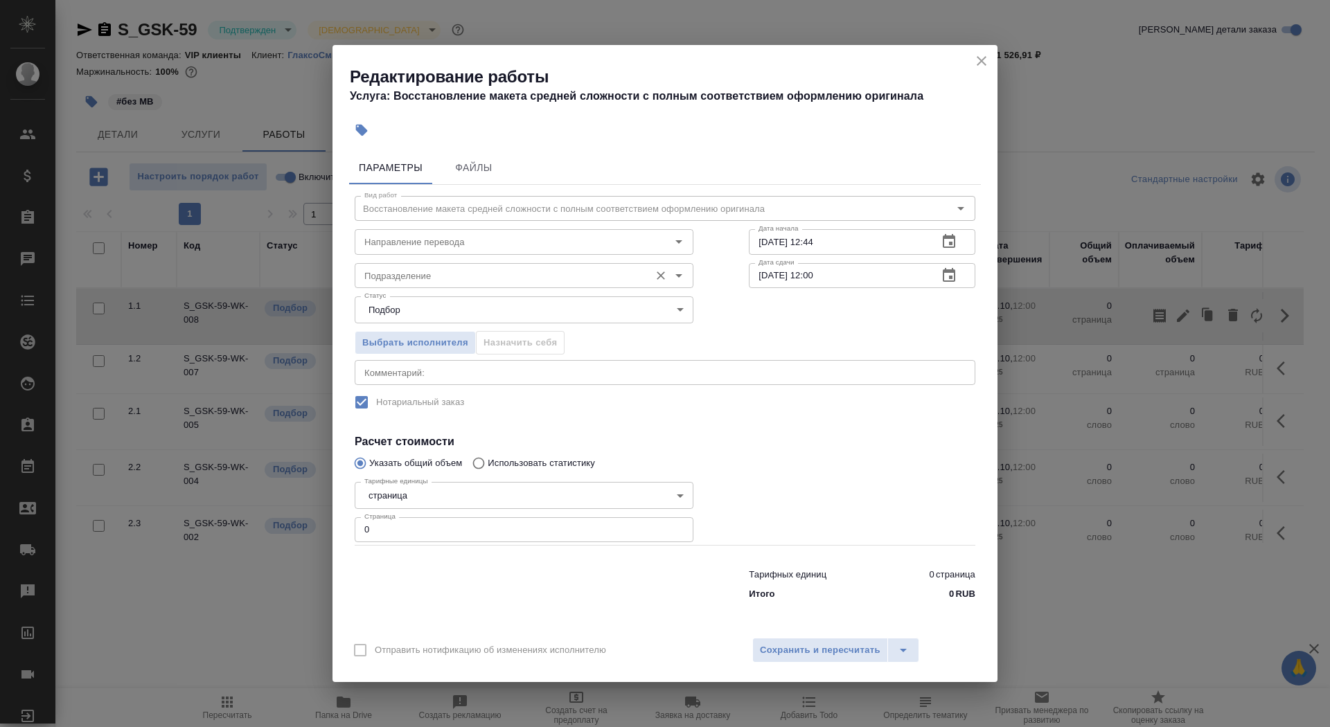
click at [460, 258] on div "Подразделение Подразделение" at bounding box center [524, 274] width 339 height 33
click at [460, 249] on input "Направление перевода" at bounding box center [501, 241] width 284 height 17
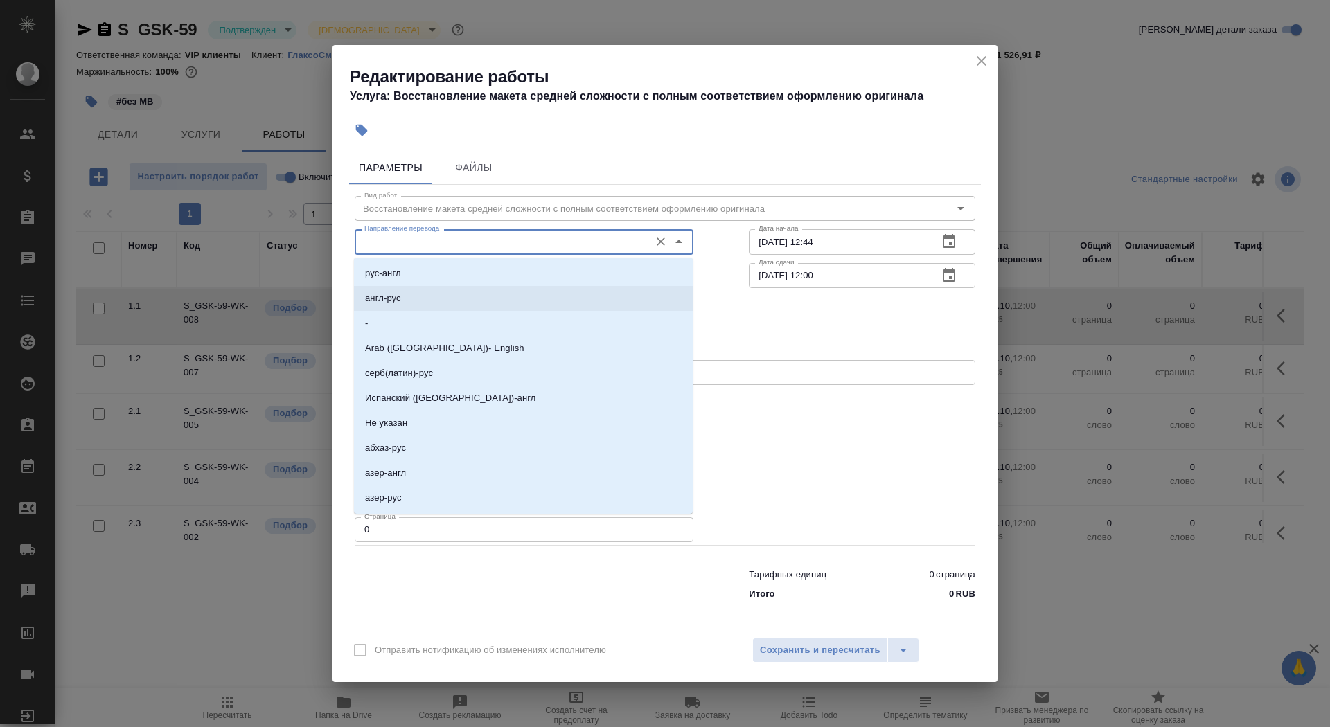
click at [451, 296] on li "англ-рус" at bounding box center [523, 298] width 339 height 25
type input "англ-рус"
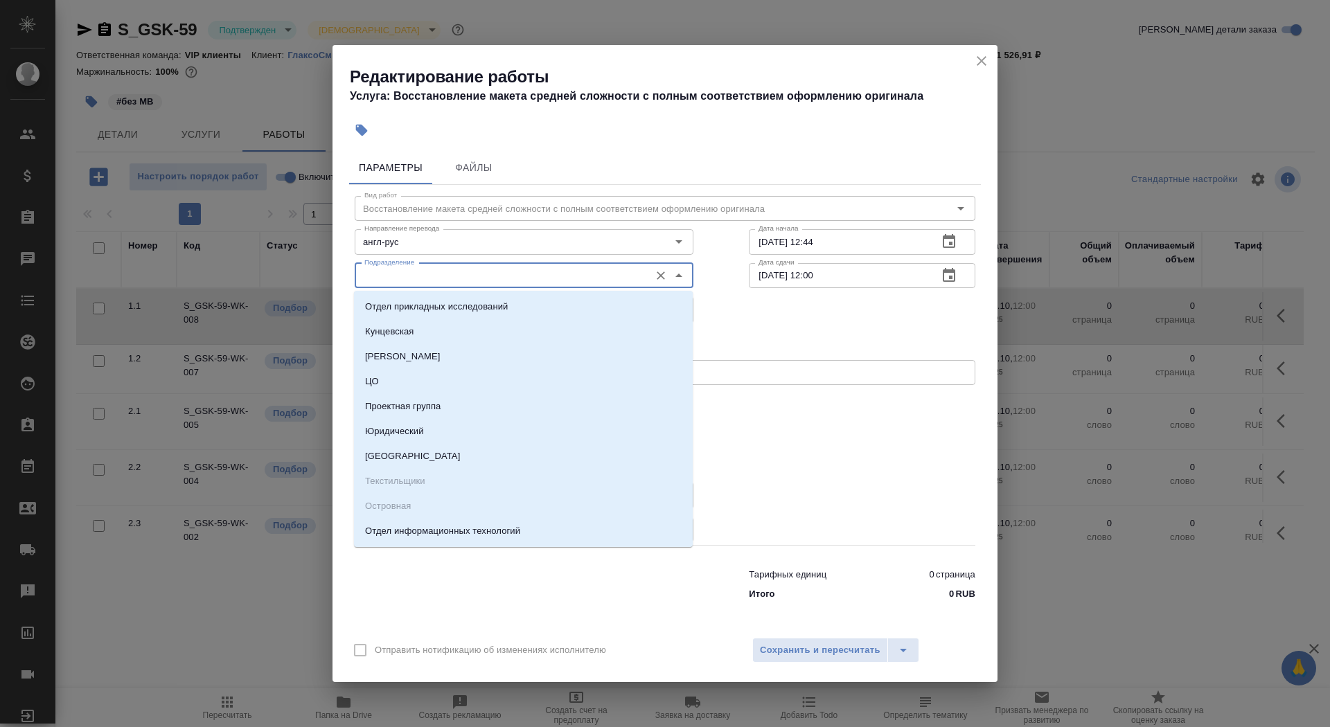
click at [442, 281] on input "Подразделение" at bounding box center [501, 275] width 284 height 17
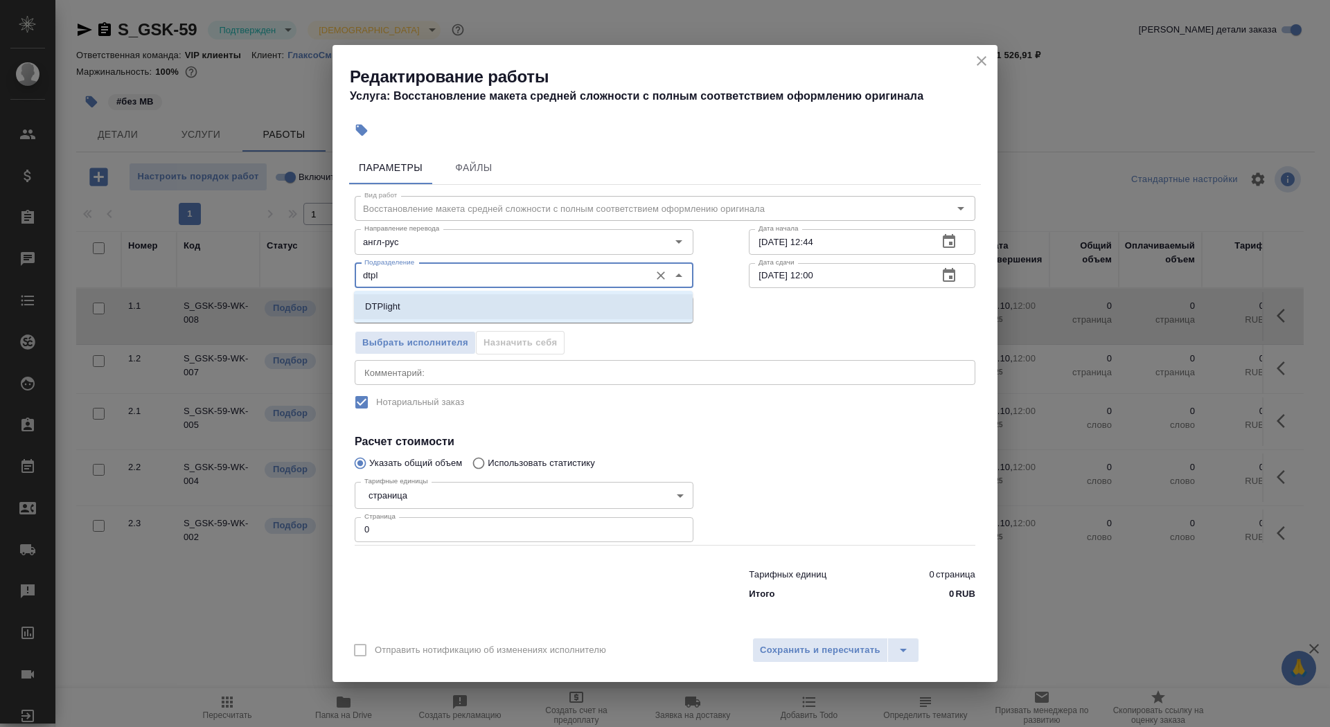
click at [407, 311] on li "DTPlight" at bounding box center [523, 306] width 339 height 25
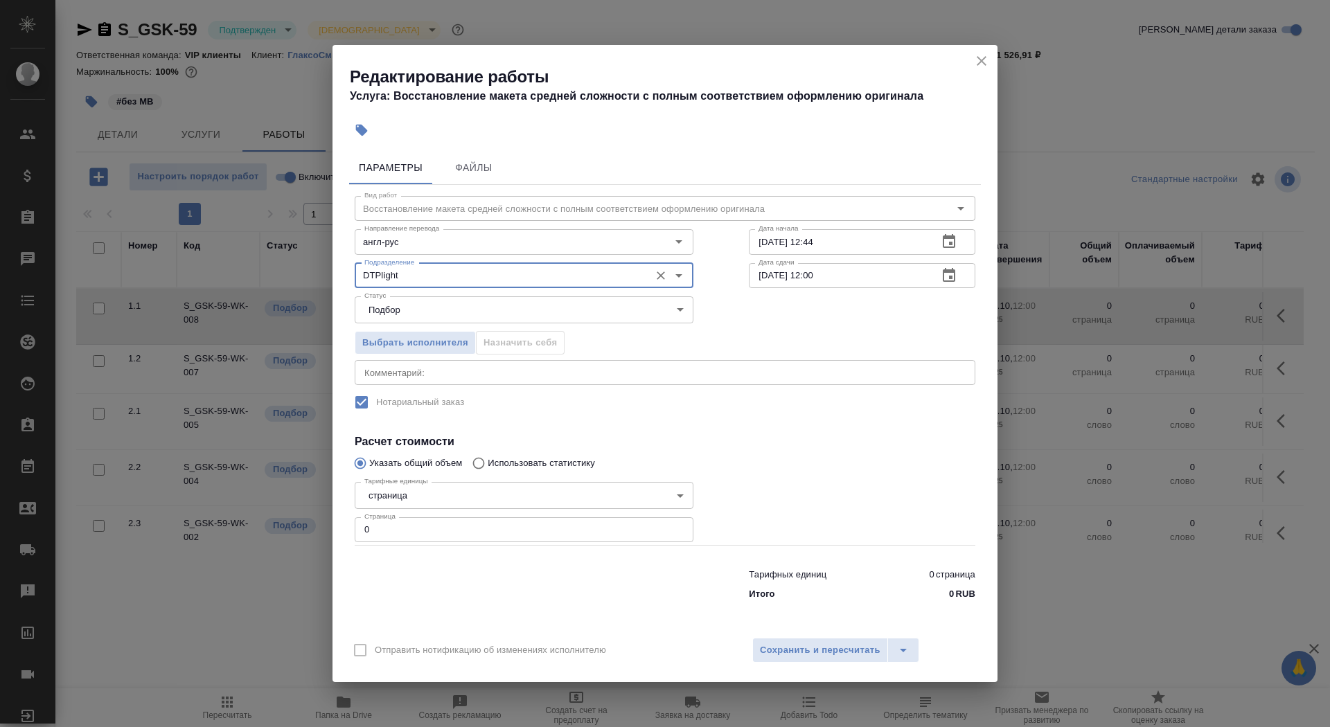
type input "DTPlight"
click at [464, 492] on body "🙏 .cls-1 fill:#fff; AWATERA Saydasheva Dilyara Клиенты Спецификации Заказы 0 Ча…" at bounding box center [665, 363] width 1330 height 727
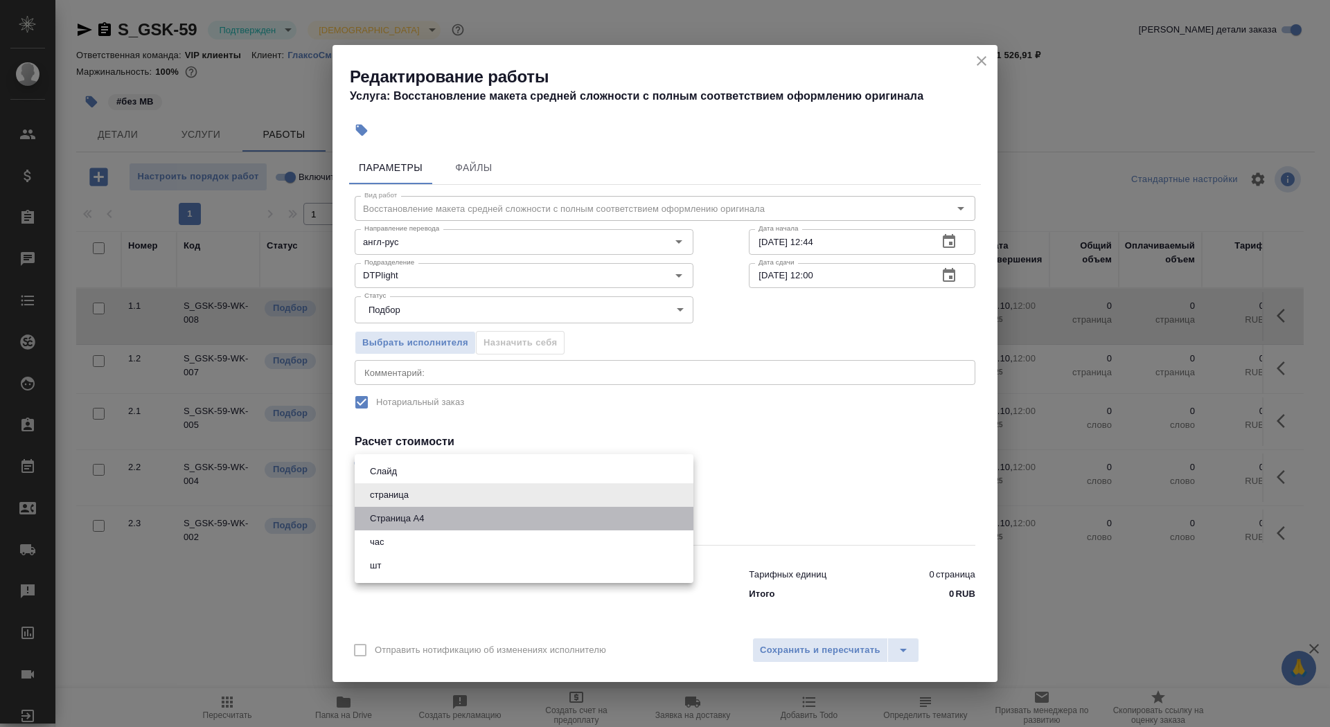
click at [467, 515] on li "Страница А4" at bounding box center [524, 519] width 339 height 24
type input "5f036ec4e16dec2d6b59c8ff"
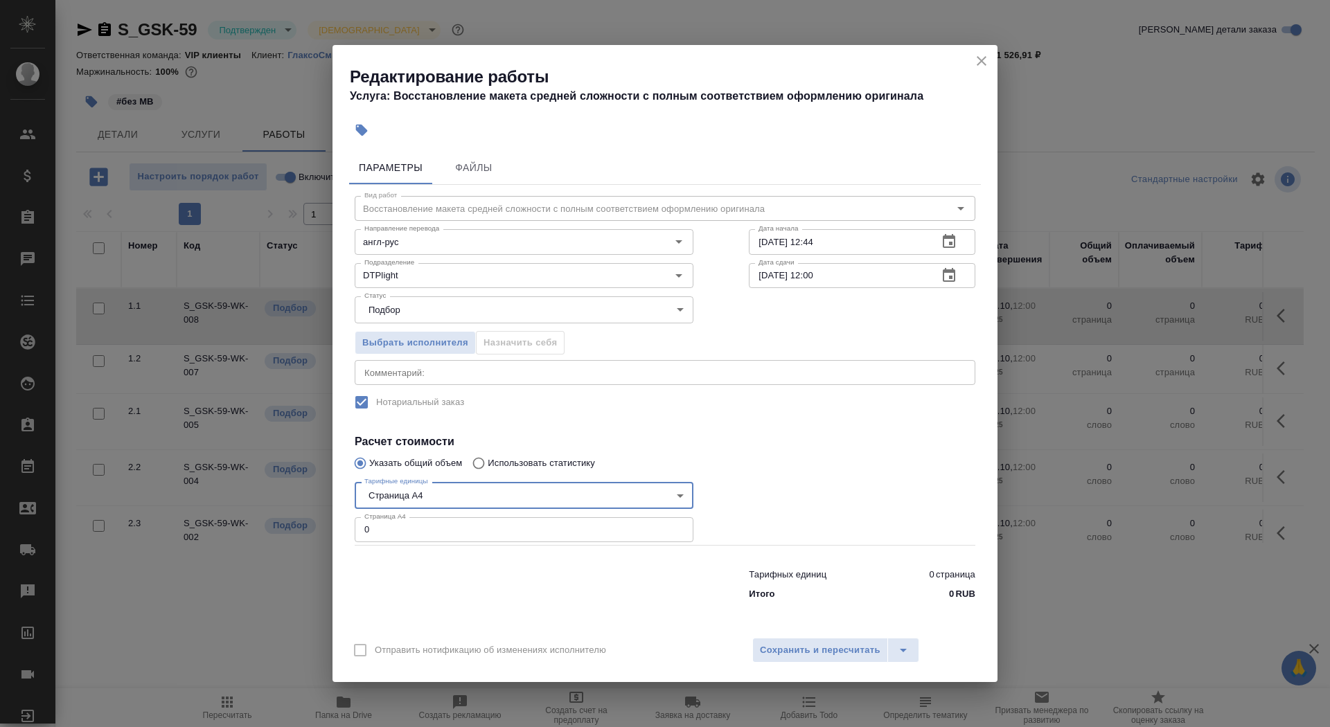
click at [466, 532] on input "0" at bounding box center [524, 529] width 339 height 25
type input "3"
click at [870, 251] on input "03.10.2025 12:44" at bounding box center [838, 241] width 178 height 25
type input "03.10.2025 13:25"
click at [952, 285] on button "button" at bounding box center [948, 275] width 33 height 33
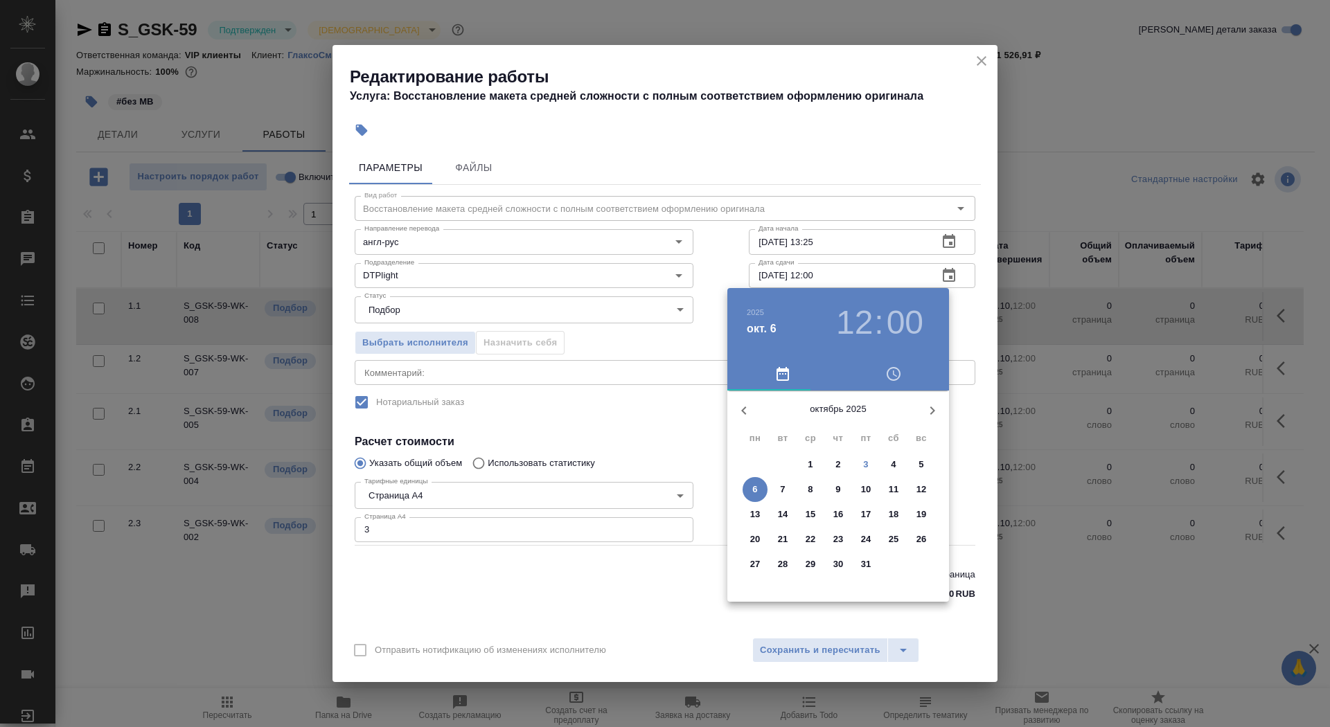
click at [869, 466] on span "3" at bounding box center [865, 465] width 25 height 14
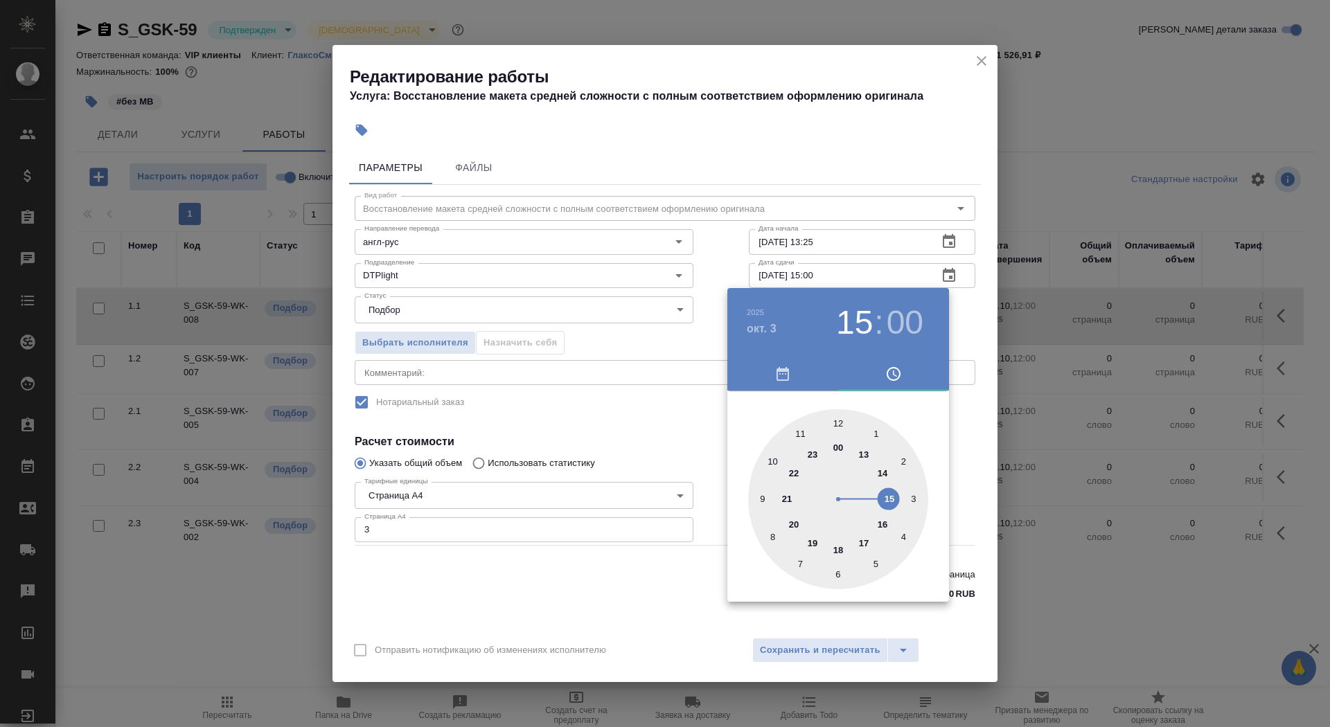
click at [890, 509] on div at bounding box center [838, 499] width 180 height 180
click at [875, 562] on div at bounding box center [838, 499] width 180 height 180
type input "03.10.2025 15:25"
click at [643, 593] on div at bounding box center [665, 363] width 1330 height 727
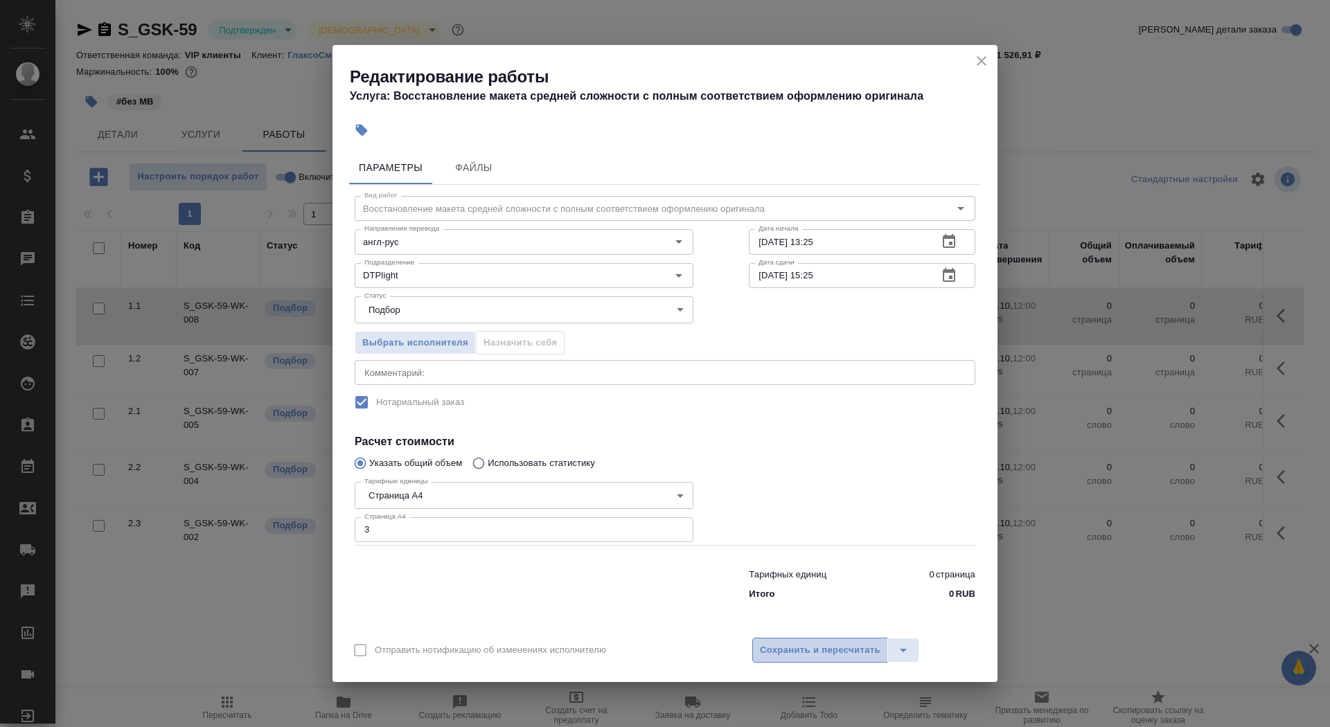
click at [805, 639] on button "Сохранить и пересчитать" at bounding box center [820, 650] width 136 height 25
click at [806, 646] on span "Сохранить и пересчитать" at bounding box center [820, 651] width 121 height 16
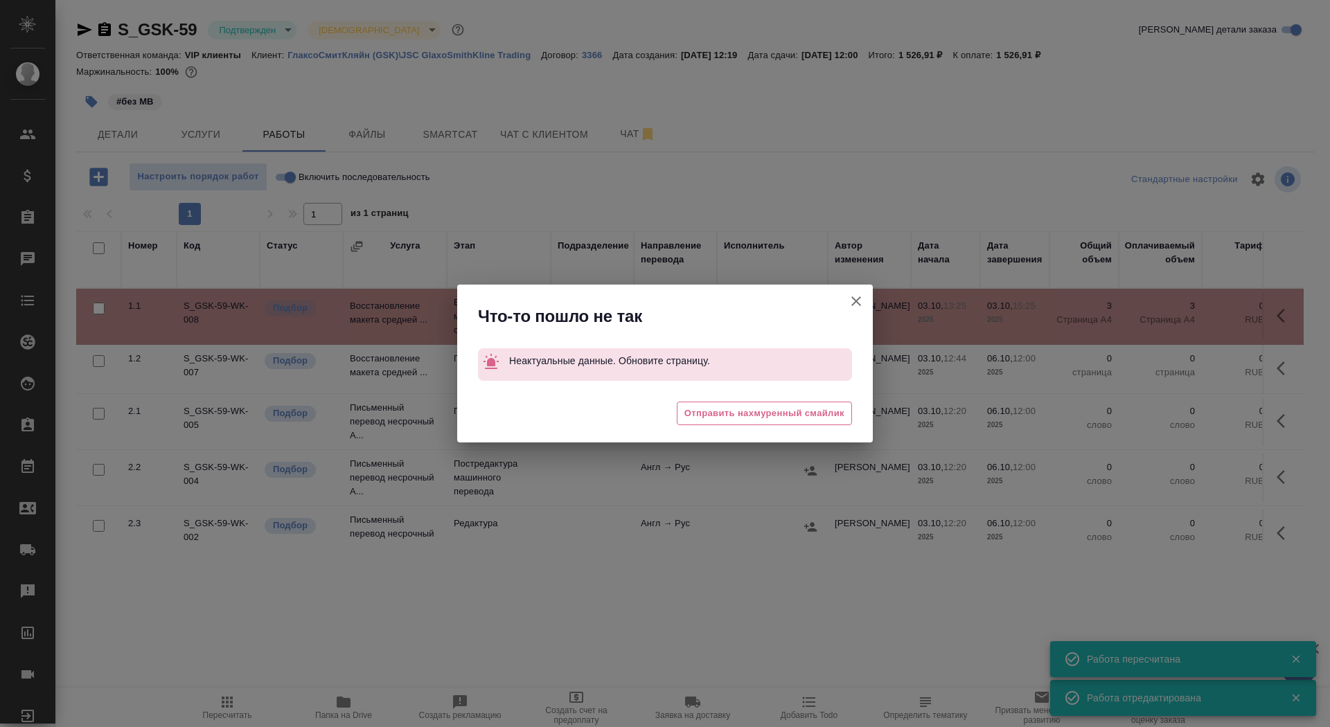
click at [860, 298] on icon "button" at bounding box center [856, 301] width 10 height 10
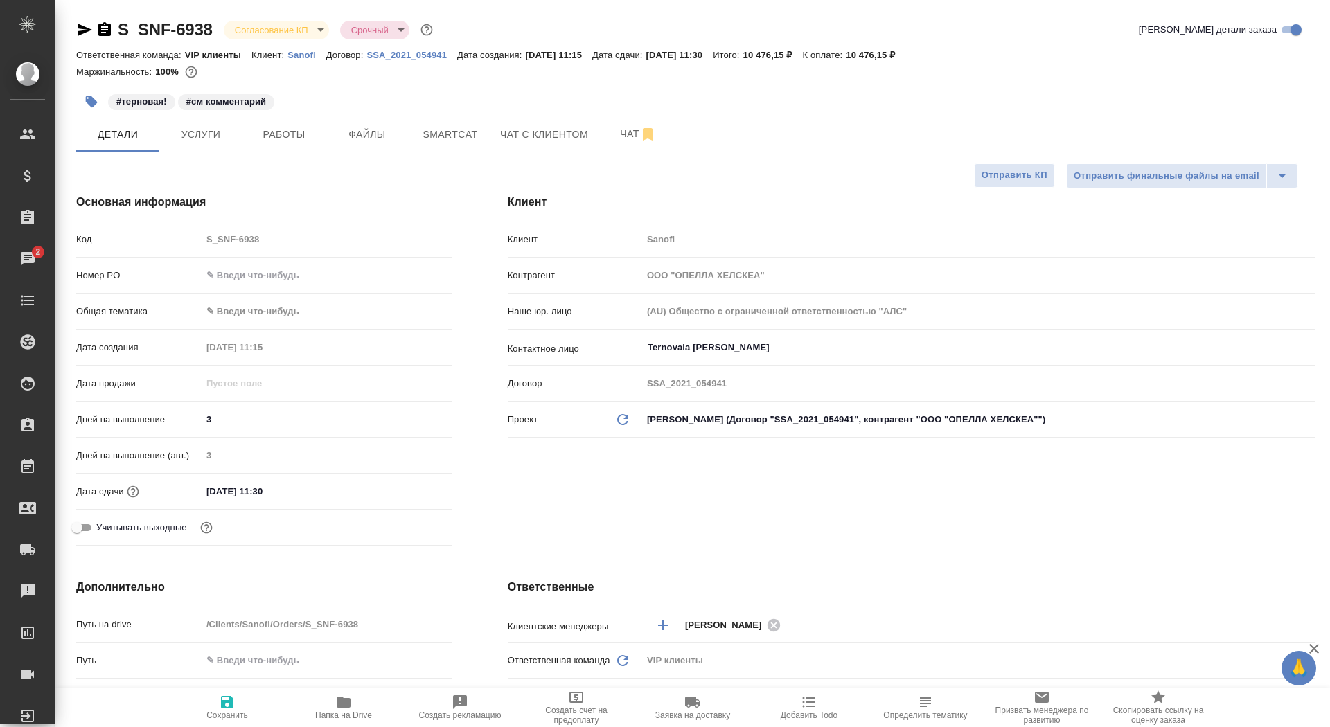
select select "RU"
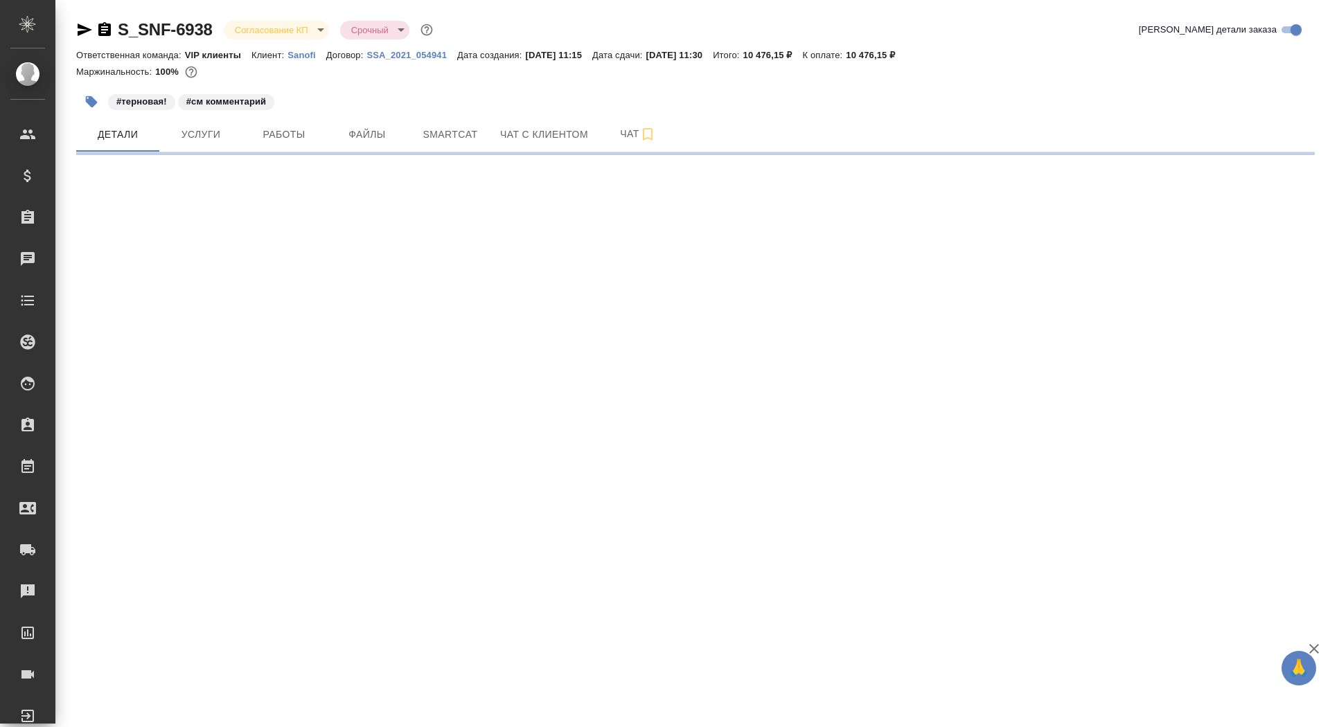
select select "RU"
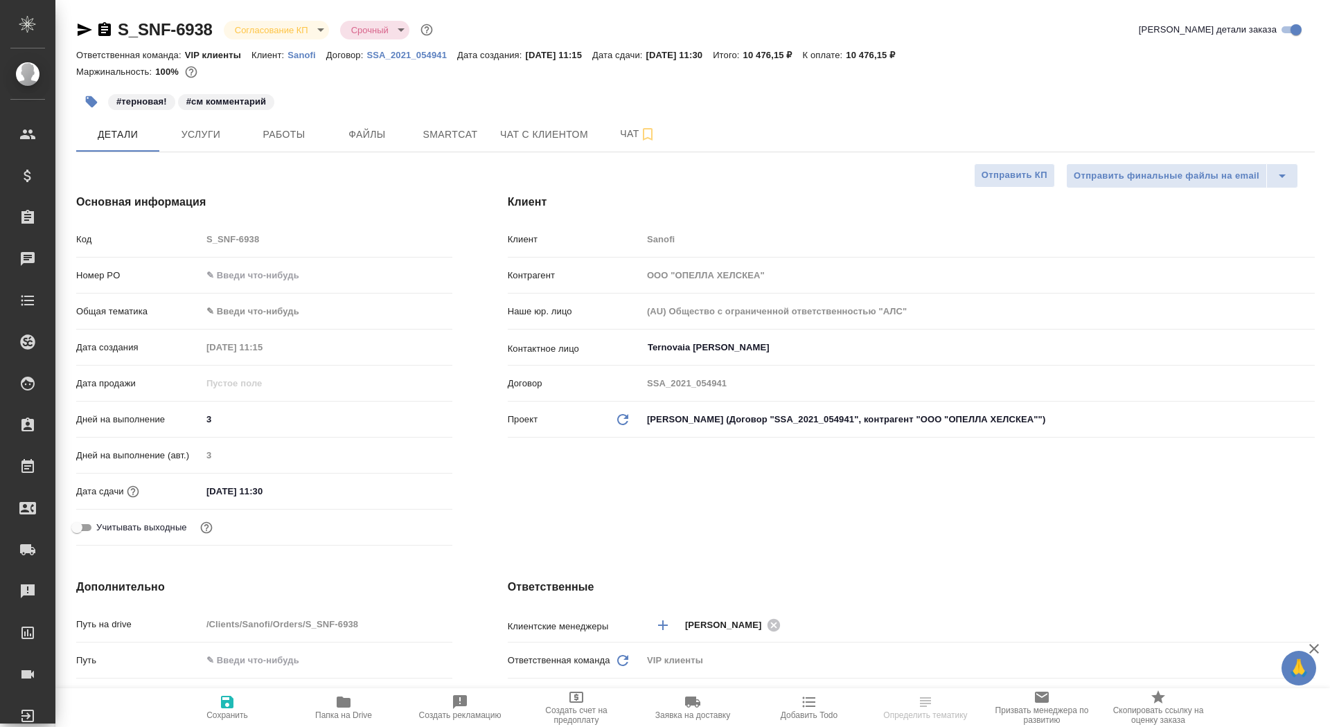
type textarea "x"
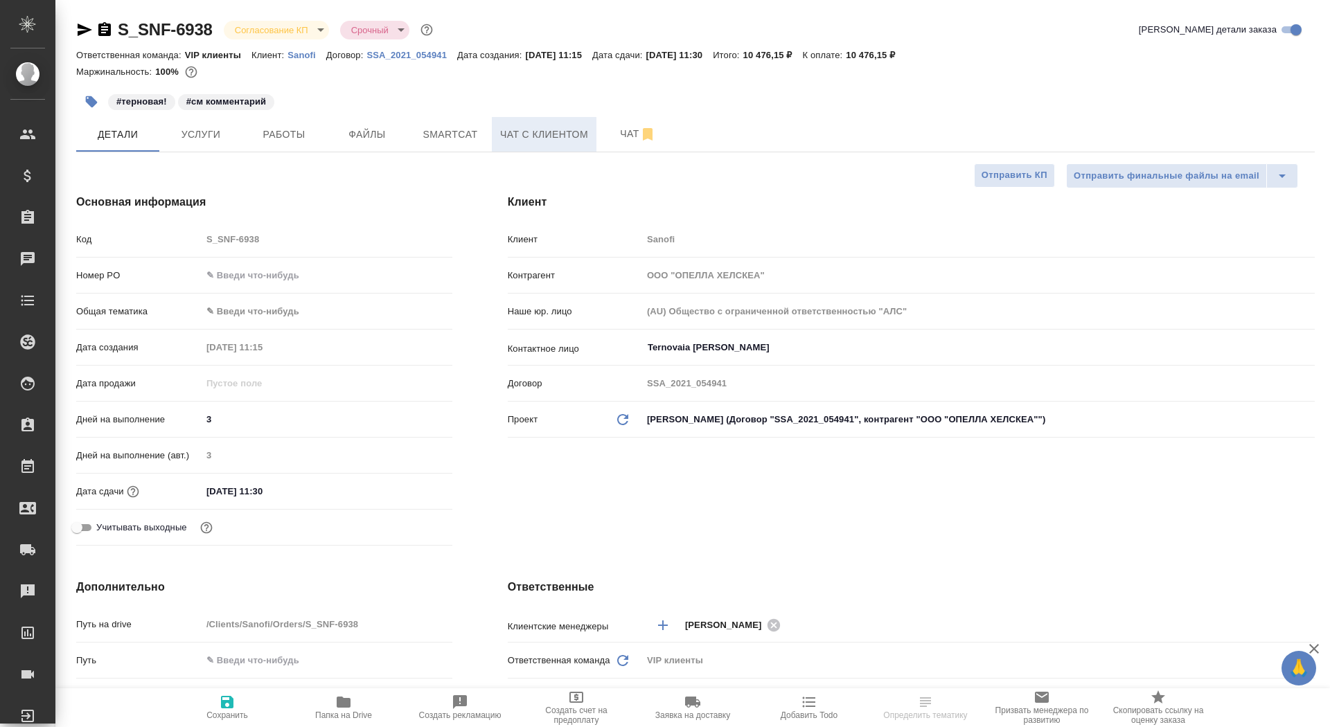
type textarea "x"
click at [623, 136] on span "Чат" at bounding box center [638, 133] width 66 height 17
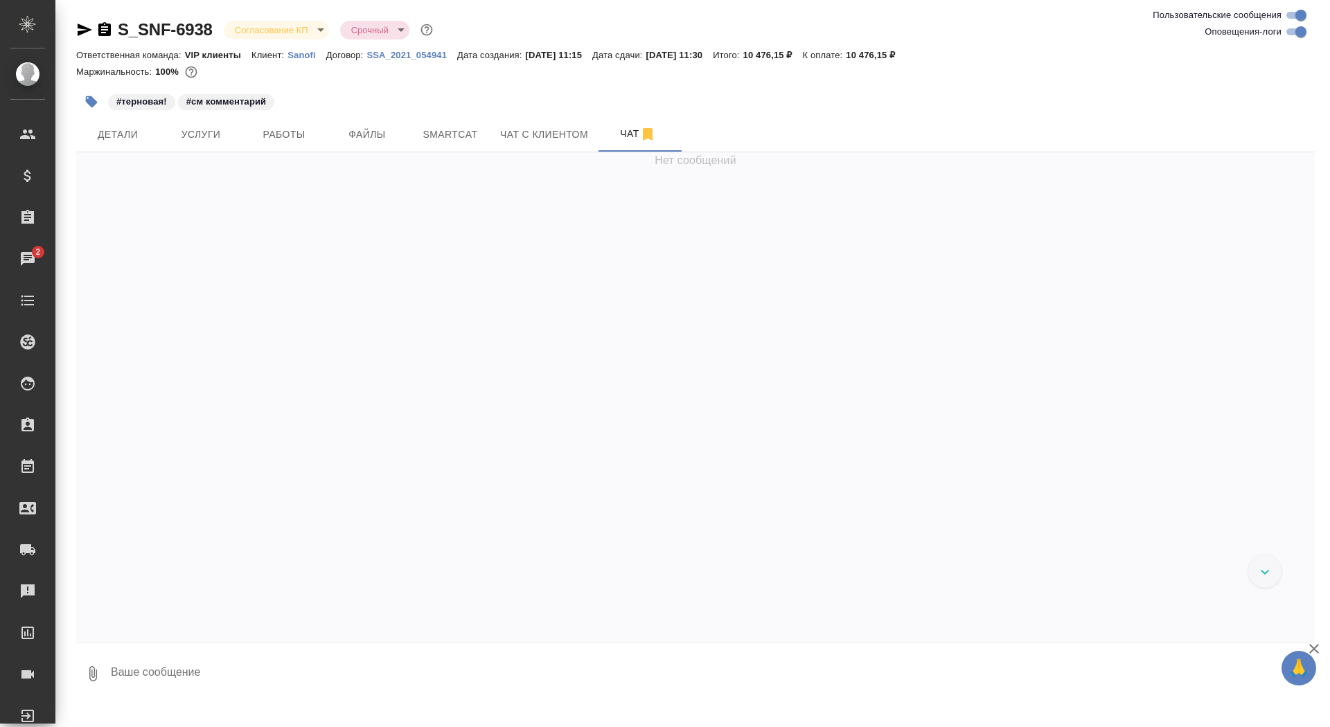
scroll to position [3314, 0]
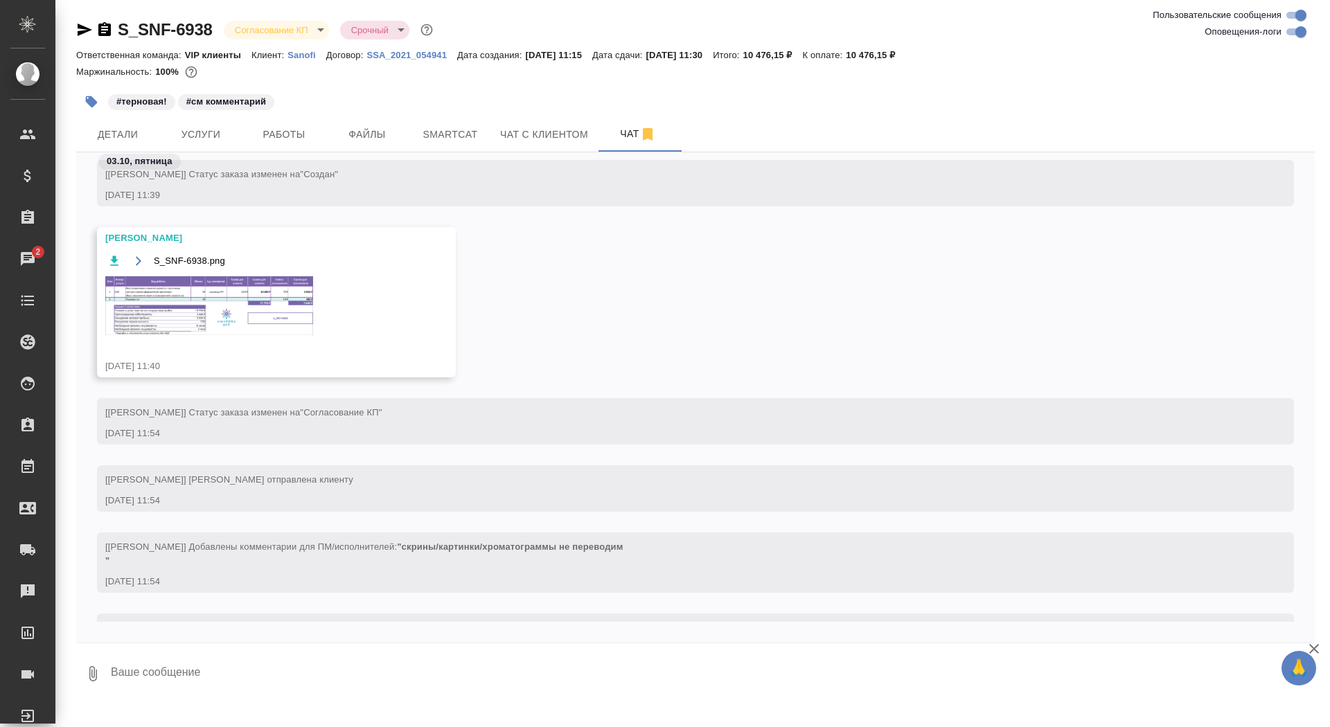
click at [247, 670] on textarea at bounding box center [711, 673] width 1205 height 47
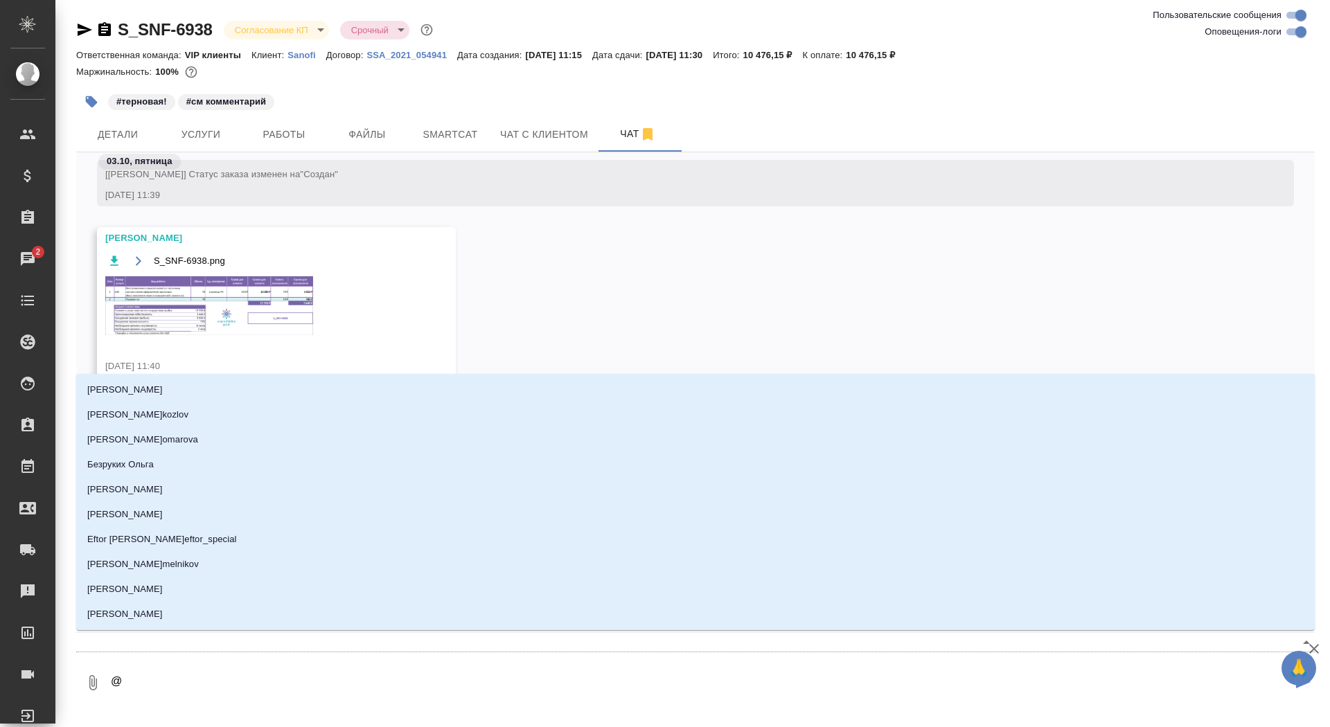
type textarea "@г"
type input "г"
type textarea "@го"
type input "го"
type textarea "@гор"
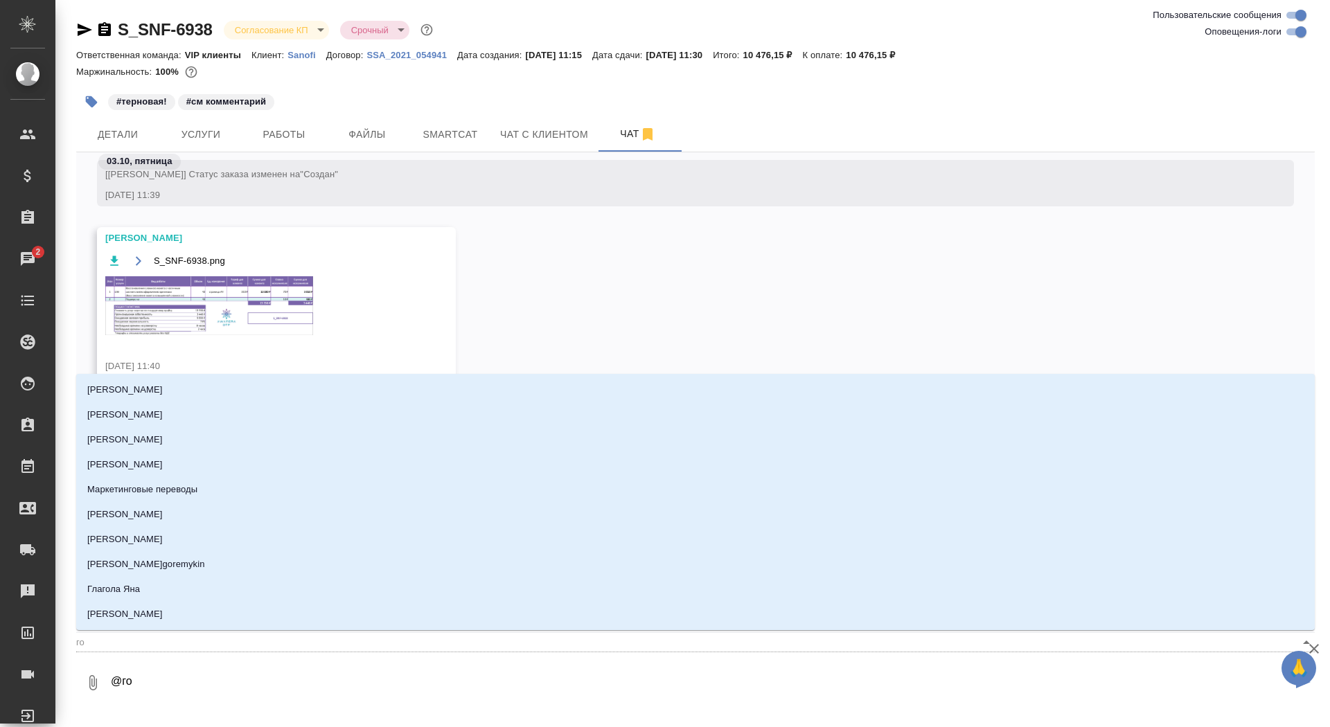
type input "гор"
type textarea "@горш"
type input "горш"
type textarea "@горшк"
type input "горшк"
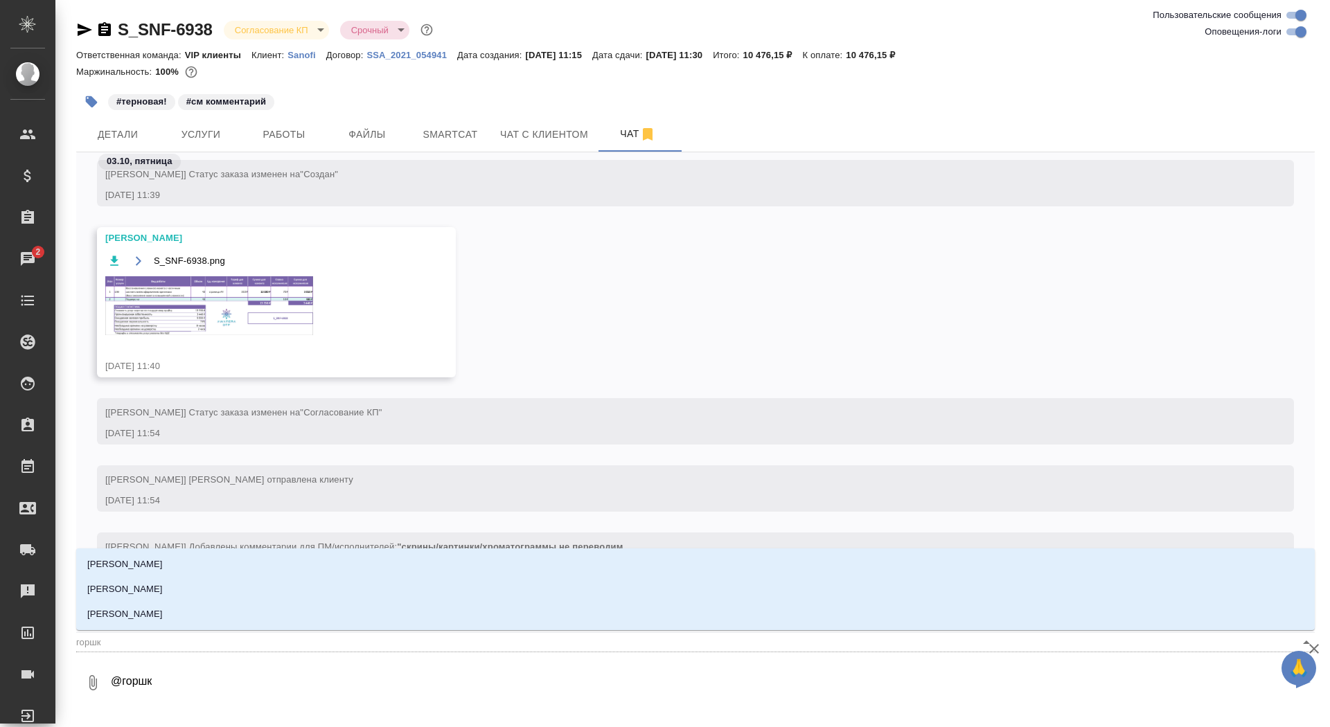
type textarea "@горшко"
type input "горшко"
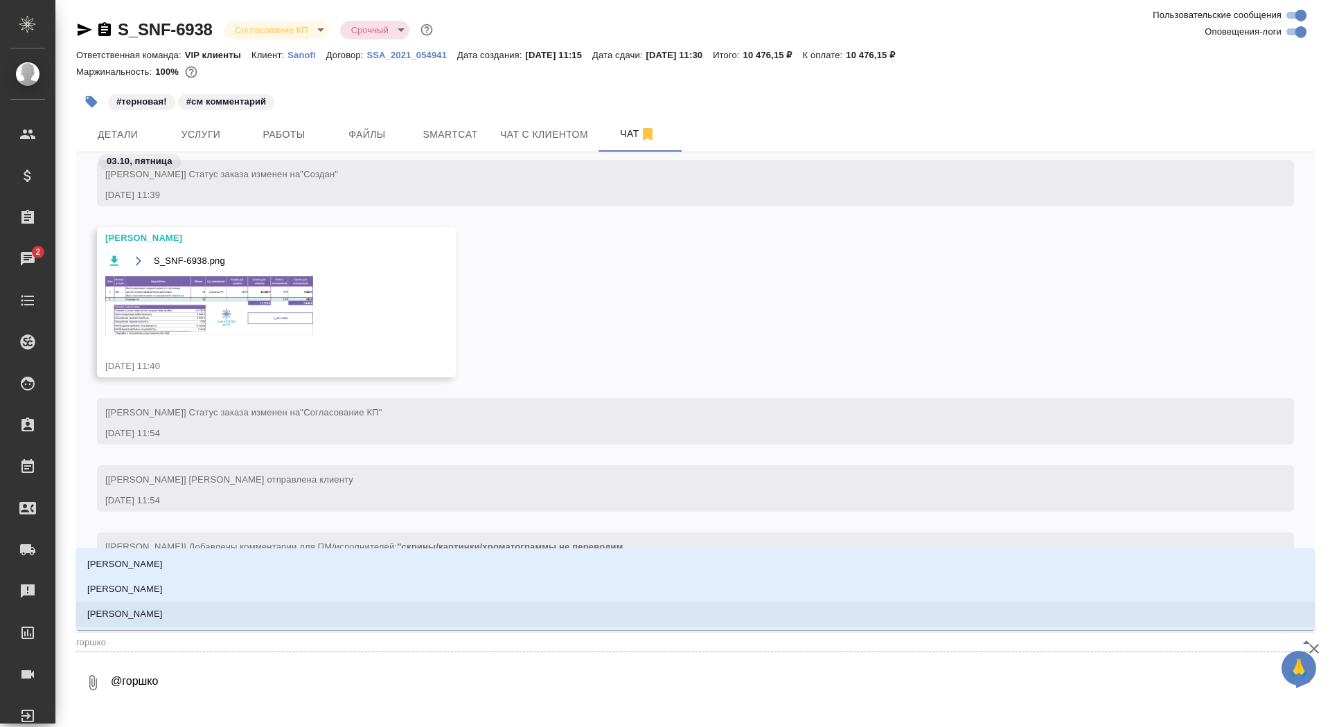
click at [284, 610] on li "[PERSON_NAME]" at bounding box center [695, 614] width 1238 height 25
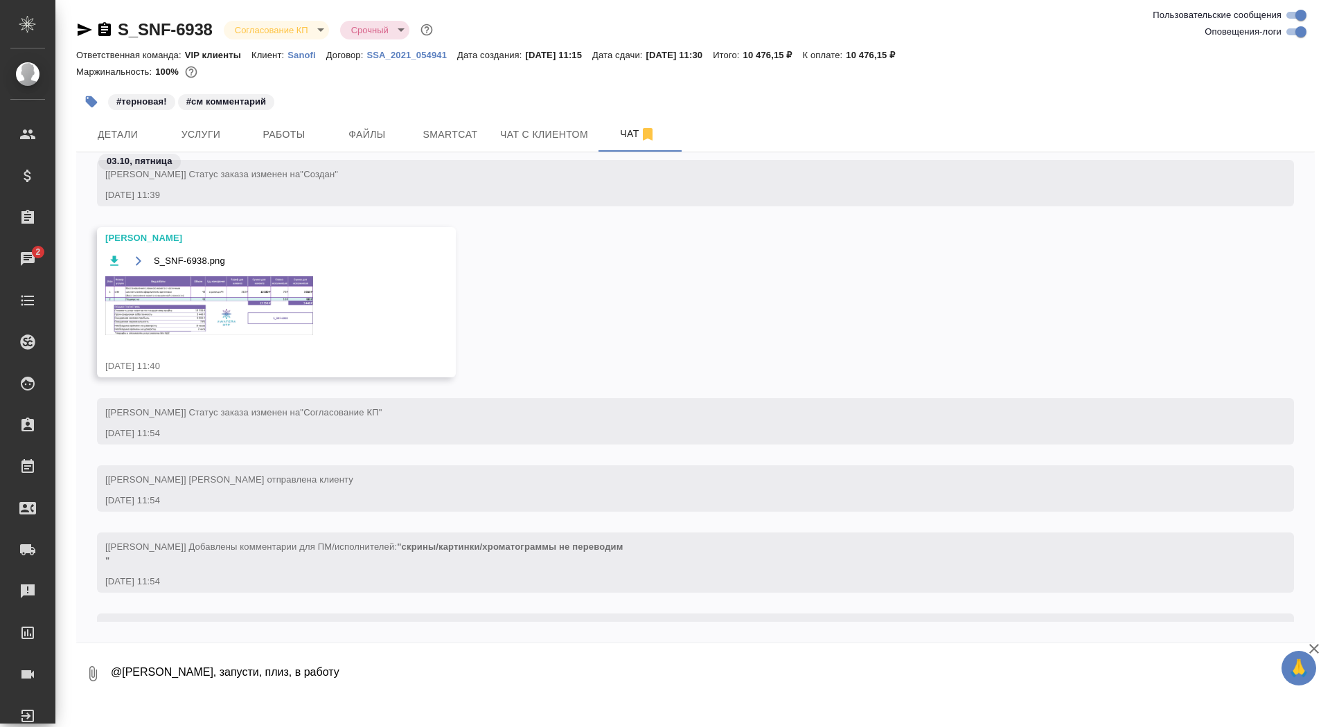
type textarea "@[PERSON_NAME], запусти, плиз, в работу"
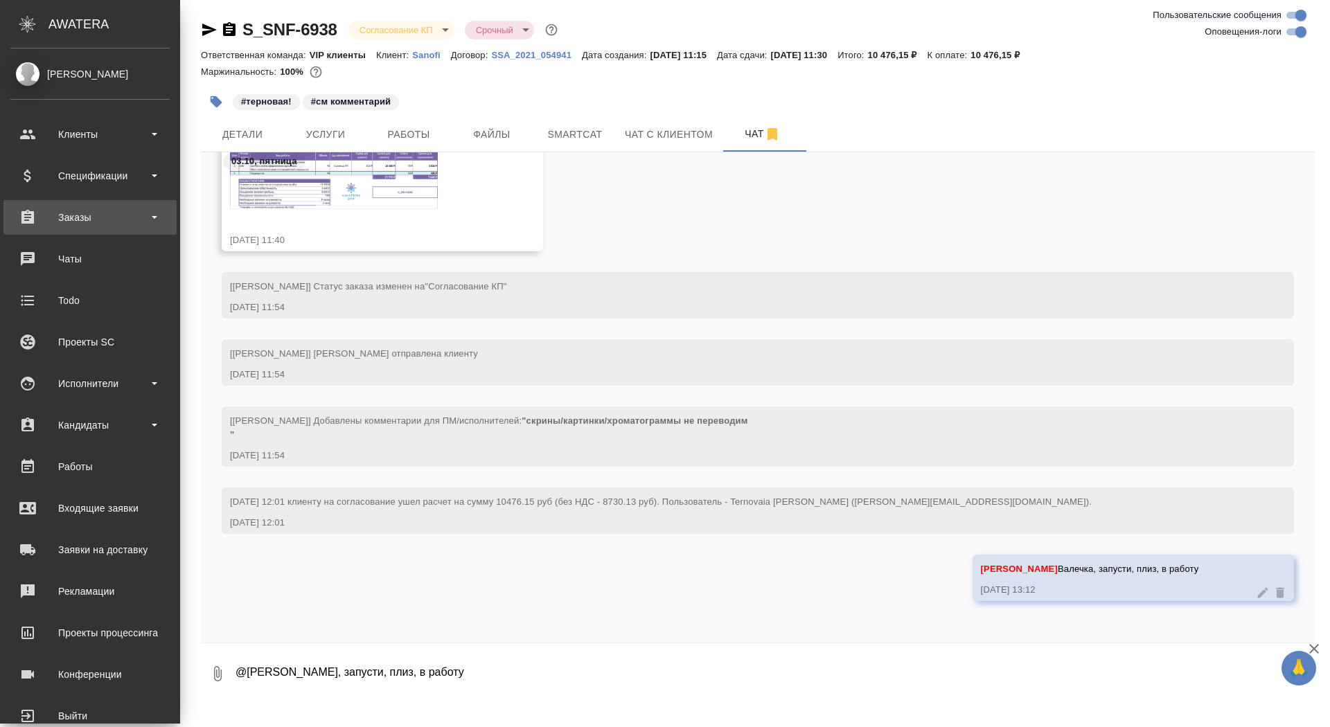
click at [39, 217] on div "Заказы" at bounding box center [89, 217] width 159 height 21
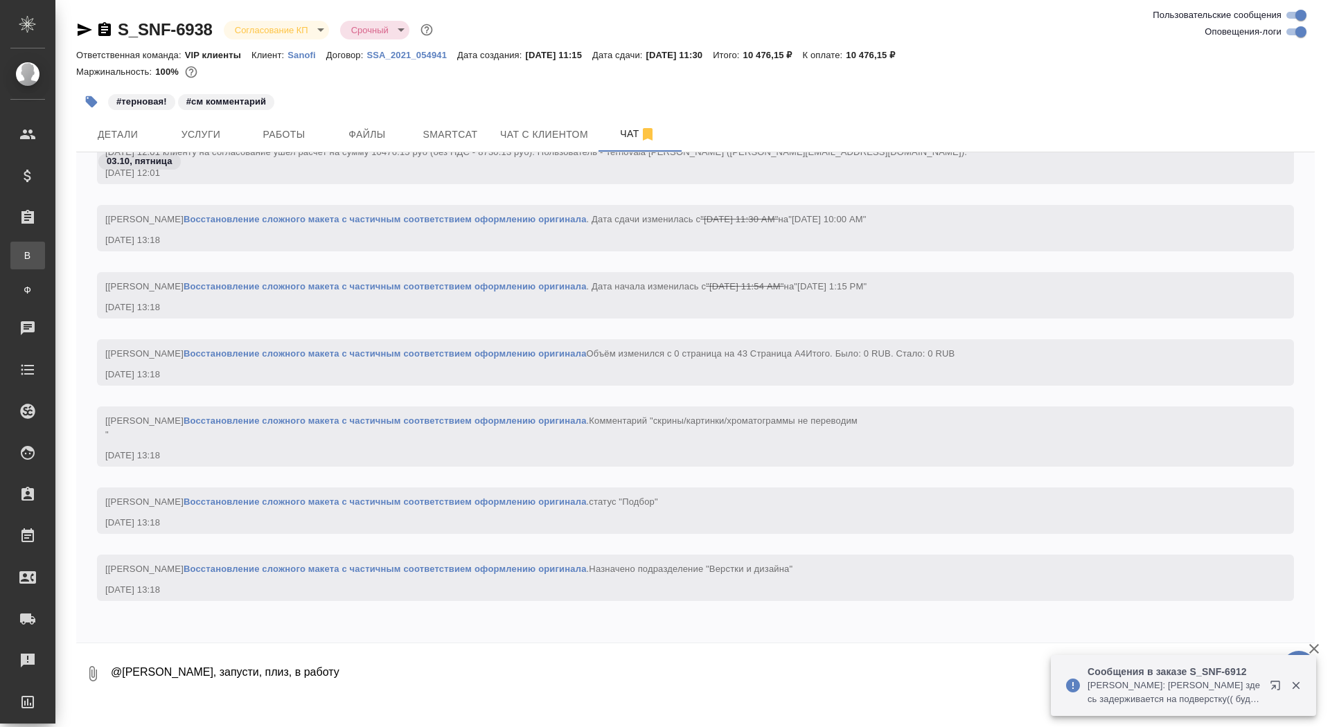
click at [21, 253] on div "Все заказы" at bounding box center [10, 256] width 21 height 14
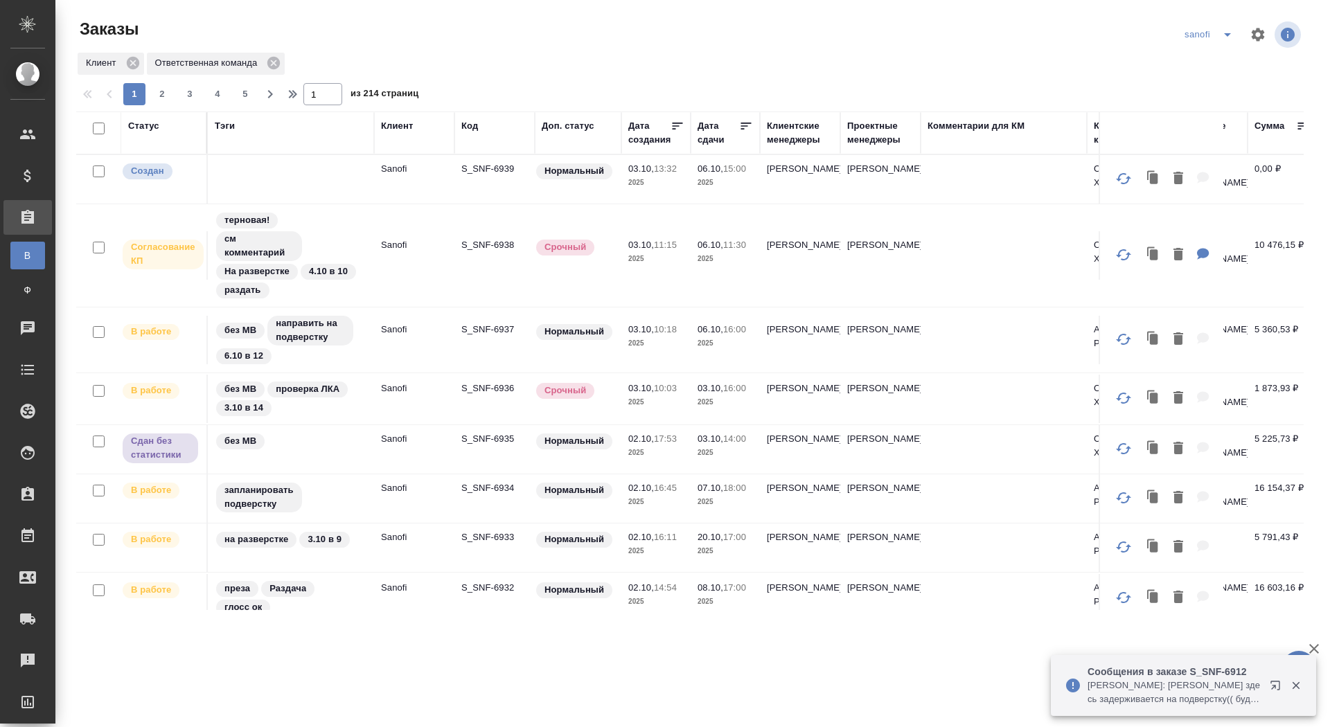
click at [483, 164] on p "S_SNF-6939" at bounding box center [494, 169] width 66 height 14
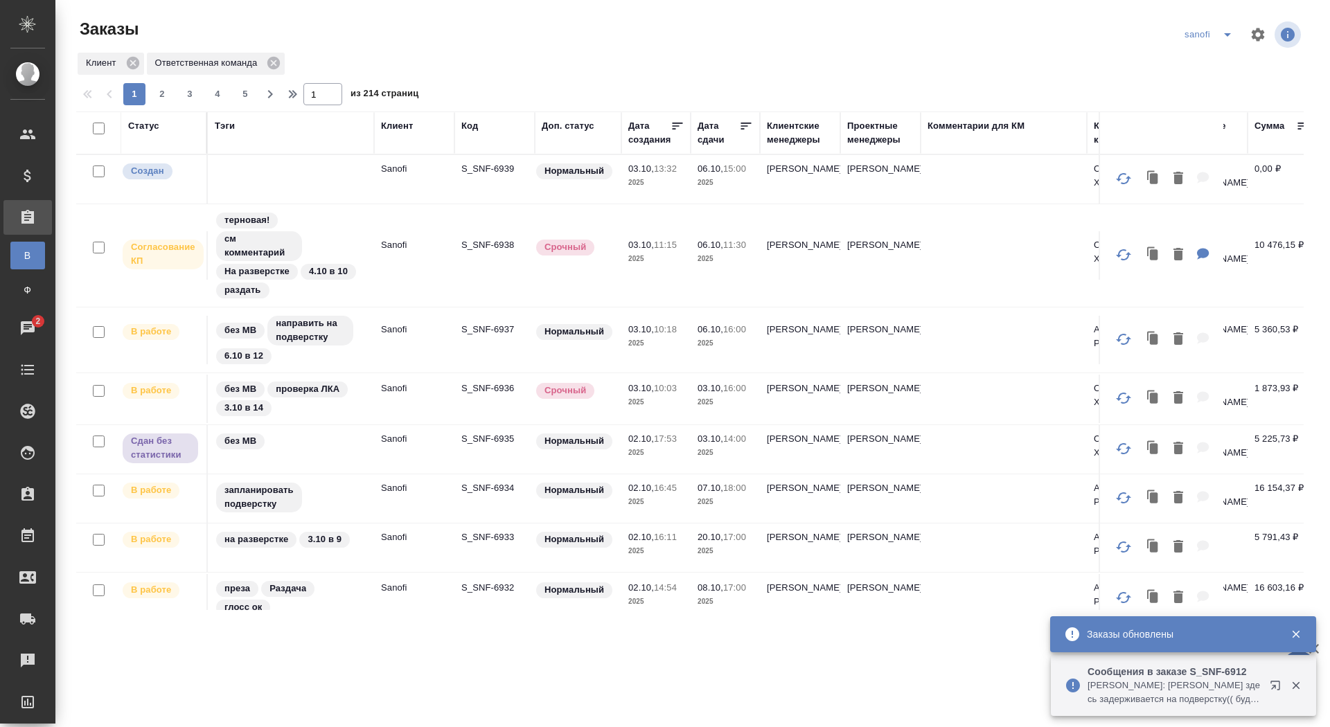
click at [1234, 33] on icon "split button" at bounding box center [1227, 34] width 17 height 17
click at [1201, 62] on li "крка" at bounding box center [1210, 62] width 73 height 22
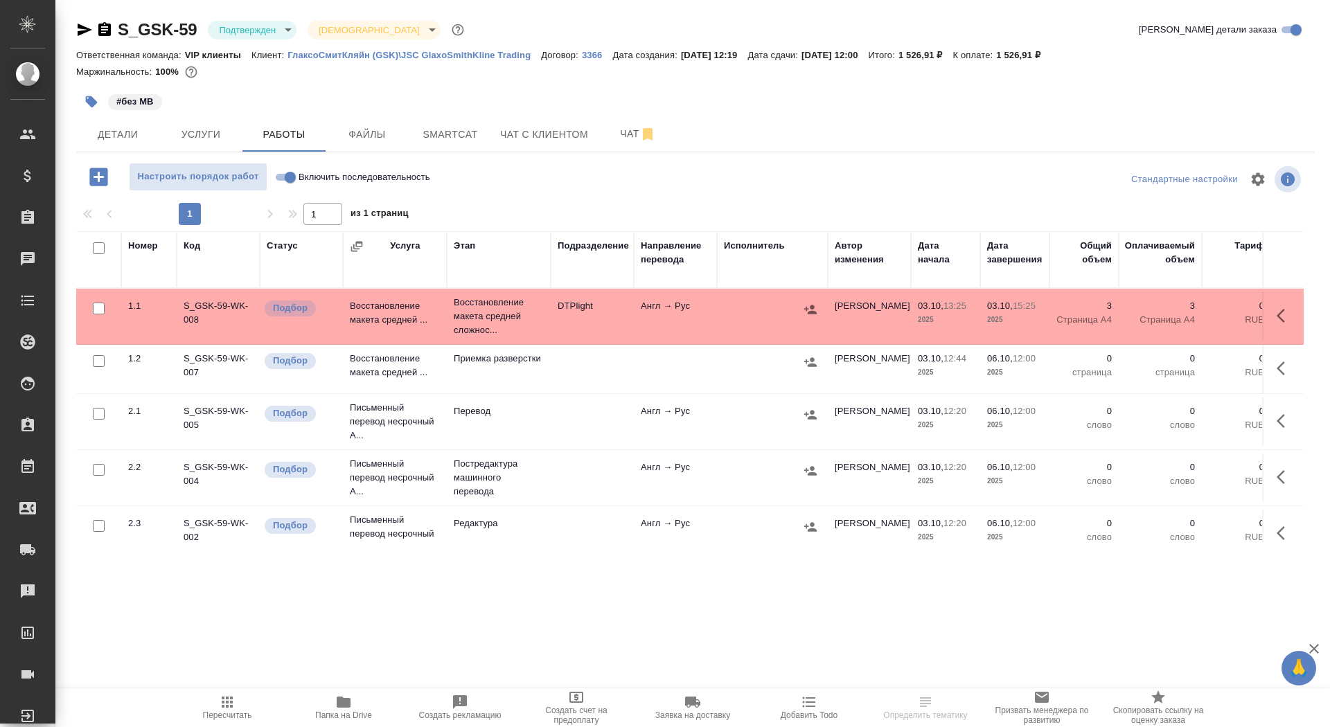
click at [88, 98] on icon "button" at bounding box center [91, 102] width 14 height 14
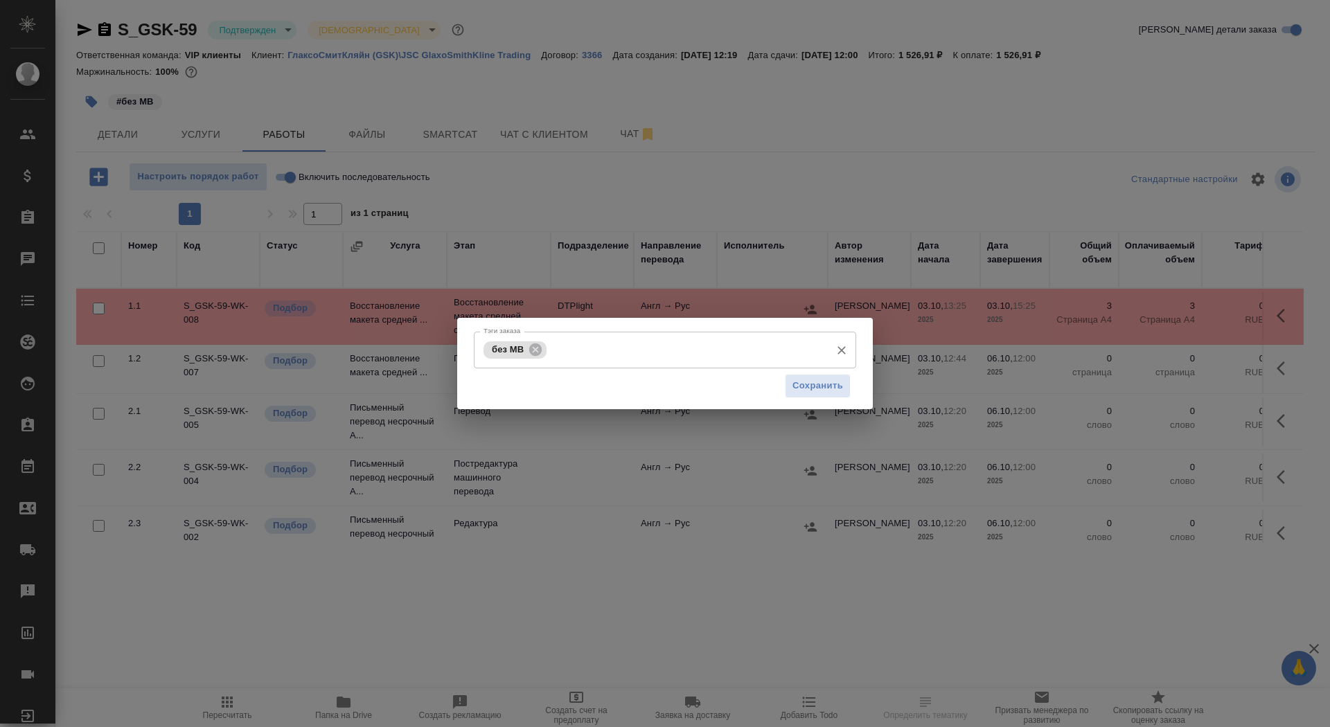
click at [679, 363] on div "без МВ Тэги заказа" at bounding box center [665, 350] width 382 height 37
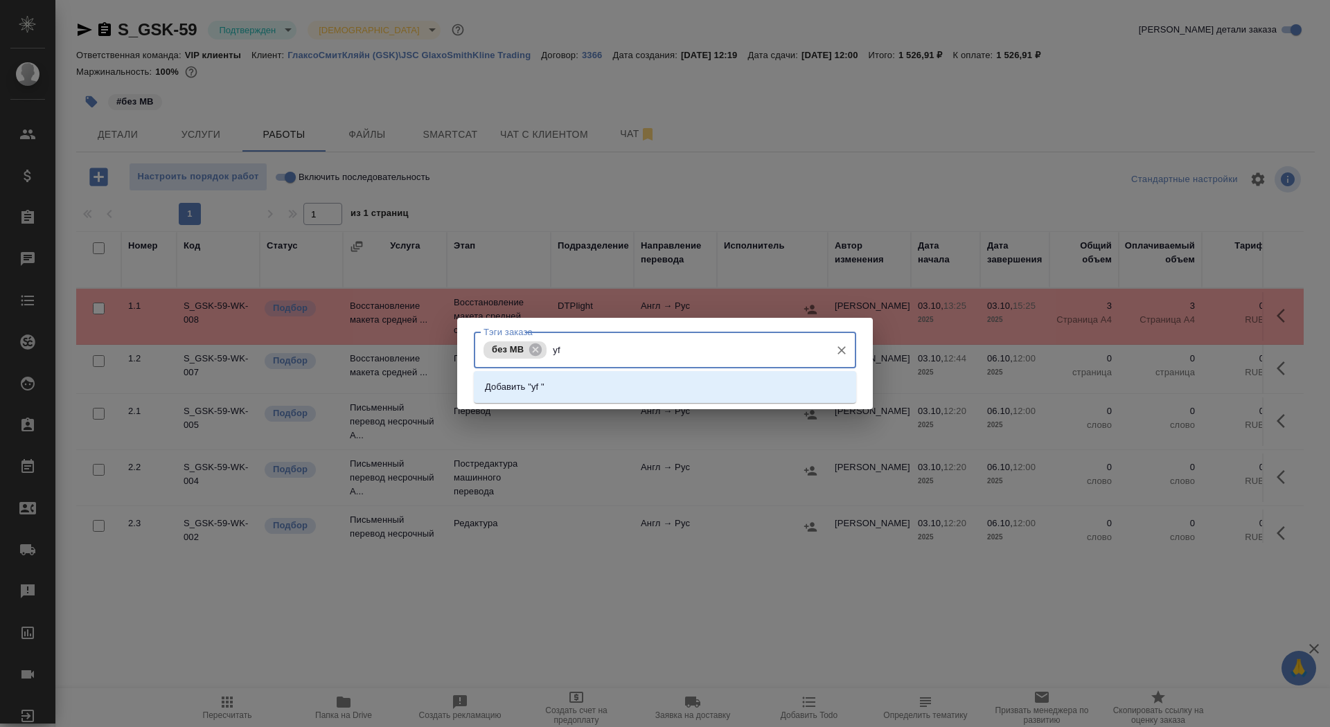
type input "y"
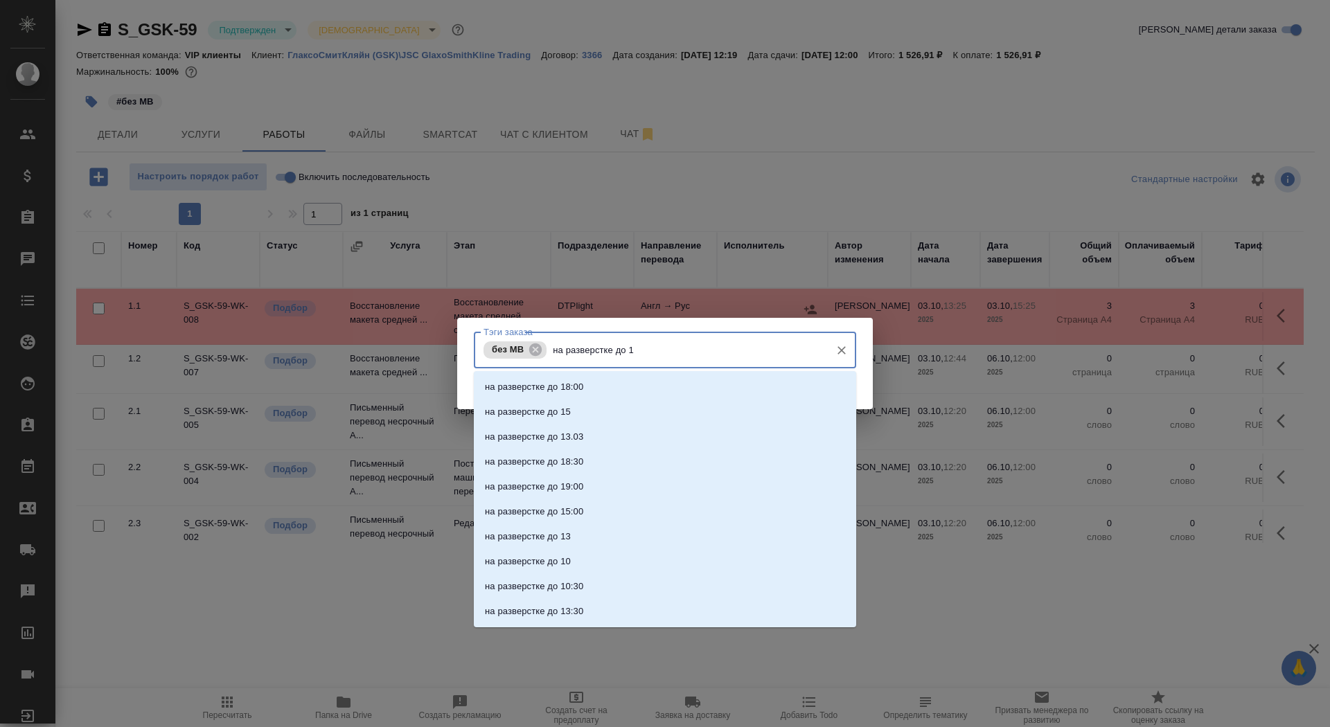
type input "на разверстке до 15"
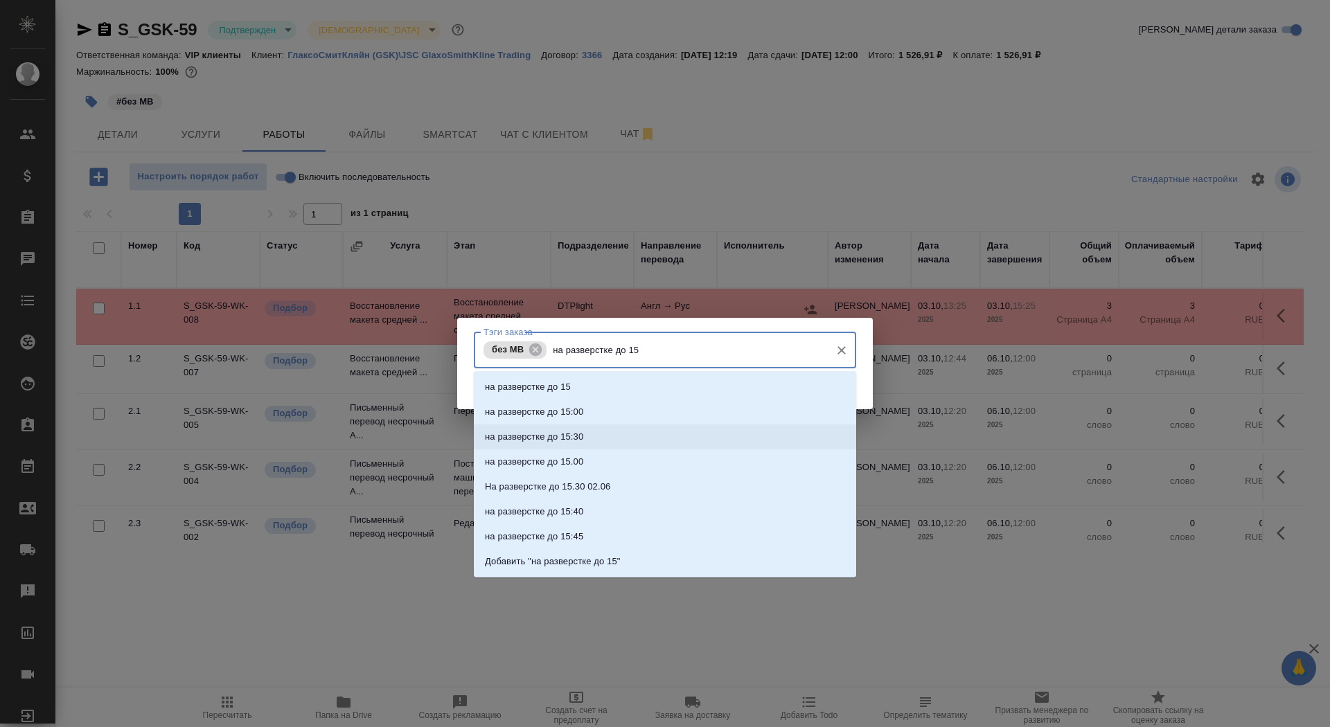
click at [668, 441] on li "на разверстке до 15:30" at bounding box center [665, 437] width 382 height 25
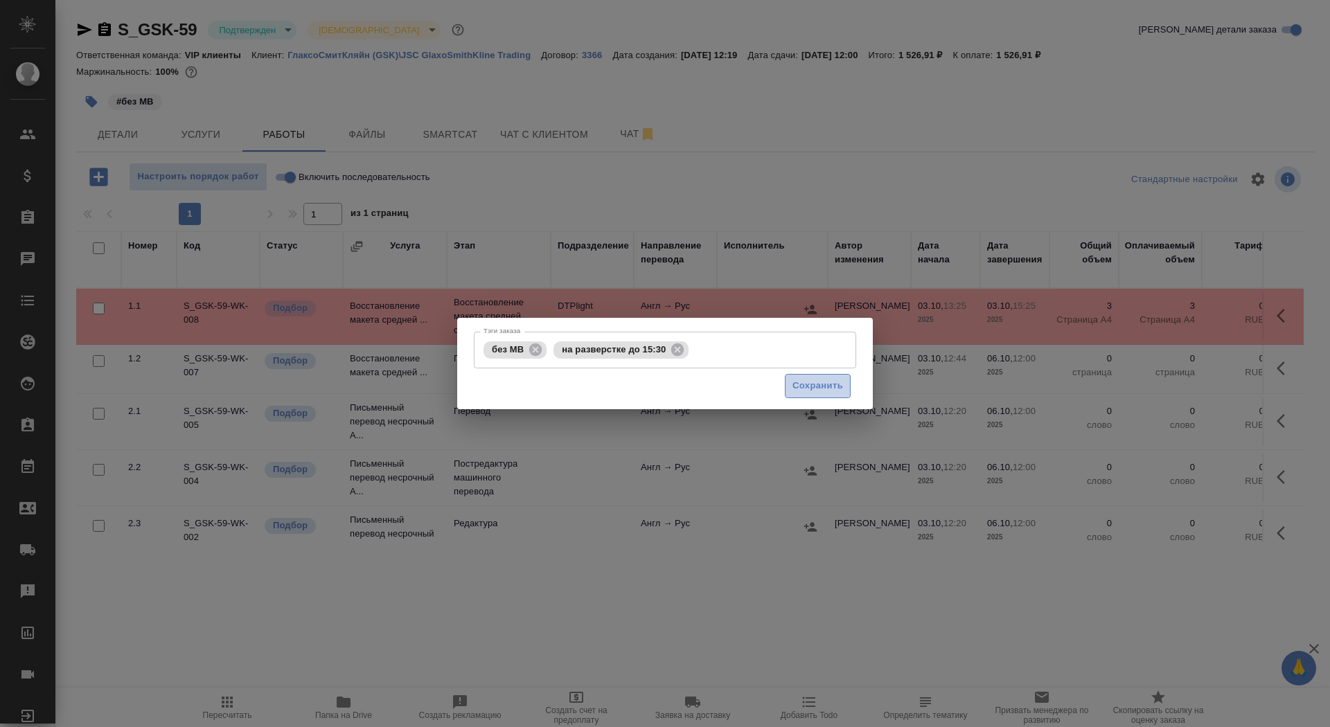
click at [830, 384] on span "Сохранить" at bounding box center [817, 386] width 51 height 16
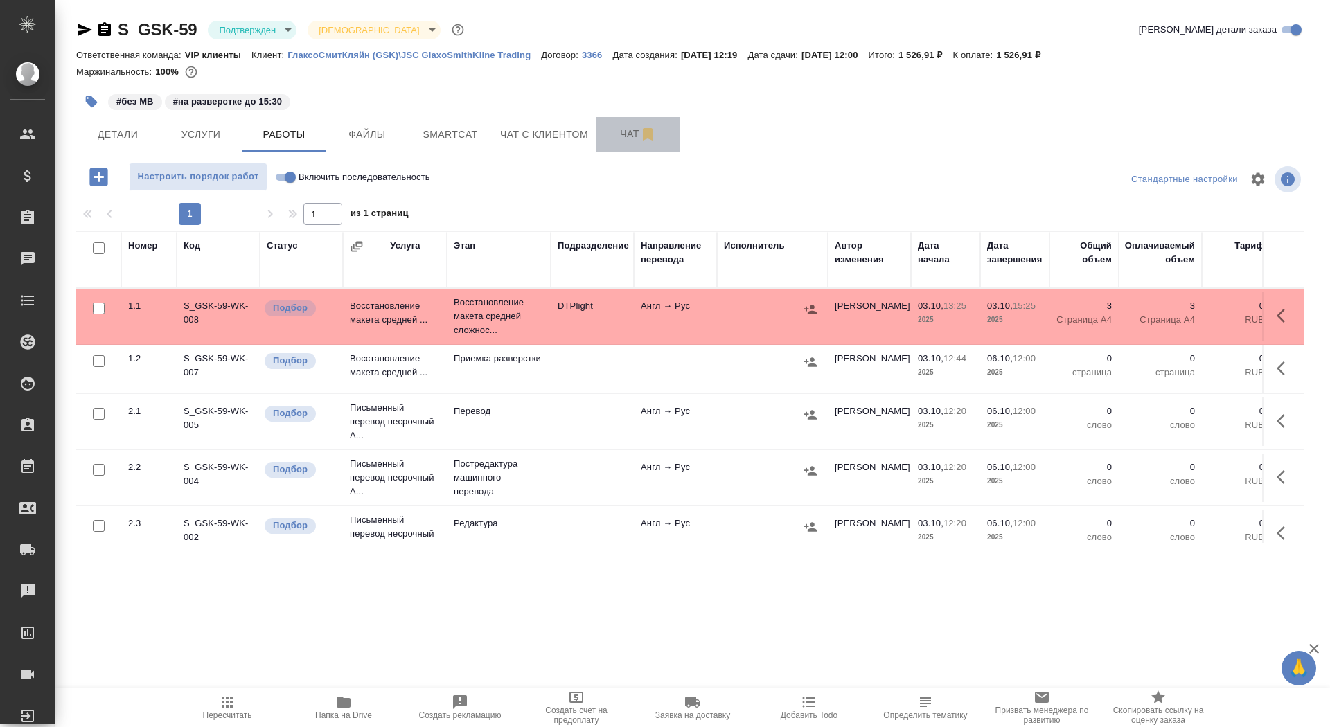
click at [614, 134] on span "Чат" at bounding box center [638, 133] width 66 height 17
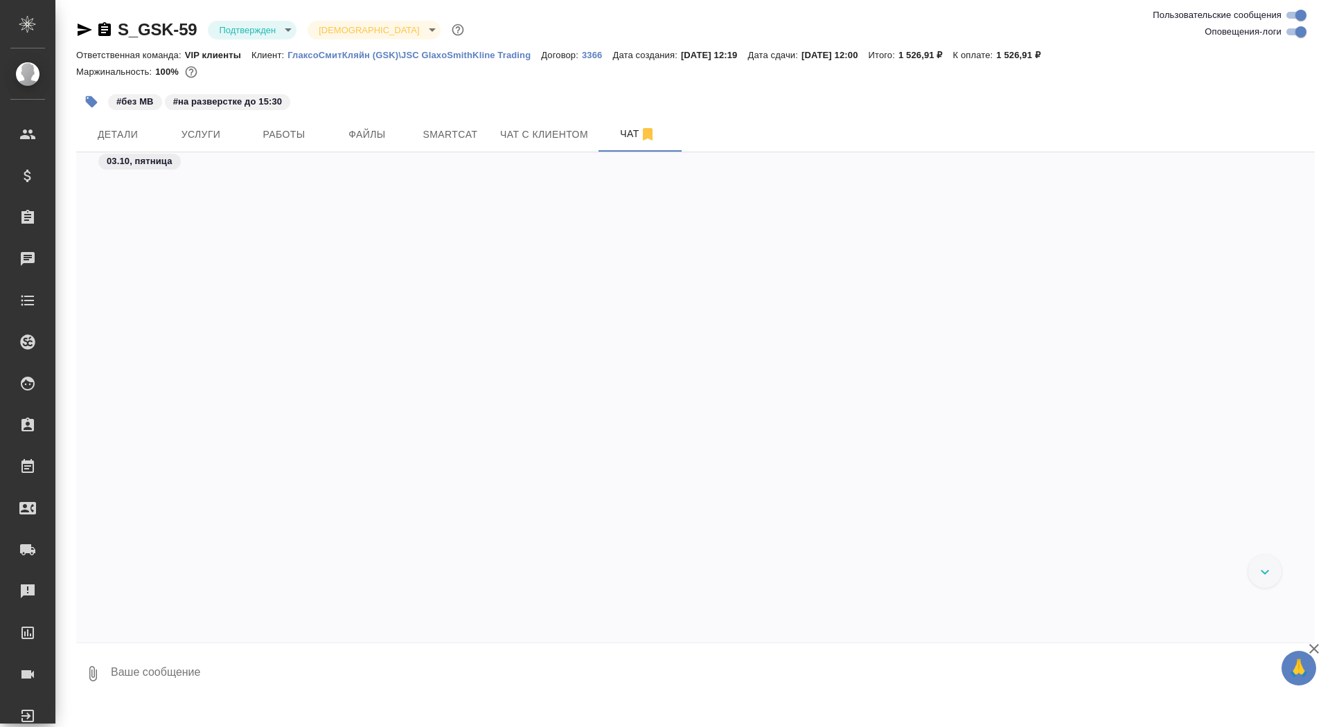
scroll to position [1218, 0]
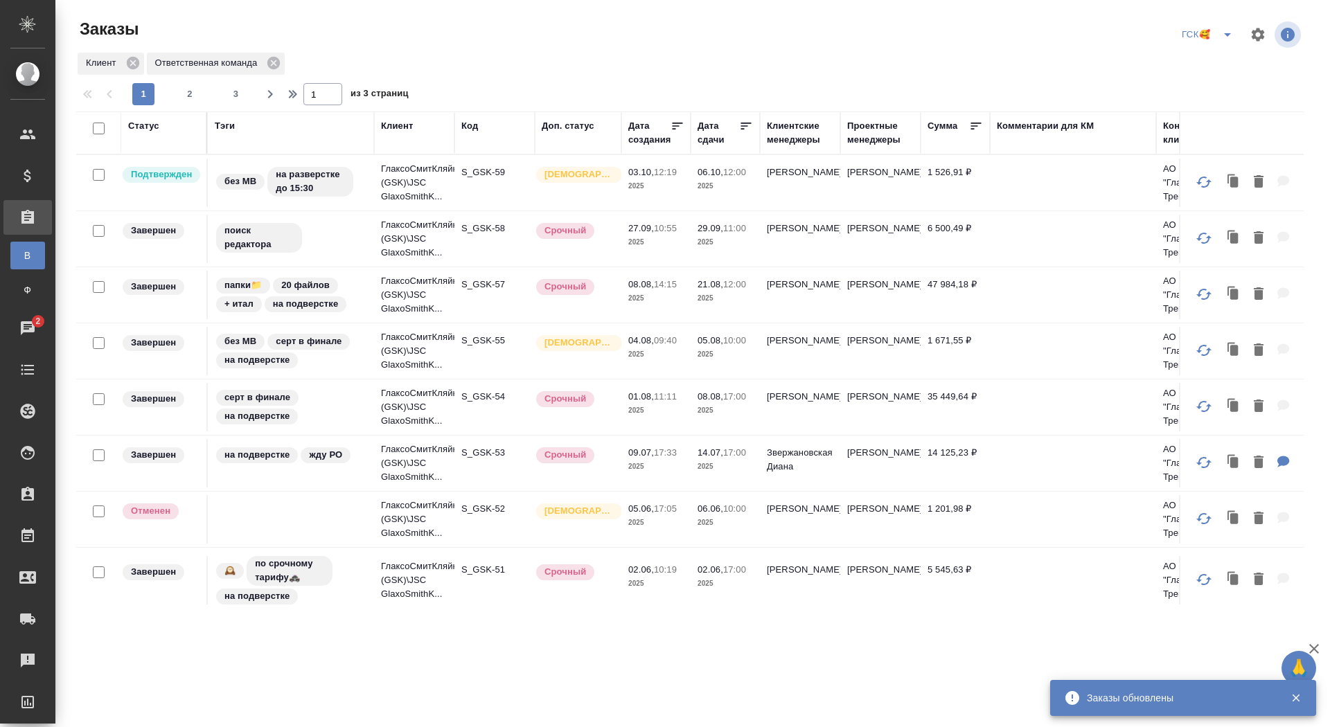
click at [1229, 42] on icon "split button" at bounding box center [1227, 34] width 17 height 17
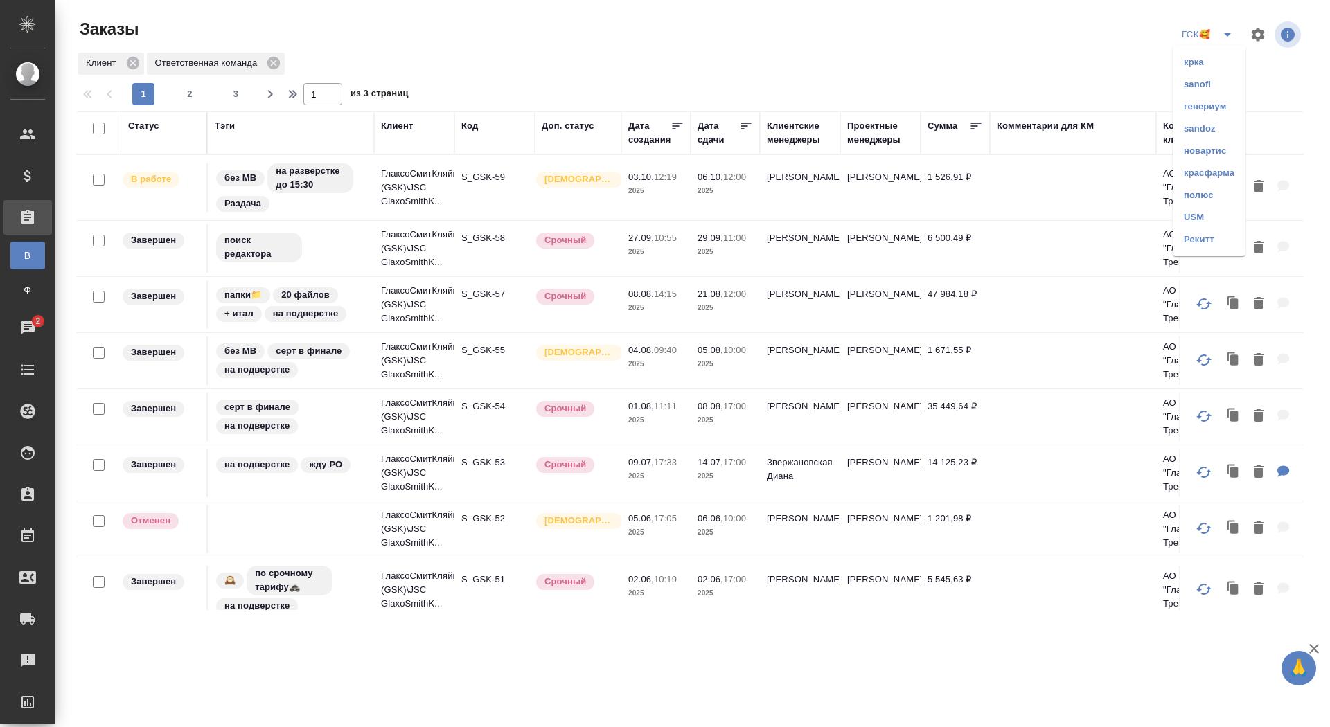
click at [1191, 238] on li "Рекитт" at bounding box center [1209, 240] width 73 height 22
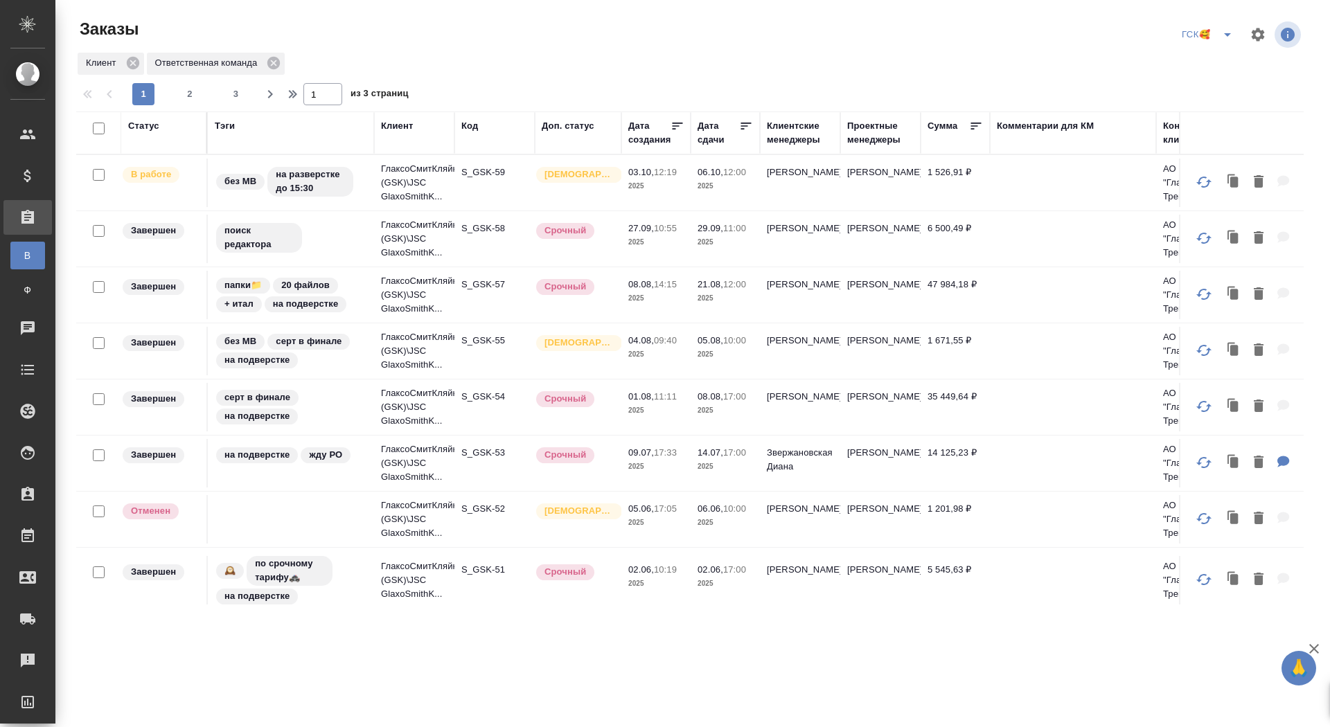
click at [1228, 39] on icon "split button" at bounding box center [1227, 34] width 17 height 17
click at [1204, 84] on li "sanofi" at bounding box center [1209, 84] width 73 height 22
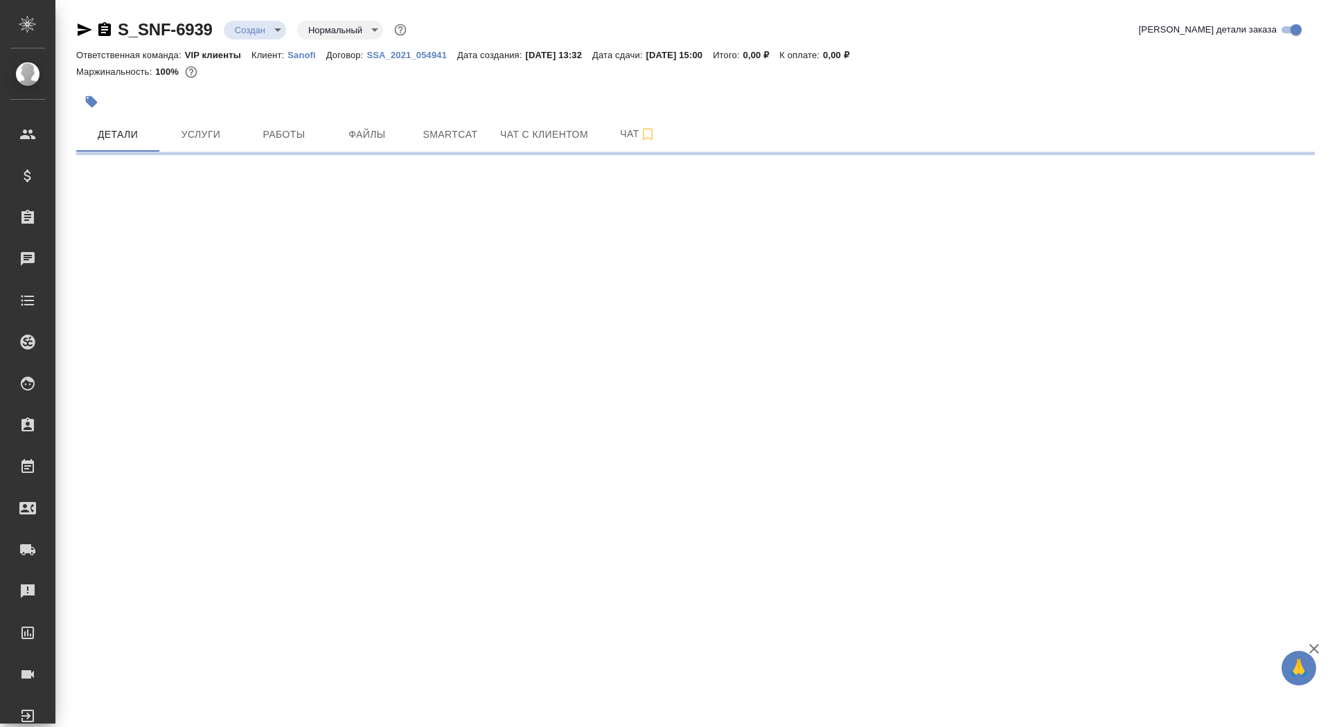
select select "RU"
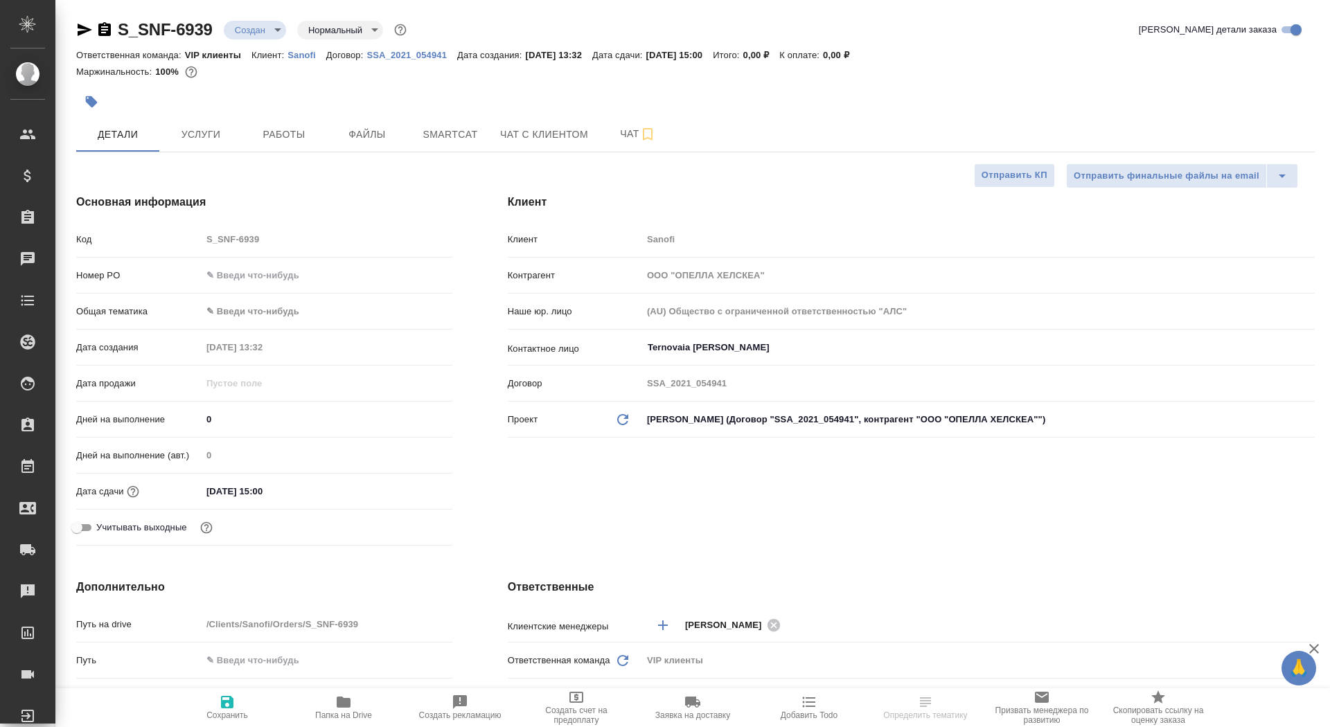
type textarea "x"
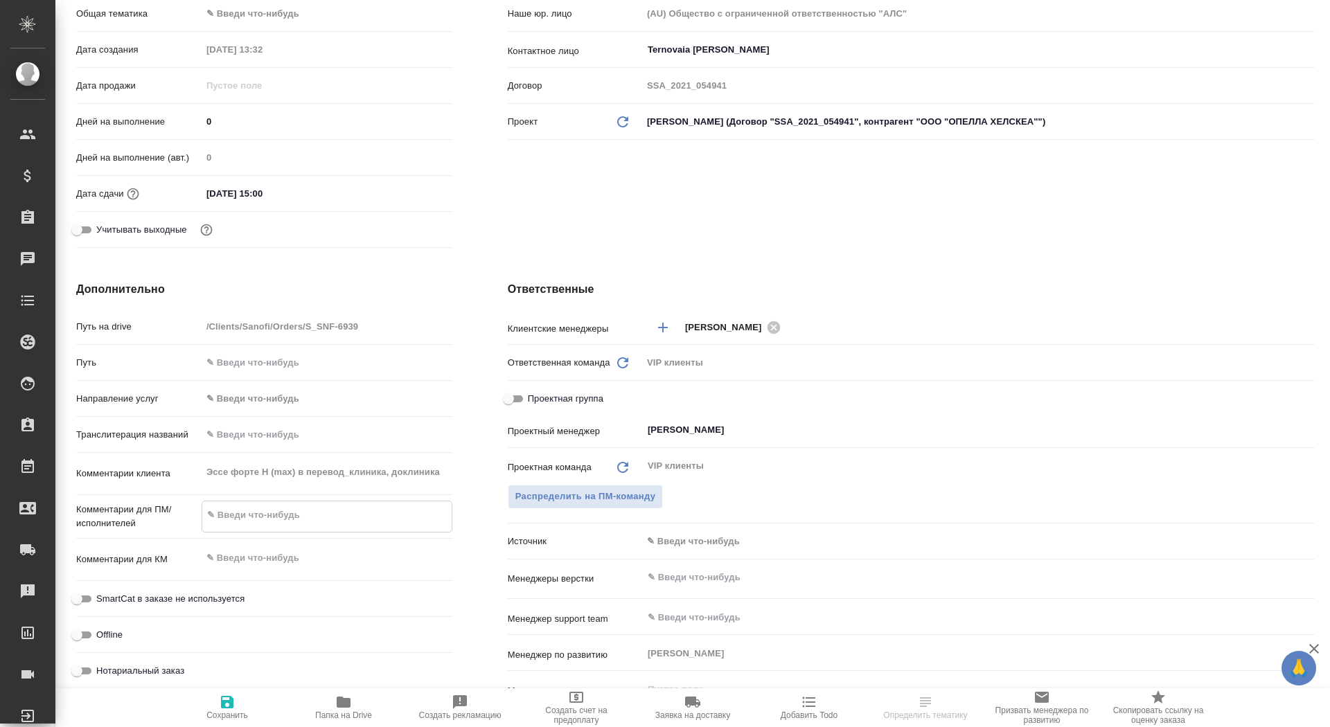
click at [263, 514] on textarea at bounding box center [326, 516] width 249 height 24
type textarea "x"
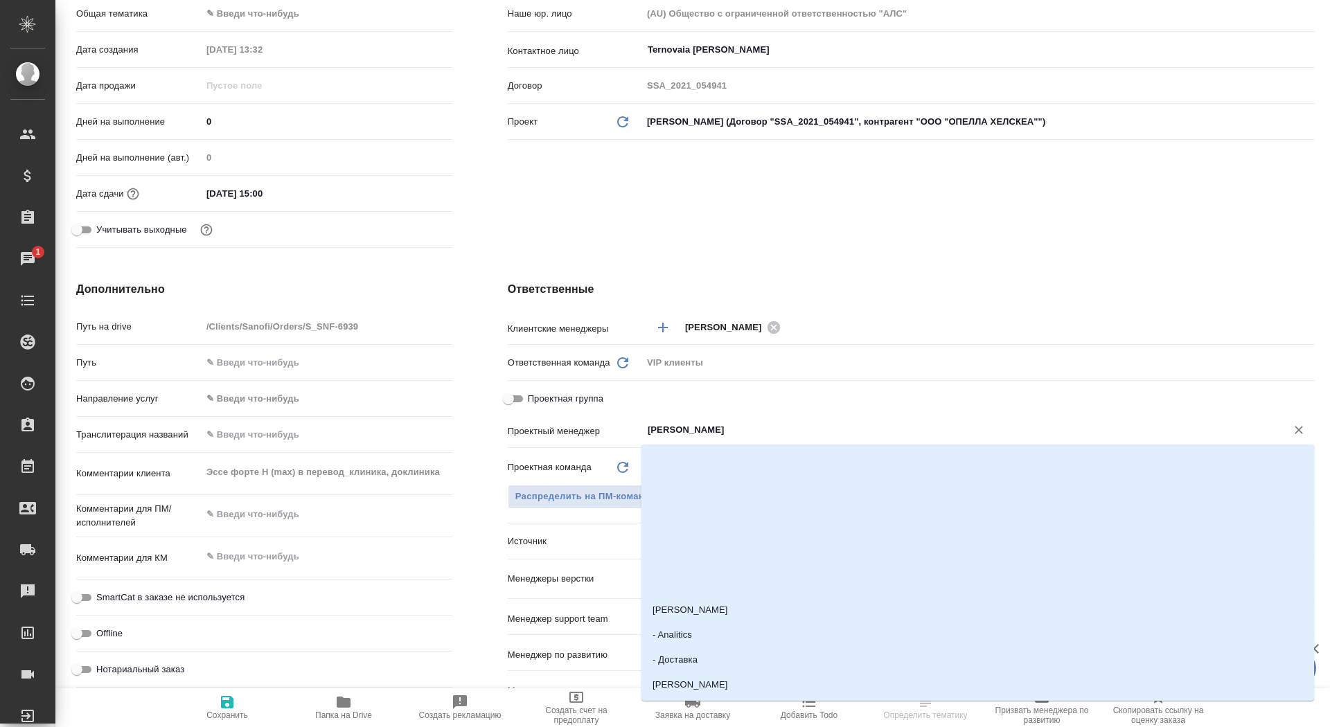
click at [691, 422] on input "[PERSON_NAME]" at bounding box center [955, 430] width 618 height 17
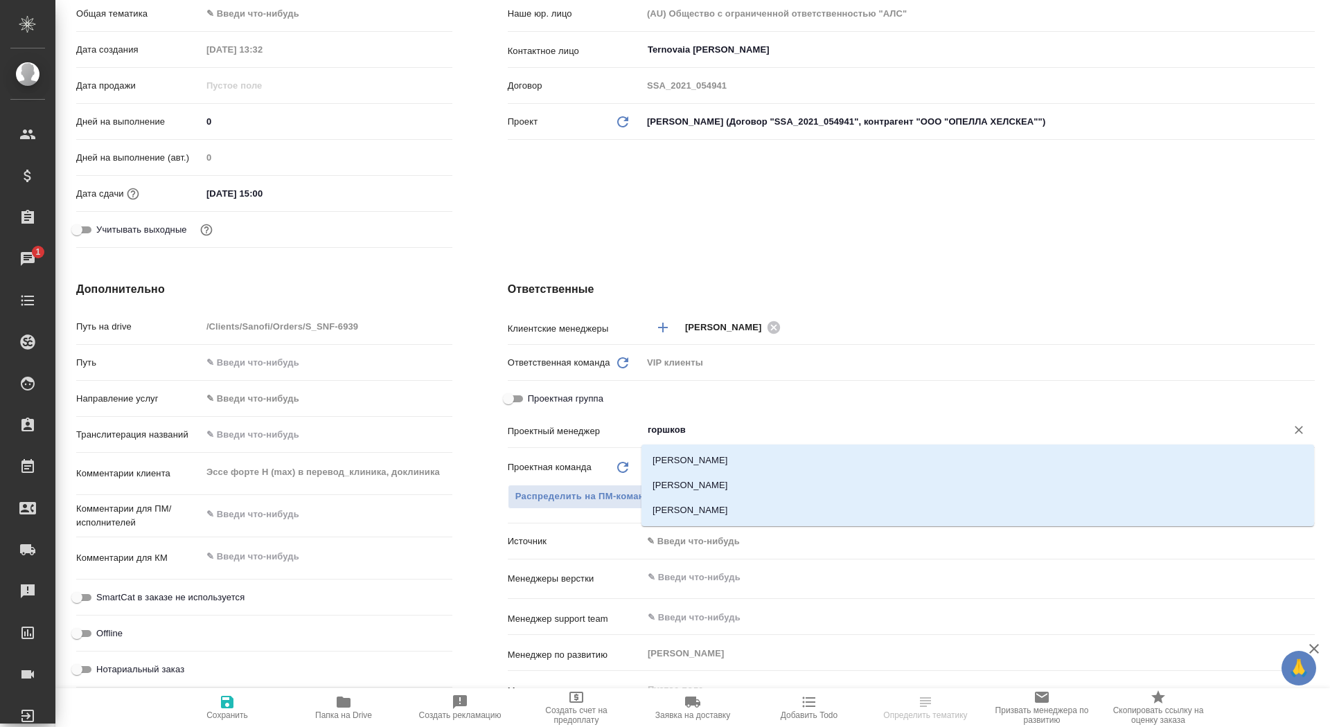
type input "горшкова"
click at [762, 489] on li "Горшкова Валентина" at bounding box center [977, 485] width 673 height 25
type textarea "x"
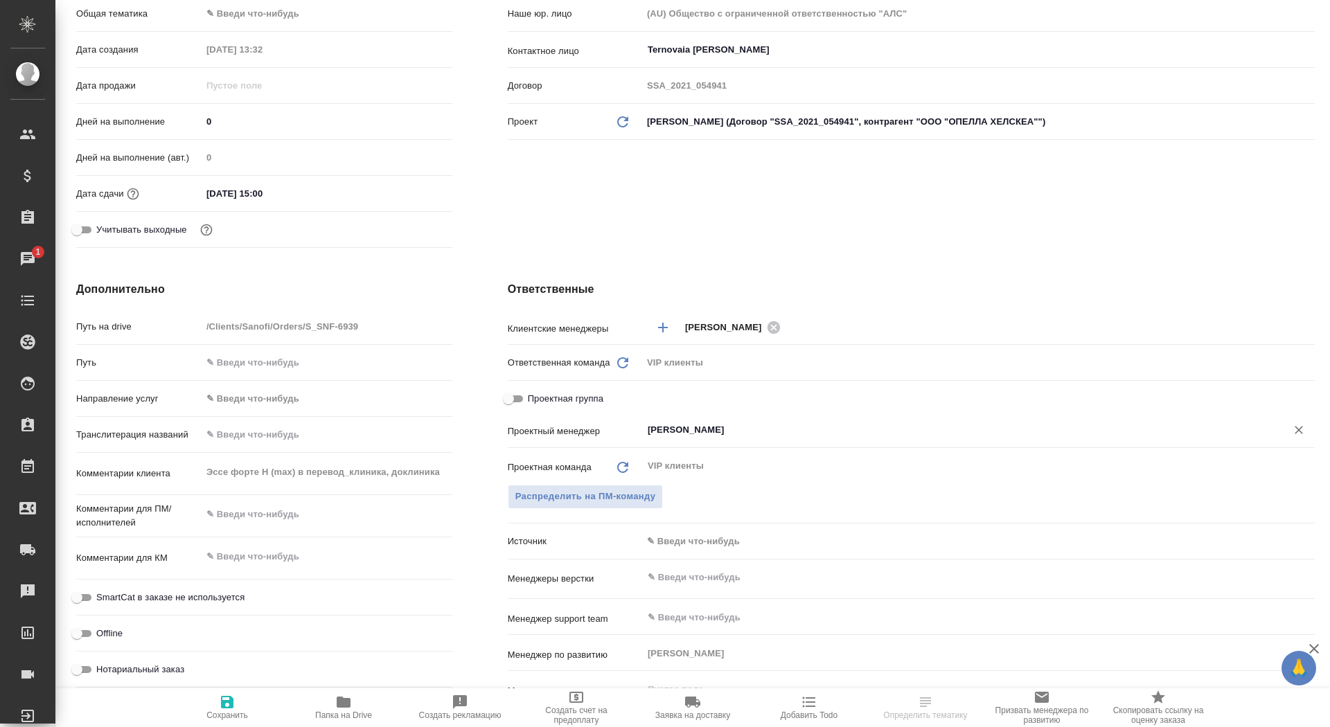
type input "Горшкова Валентина"
click at [223, 696] on icon "button" at bounding box center [227, 702] width 17 height 17
type textarea "x"
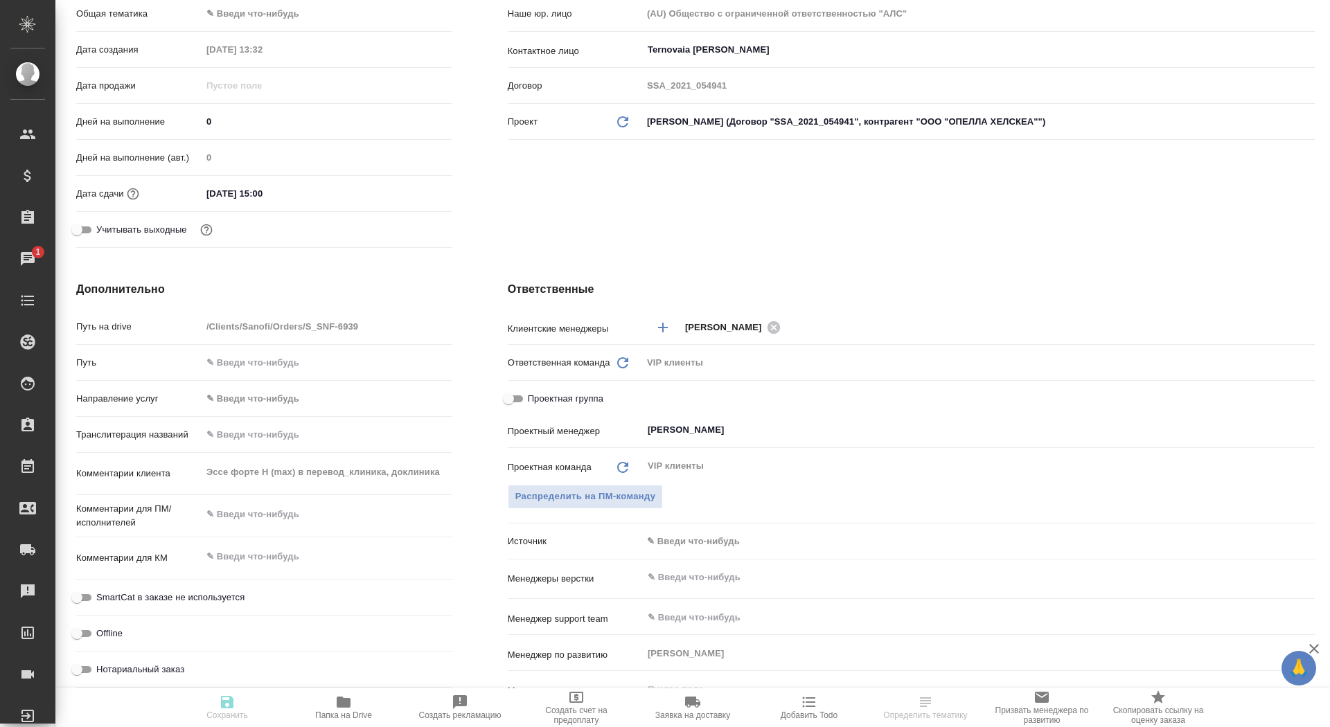
type textarea "x"
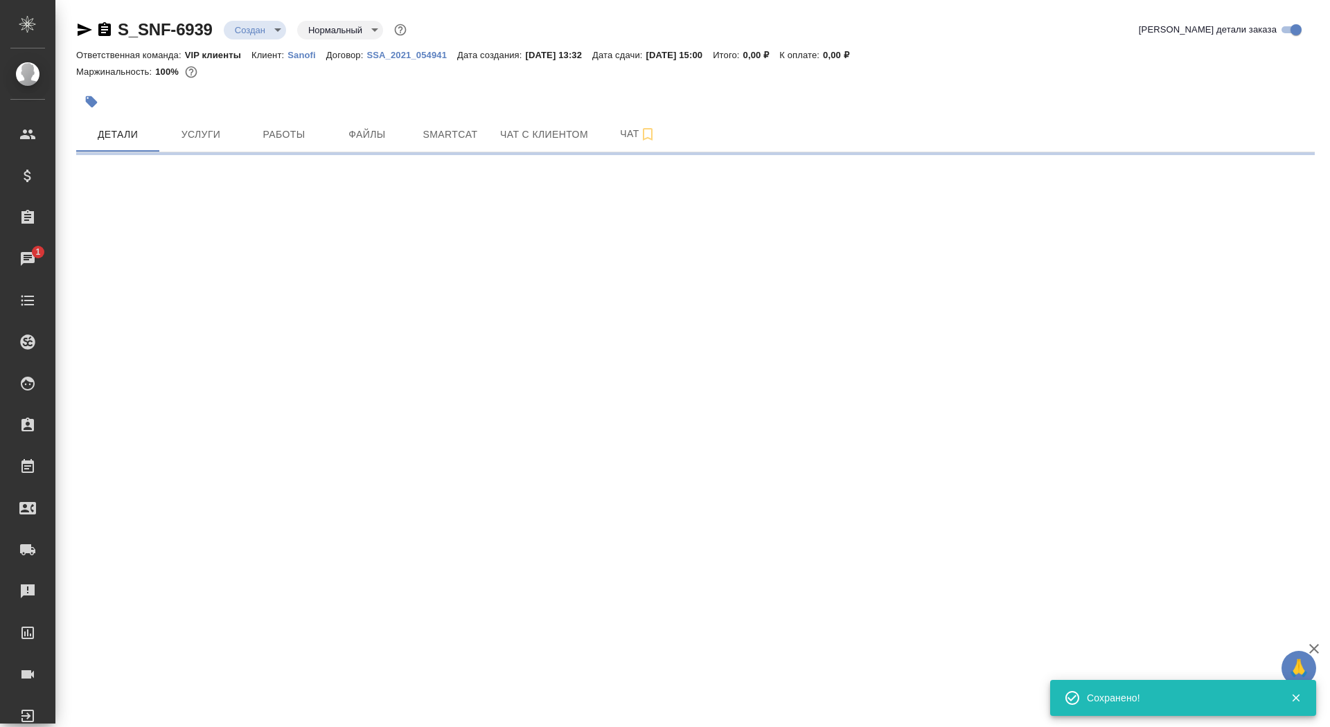
scroll to position [0, 0]
select select "RU"
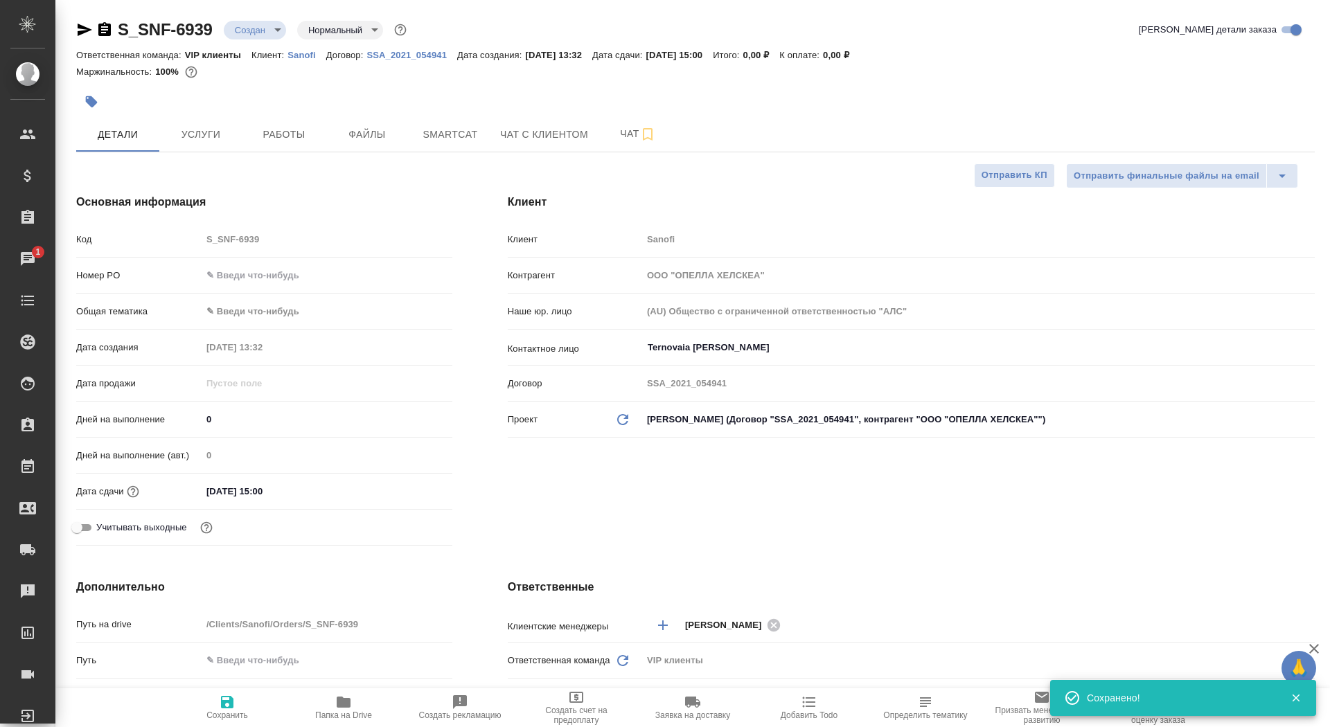
type textarea "x"
click at [333, 709] on span "Папка на Drive" at bounding box center [344, 707] width 100 height 26
type textarea "x"
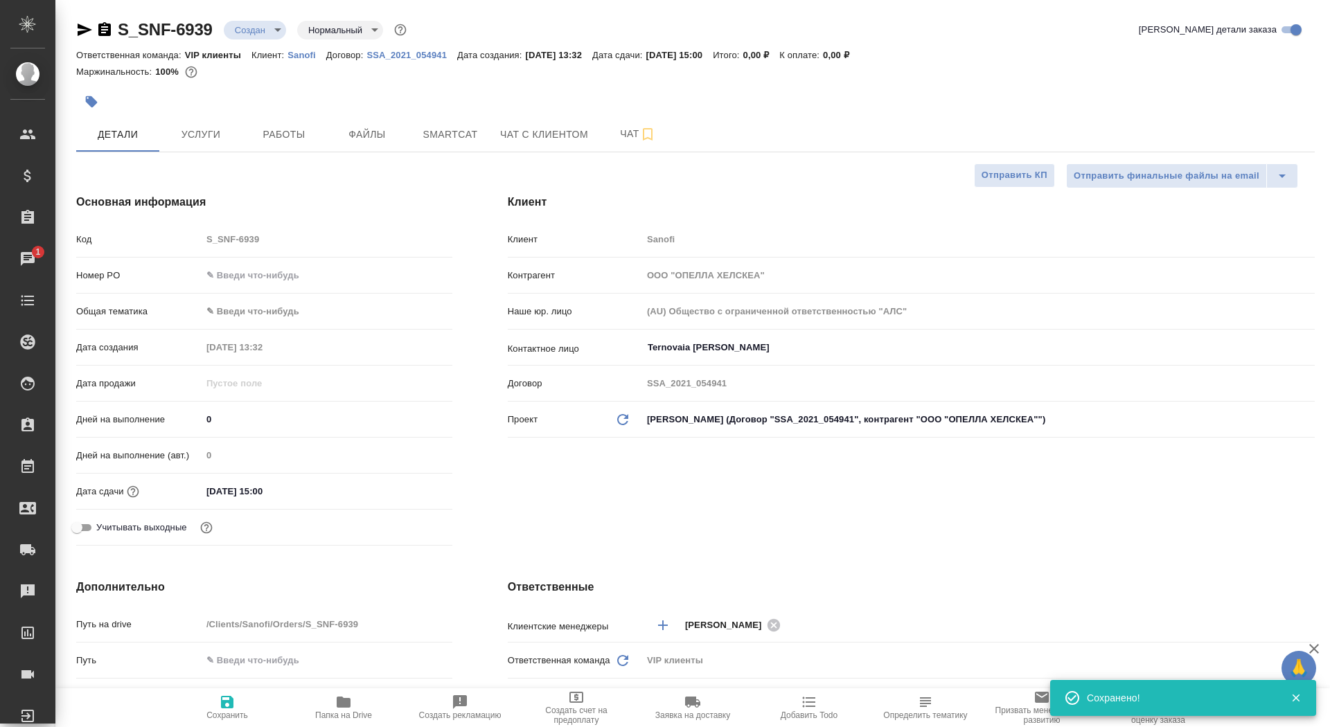
type textarea "x"
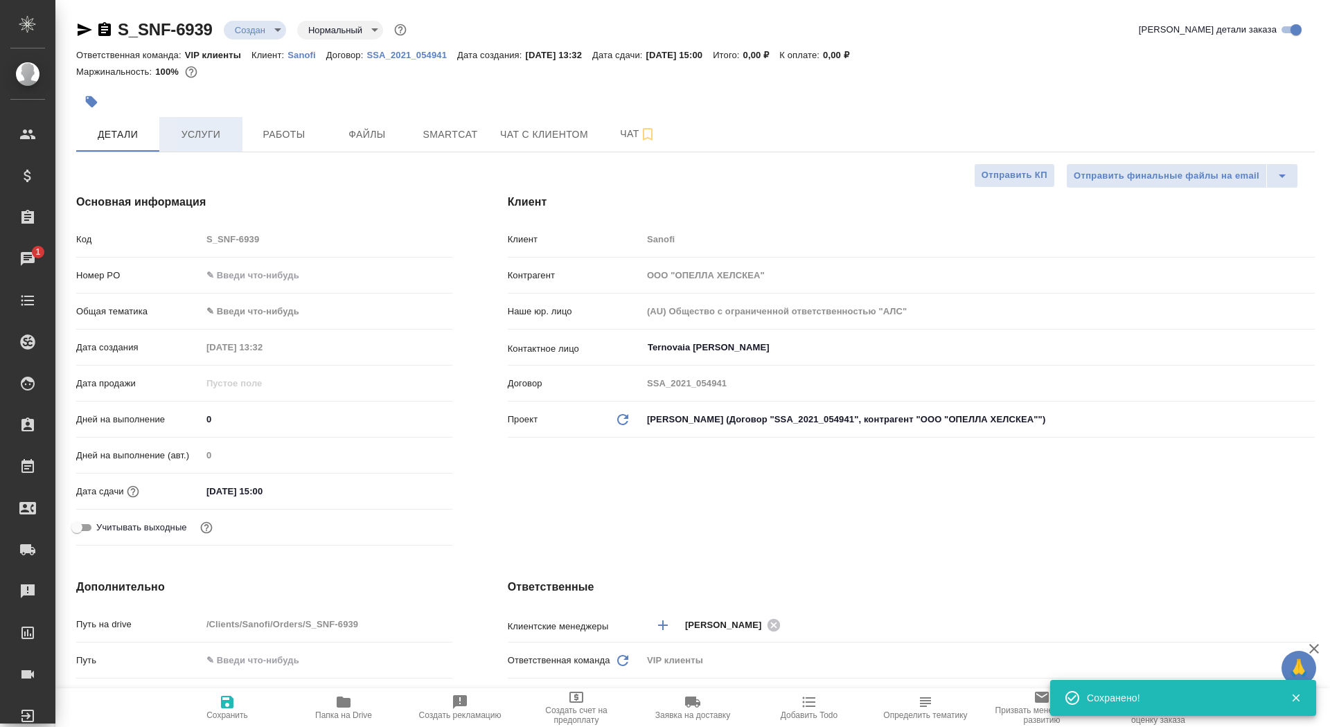
click at [213, 130] on span "Услуги" at bounding box center [201, 134] width 66 height 17
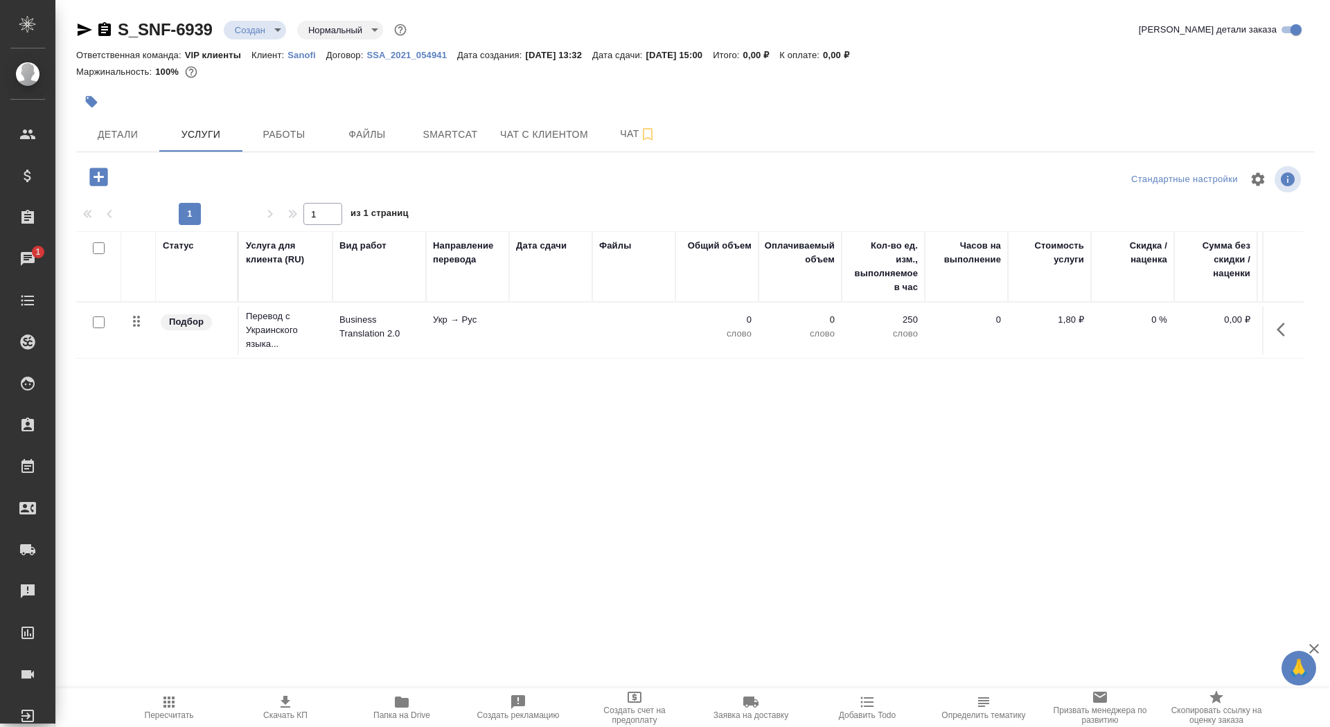
click at [101, 321] on input "checkbox" at bounding box center [99, 323] width 12 height 12
checkbox input "true"
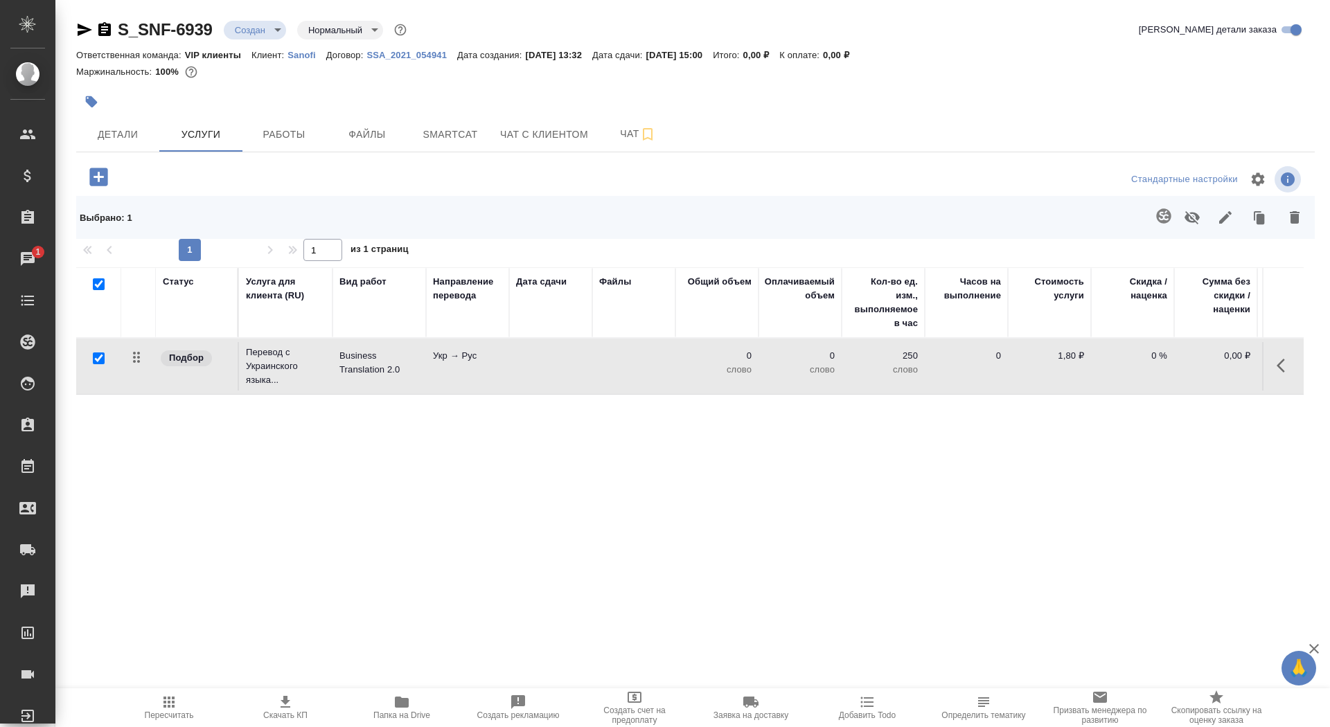
click at [1298, 220] on icon "button" at bounding box center [1295, 217] width 10 height 12
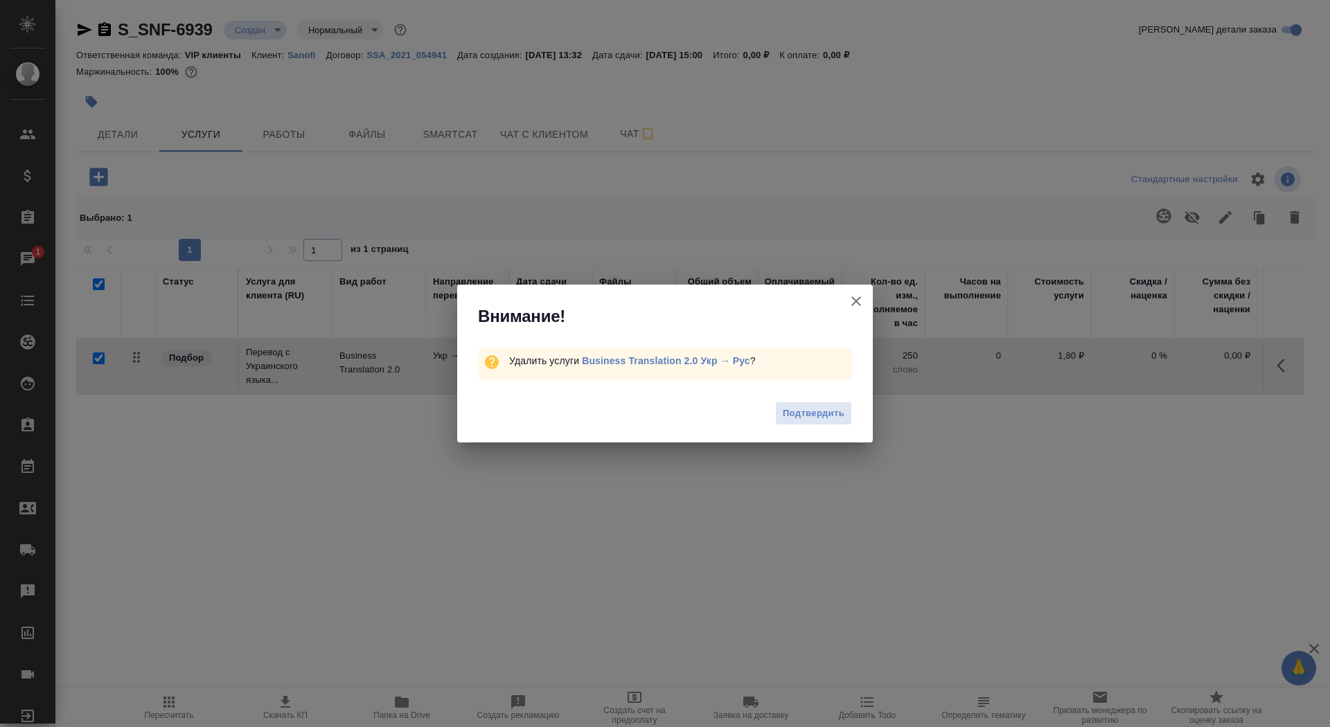
click at [801, 427] on div "Подтвердить" at bounding box center [665, 415] width 416 height 55
click at [801, 407] on span "Подтвердить" at bounding box center [814, 414] width 62 height 16
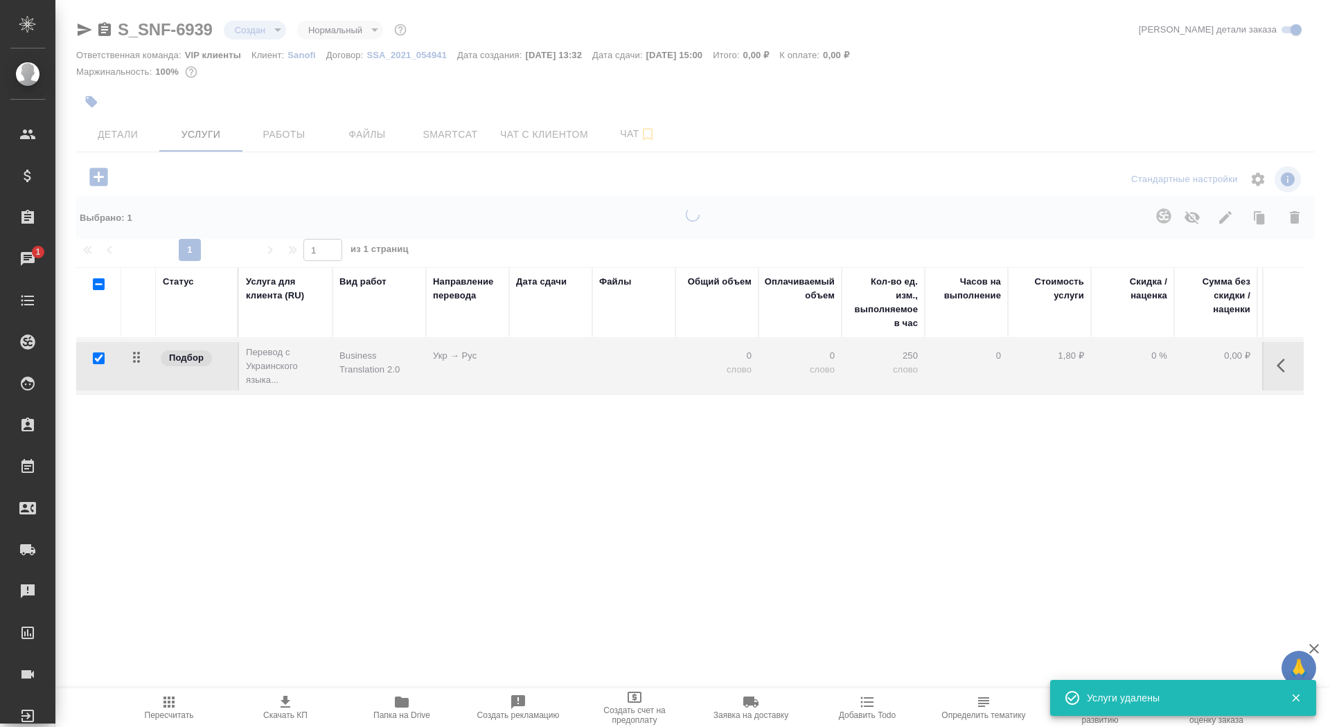
checkbox input "false"
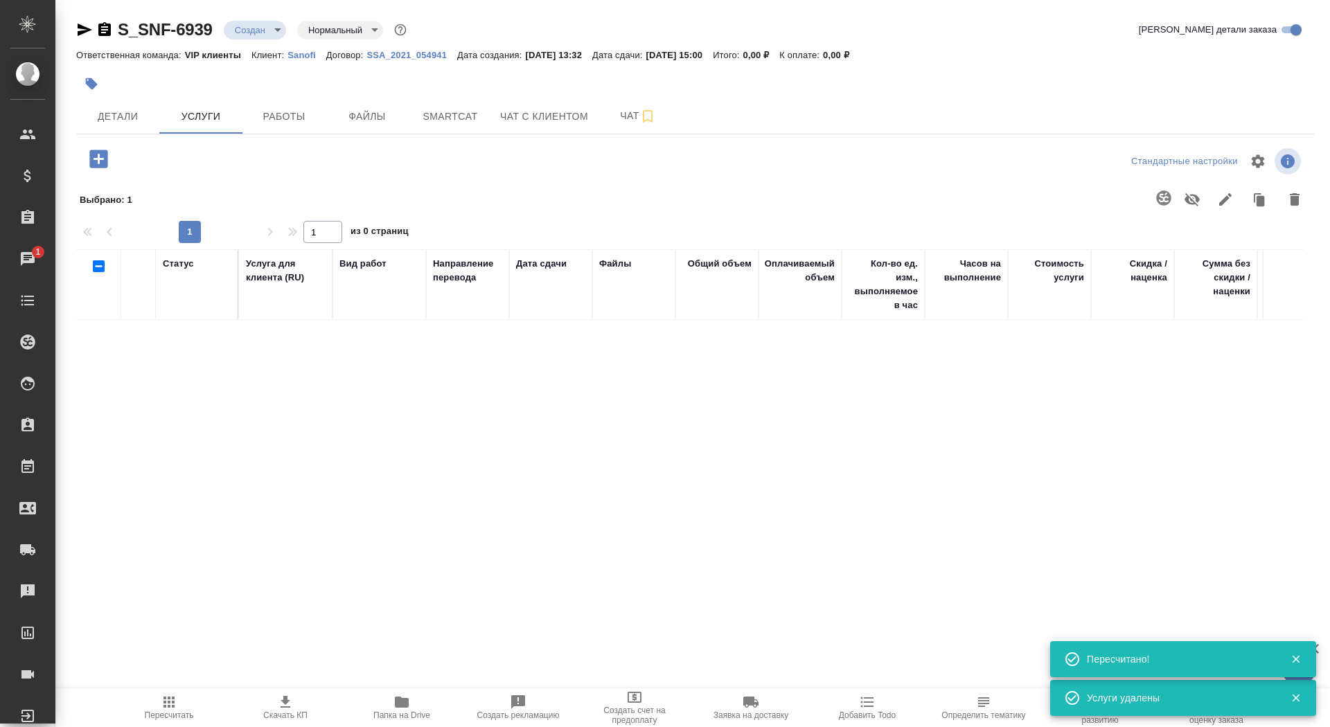
click at [109, 155] on icon "button" at bounding box center [99, 159] width 24 height 24
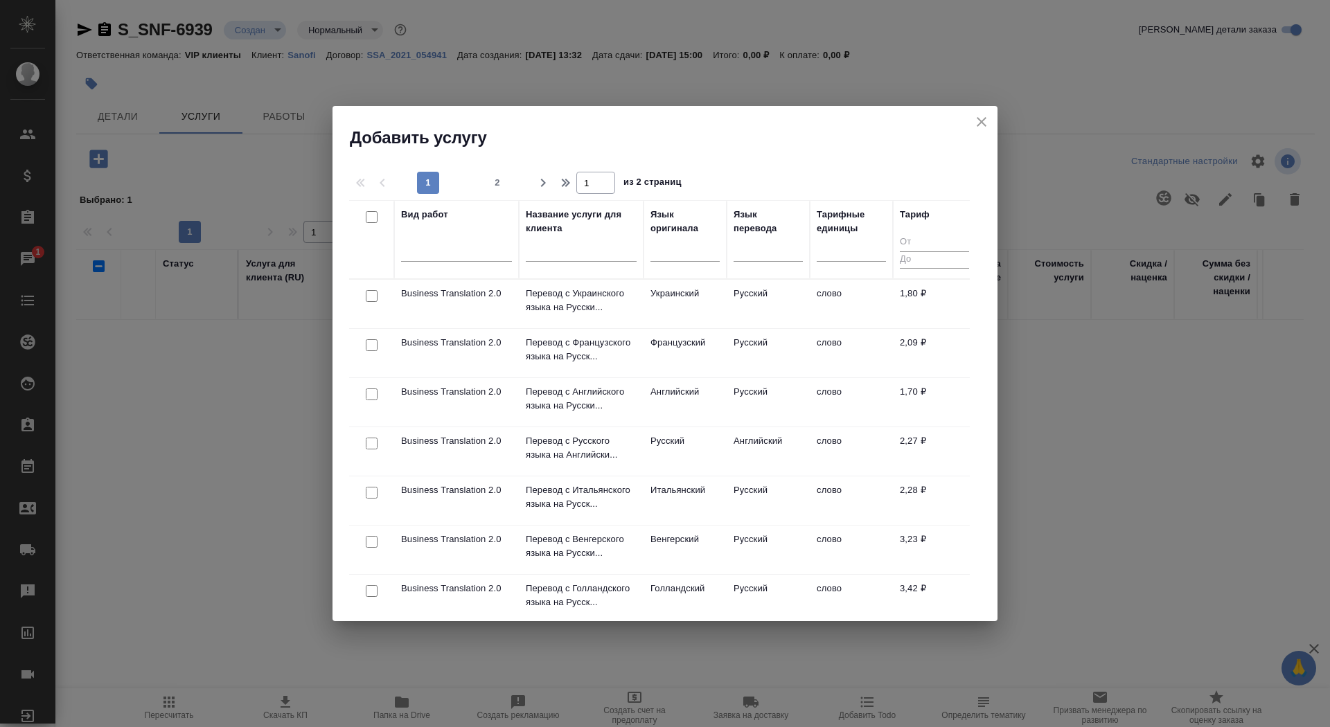
click at [373, 446] on input "checkbox" at bounding box center [372, 444] width 12 height 12
checkbox input "true"
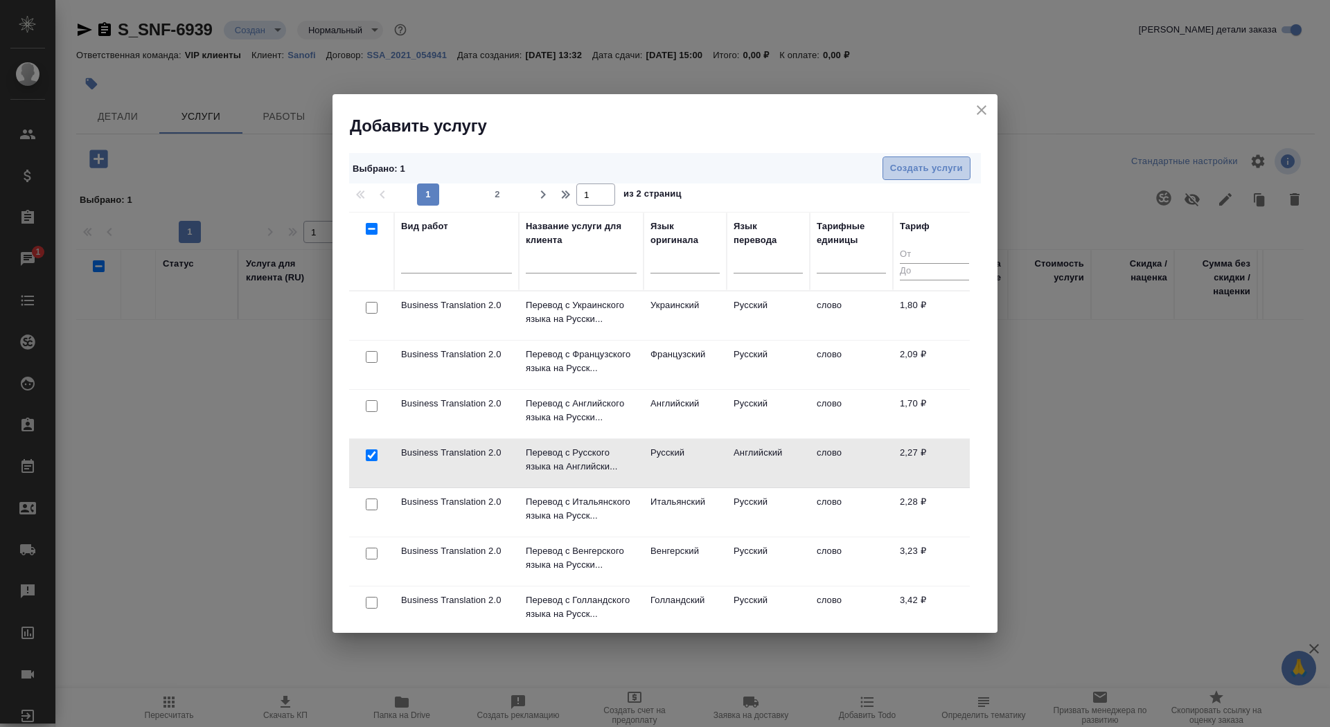
click at [944, 168] on span "Создать услуги" at bounding box center [926, 169] width 73 height 16
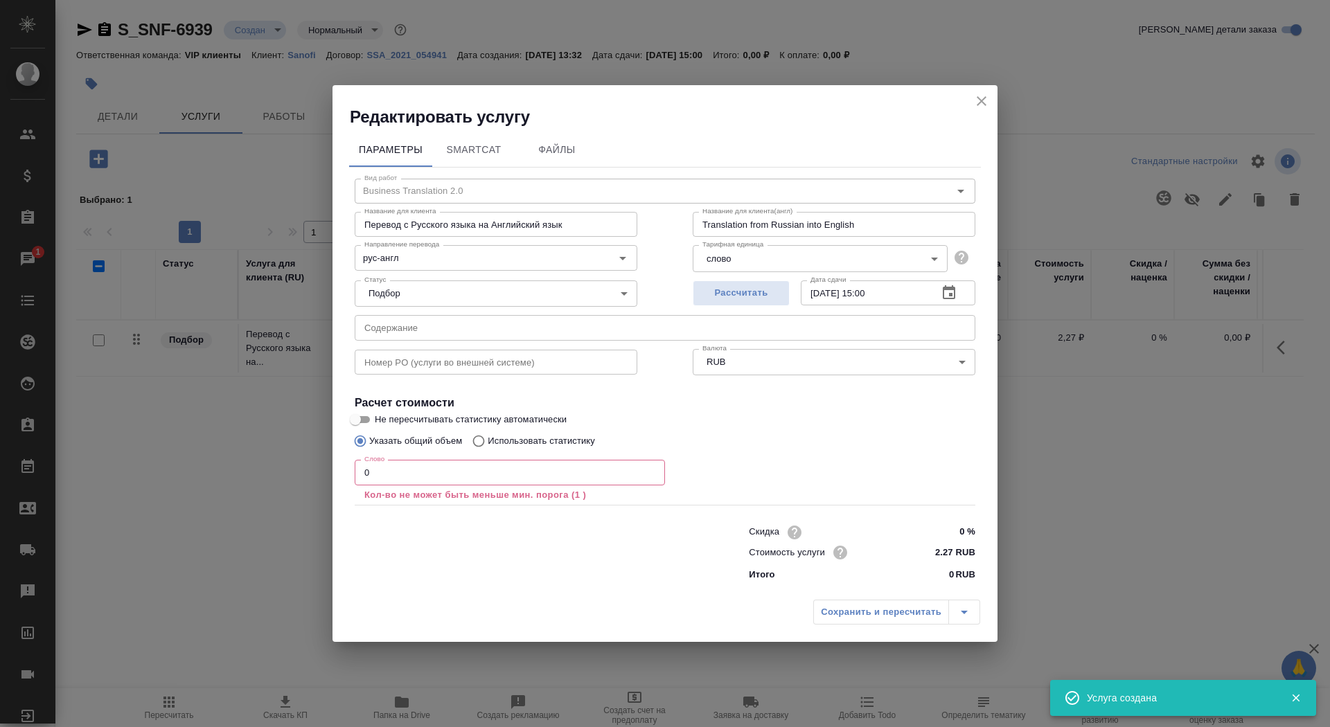
click at [496, 470] on input "0" at bounding box center [510, 472] width 310 height 25
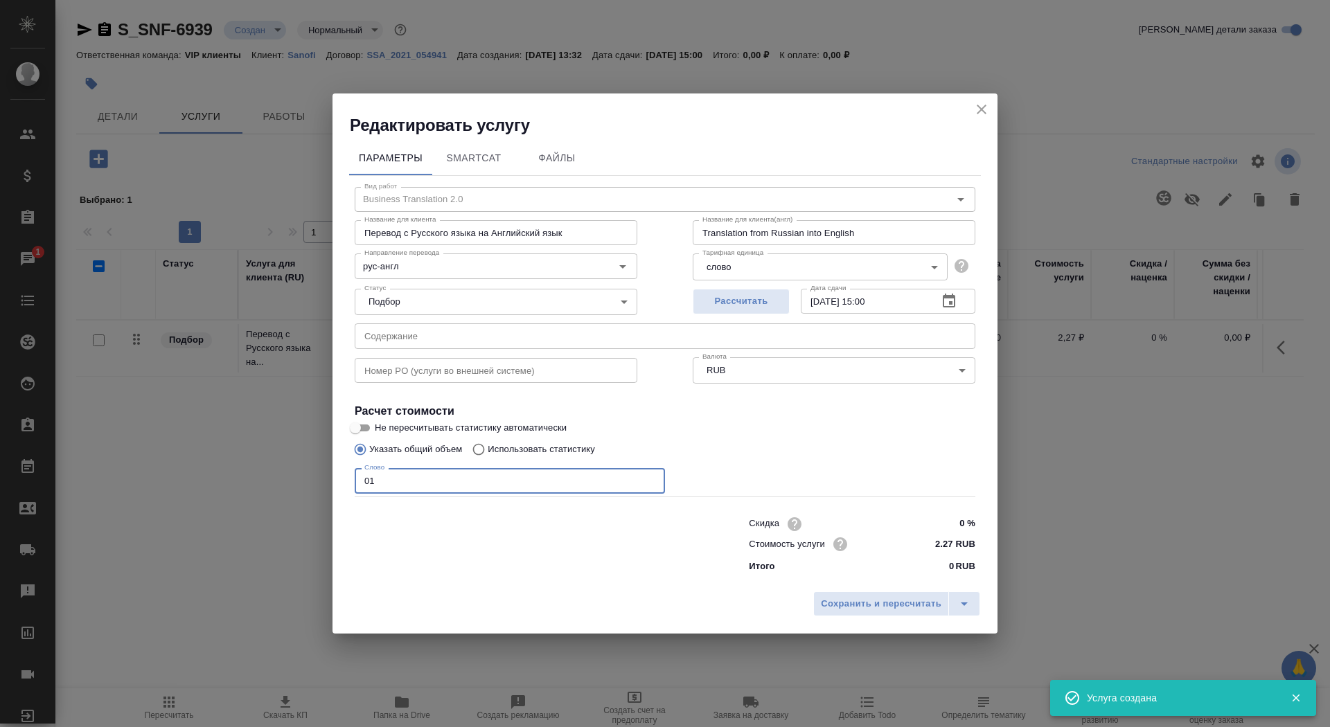
type input "01"
click at [368, 424] on input "Не пересчитывать статистику автоматически" at bounding box center [355, 428] width 50 height 17
checkbox input "true"
click at [860, 611] on span "Сохранить и пересчитать" at bounding box center [881, 604] width 121 height 16
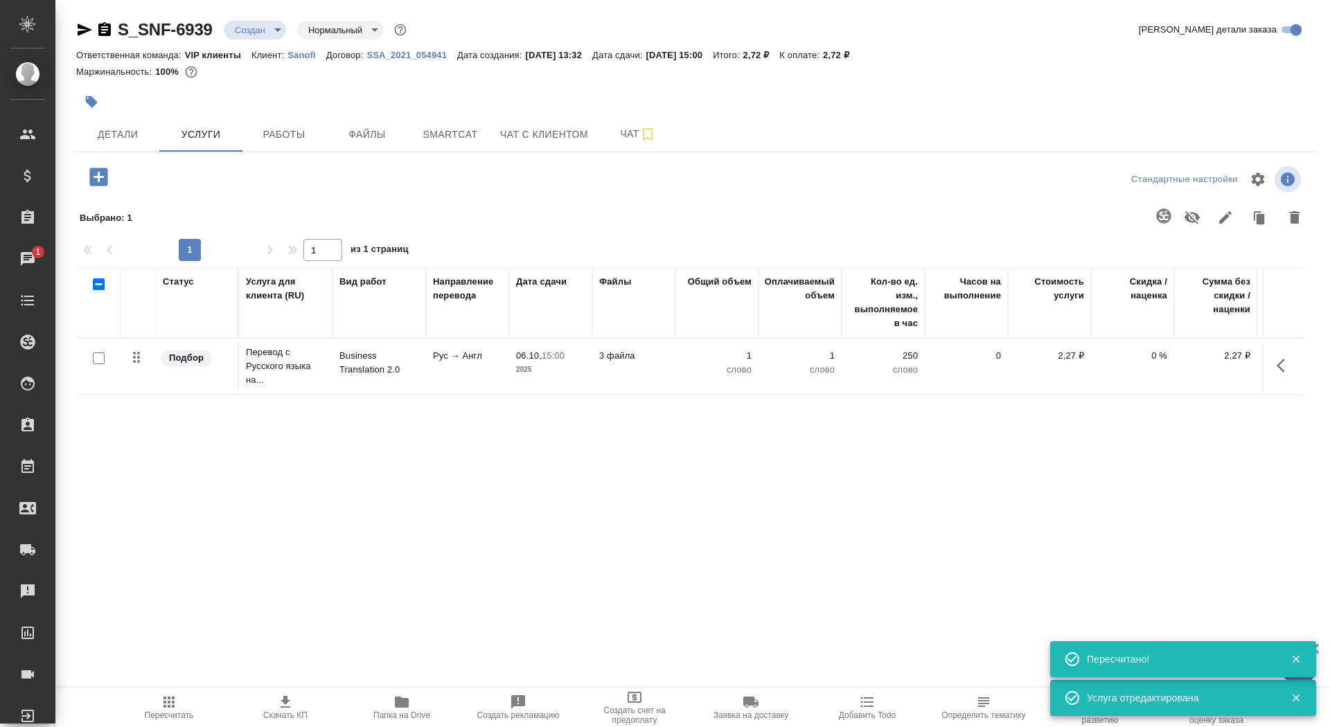
click at [97, 359] on input "checkbox" at bounding box center [99, 359] width 12 height 12
checkbox input "true"
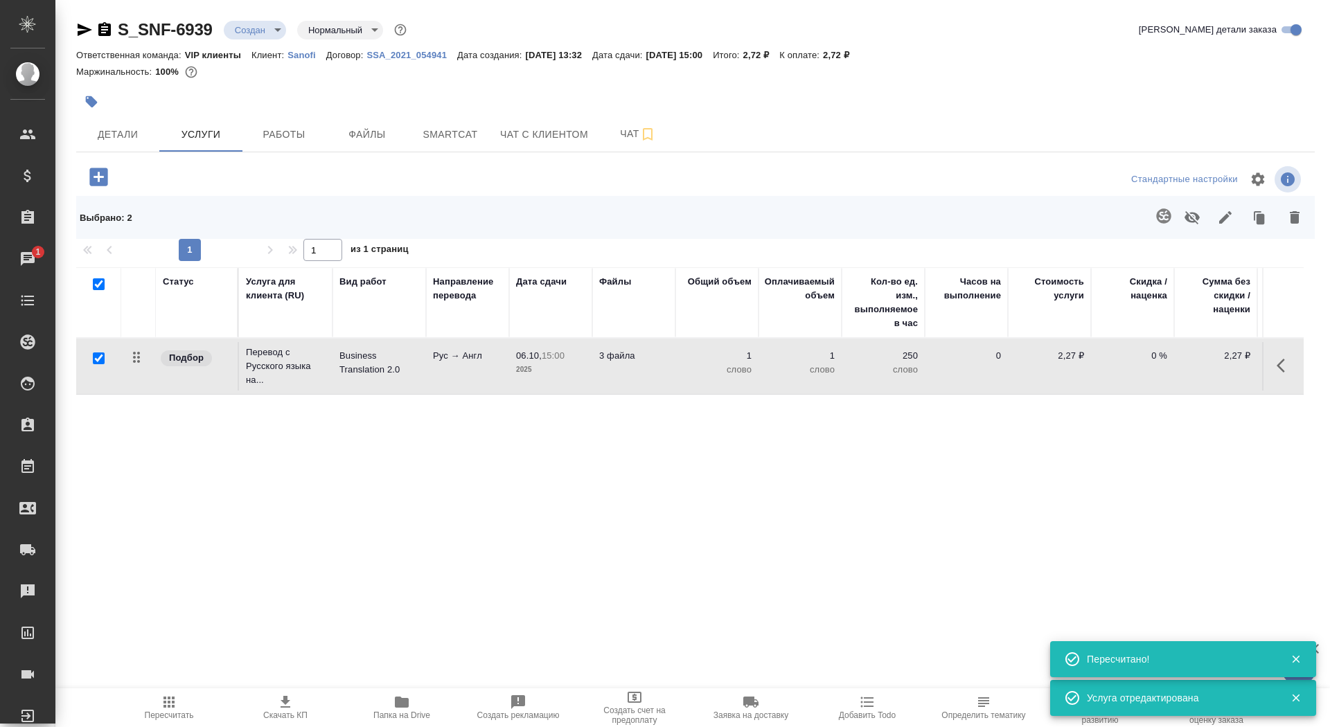
click at [99, 358] on input "checkbox" at bounding box center [99, 359] width 12 height 12
checkbox input "false"
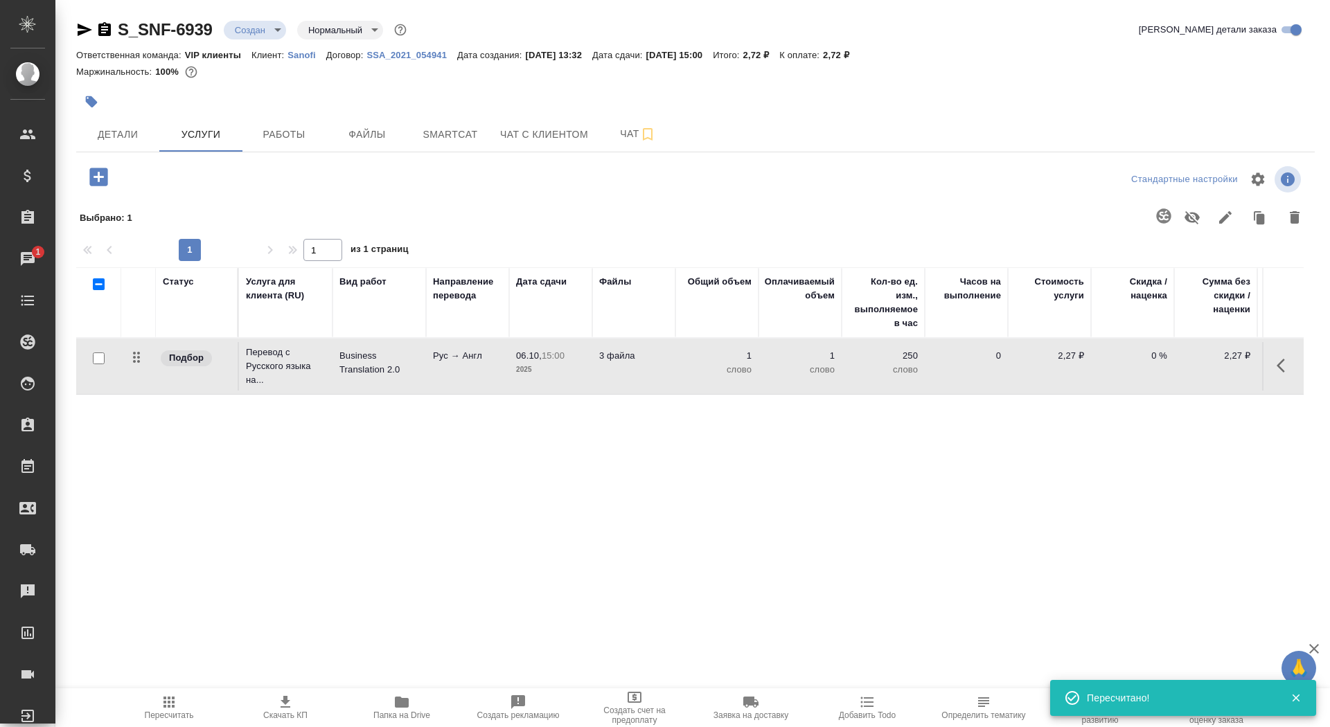
click at [98, 360] on input "checkbox" at bounding box center [99, 359] width 12 height 12
checkbox input "true"
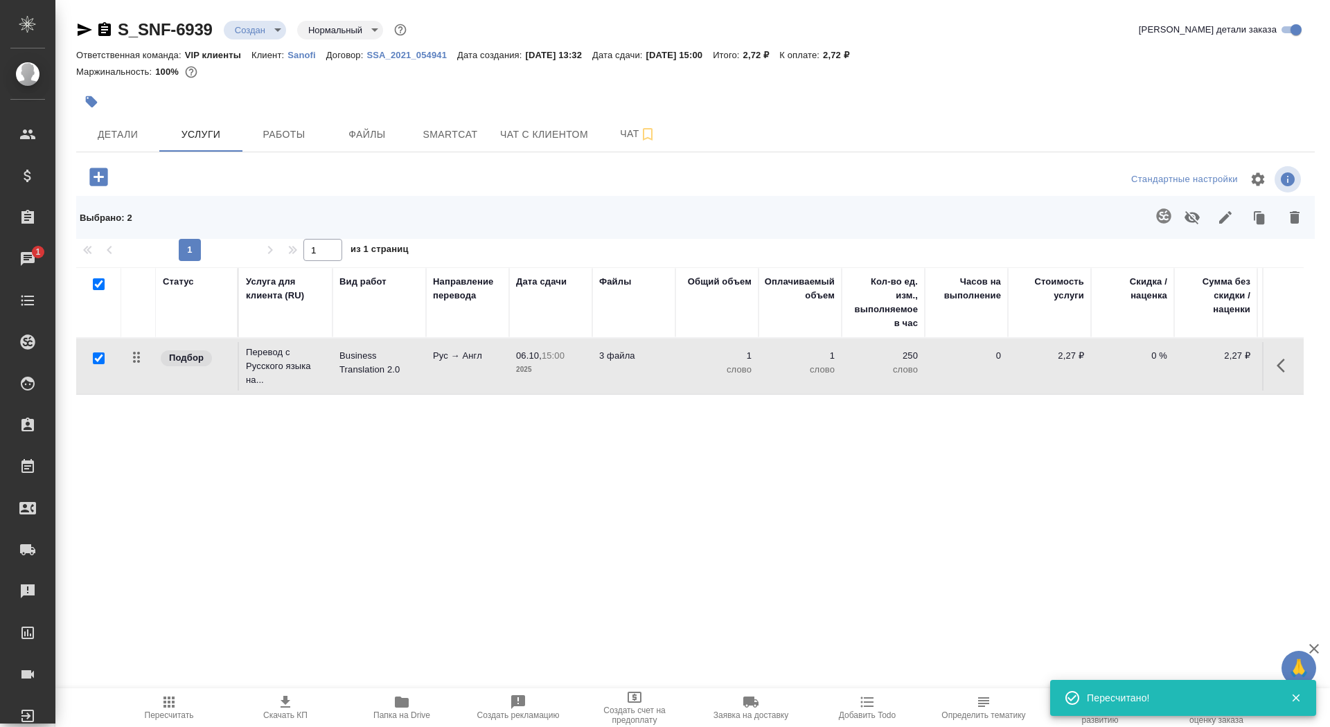
click at [1163, 214] on icon "button" at bounding box center [1163, 215] width 15 height 15
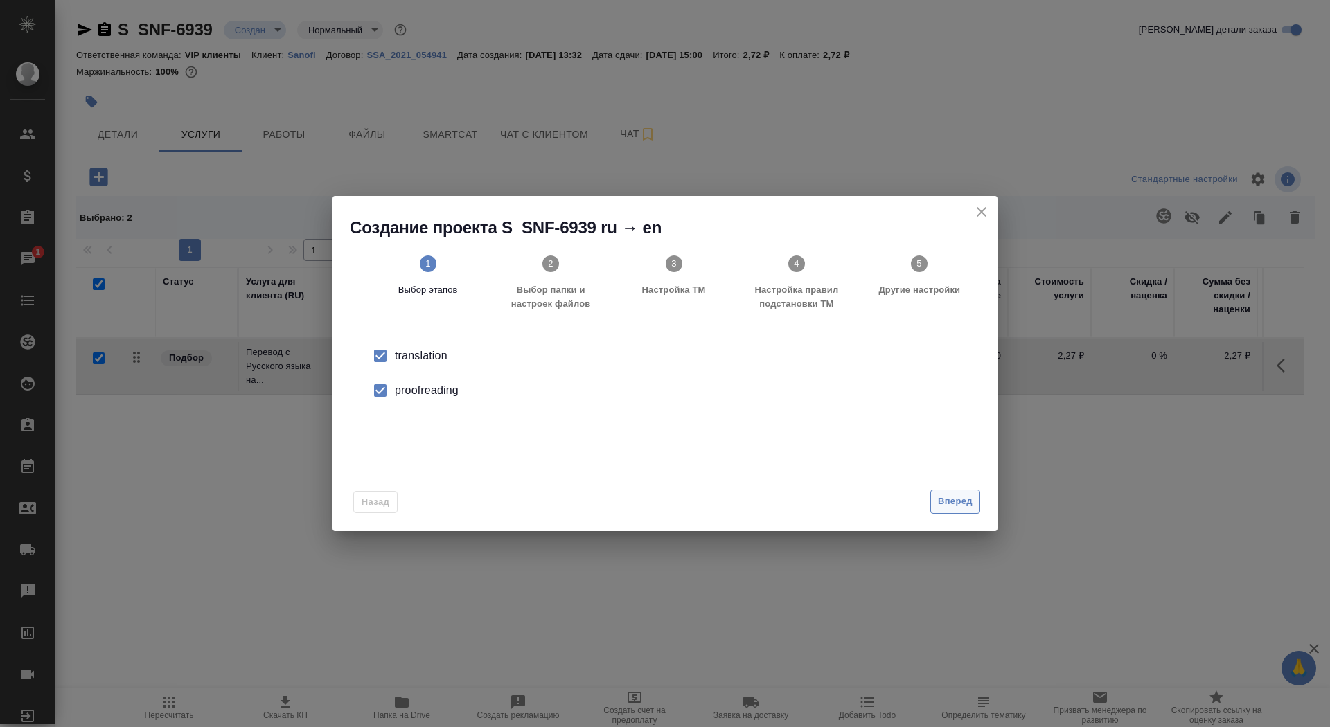
click at [948, 499] on span "Вперед" at bounding box center [955, 502] width 35 height 16
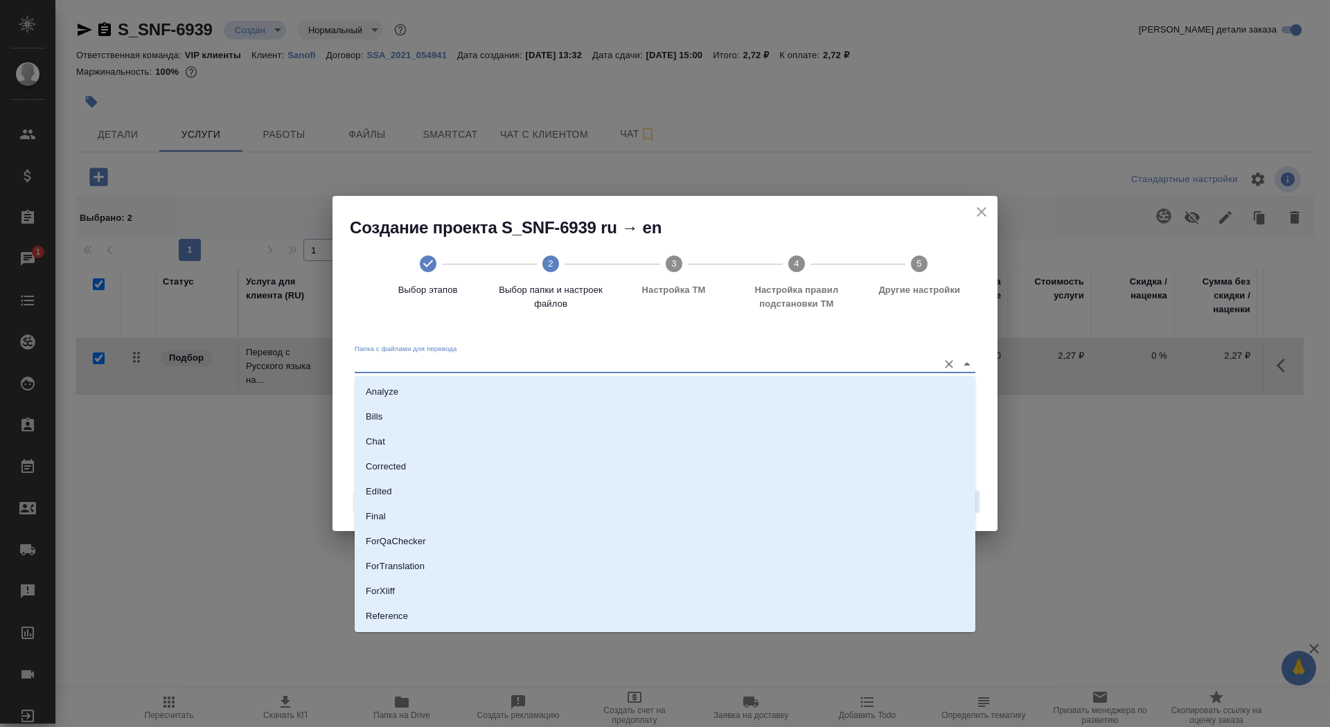
click at [795, 359] on input "Папка с файлами для перевода" at bounding box center [643, 363] width 576 height 17
click at [736, 571] on li "Source" at bounding box center [665, 569] width 621 height 25
type input "Source"
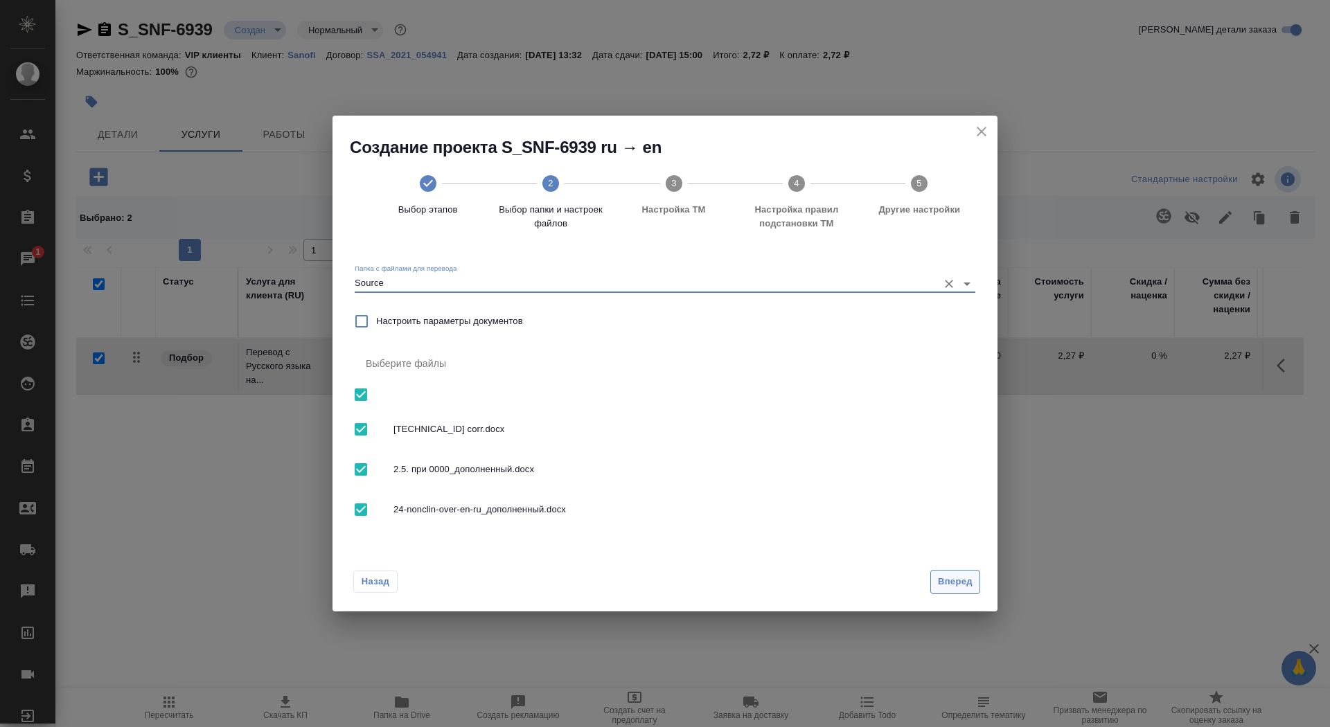
click at [961, 584] on span "Вперед" at bounding box center [955, 582] width 35 height 16
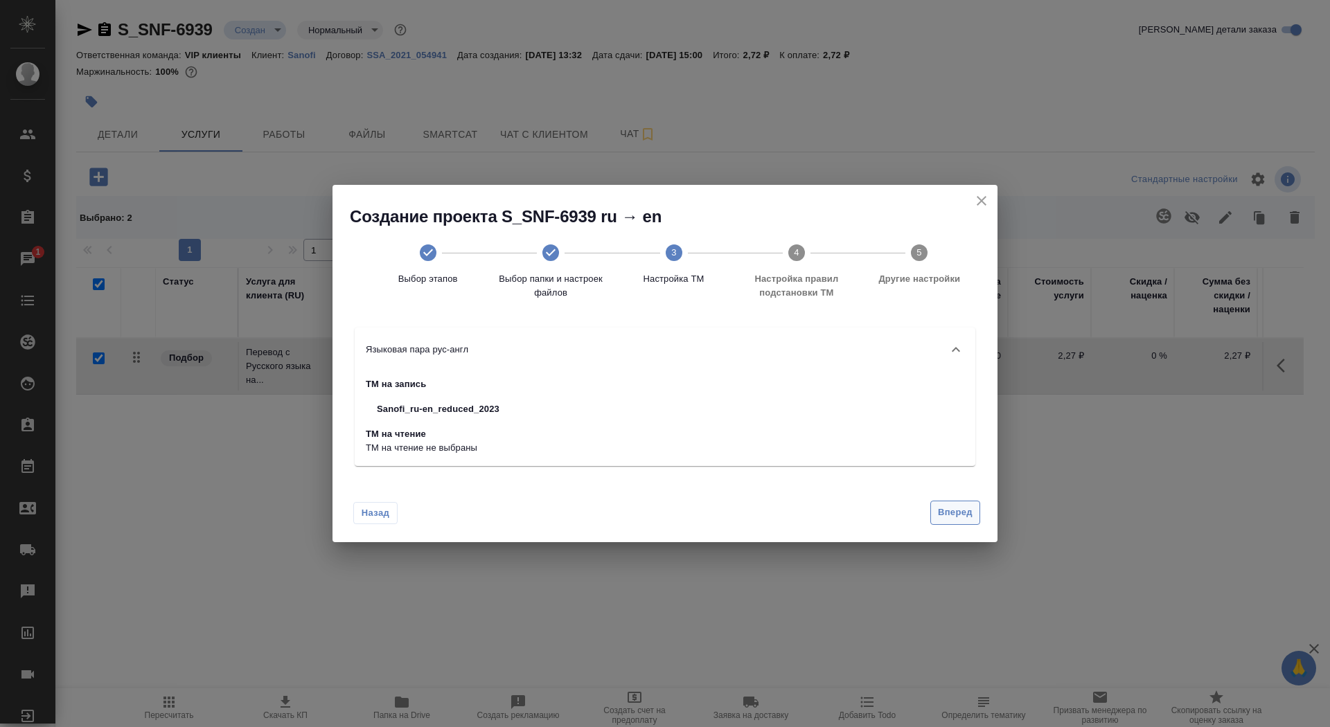
click at [948, 506] on span "Вперед" at bounding box center [955, 513] width 35 height 16
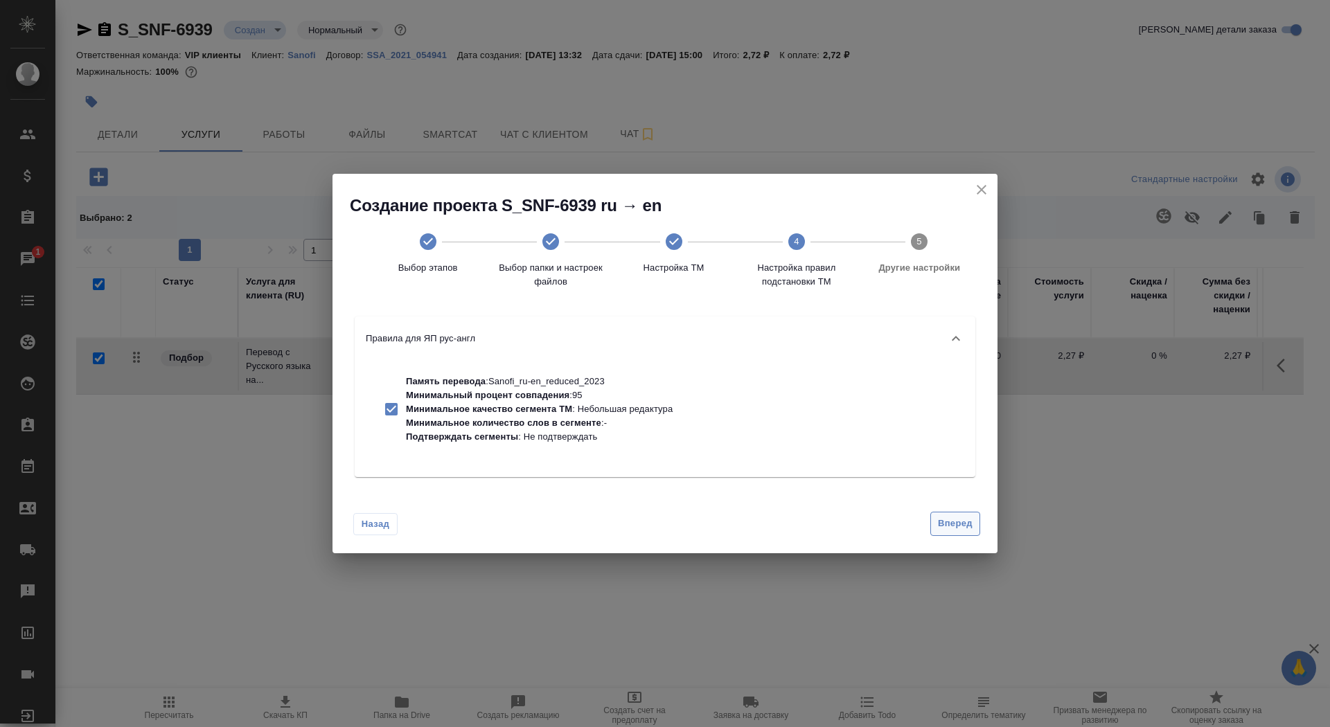
click at [949, 511] on div "Назад Вперед" at bounding box center [664, 520] width 665 height 65
click at [950, 520] on span "Вперед" at bounding box center [955, 524] width 35 height 16
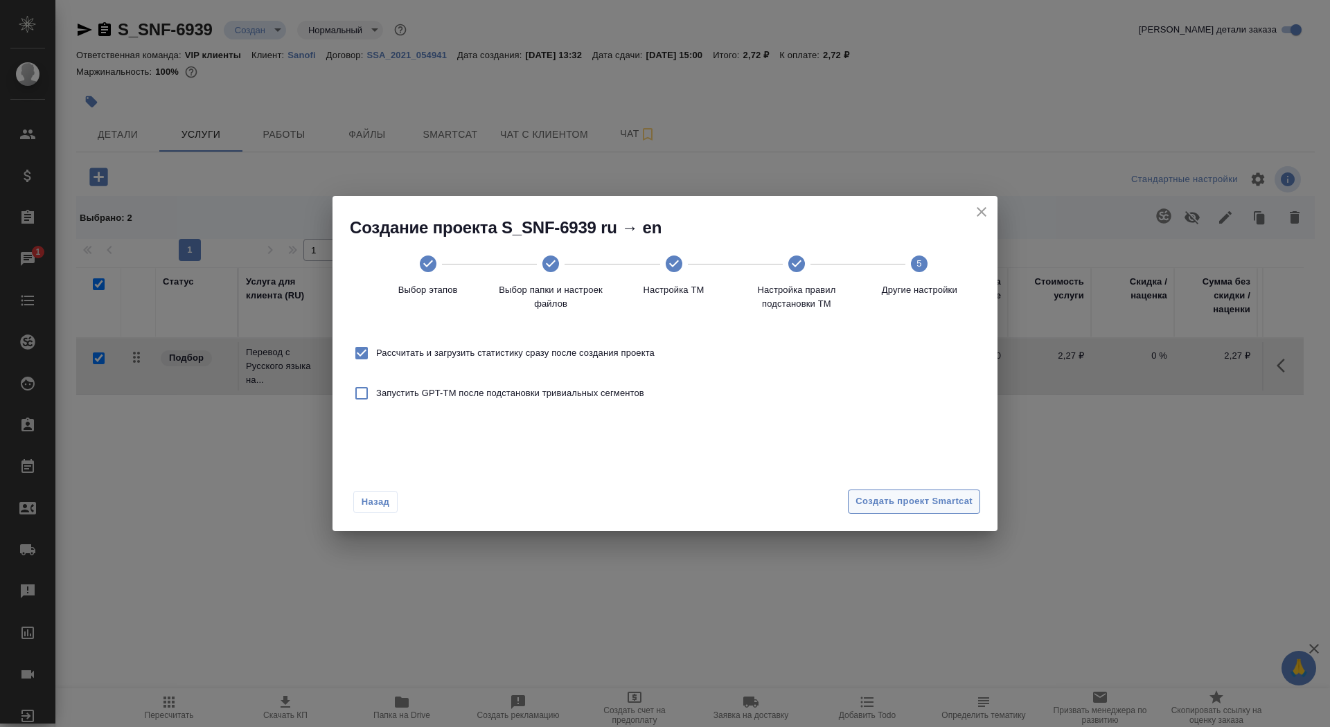
click at [942, 499] on span "Создать проект Smartcat" at bounding box center [913, 502] width 117 height 16
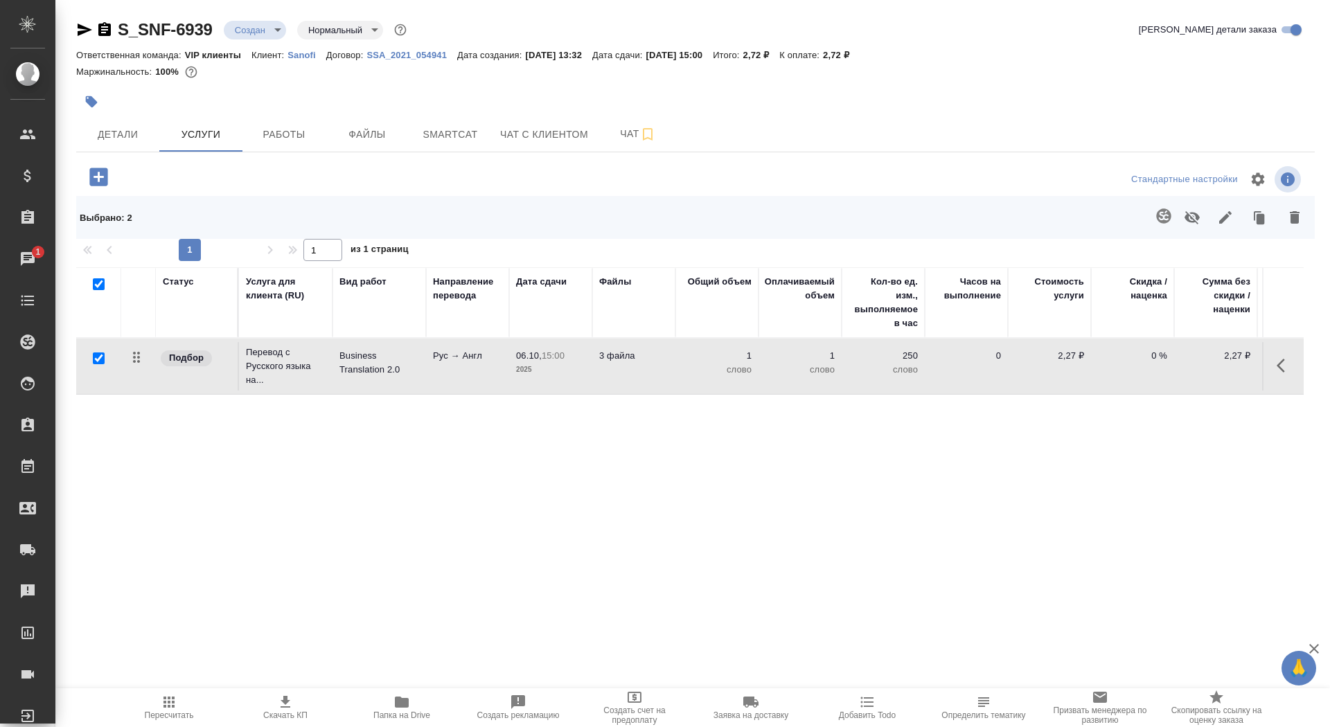
click at [100, 170] on icon "button" at bounding box center [98, 177] width 18 height 18
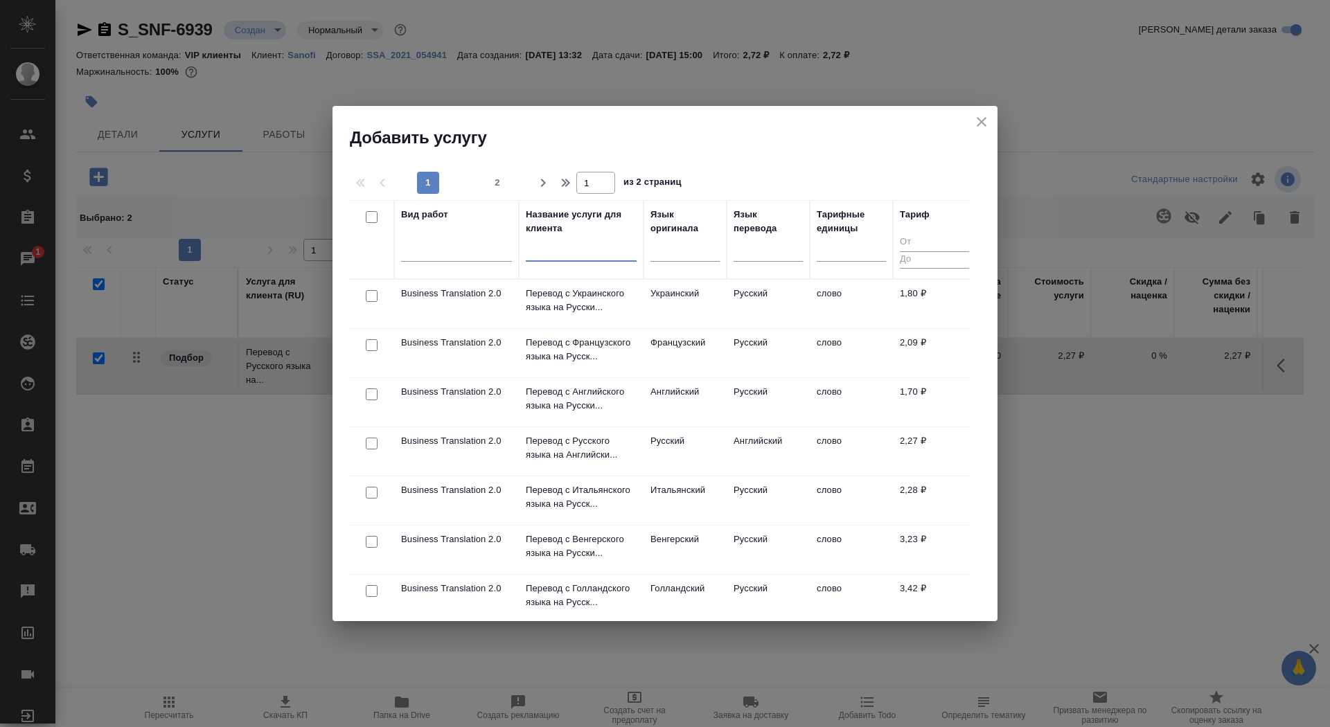
click at [575, 256] on input "text" at bounding box center [581, 252] width 111 height 17
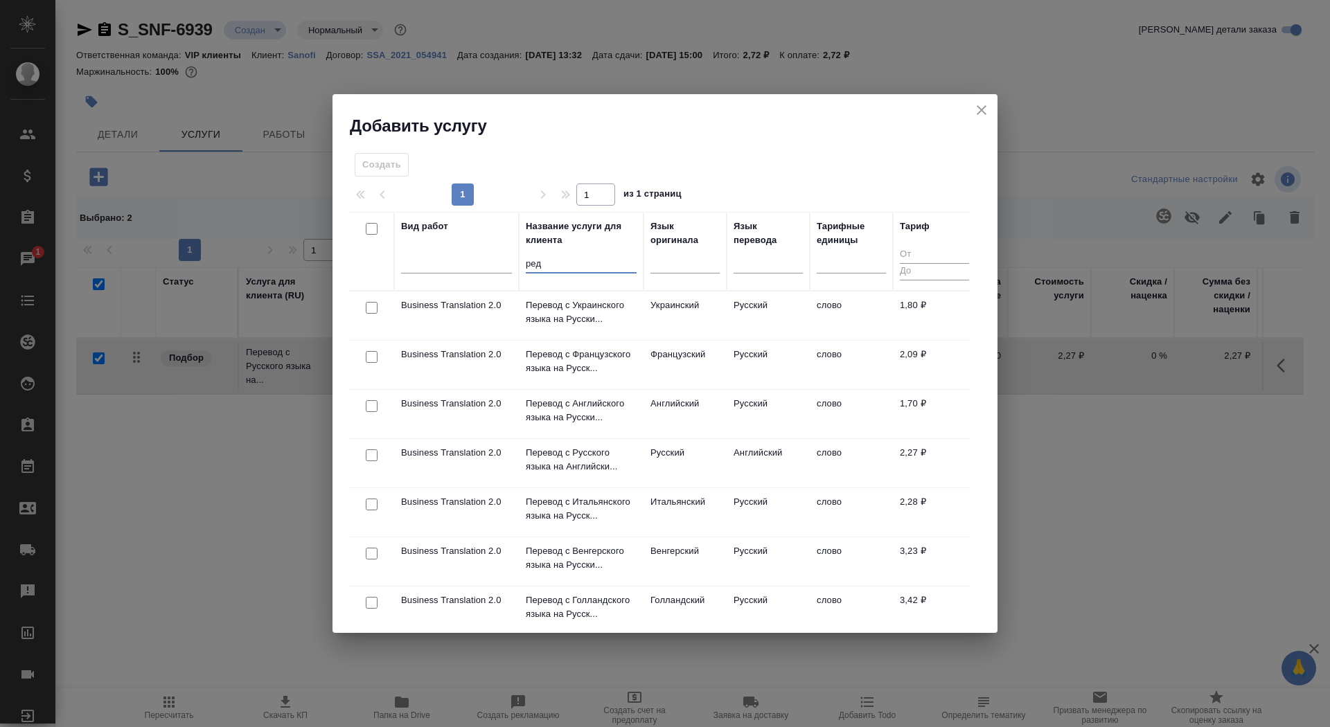
type input "реда"
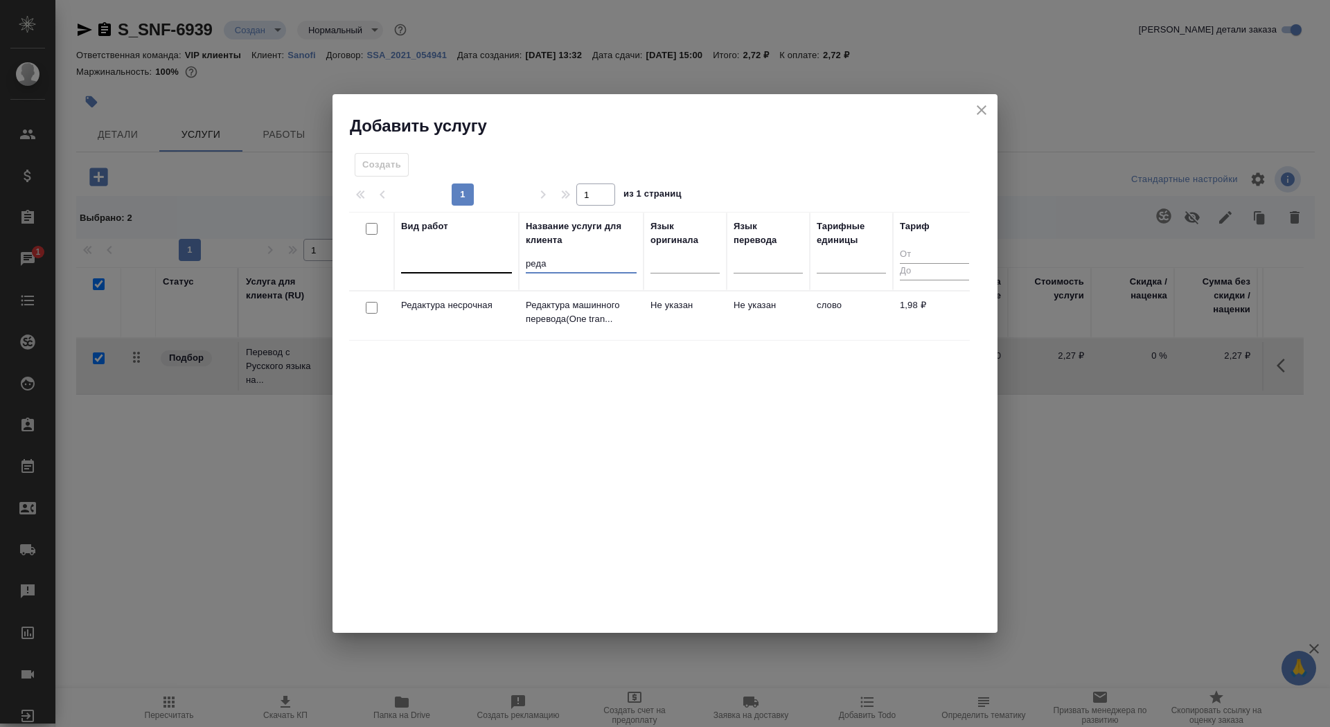
drag, startPoint x: 567, startPoint y: 263, endPoint x: 451, endPoint y: 258, distance: 115.8
click at [450, 258] on tr "Вид работ Название услуги для клиента реда Язык оригинала Язык перевода Тарифны…" at bounding box center [662, 251] width 627 height 79
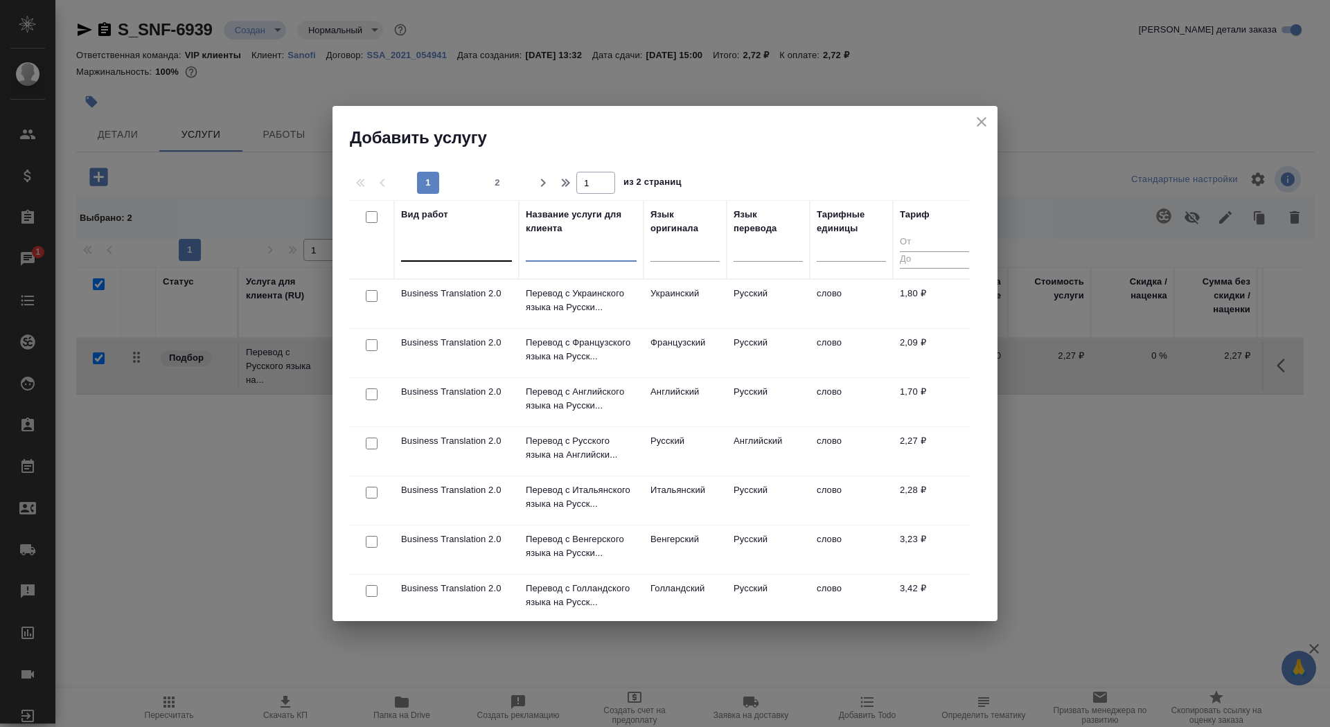
click at [470, 251] on div at bounding box center [456, 248] width 111 height 20
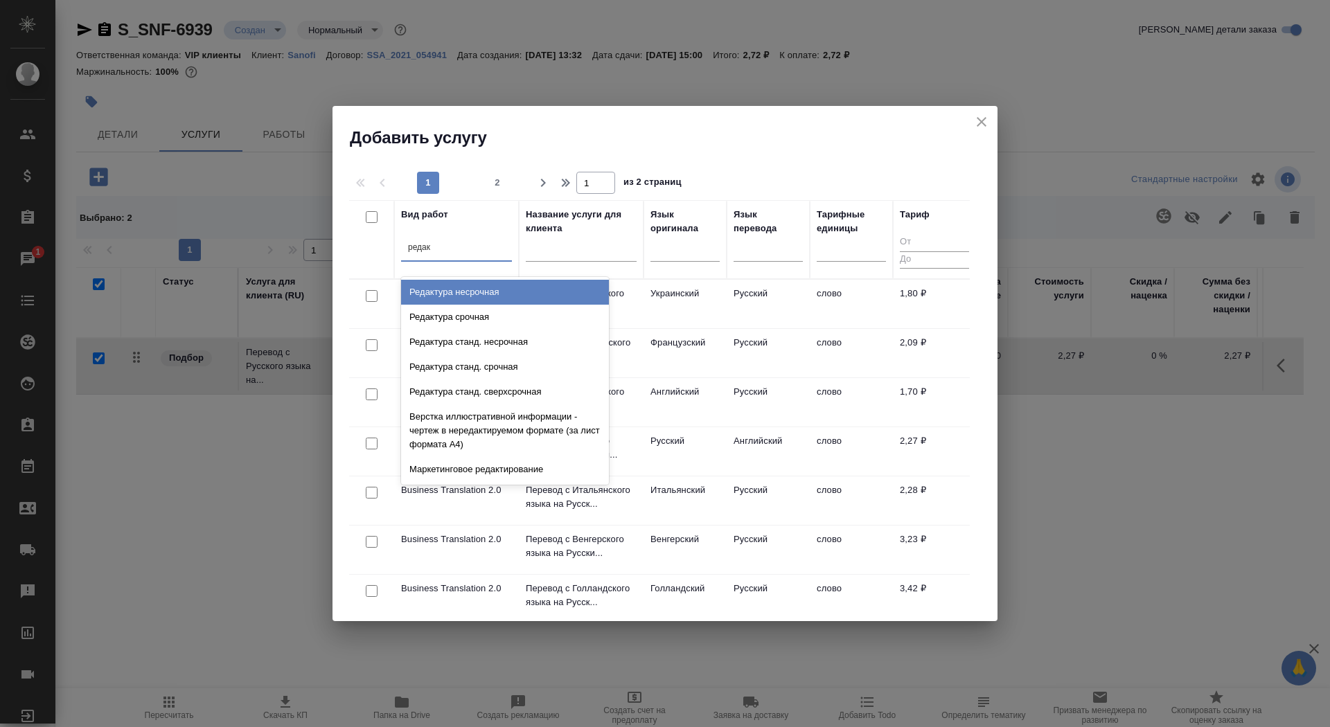
type input "редакт"
click at [469, 287] on div "Редактура несрочная" at bounding box center [505, 292] width 208 height 25
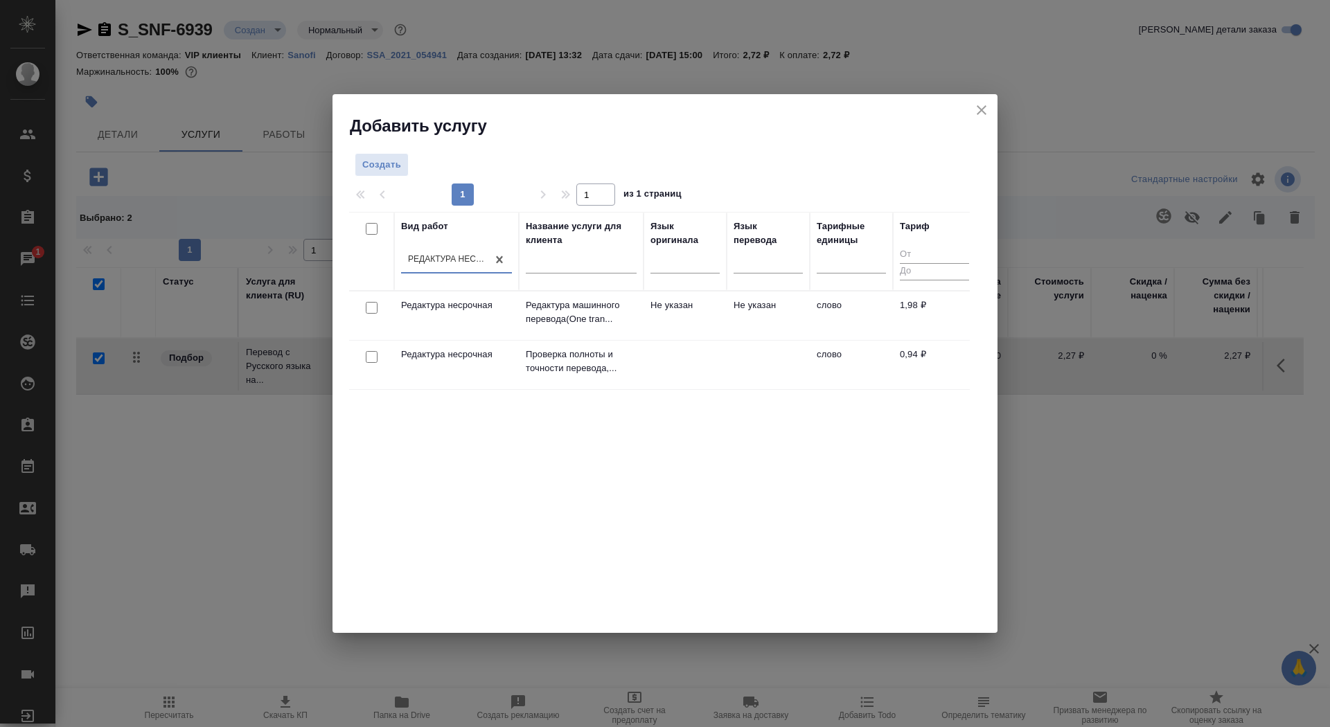
click at [386, 463] on div "Вид работ option Редактура несрочная, selected. 0 results available. Select is …" at bounding box center [659, 420] width 621 height 416
click at [411, 362] on td "Редактура несрочная" at bounding box center [456, 365] width 125 height 48
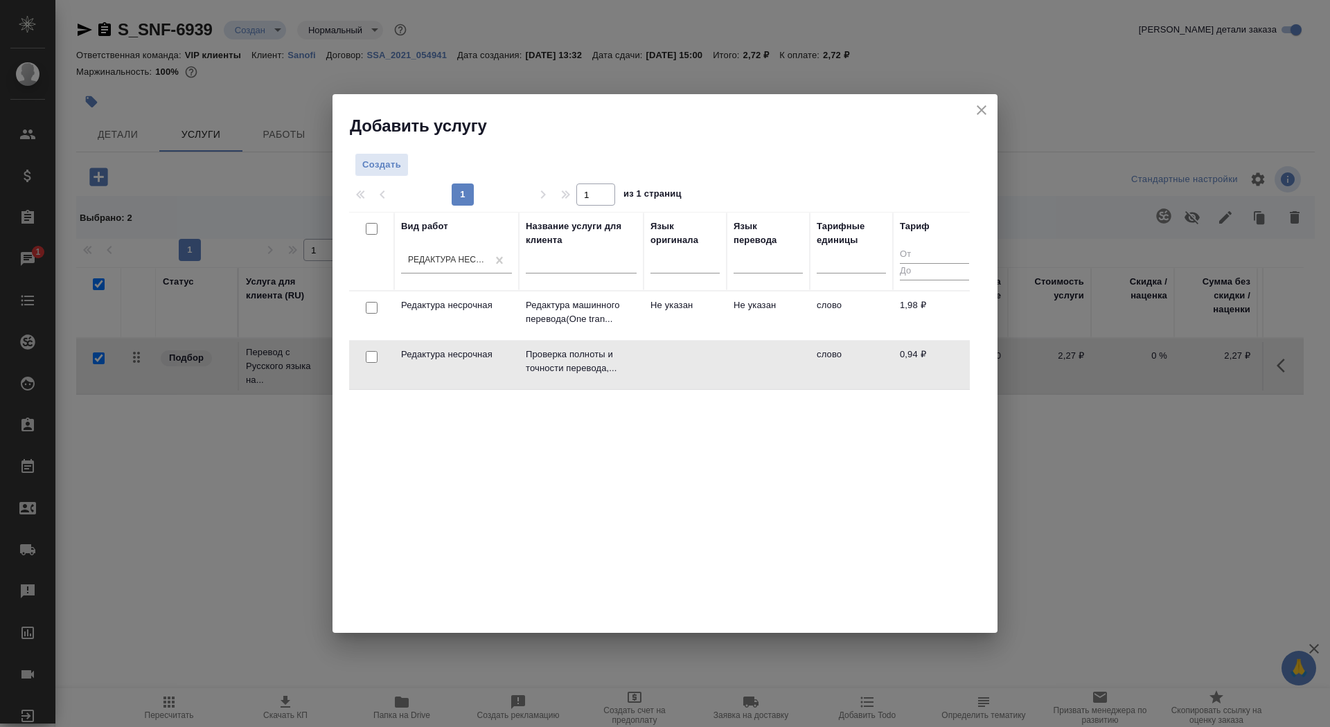
click at [411, 362] on td "Редактура несрочная" at bounding box center [456, 365] width 125 height 48
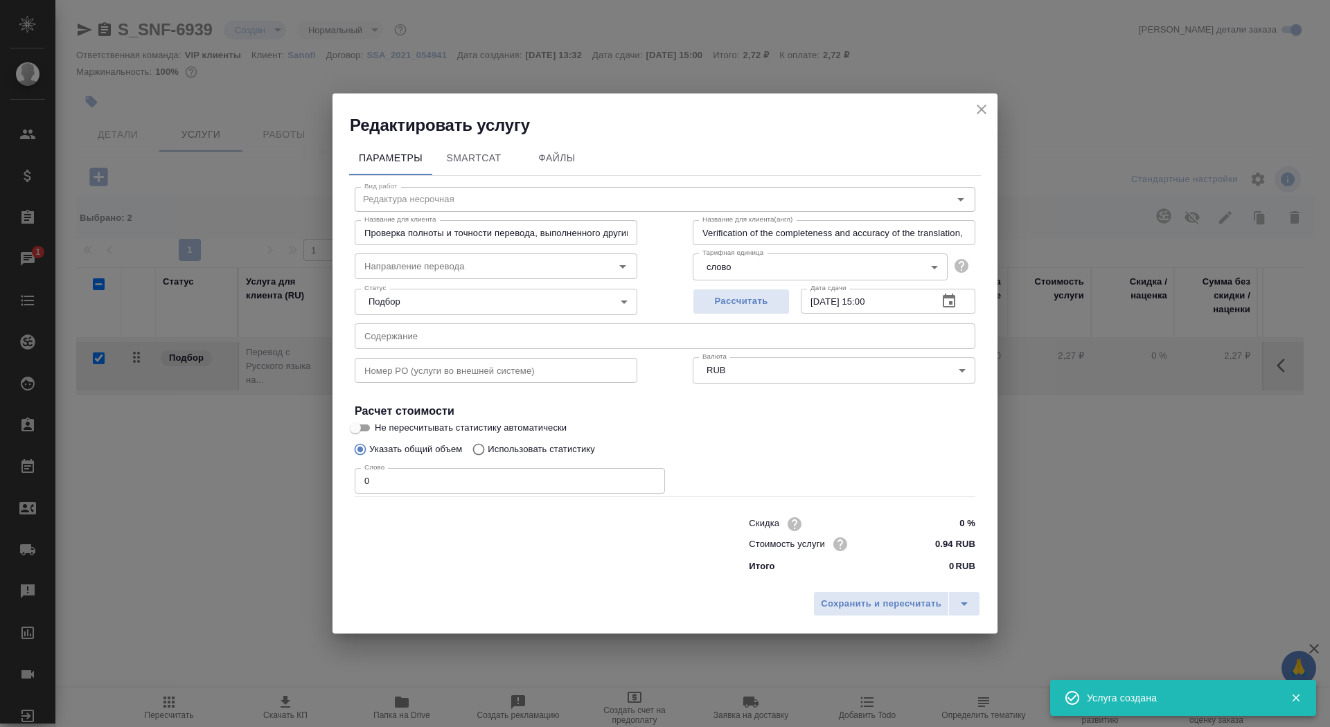
checkbox input "false"
click at [390, 482] on input "0" at bounding box center [510, 480] width 310 height 25
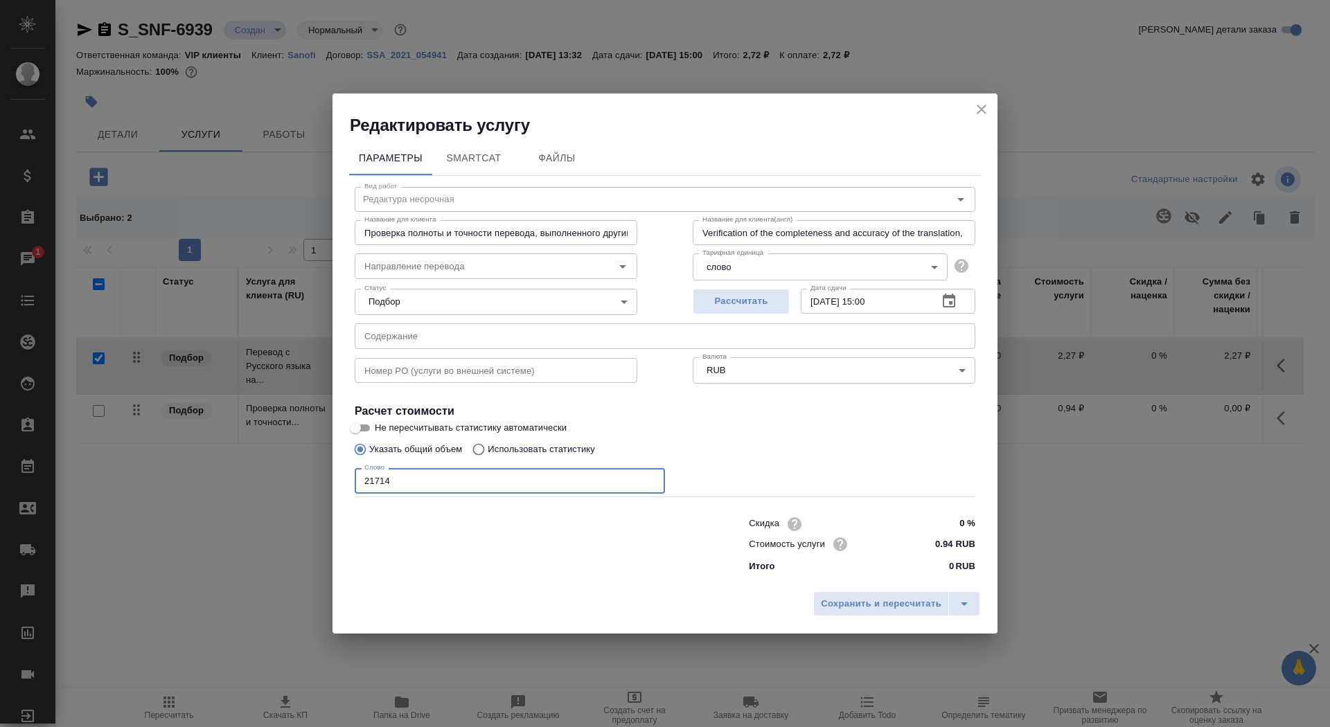
drag, startPoint x: 418, startPoint y: 477, endPoint x: 284, endPoint y: 469, distance: 133.9
click at [284, 469] on div "Редактировать услугу Параметры SmartCat Файлы Вид работ Редактура несрочная Вид…" at bounding box center [665, 363] width 1330 height 727
type input "36020"
drag, startPoint x: 538, startPoint y: 235, endPoint x: 664, endPoint y: 234, distance: 125.4
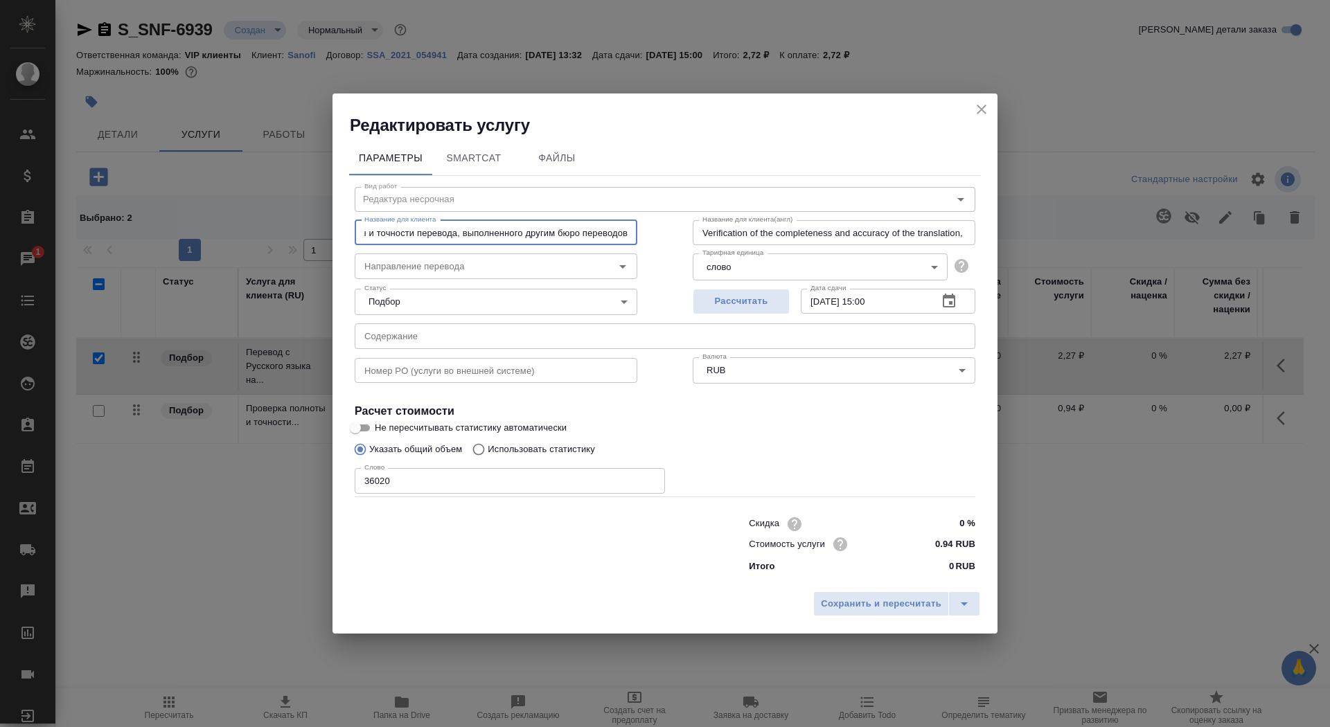
click at [664, 234] on div "Вид работ Редактура несрочная Вид работ Название для клиента Проверка полноты и…" at bounding box center [665, 378] width 632 height 404
type input "Проверка полноты и точности перевода"
click at [820, 226] on input "Verification of the completeness and accuracy of the translation, made by anoth…" at bounding box center [834, 232] width 283 height 25
drag, startPoint x: 553, startPoint y: 238, endPoint x: 269, endPoint y: 228, distance: 284.2
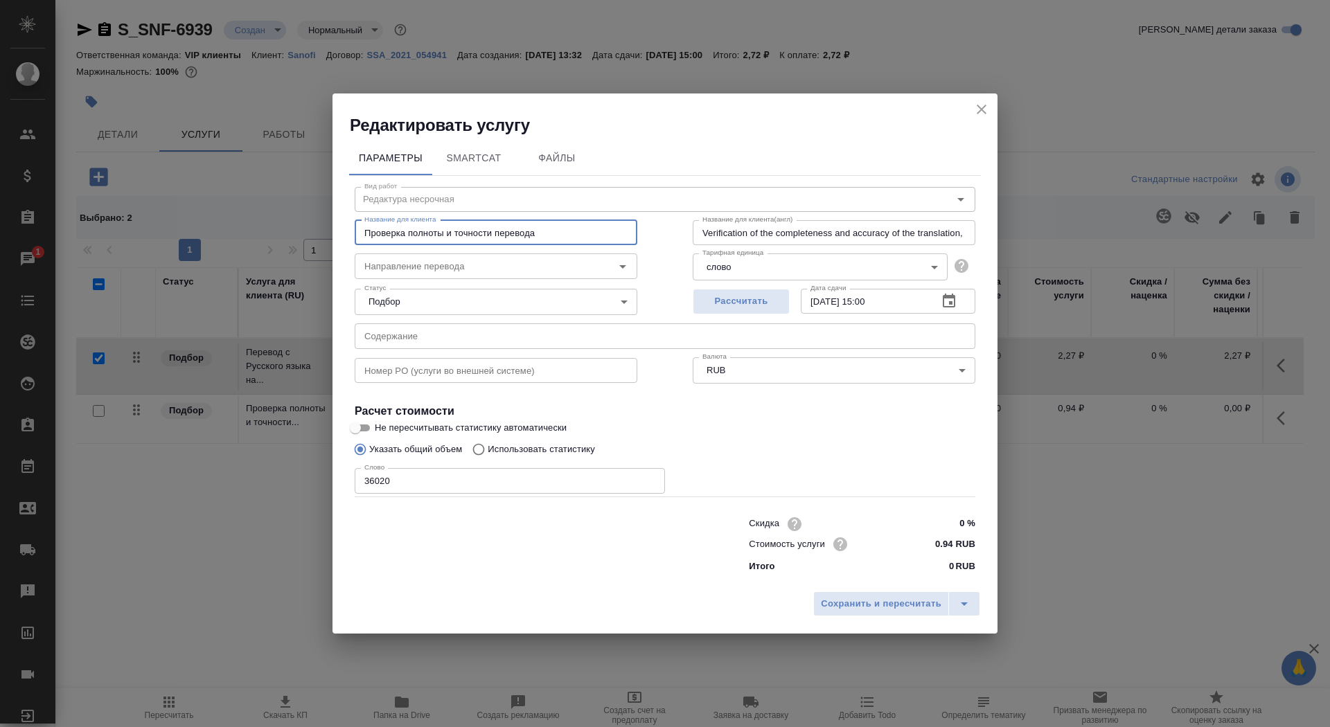
click at [269, 228] on div "Редактировать услугу Параметры SmartCat Файлы Вид работ Редактура несрочная Вид…" at bounding box center [665, 363] width 1330 height 727
click at [961, 233] on input "Verification of the completeness and accuracy of the translation, made by anoth…" at bounding box center [834, 232] width 283 height 25
drag, startPoint x: 959, startPoint y: 232, endPoint x: 1008, endPoint y: 233, distance: 48.5
click at [1008, 233] on div "Редактировать услугу Параметры SmartCat Файлы Вид работ Редактура несрочная Вид…" at bounding box center [665, 363] width 1330 height 727
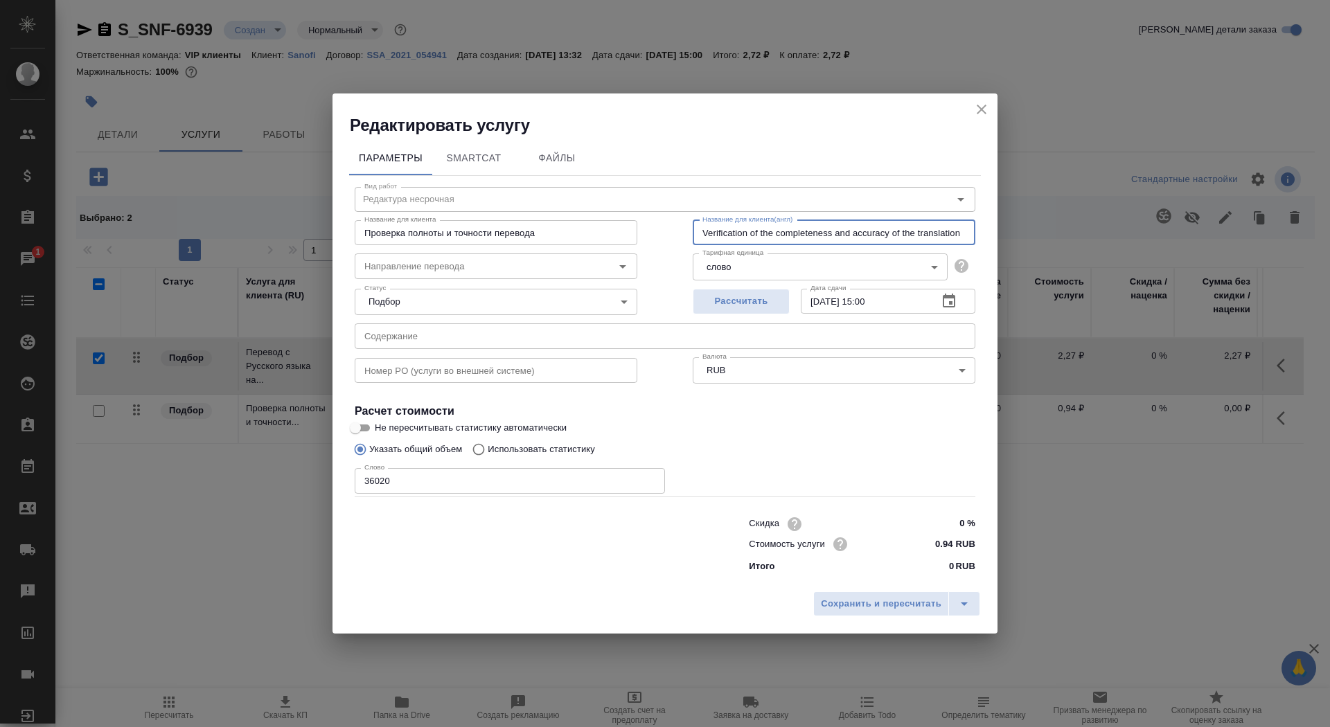
scroll to position [0, 0]
type input "Verification of the completeness and accuracy of the translation"
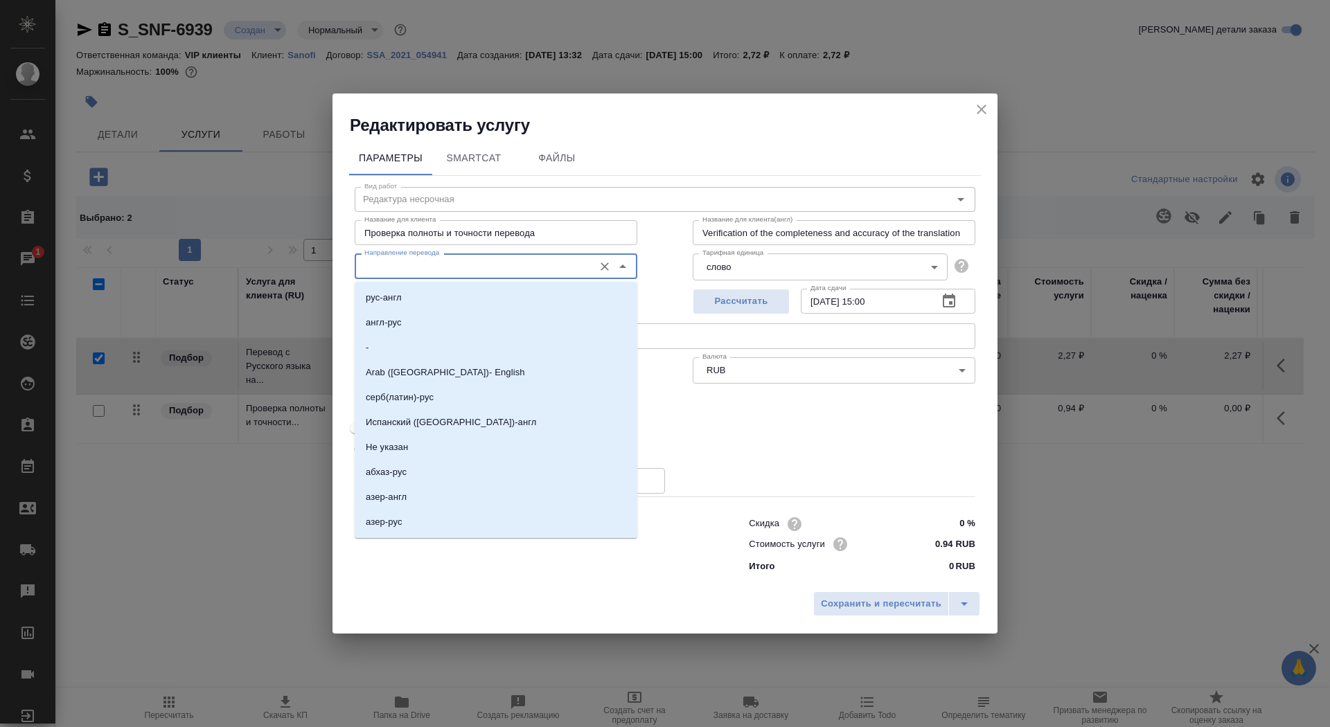
click at [379, 269] on input "Направление перевода" at bounding box center [473, 266] width 228 height 17
click at [402, 297] on li "рус-англ" at bounding box center [496, 297] width 283 height 25
type input "рус-англ"
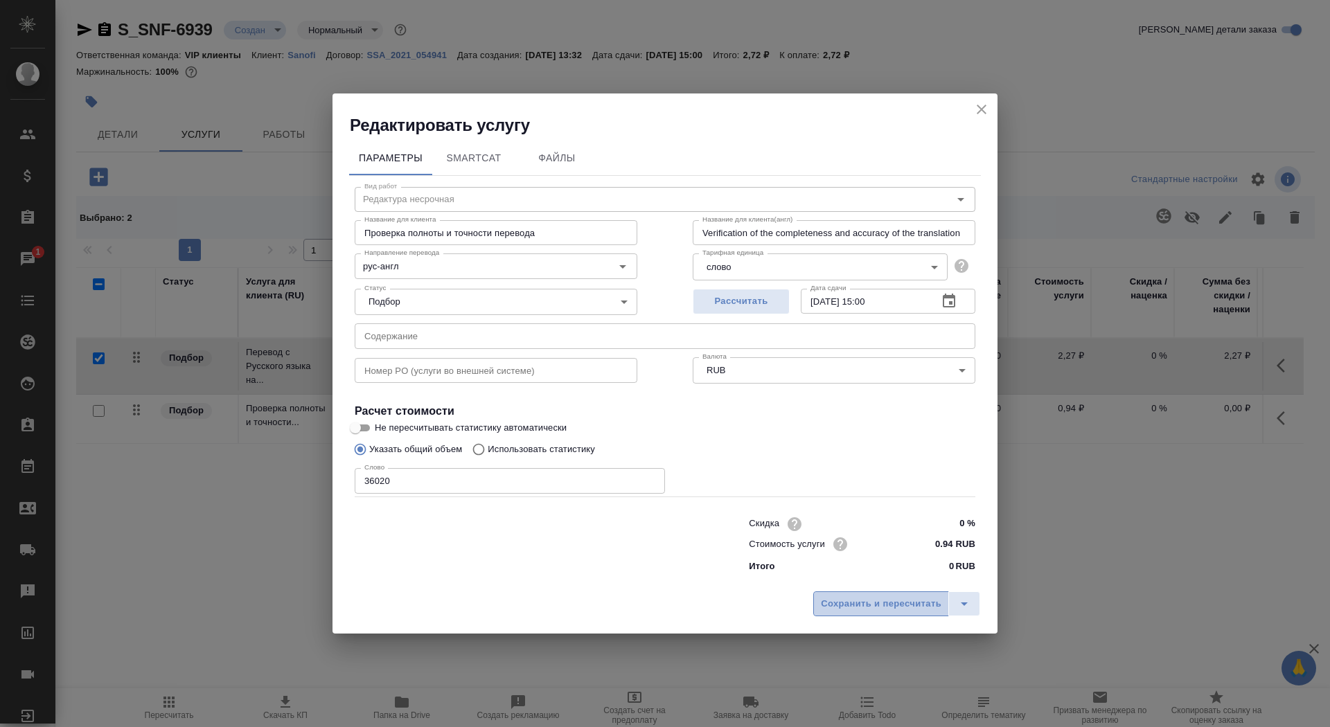
click at [864, 595] on button "Сохранить и пересчитать" at bounding box center [881, 603] width 136 height 25
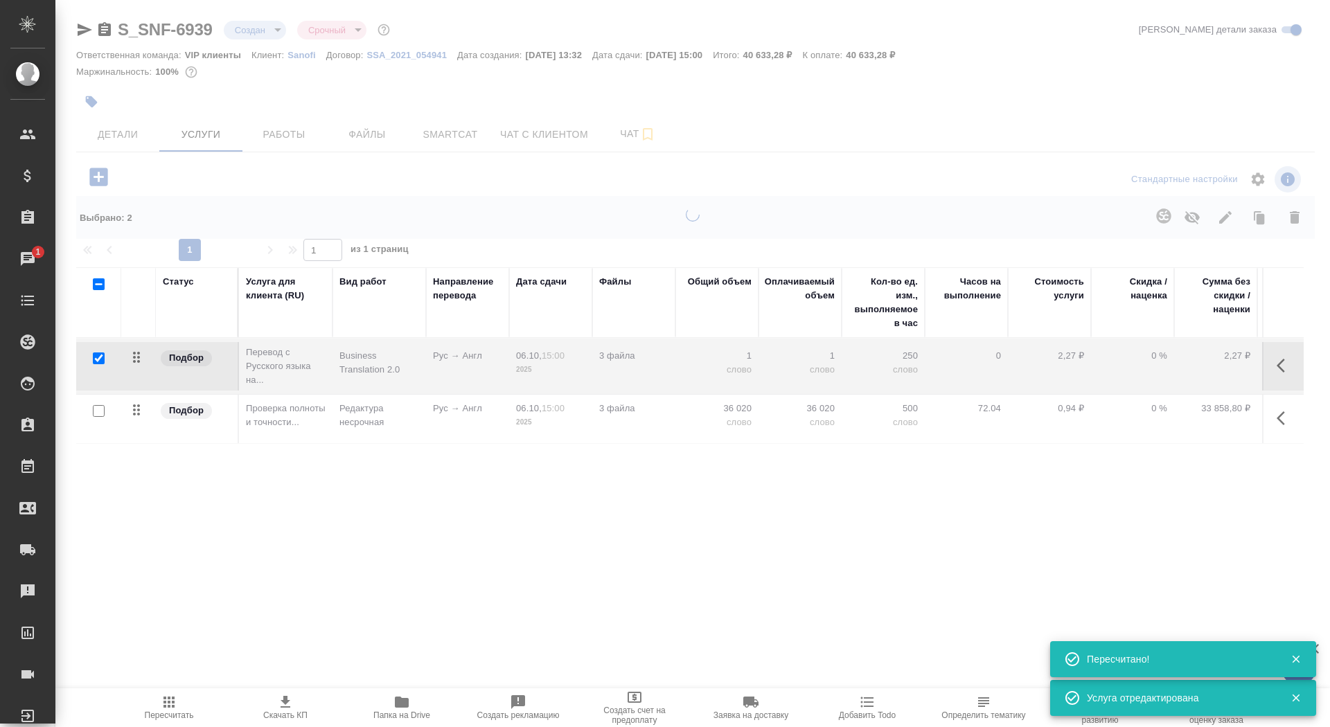
type input "urgent"
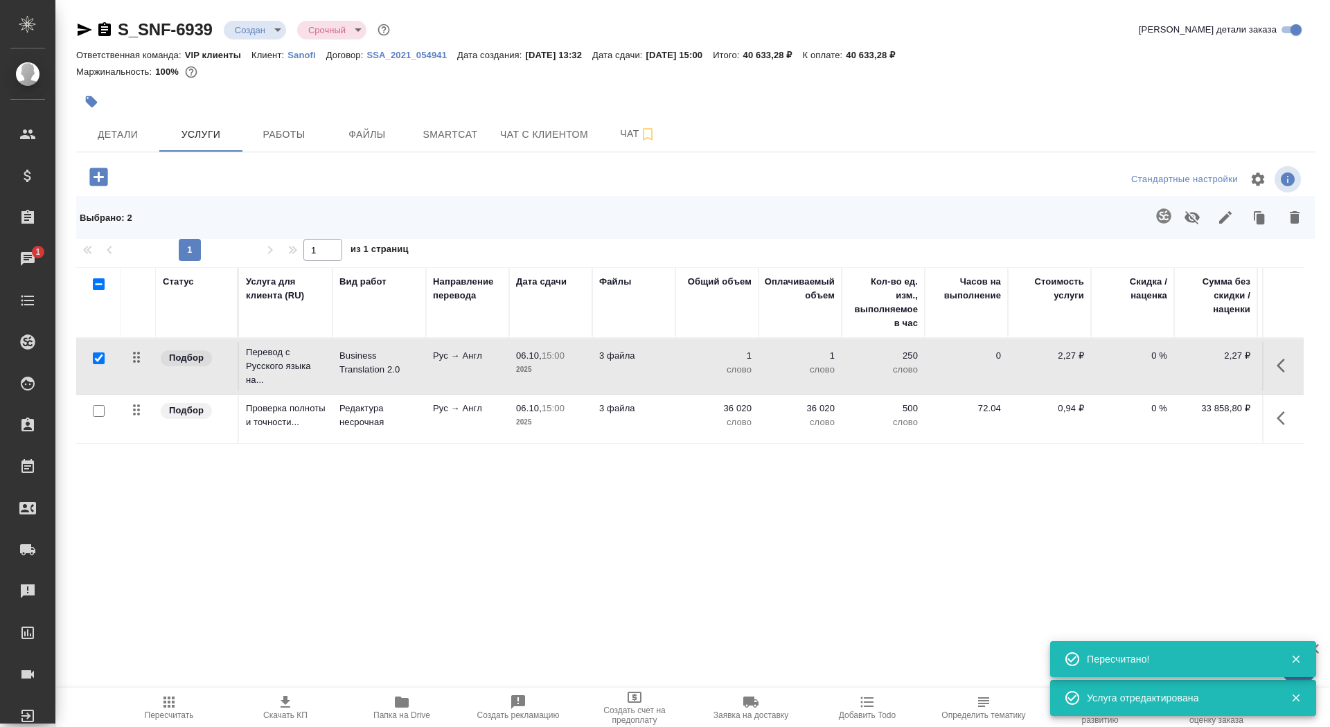
click at [262, 26] on body "🙏 .cls-1 fill:#fff; AWATERA Saydasheva Dilyara Клиенты Спецификации Заказы 1 Ча…" at bounding box center [665, 363] width 1330 height 727
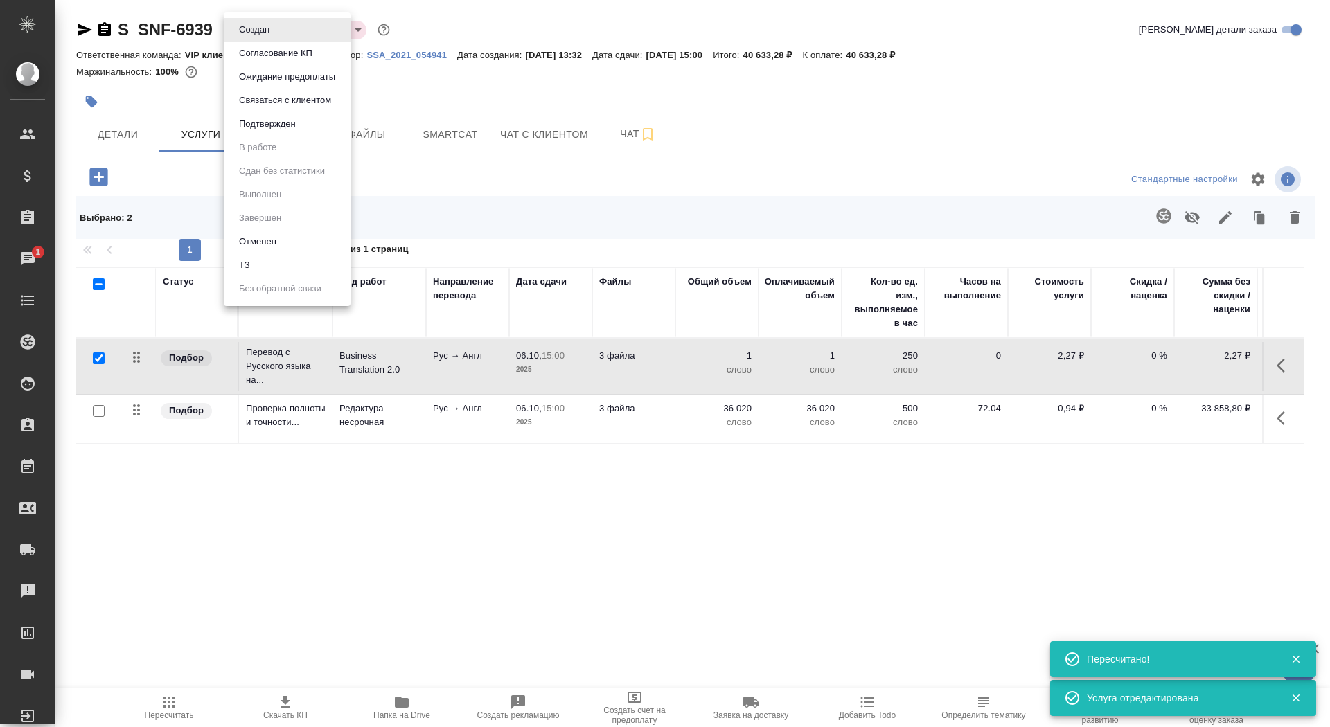
click at [272, 269] on li "ТЗ" at bounding box center [287, 265] width 127 height 24
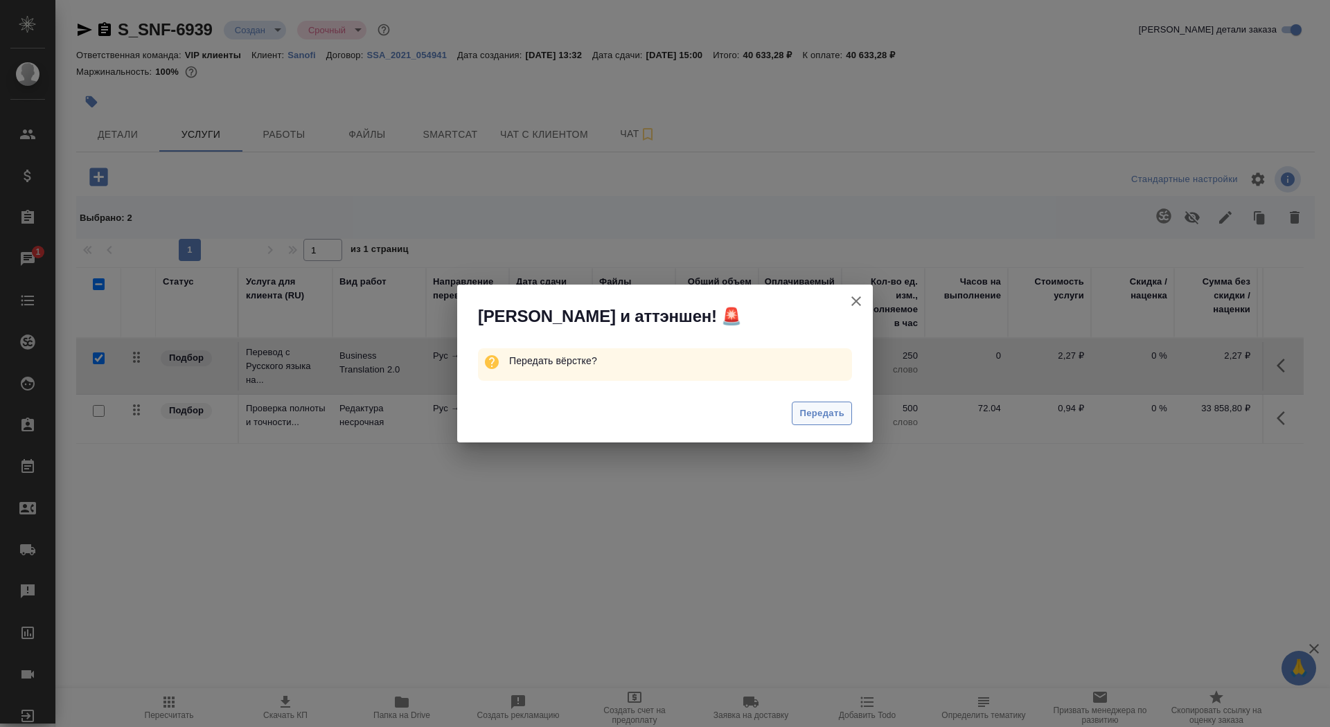
click at [817, 414] on span "Передать" at bounding box center [821, 414] width 45 height 16
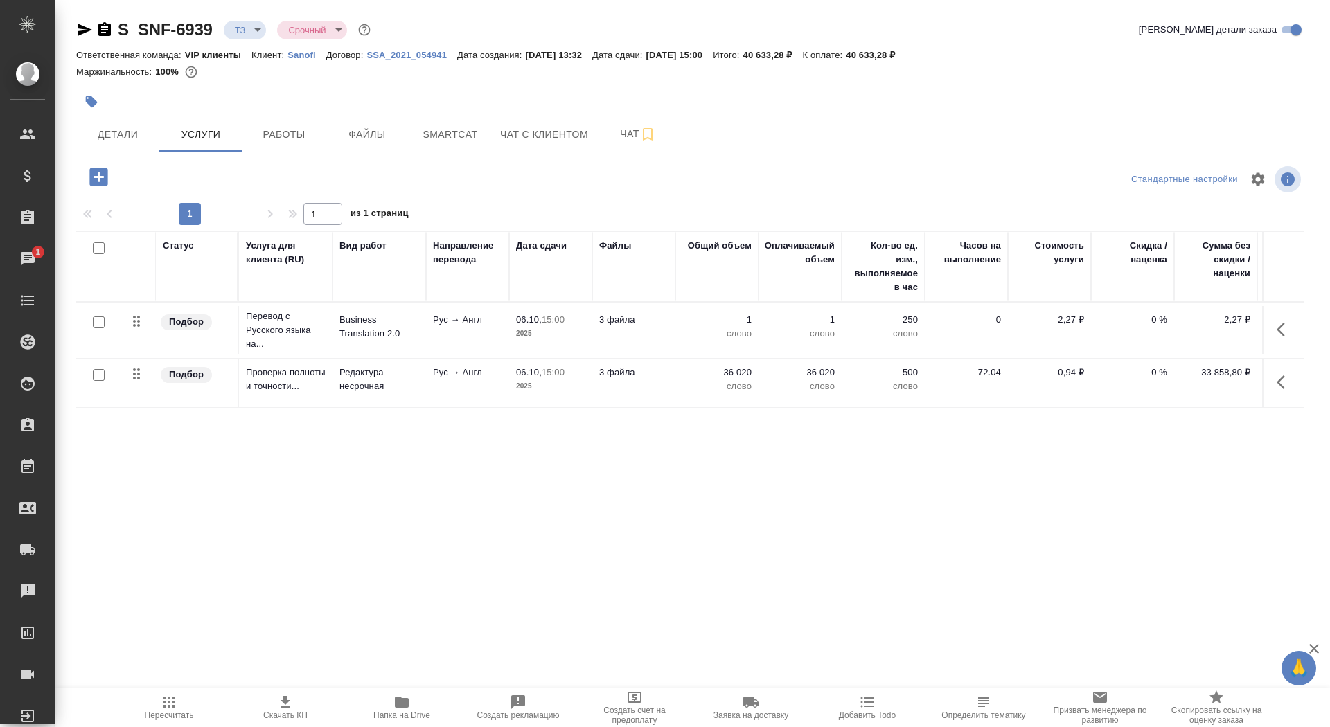
click at [84, 35] on icon "button" at bounding box center [84, 29] width 17 height 17
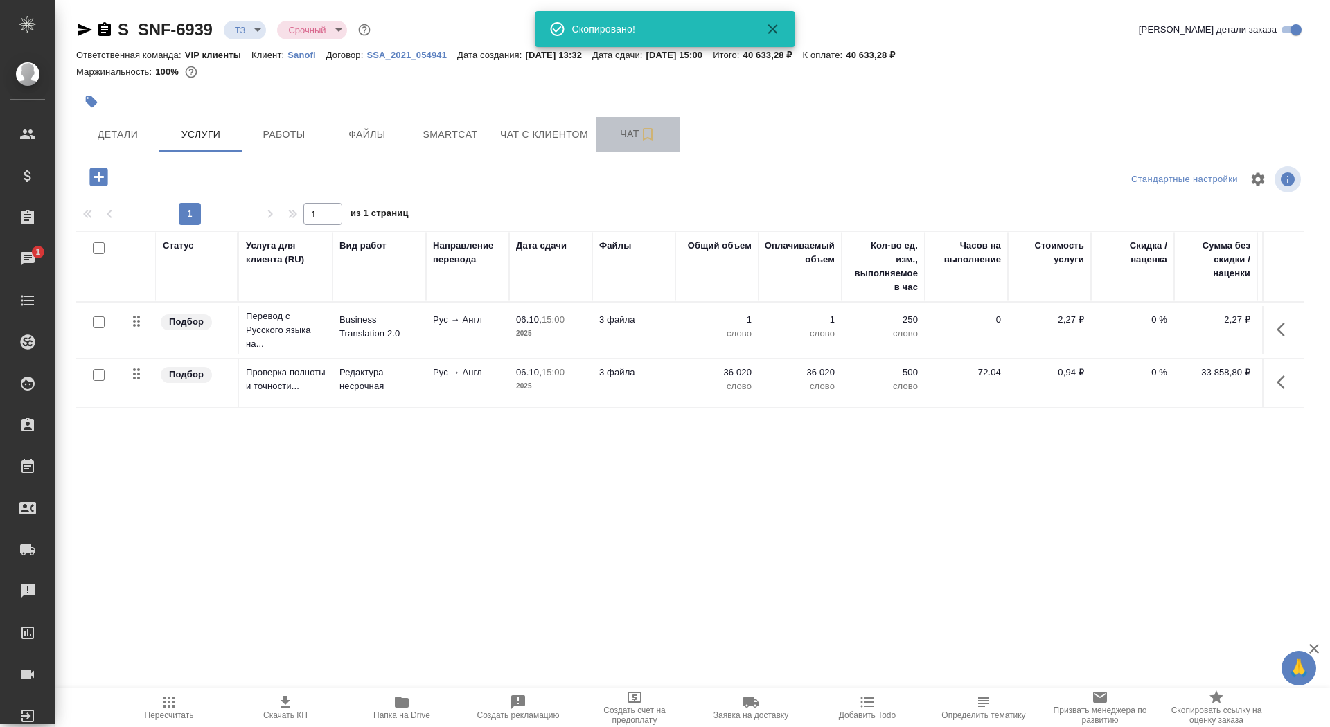
click at [619, 138] on span "Чат" at bounding box center [638, 133] width 66 height 17
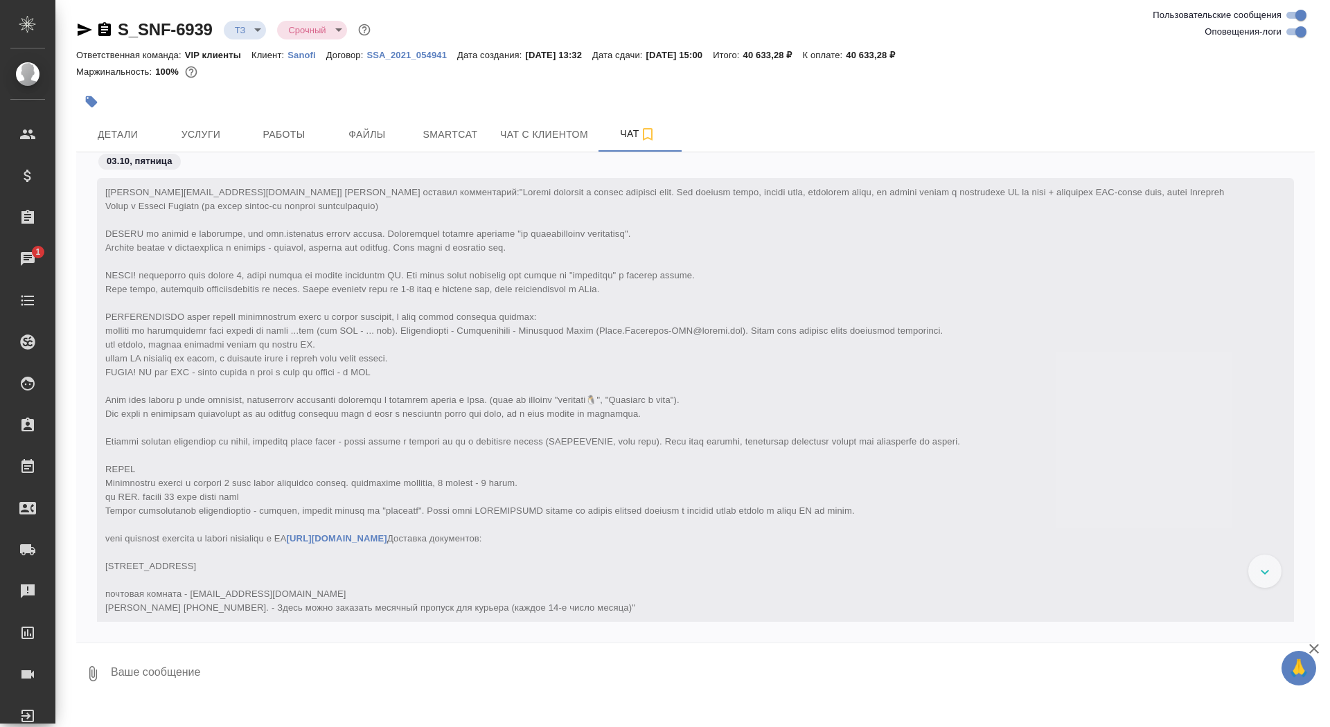
scroll to position [363, 0]
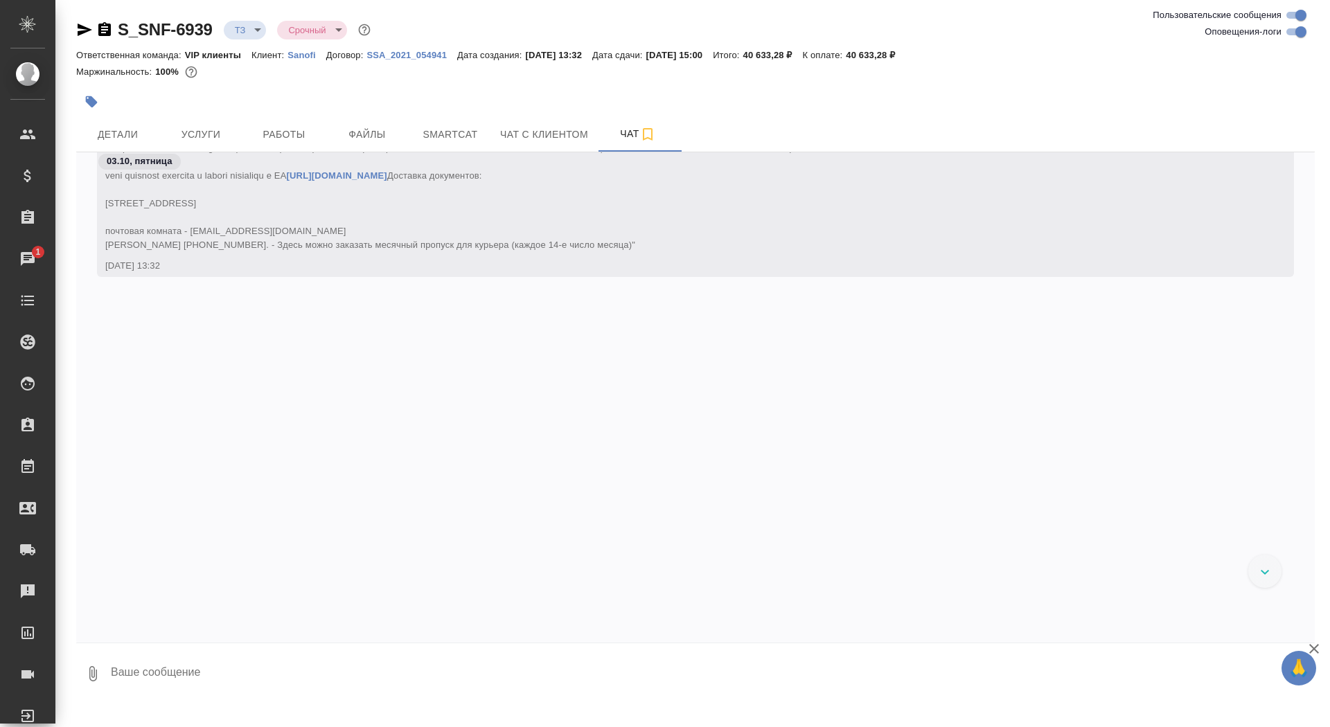
click at [403, 689] on textarea at bounding box center [711, 673] width 1205 height 47
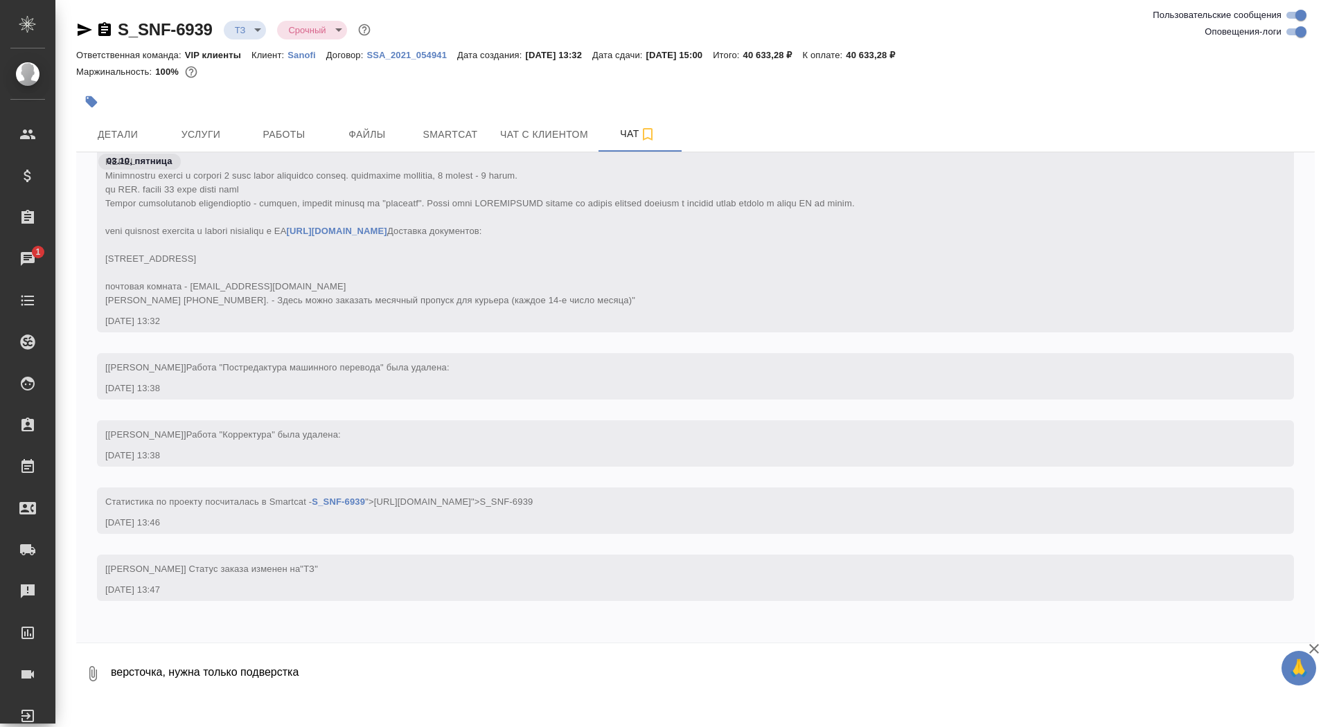
type textarea "версточка, нужна только подверстка"
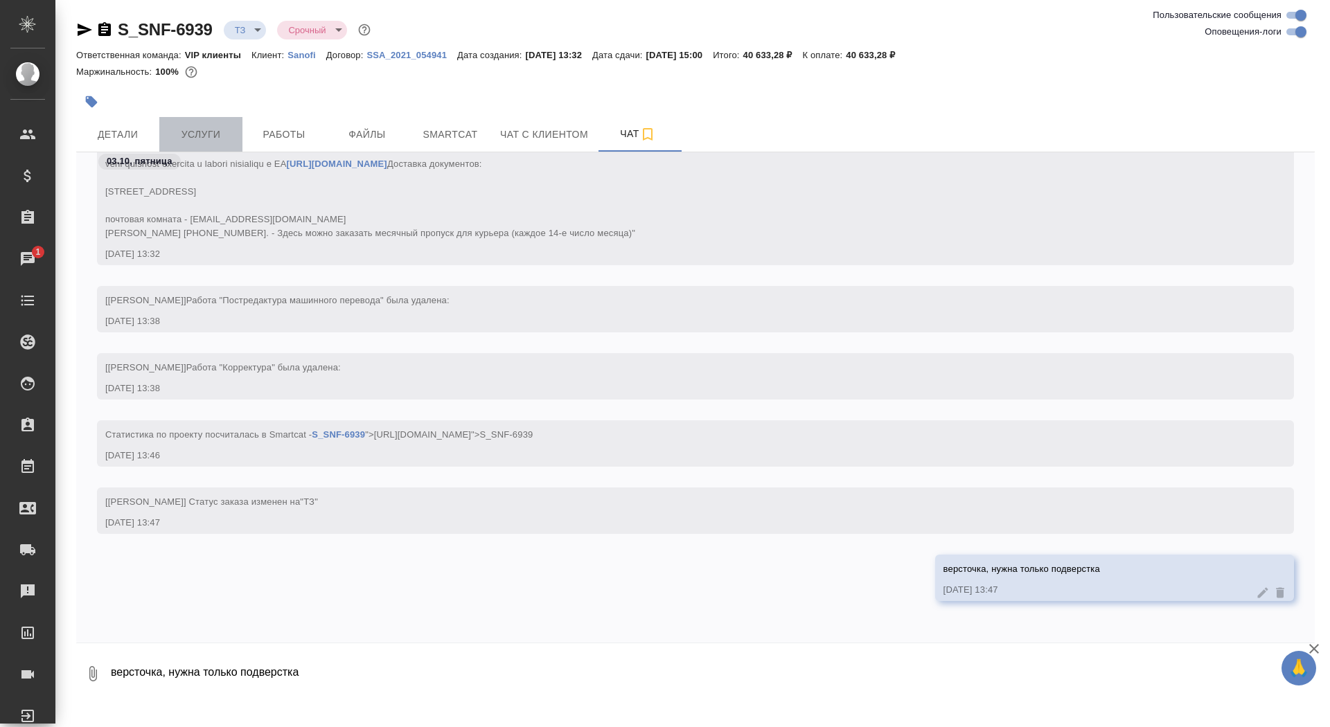
click at [227, 130] on span "Услуги" at bounding box center [201, 134] width 66 height 17
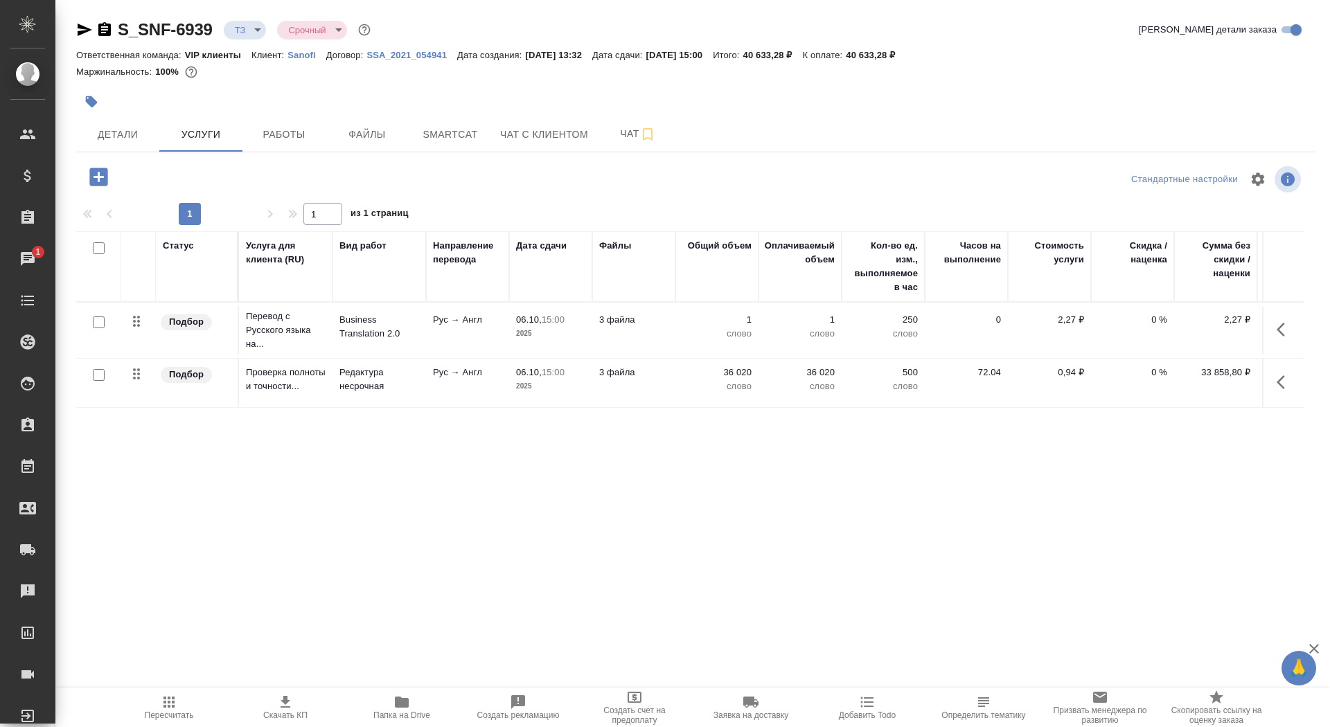
click at [426, 321] on td "Рус → Англ" at bounding box center [467, 330] width 83 height 48
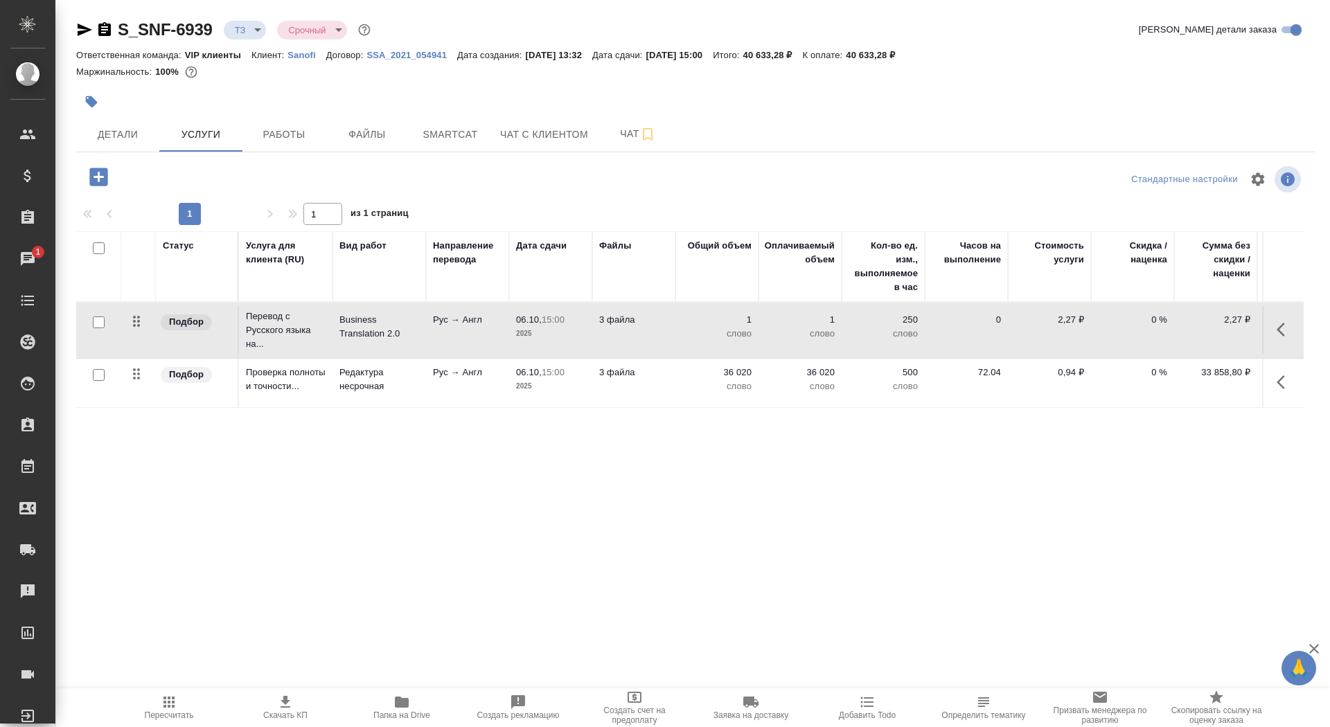
click at [426, 321] on td "Рус → Англ" at bounding box center [467, 330] width 83 height 48
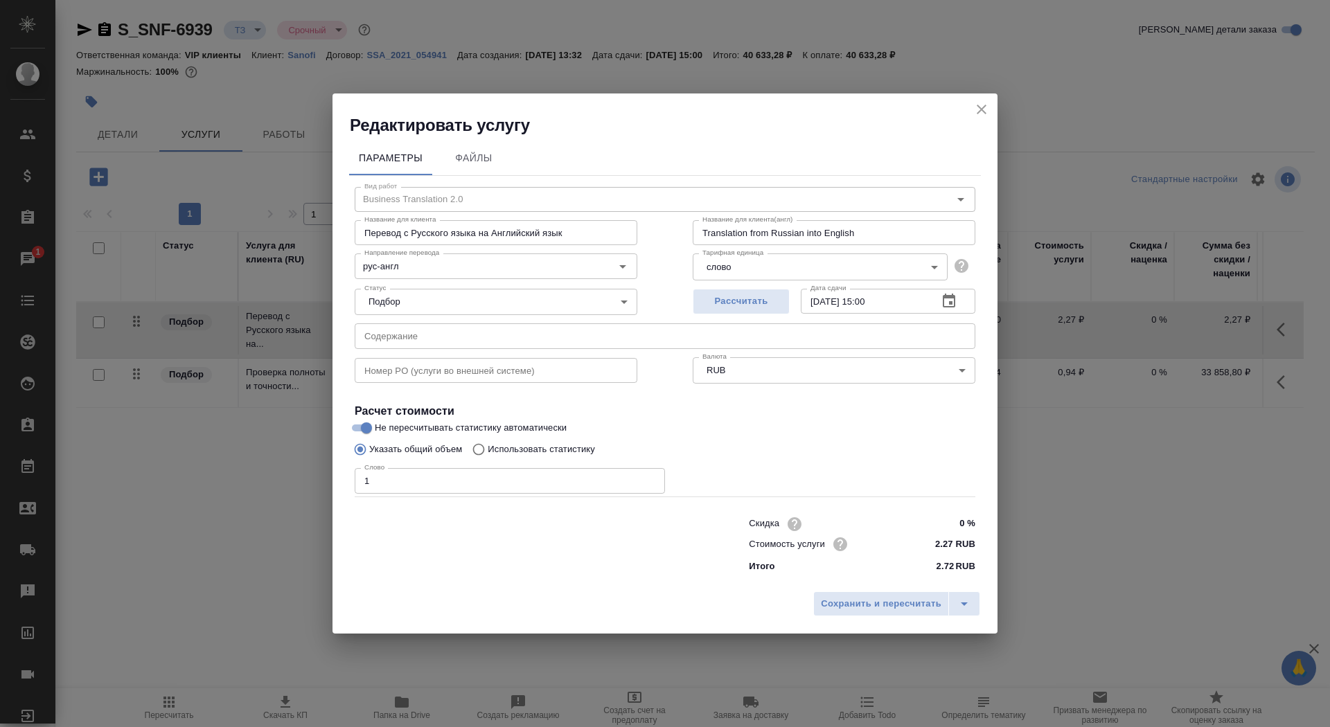
click at [551, 442] on label "Использовать статистику" at bounding box center [530, 449] width 130 height 26
click at [488, 442] on input "Использовать статистику" at bounding box center [476, 449] width 22 height 26
radio input "true"
radio input "false"
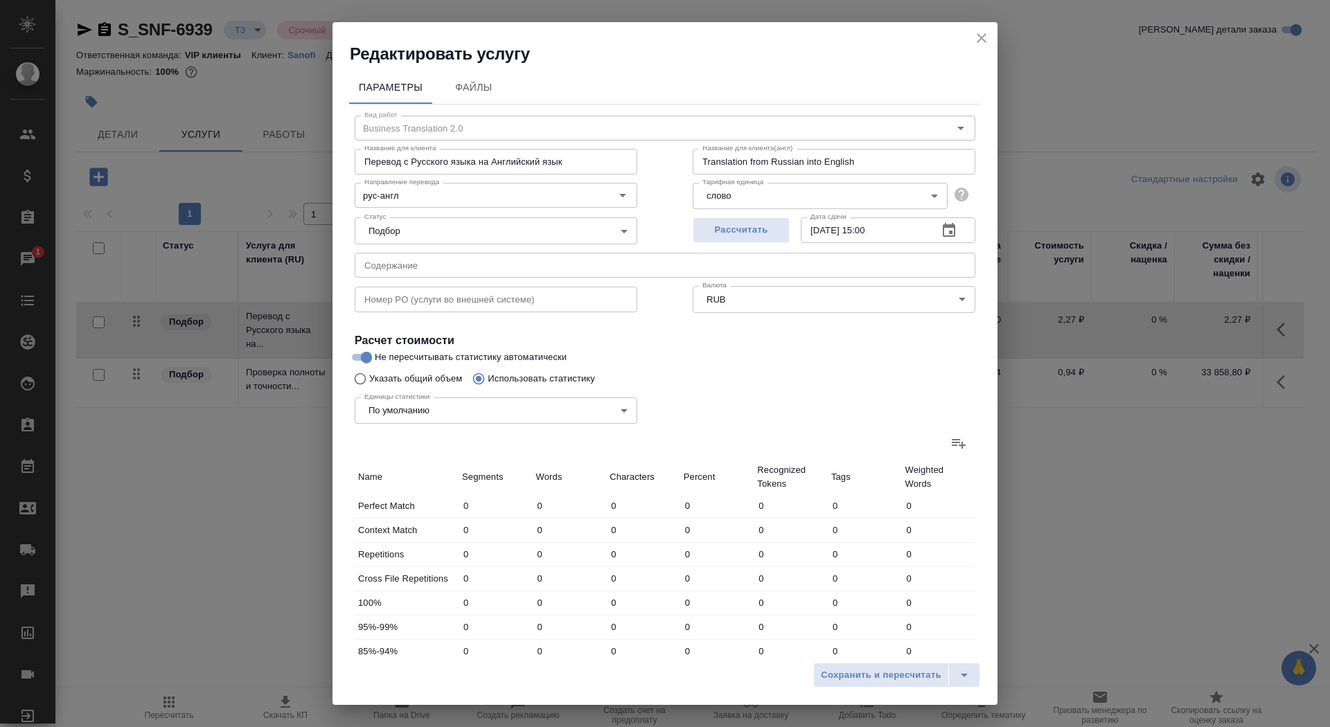
click at [959, 448] on icon at bounding box center [958, 443] width 17 height 17
click at [0, 0] on input "file" at bounding box center [0, 0] width 0 height 0
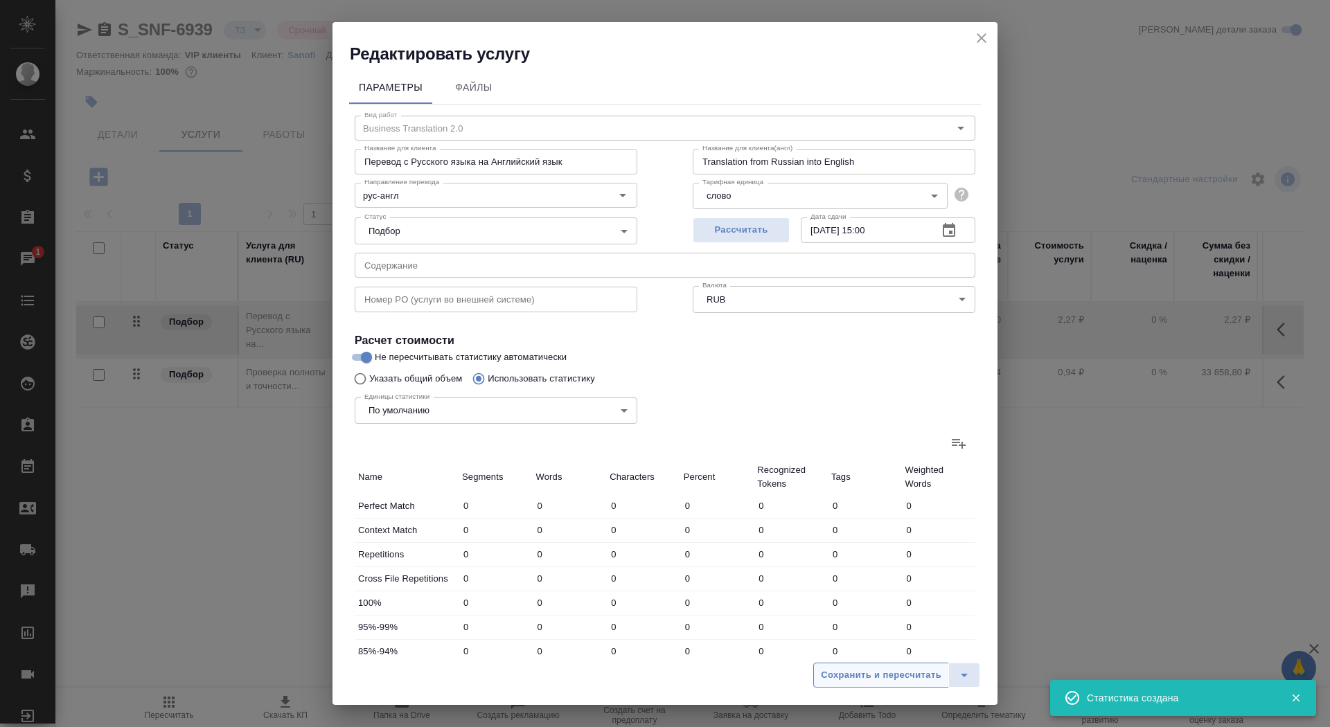
type input "105"
type input "809"
type input "6146"
type input "38"
type input "110"
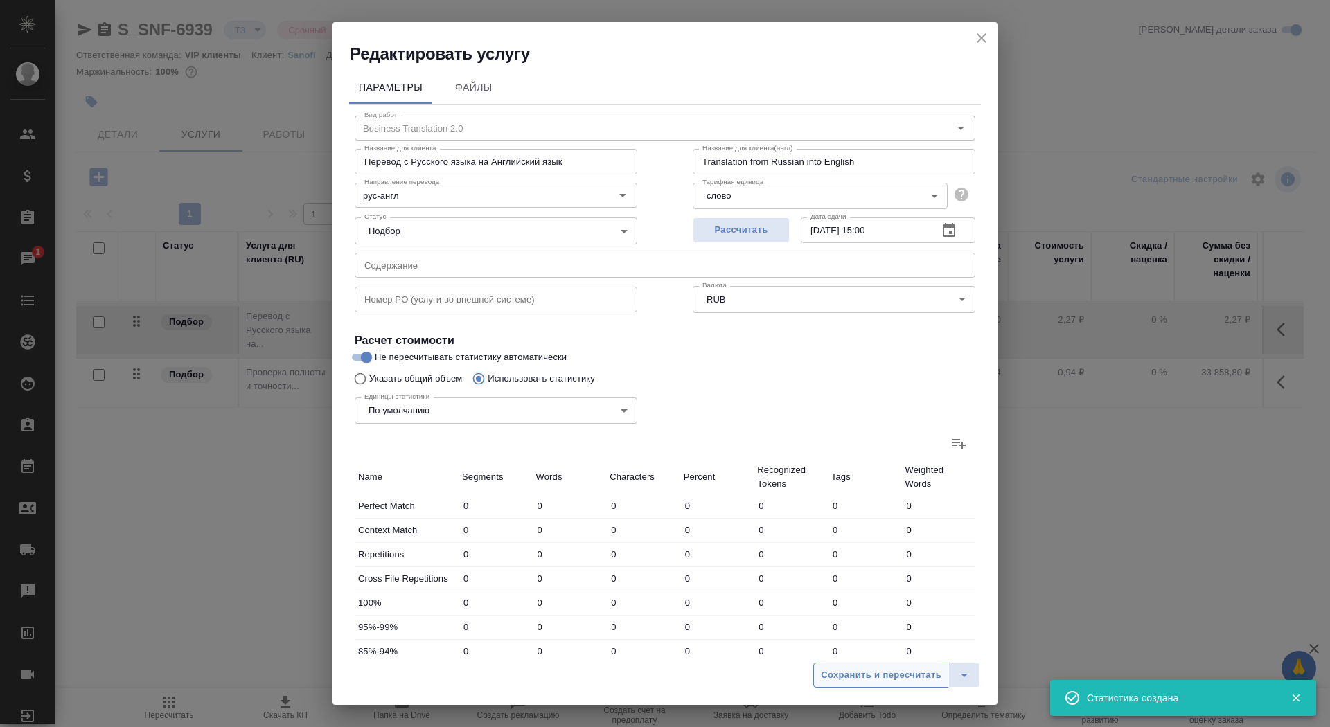
type input "797"
type input "49"
type input "1278"
type input "10511"
type input "41"
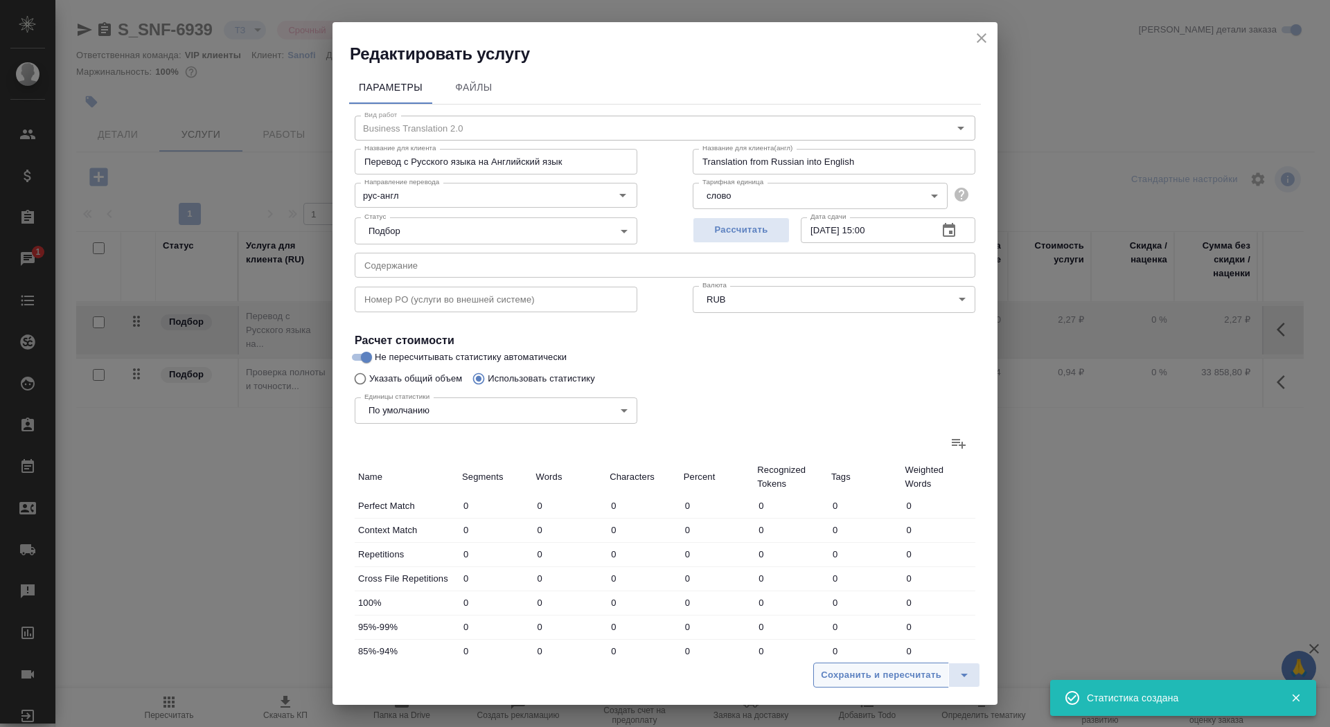
type input "145"
type input "989"
type input "16"
type input "358"
type input "3298"
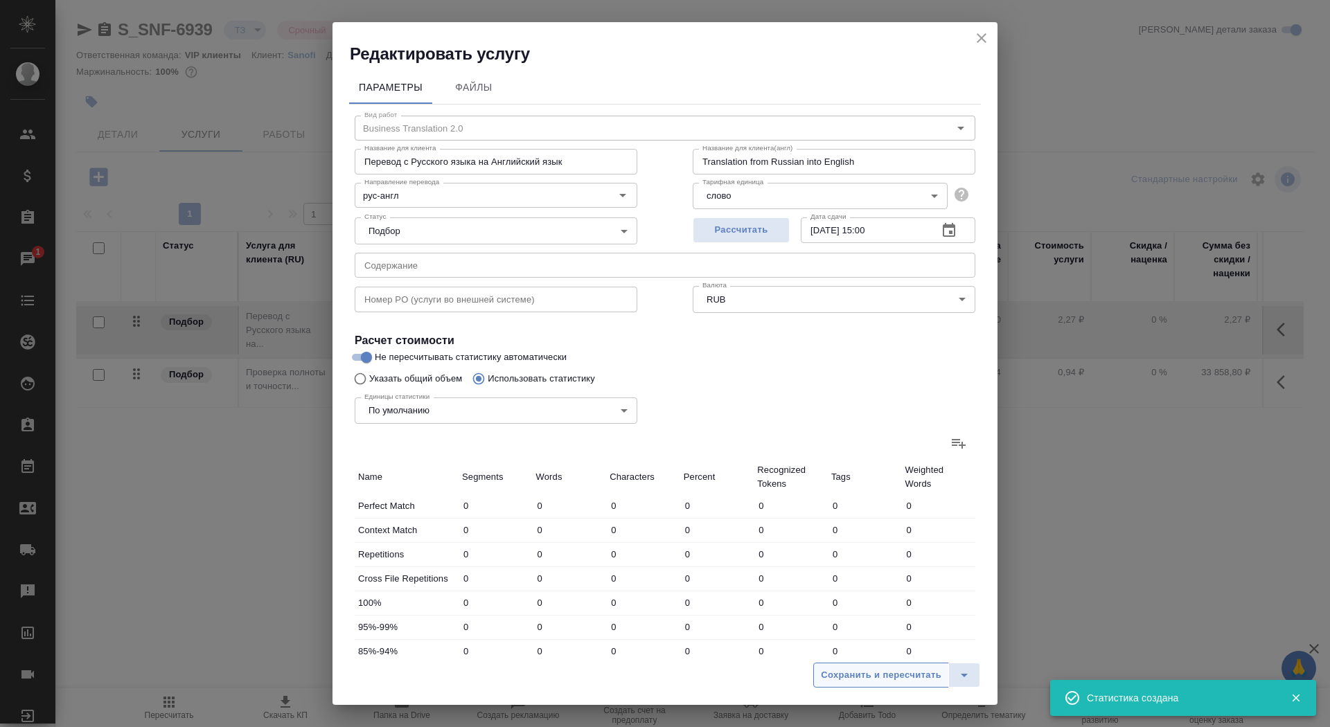
type input "14"
type input "304"
type input "2422"
type input "15"
type input "168"
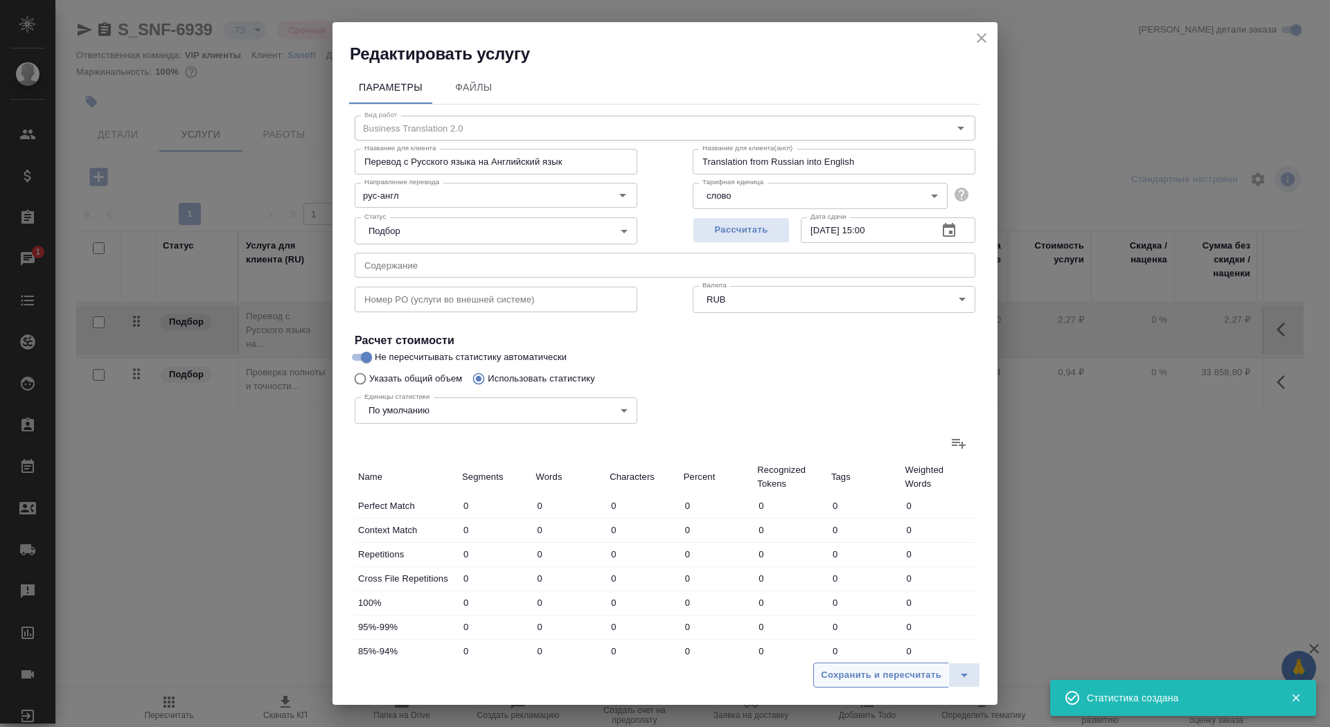
type input "1284"
type input "523"
type input "6967"
type input "53375"
type input "710"
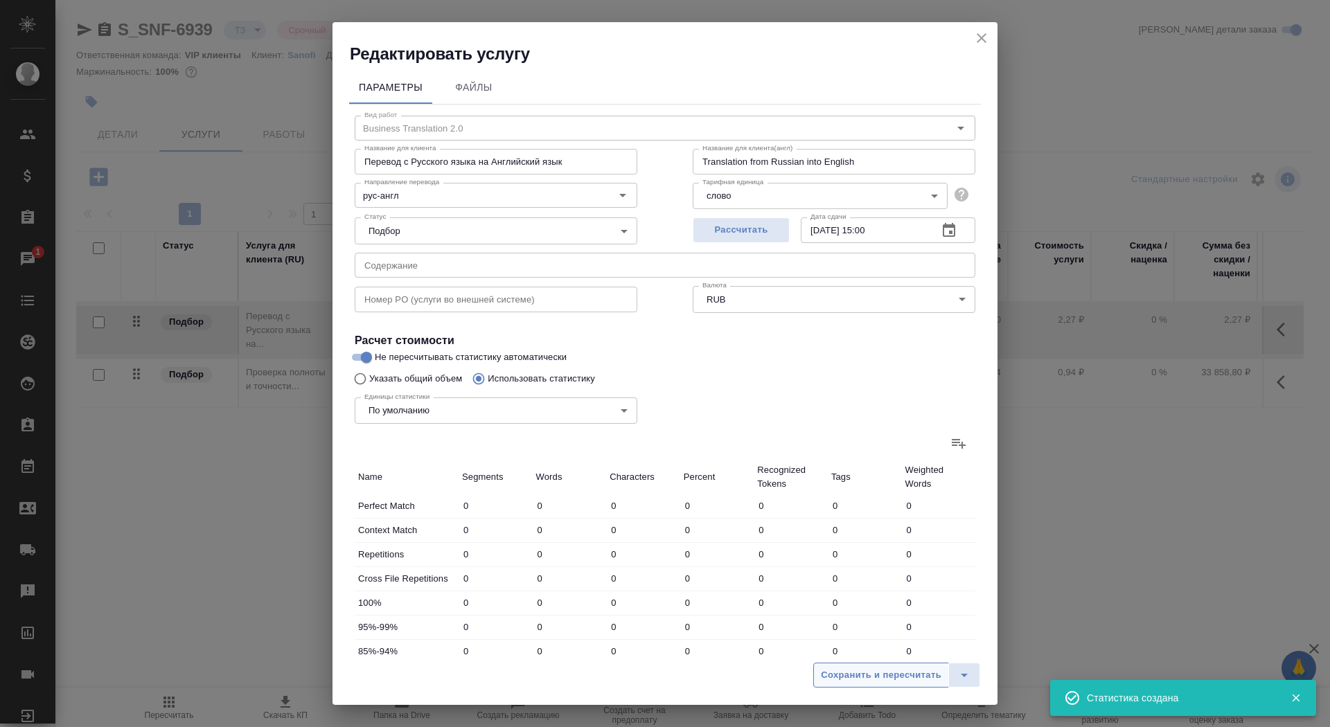
type input "8747"
type input "67511"
type input "797"
type input "10135"
type input "78819"
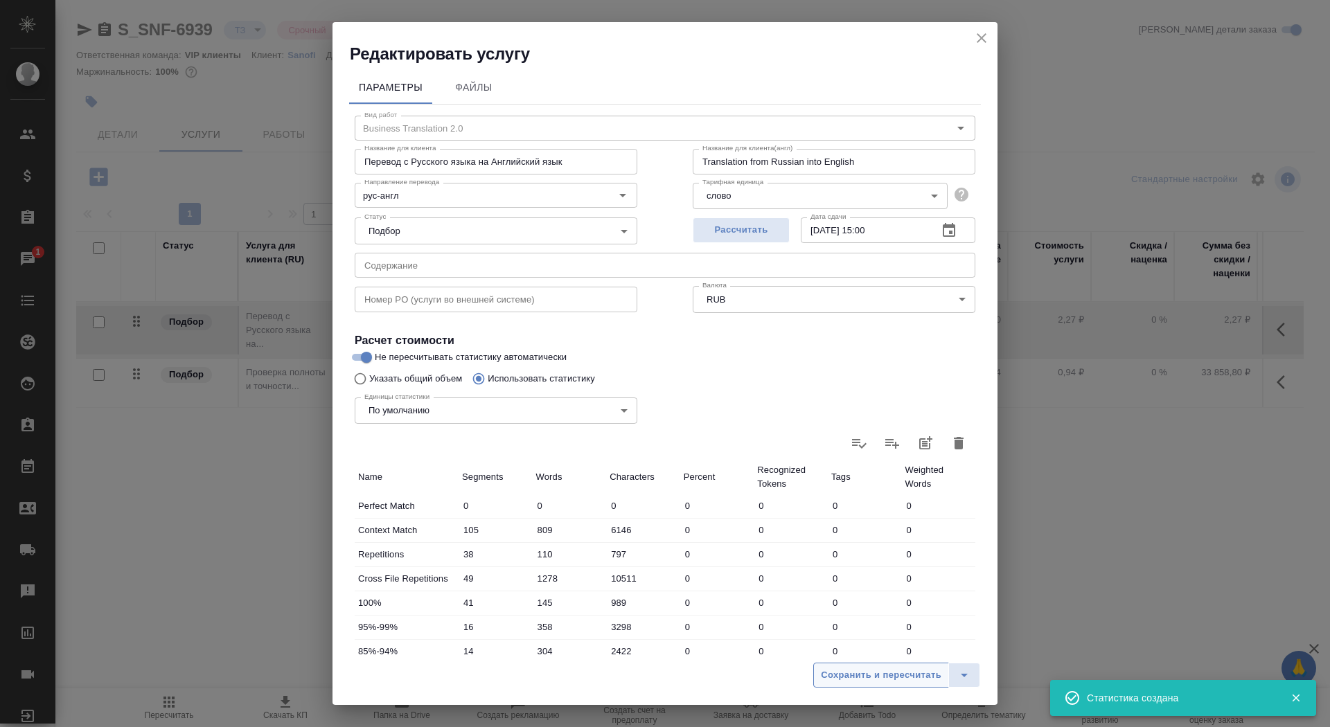
click at [865, 679] on span "Сохранить и пересчитать" at bounding box center [881, 676] width 121 height 16
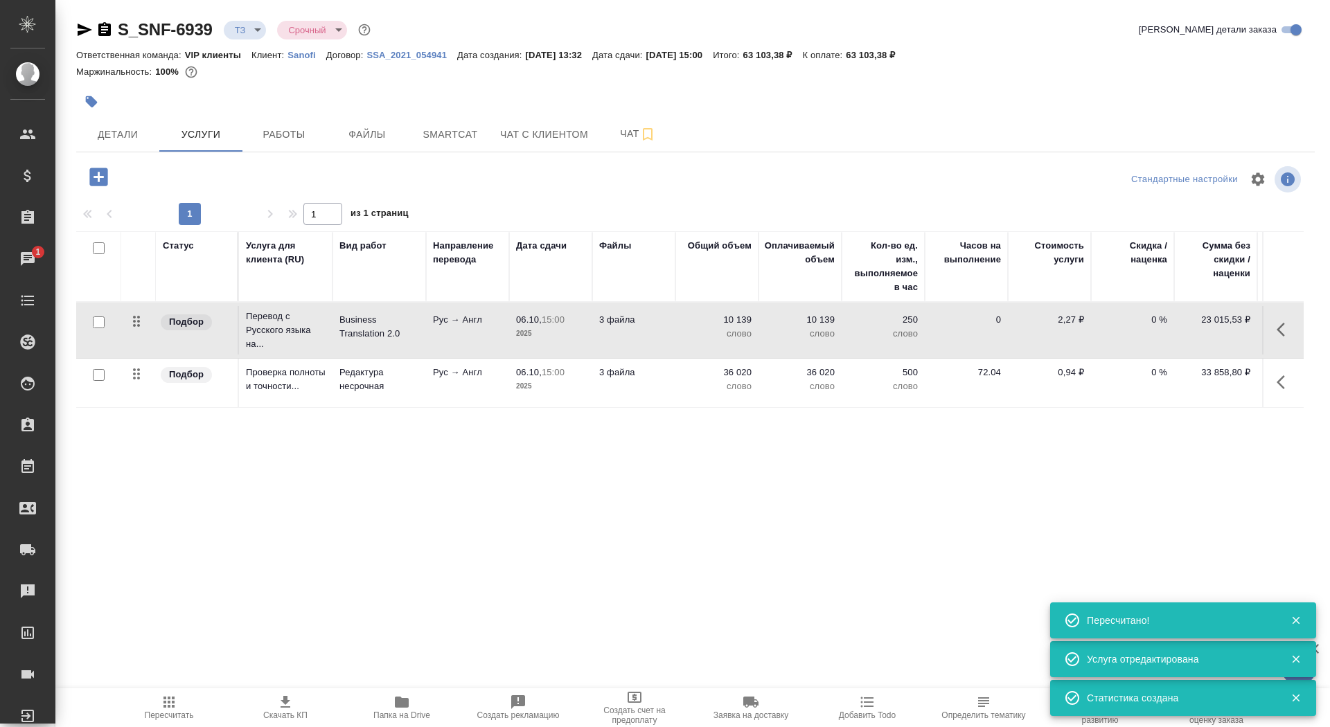
click at [571, 328] on p "2025" at bounding box center [550, 334] width 69 height 14
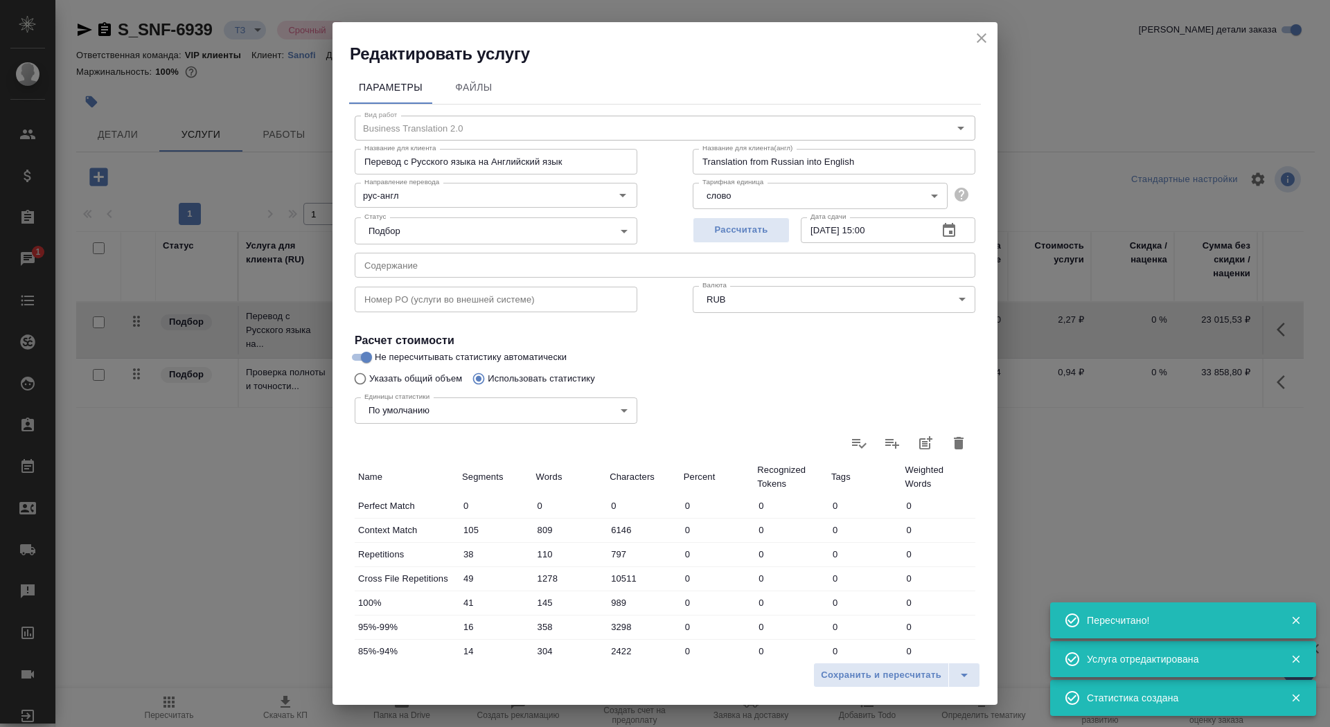
scroll to position [215, 0]
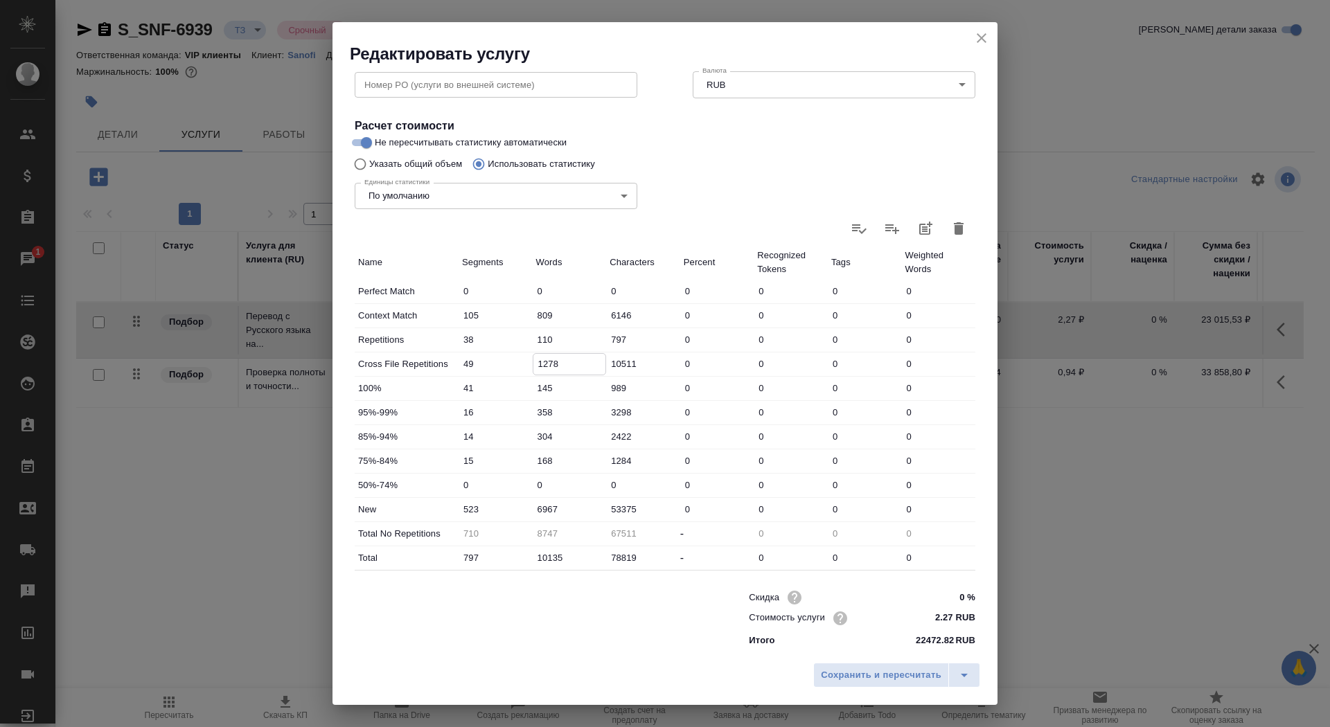
drag, startPoint x: 547, startPoint y: 365, endPoint x: 525, endPoint y: 357, distance: 23.4
click at [525, 358] on div "Cross File Repetitions 49 1278 10511 0 0 0 0" at bounding box center [665, 365] width 621 height 24
type input "778"
type input "9247"
type input "778"
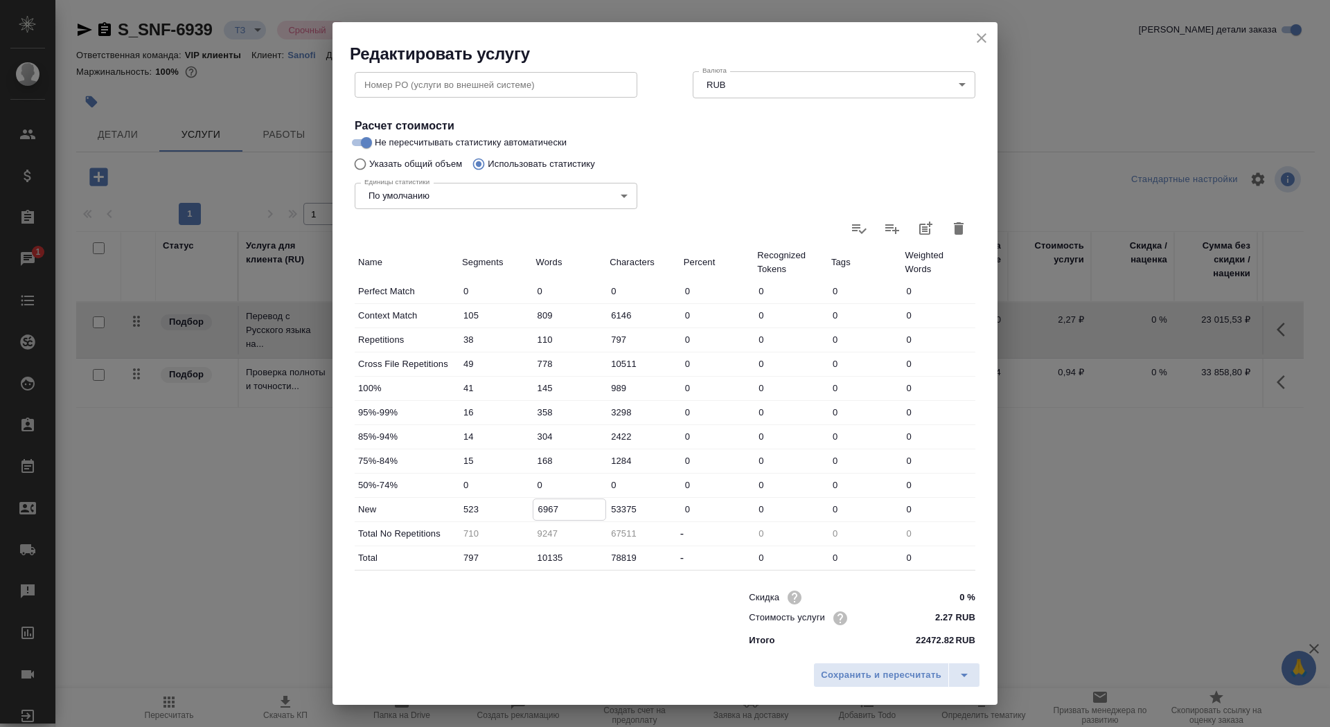
drag, startPoint x: 546, startPoint y: 506, endPoint x: 535, endPoint y: 505, distance: 11.2
click at [535, 505] on input "6967" at bounding box center [569, 509] width 73 height 20
type input "7467"
click at [900, 679] on span "Сохранить и пересчитать" at bounding box center [881, 676] width 121 height 16
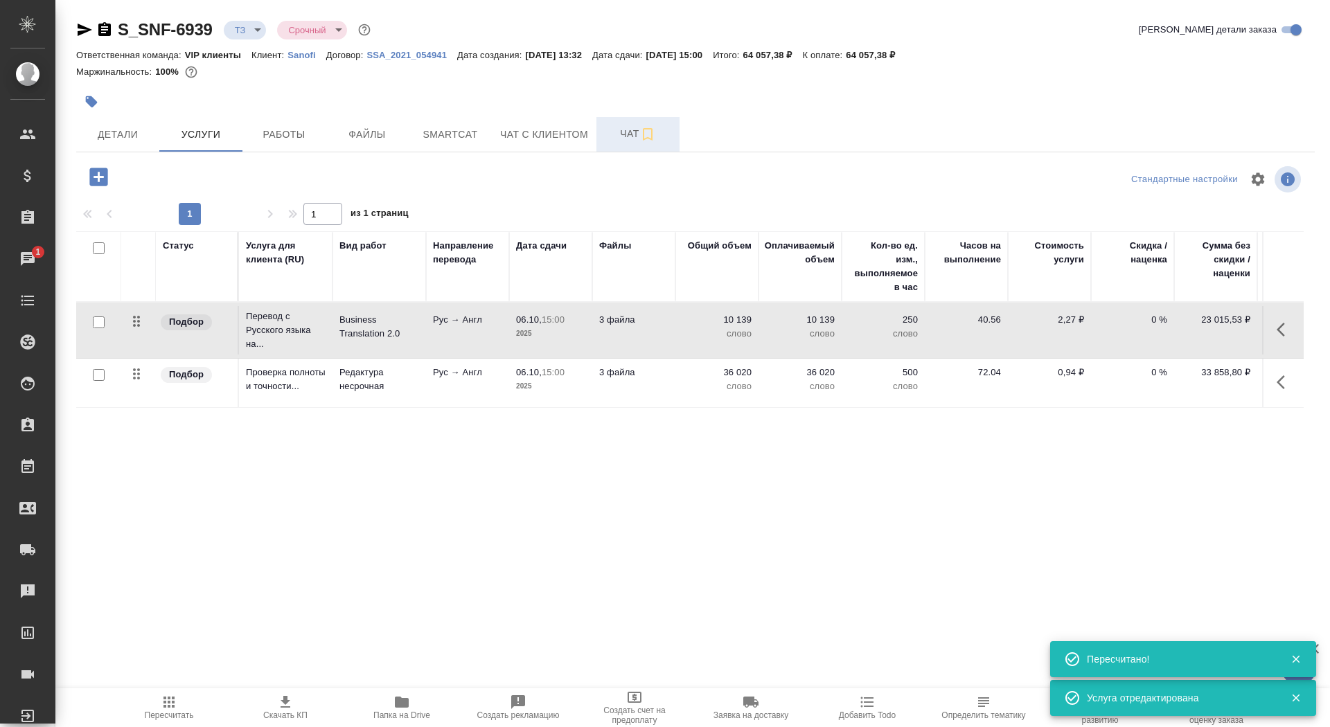
click at [624, 143] on button "Чат" at bounding box center [637, 134] width 83 height 35
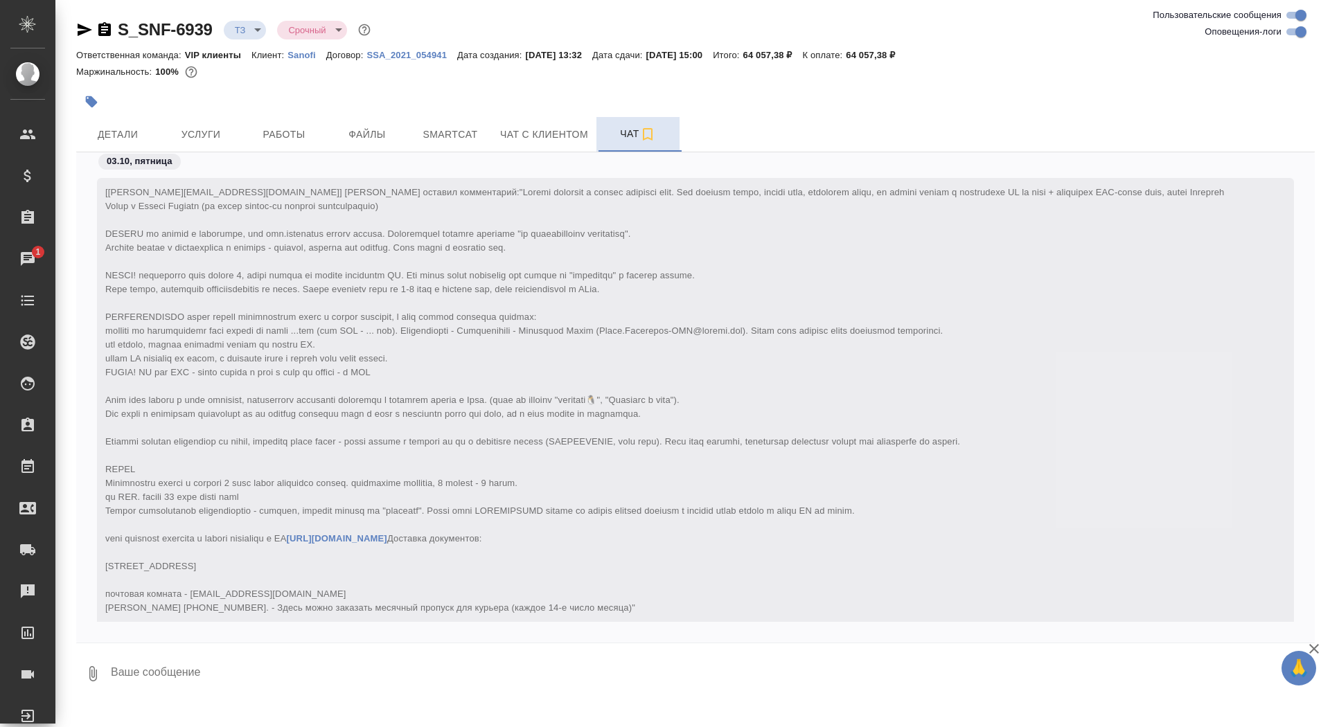
scroll to position [430, 0]
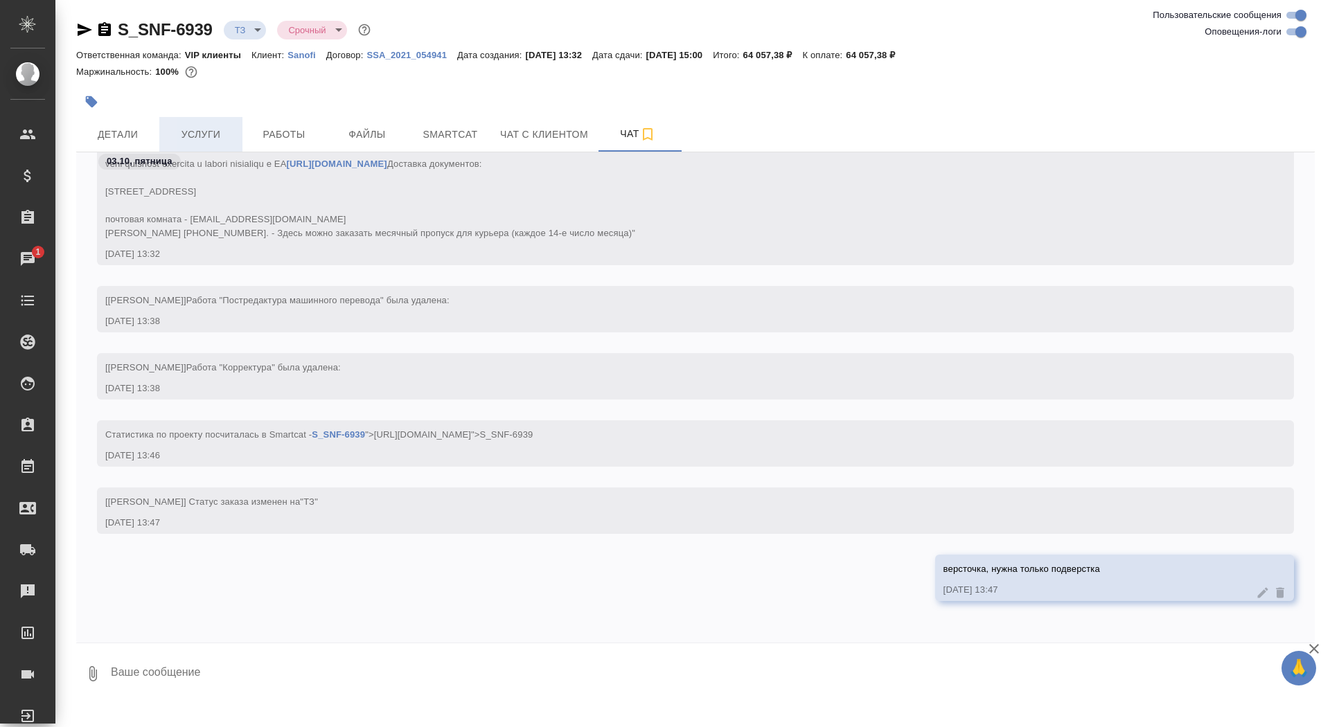
click at [181, 137] on span "Услуги" at bounding box center [201, 134] width 66 height 17
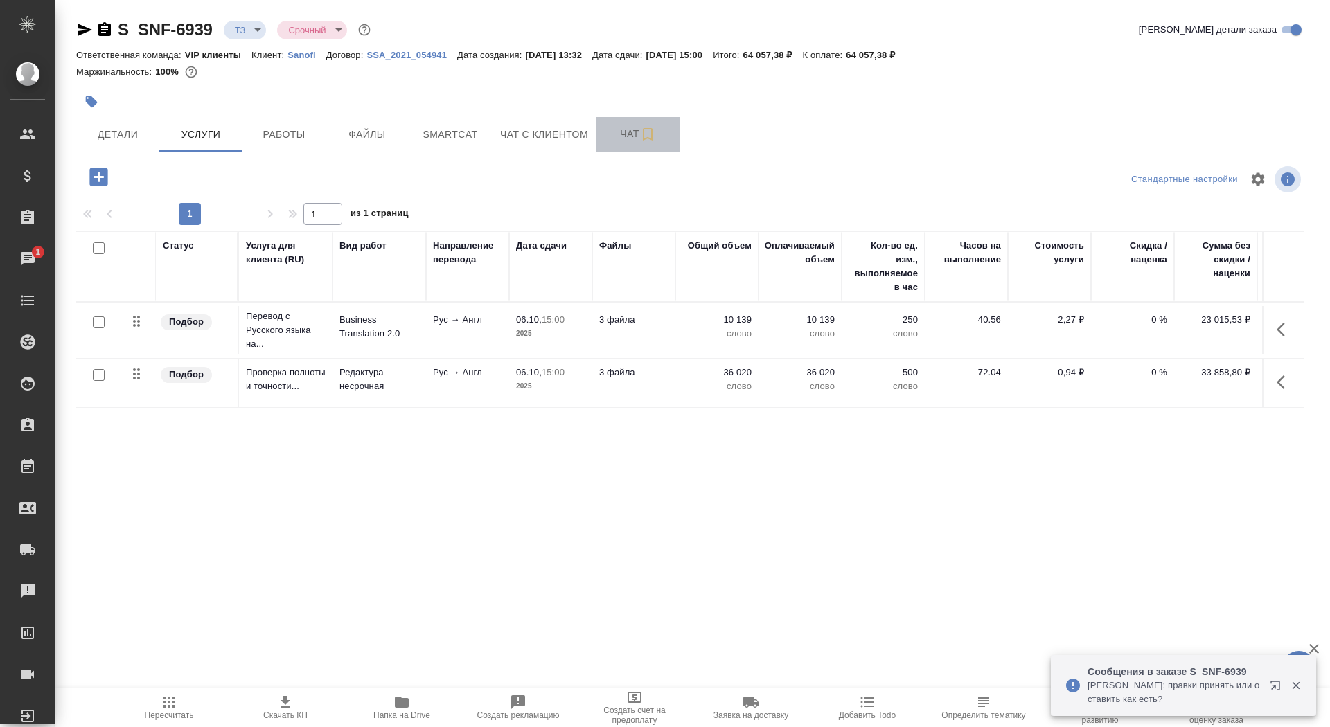
click at [616, 147] on button "Чат" at bounding box center [637, 134] width 83 height 35
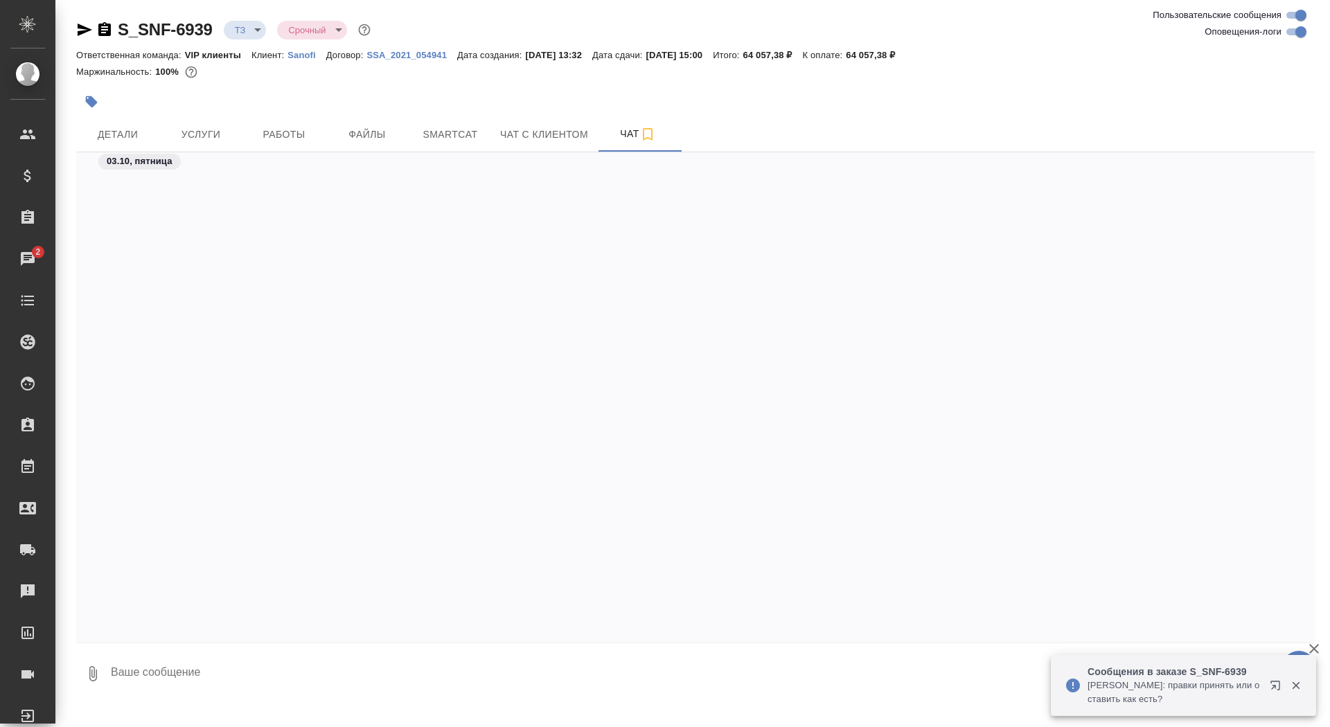
scroll to position [582, 0]
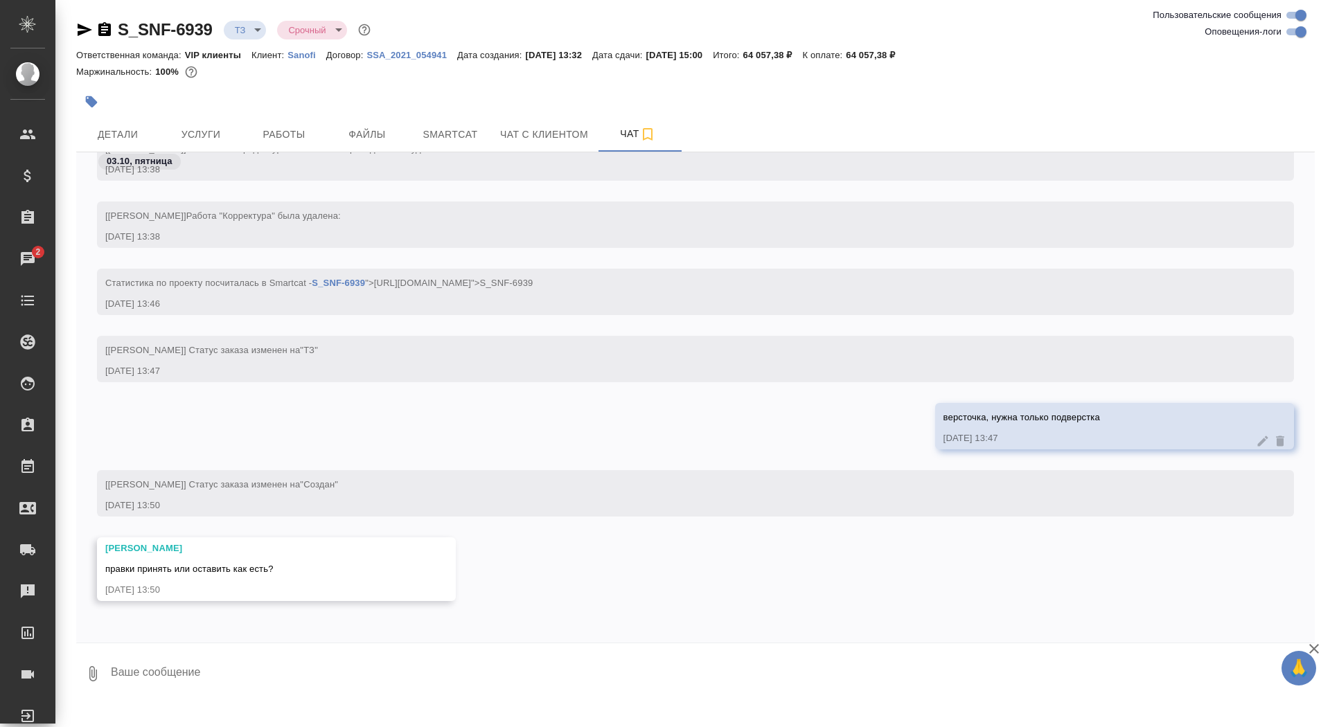
click at [359, 670] on textarea at bounding box center [711, 673] width 1205 height 47
type textarea "оставить как есть"
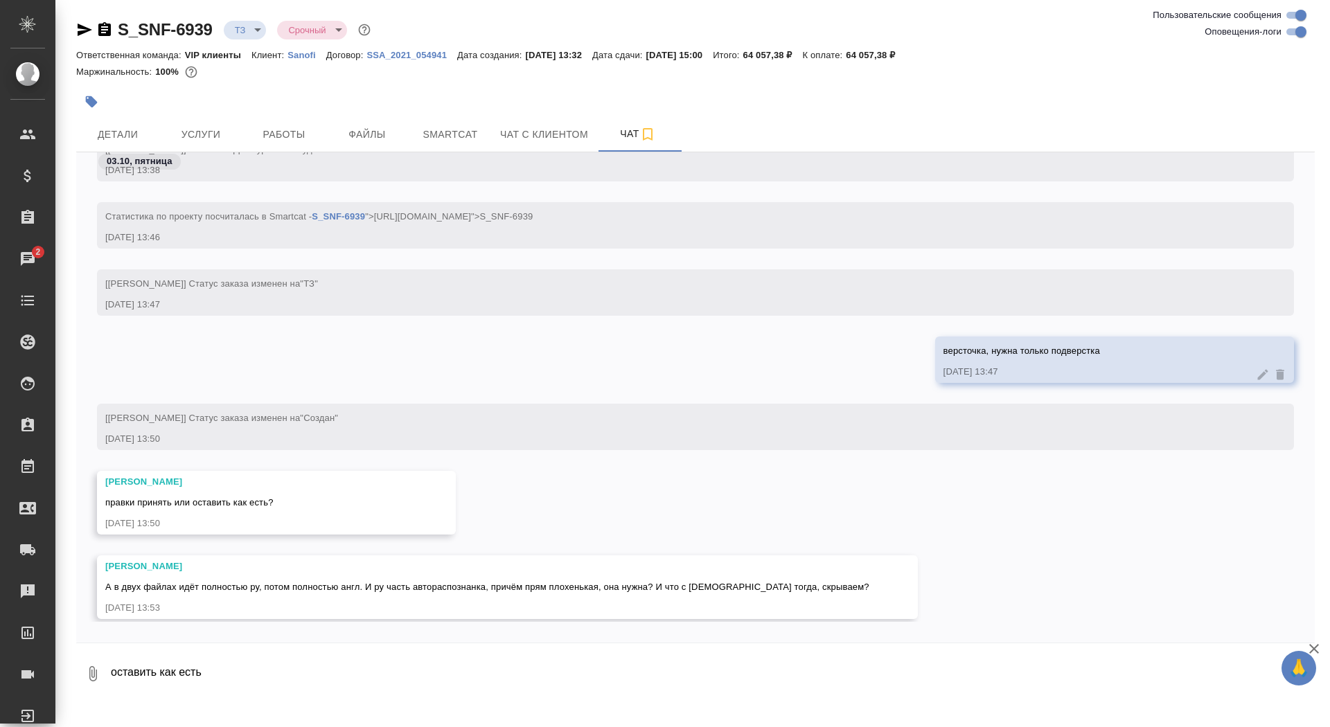
scroll to position [666, 0]
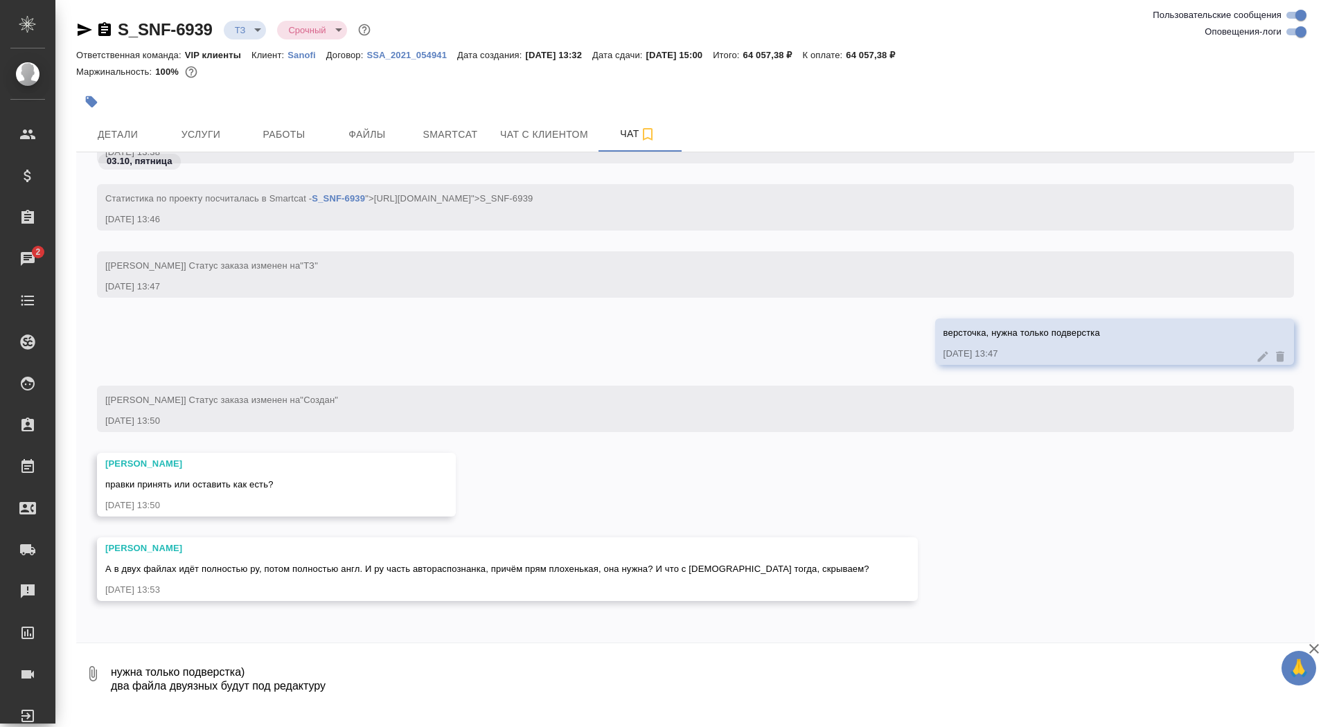
type textarea "нужна только подверстка) два файла двуязных будут под редактуру"
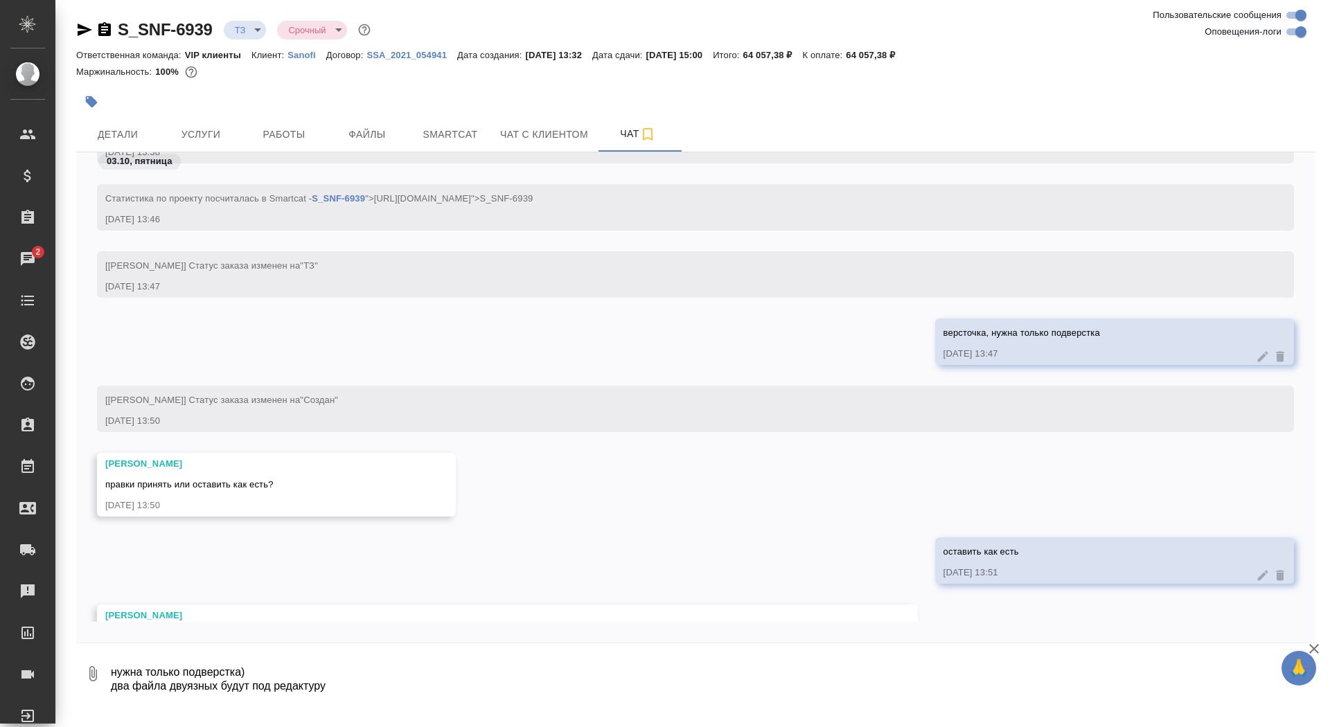
scroll to position [815, 0]
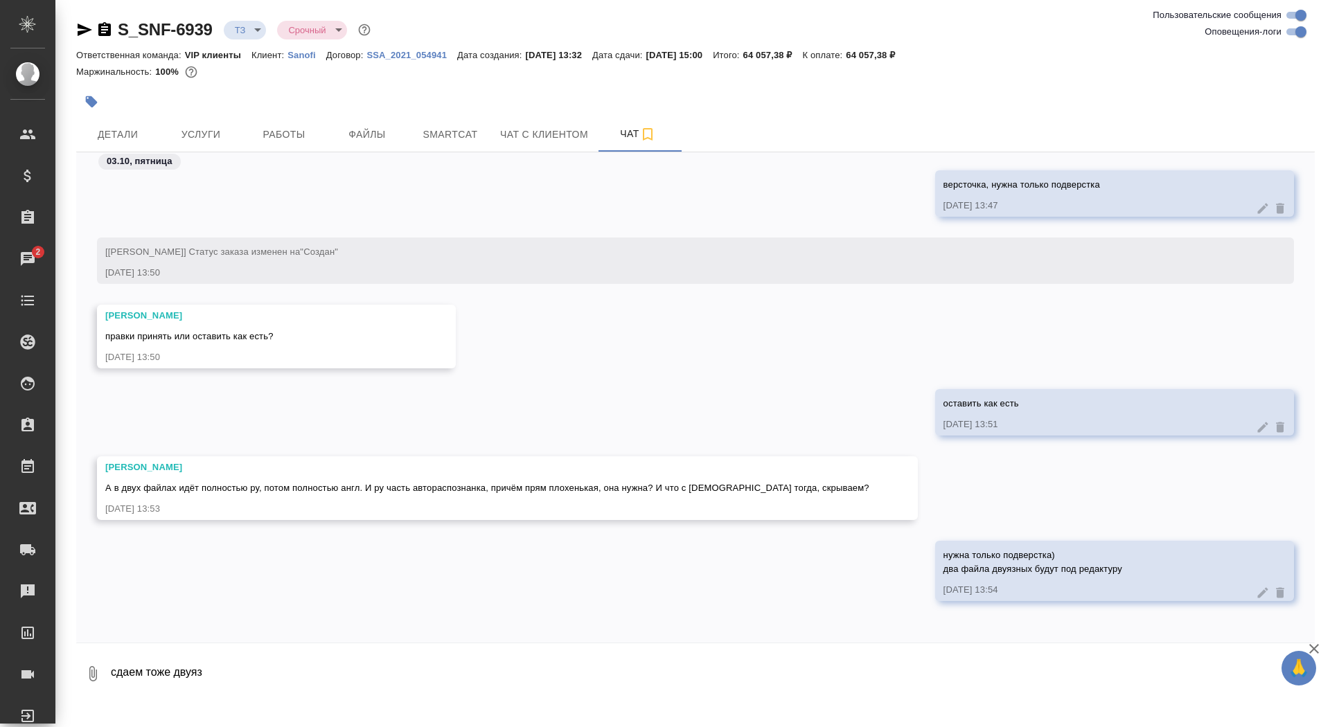
type textarea "сдаем тоже двуяз"
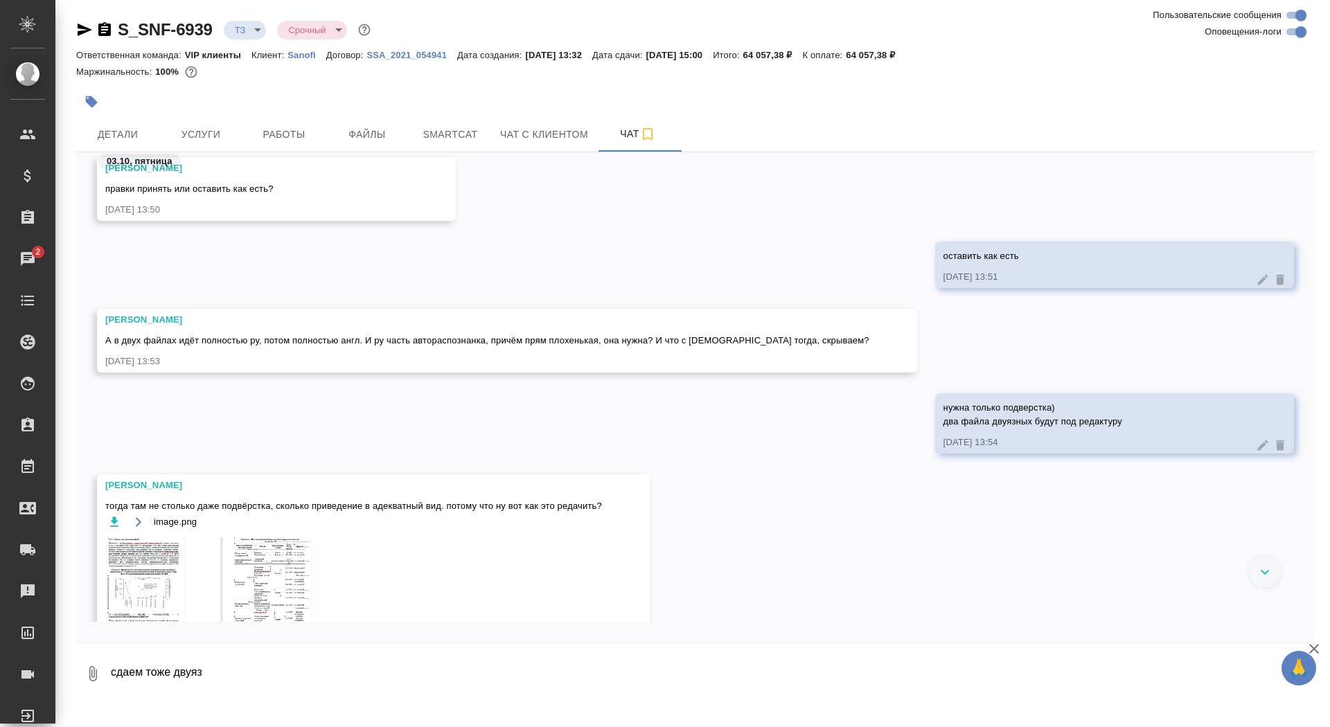
scroll to position [1052, 0]
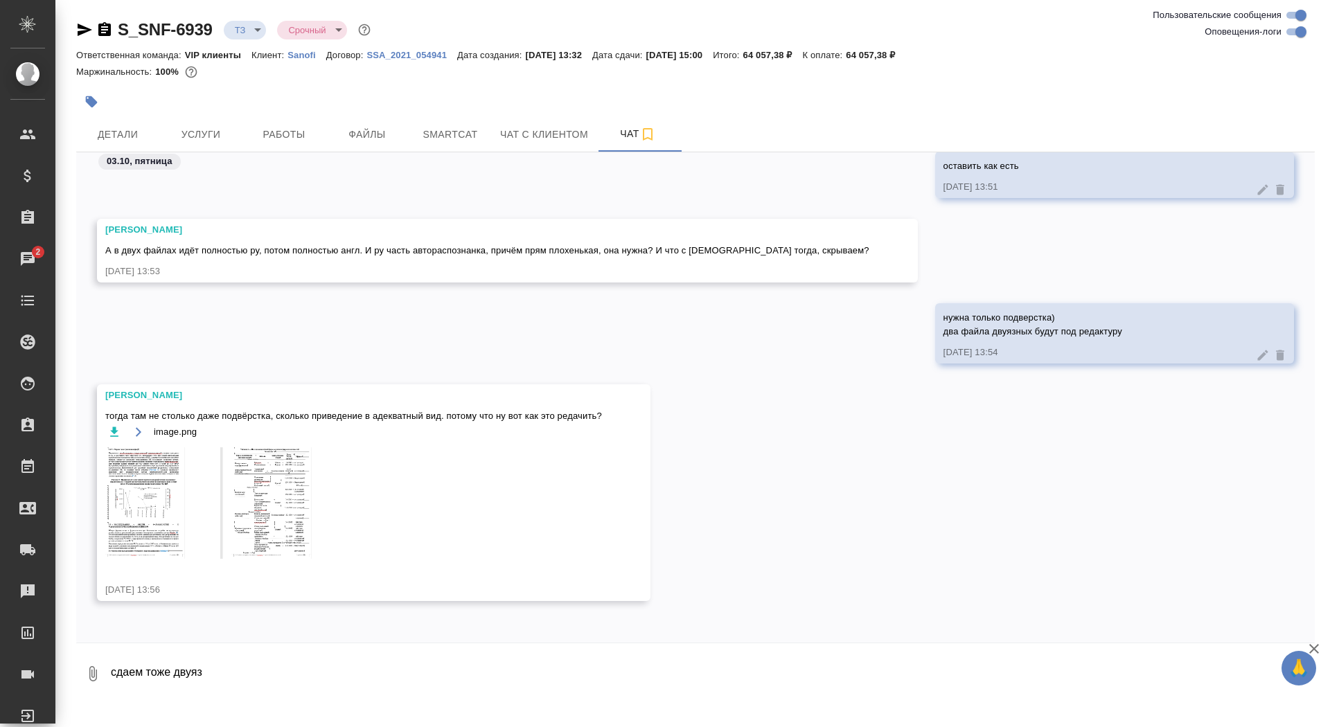
click at [169, 490] on img at bounding box center [209, 503] width 208 height 112
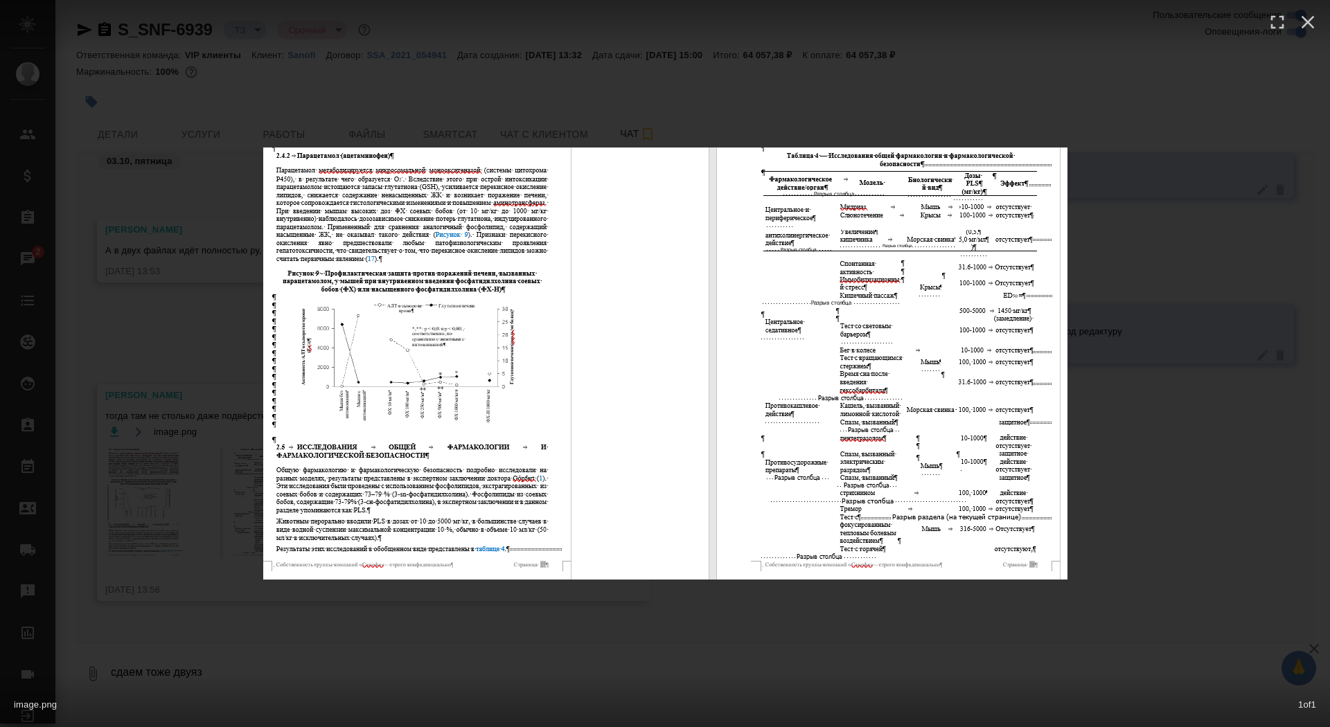
click at [169, 493] on div "image.png 1 of 1" at bounding box center [665, 363] width 1330 height 727
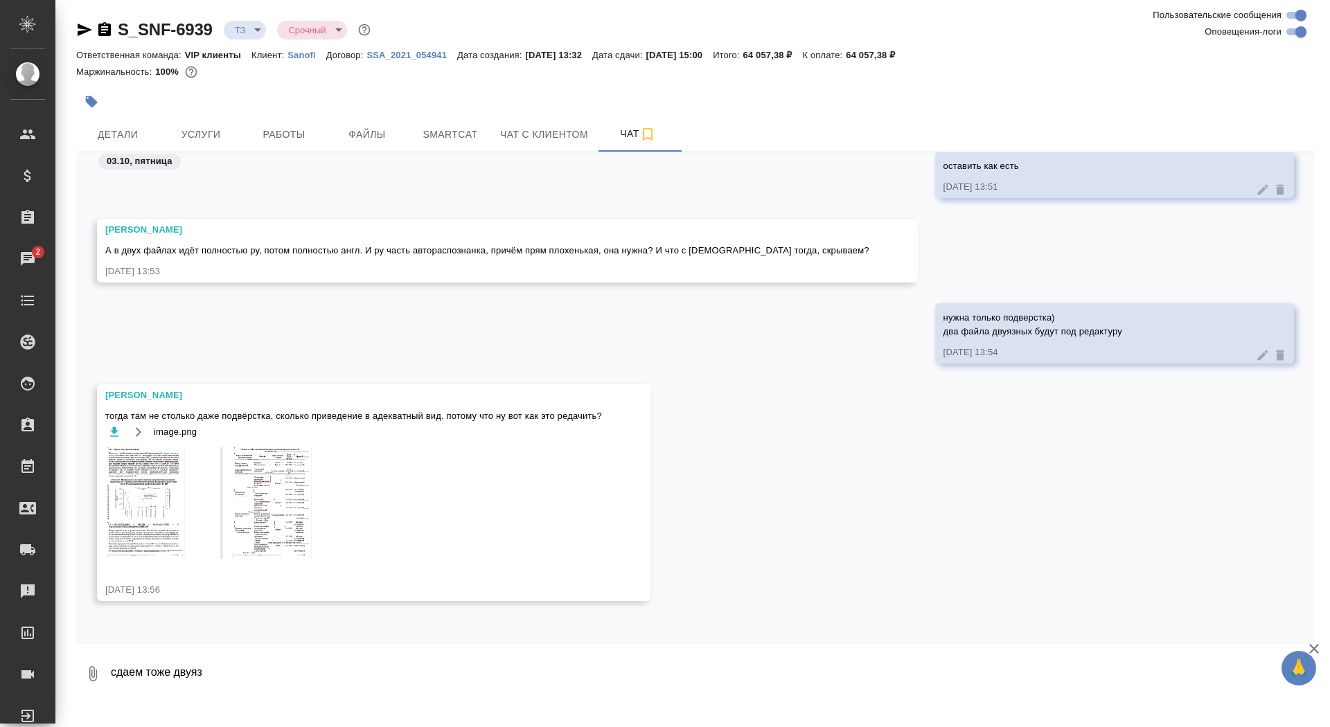
click at [139, 677] on textarea "сдаем тоже двуяз" at bounding box center [711, 673] width 1205 height 47
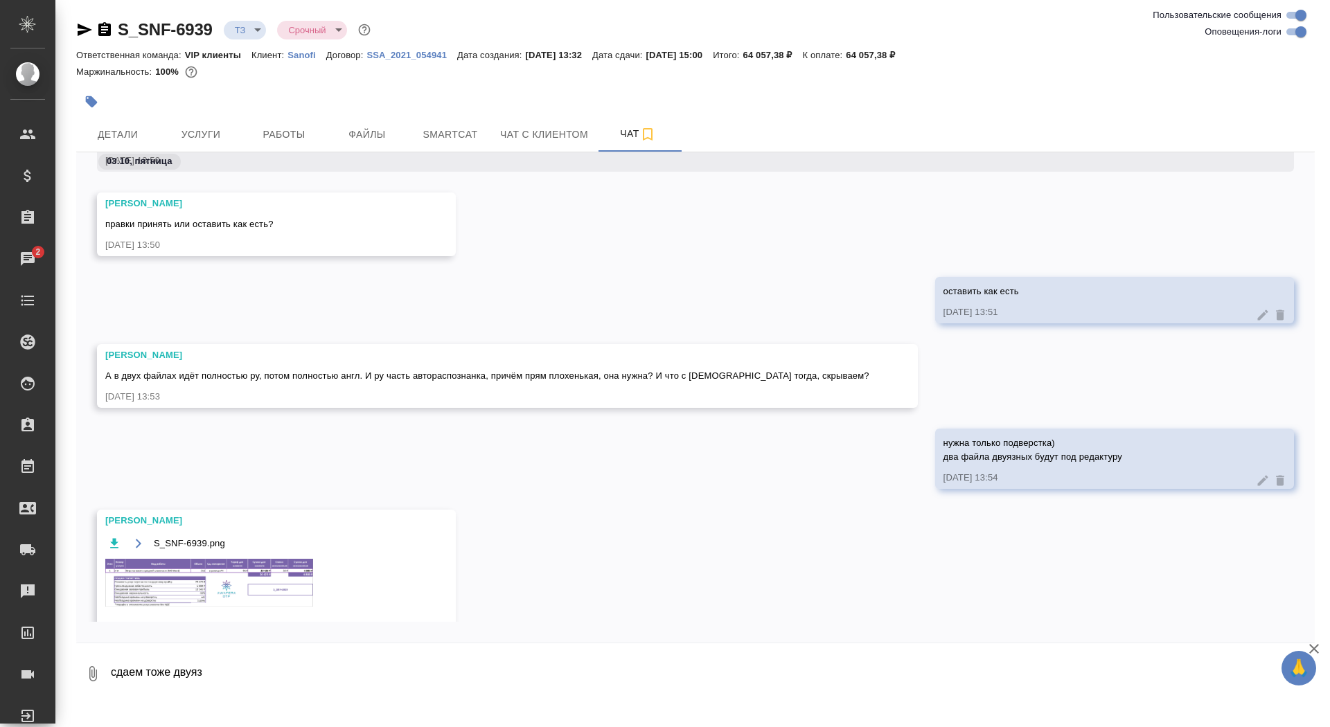
scroll to position [975, 0]
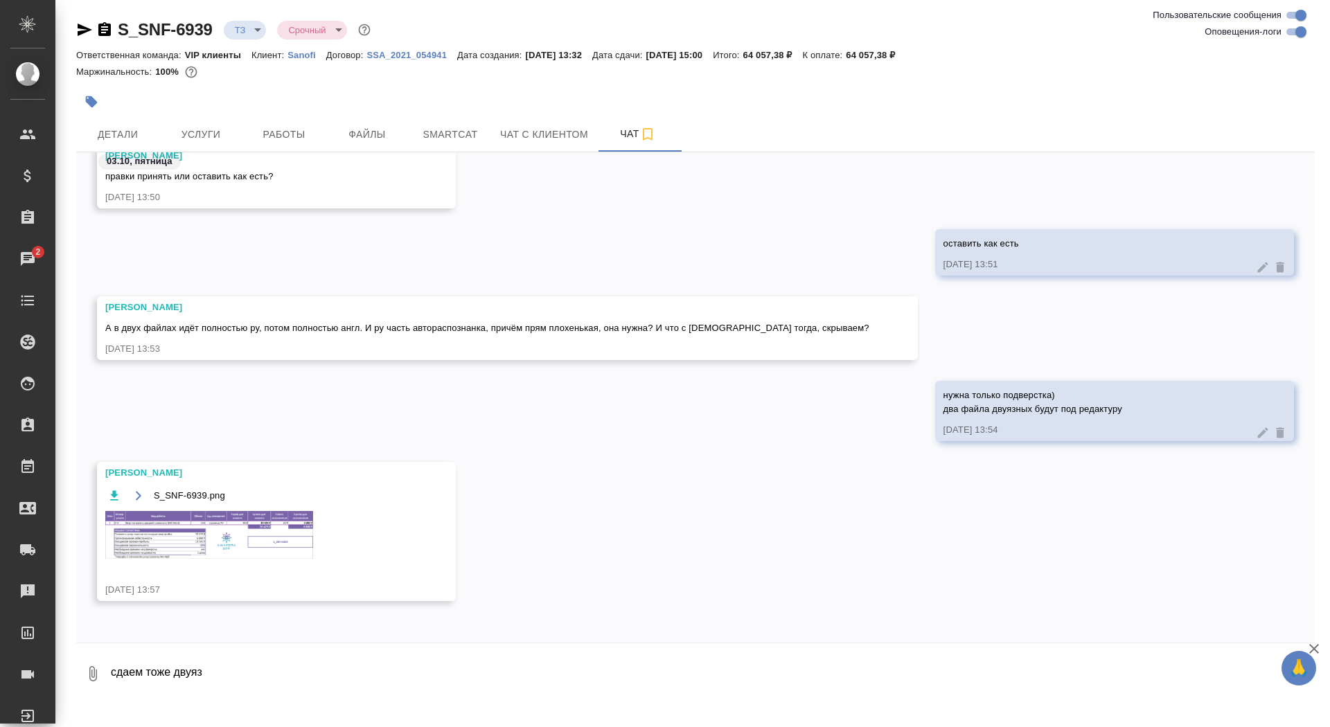
click at [175, 546] on img at bounding box center [209, 535] width 208 height 48
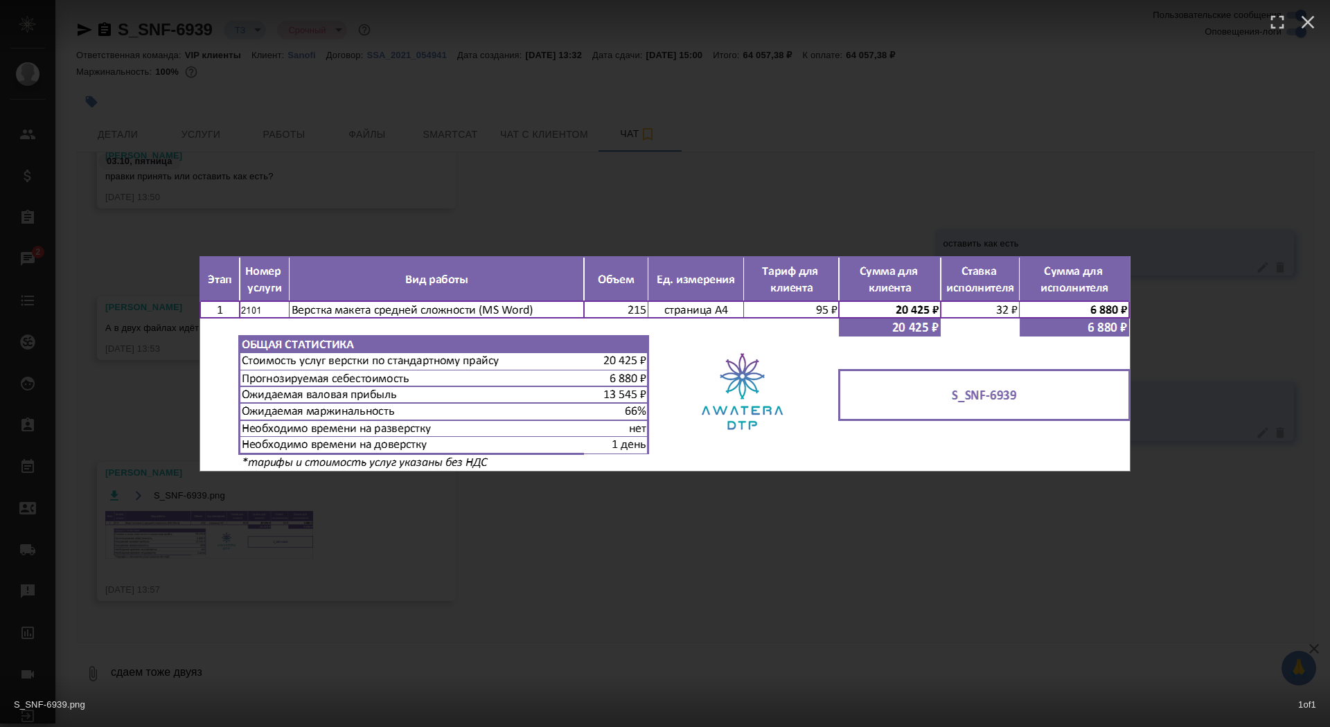
click at [175, 547] on div "S_SNF-6939.png 1 of 1" at bounding box center [665, 363] width 1330 height 727
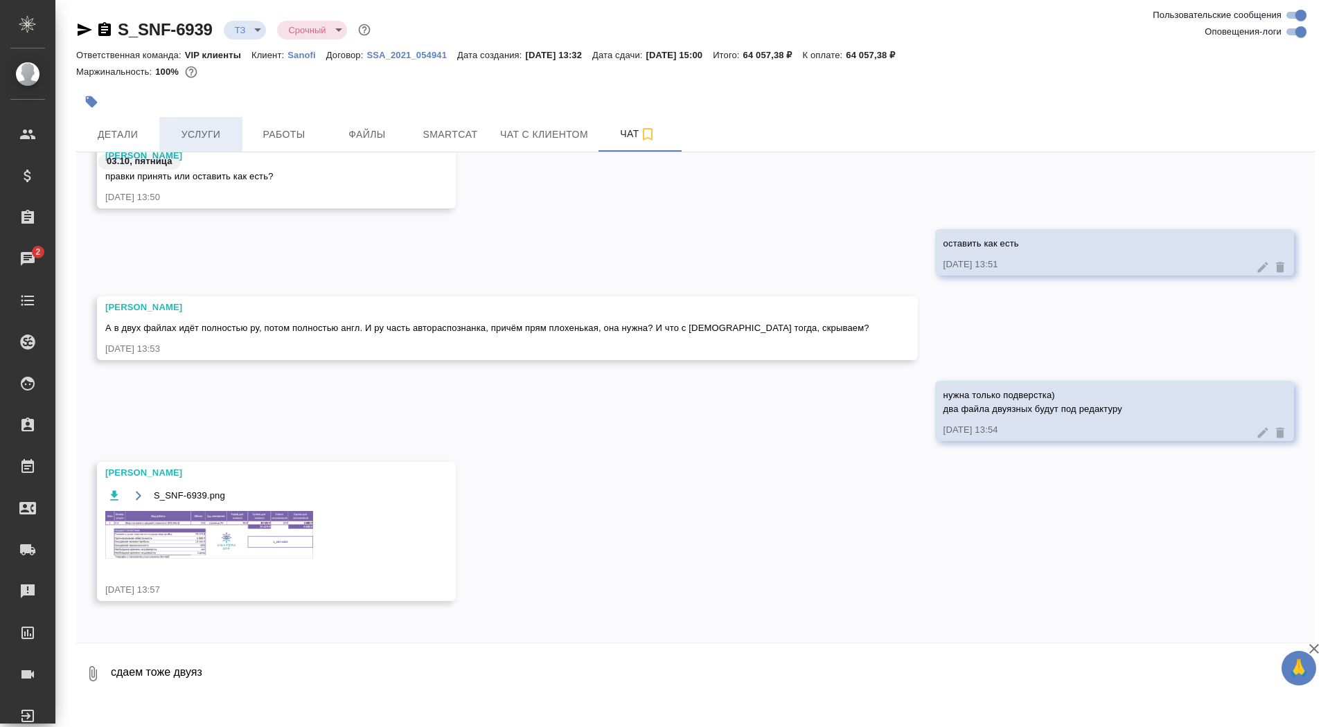
click at [198, 141] on span "Услуги" at bounding box center [201, 134] width 66 height 17
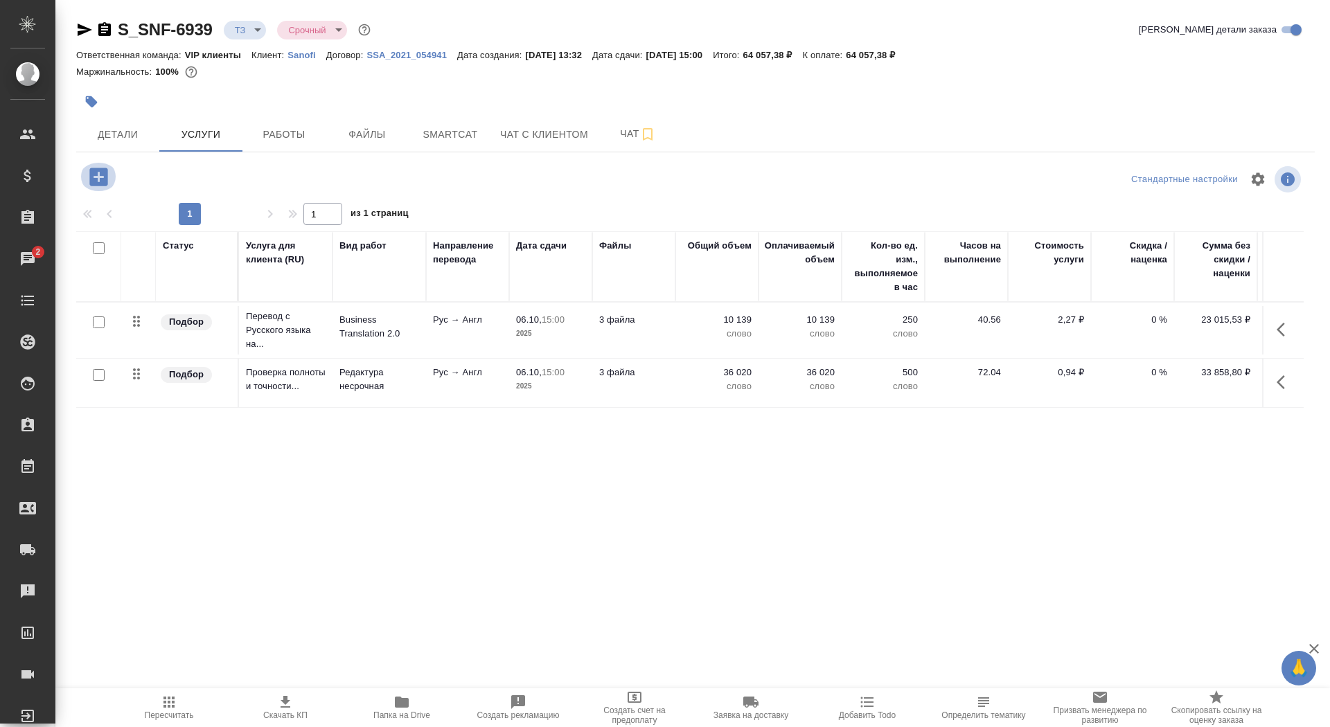
click at [94, 180] on icon "button" at bounding box center [98, 177] width 18 height 18
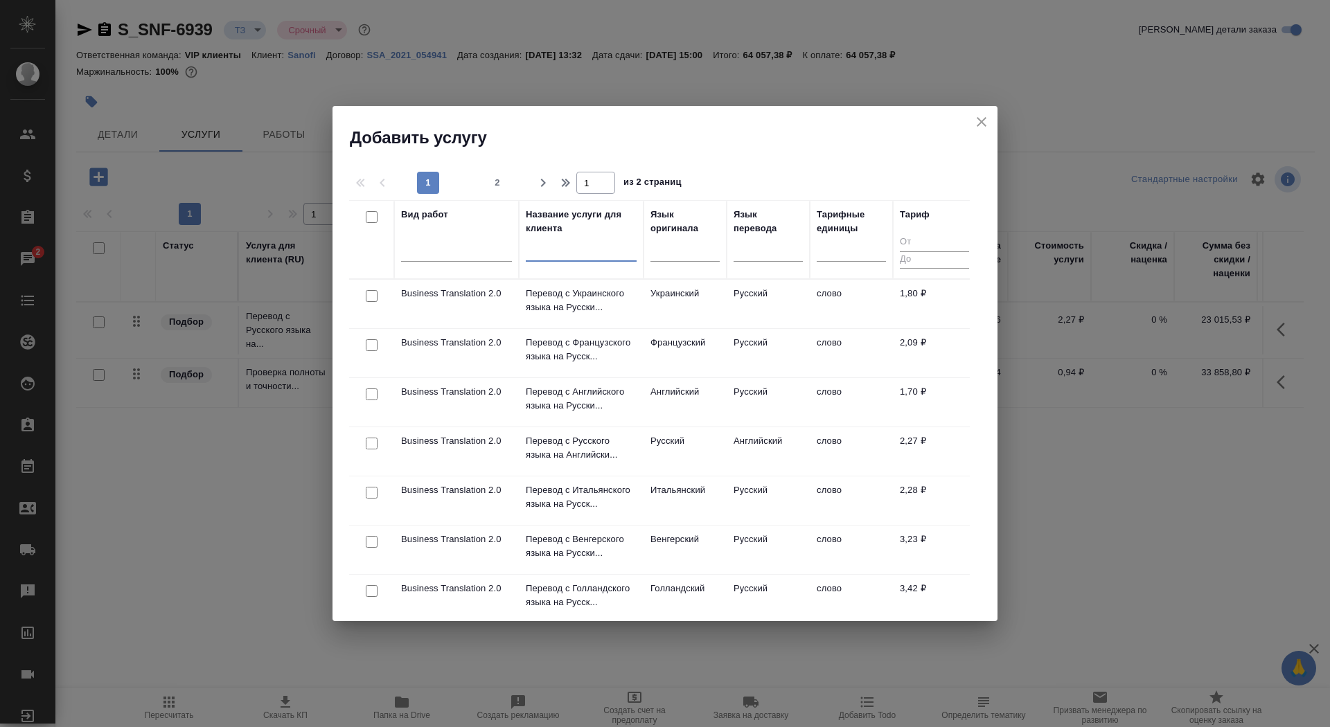
click at [553, 247] on input "text" at bounding box center [581, 252] width 111 height 17
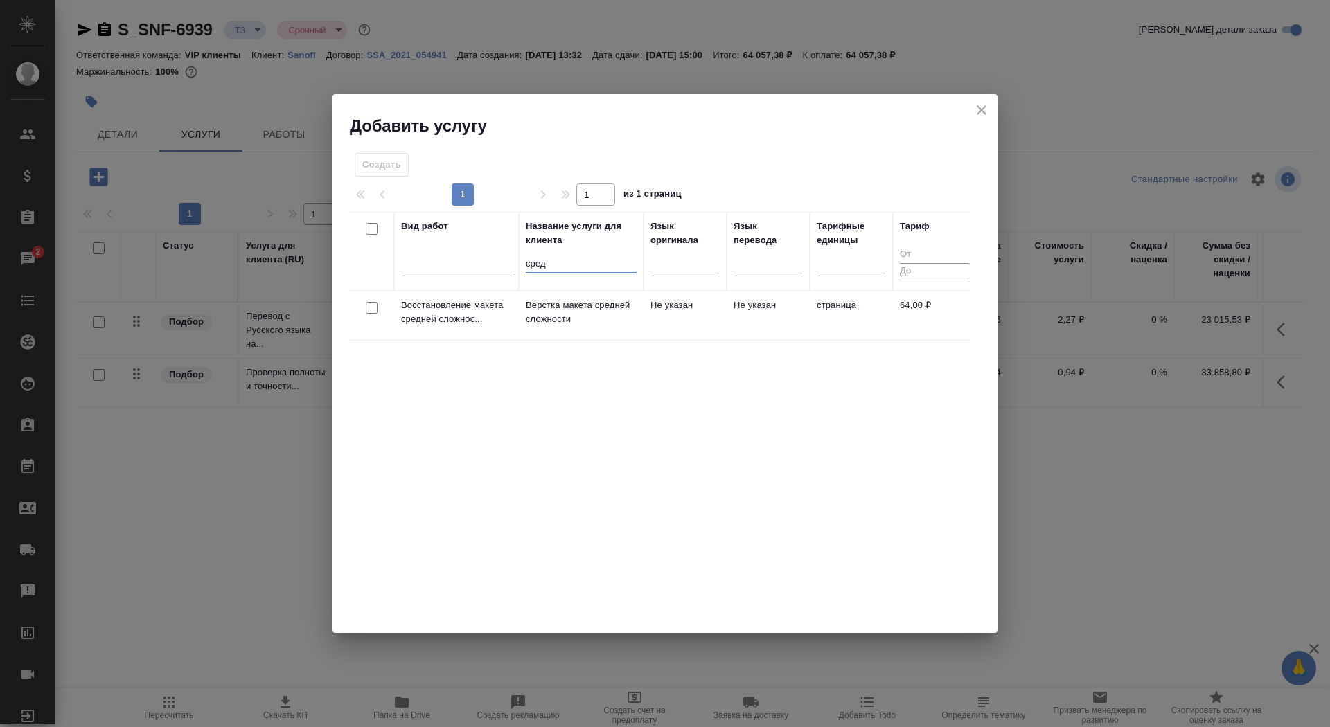
type input "сред"
click at [549, 311] on p "Верстка макета средней сложности" at bounding box center [581, 313] width 111 height 28
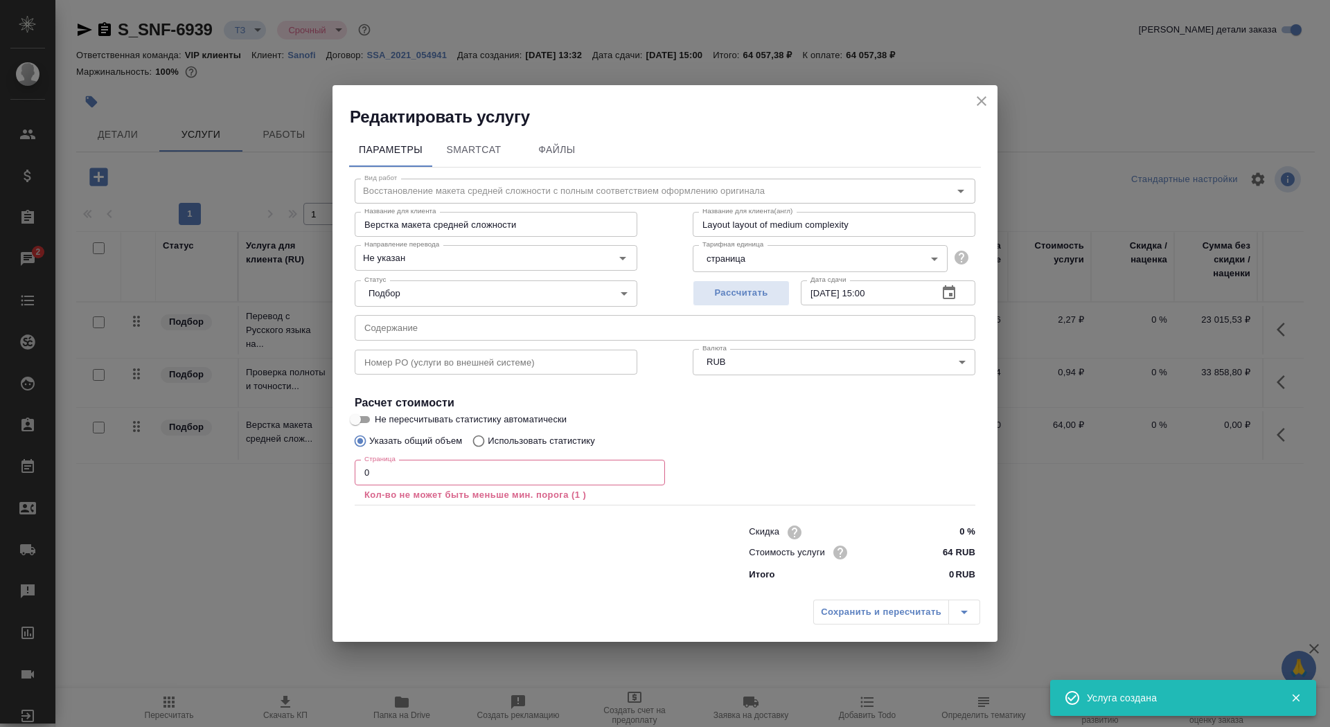
click at [399, 480] on input "0" at bounding box center [510, 472] width 310 height 25
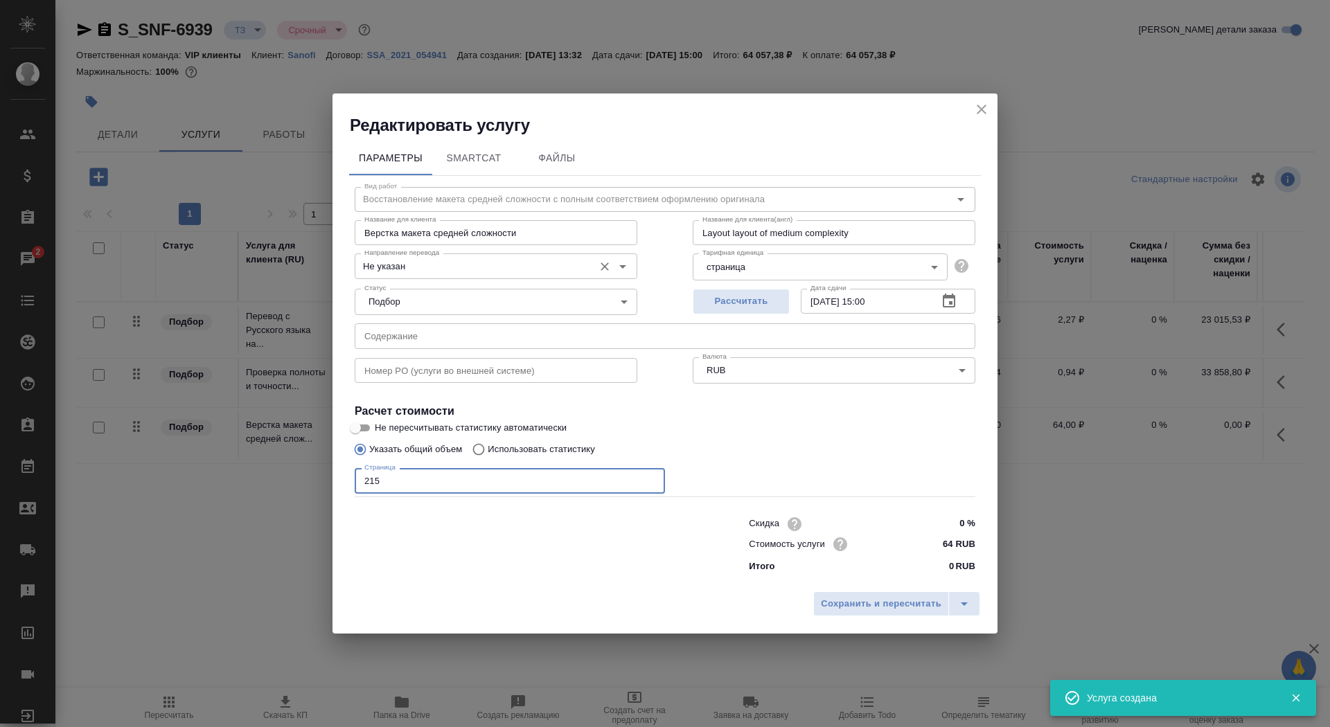
type input "215"
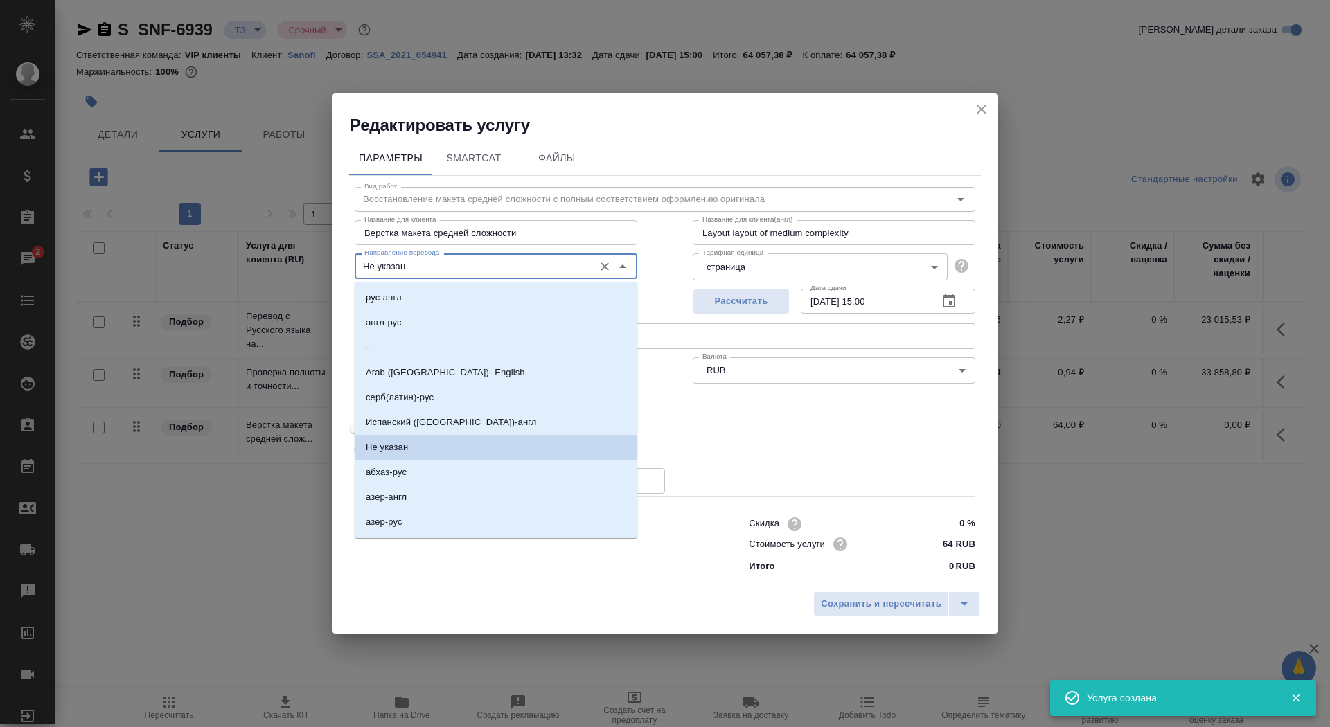
click at [425, 269] on input "Не указан" at bounding box center [473, 266] width 228 height 17
click at [416, 301] on li "рус-англ" at bounding box center [496, 297] width 283 height 25
type input "рус-англ"
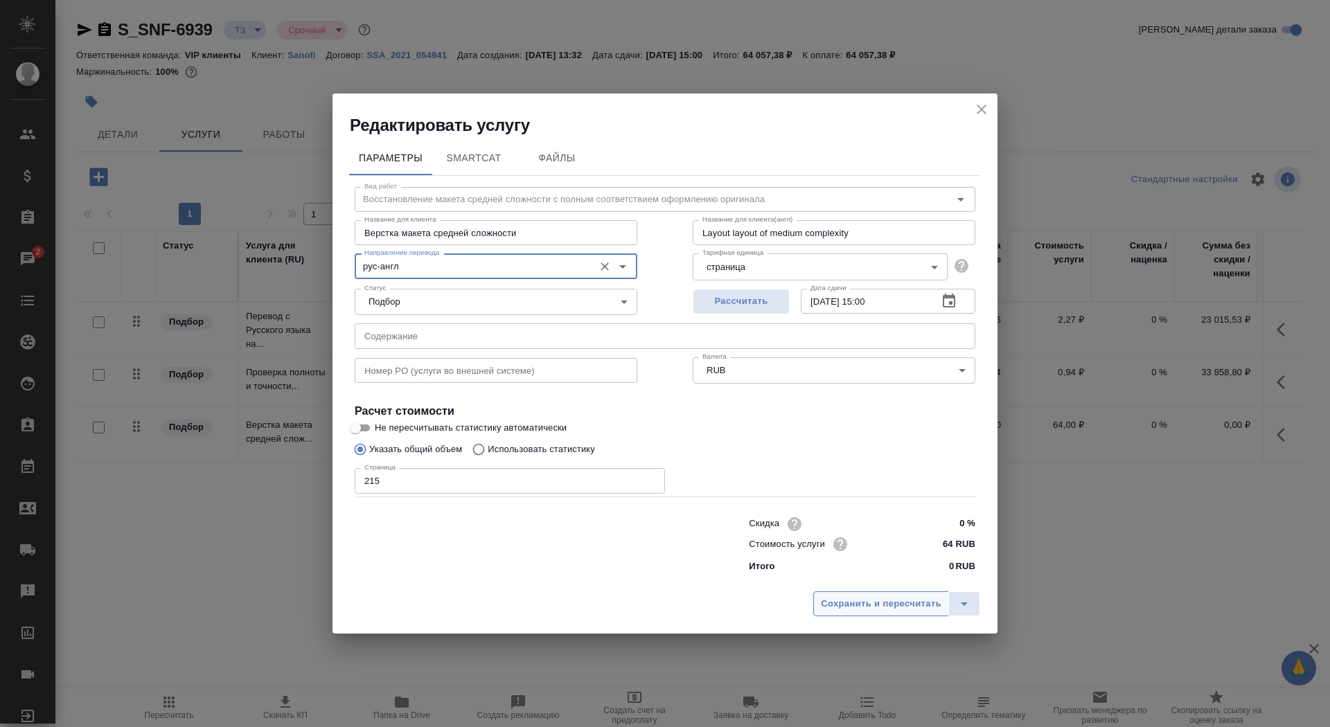
click at [877, 596] on span "Сохранить и пересчитать" at bounding box center [881, 604] width 121 height 16
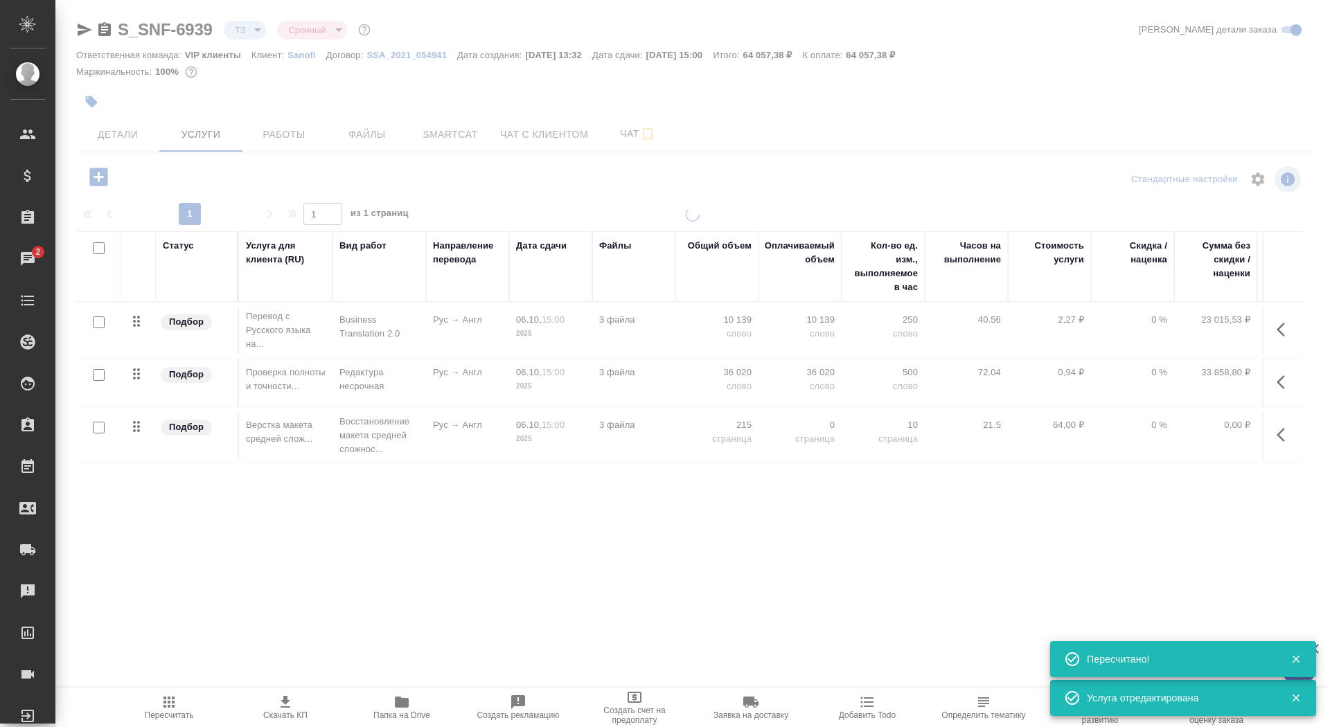
type input "new"
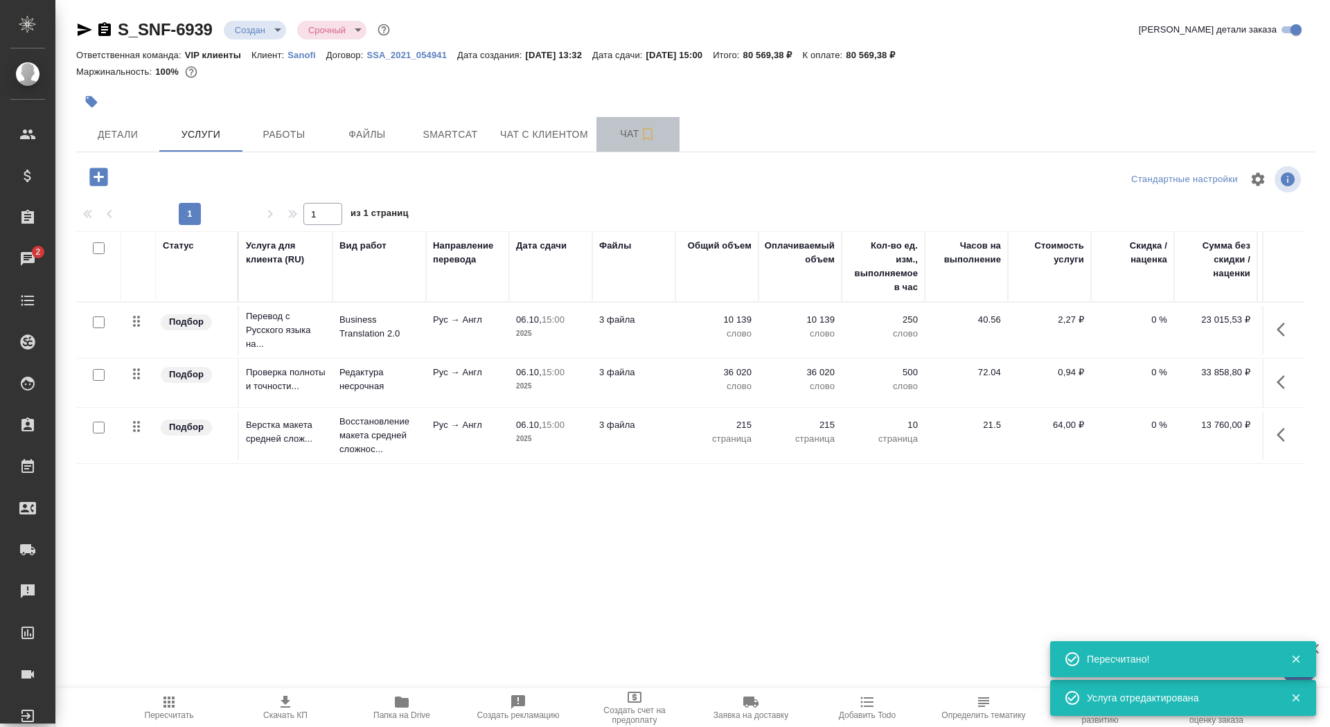
click at [625, 135] on span "Чат" at bounding box center [638, 133] width 66 height 17
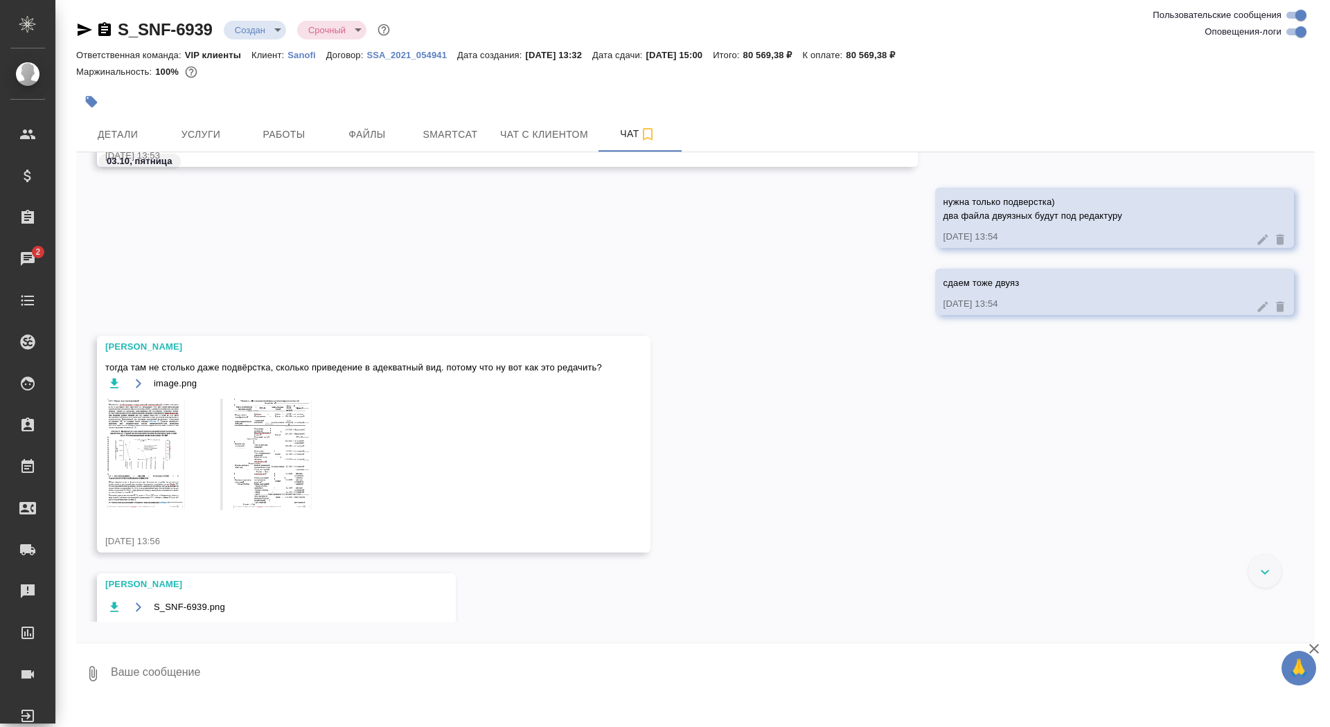
scroll to position [5031, 0]
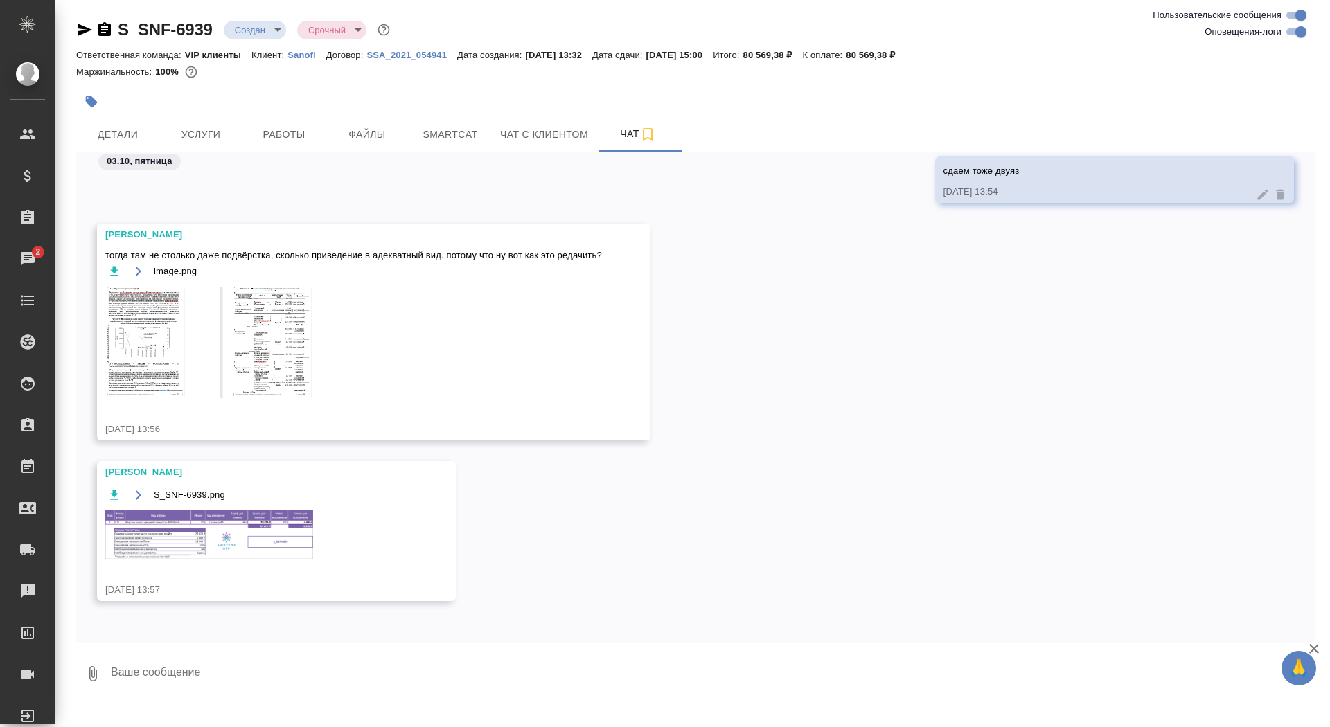
click at [233, 531] on img at bounding box center [209, 534] width 208 height 48
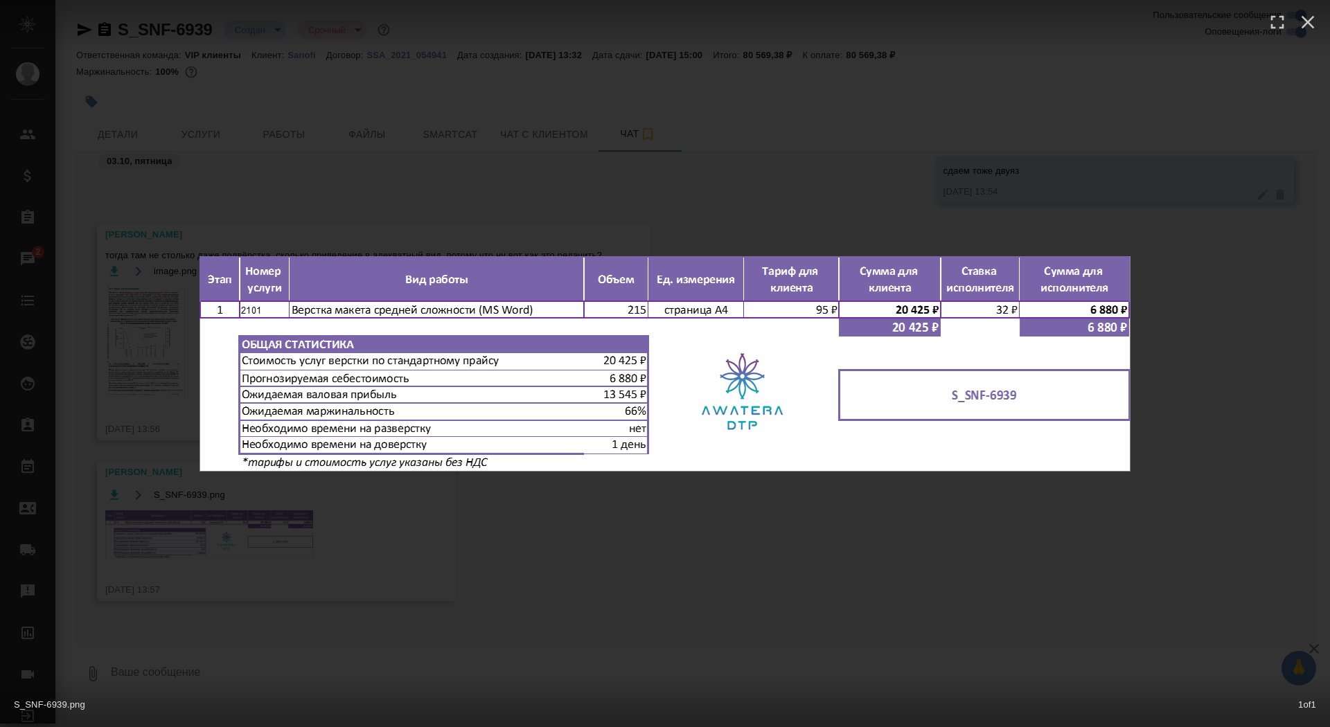
click at [233, 532] on div "S_SNF-6939.png 1 of 1" at bounding box center [665, 363] width 1330 height 727
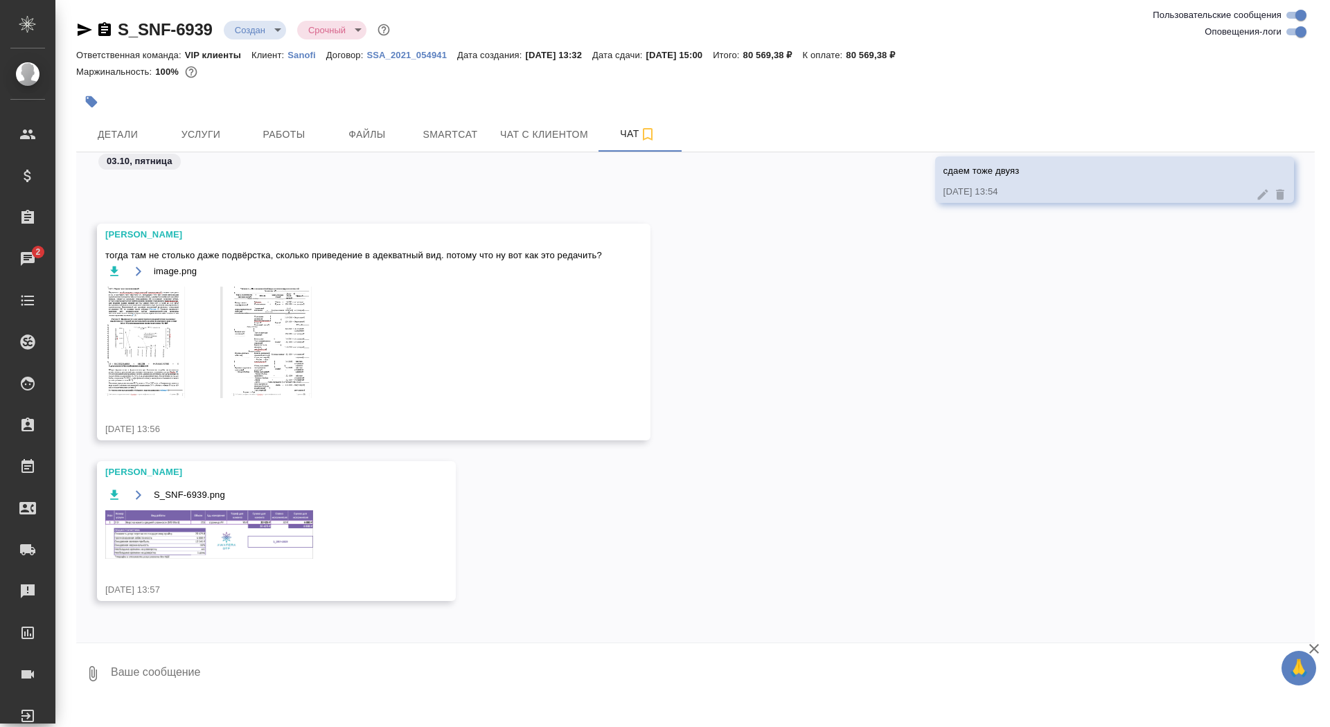
click at [233, 532] on img at bounding box center [209, 534] width 208 height 48
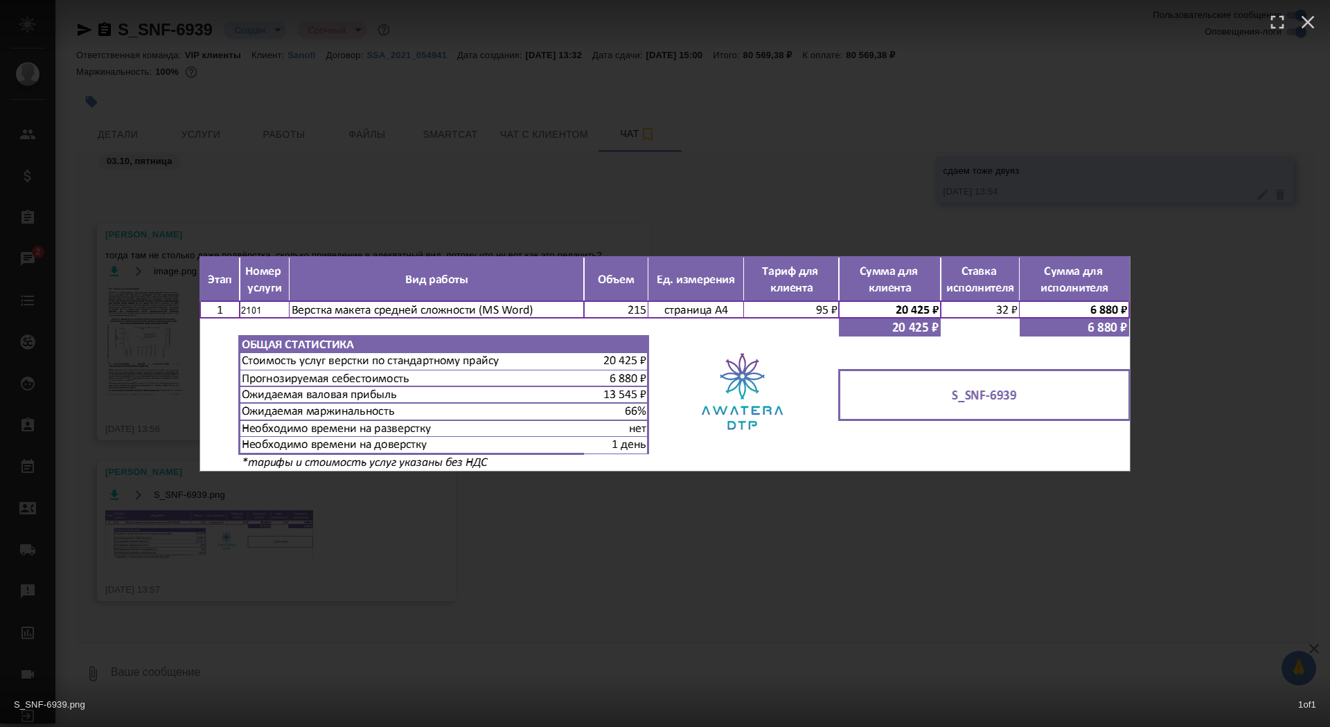
click at [233, 533] on div "S_SNF-6939.png 1 of 1" at bounding box center [665, 363] width 1330 height 727
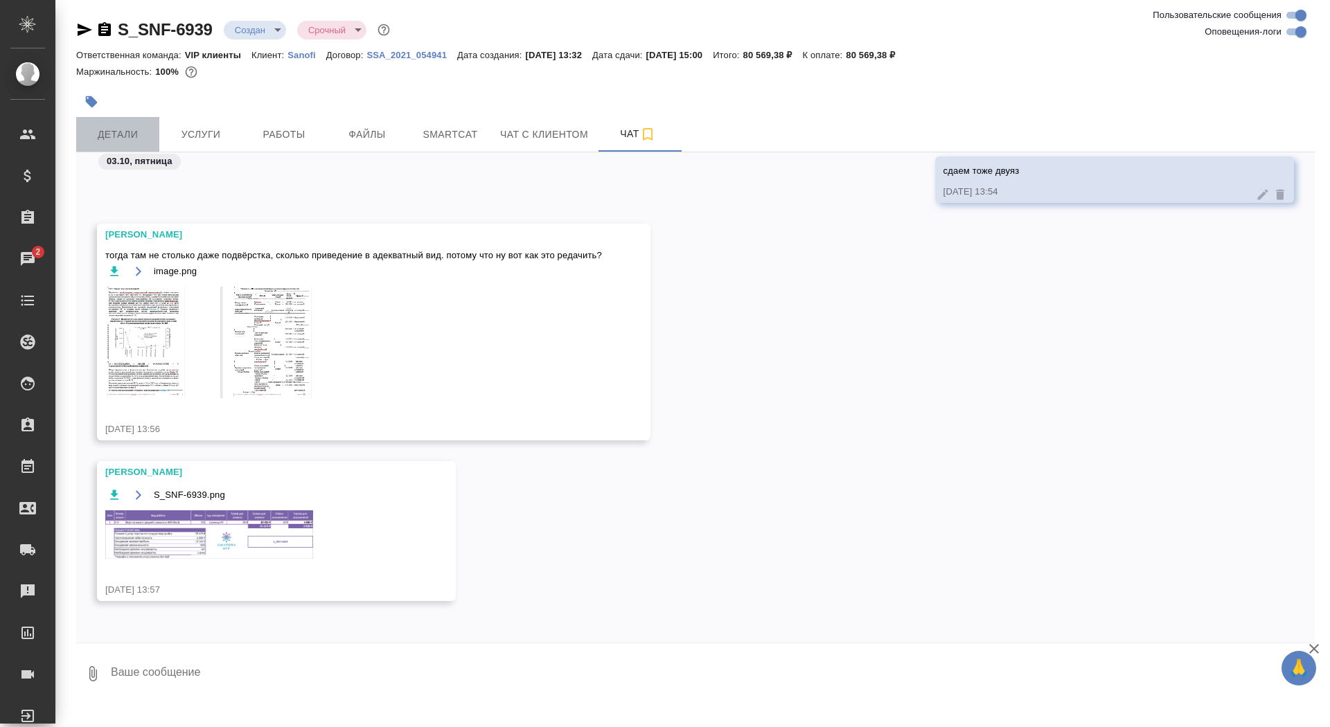
click at [109, 136] on span "Детали" at bounding box center [117, 134] width 66 height 17
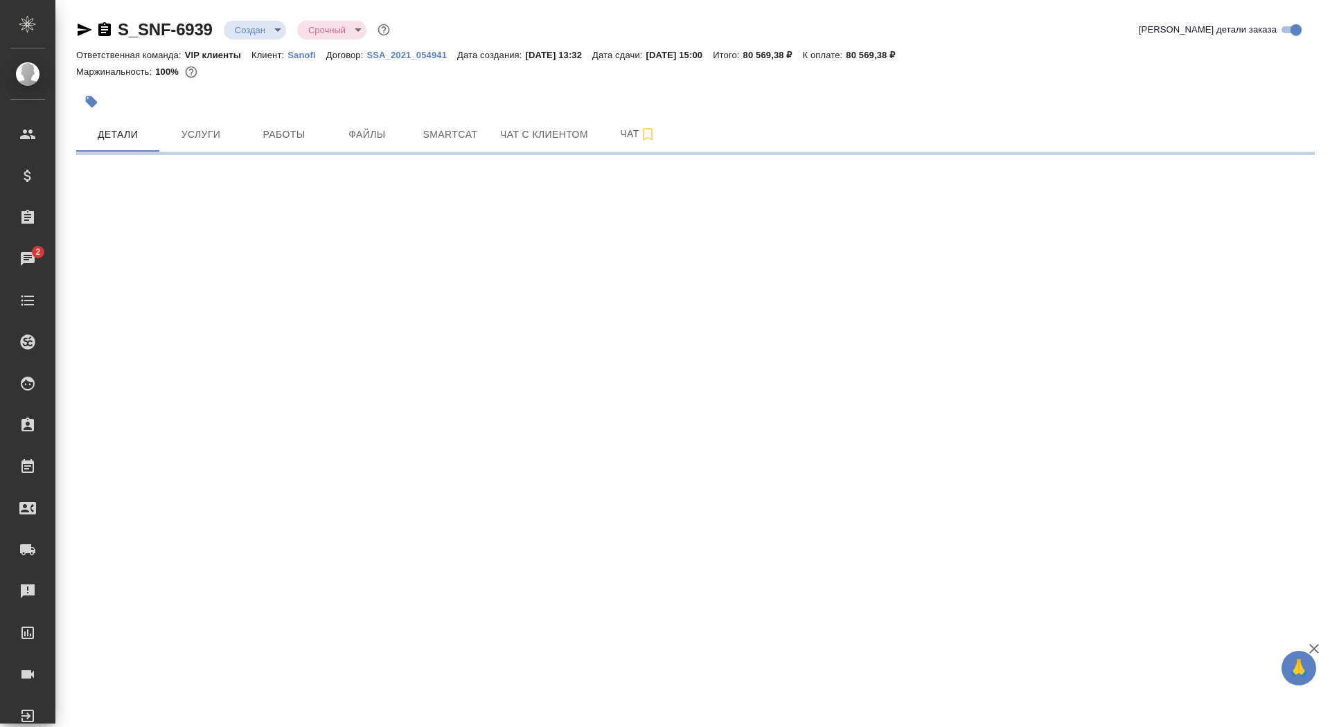
select select "RU"
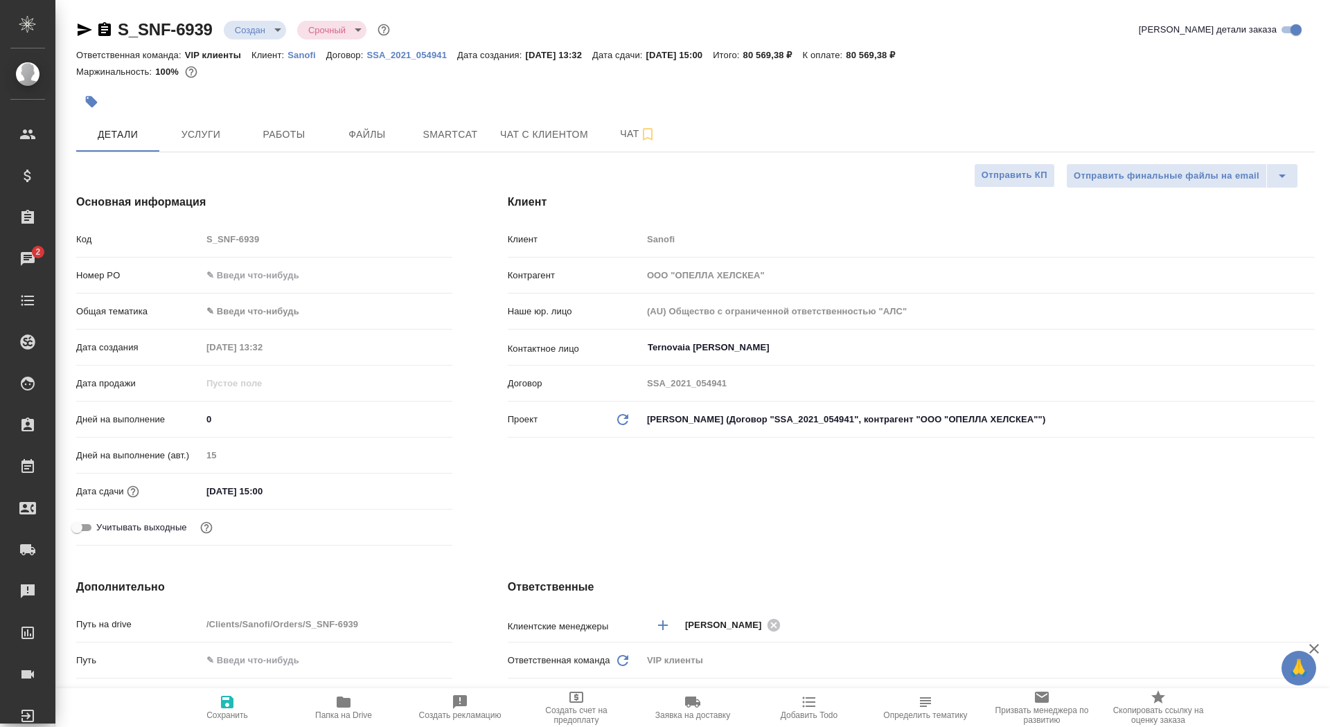
type textarea "x"
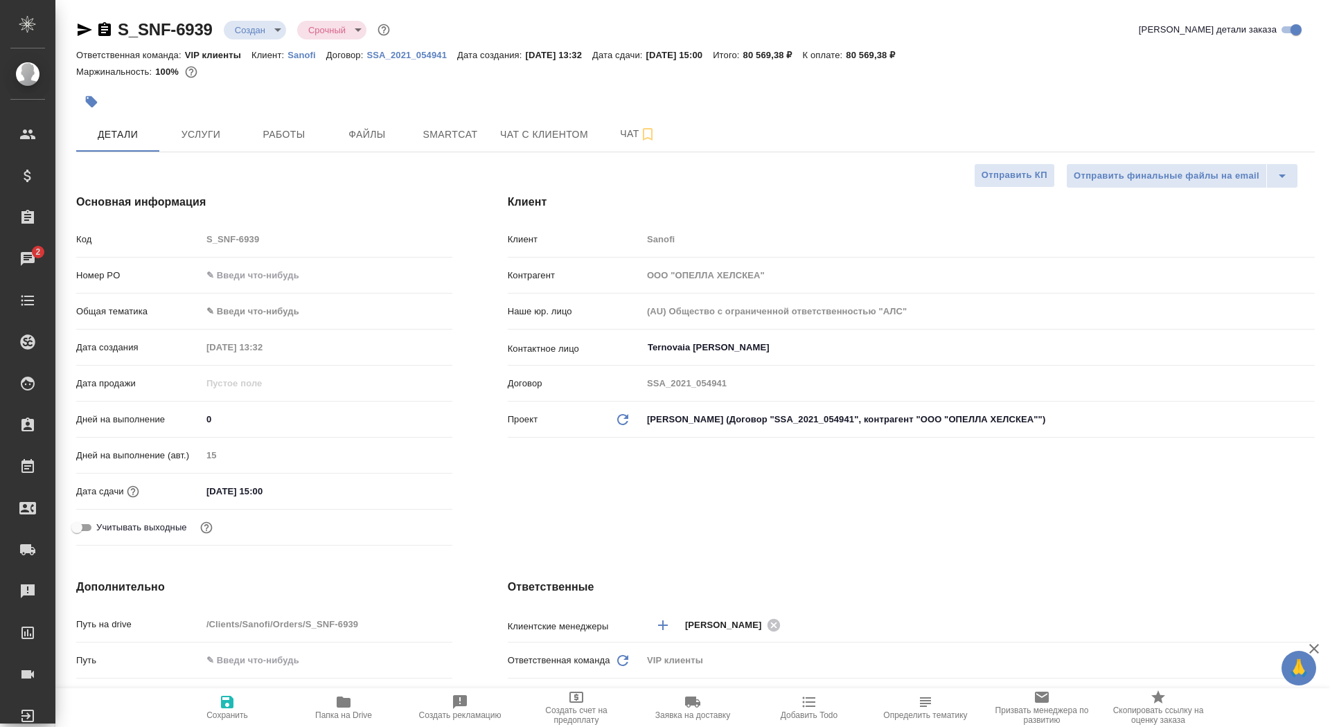
type textarea "x"
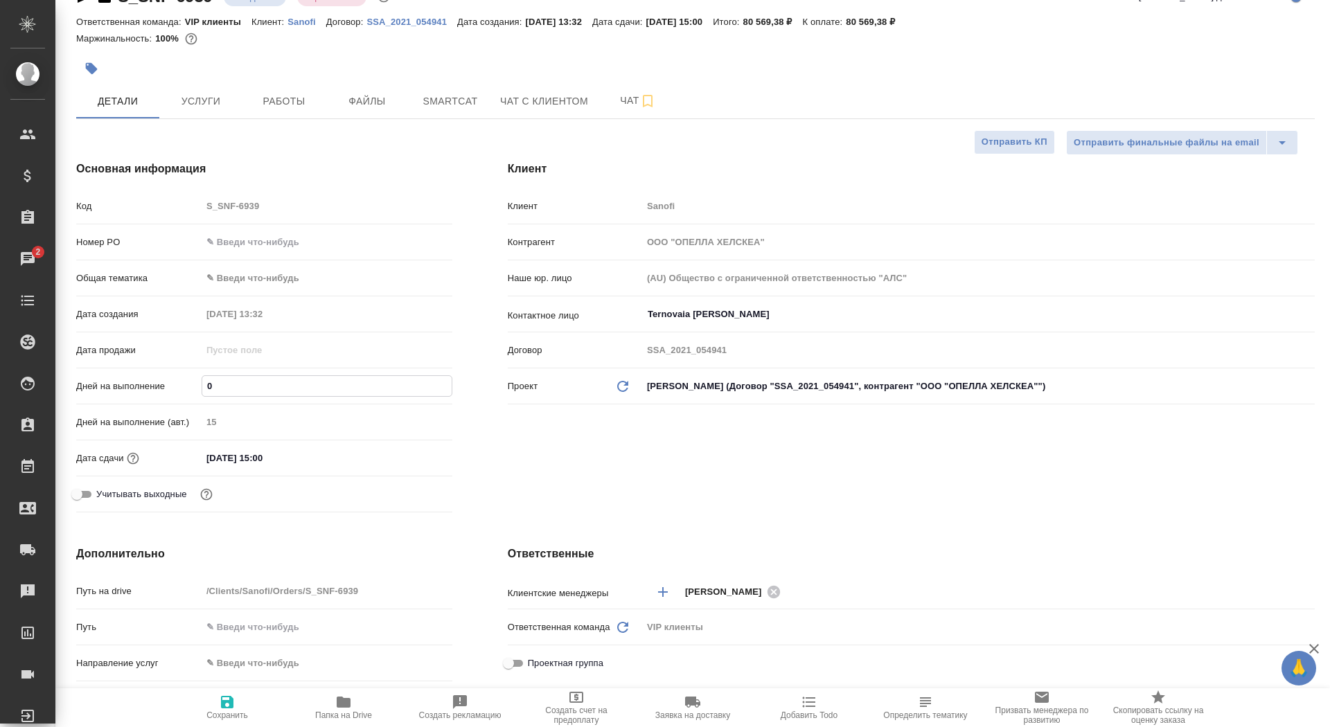
drag, startPoint x: 218, startPoint y: 375, endPoint x: 231, endPoint y: 388, distance: 17.6
click at [231, 388] on input "0" at bounding box center [326, 386] width 249 height 20
type input "3"
type textarea "x"
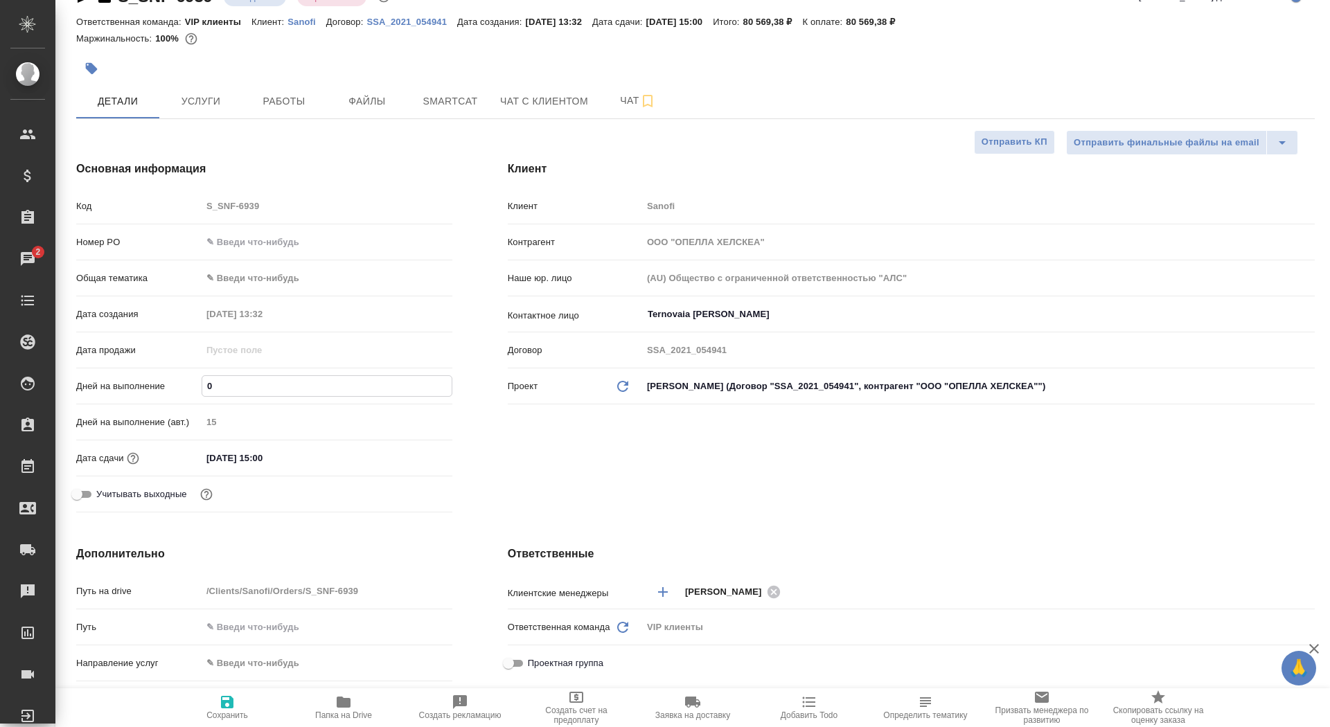
type textarea "x"
type input "3"
click at [246, 706] on span "Сохранить" at bounding box center [227, 707] width 100 height 26
type textarea "x"
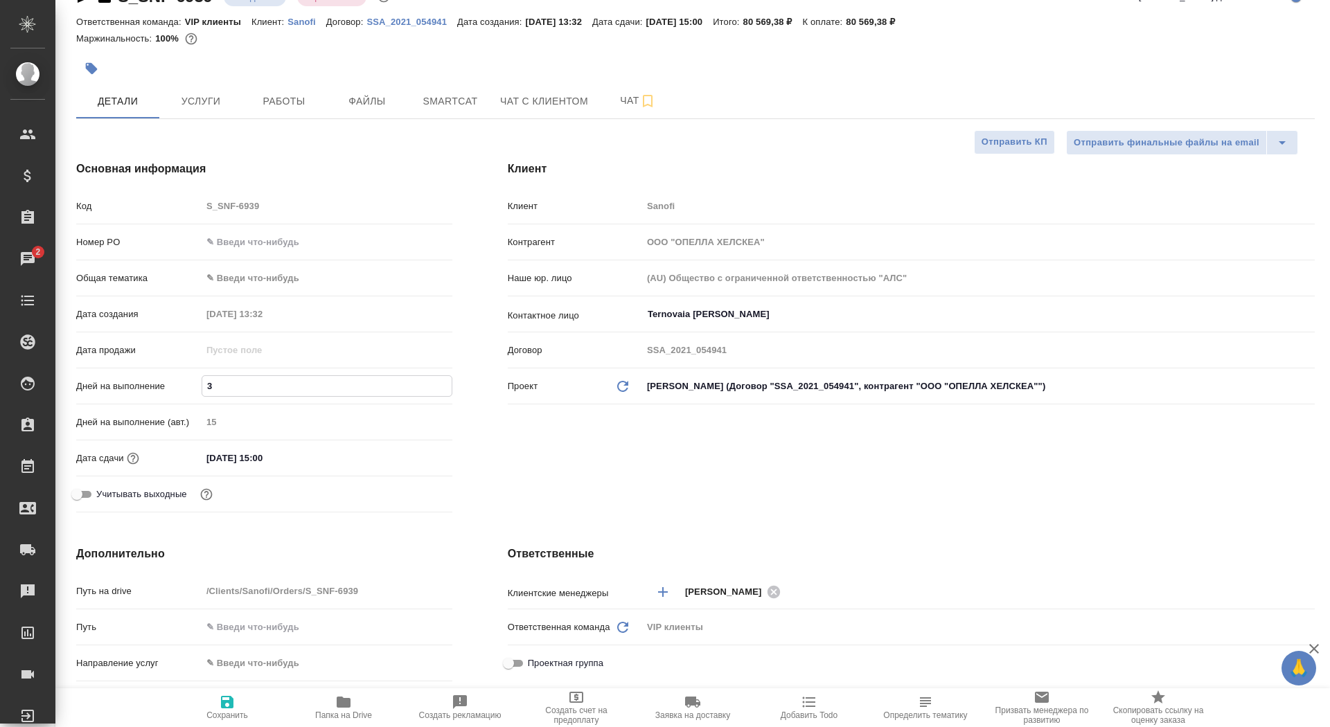
type textarea "x"
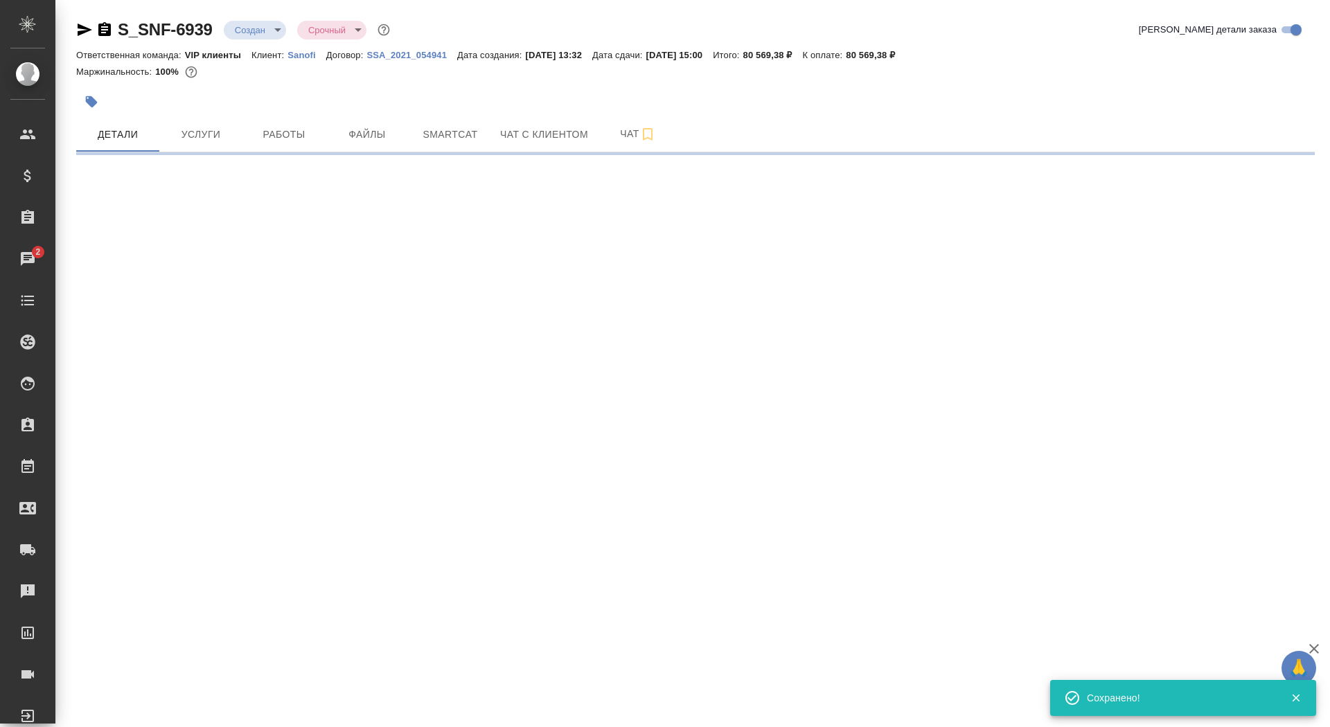
scroll to position [0, 0]
select select "RU"
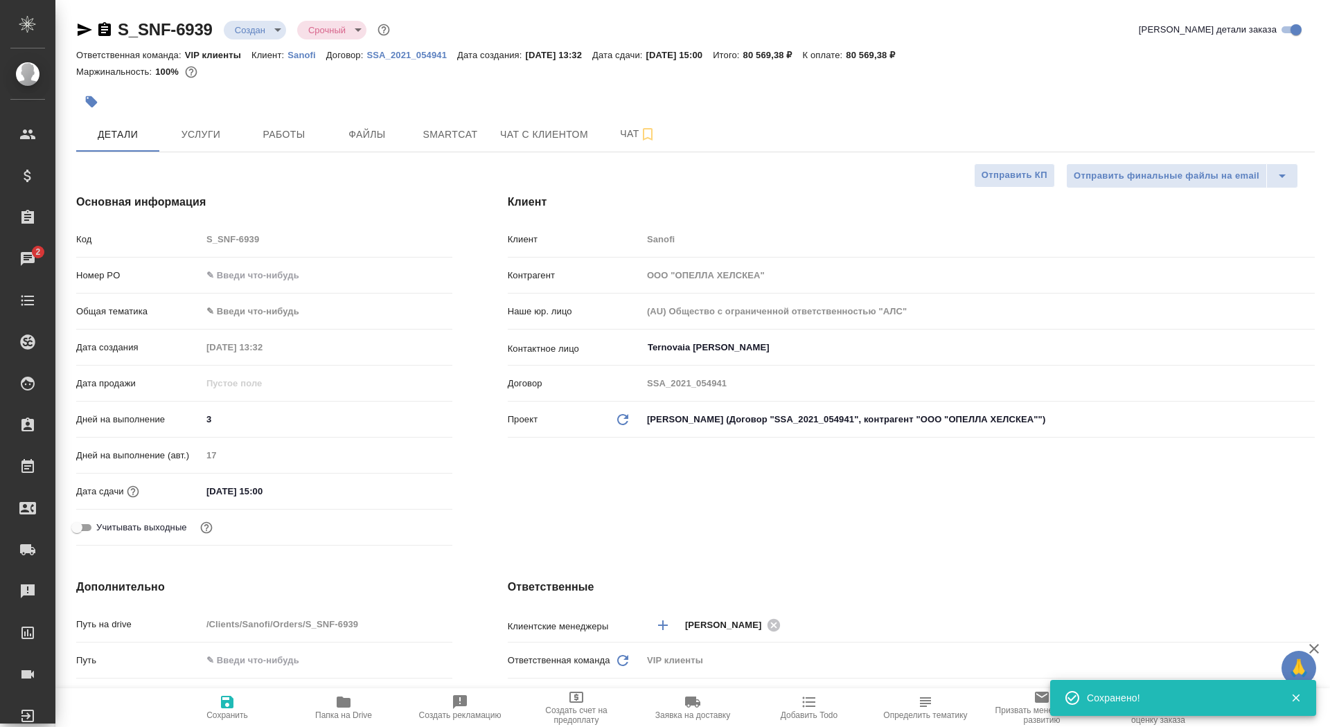
type textarea "x"
click at [246, 706] on span "Сохранить" at bounding box center [227, 707] width 100 height 26
type textarea "x"
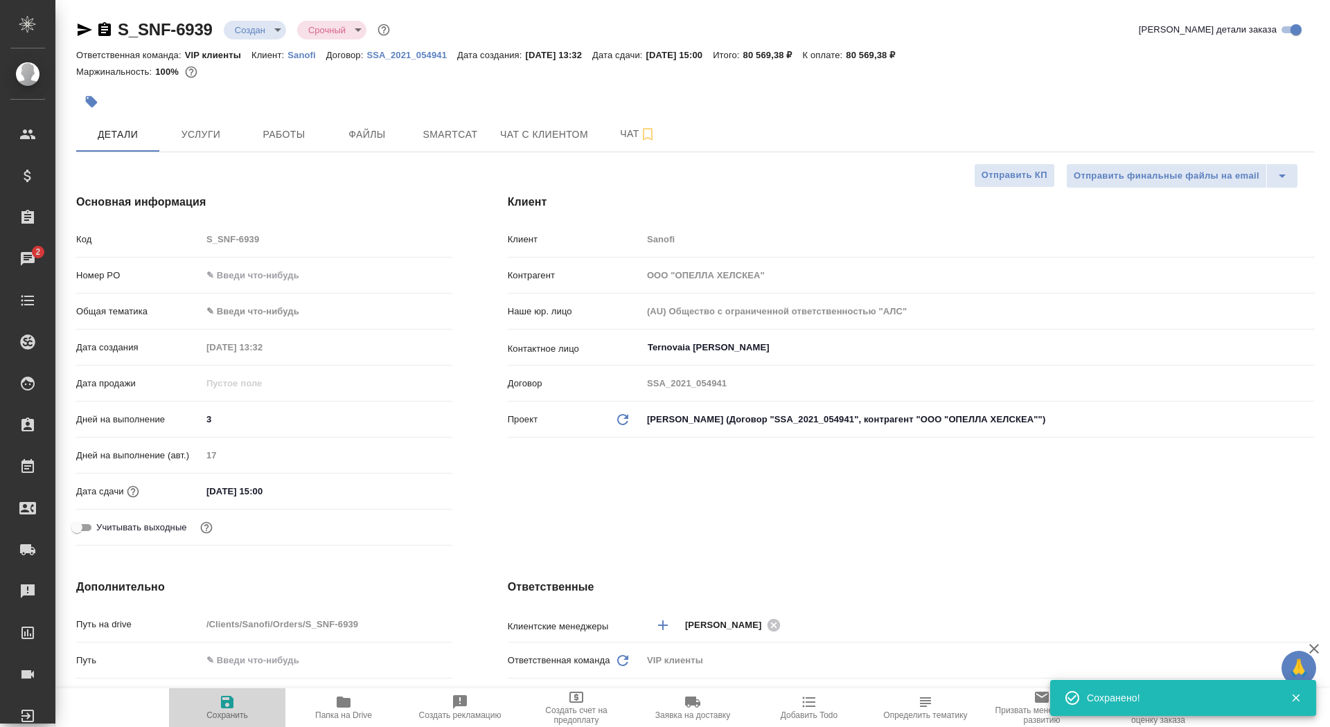
type textarea "x"
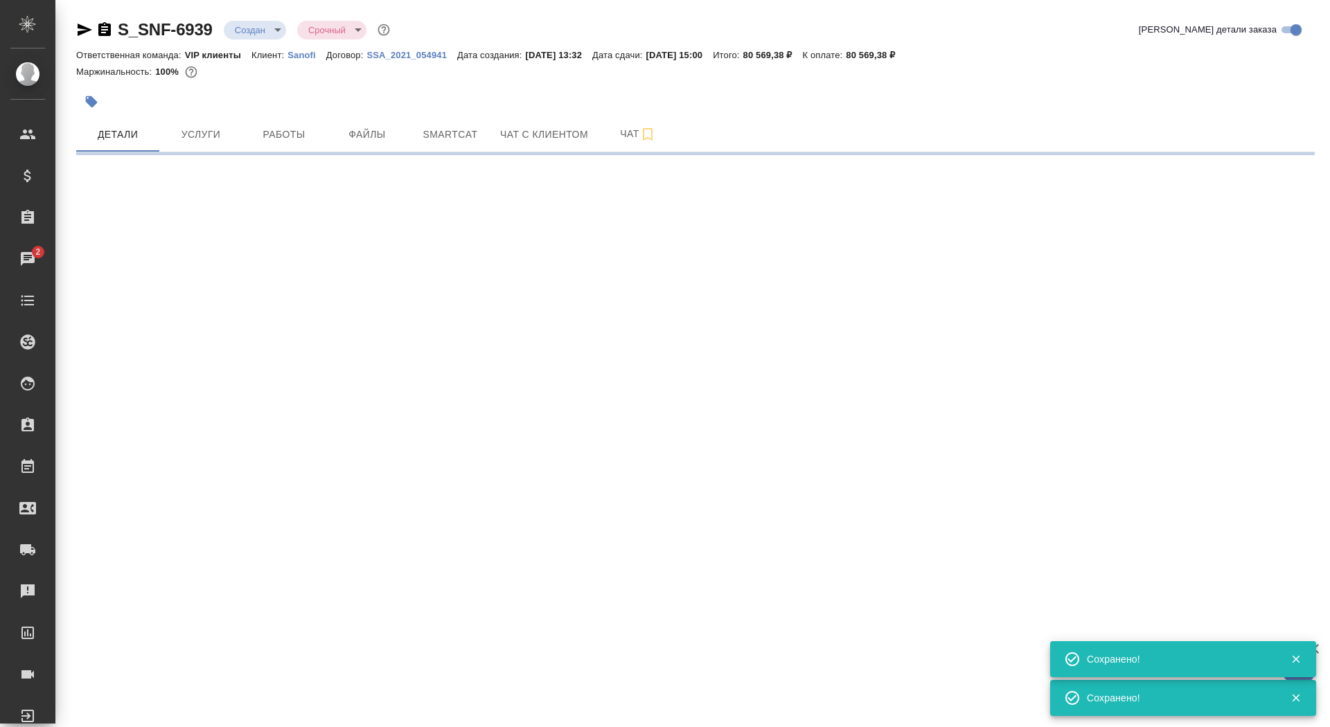
select select "RU"
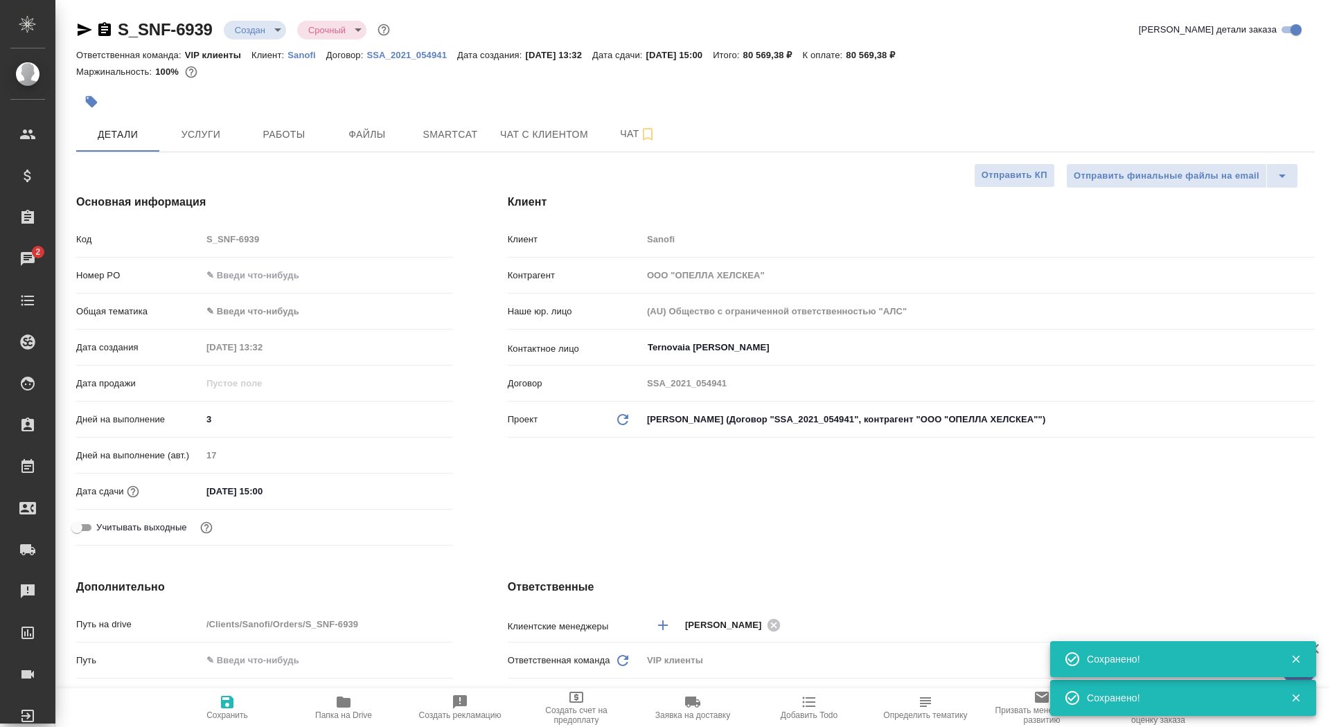
type textarea "x"
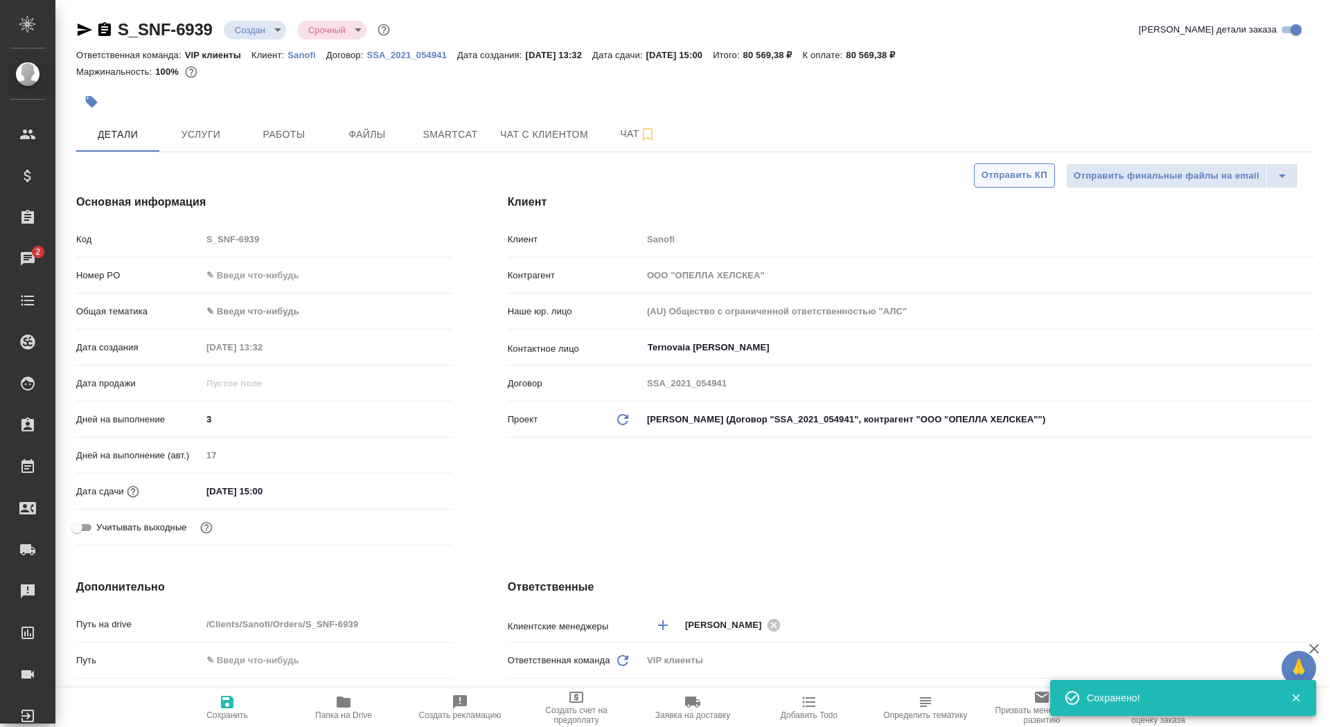
click at [1002, 181] on span "Отправить КП" at bounding box center [1014, 176] width 66 height 16
type textarea "x"
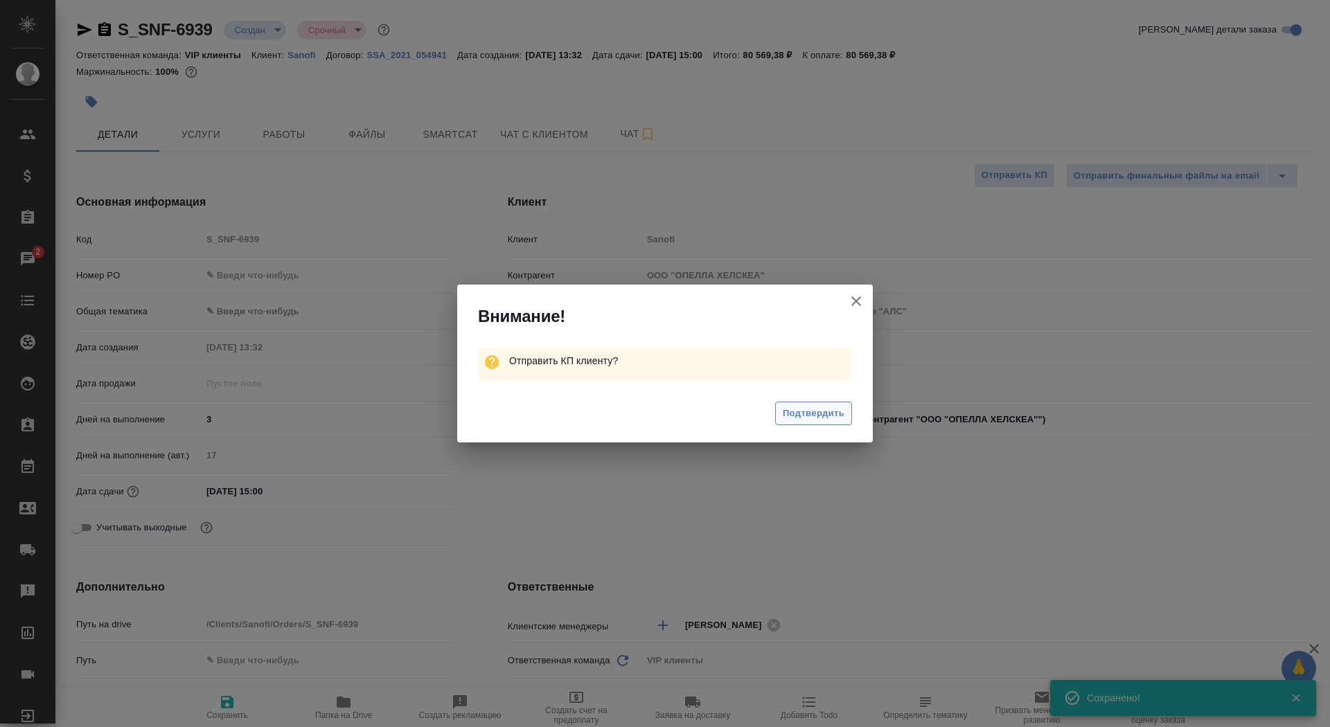
click at [790, 416] on span "Подтвердить" at bounding box center [814, 414] width 62 height 16
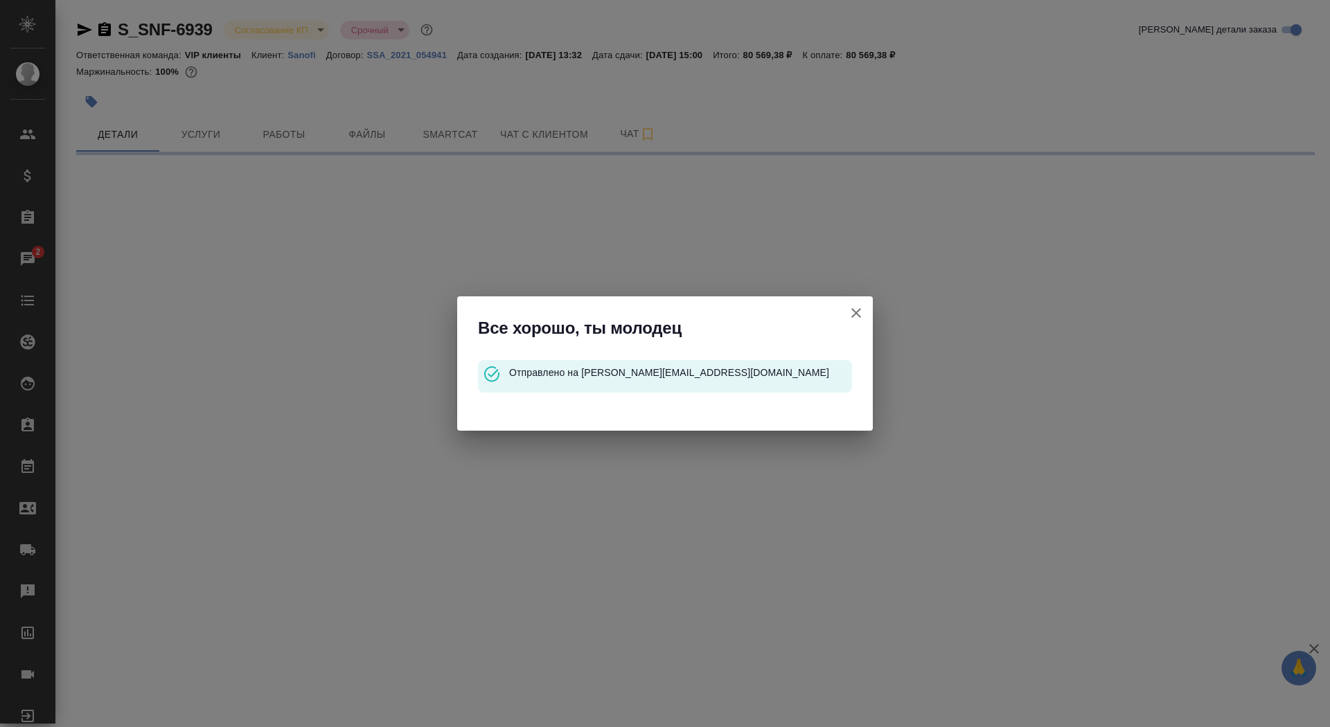
select select "RU"
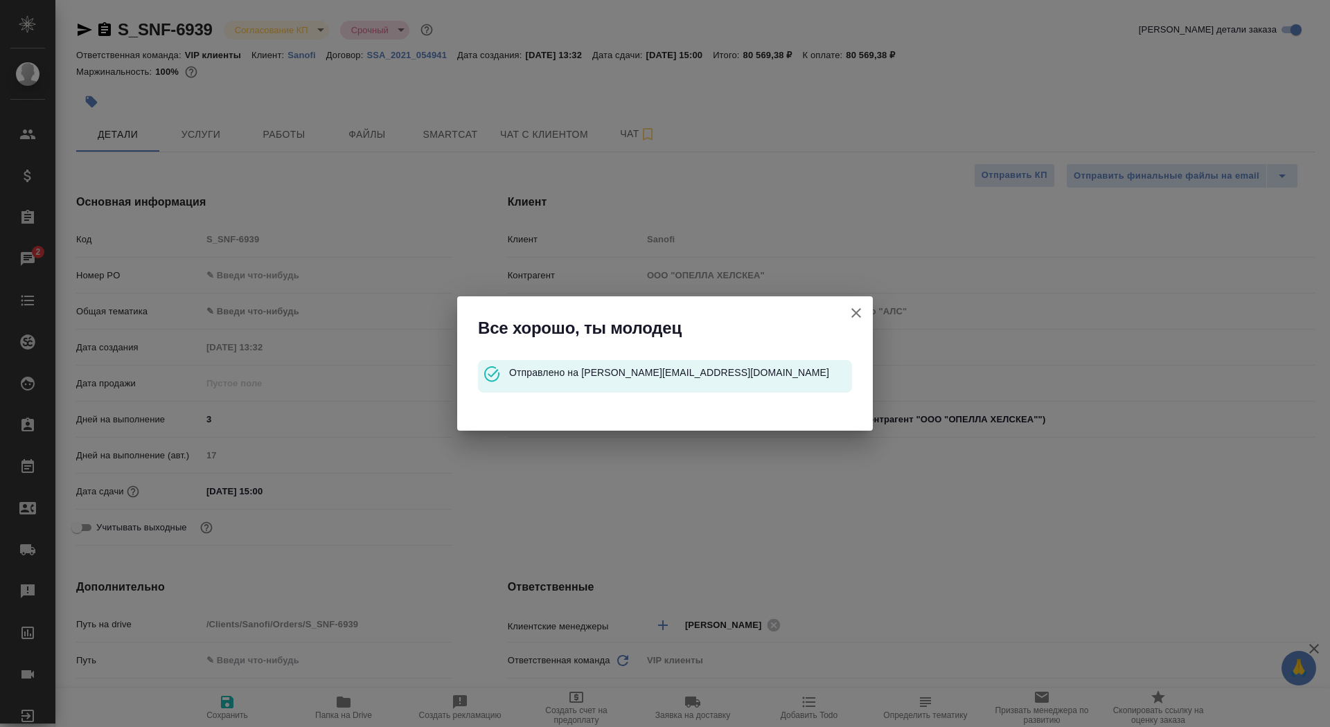
type textarea "x"
click at [851, 316] on icon "button" at bounding box center [856, 313] width 17 height 17
type textarea "x"
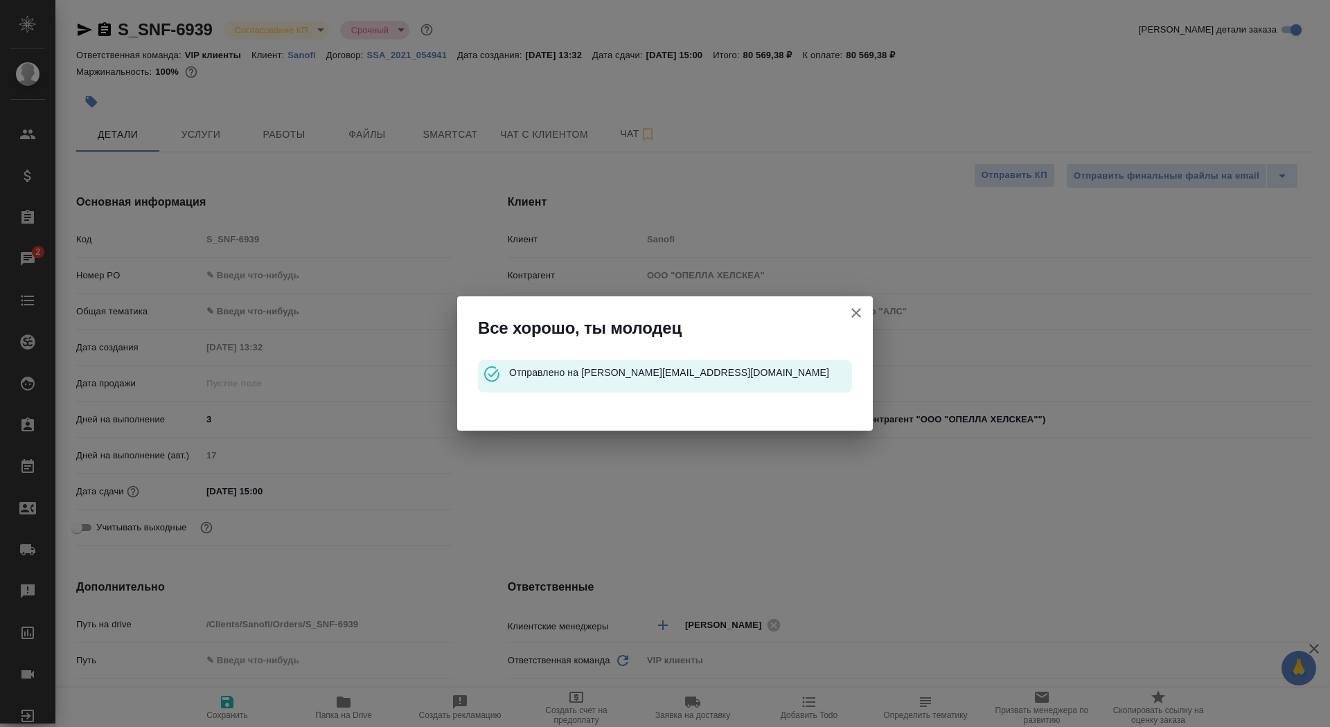
type textarea "x"
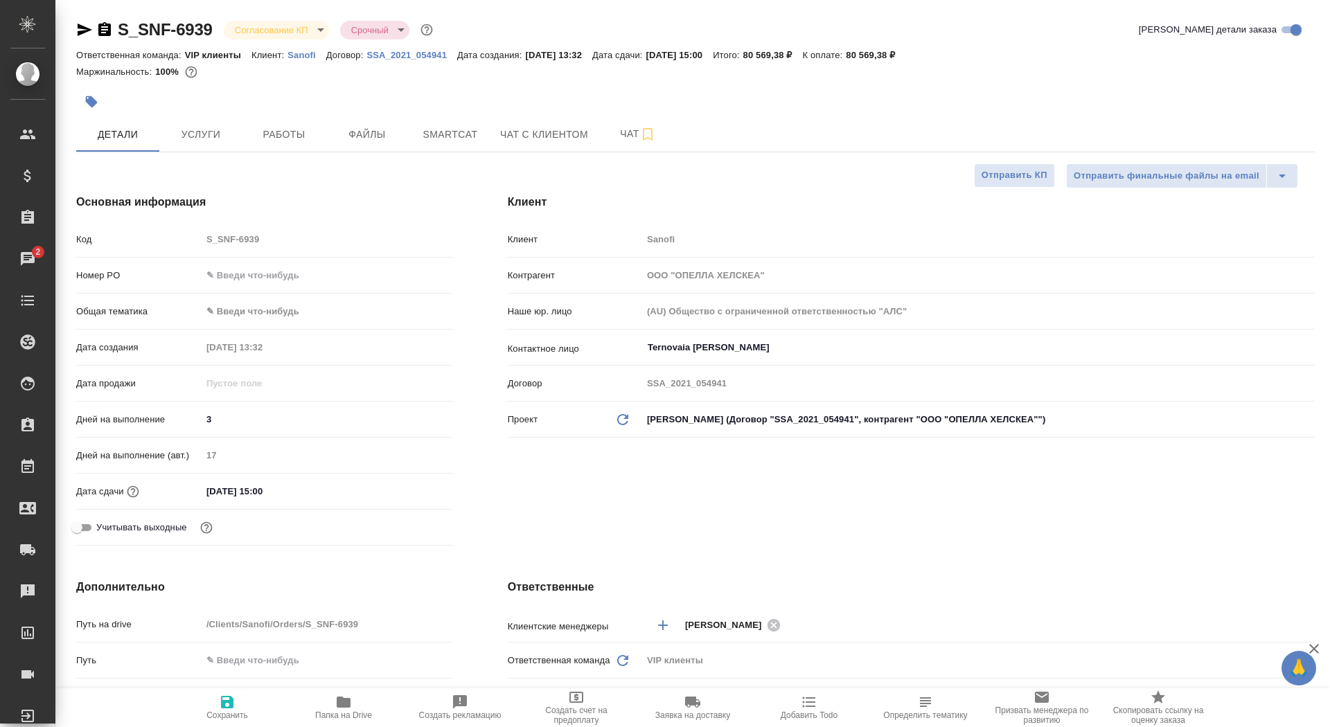
click at [96, 99] on icon "button" at bounding box center [91, 102] width 14 height 14
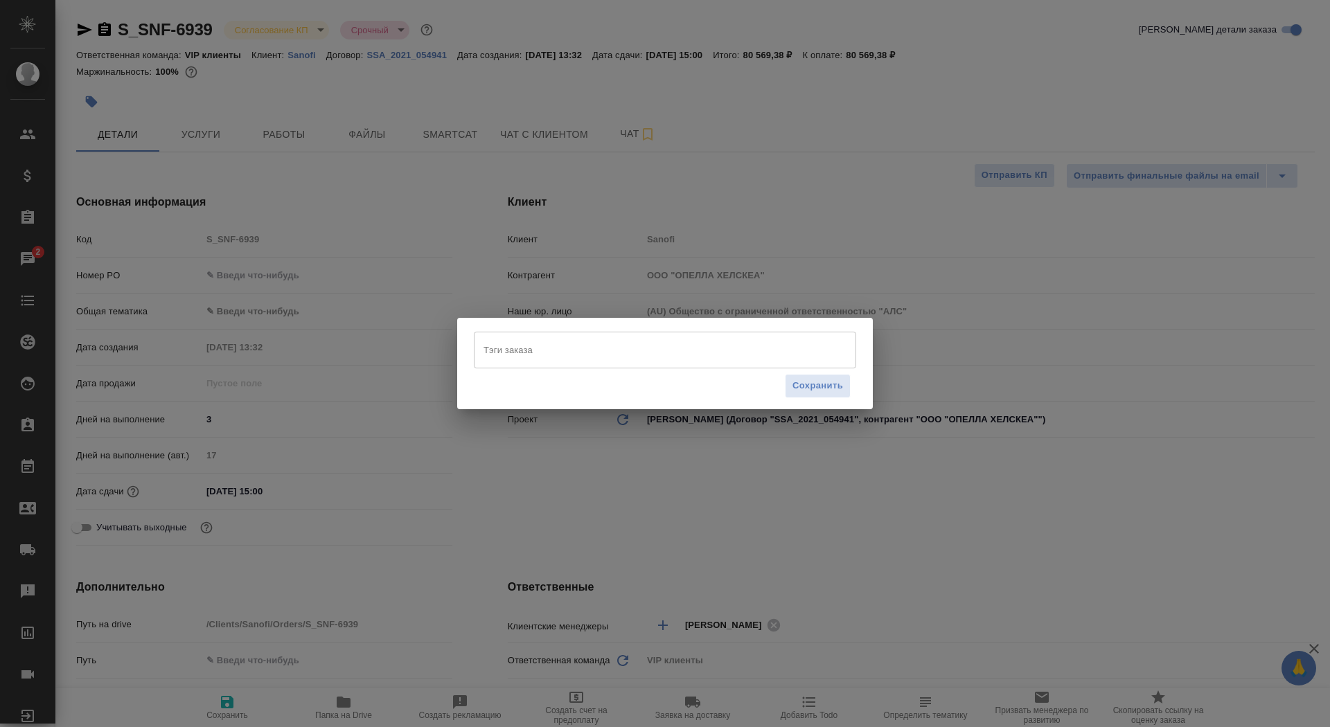
click at [539, 336] on div "Тэги заказа" at bounding box center [665, 350] width 382 height 36
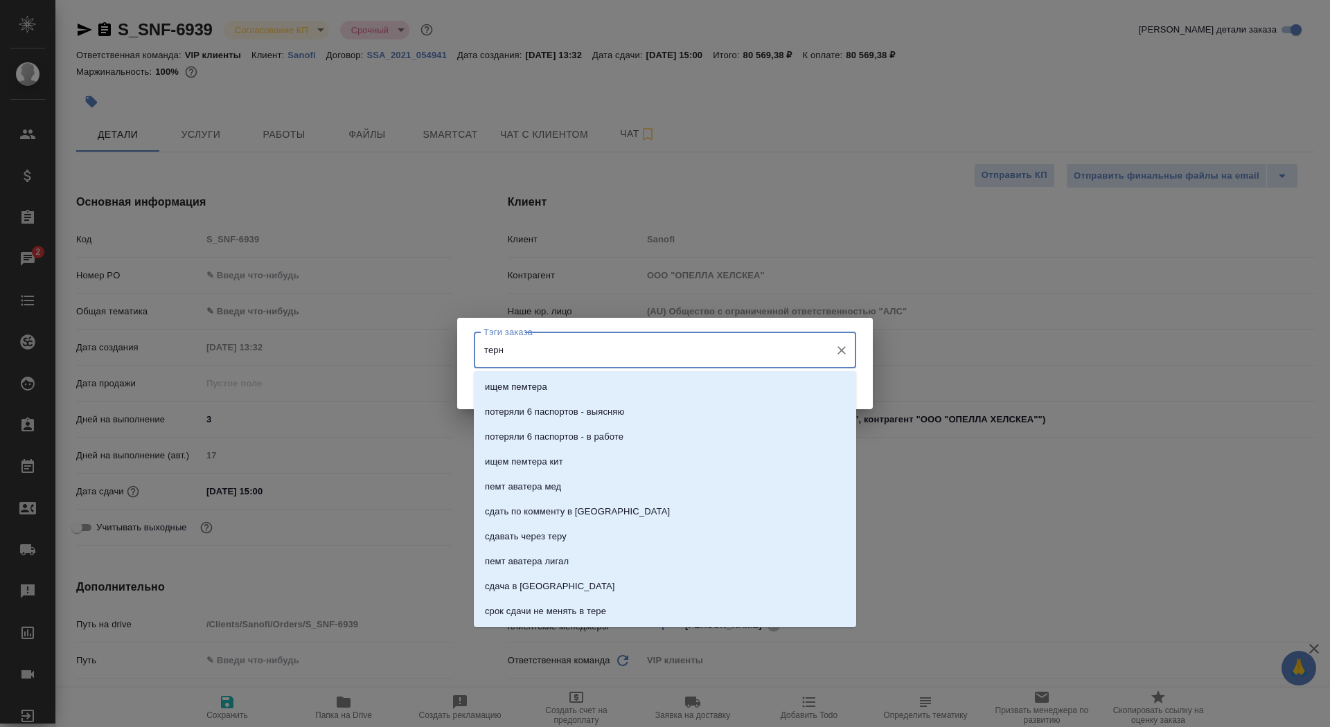
type input "терно"
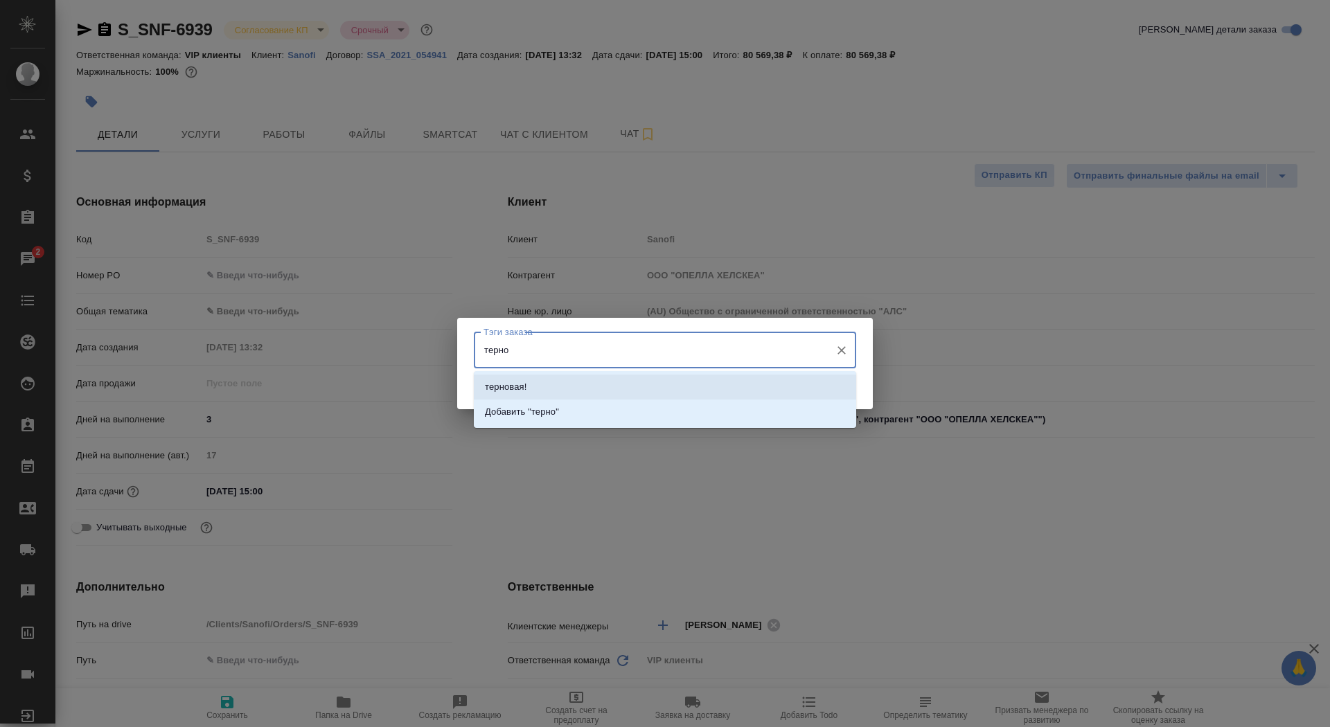
click at [553, 380] on li "терновая!" at bounding box center [665, 387] width 382 height 25
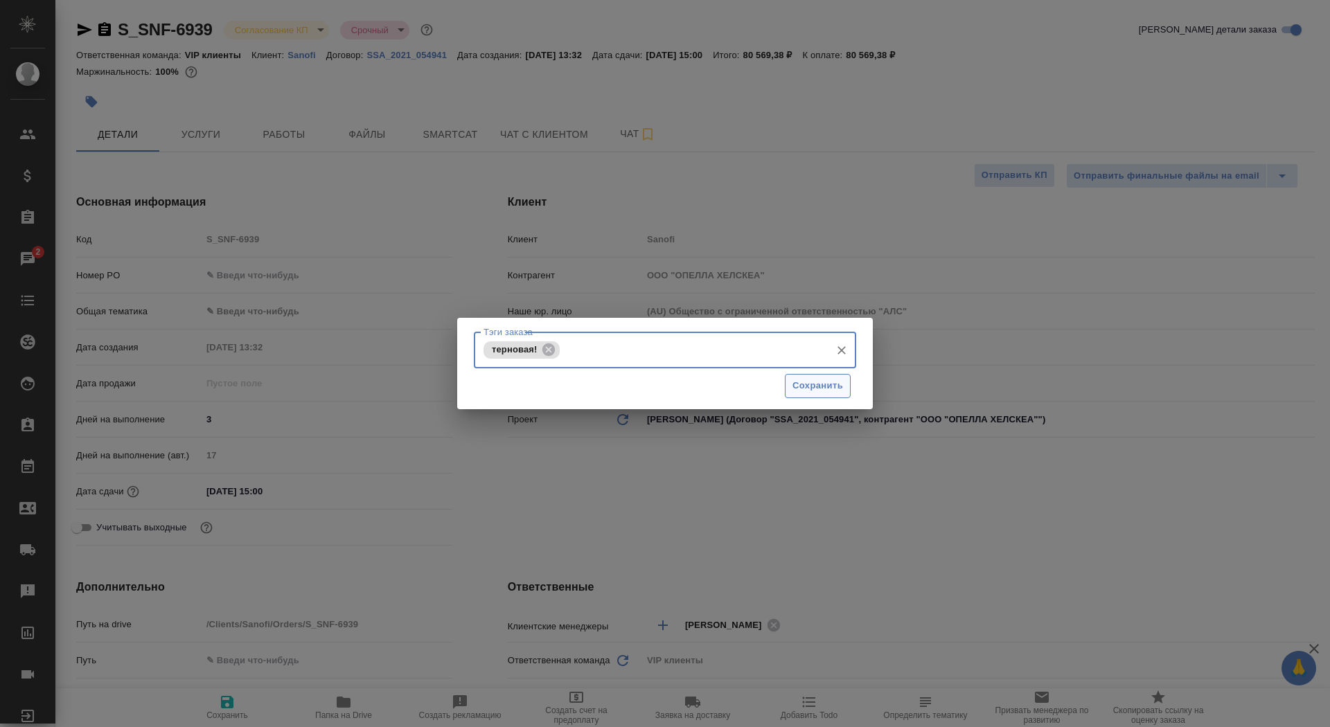
click at [830, 390] on span "Сохранить" at bounding box center [817, 386] width 51 height 16
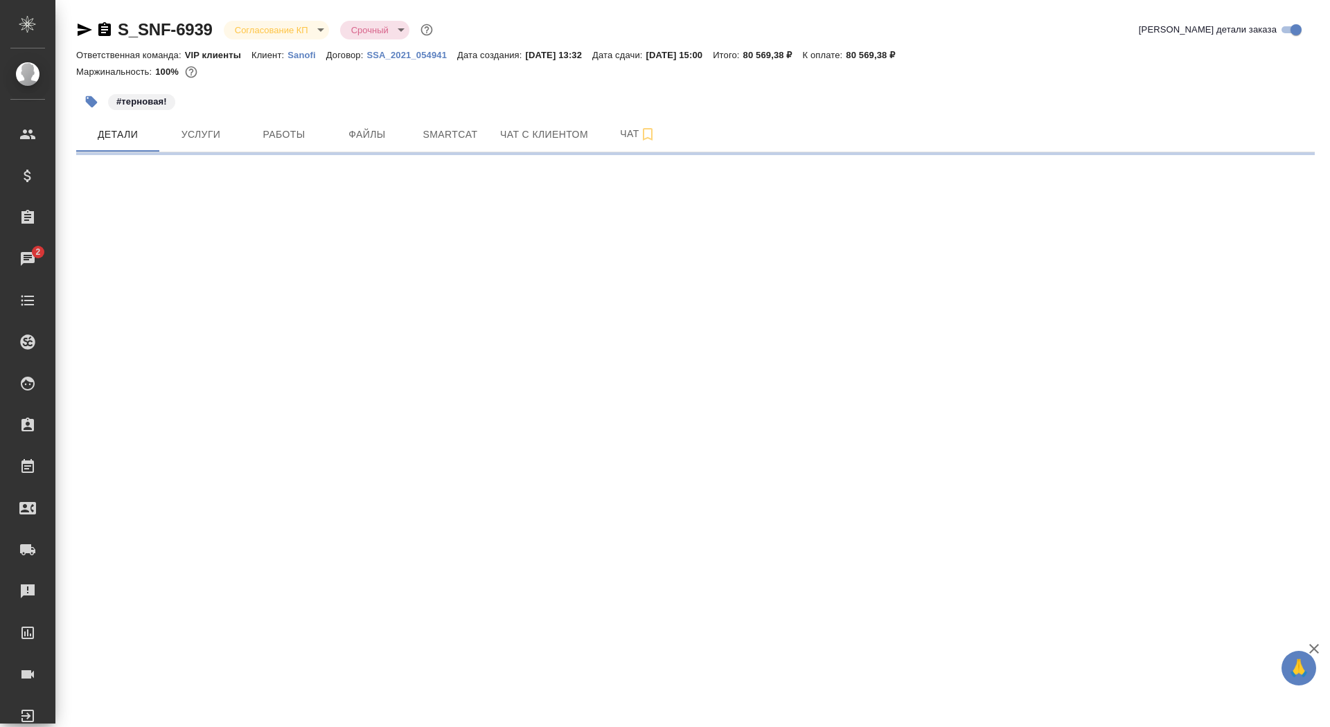
select select "RU"
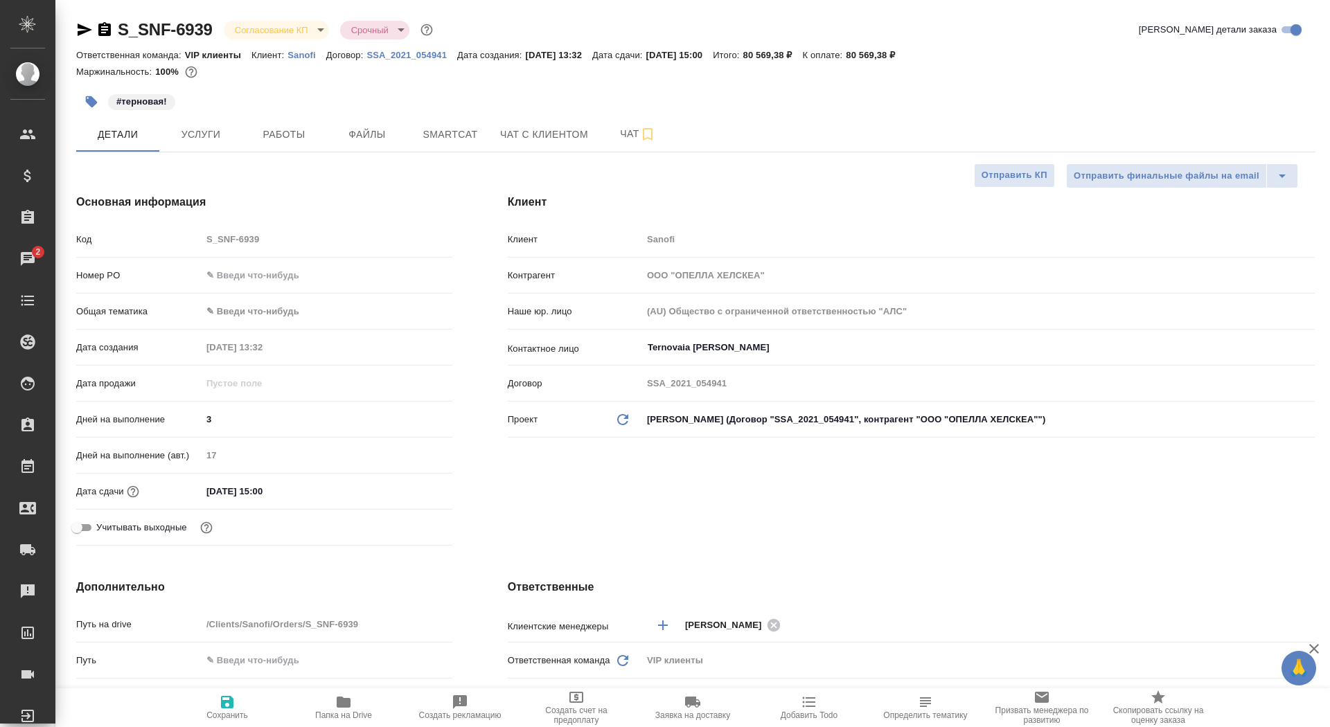
type textarea "x"
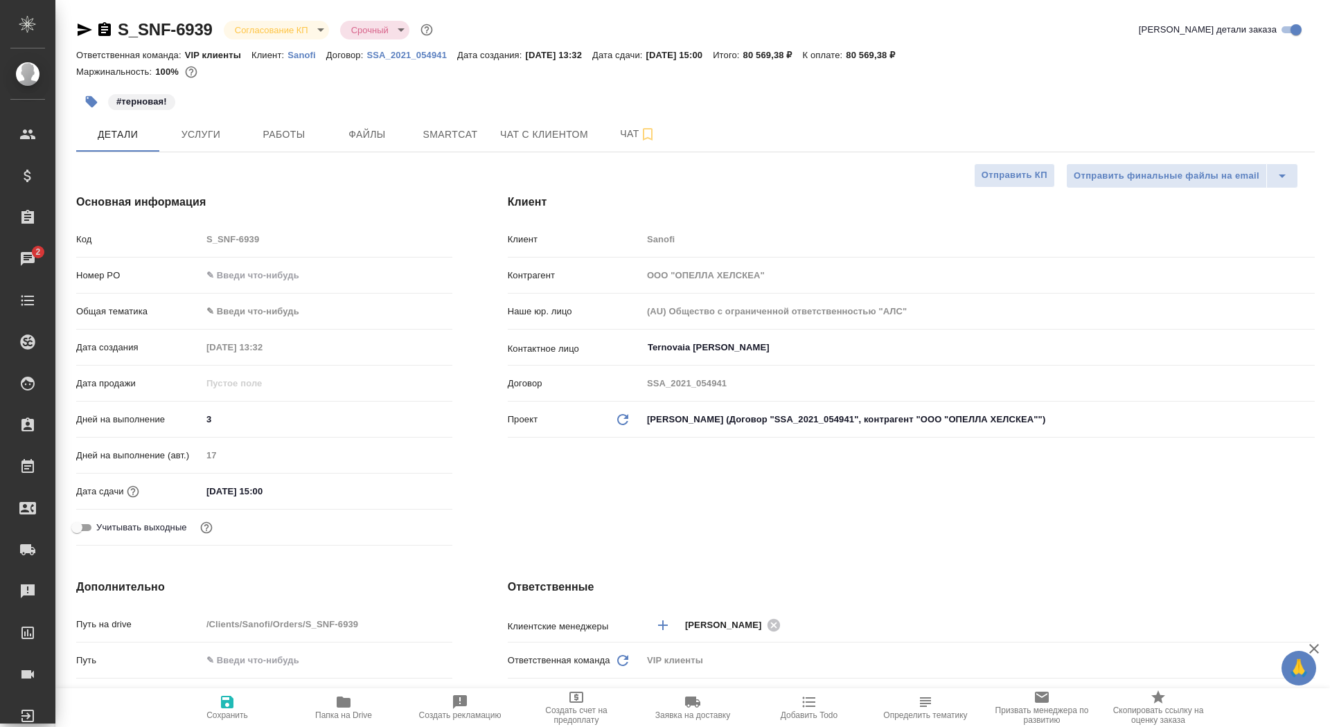
type textarea "x"
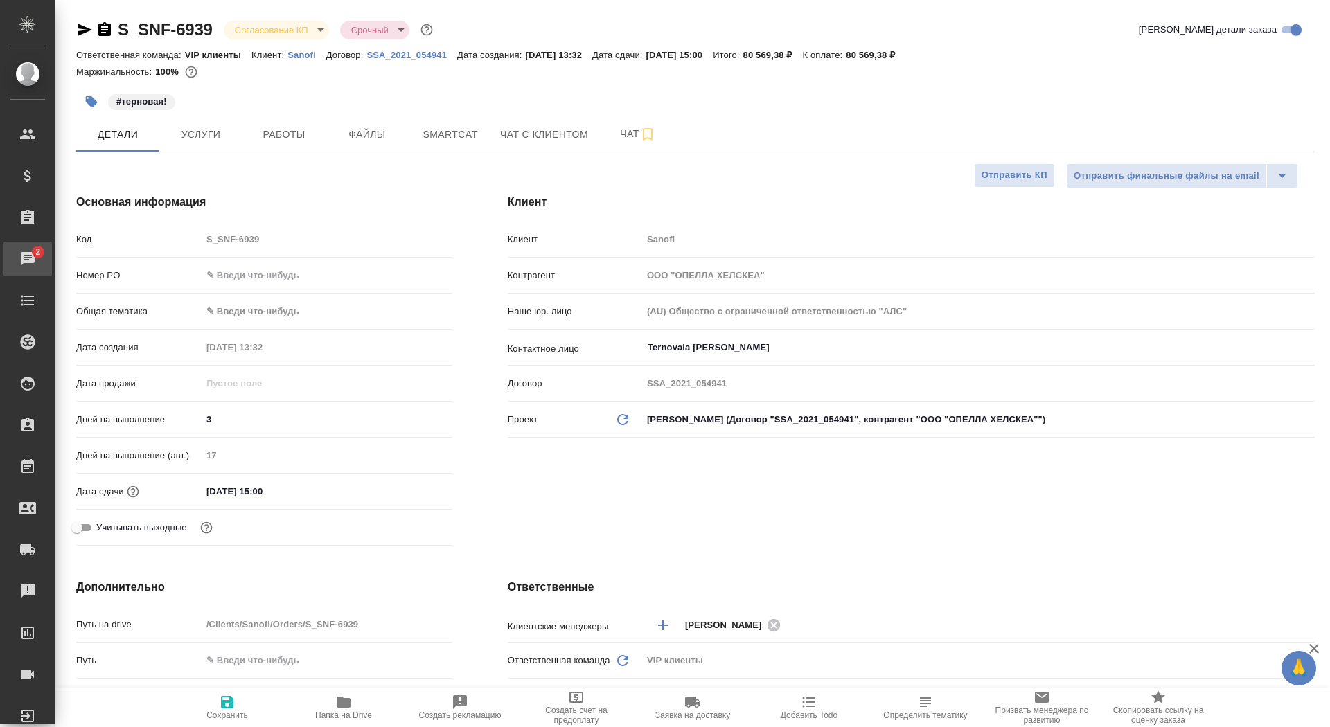
type textarea "x"
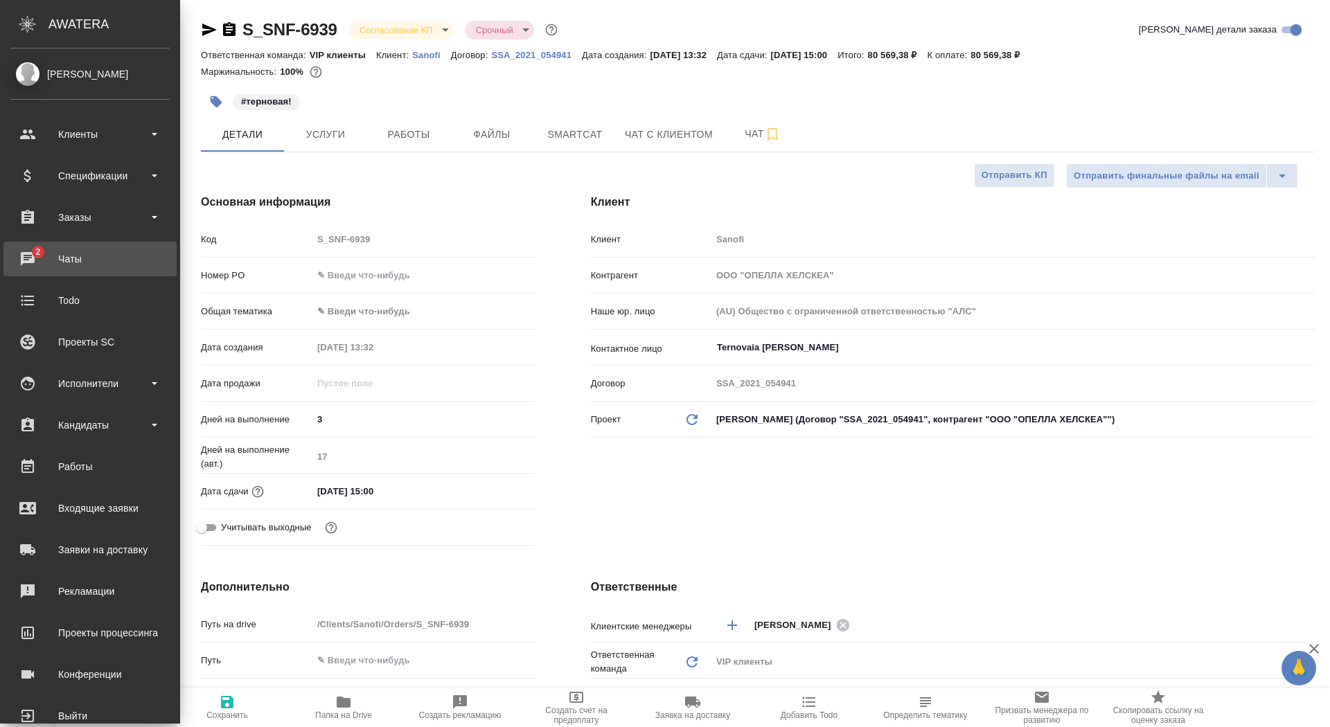
type textarea "x"
click at [30, 256] on div "Чаты" at bounding box center [89, 259] width 159 height 21
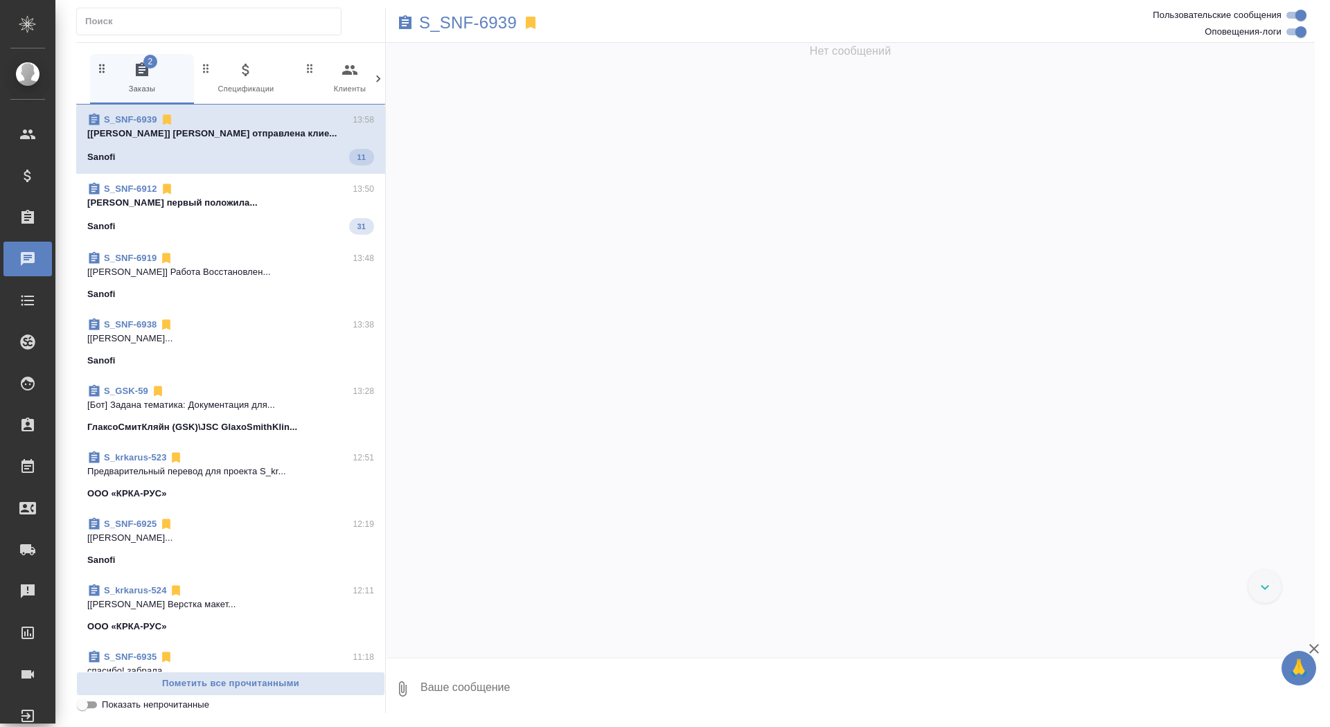
scroll to position [6407, 0]
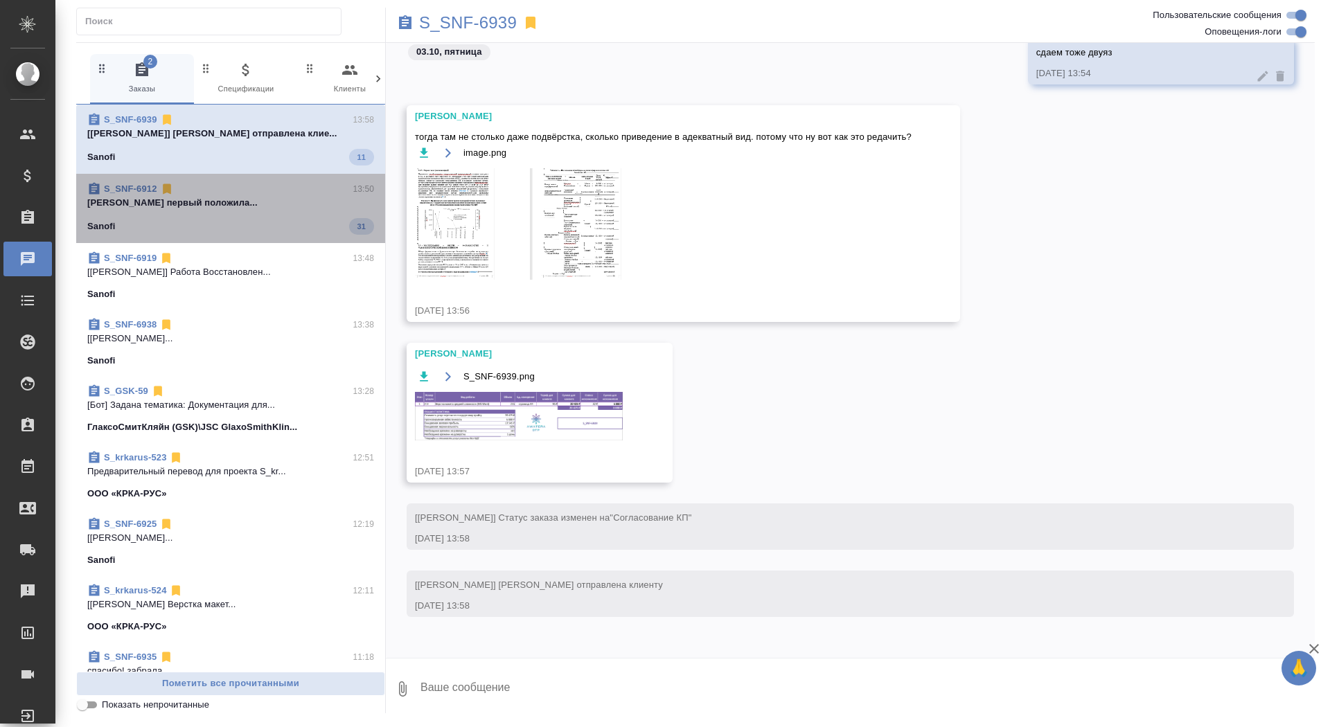
click at [162, 223] on div "Sanofi 31" at bounding box center [230, 226] width 287 height 17
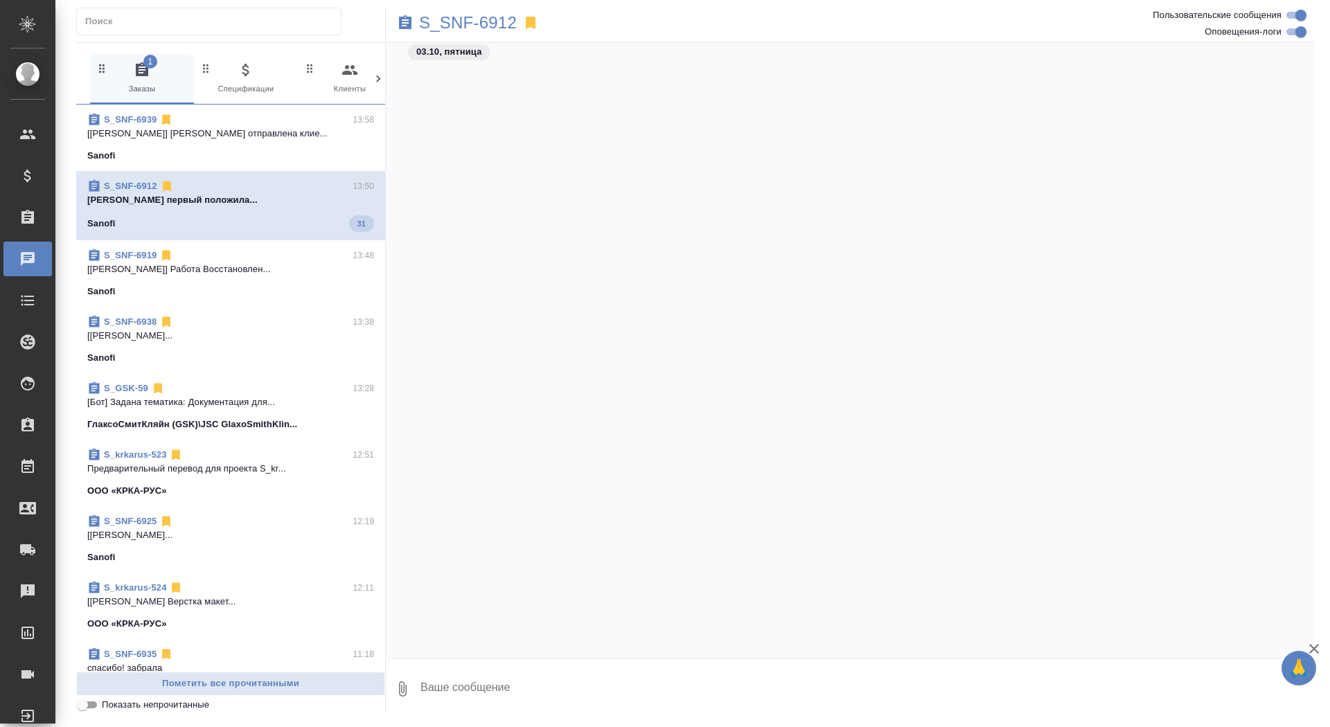
scroll to position [65025, 0]
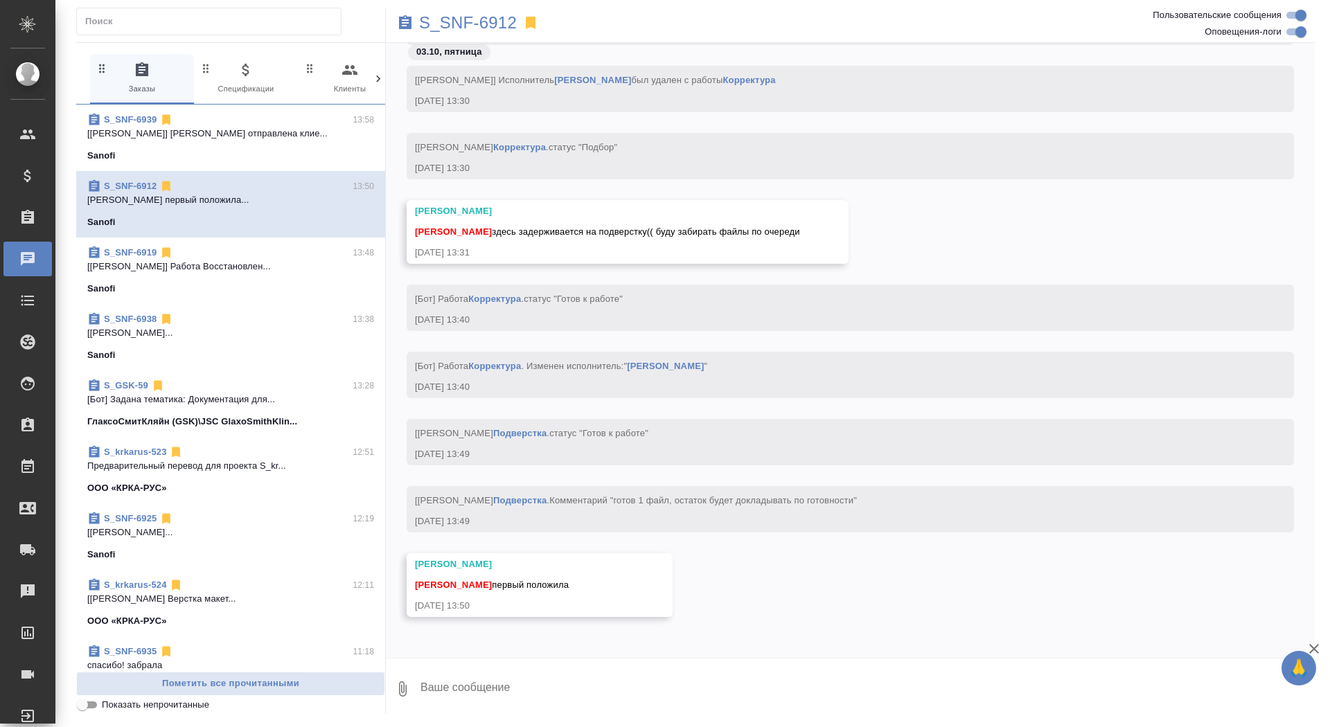
click at [356, 149] on div "Sanofi" at bounding box center [230, 156] width 287 height 14
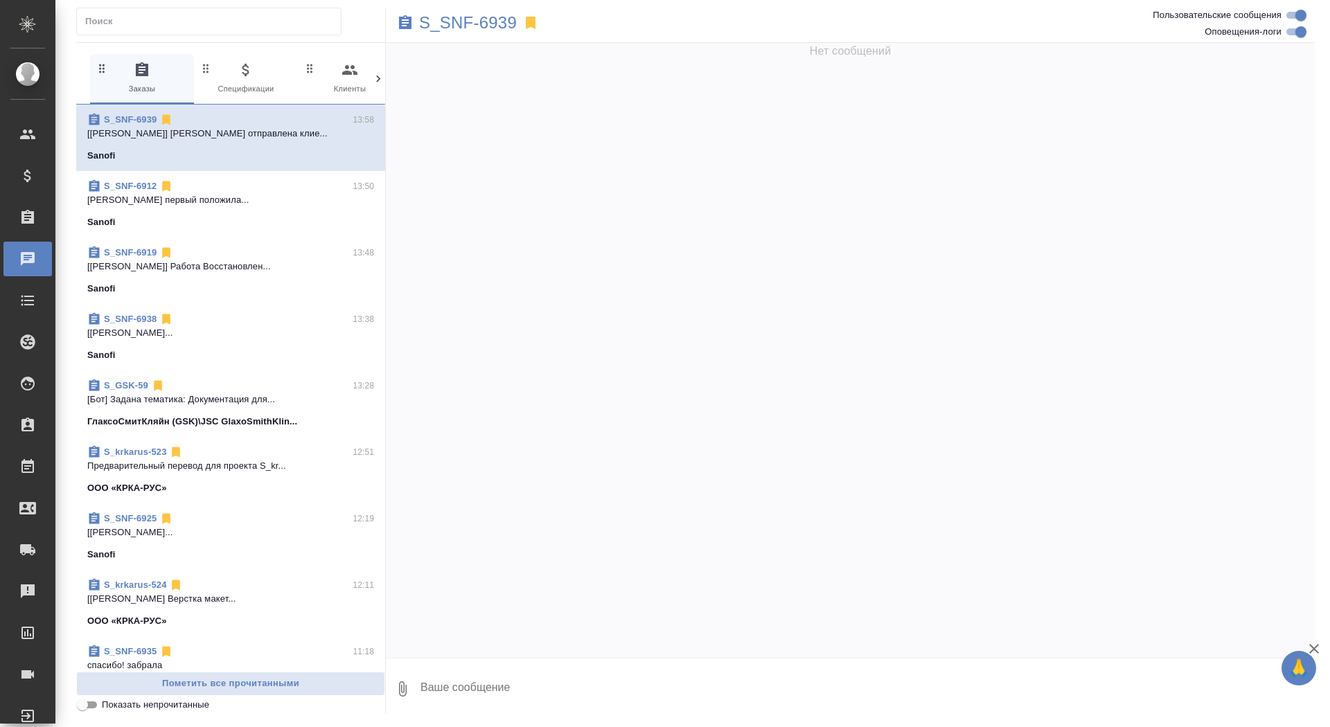
scroll to position [6407, 0]
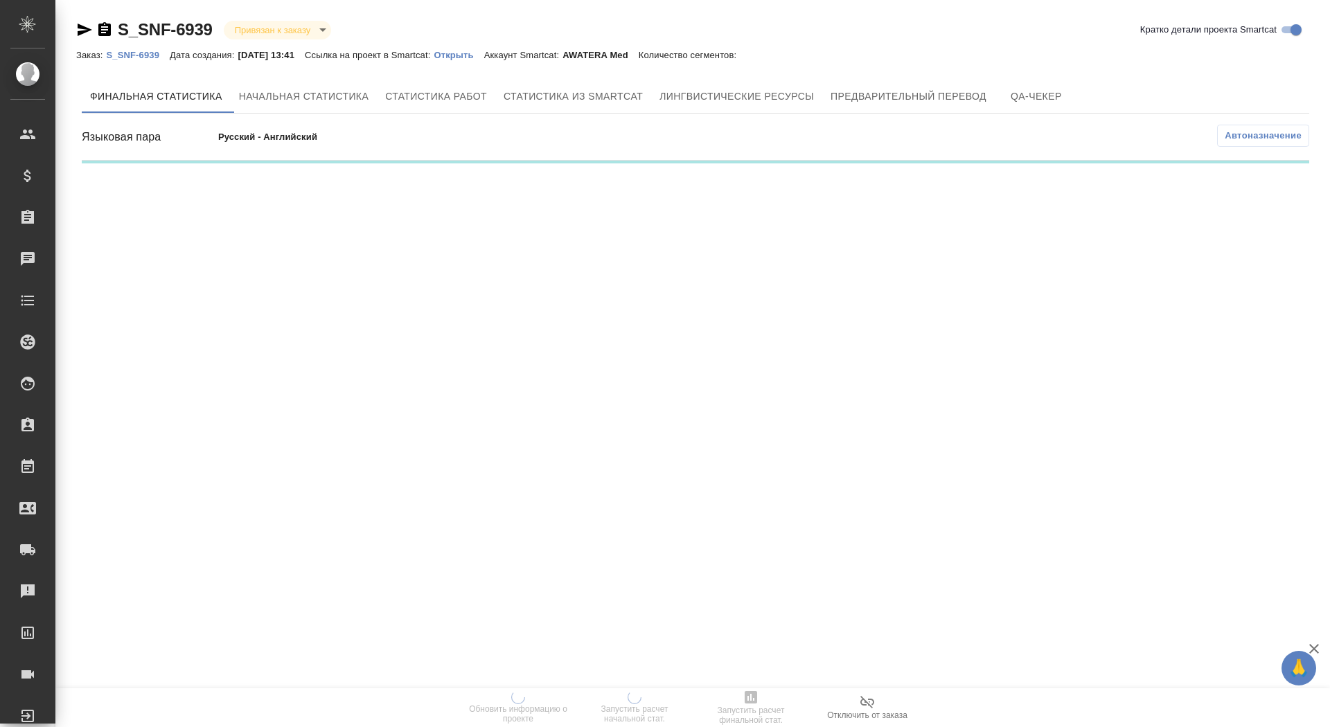
click at [465, 54] on p "Открыть" at bounding box center [459, 55] width 50 height 10
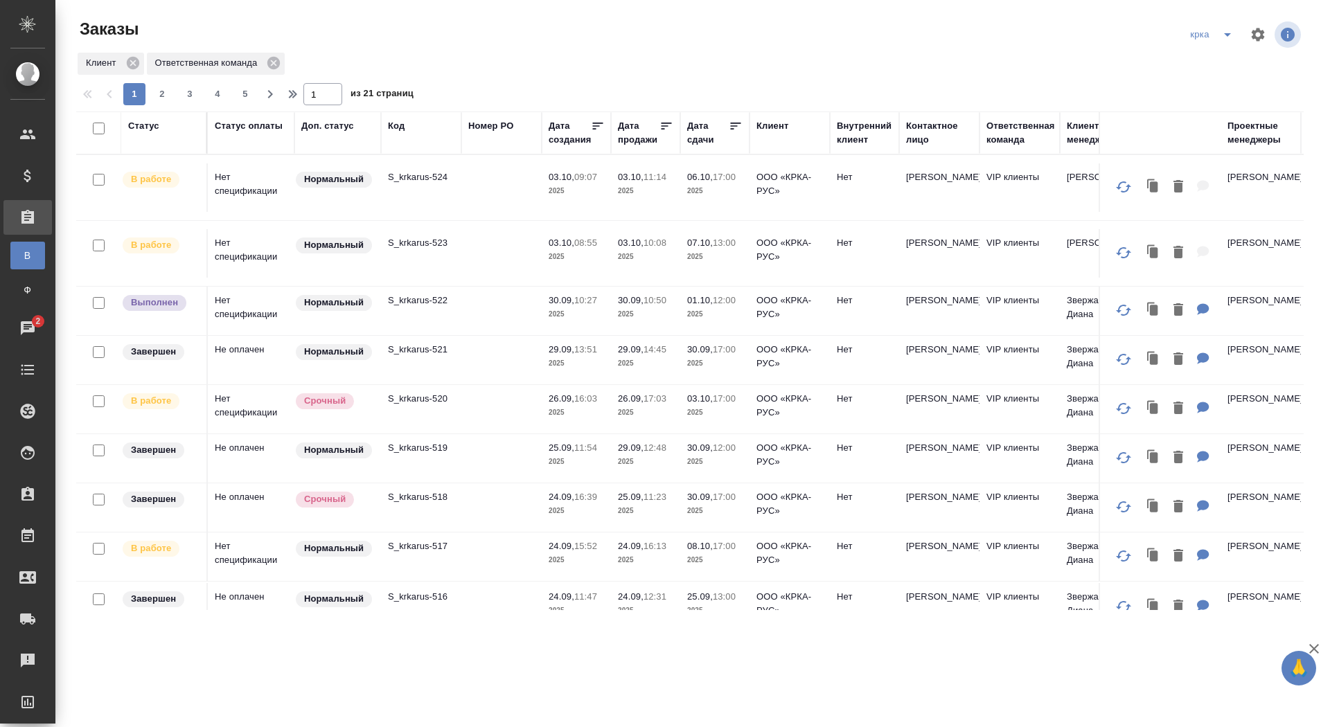
click at [1227, 33] on icon "split button" at bounding box center [1227, 34] width 17 height 17
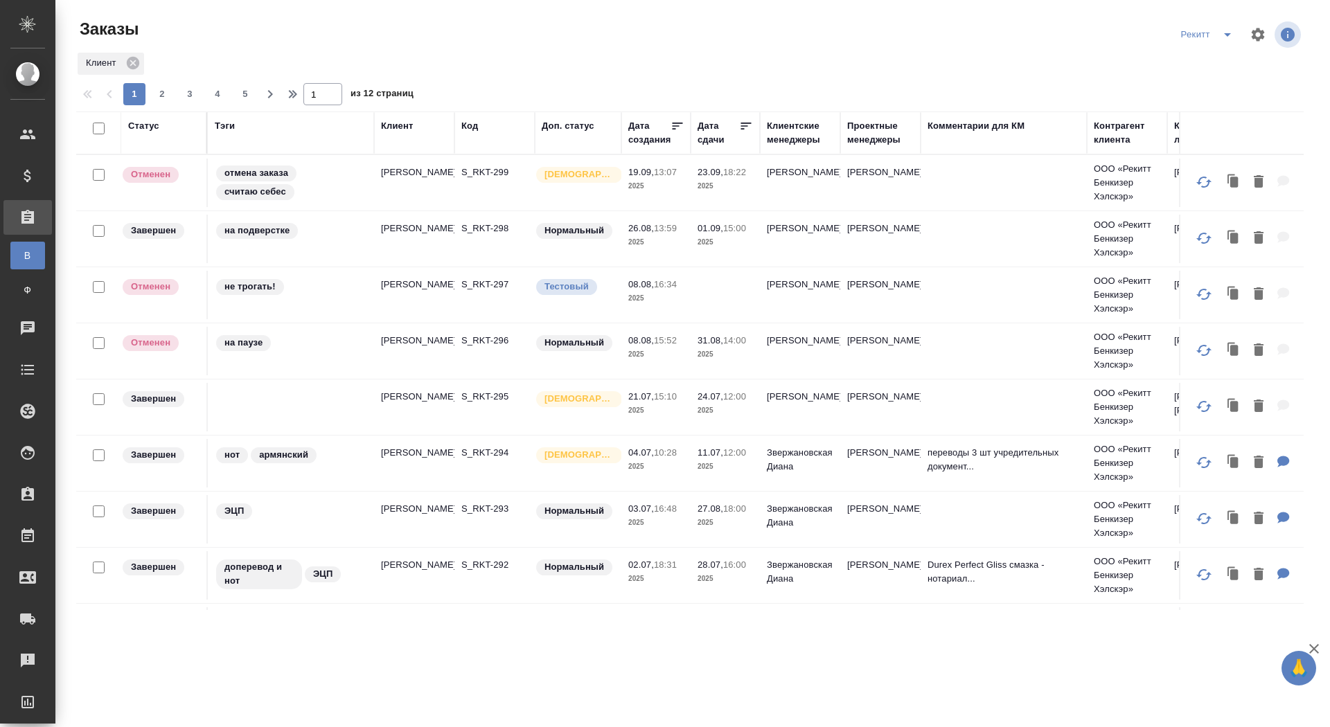
click at [1226, 37] on icon "split button" at bounding box center [1227, 34] width 17 height 17
click at [1197, 89] on li "sanofi" at bounding box center [1207, 84] width 73 height 22
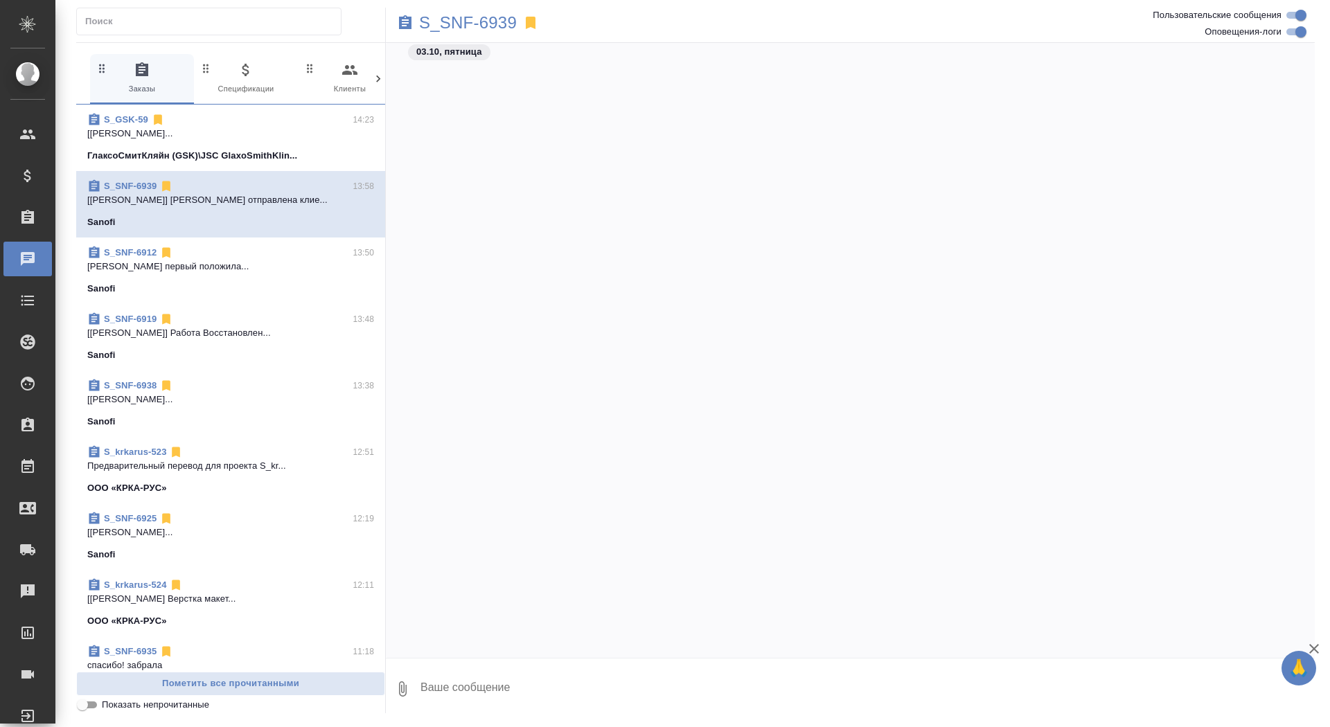
scroll to position [6407, 0]
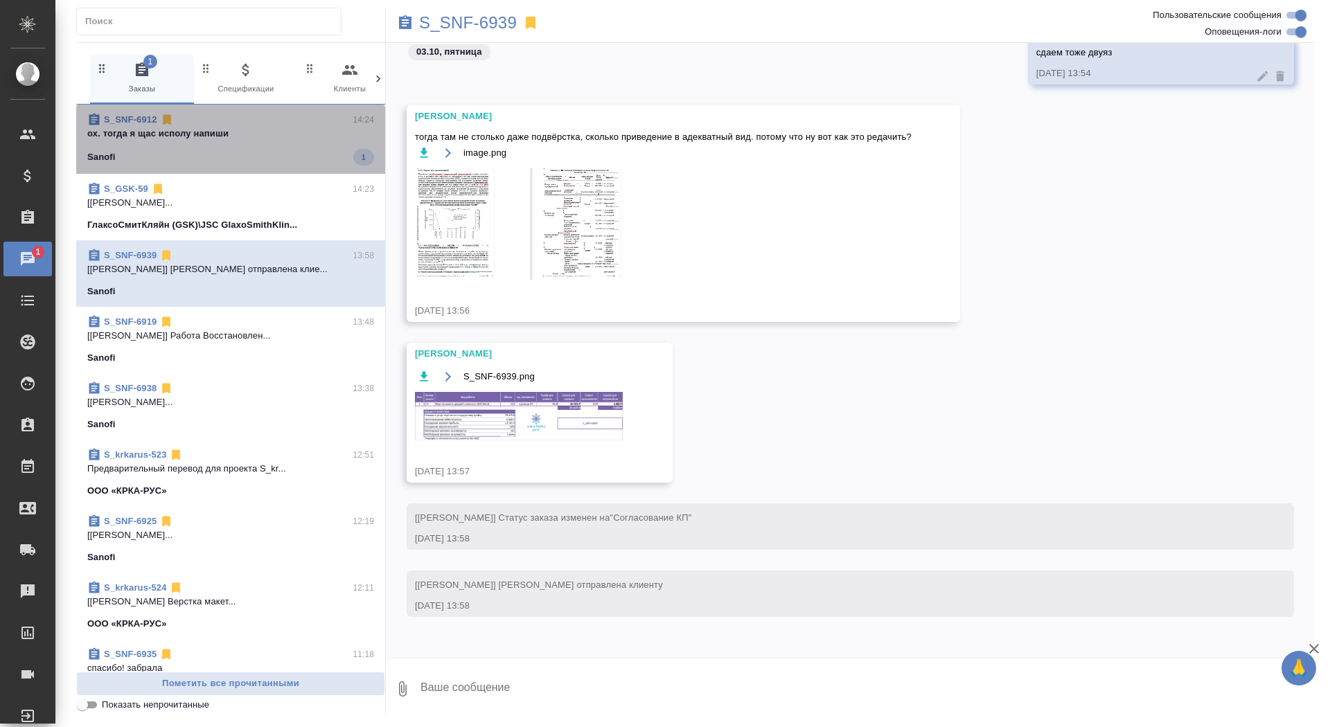
click at [283, 146] on span "S_SNF-6912 14:24 ох. тогда я щас исполу напиши Sanofi 1" at bounding box center [230, 139] width 287 height 53
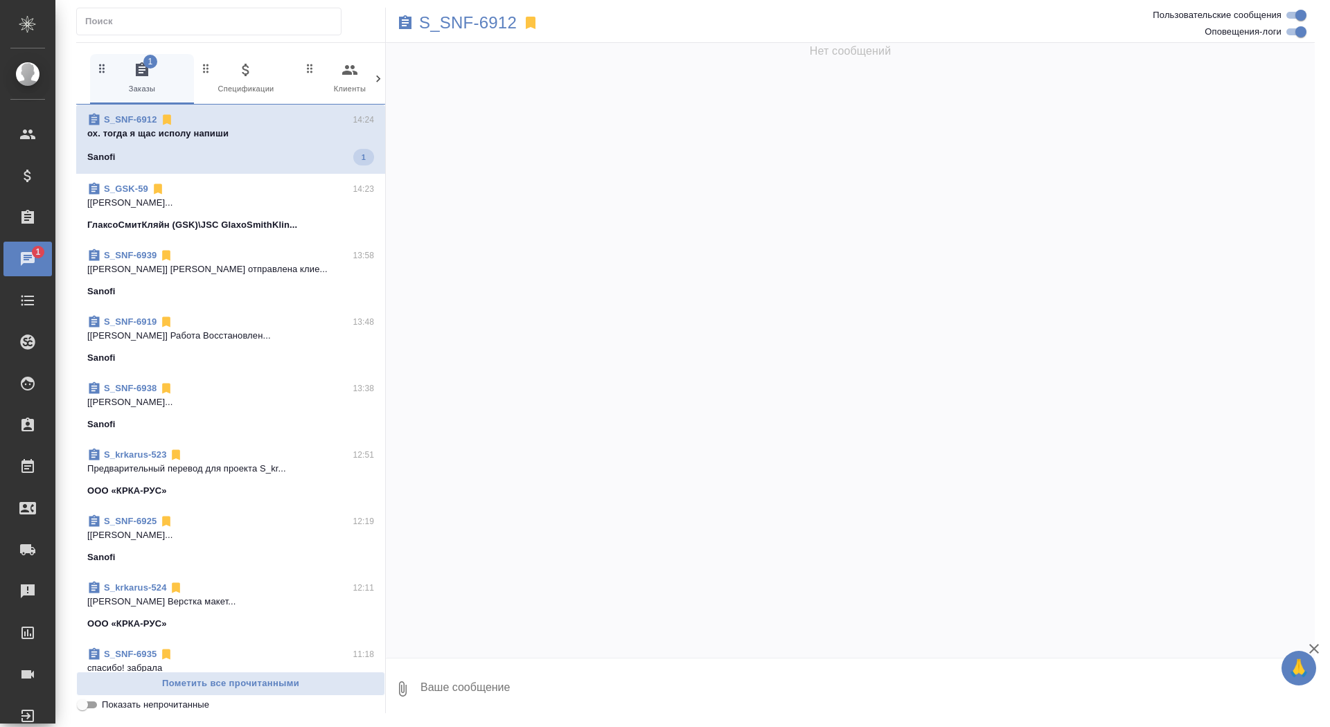
scroll to position [66732, 0]
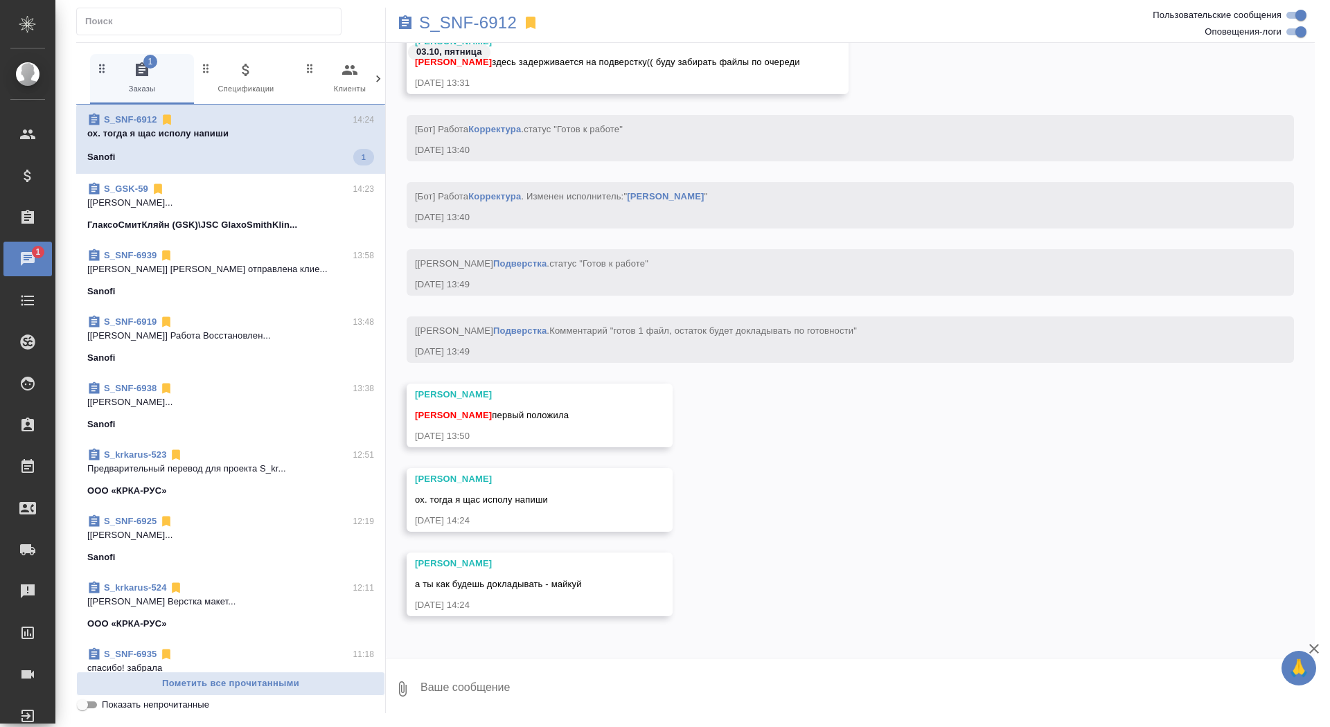
click at [282, 281] on span "S_SNF-6939 13:58 [Сайдашева Диляра] Смета отправлена клие... Sanofi" at bounding box center [230, 274] width 287 height 50
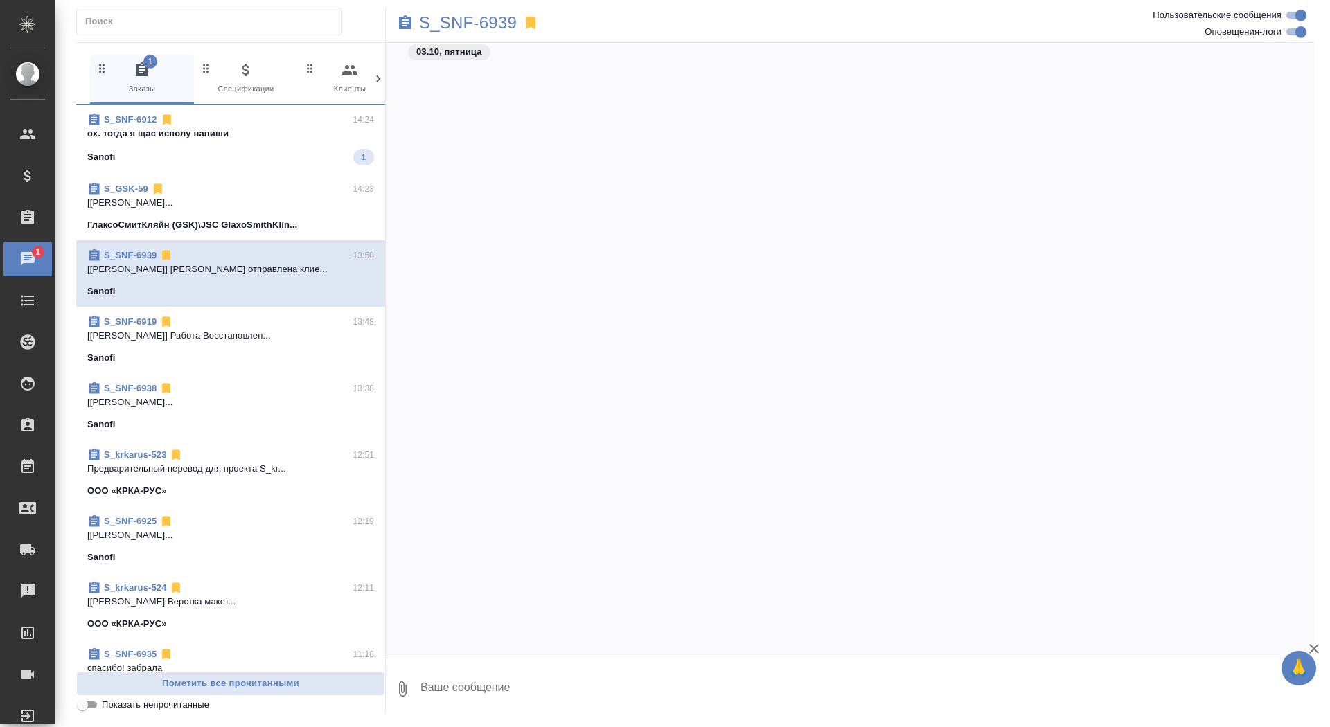
scroll to position [6407, 0]
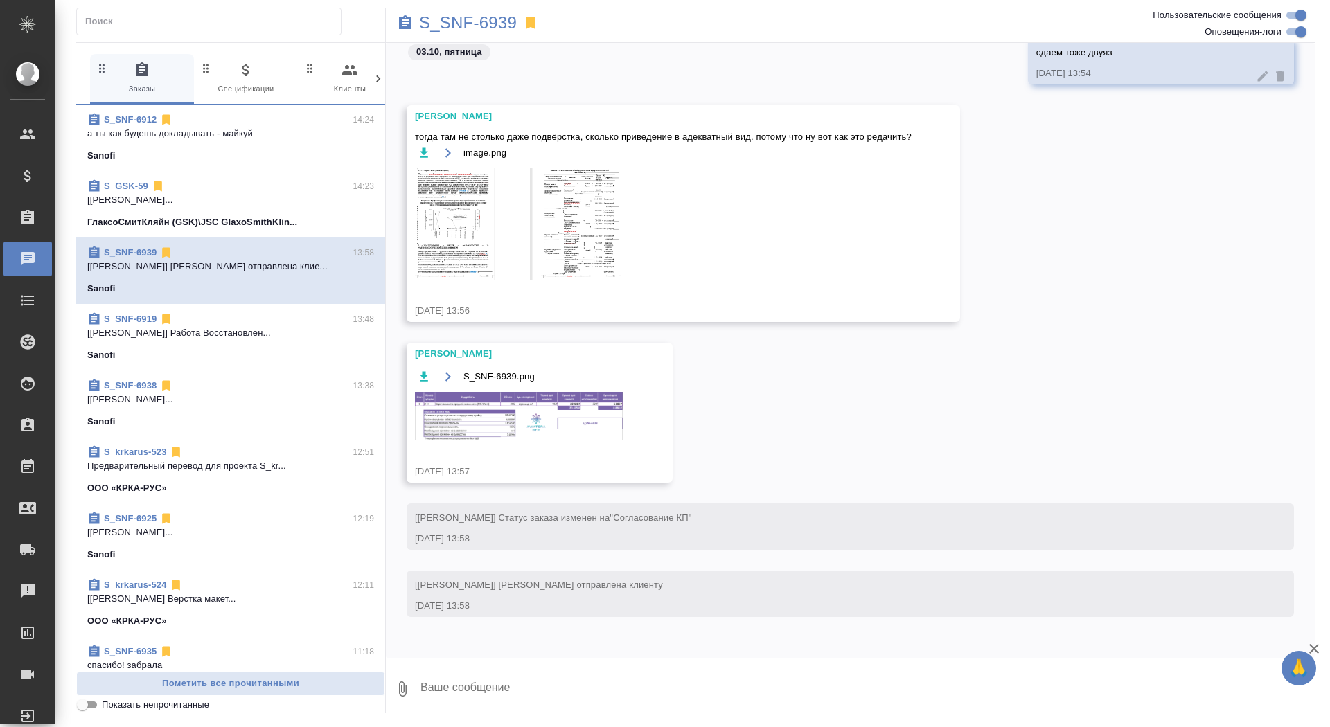
click at [471, 702] on textarea at bounding box center [867, 689] width 896 height 47
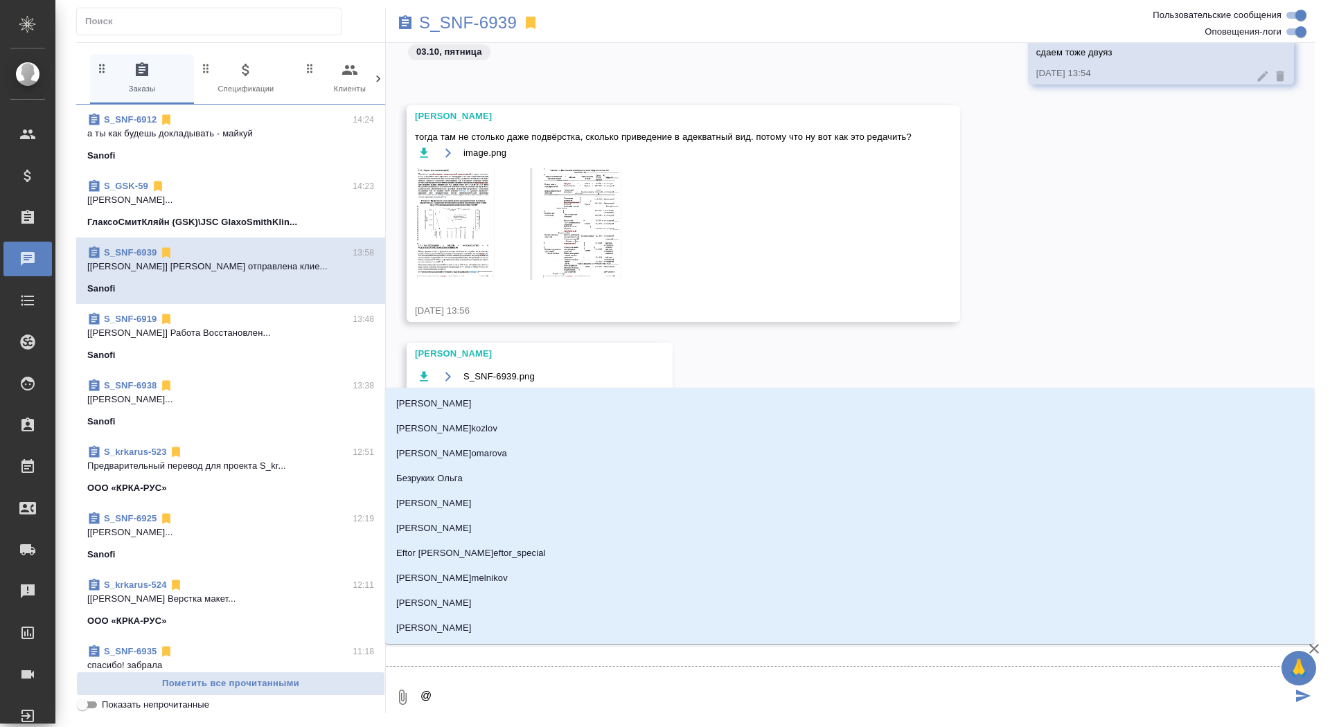
type textarea "@м"
type input "м"
type textarea "@ма"
type input "ма"
type textarea "@мал"
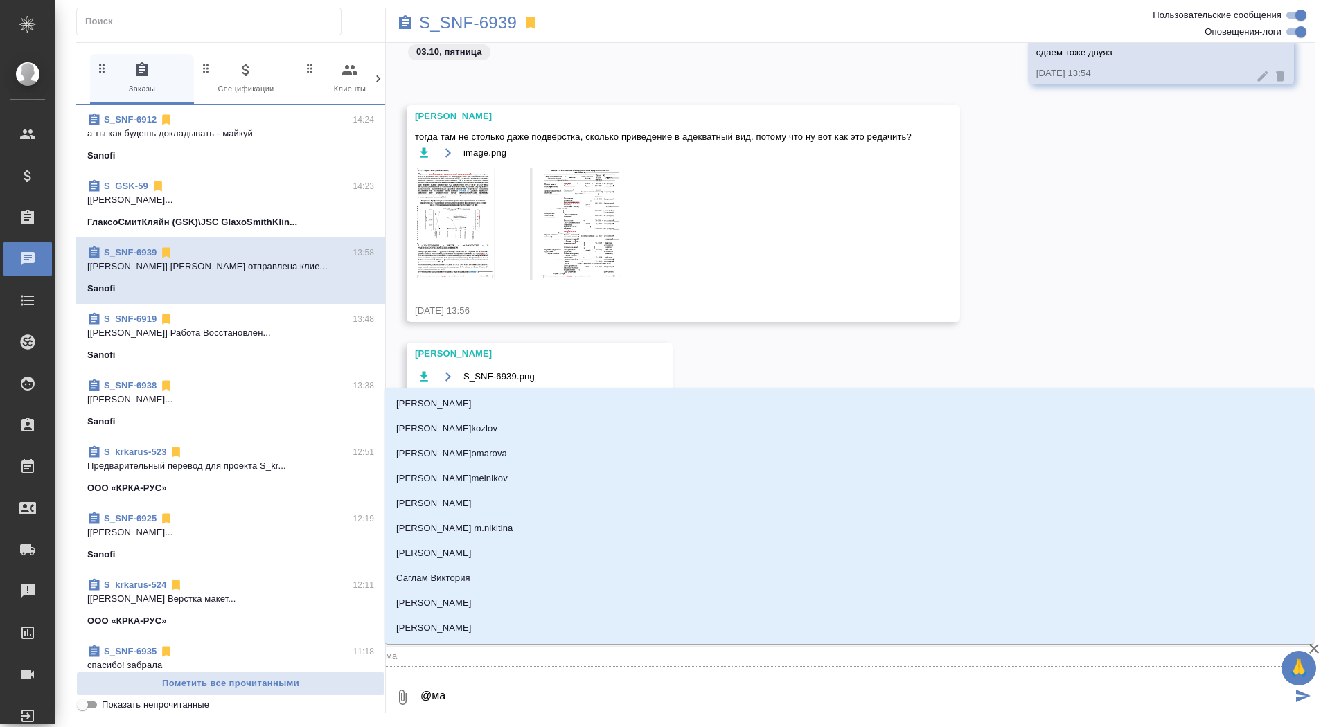
type input "мал"
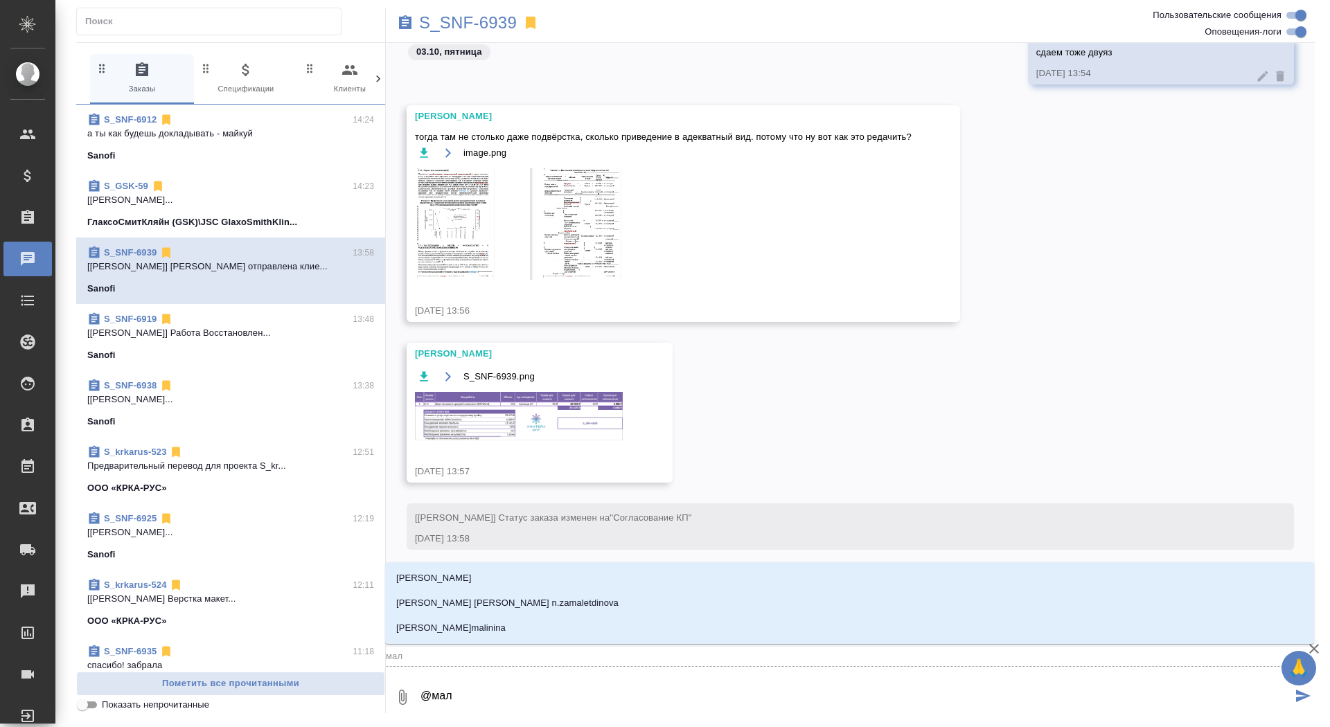
type textarea "@мало"
type input "мало"
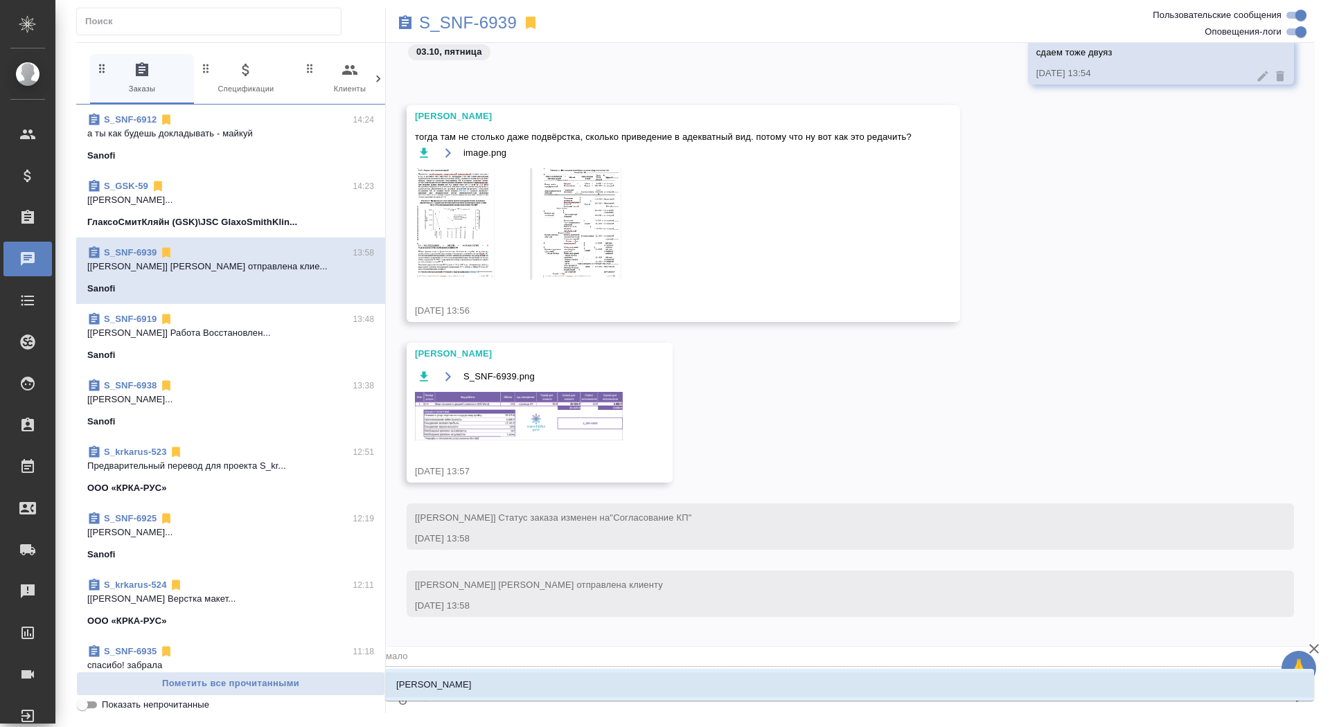
click at [503, 689] on li "Малофеева Екатерина" at bounding box center [849, 685] width 929 height 25
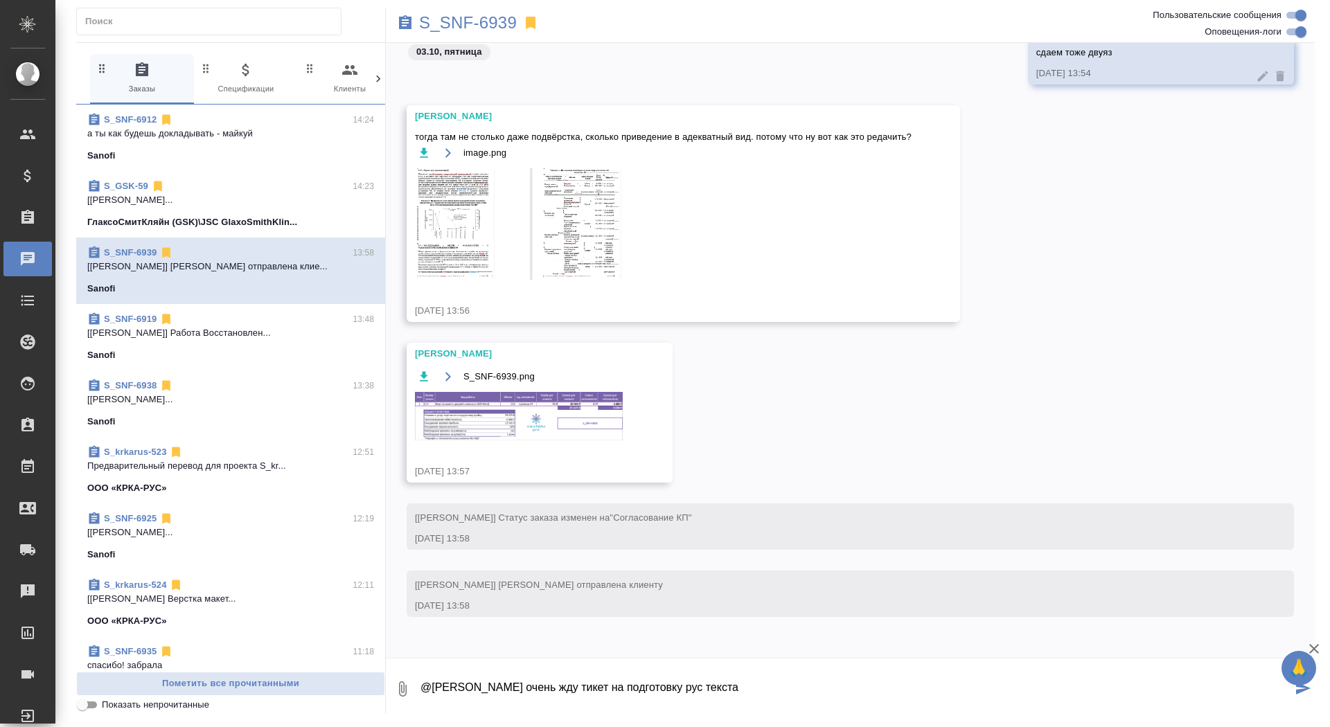
type textarea "@Малофеева Екатерина очень жду тикет на подготовку рус текста"
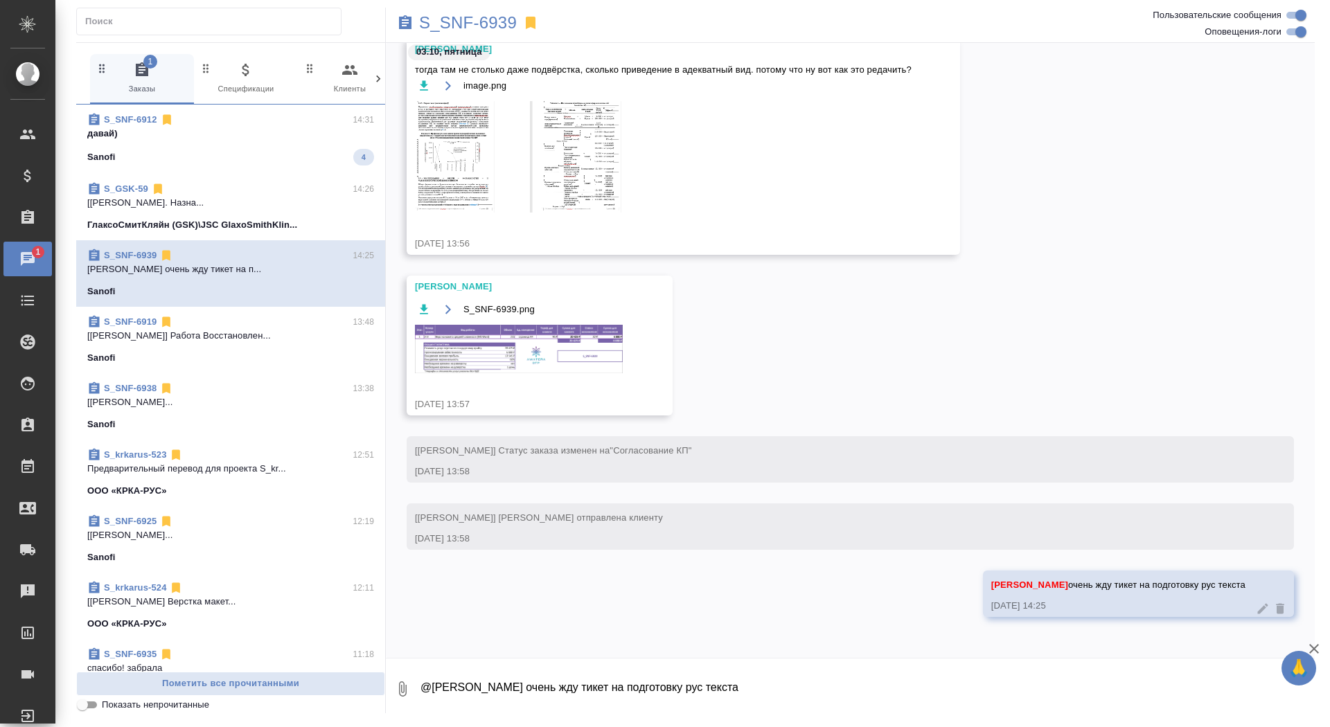
click at [270, 150] on div "Sanofi 4" at bounding box center [230, 157] width 287 height 17
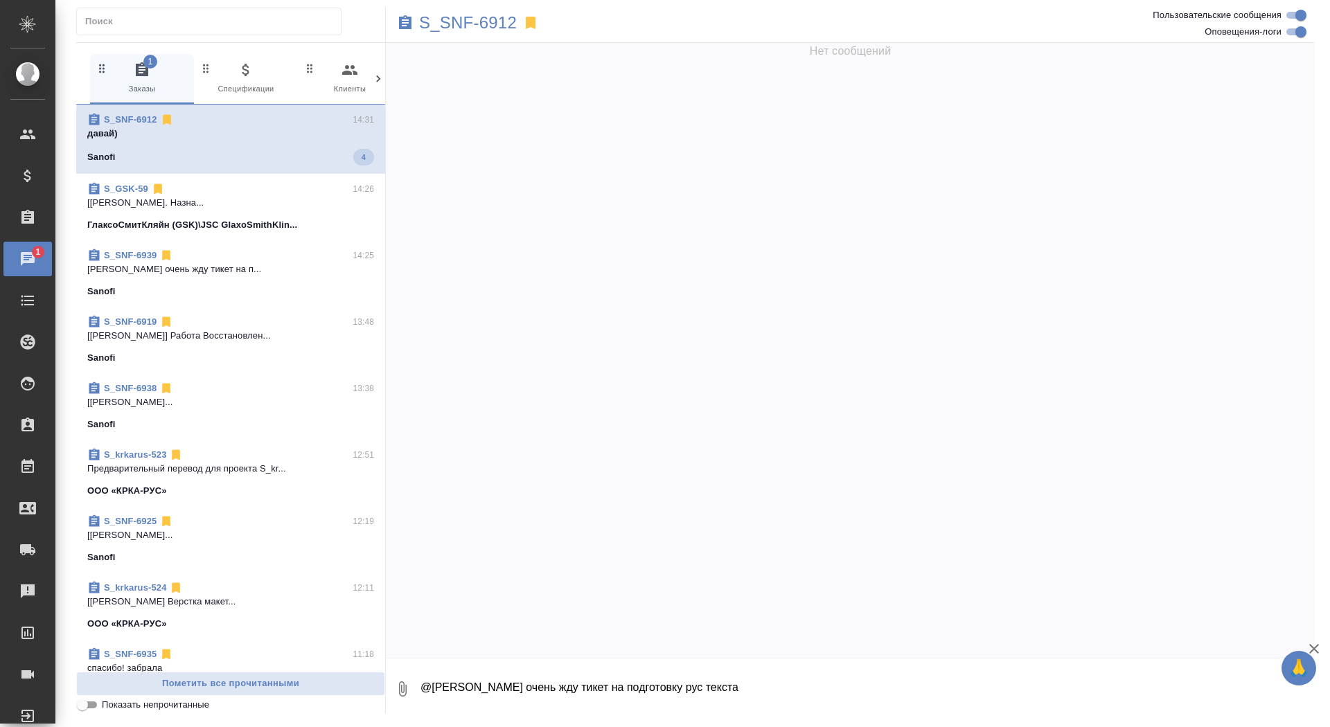
scroll to position [69068, 0]
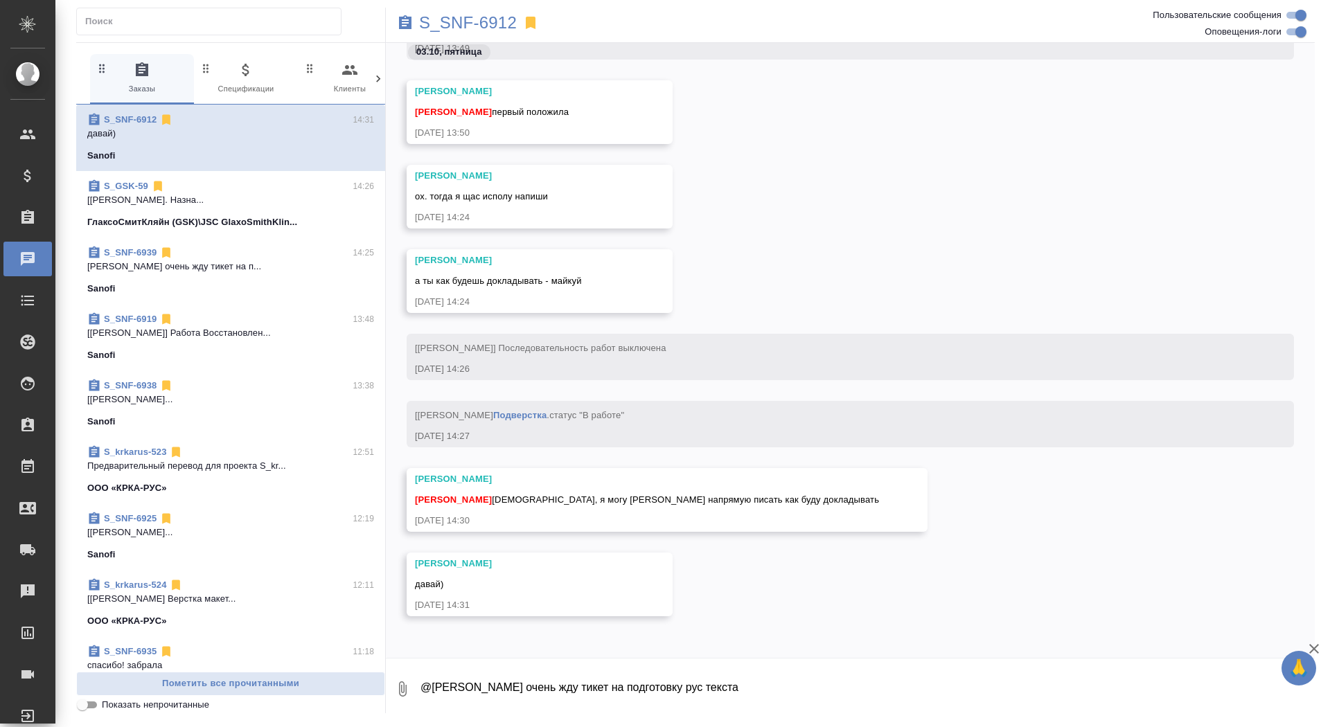
click at [291, 282] on div "Sanofi" at bounding box center [230, 289] width 287 height 14
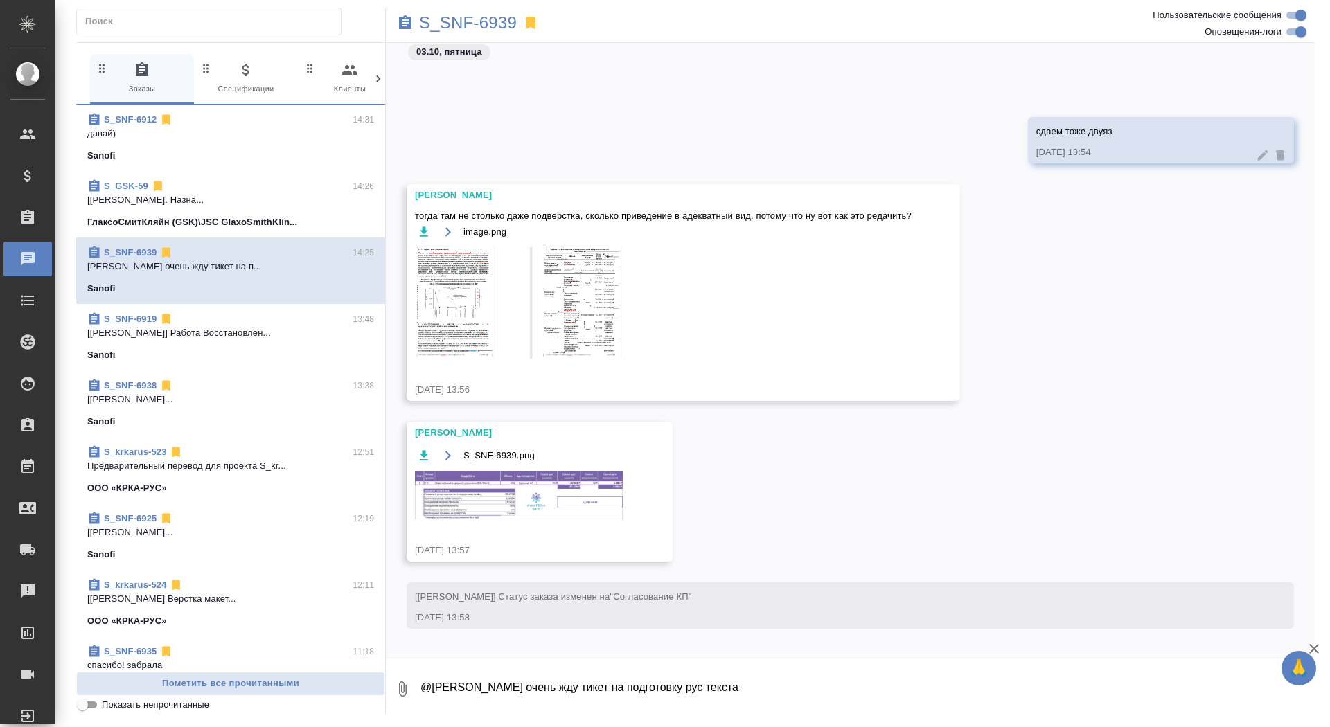
scroll to position [1412, 0]
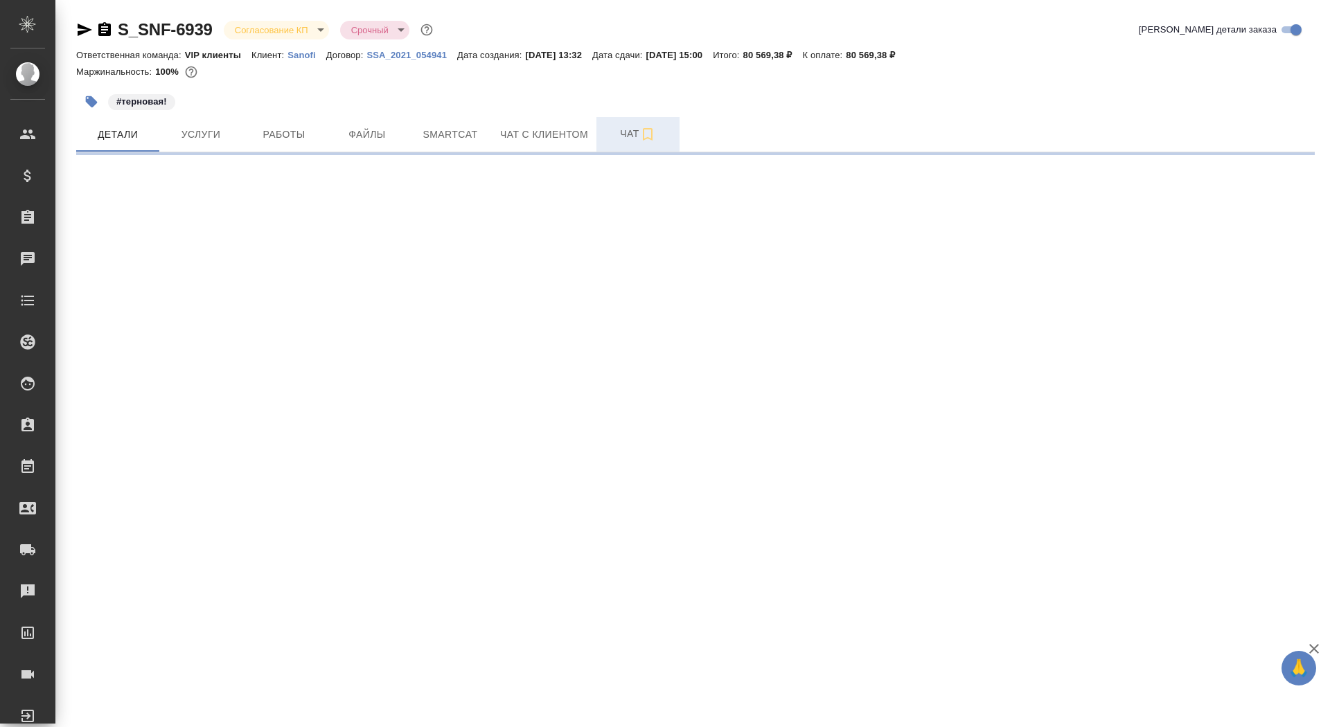
click at [614, 143] on button "Чат" at bounding box center [637, 134] width 83 height 35
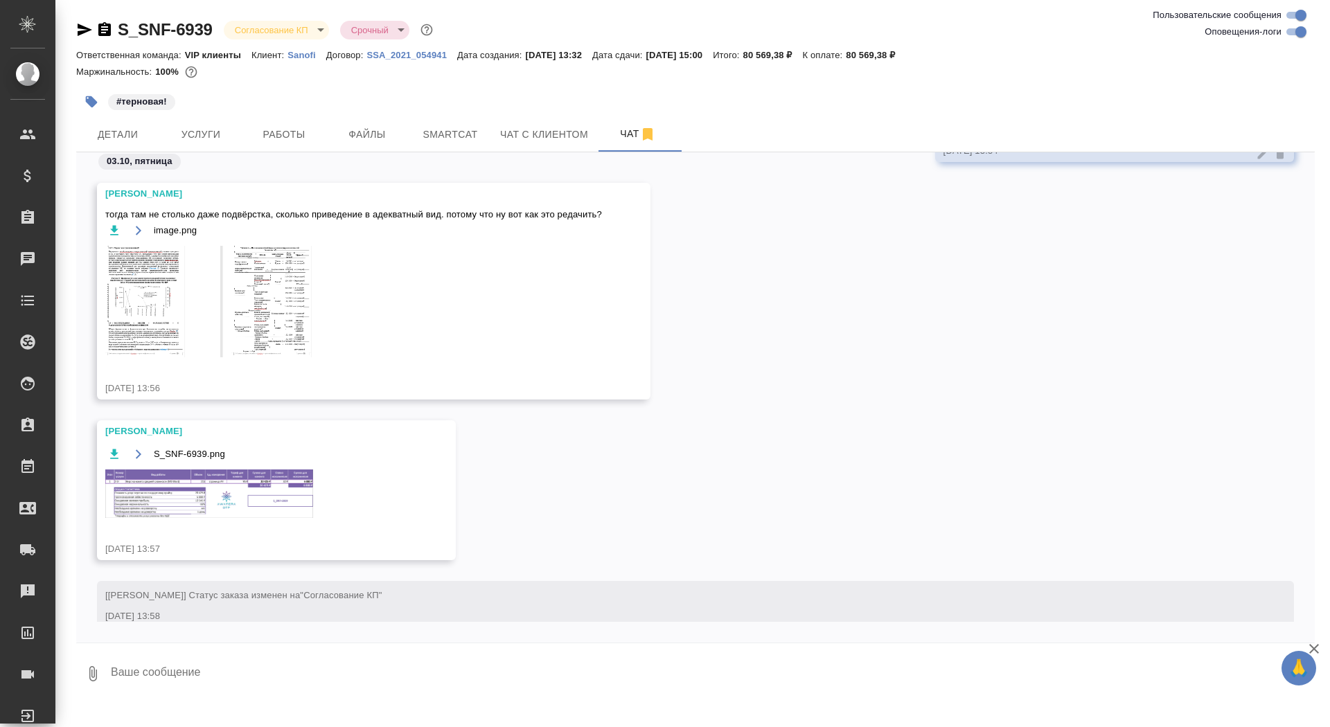
scroll to position [5983, 0]
click at [226, 513] on img at bounding box center [209, 493] width 208 height 48
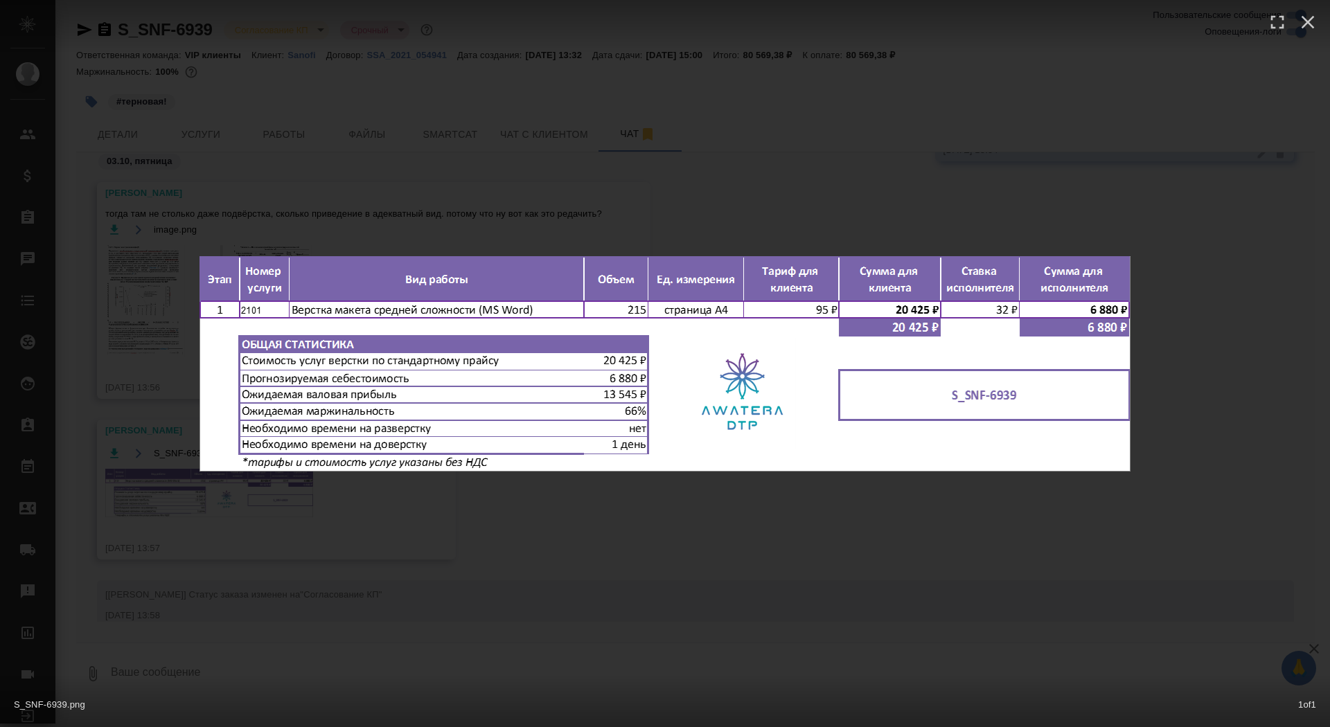
click at [228, 515] on div "S_SNF-6939.png 1 of 1" at bounding box center [665, 363] width 1330 height 727
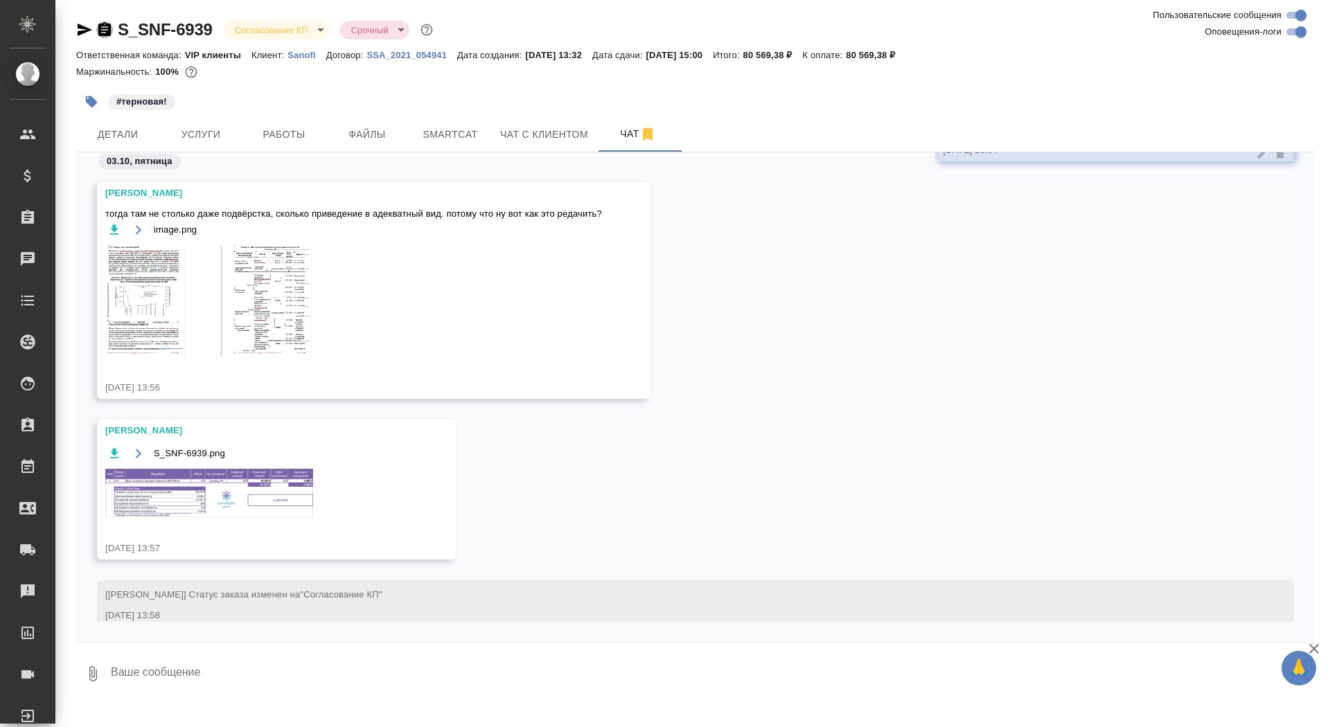
click at [105, 24] on icon "button" at bounding box center [104, 29] width 17 height 17
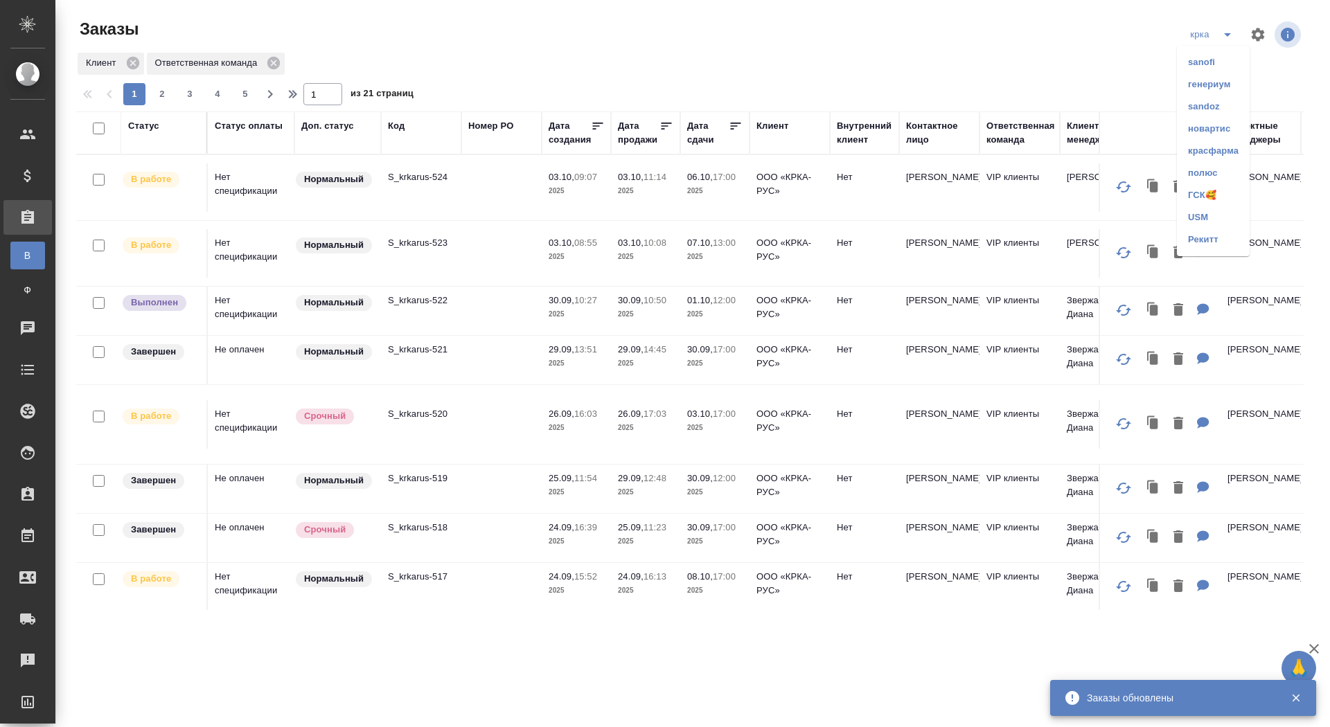
click at [1201, 62] on li "sanofi" at bounding box center [1213, 62] width 73 height 22
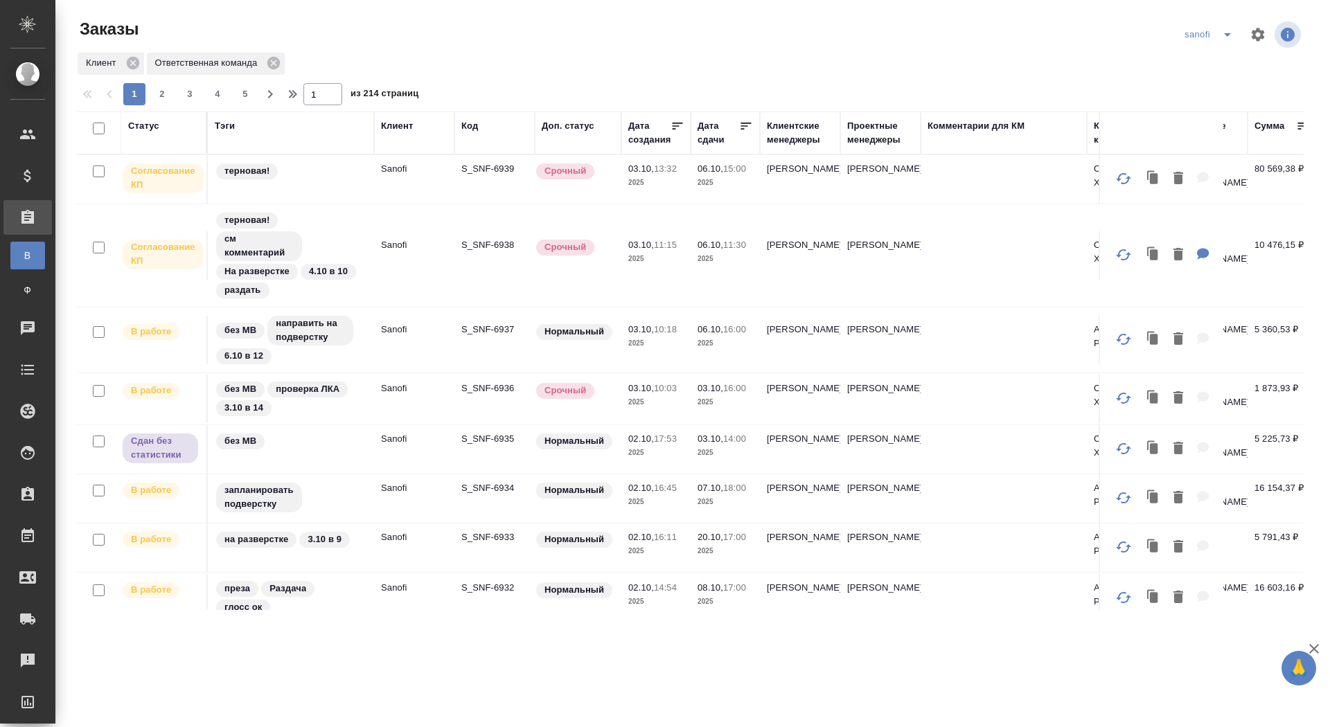
click at [1227, 35] on icon "split button" at bounding box center [1227, 34] width 7 height 3
click at [1207, 70] on li "крка" at bounding box center [1210, 62] width 73 height 22
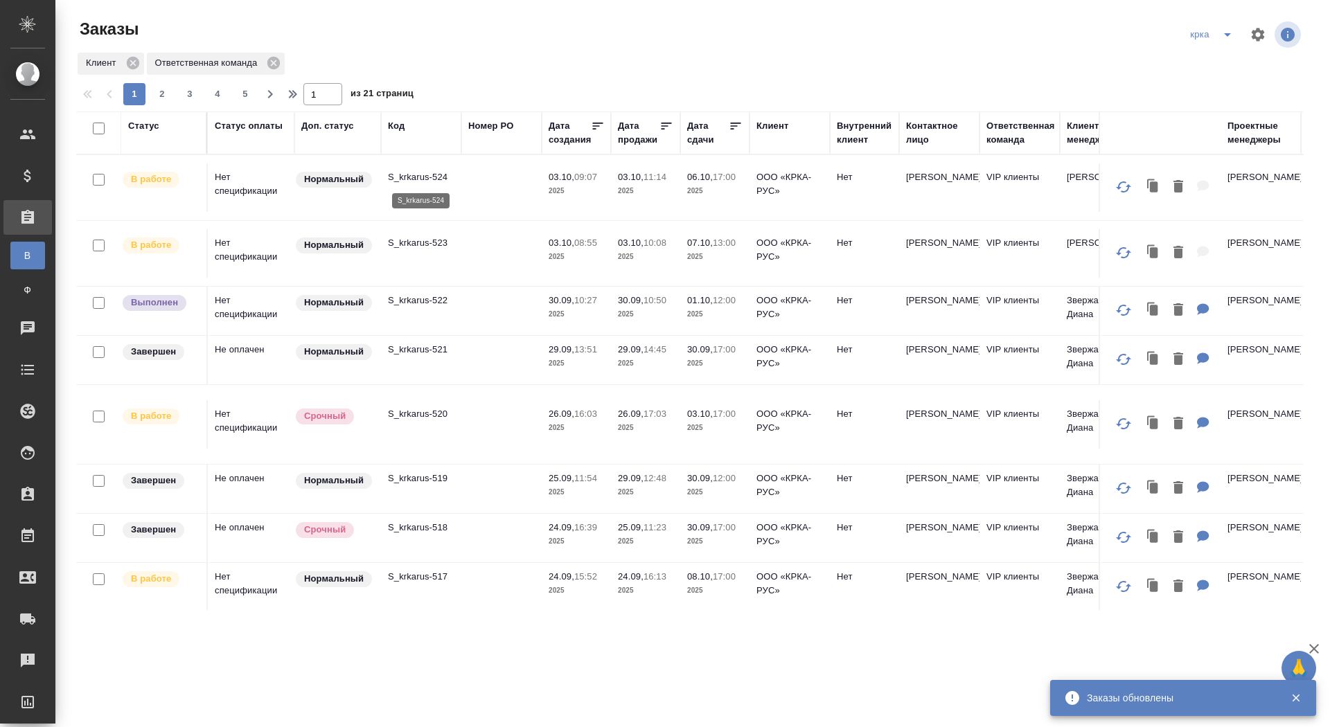
click at [438, 177] on p "S_krkarus-524" at bounding box center [421, 177] width 66 height 14
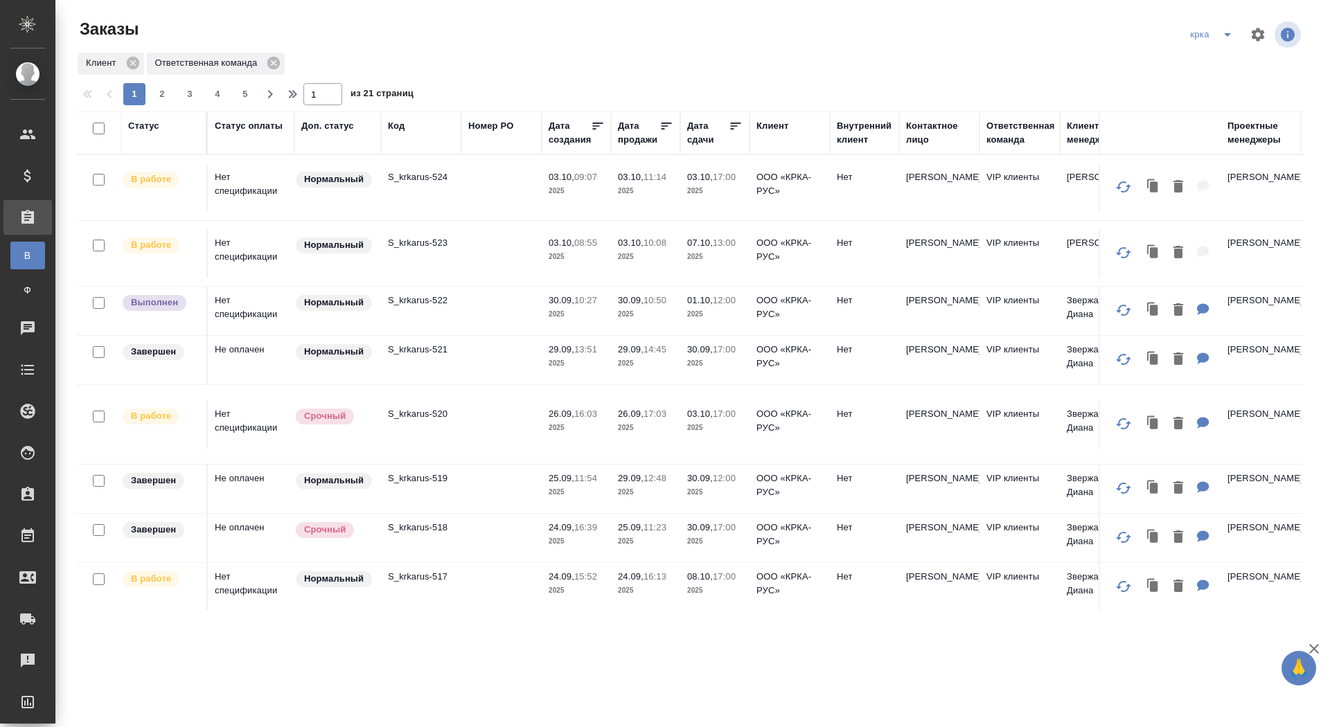
click at [1225, 27] on icon "split button" at bounding box center [1227, 34] width 17 height 17
click at [1205, 64] on li "sanofi" at bounding box center [1213, 62] width 73 height 22
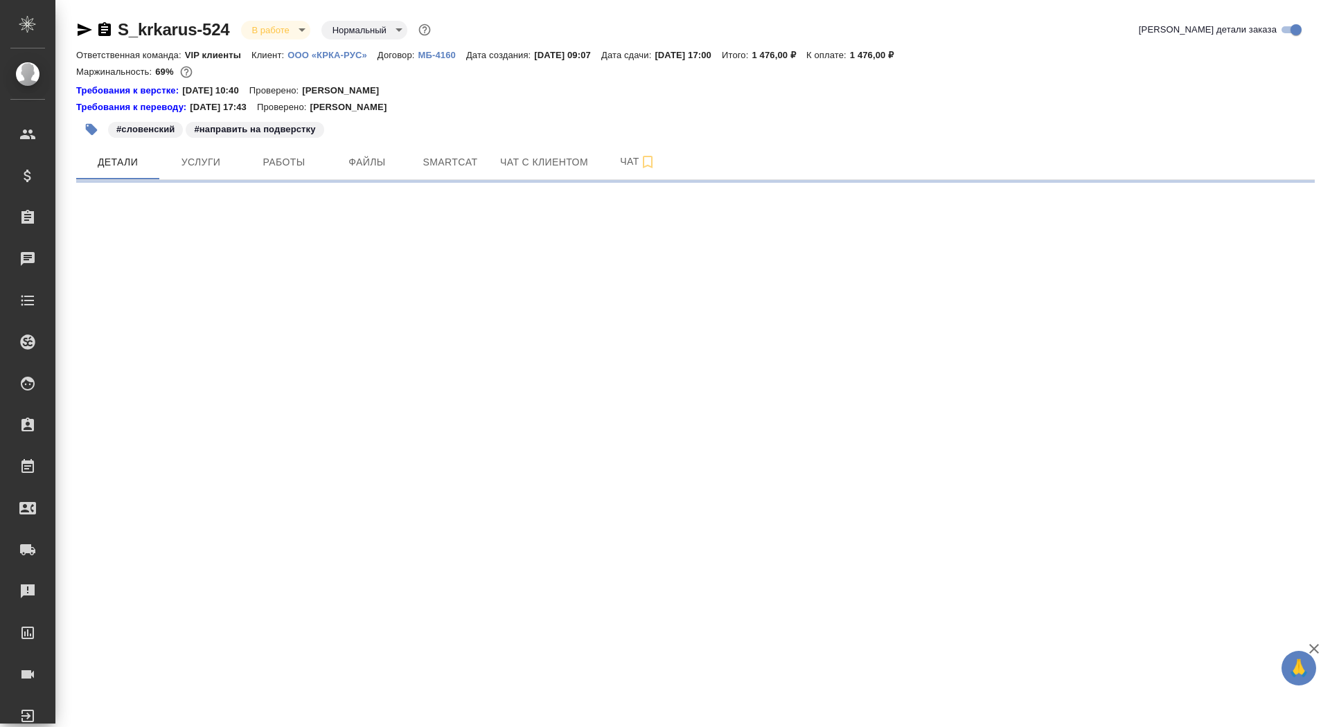
select select "RU"
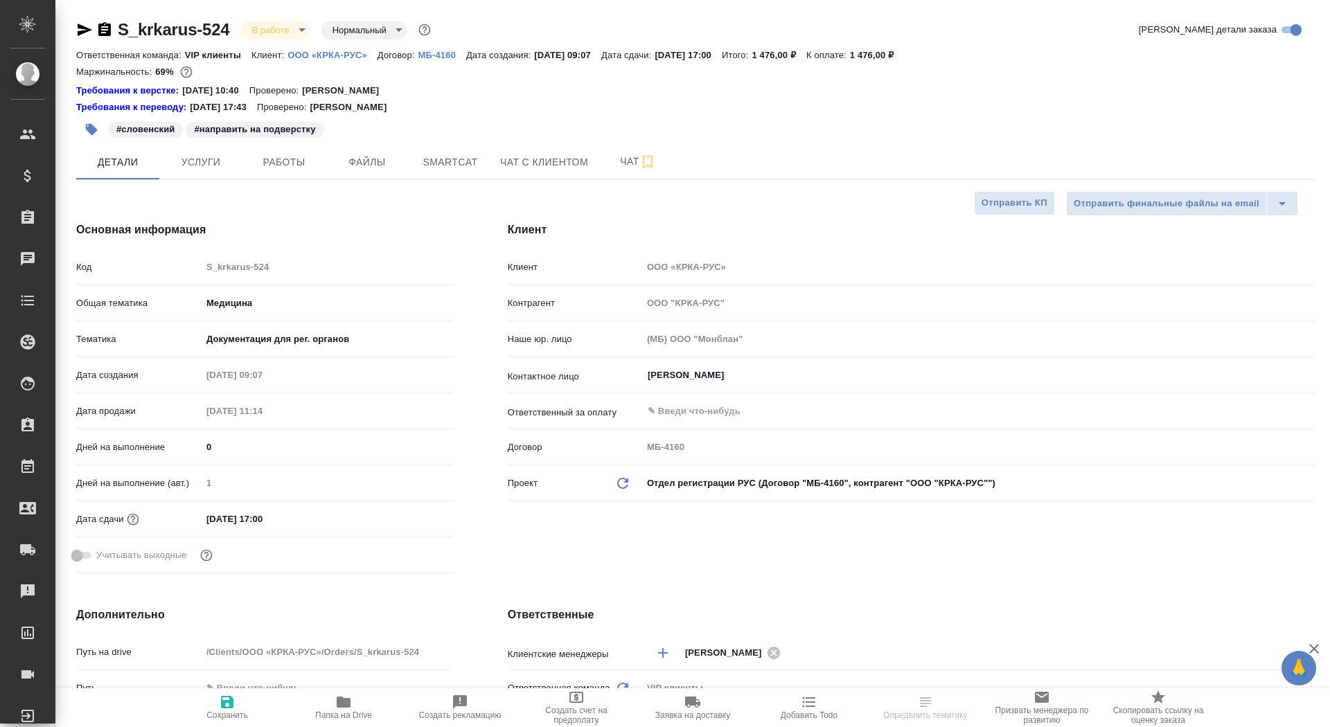
type textarea "x"
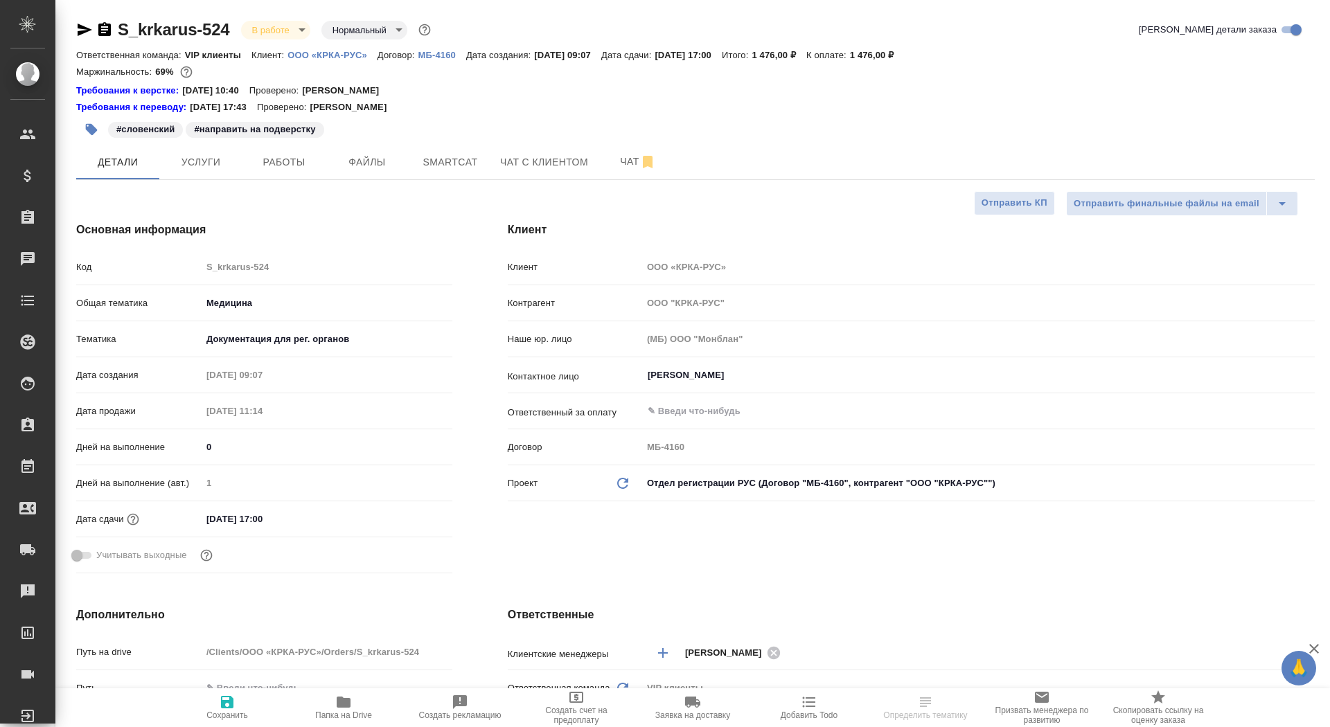
type textarea "x"
click at [292, 513] on input "06.10.2025 17:00" at bounding box center [262, 519] width 121 height 20
click at [219, 522] on input "06.10.2025 17:00" at bounding box center [262, 519] width 121 height 20
type input "01.02.0251 70:0_"
type textarea "x"
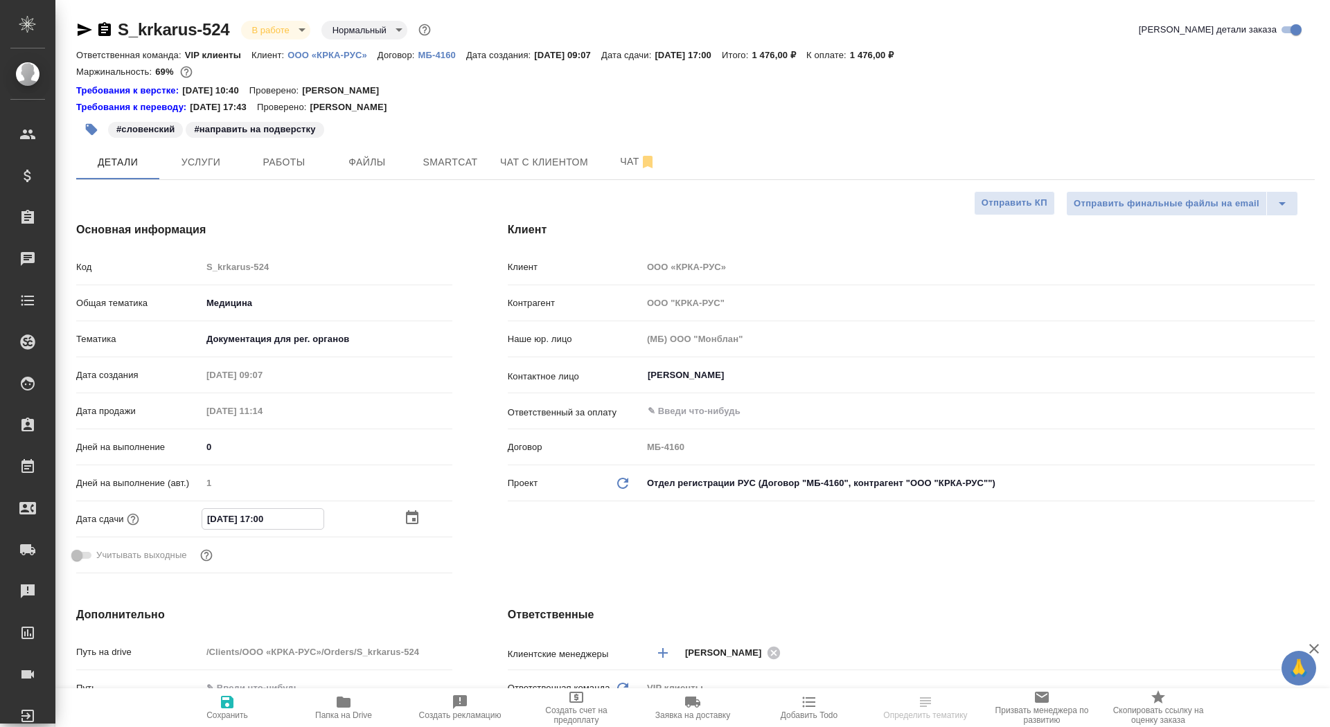
type textarea "x"
type input "03.10.2025 17:00"
type textarea "x"
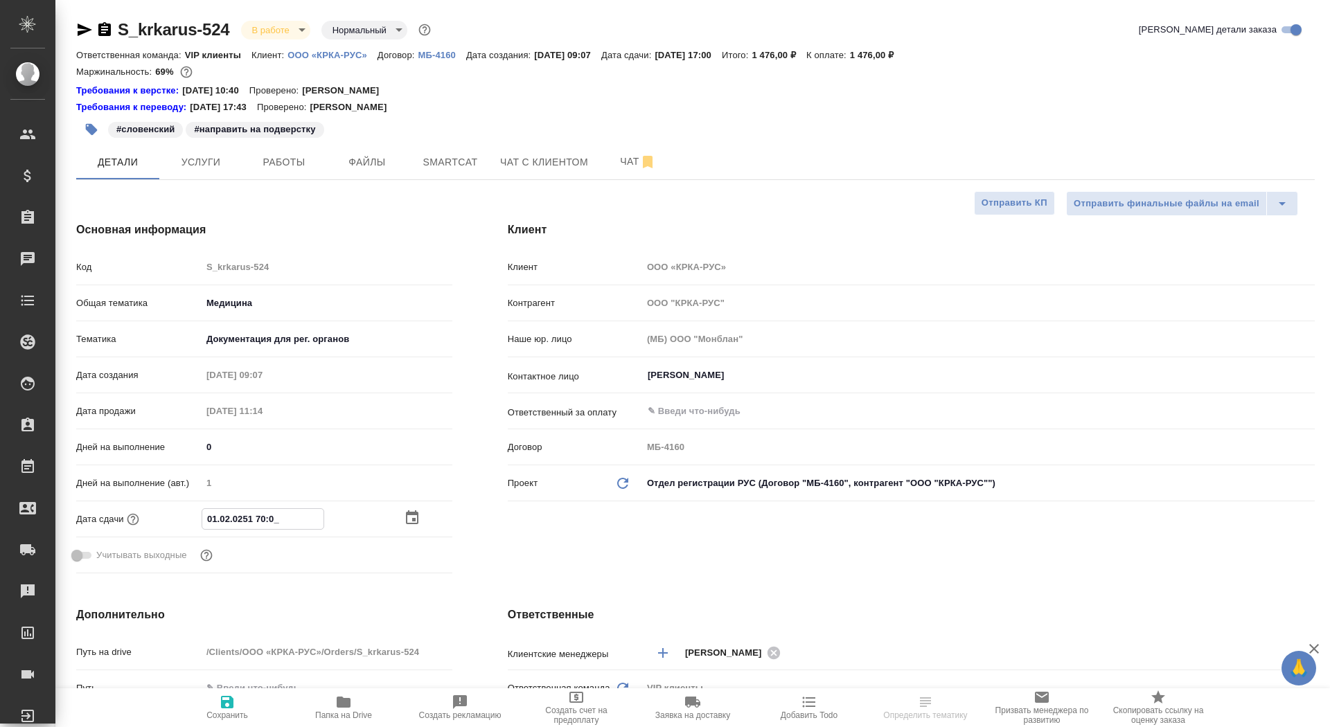
type textarea "x"
type input "03.10.2025 17:00"
click at [247, 710] on span "Сохранить" at bounding box center [227, 707] width 100 height 26
type textarea "x"
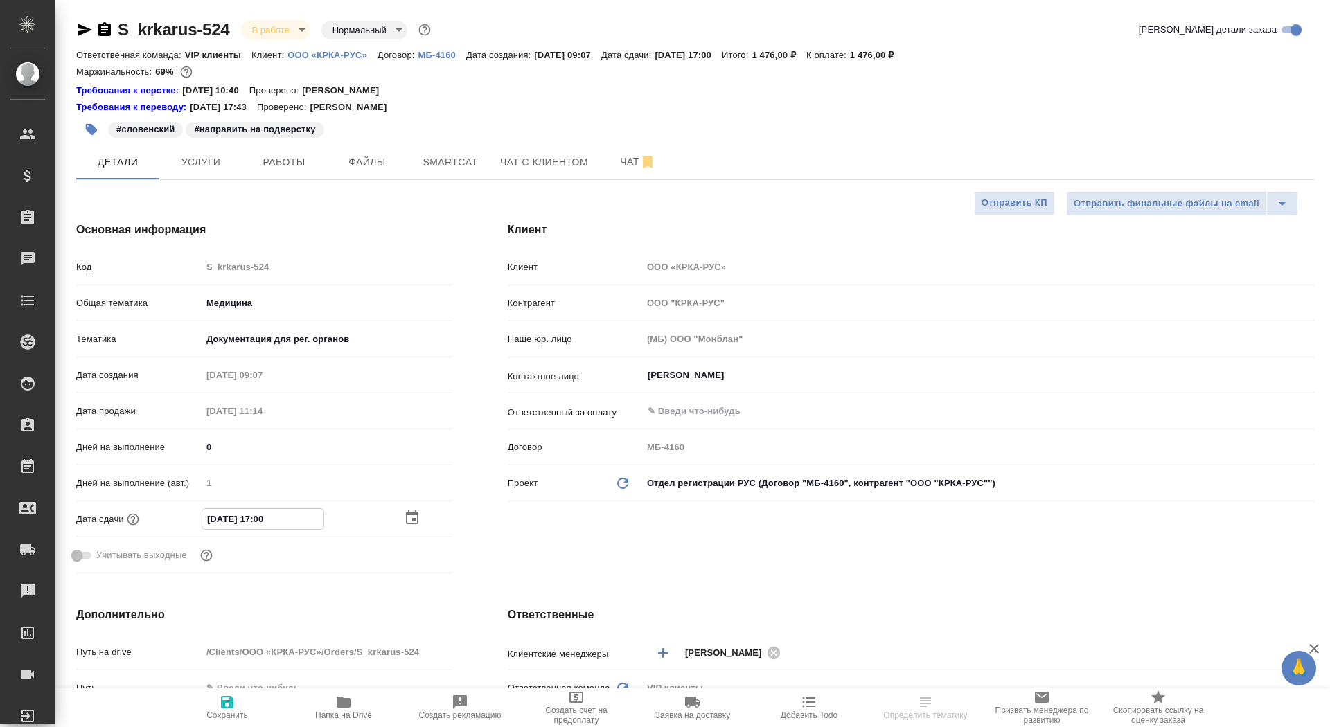
type textarea "x"
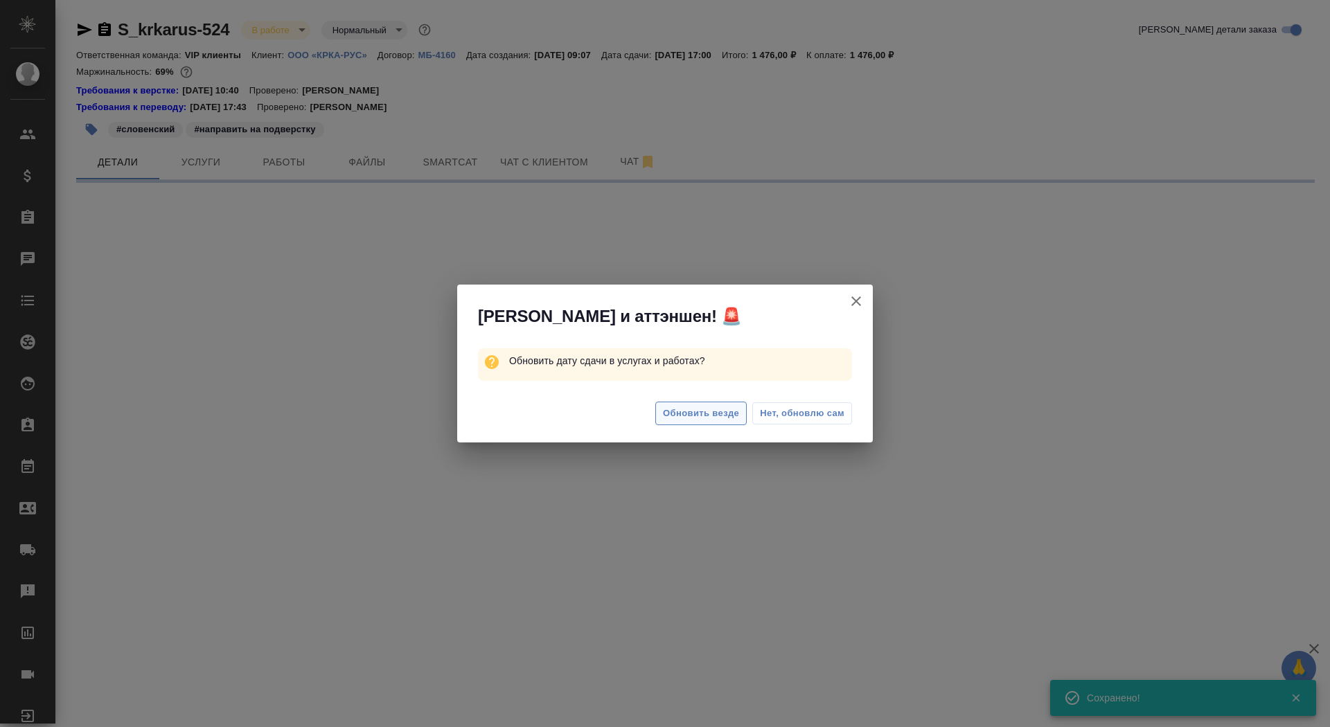
select select "RU"
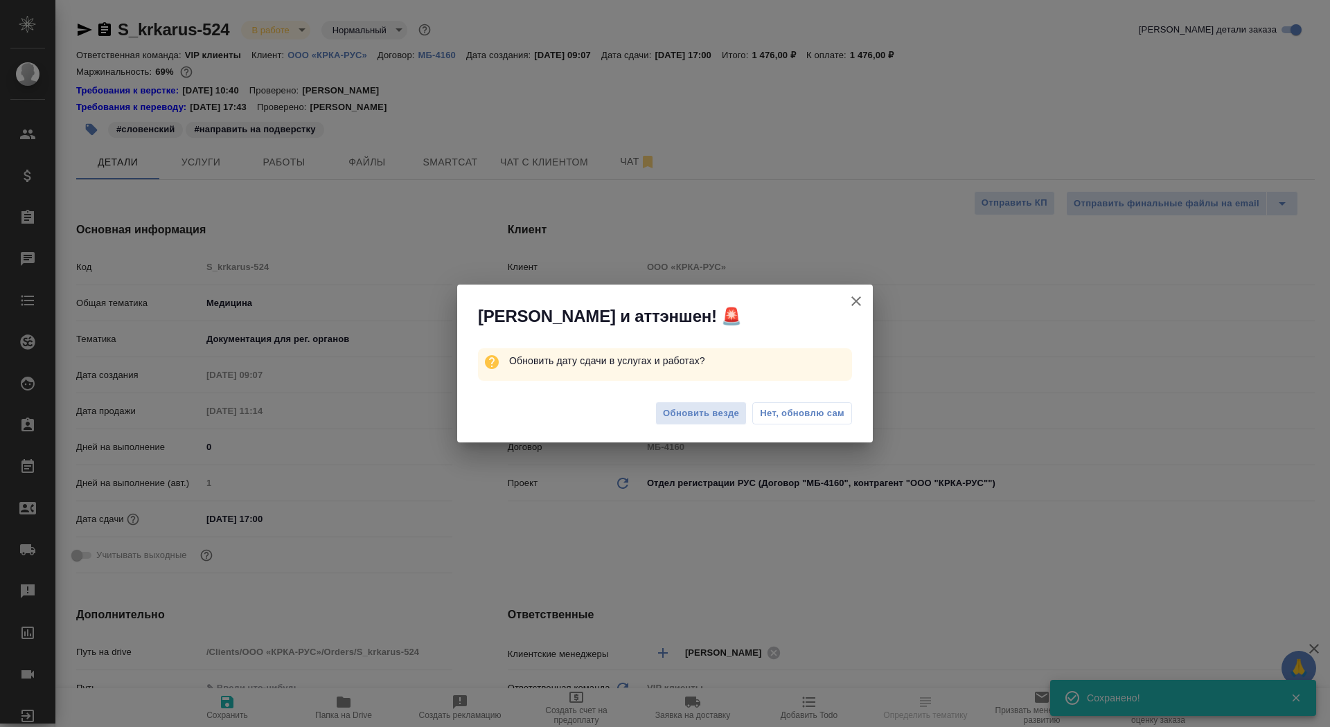
type textarea "x"
click at [802, 416] on span "Нет, обновлю сам" at bounding box center [802, 414] width 84 height 14
type textarea "x"
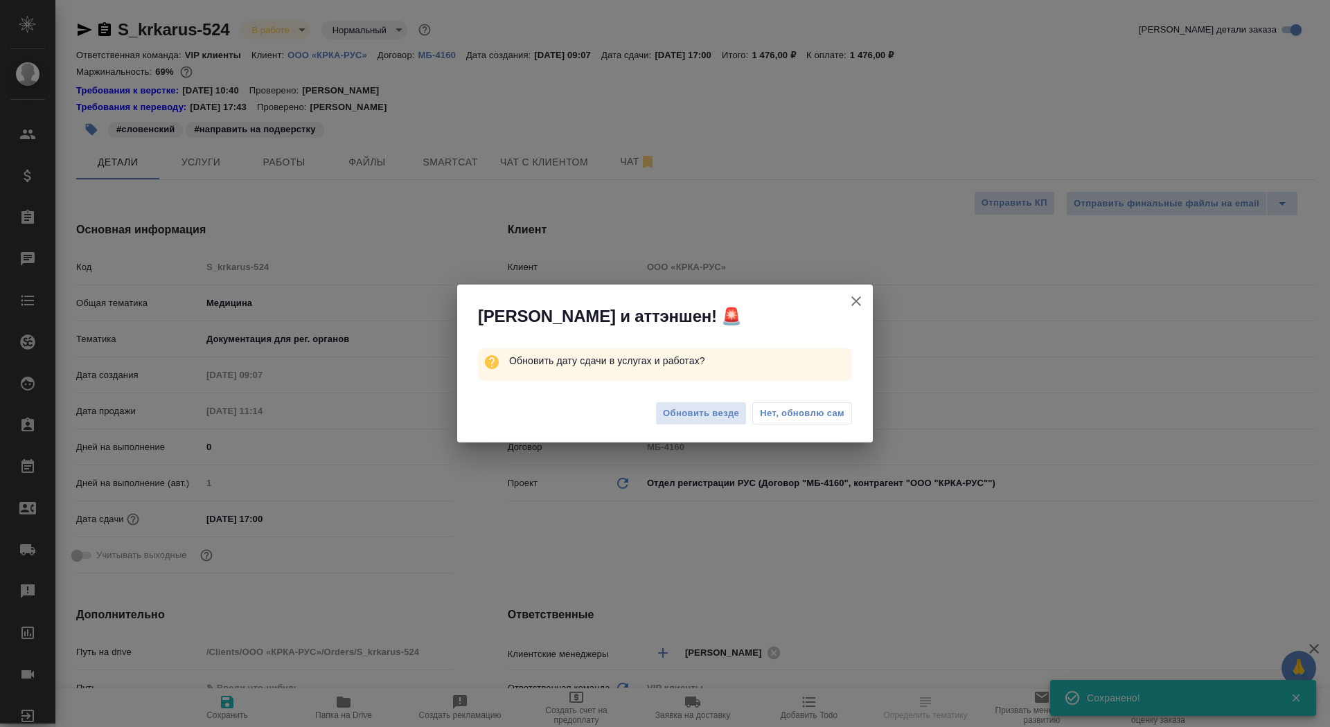
type textarea "x"
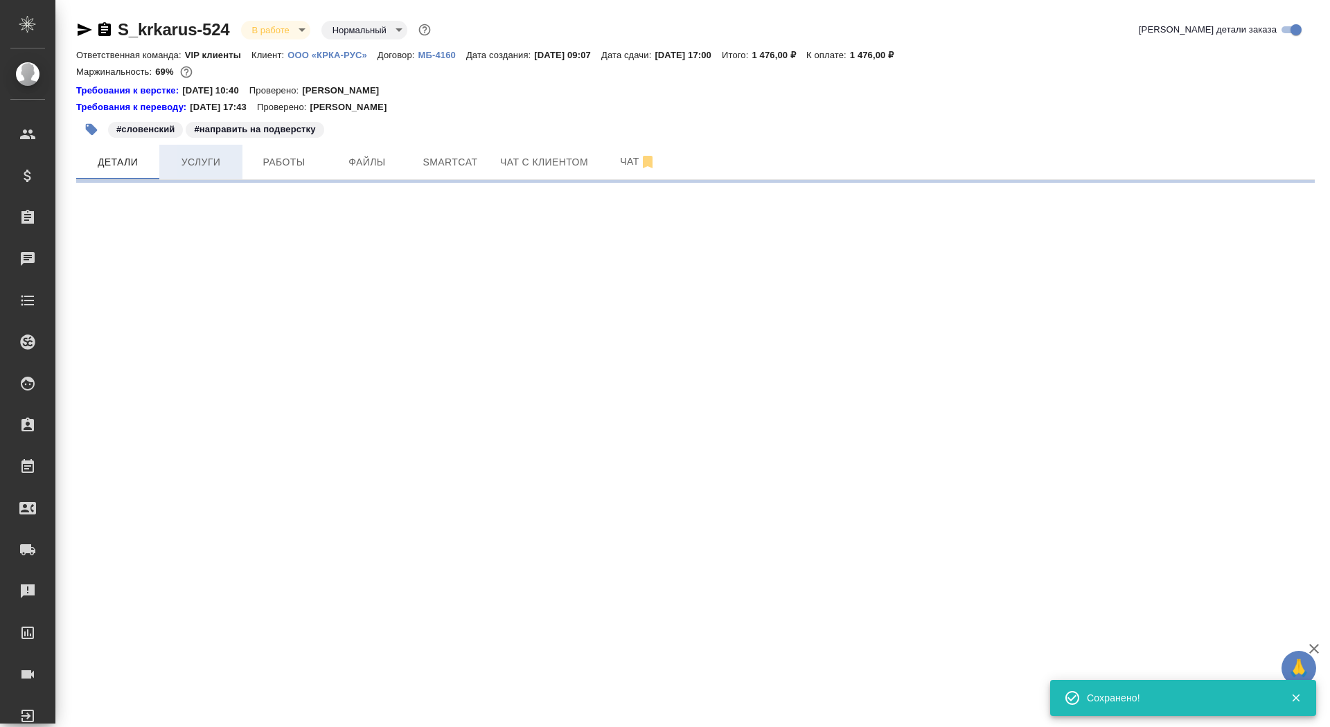
select select "RU"
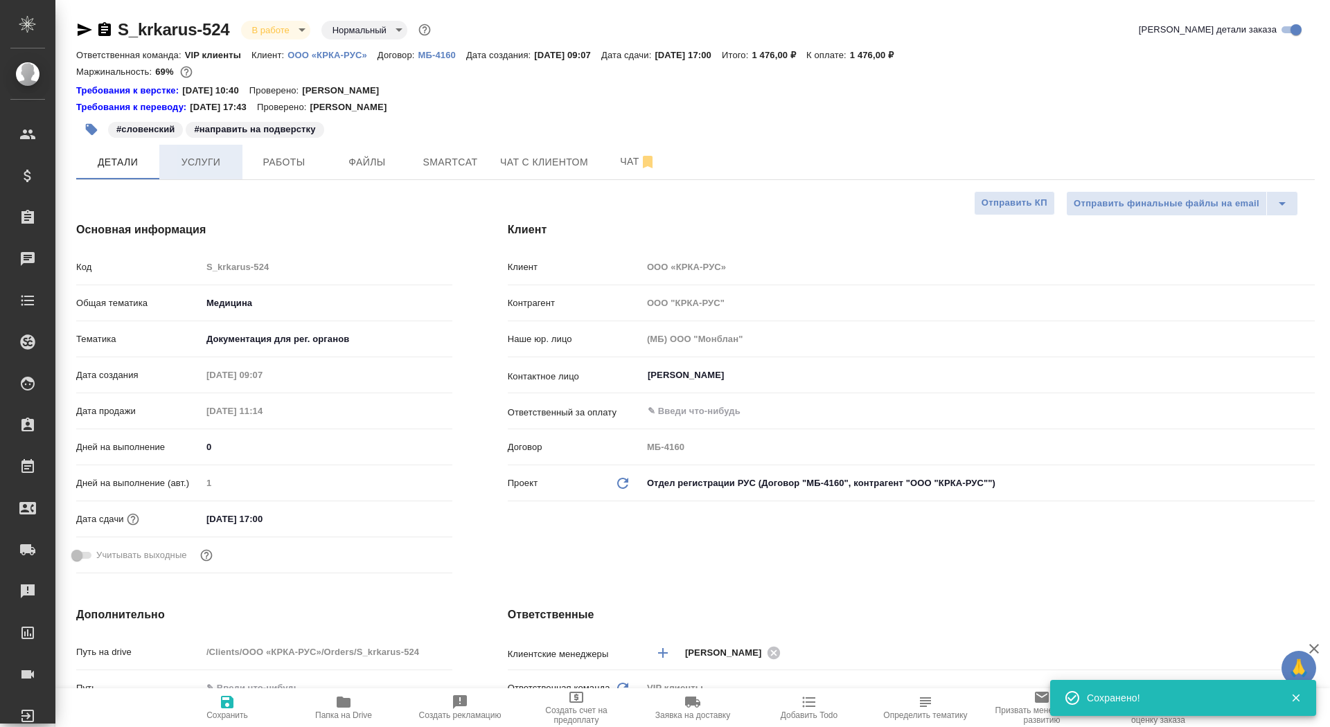
type textarea "x"
click at [225, 161] on span "Услуги" at bounding box center [201, 162] width 66 height 17
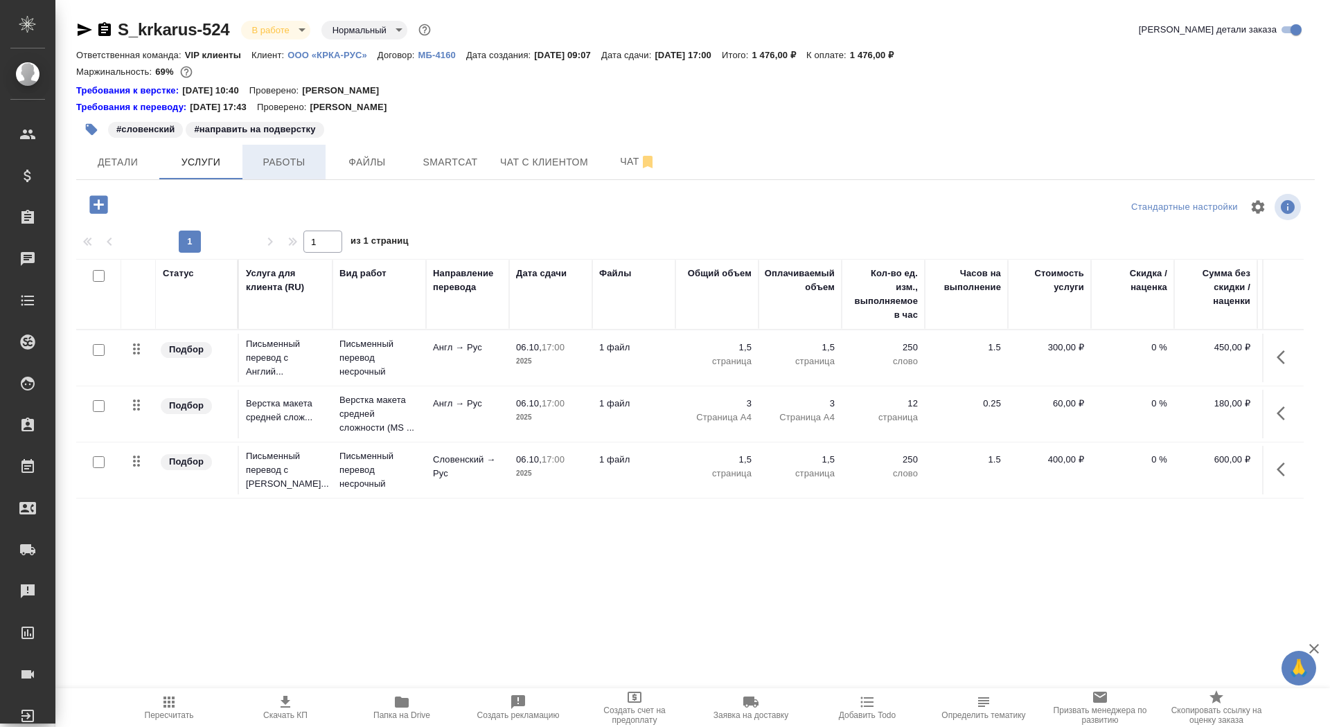
click at [258, 159] on span "Работы" at bounding box center [284, 162] width 66 height 17
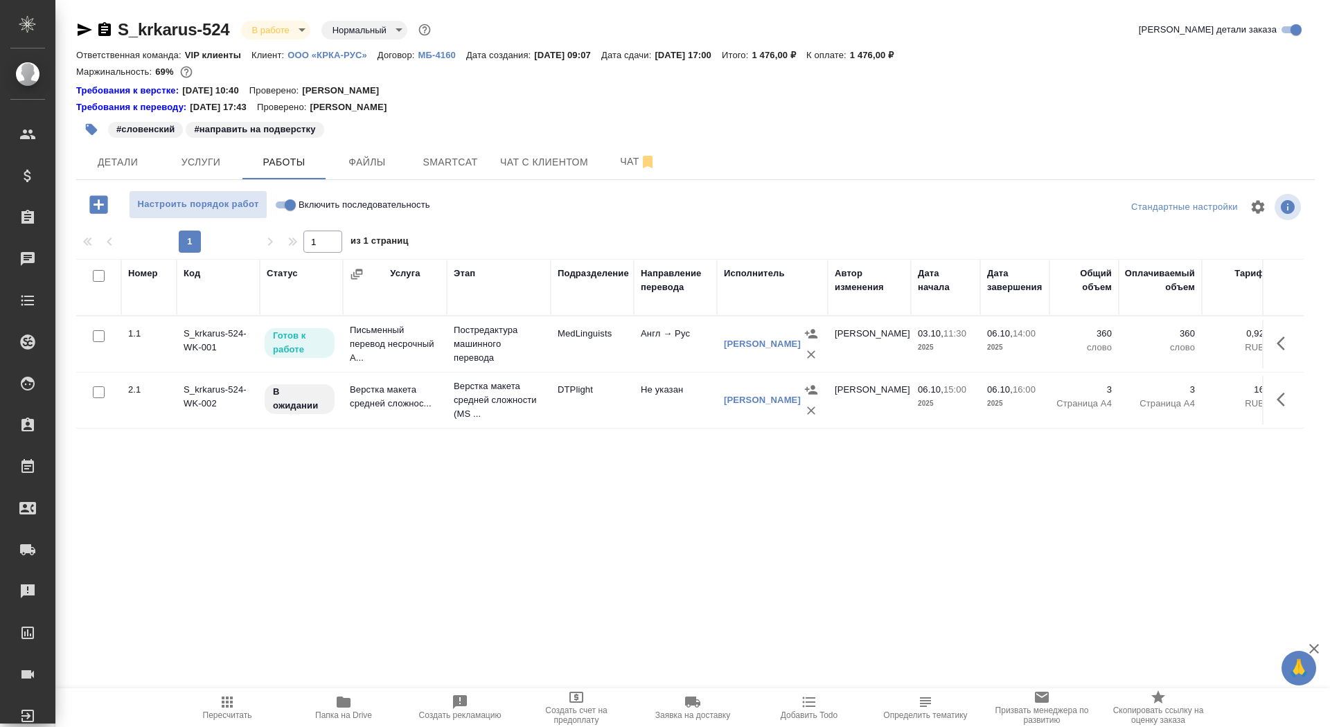
click at [100, 31] on icon "button" at bounding box center [104, 29] width 12 height 14
click at [86, 17] on div "S_krkarus-524 В работе inProgress Нормальный normal Кратко детали заказа Ответс…" at bounding box center [696, 303] width 1254 height 606
click at [86, 30] on icon "button" at bounding box center [84, 29] width 17 height 17
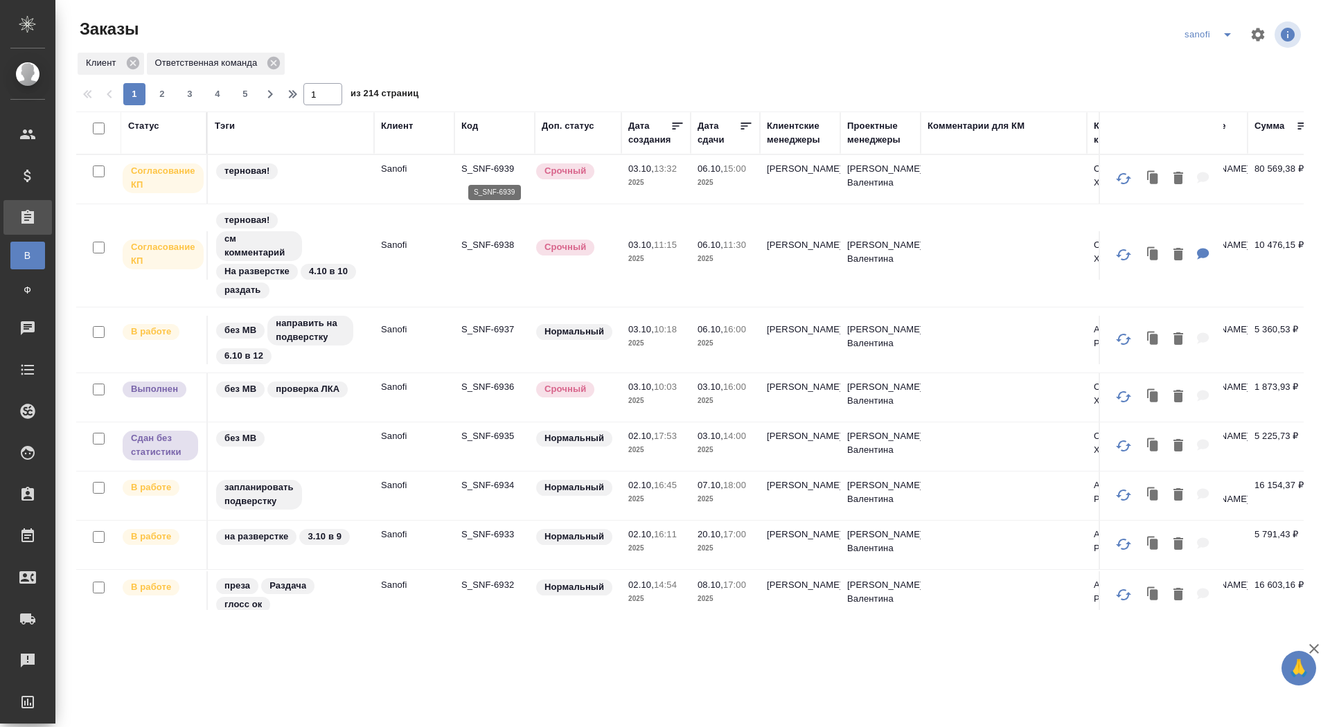
click at [480, 167] on p "S_SNF-6939" at bounding box center [494, 169] width 66 height 14
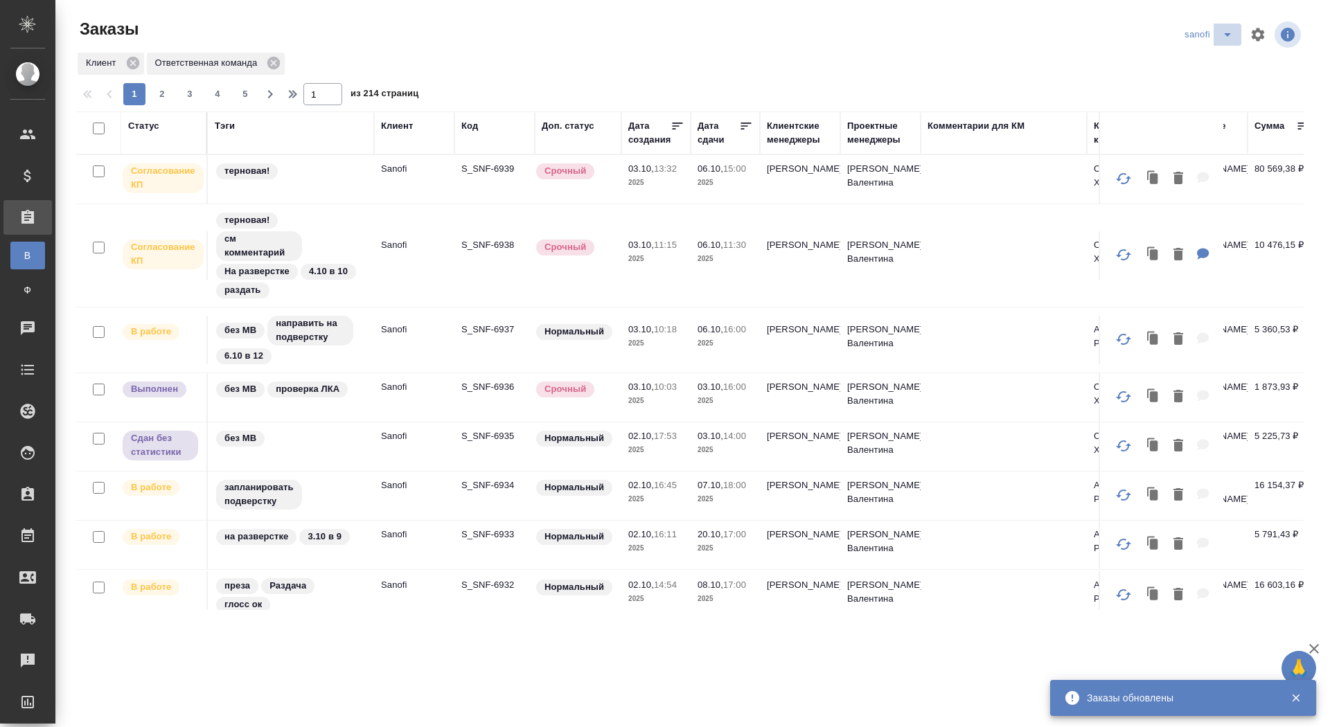
click at [1228, 33] on icon "split button" at bounding box center [1227, 34] width 17 height 17
click at [1188, 193] on li "ГСК🥰" at bounding box center [1210, 195] width 73 height 22
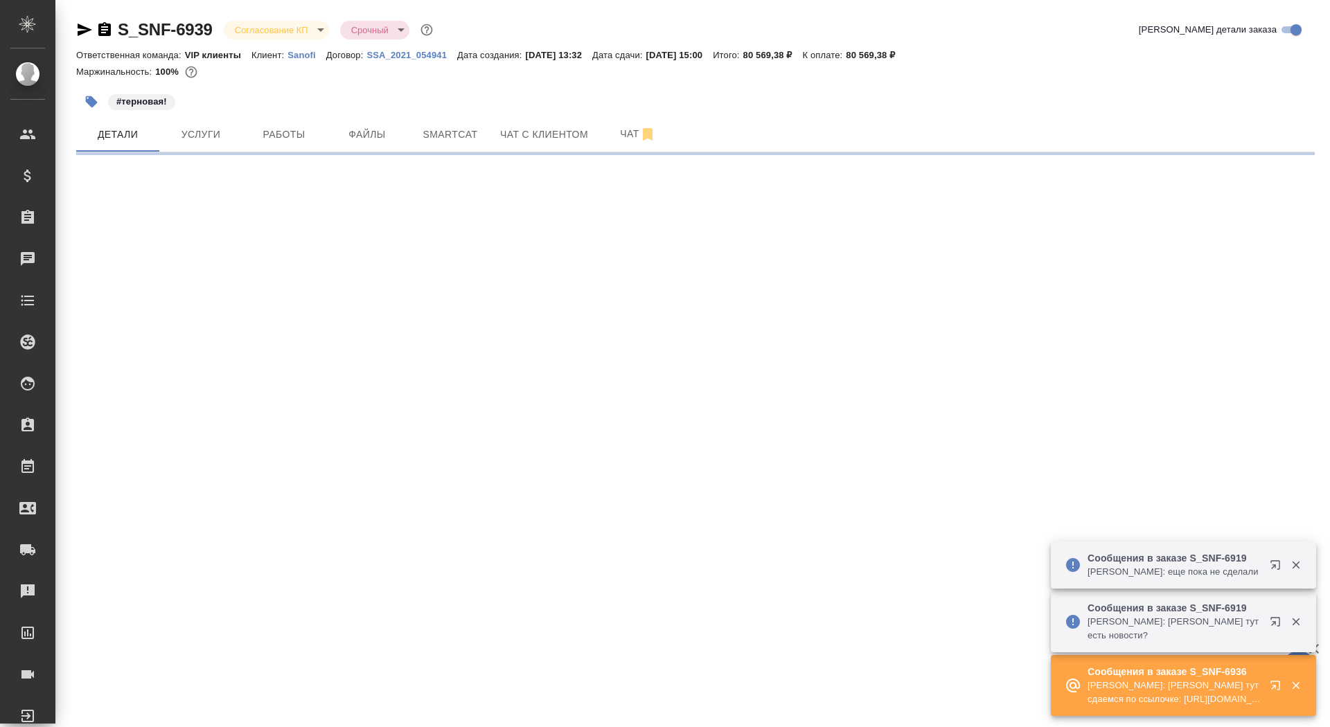
select select "RU"
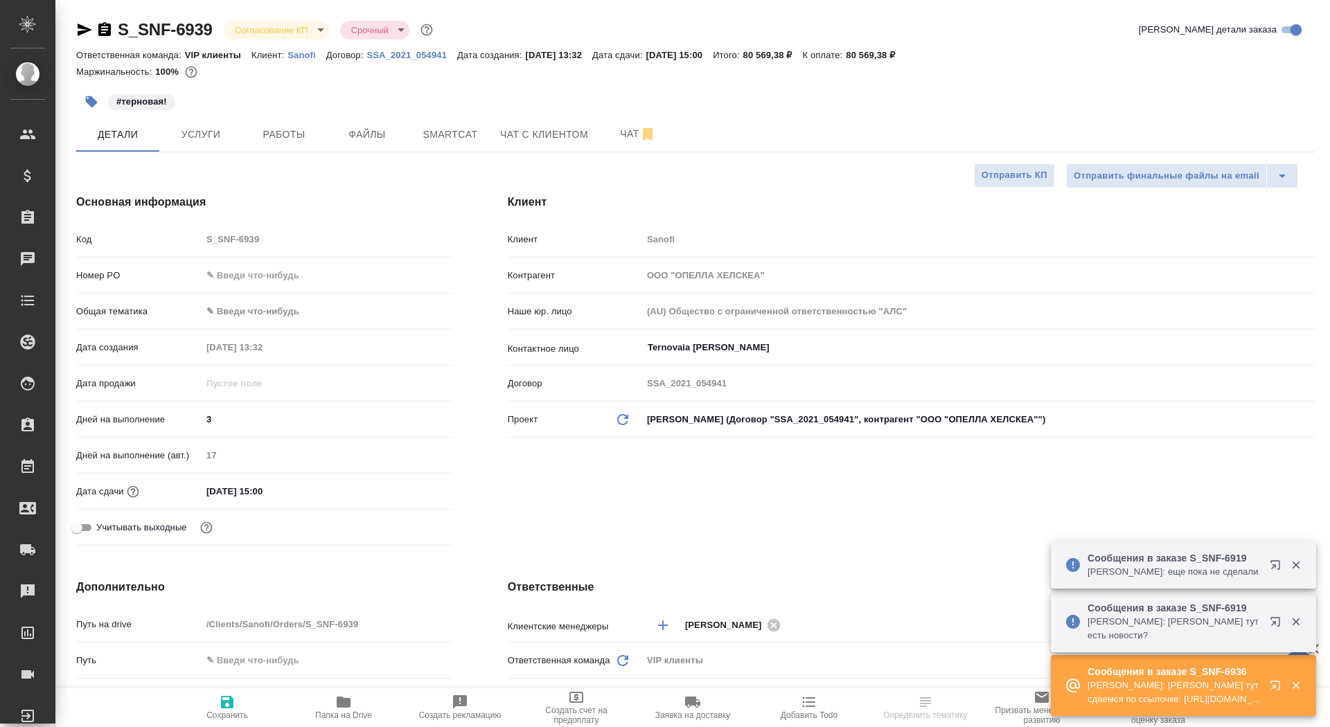
type textarea "x"
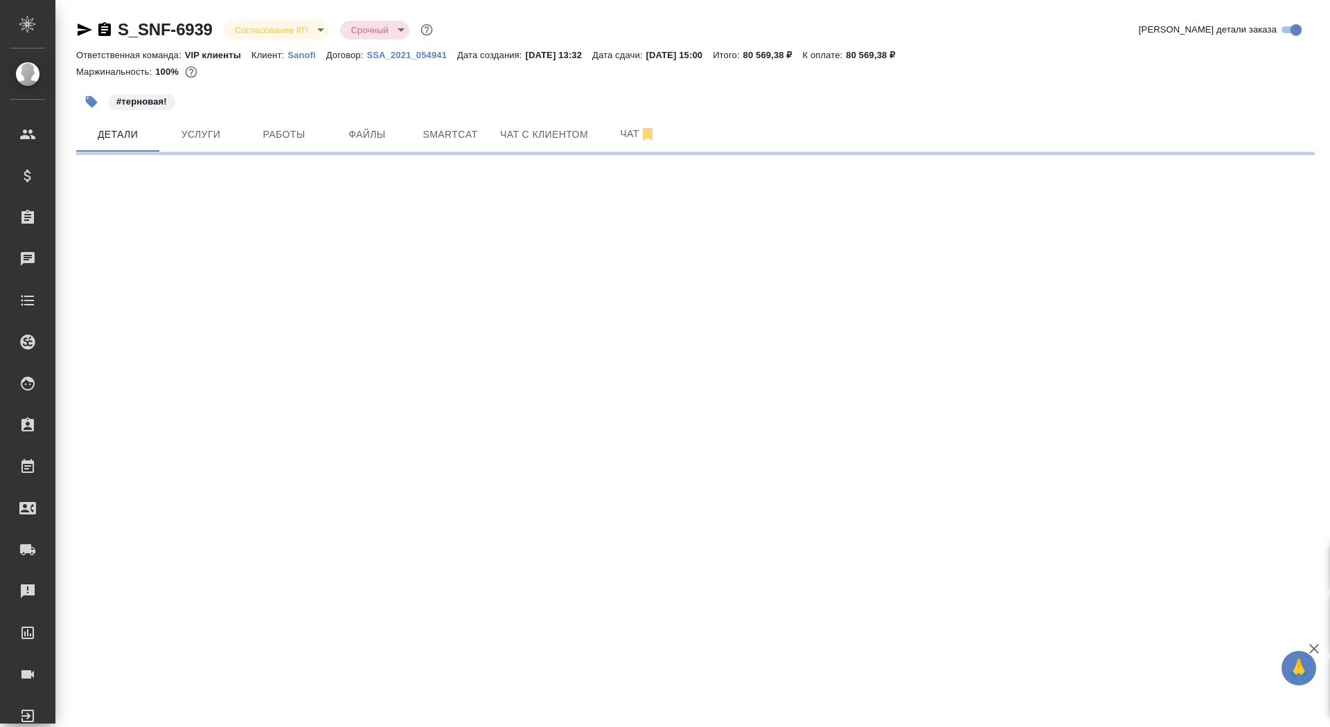
select select "RU"
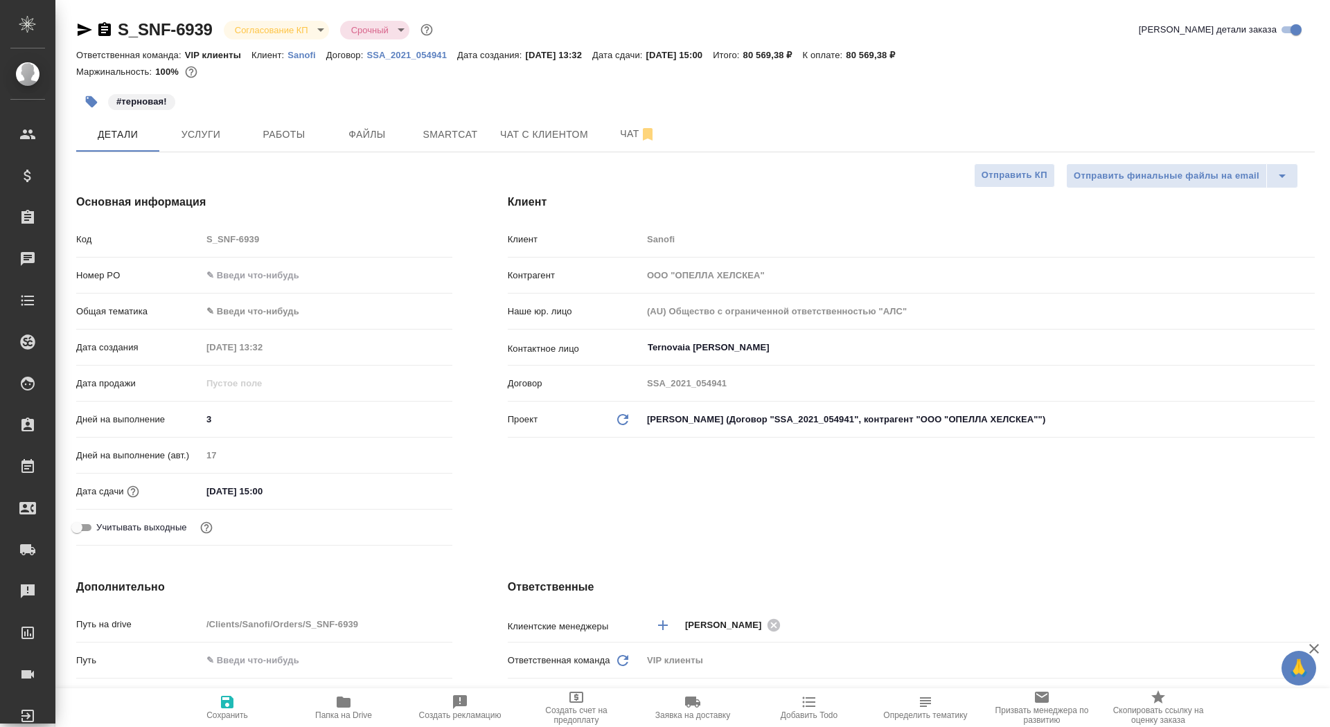
type textarea "x"
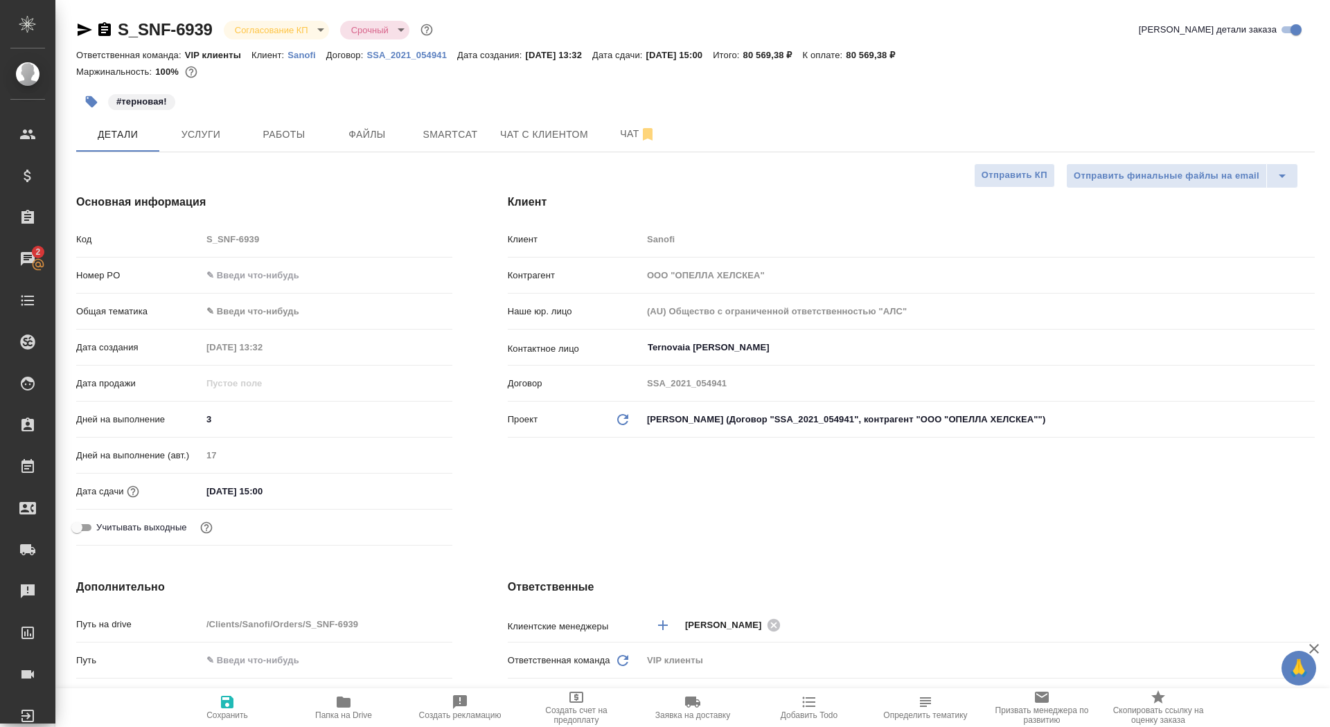
type textarea "x"
click at [607, 133] on span "Чат" at bounding box center [638, 133] width 66 height 17
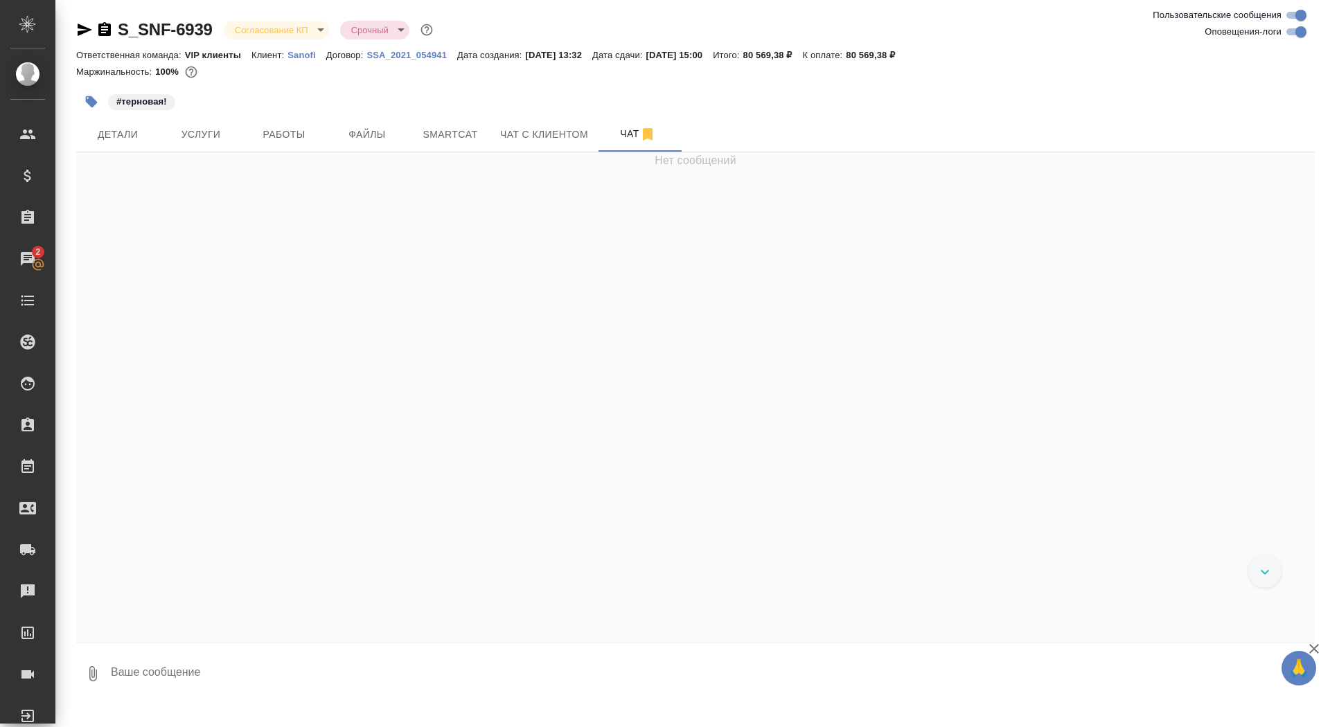
click at [288, 686] on textarea at bounding box center [711, 673] width 1205 height 47
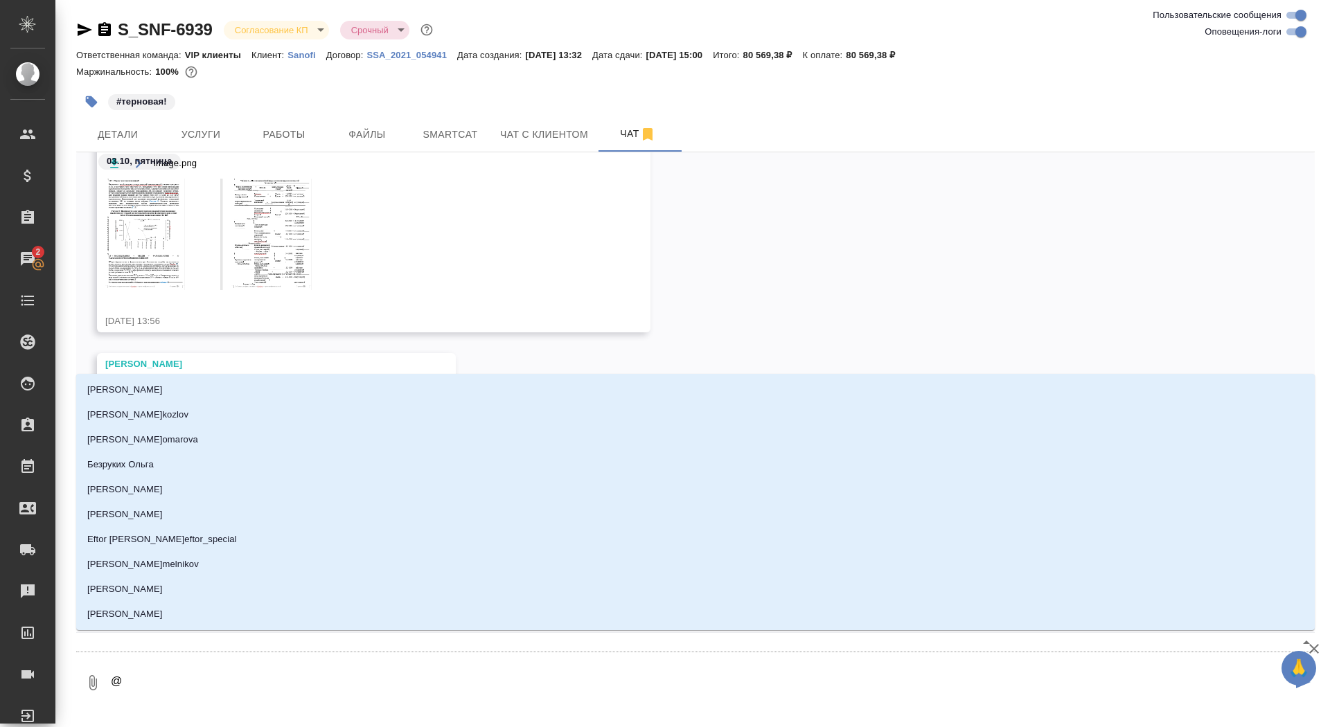
type textarea "@г"
type input "г"
type textarea "@го"
type input "го"
type textarea "@гор"
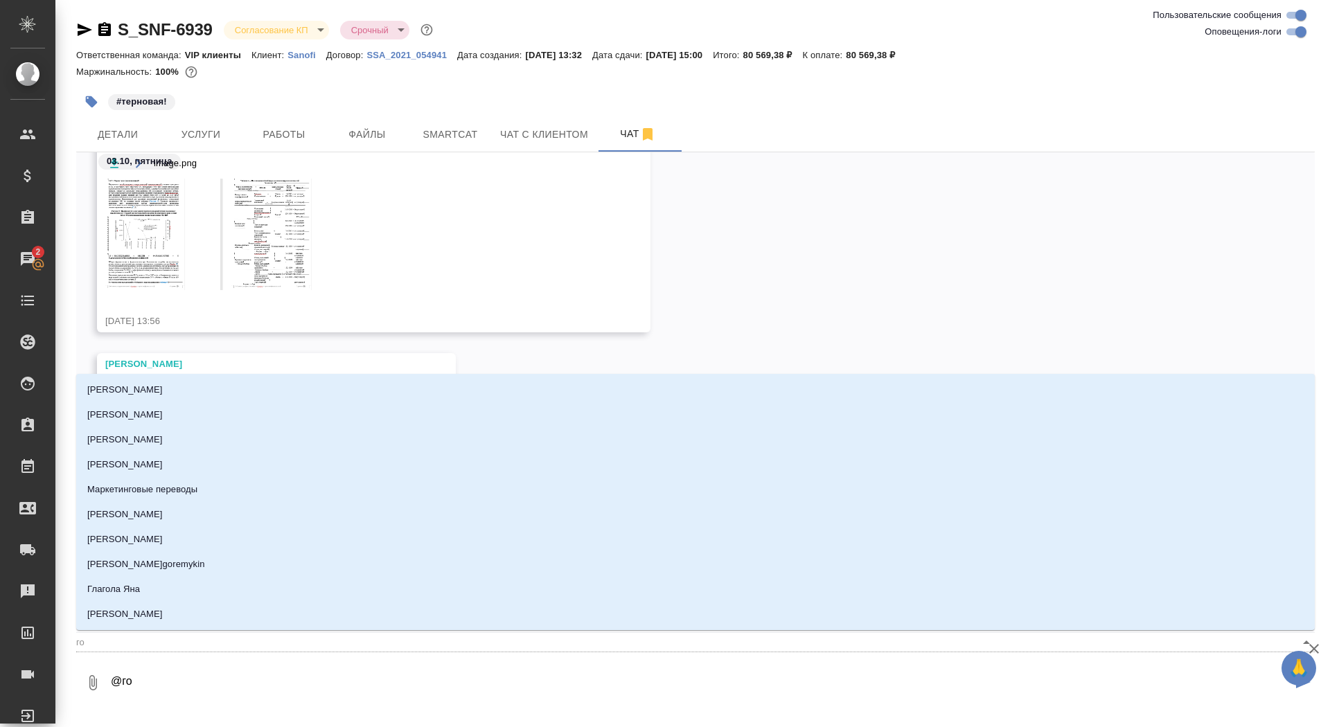
type input "гор"
type textarea "@горш"
type input "горш"
type textarea "@горшк"
type input "горшк"
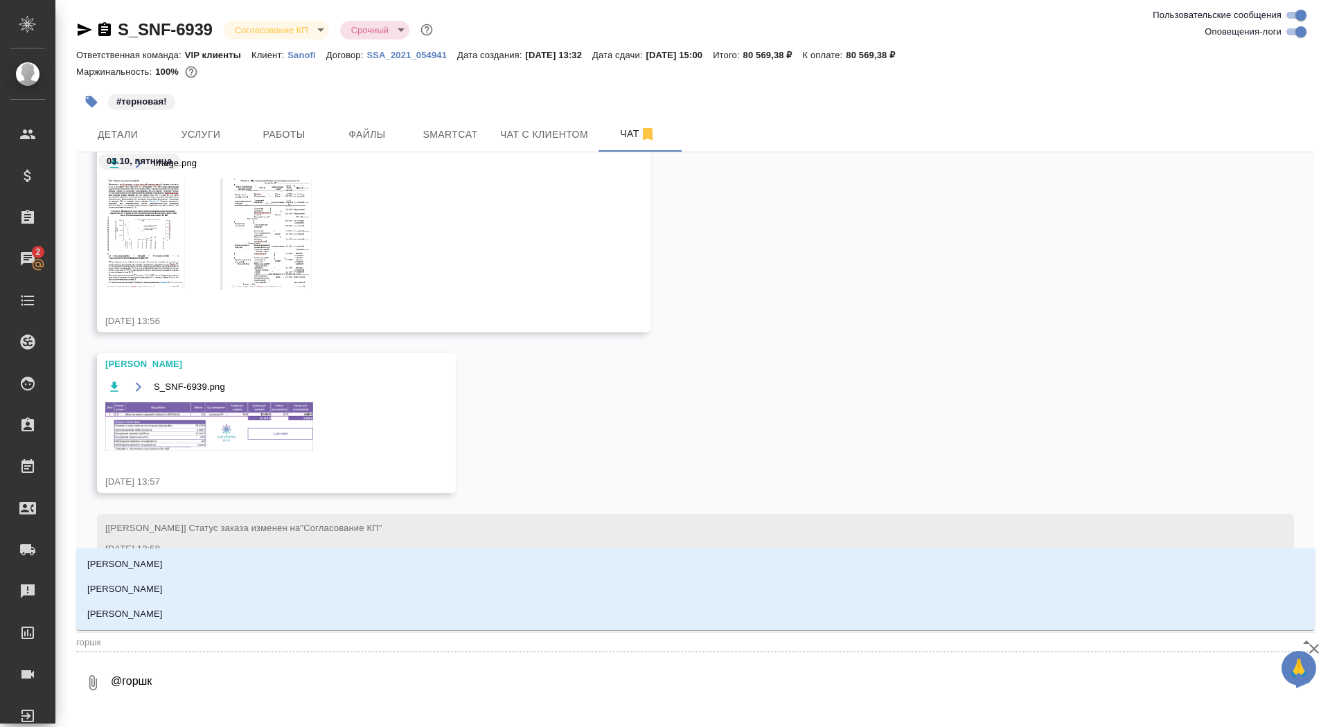
type textarea "@горшко"
type input "горшко"
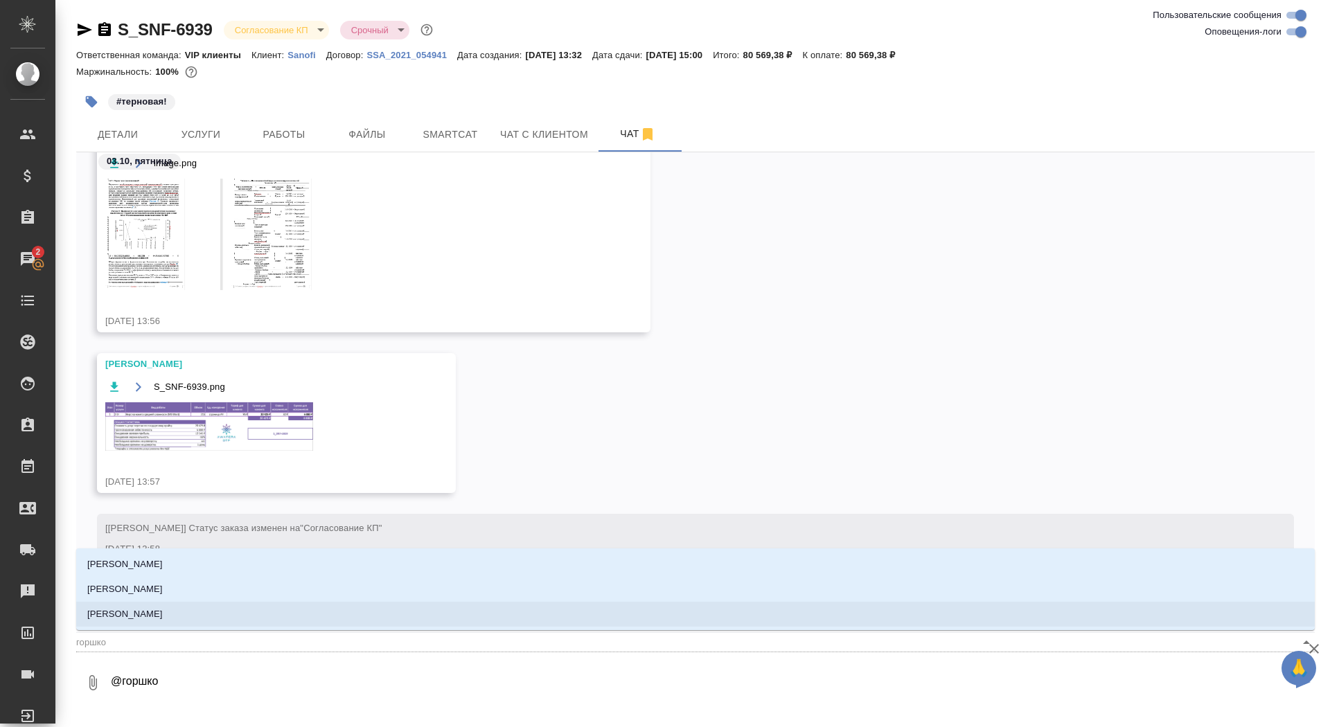
click at [283, 621] on li "[PERSON_NAME]" at bounding box center [695, 614] width 1238 height 25
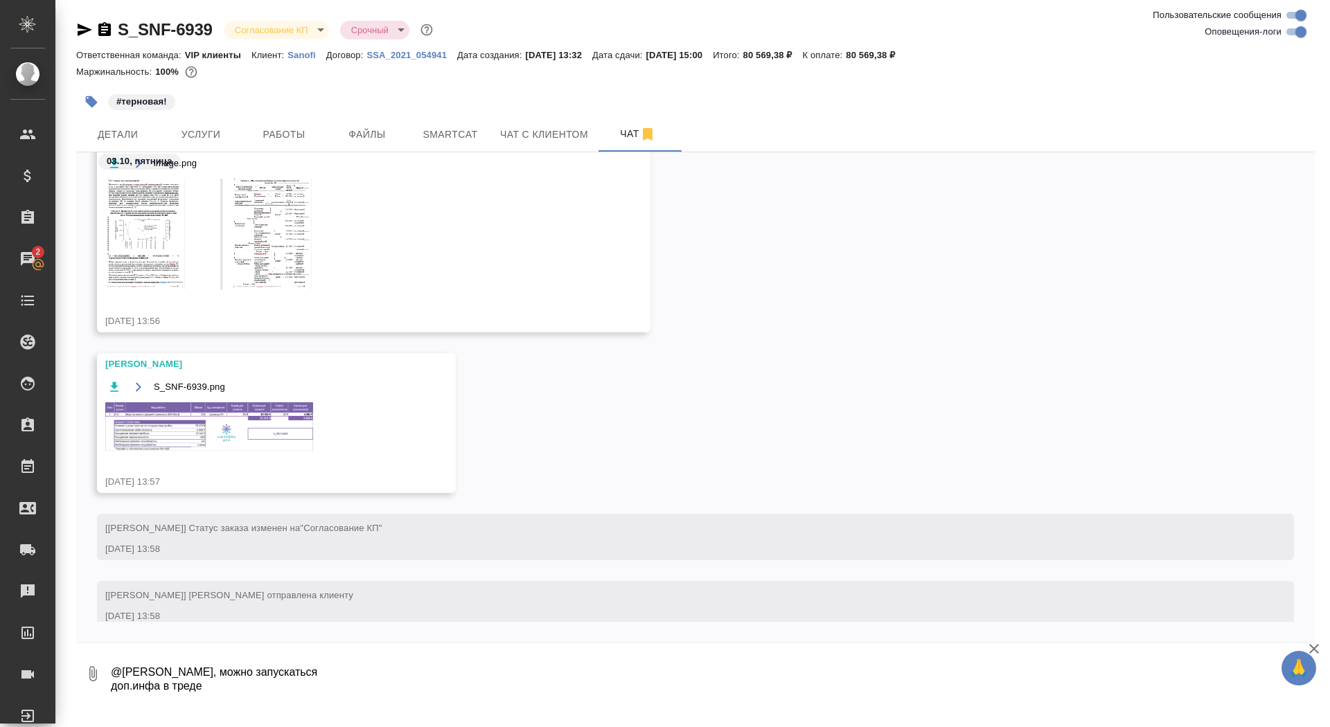
type textarea "@Горшкова Валентина Валечка, можно запускаться доп.инфа в треде"
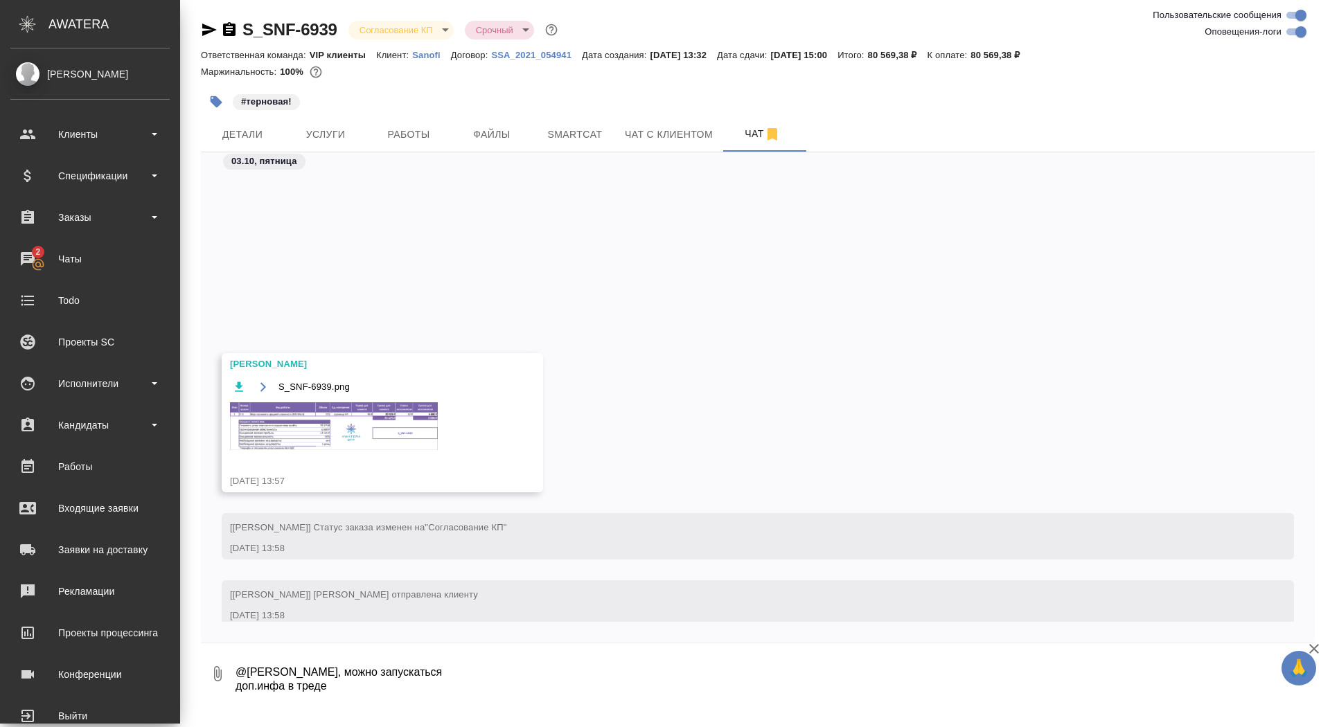
scroll to position [6761, 0]
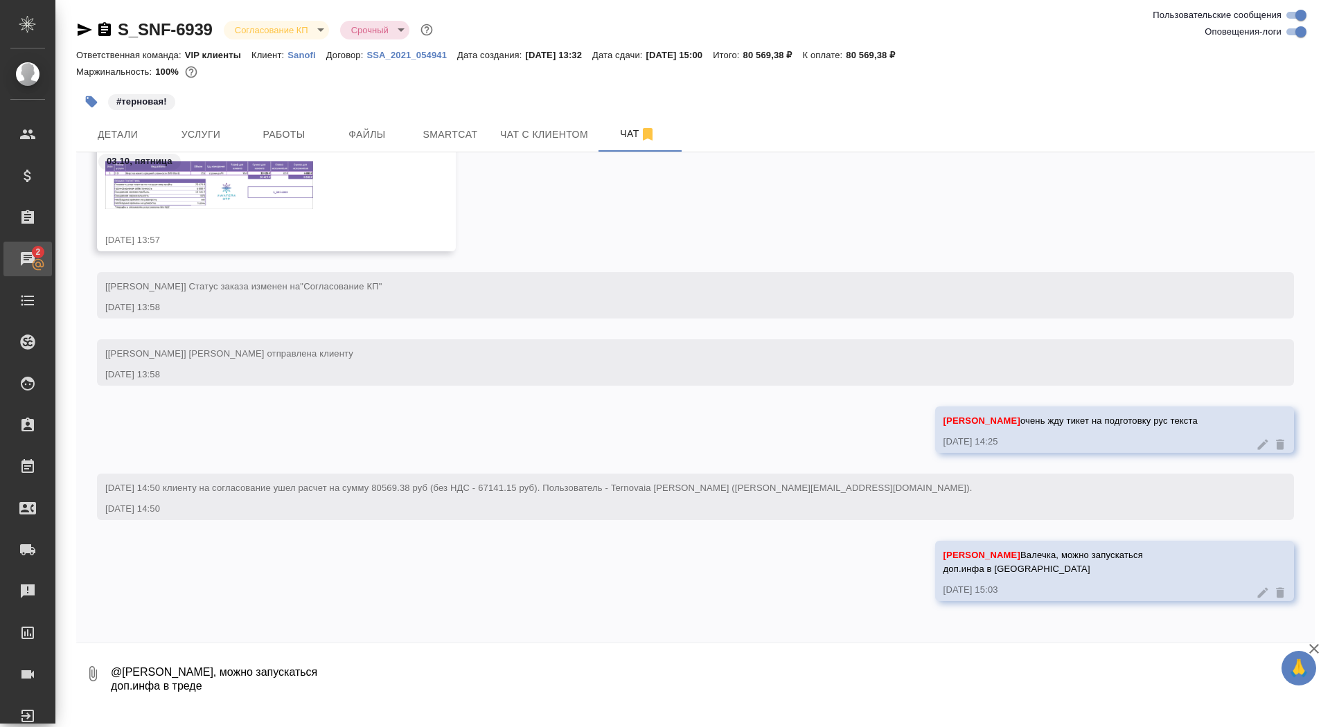
click at [28, 259] on div "Чаты" at bounding box center [10, 259] width 35 height 21
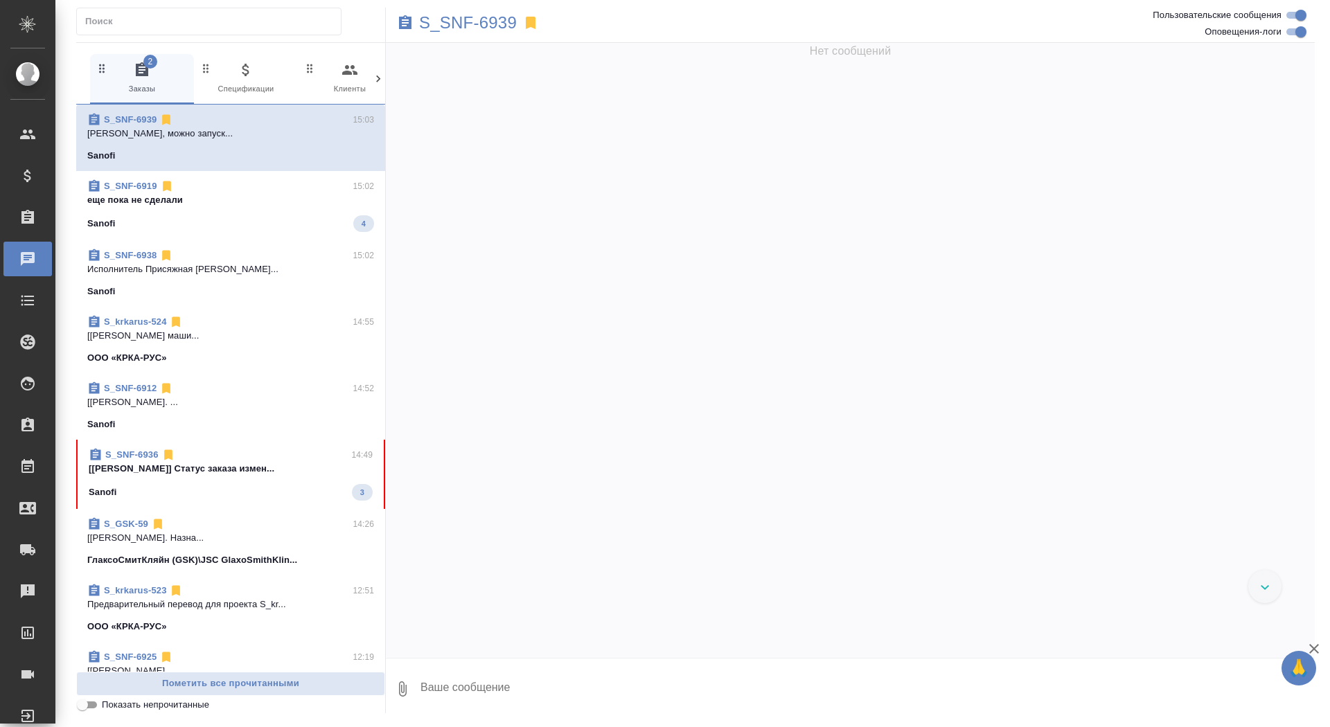
scroll to position [7135, 0]
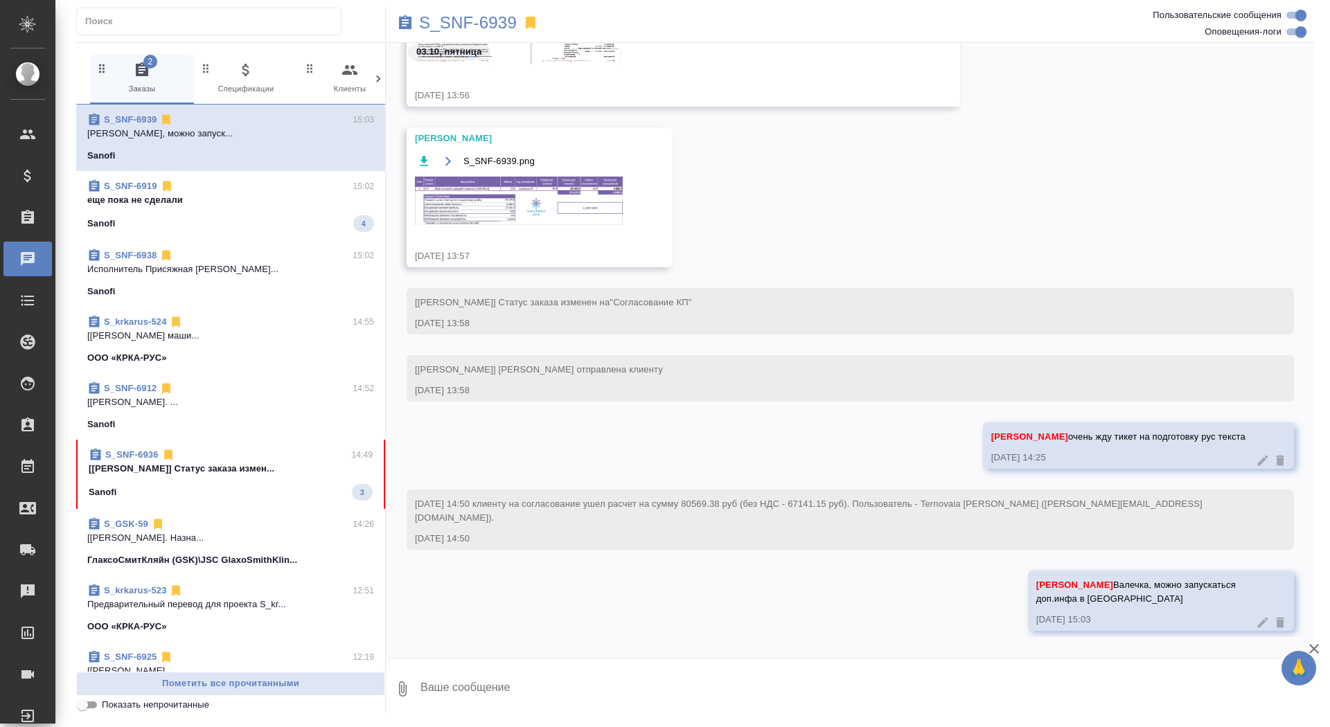
click at [156, 211] on span "S_SNF-6919 15:02 еще пока не сделали Sanofi 4" at bounding box center [230, 205] width 287 height 53
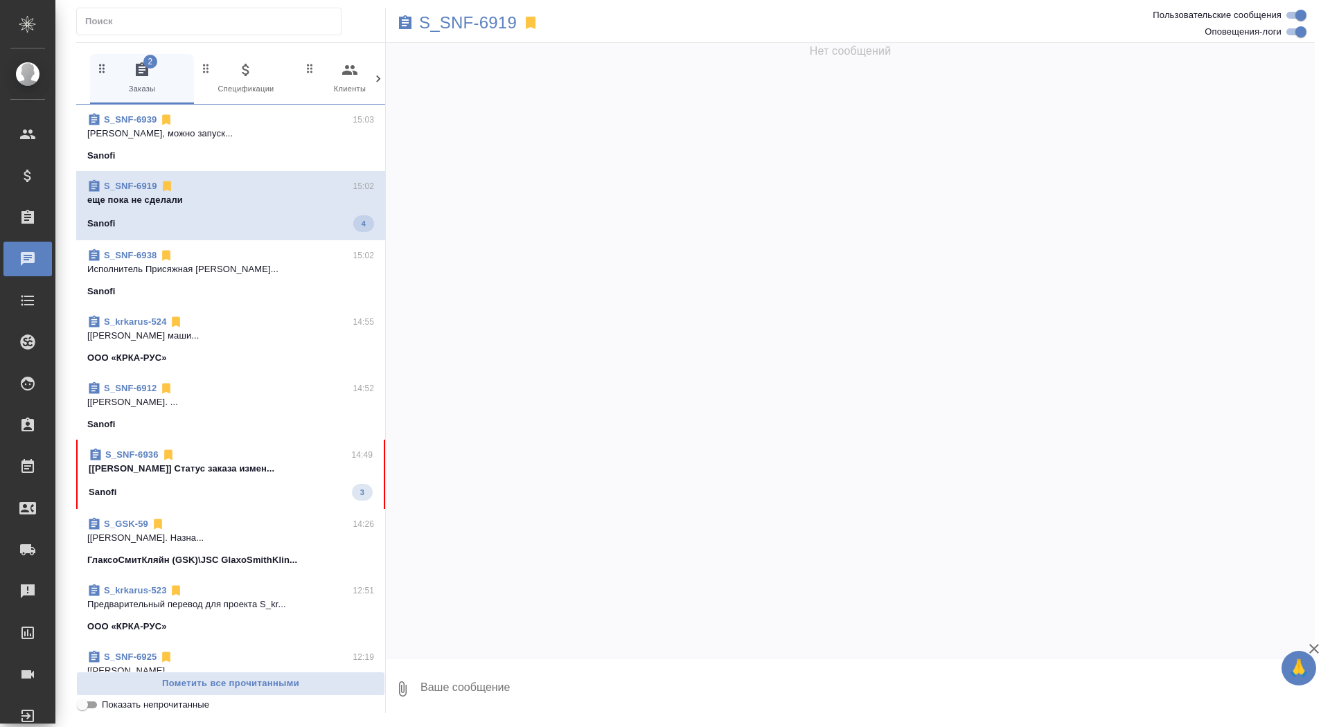
scroll to position [57521, 0]
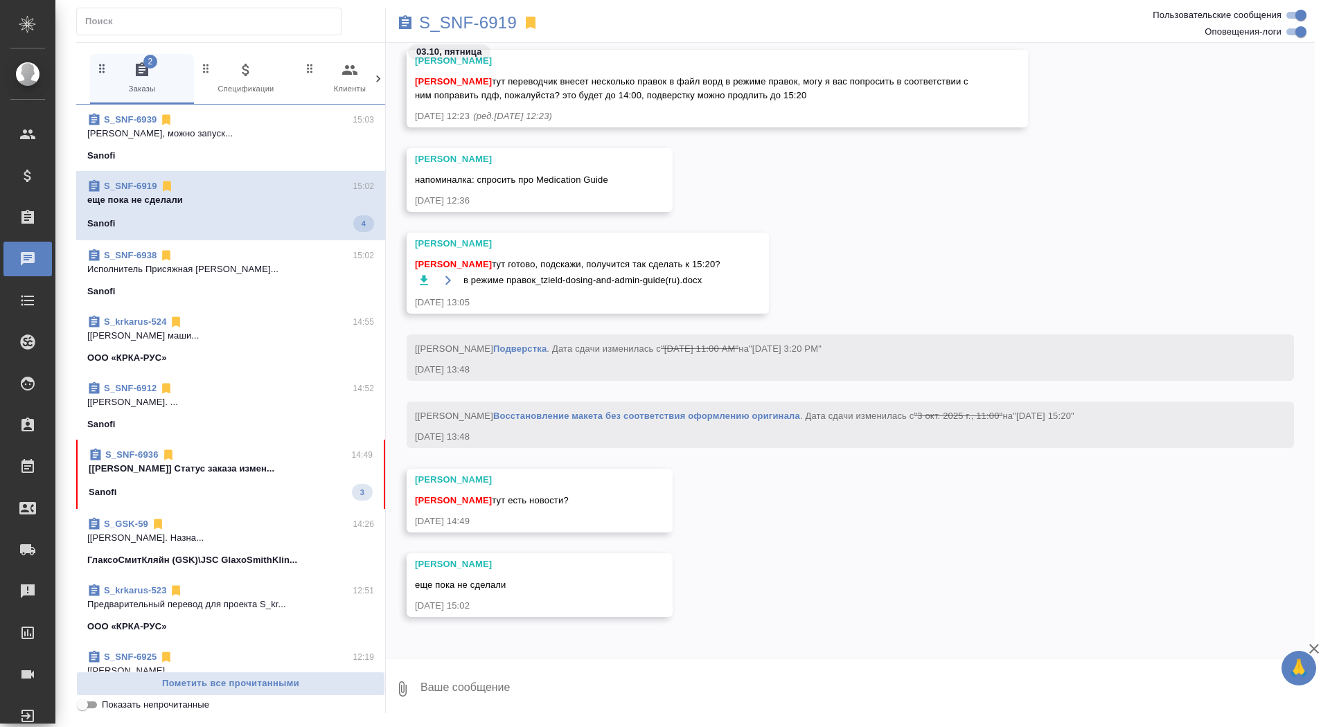
click at [226, 483] on span "S_SNF-6936 14:49 [Горшкова Валентина] Статус заказа измен... Sanofi 3" at bounding box center [231, 474] width 284 height 53
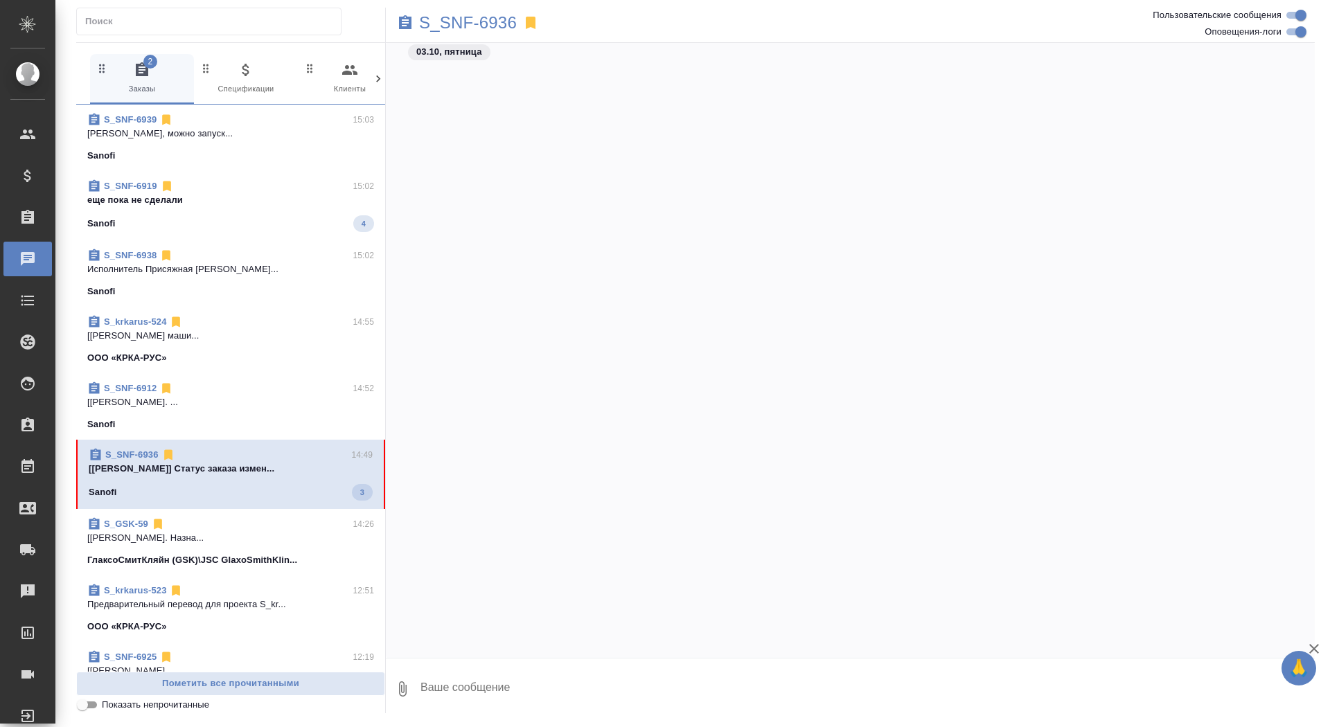
scroll to position [27908, 0]
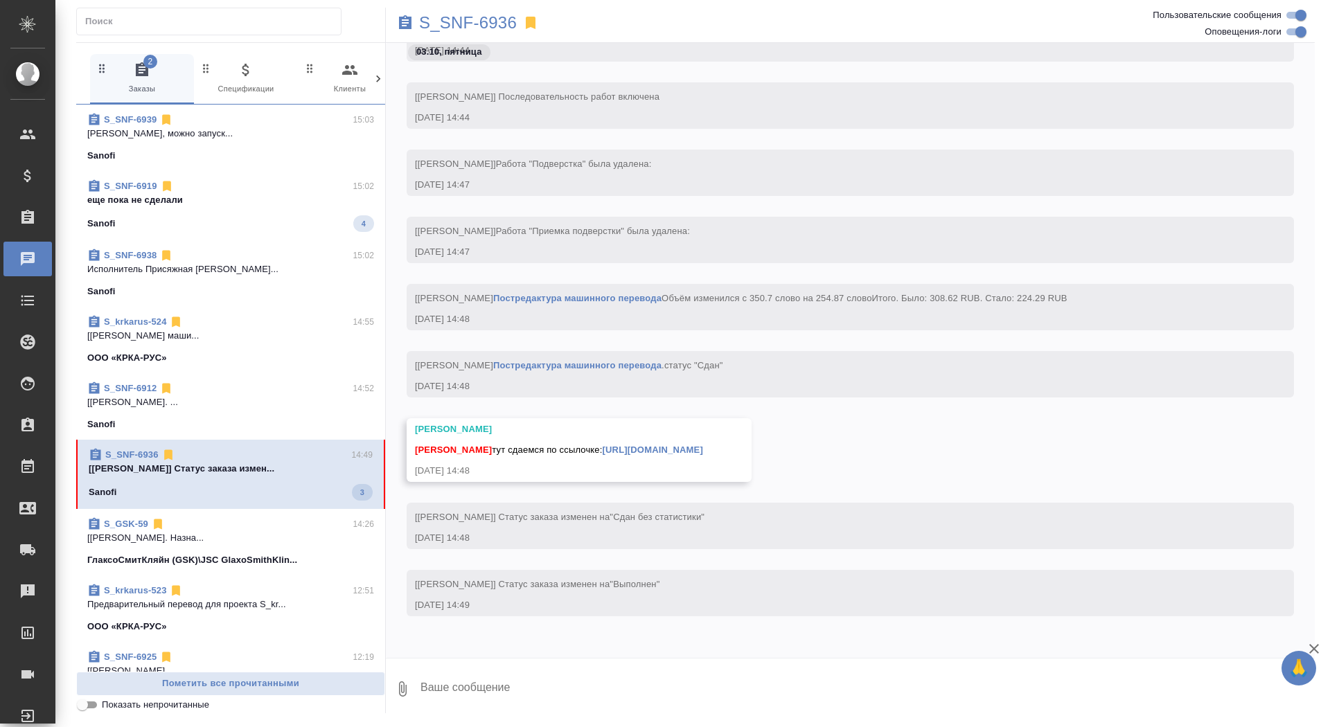
click at [506, 711] on textarea at bounding box center [867, 689] width 896 height 47
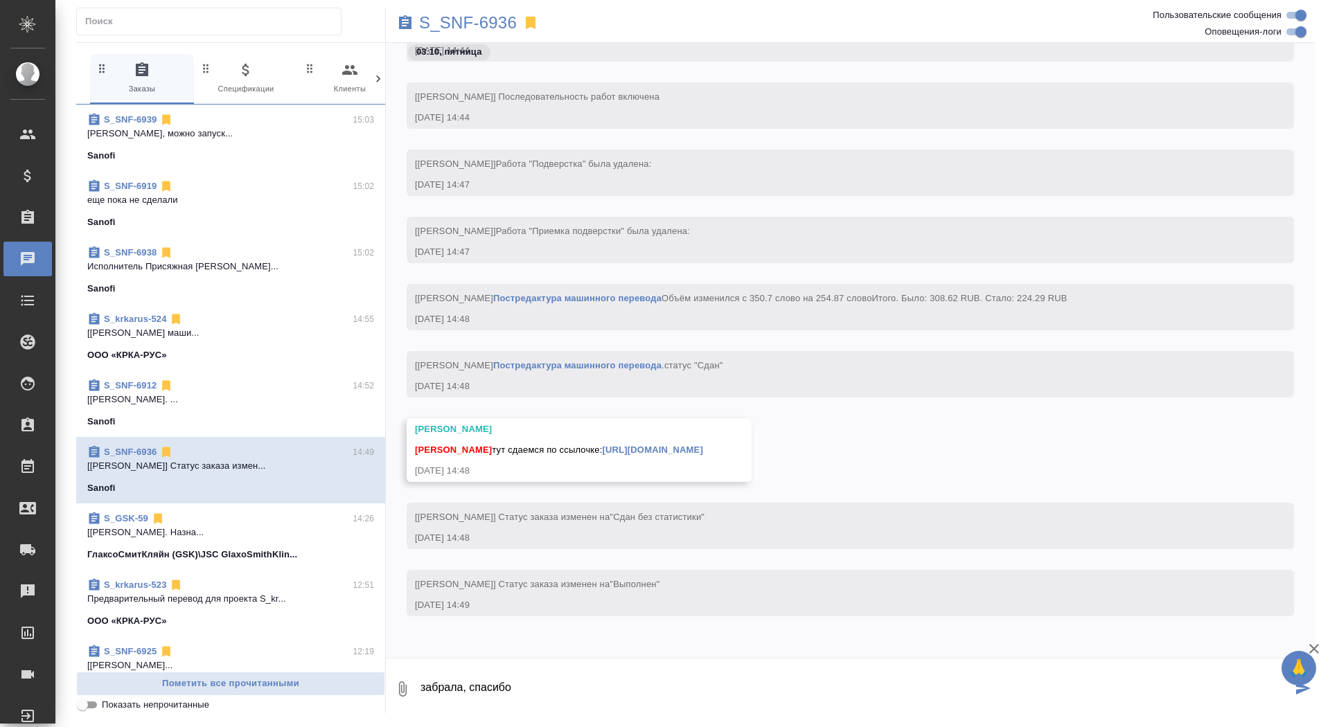
type textarea "забрала, спасибо"
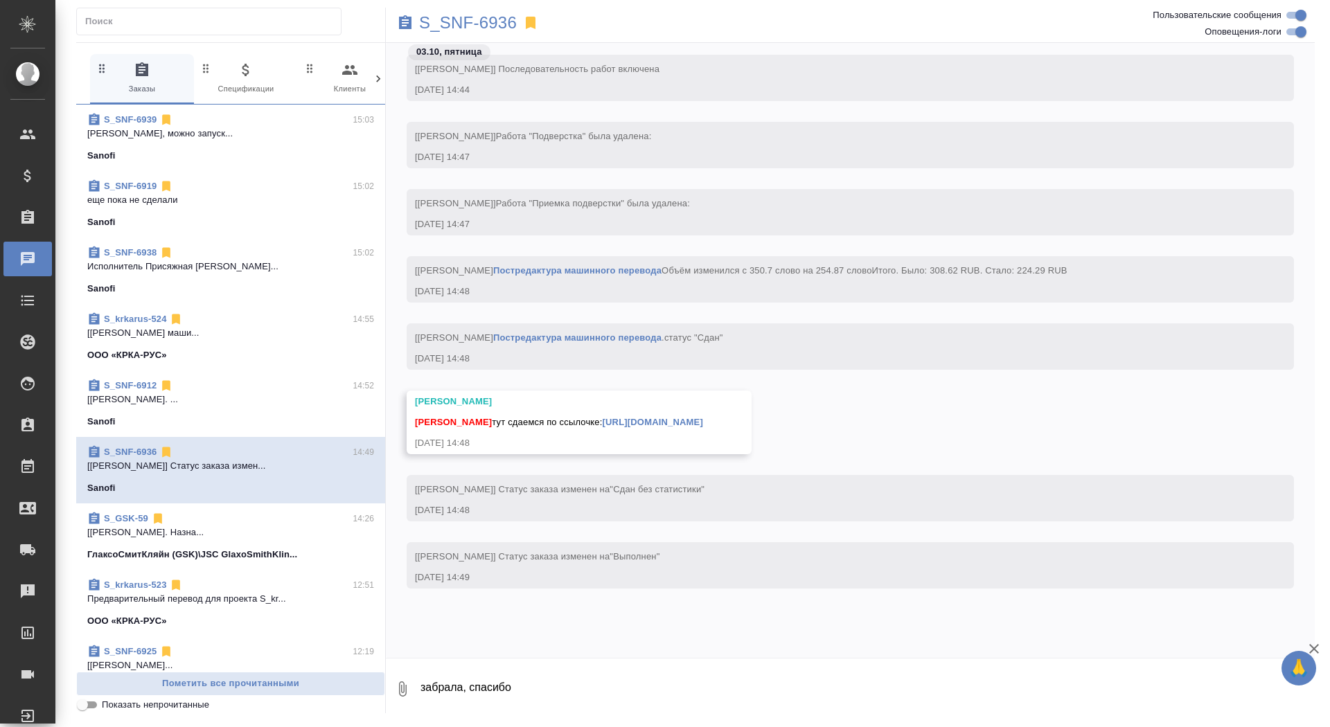
scroll to position [27974, 0]
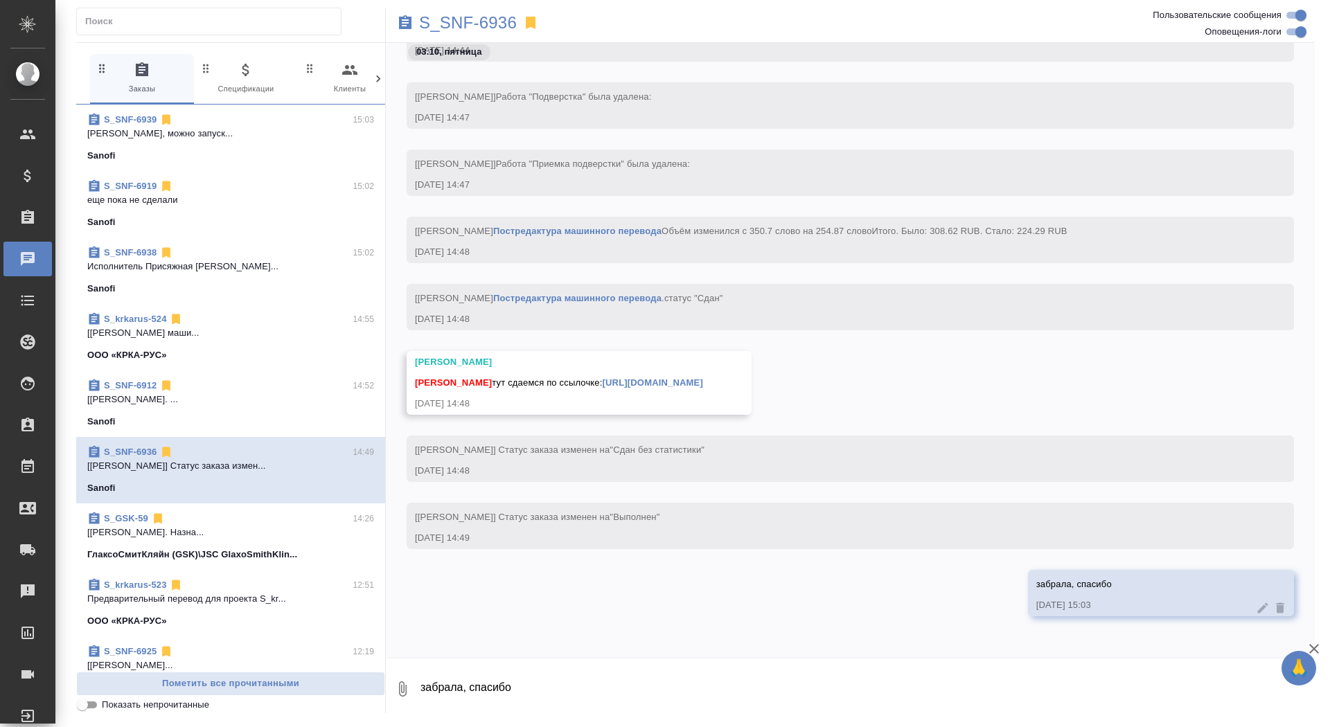
click at [703, 377] on link "https://drive.awatera.com/apps/files/files/10586065?dir=/Shares/Sanofi/Orders/S…" at bounding box center [653, 382] width 100 height 10
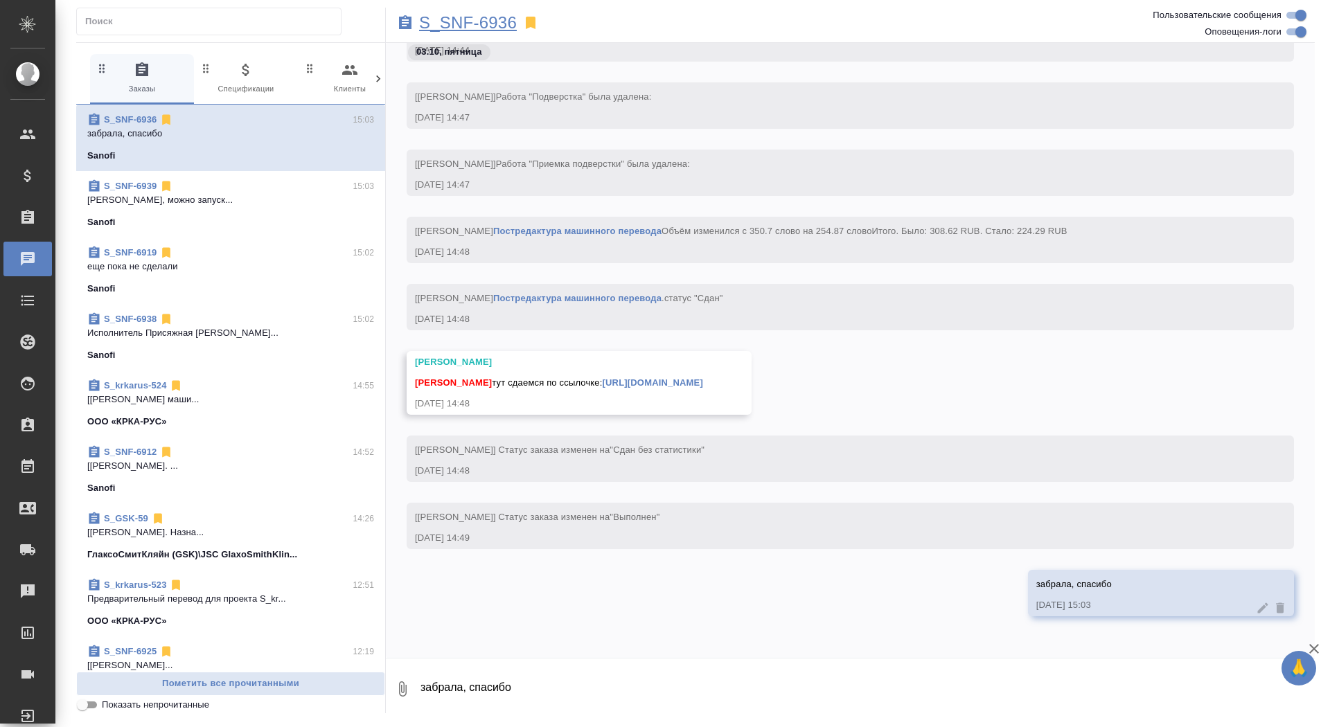
click at [483, 16] on p "S_SNF-6936" at bounding box center [468, 23] width 98 height 14
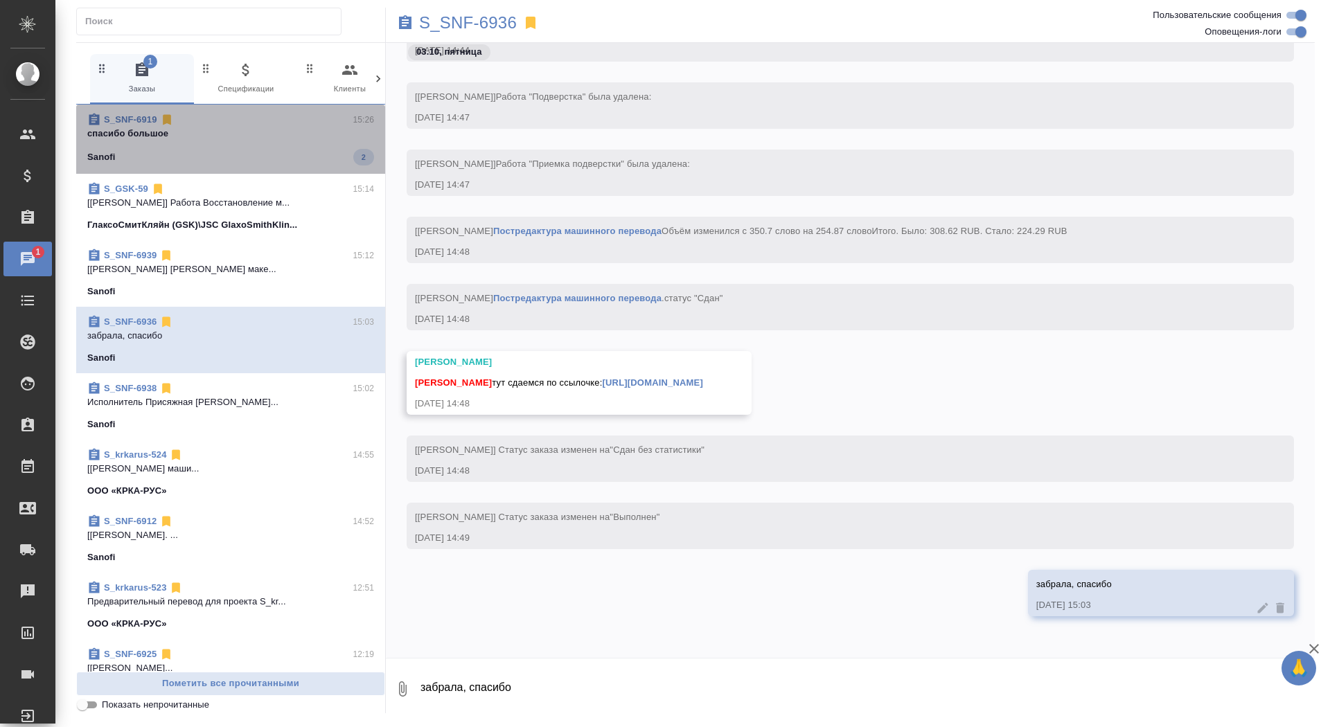
click at [253, 128] on p "спасибо большое" at bounding box center [230, 134] width 287 height 14
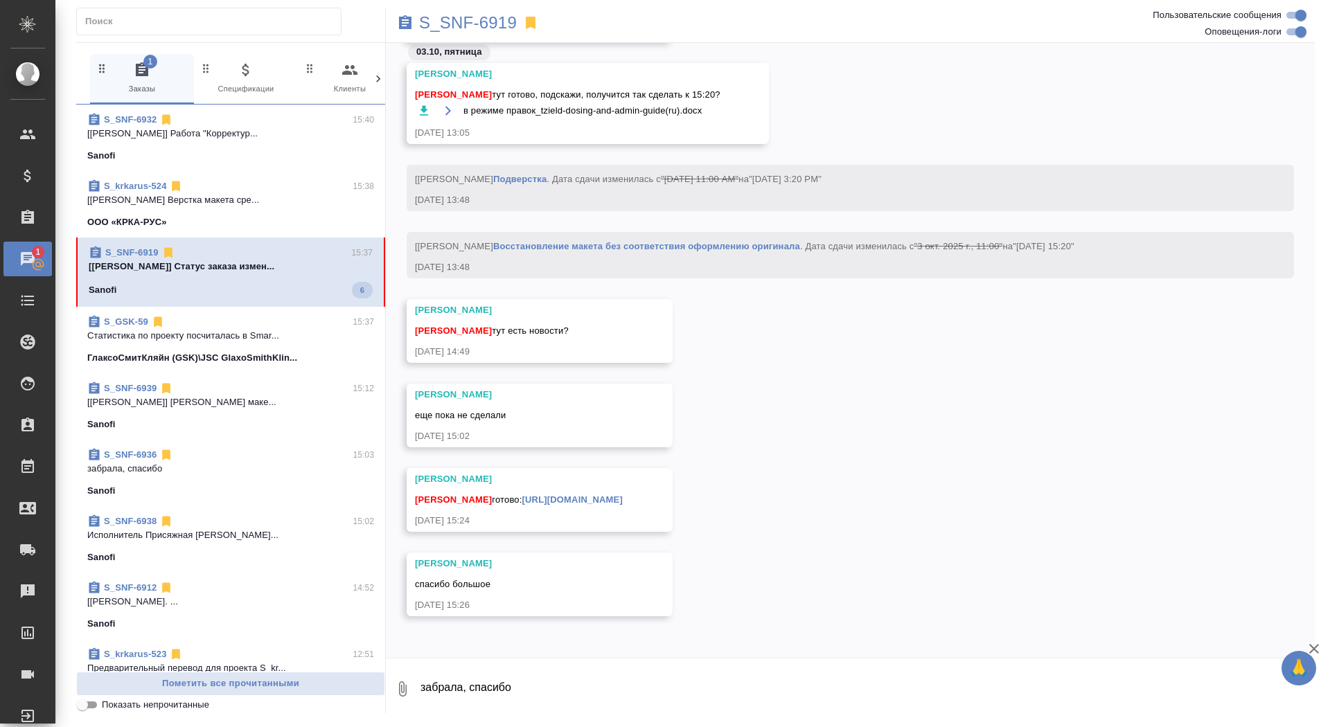
scroll to position [59101, 0]
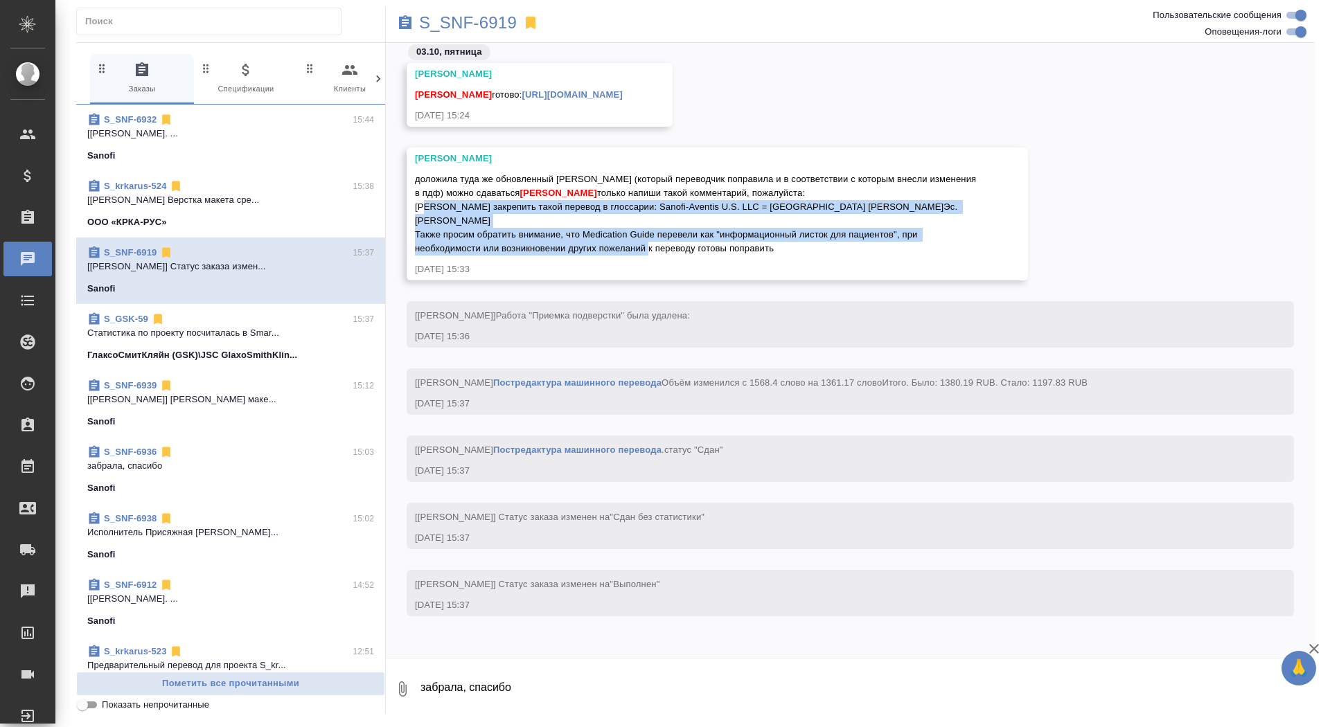
drag, startPoint x: 415, startPoint y: 206, endPoint x: 793, endPoint y: 233, distance: 379.1
click at [793, 233] on div "доложила туда же обновленный ворд (который переводчик поправила и в соответстви…" at bounding box center [697, 212] width 564 height 87
copy span "Можем ли закрепить такой перевод в глоссарии: Sanofi-Aventis U.S. LLC = Санофи-…"
click at [623, 89] on link "https://drive.awatera.com/apps/files/files/10595763?dir=/Shares/Sanofi/Orders/S…" at bounding box center [572, 94] width 100 height 10
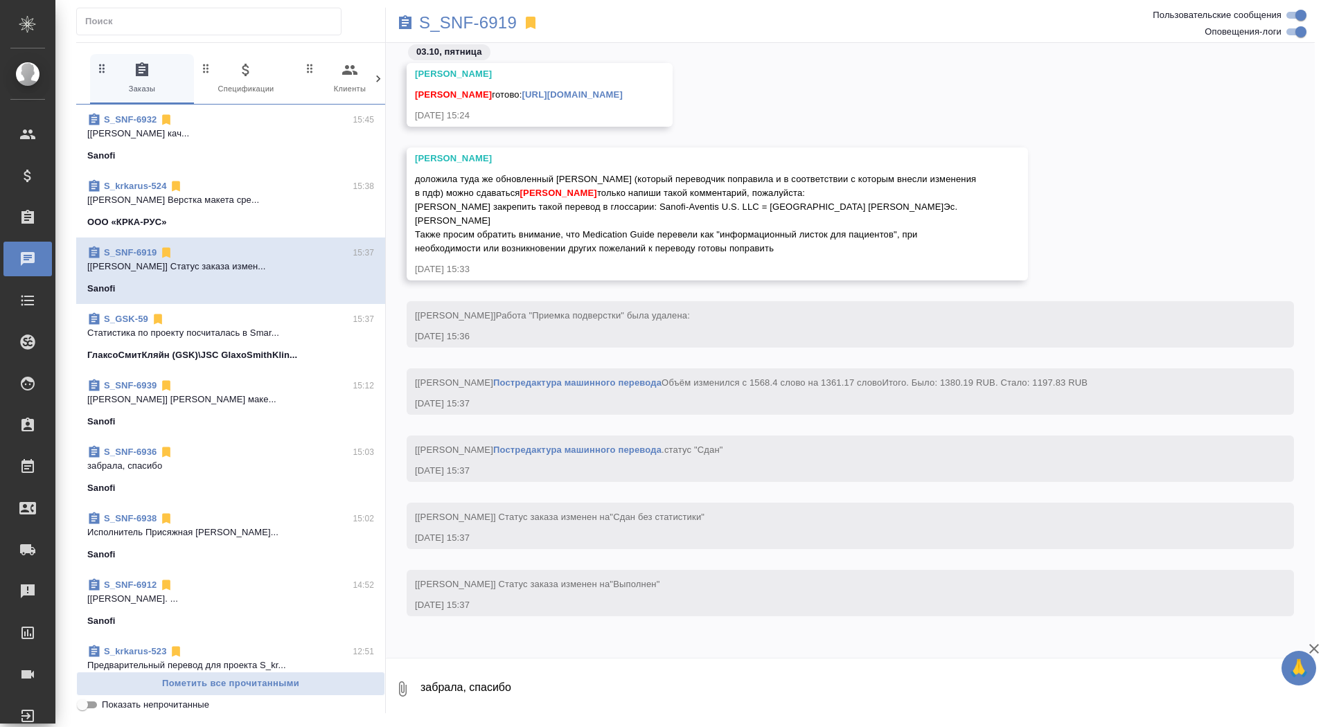
click at [553, 681] on textarea "забрала, спасибо" at bounding box center [867, 689] width 896 height 47
click at [493, 683] on textarea "забр" at bounding box center [855, 689] width 873 height 47
type textarea "забрала, спасибо"
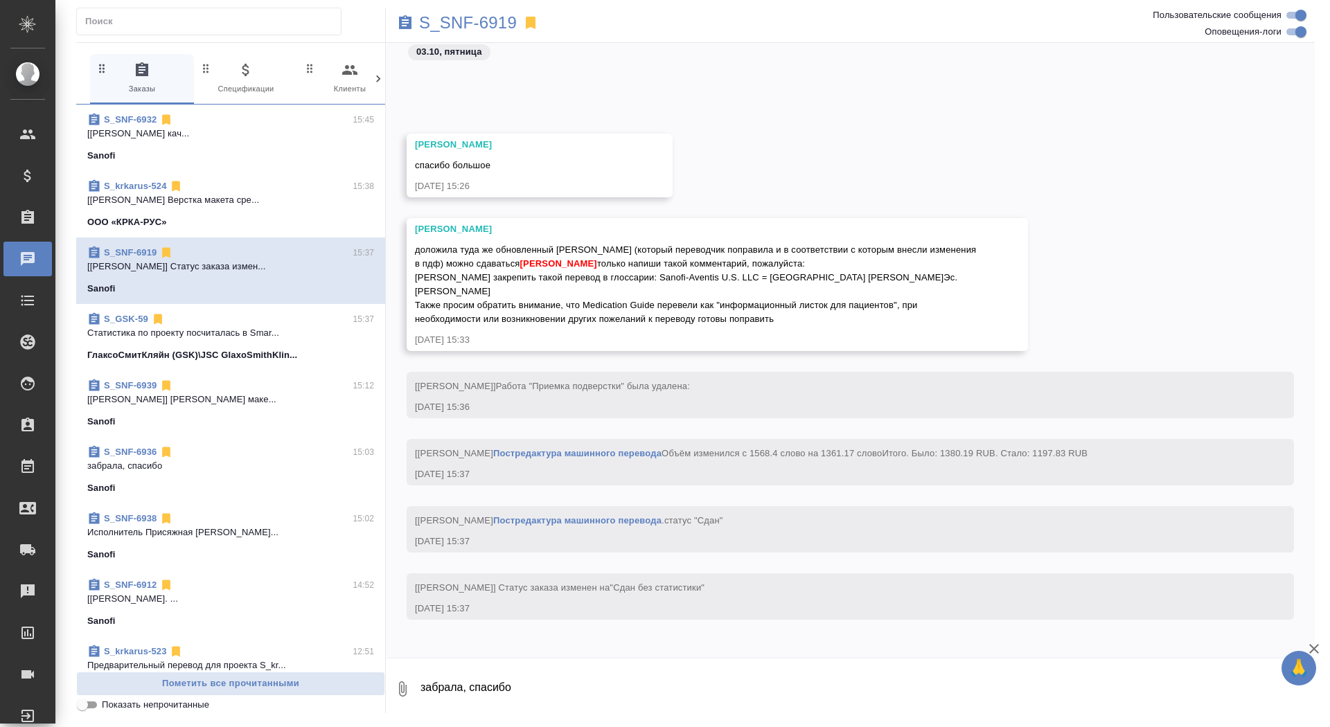
scroll to position [59252, 0]
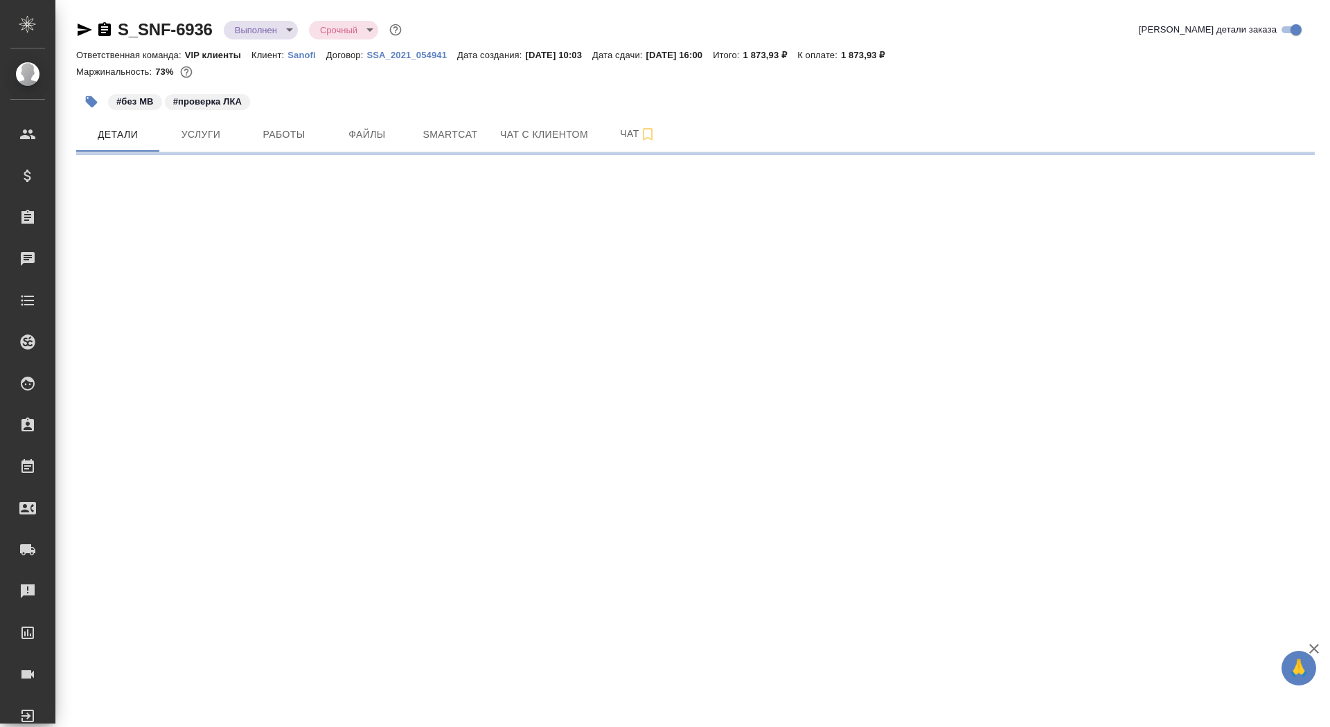
select select "RU"
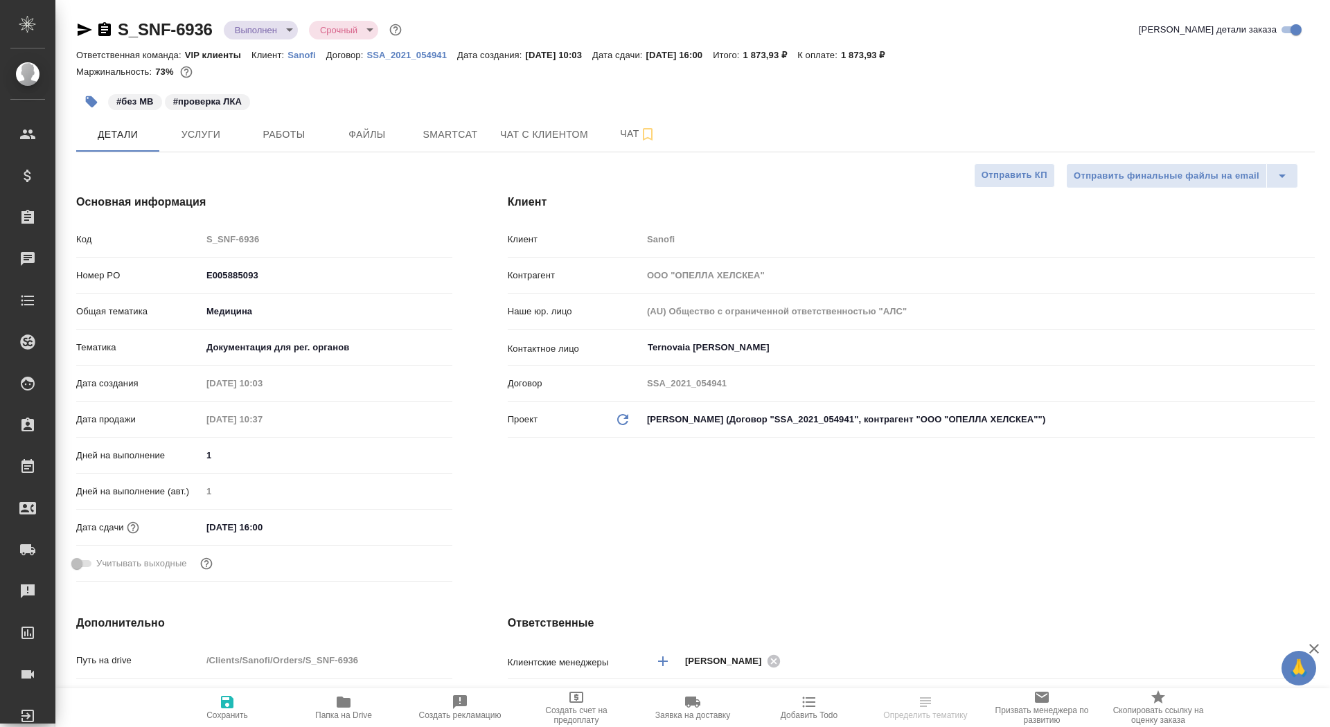
type textarea "x"
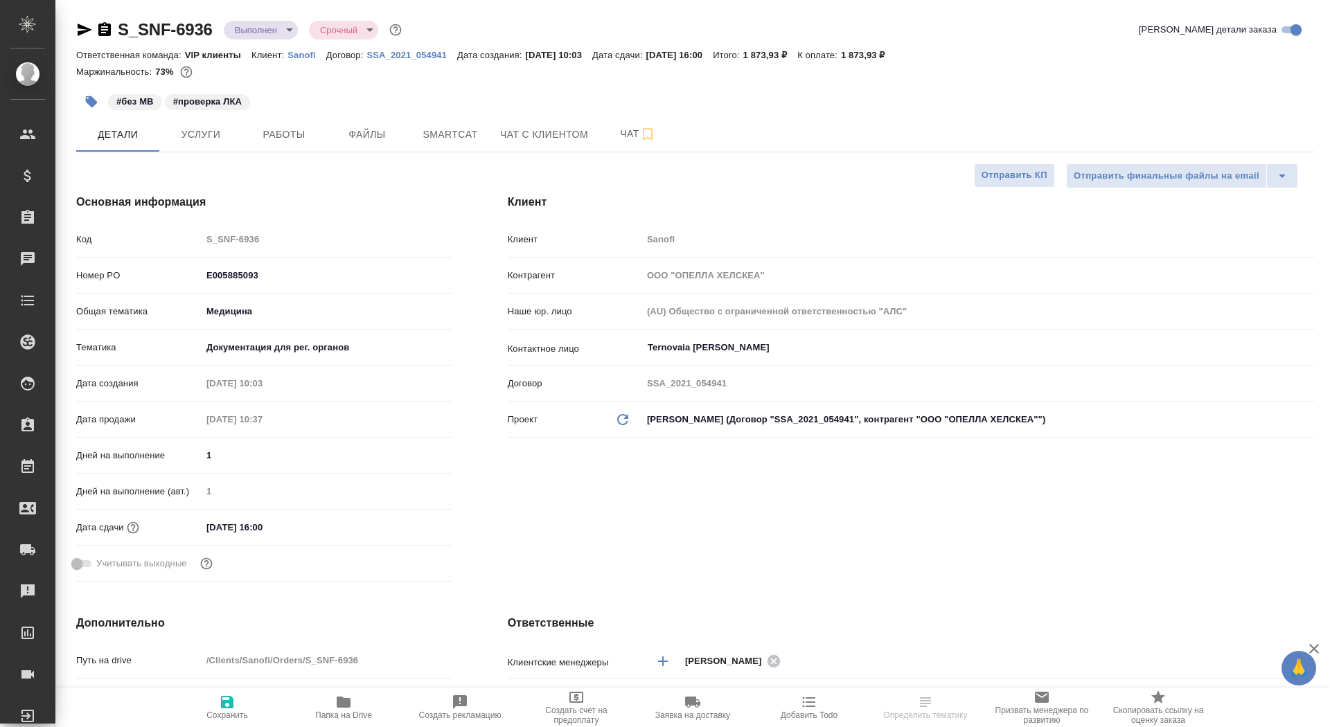
type textarea "x"
click at [101, 25] on icon "button" at bounding box center [104, 29] width 12 height 14
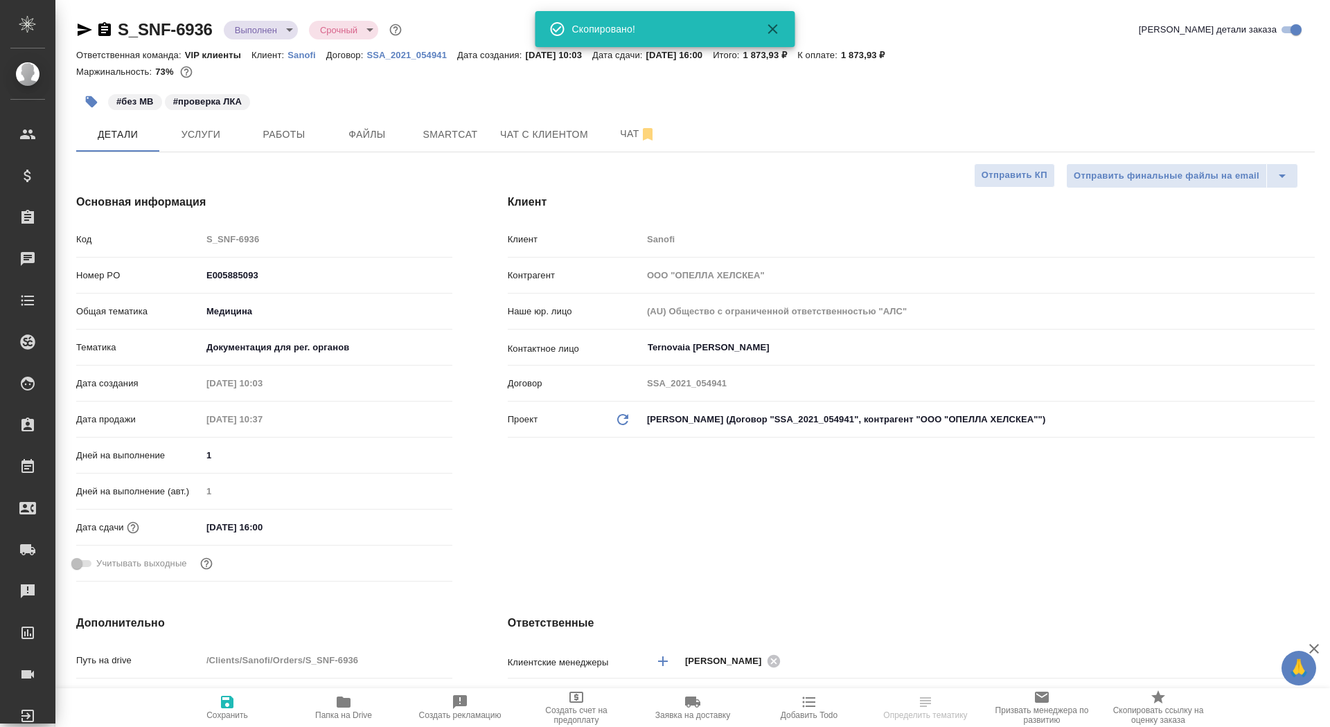
type textarea "x"
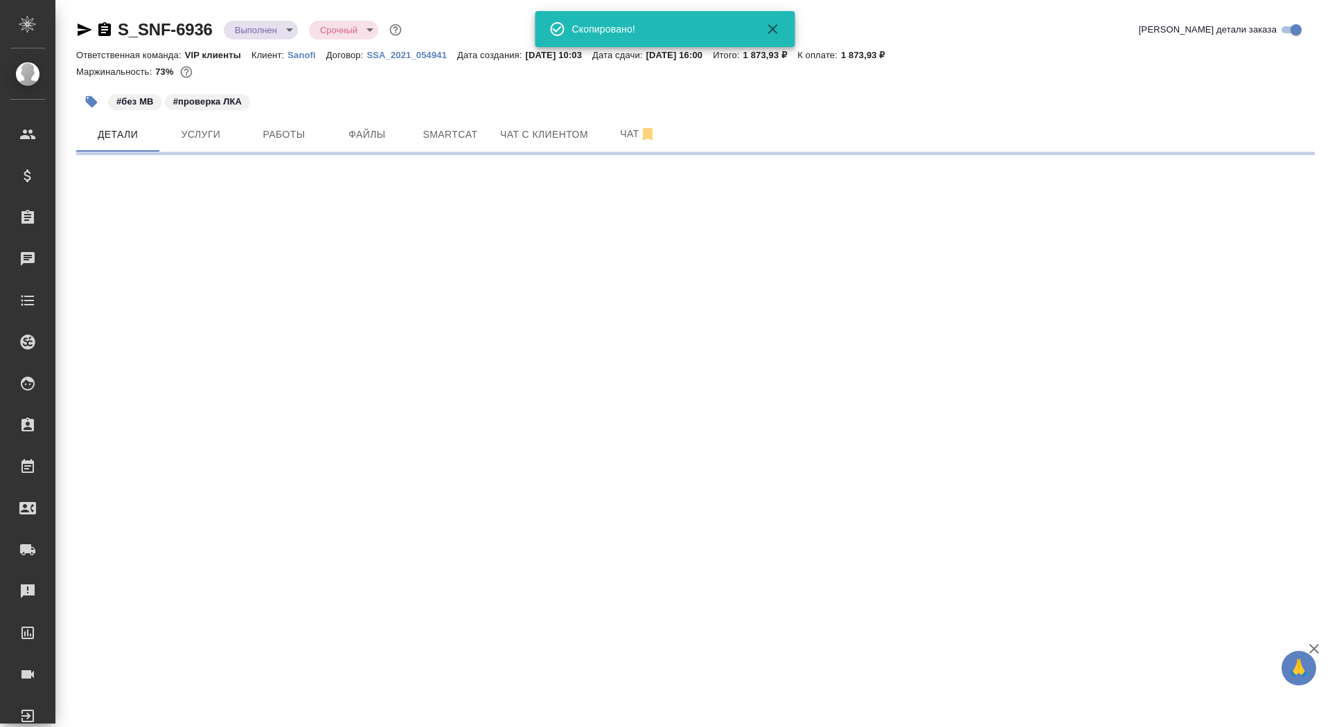
select select "RU"
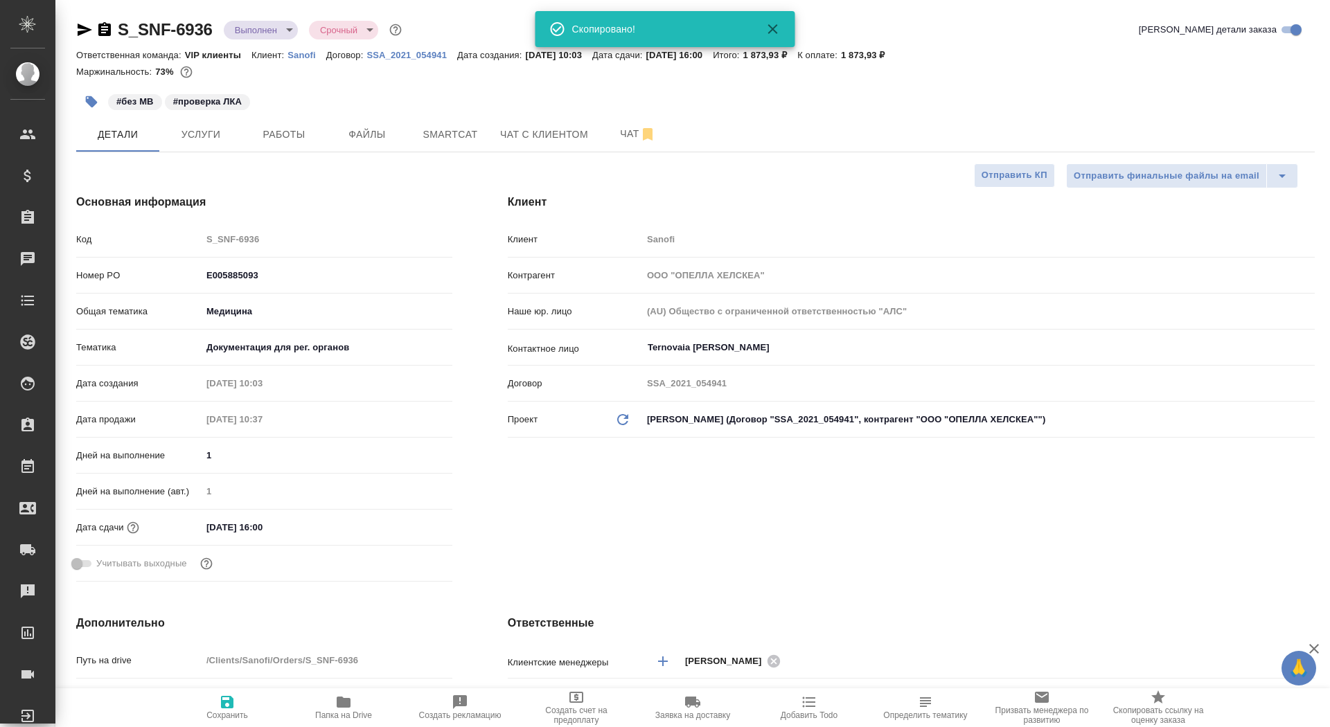
type textarea "x"
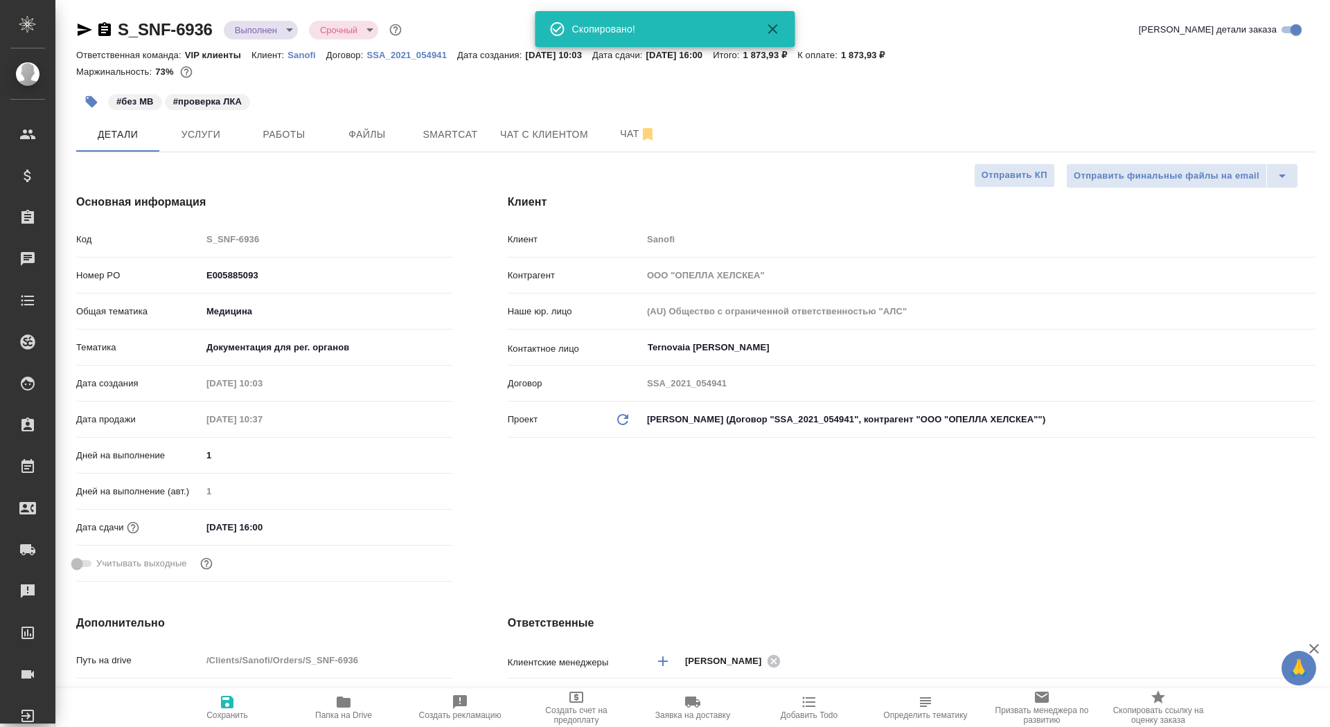
type textarea "x"
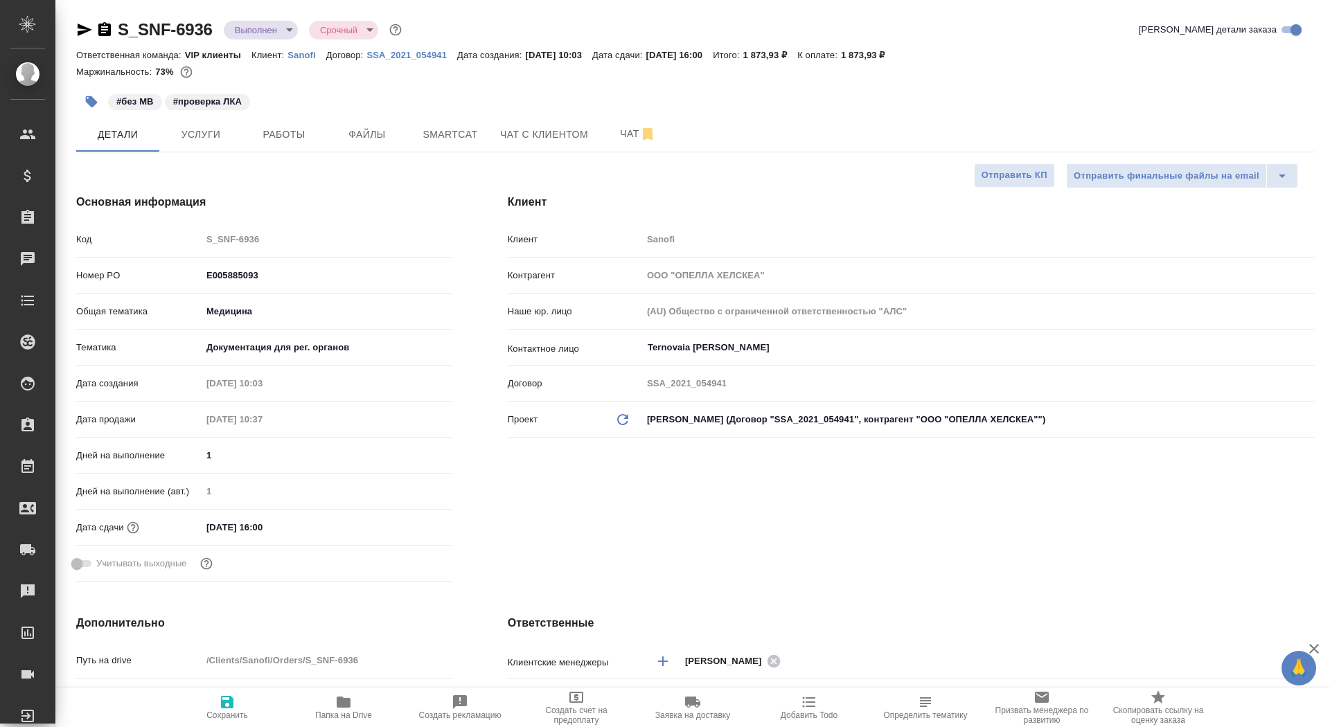
type textarea "x"
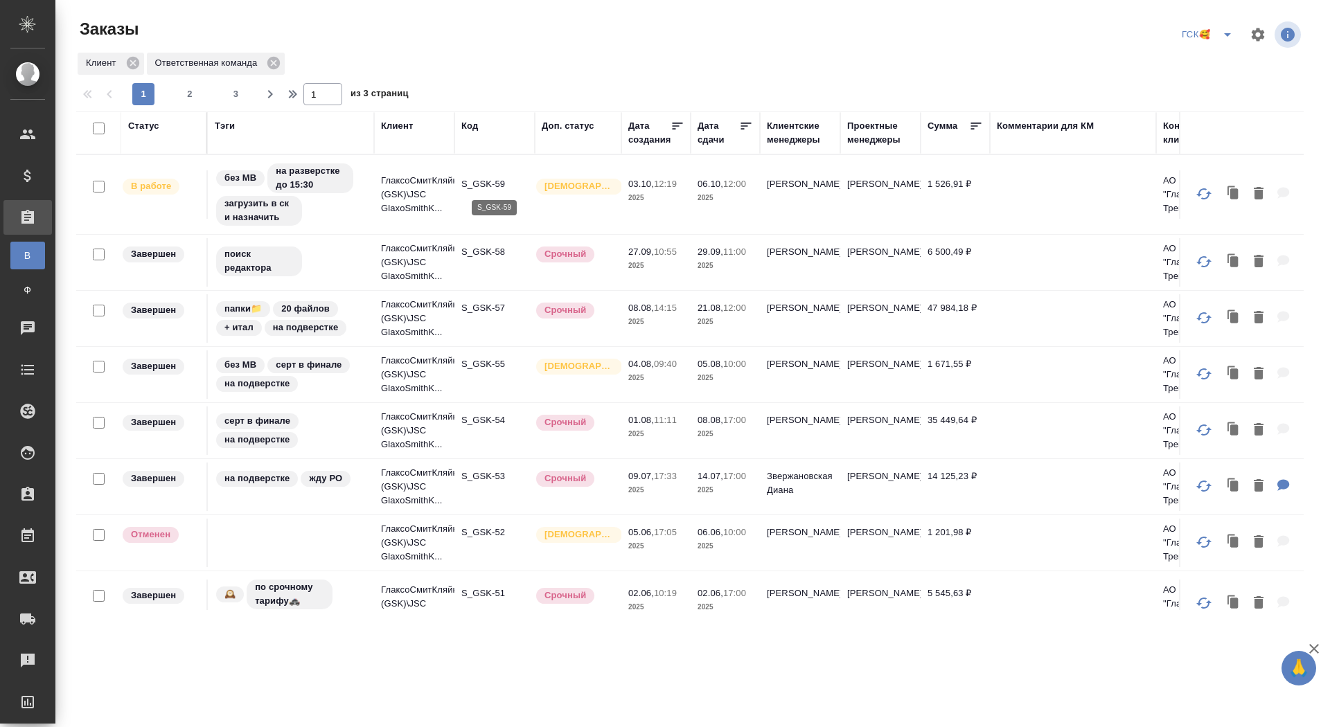
click at [477, 183] on p "S_GSK-59" at bounding box center [494, 184] width 66 height 14
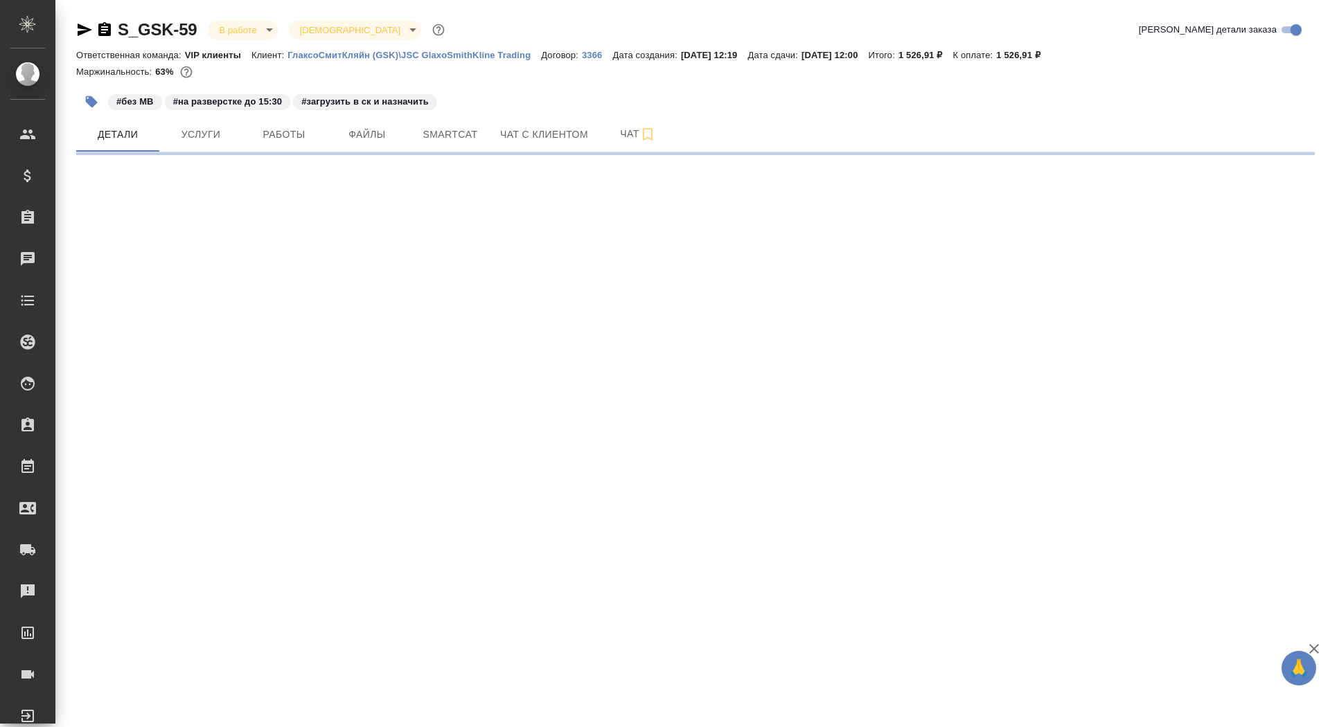
select select "RU"
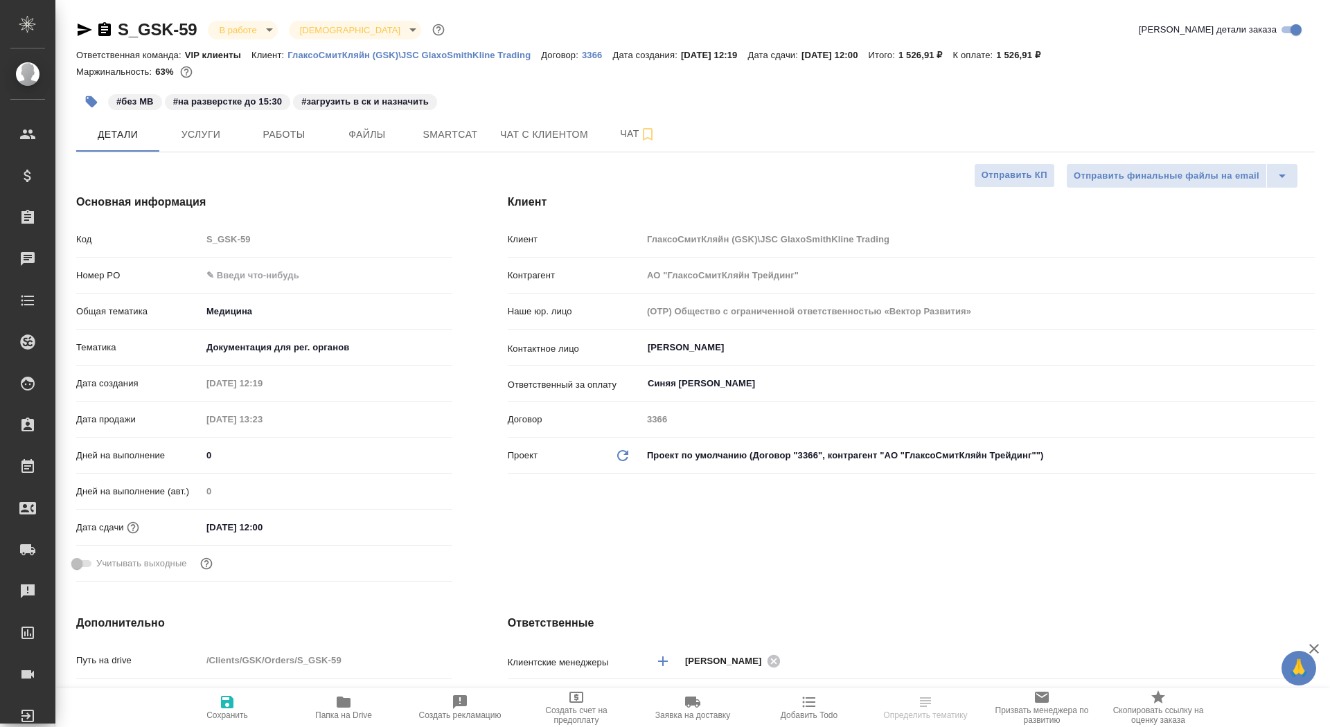
type textarea "x"
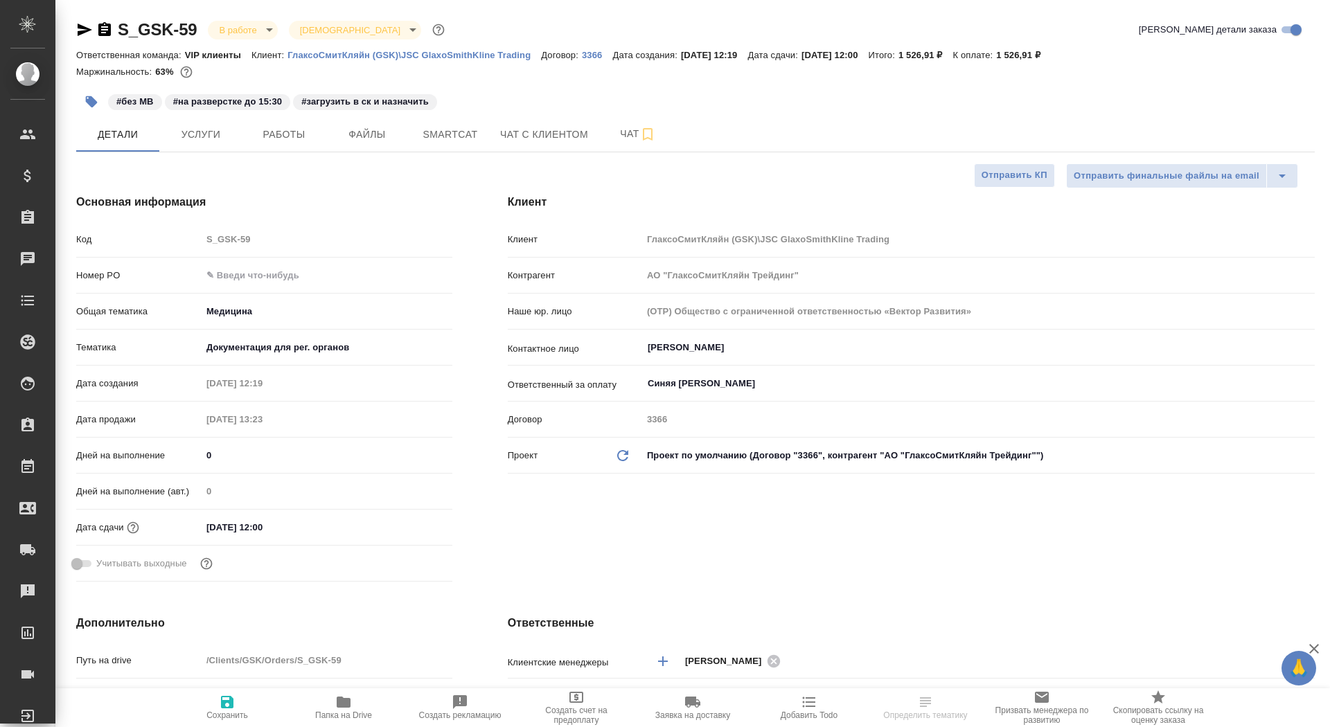
type textarea "x"
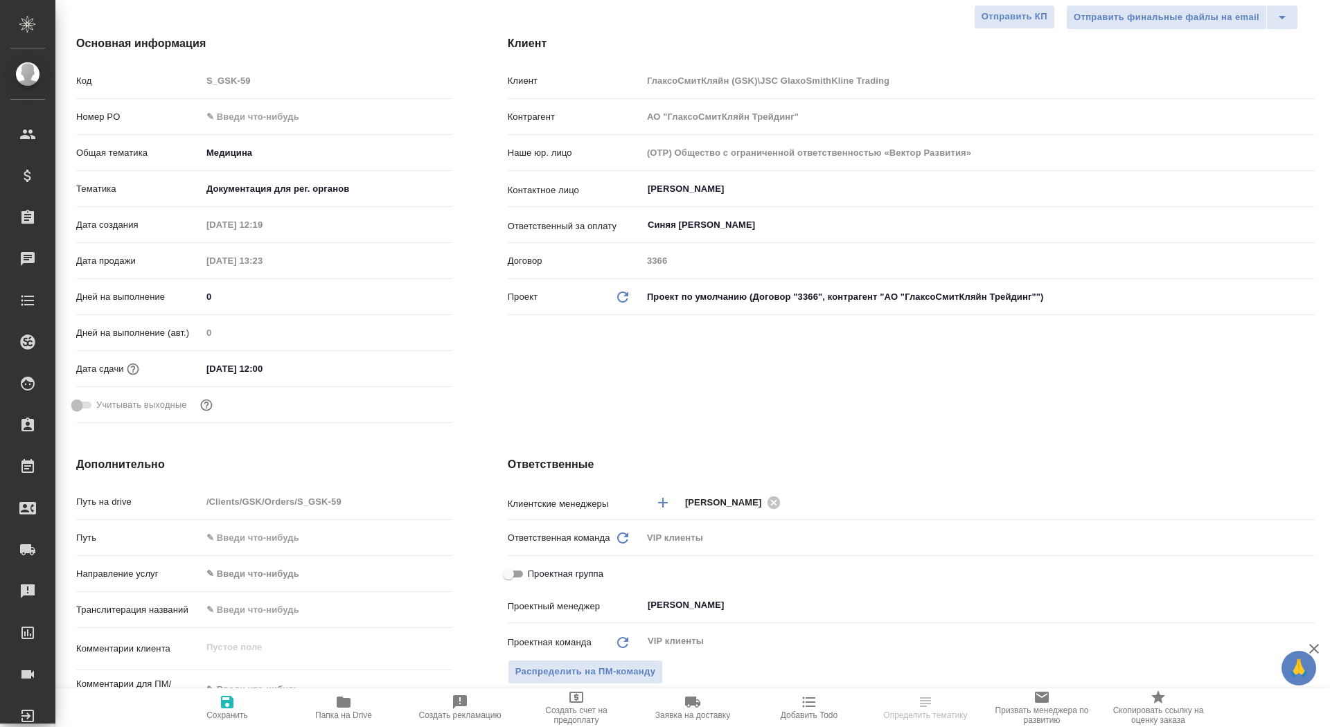
type textarea "x"
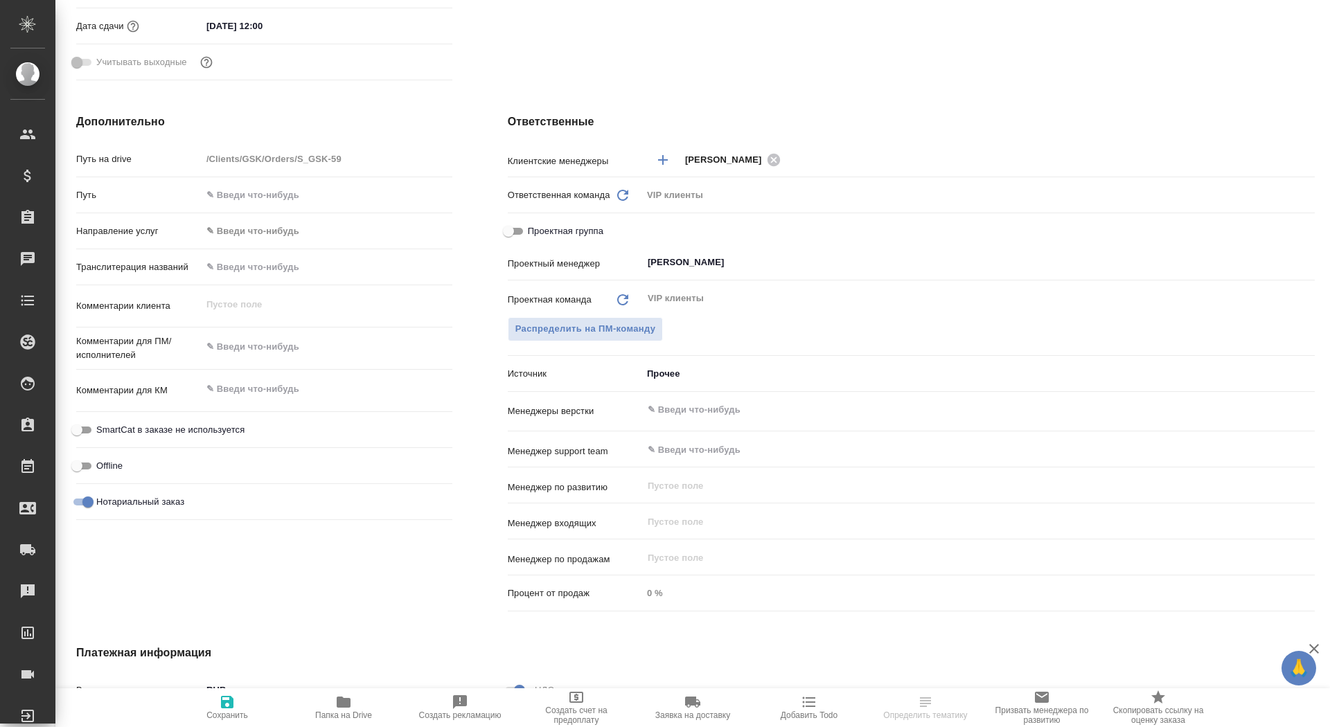
click at [74, 505] on input "Нотариальный заказ" at bounding box center [88, 502] width 50 height 17
checkbox input "false"
type textarea "x"
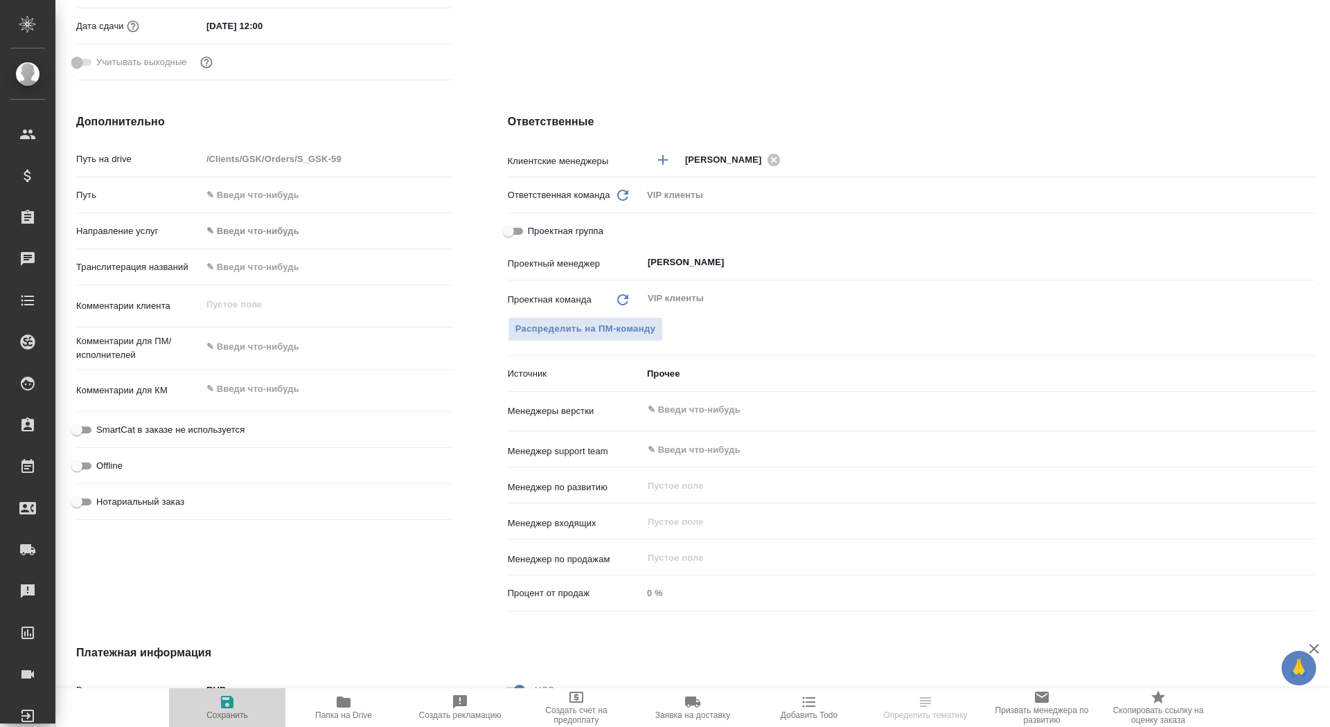
click at [207, 706] on span "Сохранить" at bounding box center [227, 707] width 100 height 26
type textarea "x"
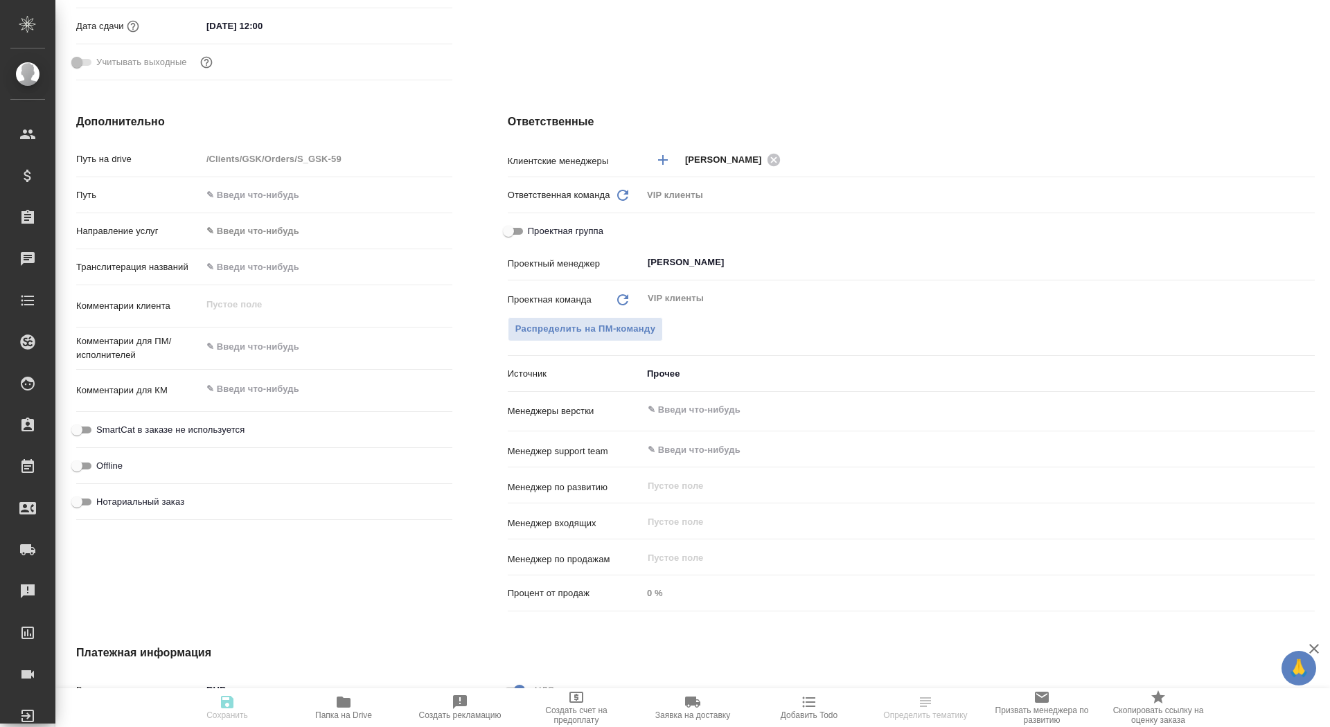
type textarea "x"
click at [230, 702] on icon "button" at bounding box center [227, 702] width 12 height 12
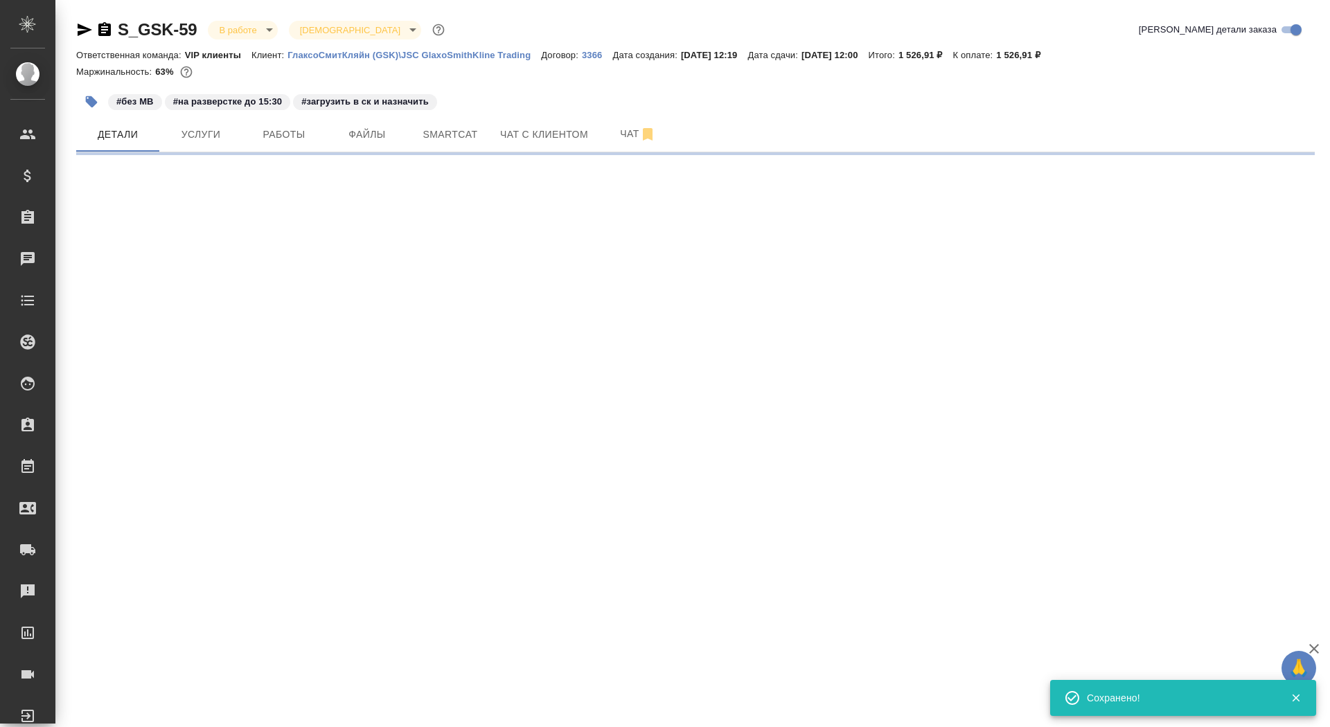
scroll to position [0, 0]
select select "RU"
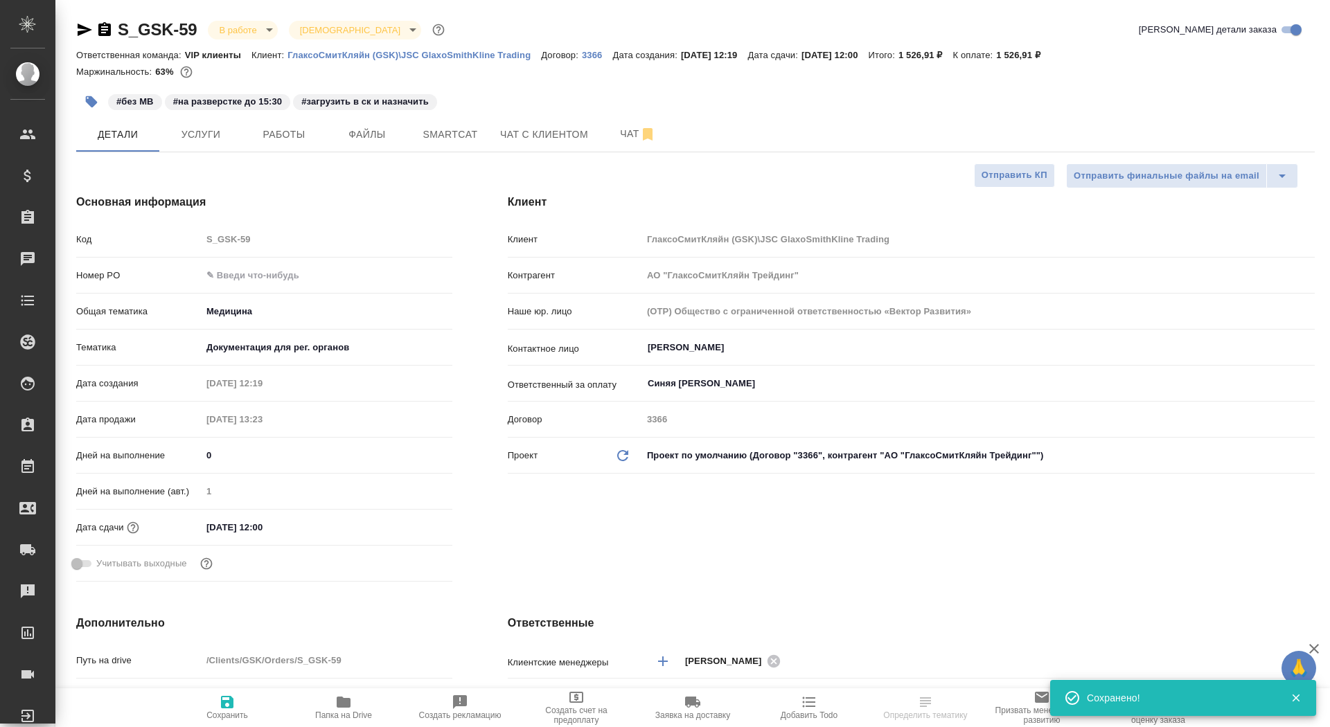
type textarea "x"
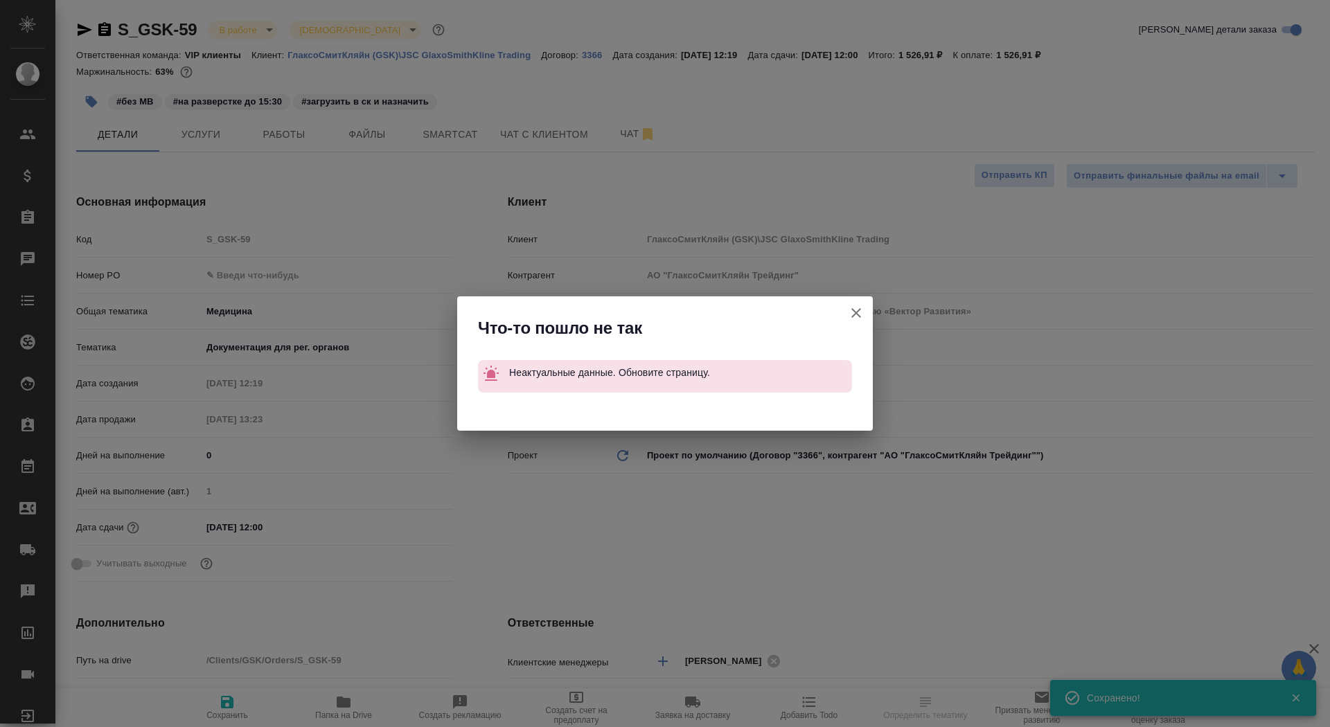
type textarea "x"
click at [866, 312] on button "Клиент не указал номер" at bounding box center [855, 312] width 33 height 33
type textarea "x"
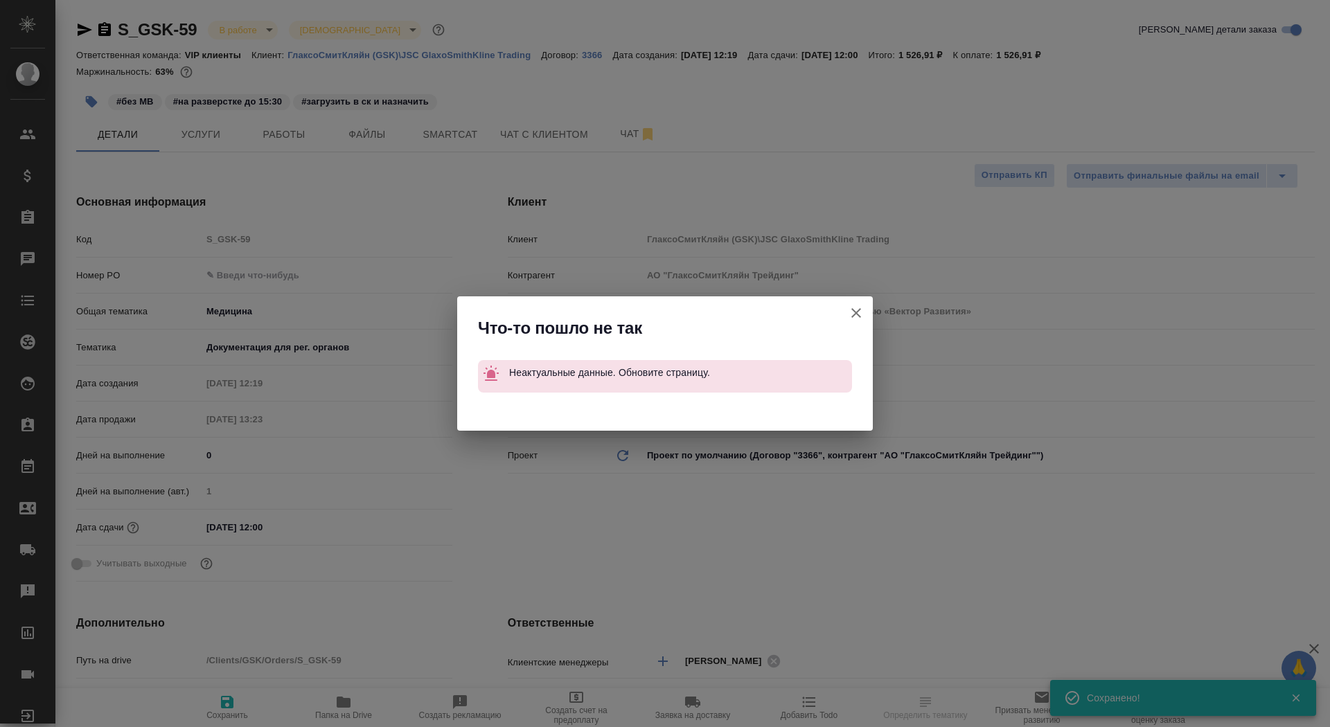
type textarea "x"
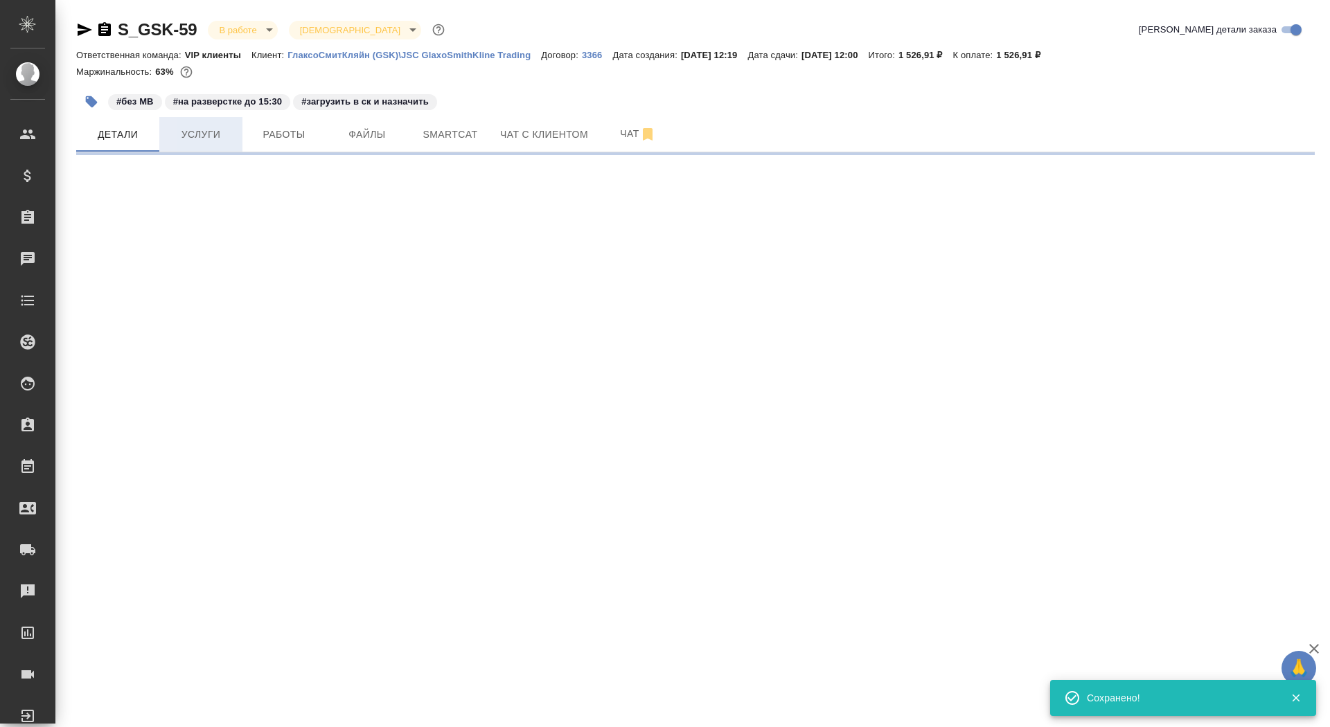
click at [225, 118] on button "Услуги" at bounding box center [200, 134] width 83 height 35
select select "RU"
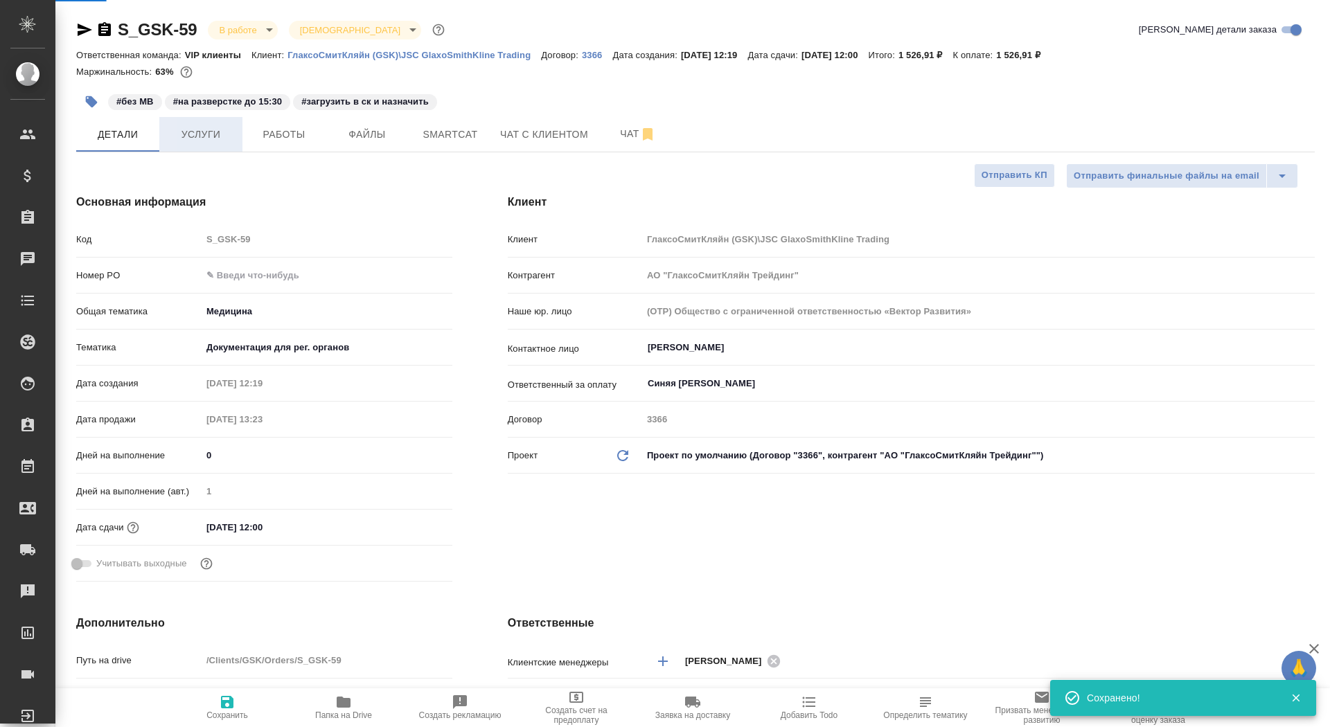
type textarea "x"
